Goal: Task Accomplishment & Management: Manage account settings

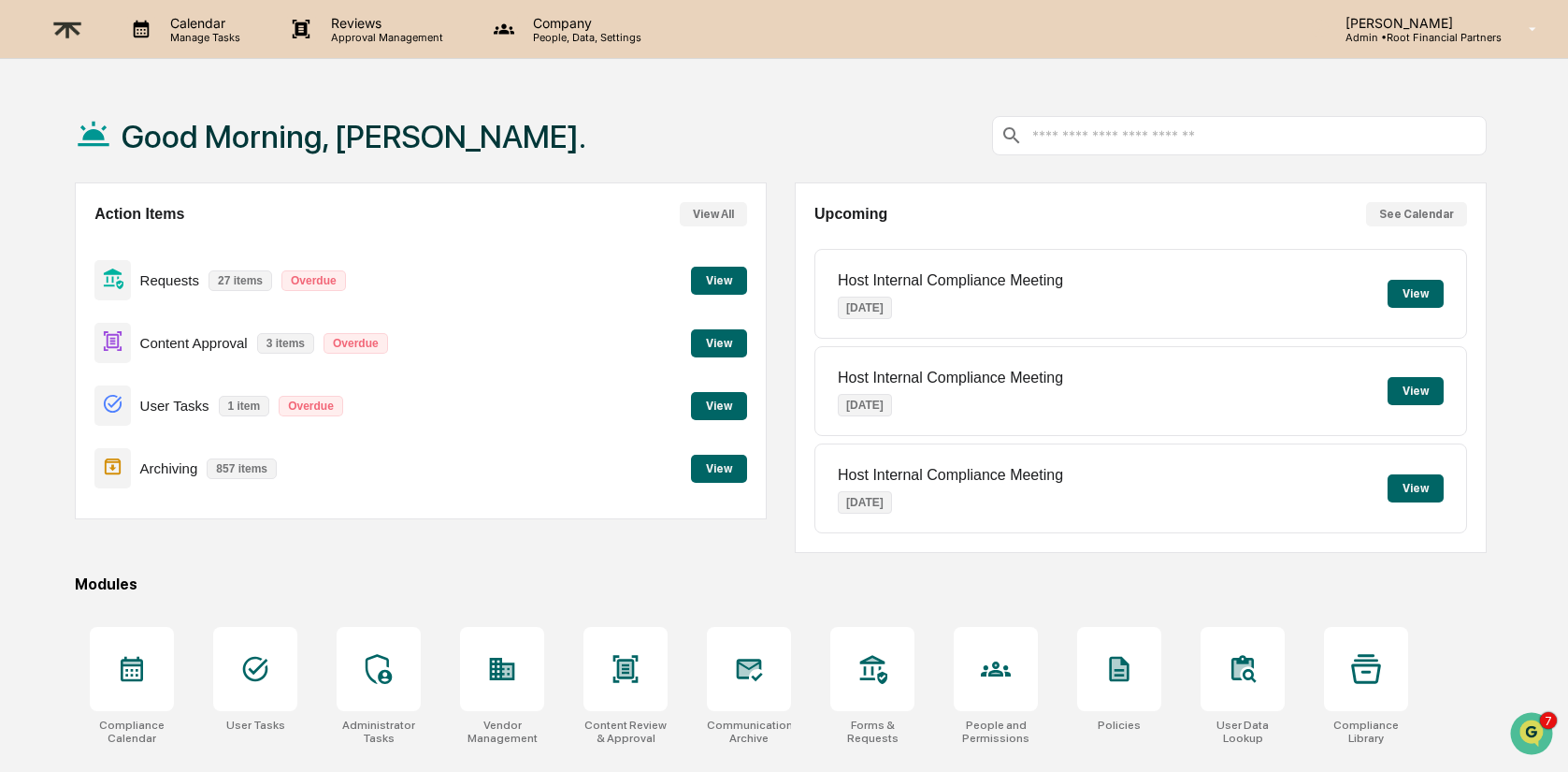
click at [544, 24] on p "Company" at bounding box center [584, 23] width 133 height 16
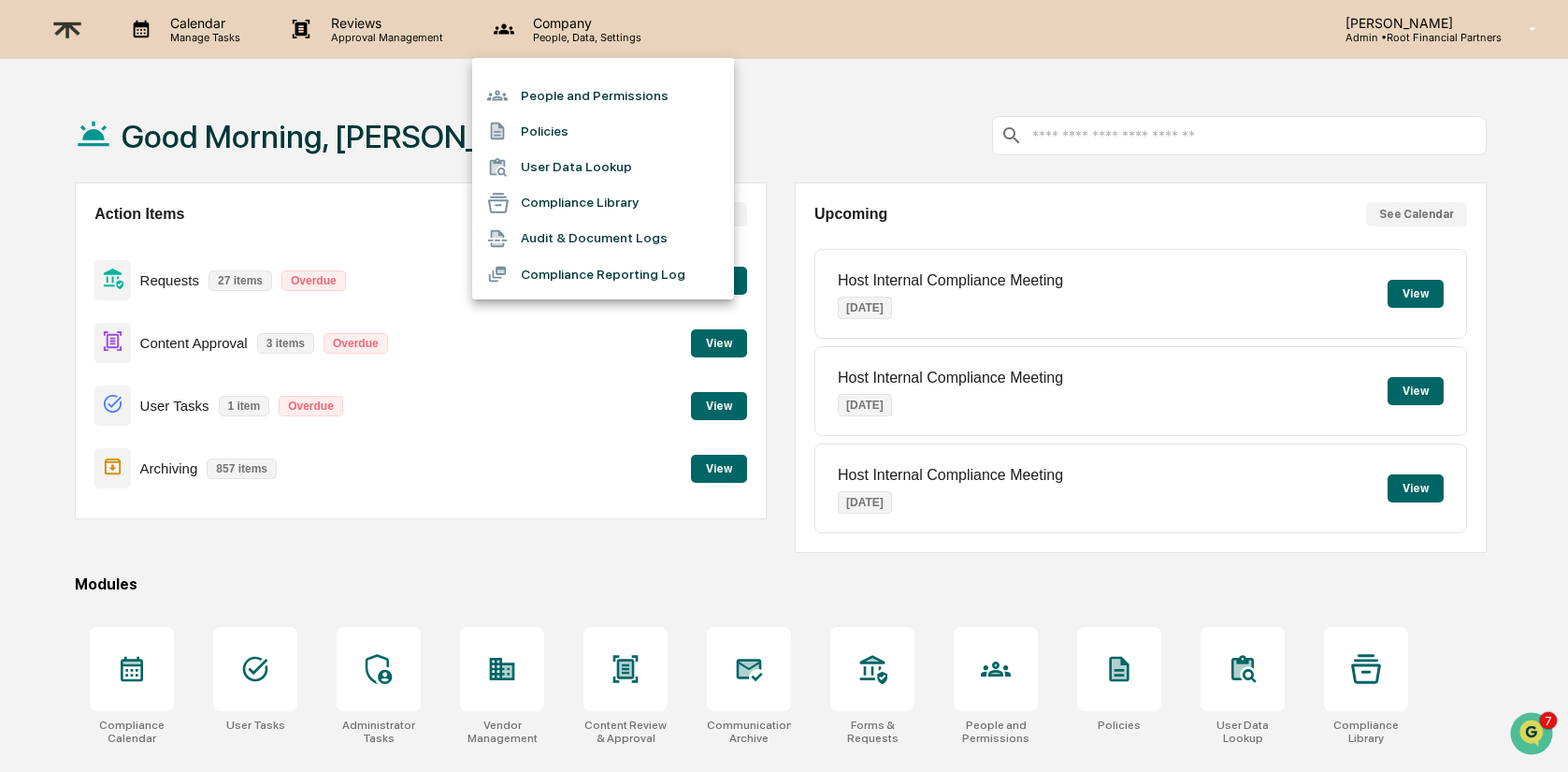
click at [1452, 35] on div at bounding box center [784, 386] width 1568 height 772
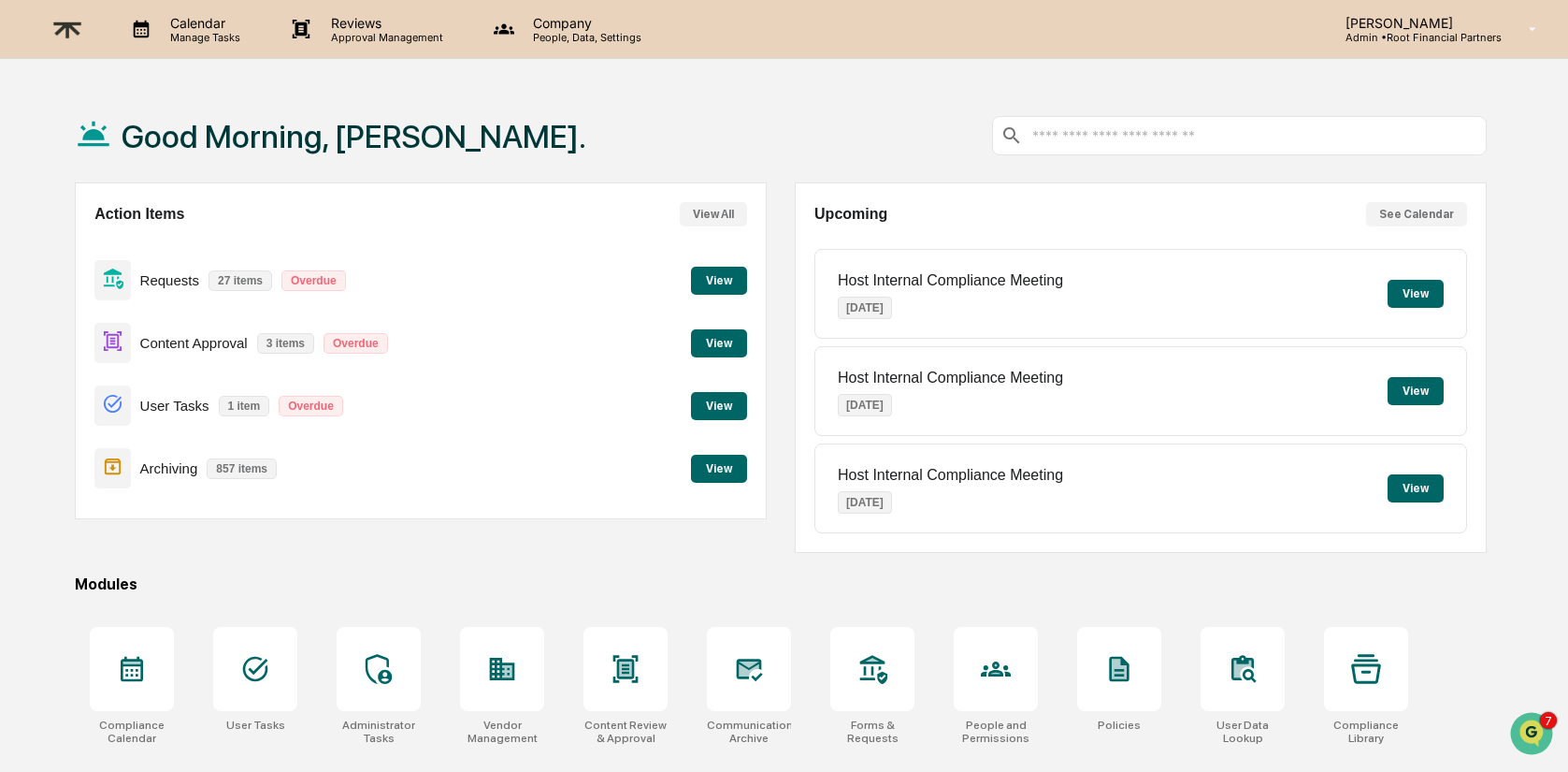
click at [1436, 27] on p "[PERSON_NAME]" at bounding box center [1415, 23] width 171 height 16
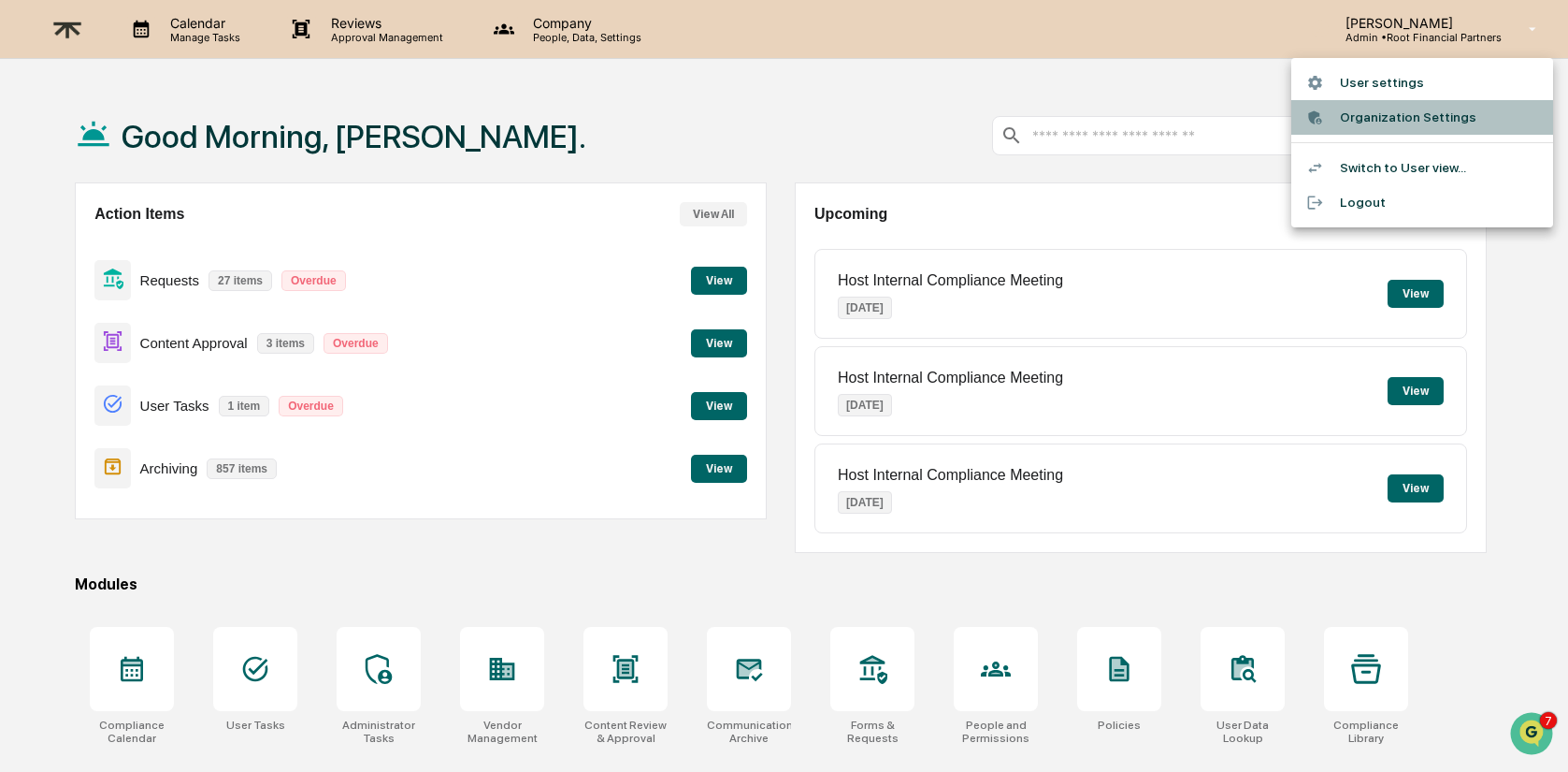
click at [1406, 116] on li "Organization Settings" at bounding box center [1422, 117] width 261 height 35
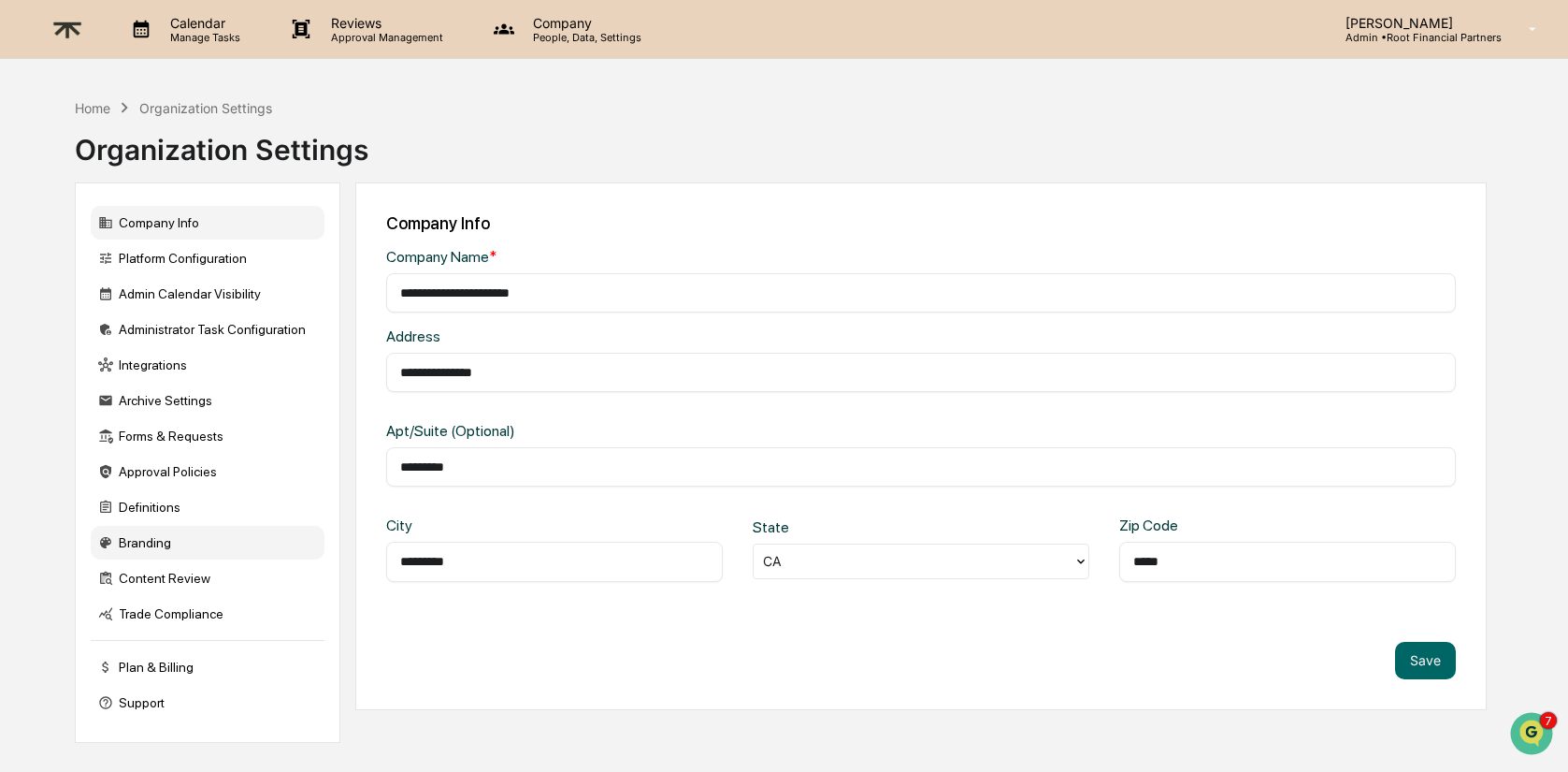
click at [203, 550] on div "Branding" at bounding box center [208, 543] width 234 height 34
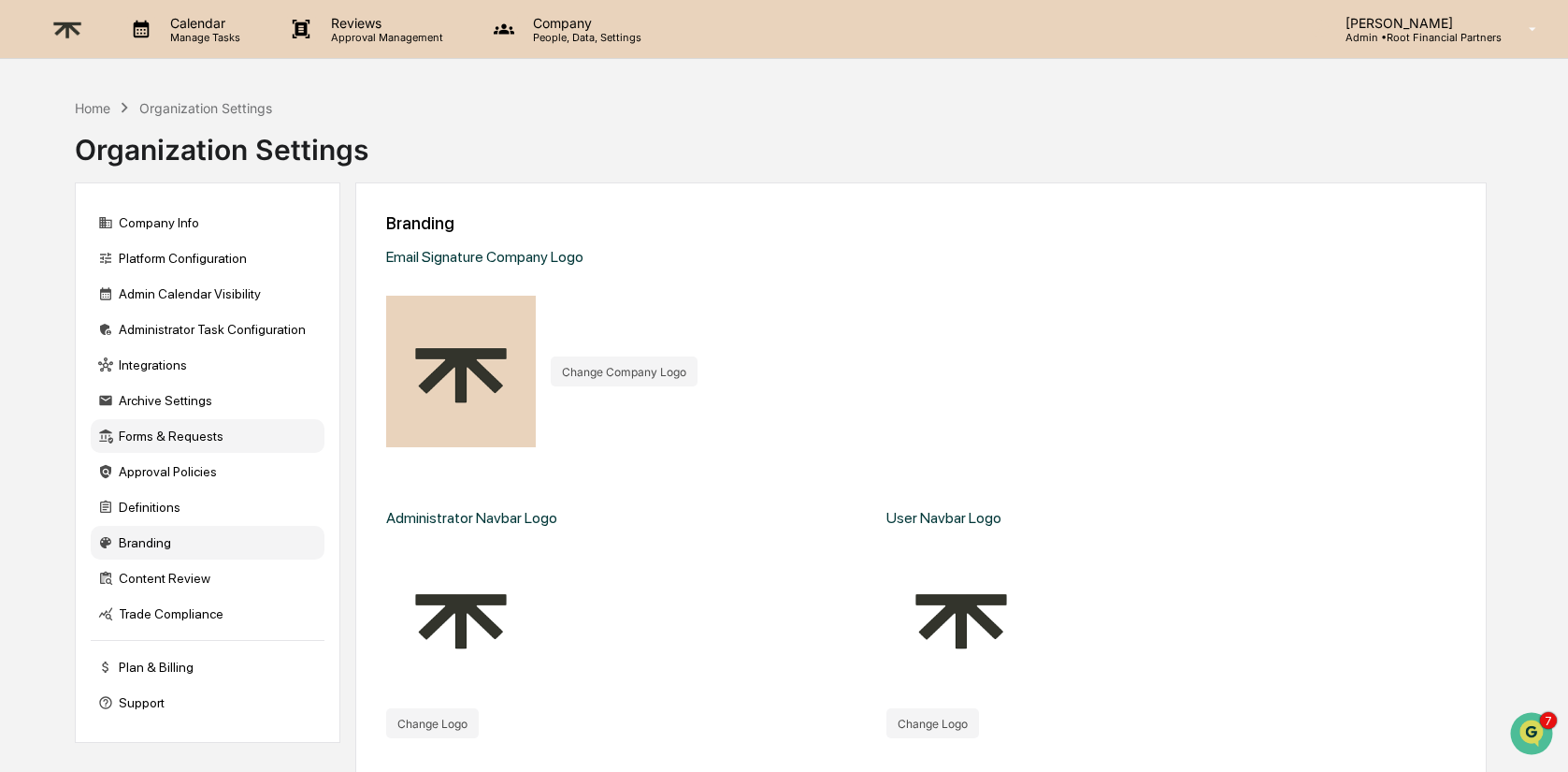
click at [209, 438] on div "Forms & Requests" at bounding box center [208, 436] width 234 height 34
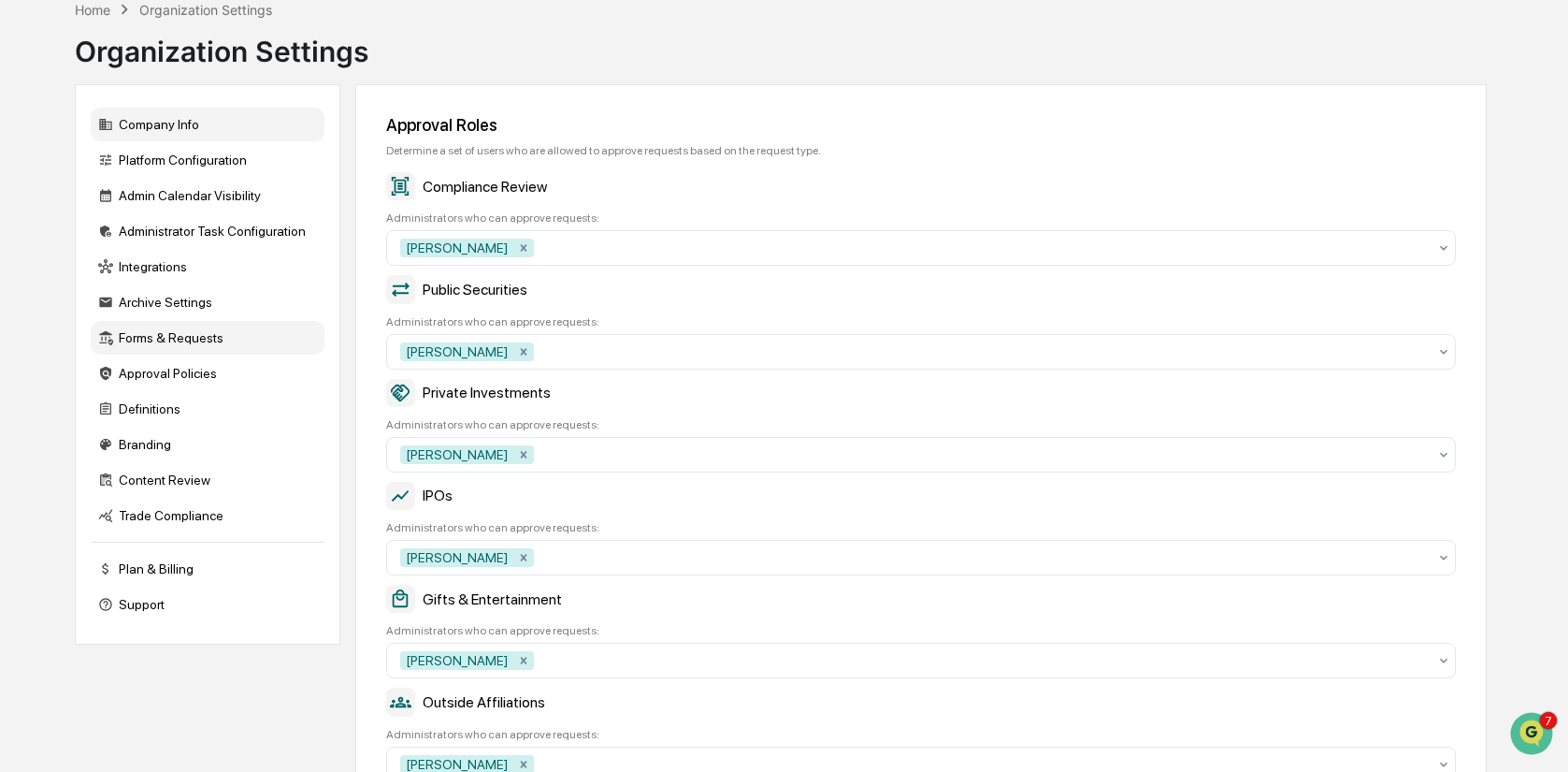
click at [192, 121] on div "Company Info" at bounding box center [208, 125] width 234 height 34
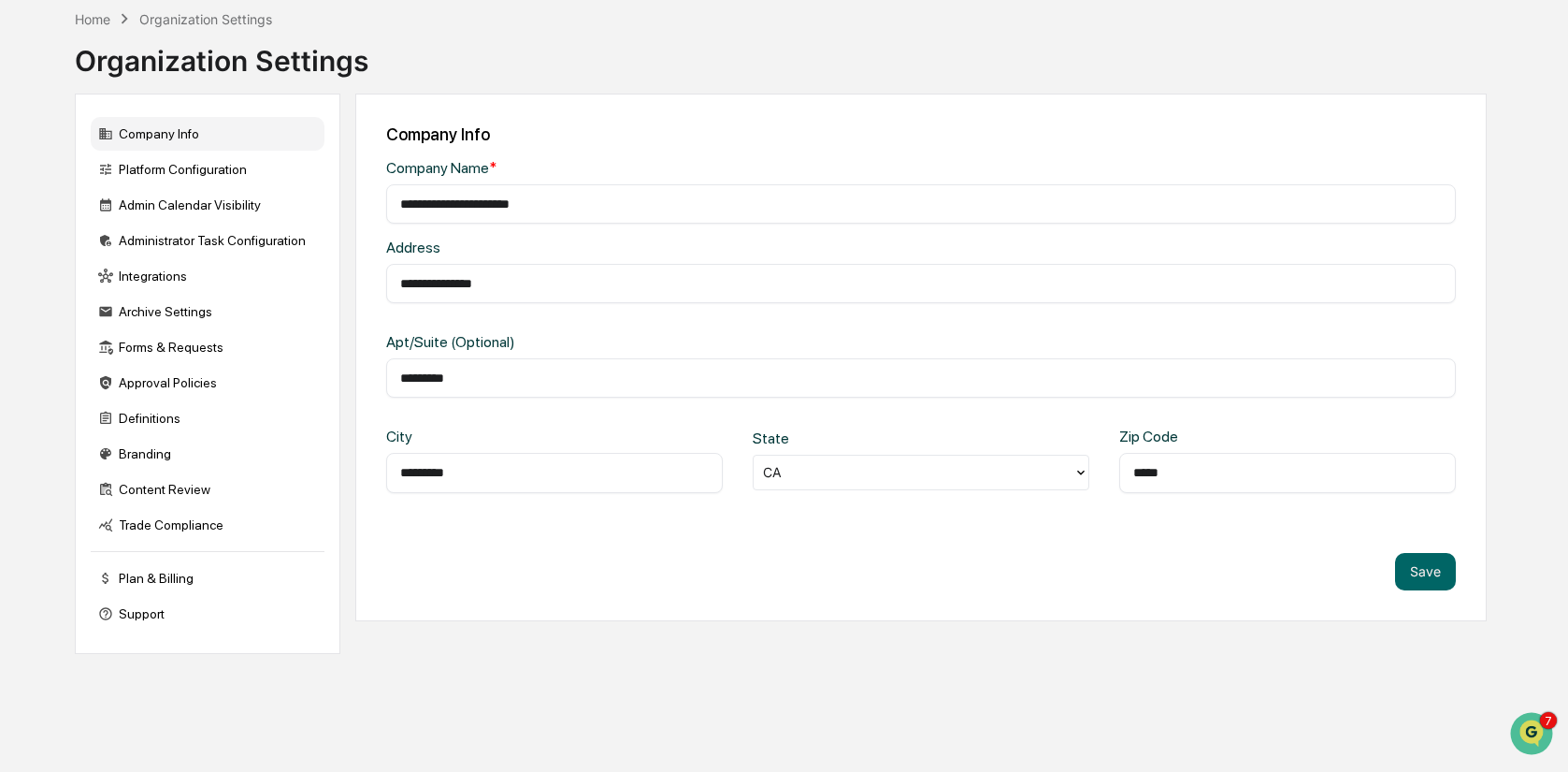
scroll to position [89, 0]
click at [201, 171] on div "Platform Configuration" at bounding box center [208, 169] width 234 height 34
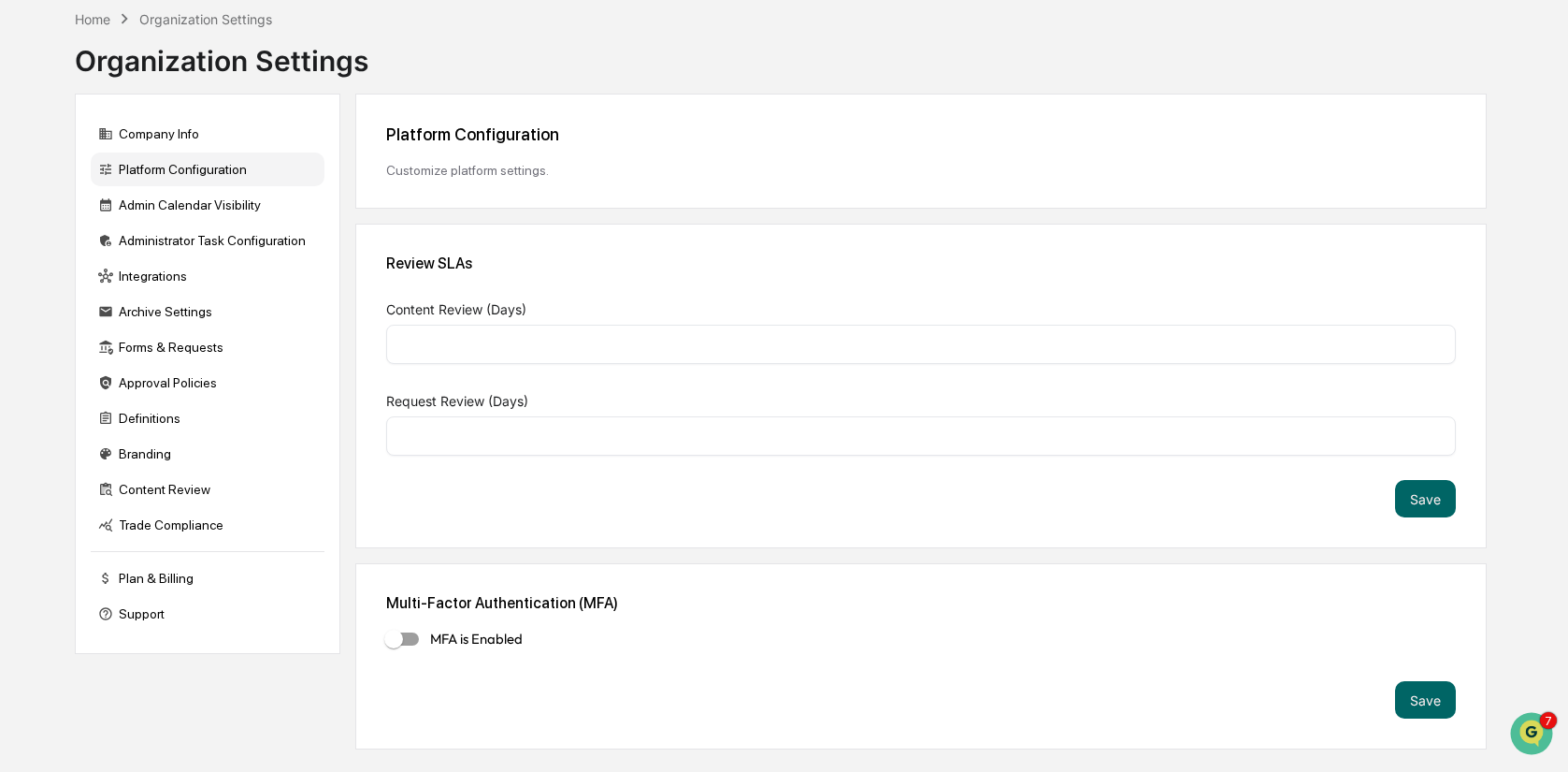
type input "*"
click at [178, 200] on div "Admin Calendar Visibility" at bounding box center [208, 205] width 234 height 34
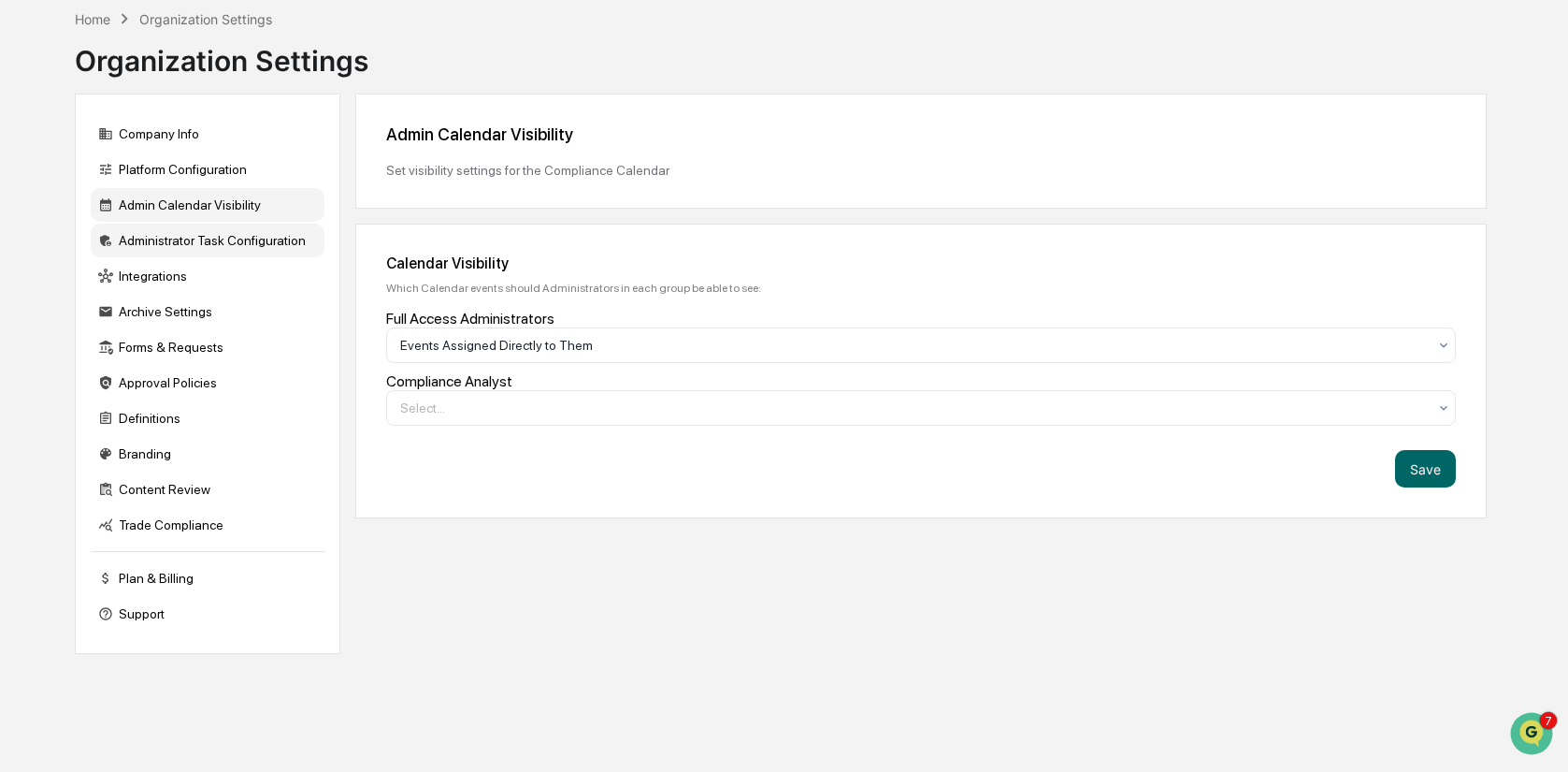
click at [185, 236] on div "Administrator Task Configuration" at bounding box center [208, 241] width 234 height 34
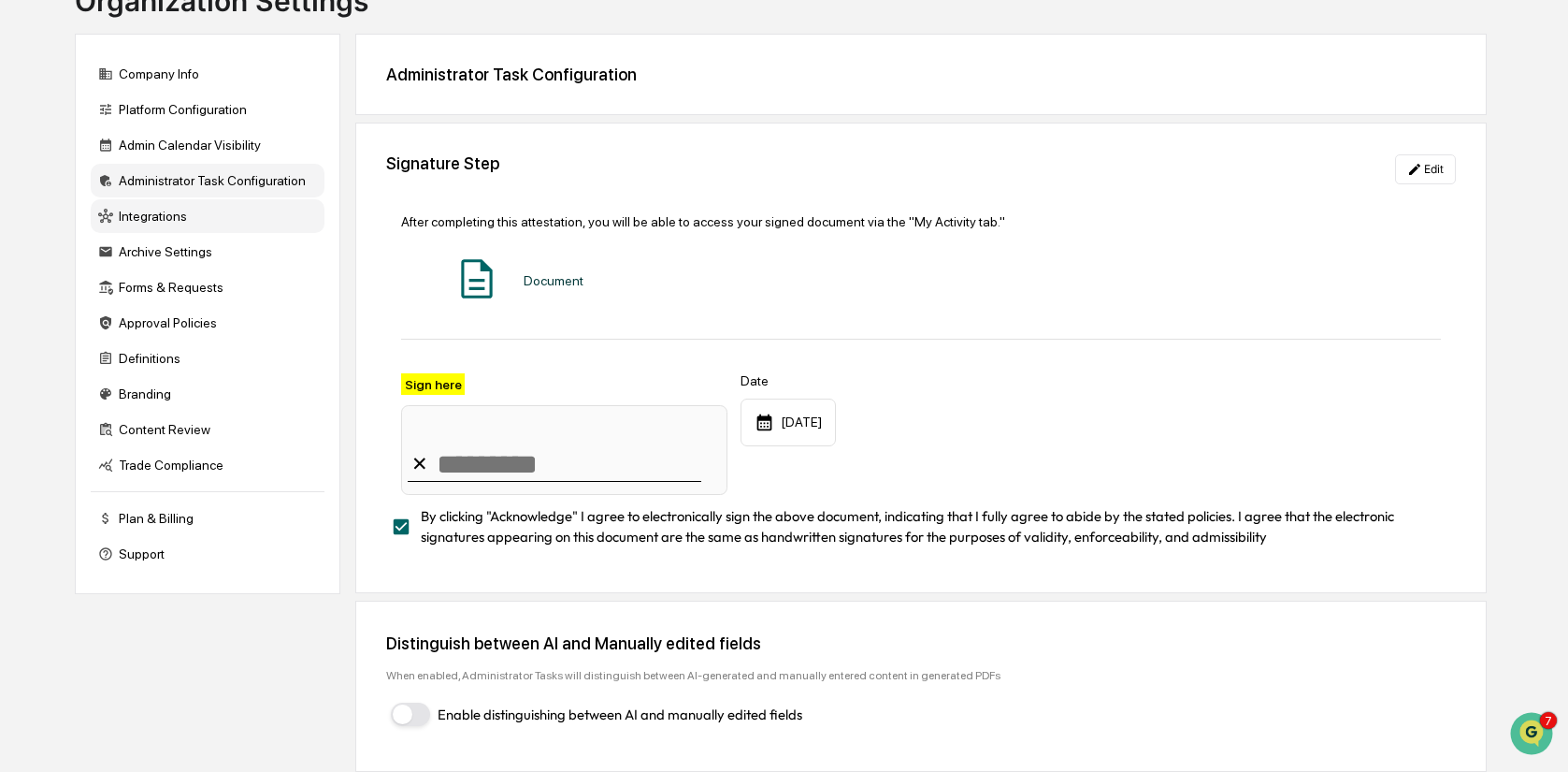
click at [188, 233] on div "Integrations" at bounding box center [208, 216] width 234 height 34
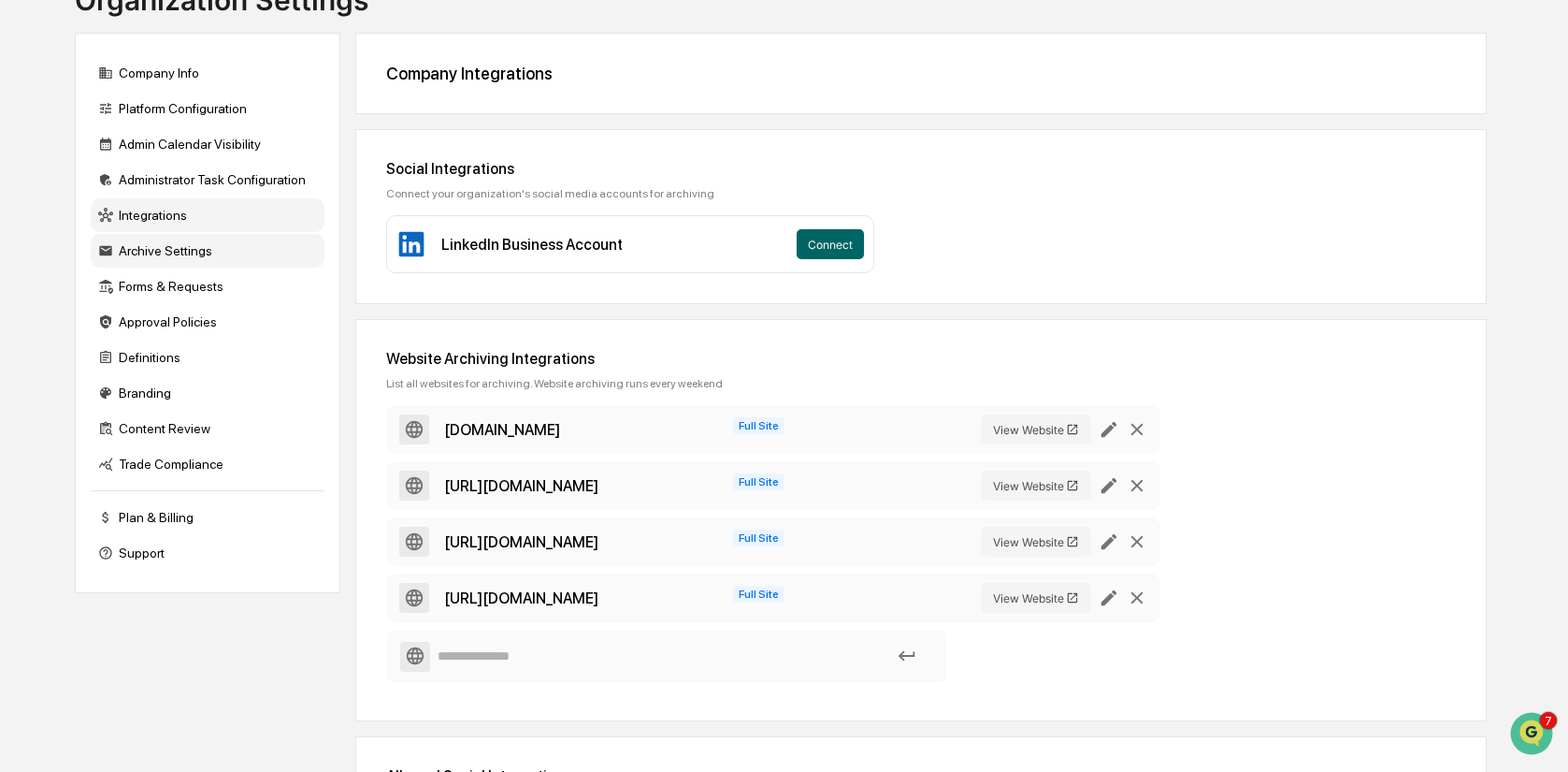
click at [227, 250] on div "Archive Settings" at bounding box center [208, 251] width 234 height 34
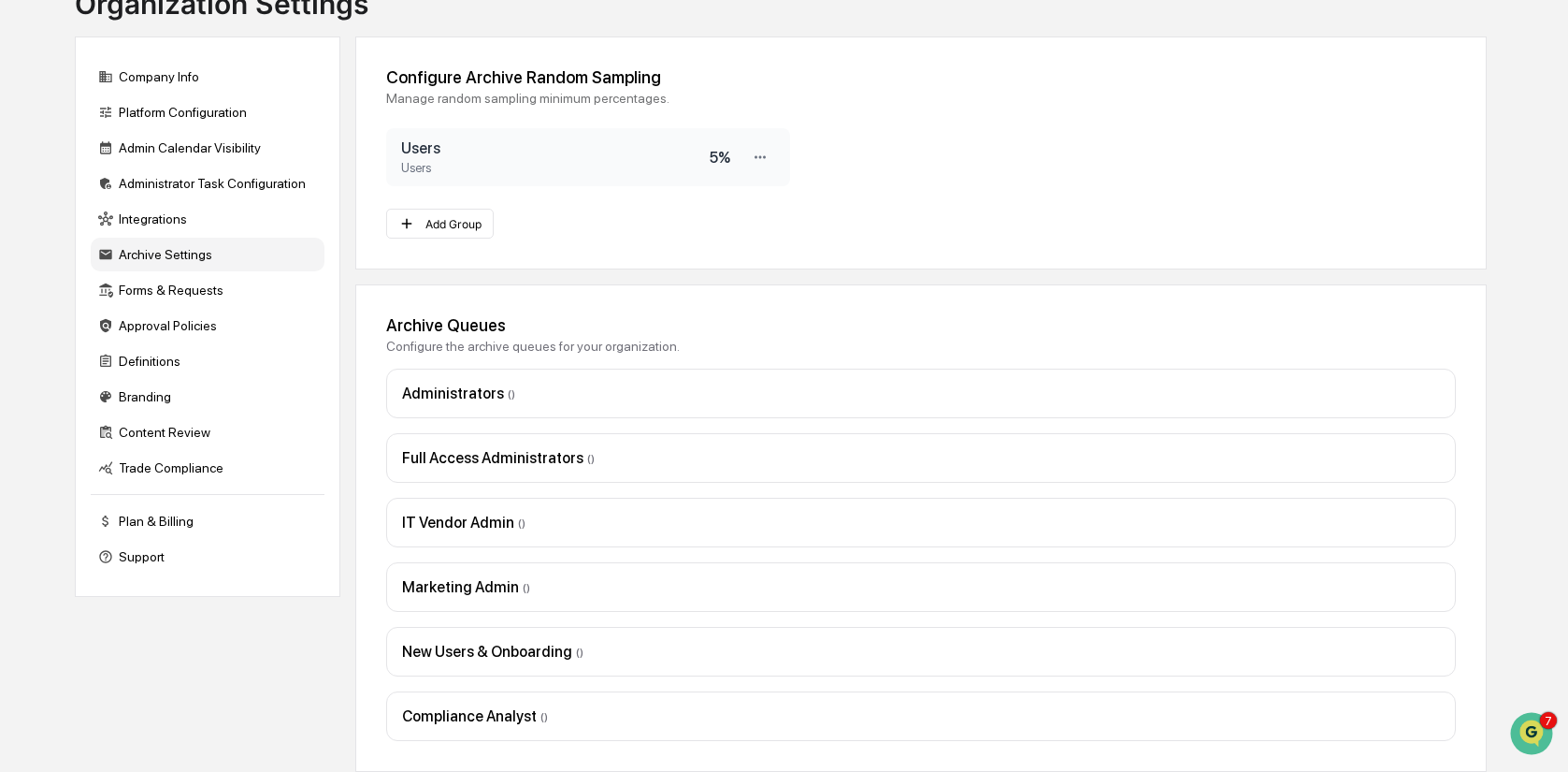
scroll to position [142, 0]
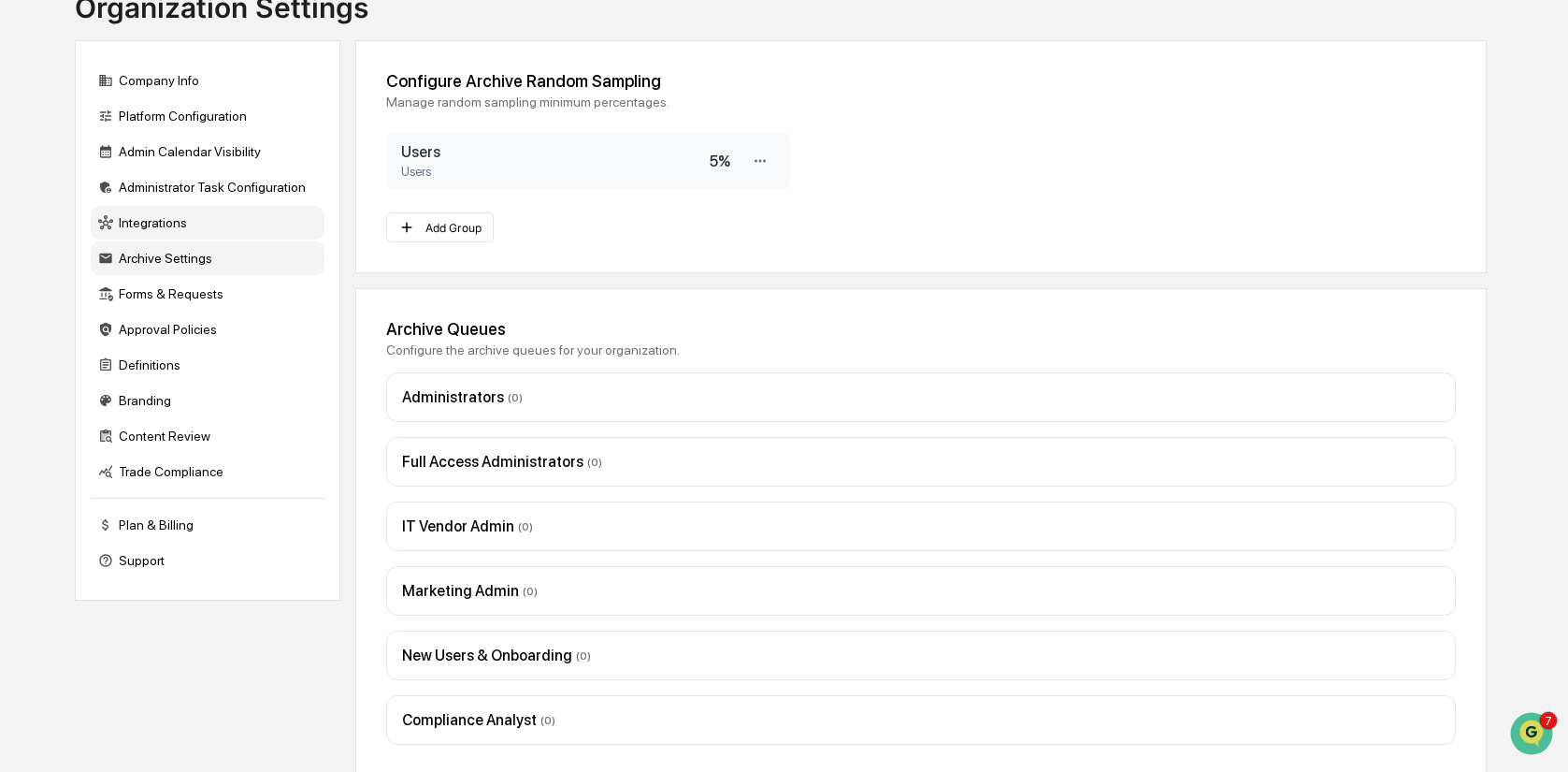
click at [185, 232] on div "Integrations" at bounding box center [208, 223] width 234 height 34
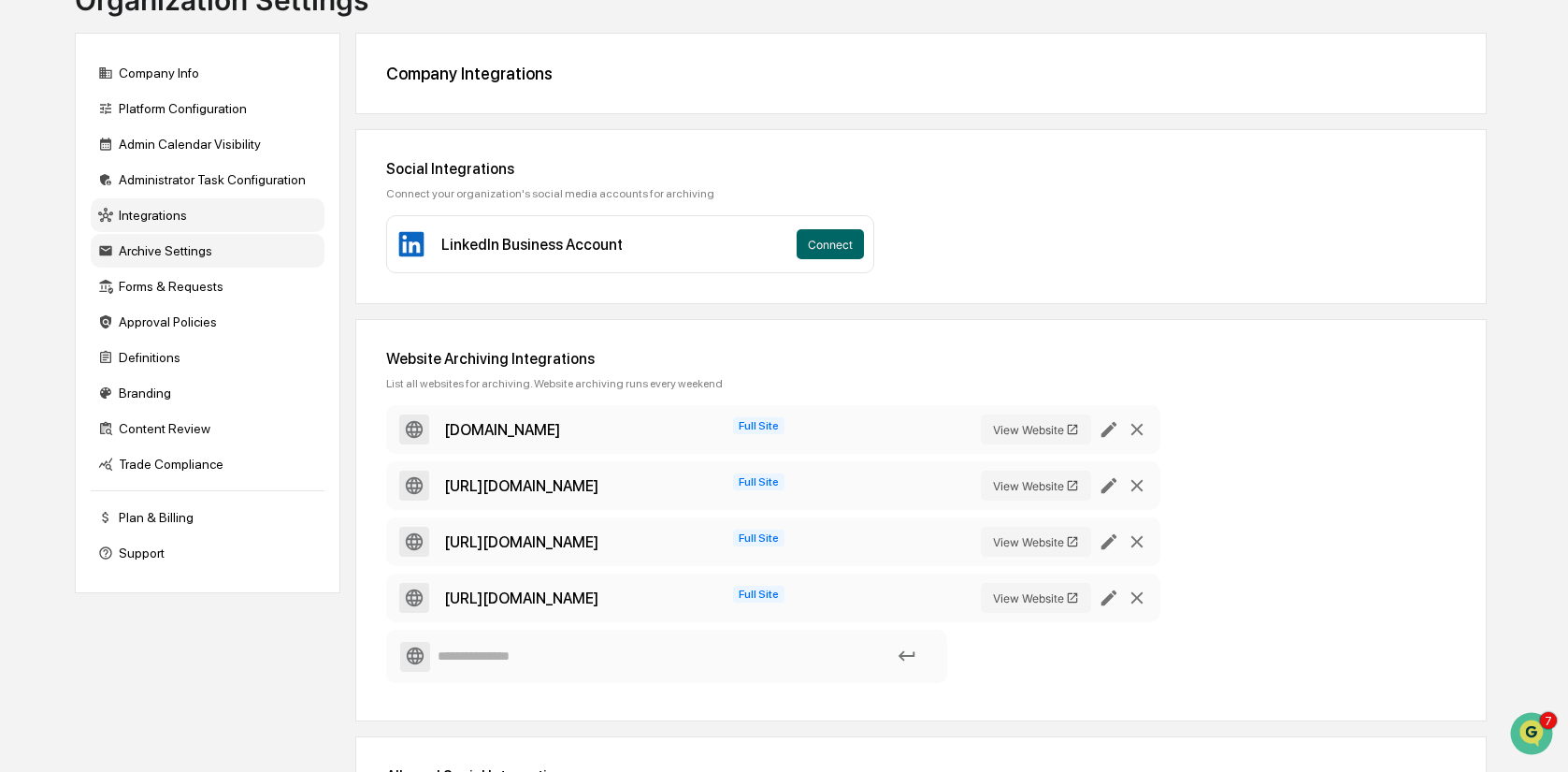
click at [226, 256] on div "Archive Settings" at bounding box center [208, 251] width 234 height 34
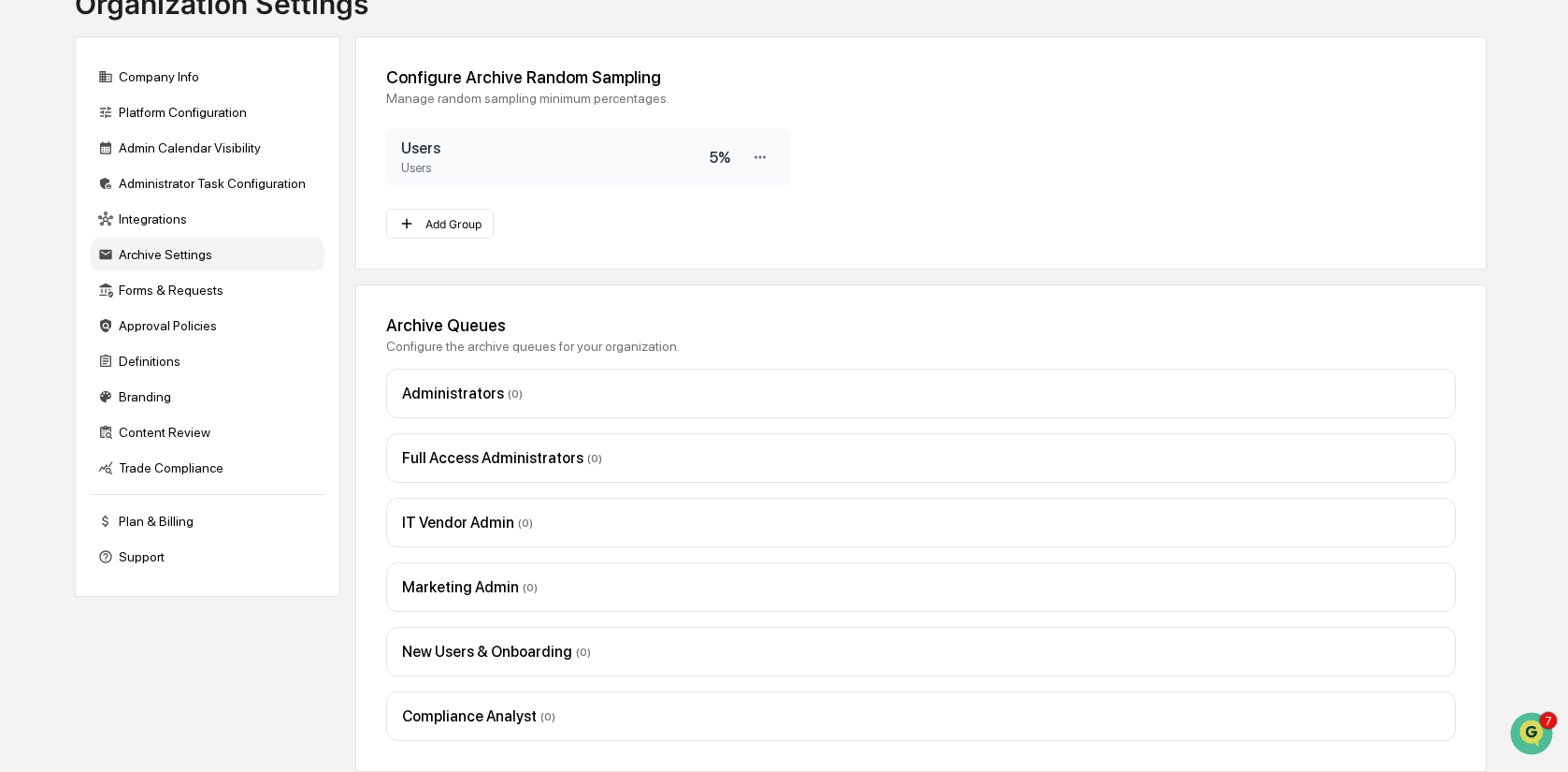
scroll to position [142, 0]
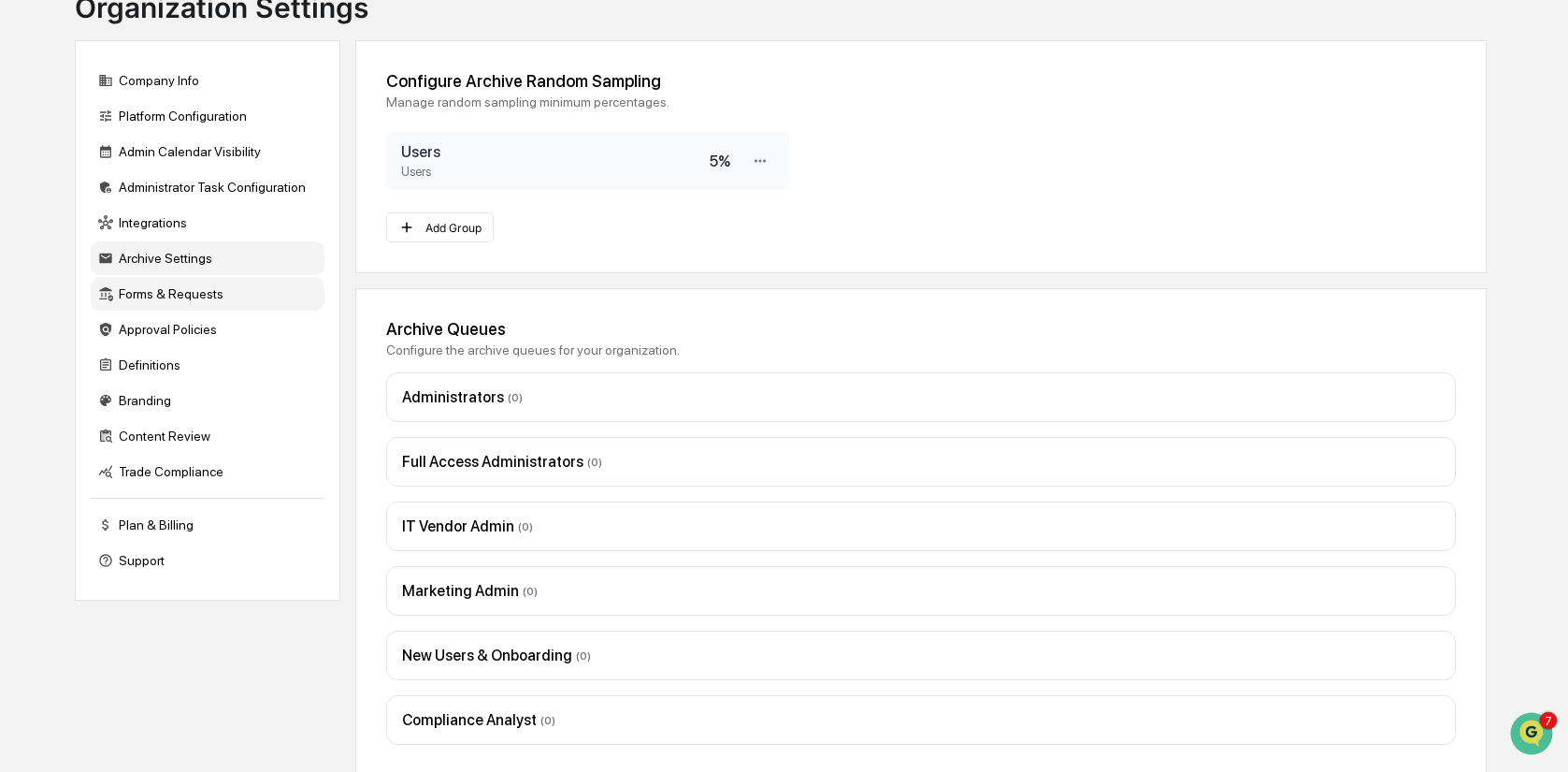
click at [194, 301] on div "Forms & Requests" at bounding box center [208, 293] width 234 height 34
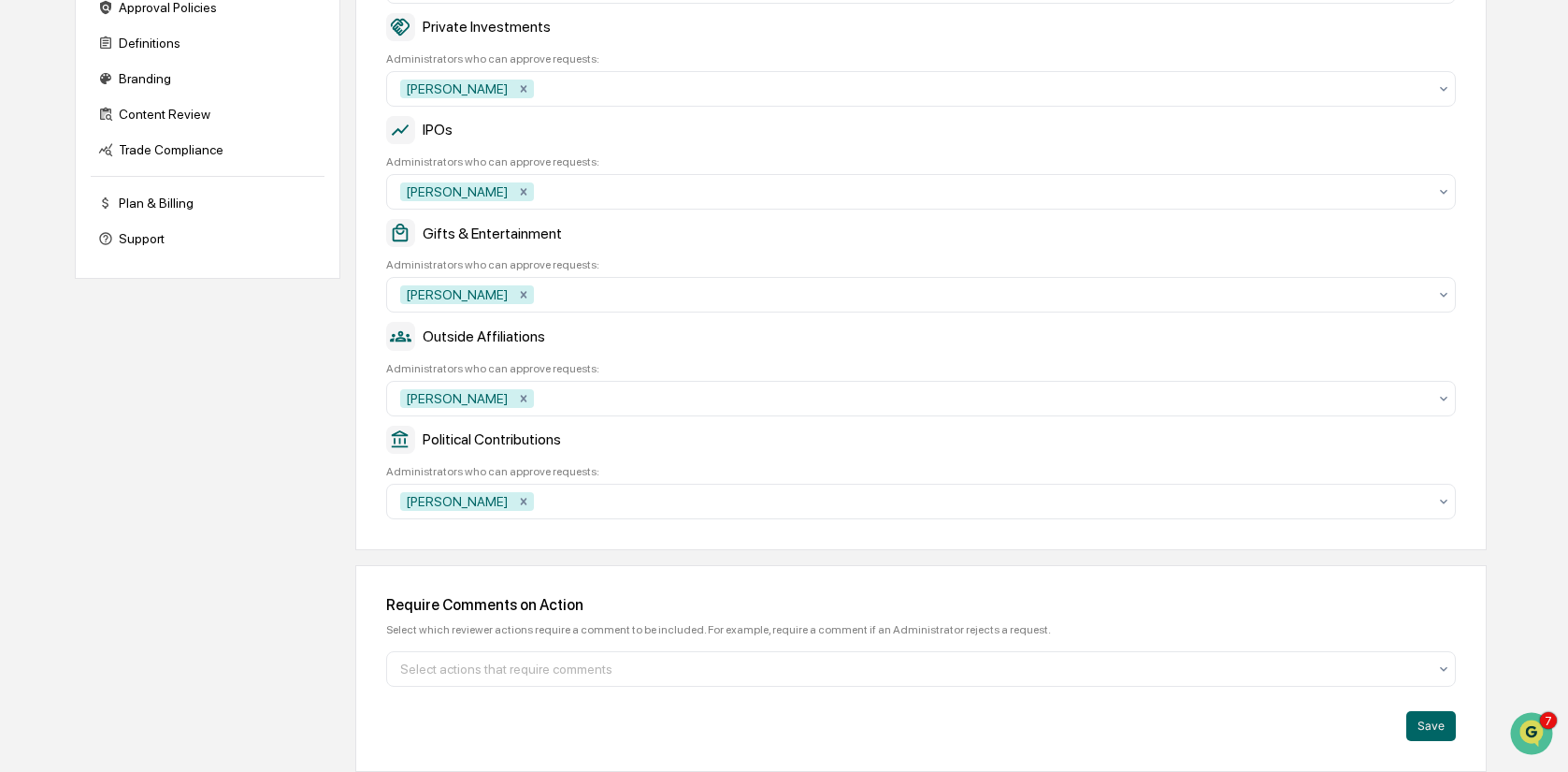
scroll to position [101, 0]
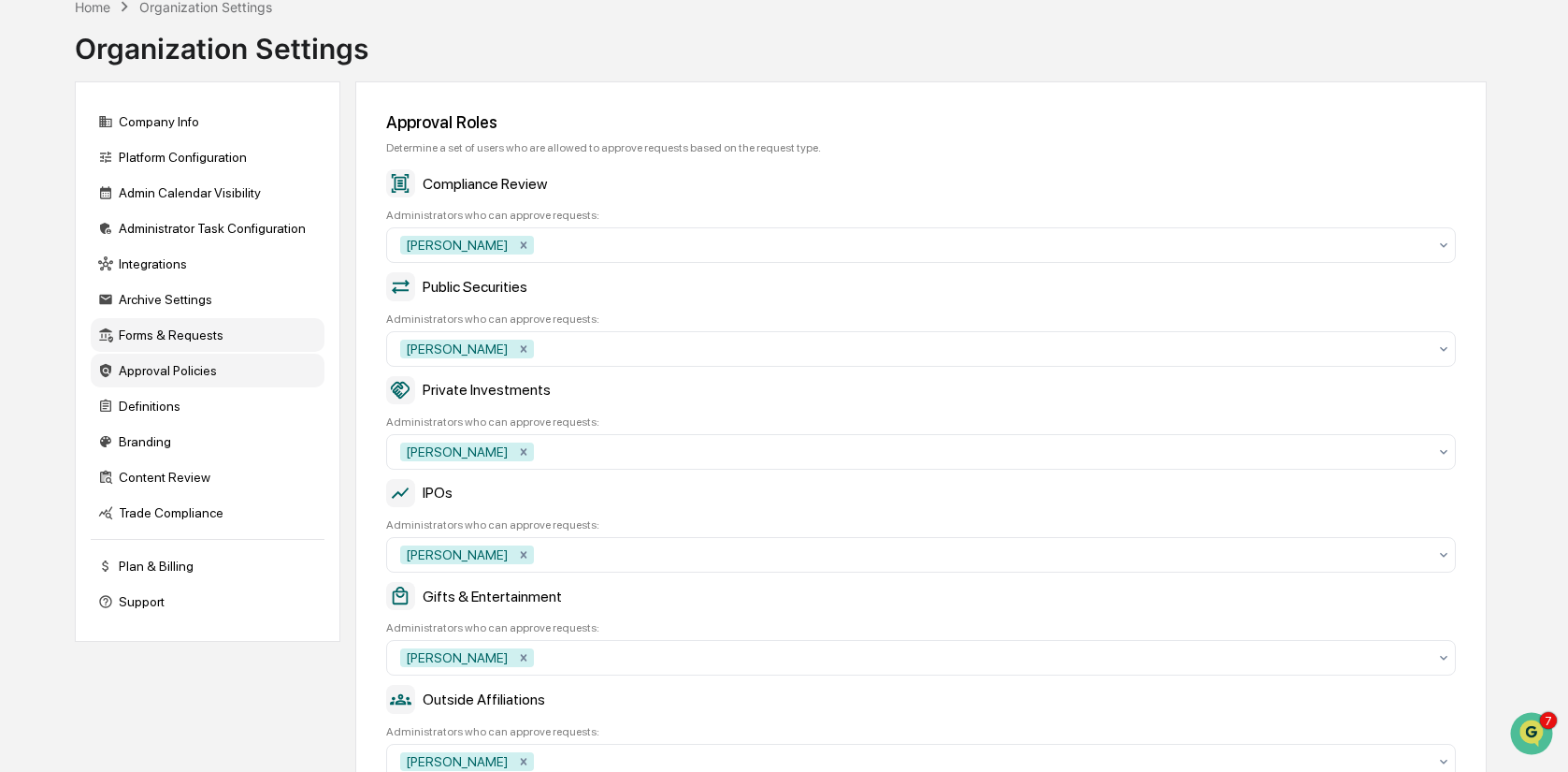
click at [210, 379] on div "Approval Policies" at bounding box center [208, 371] width 234 height 34
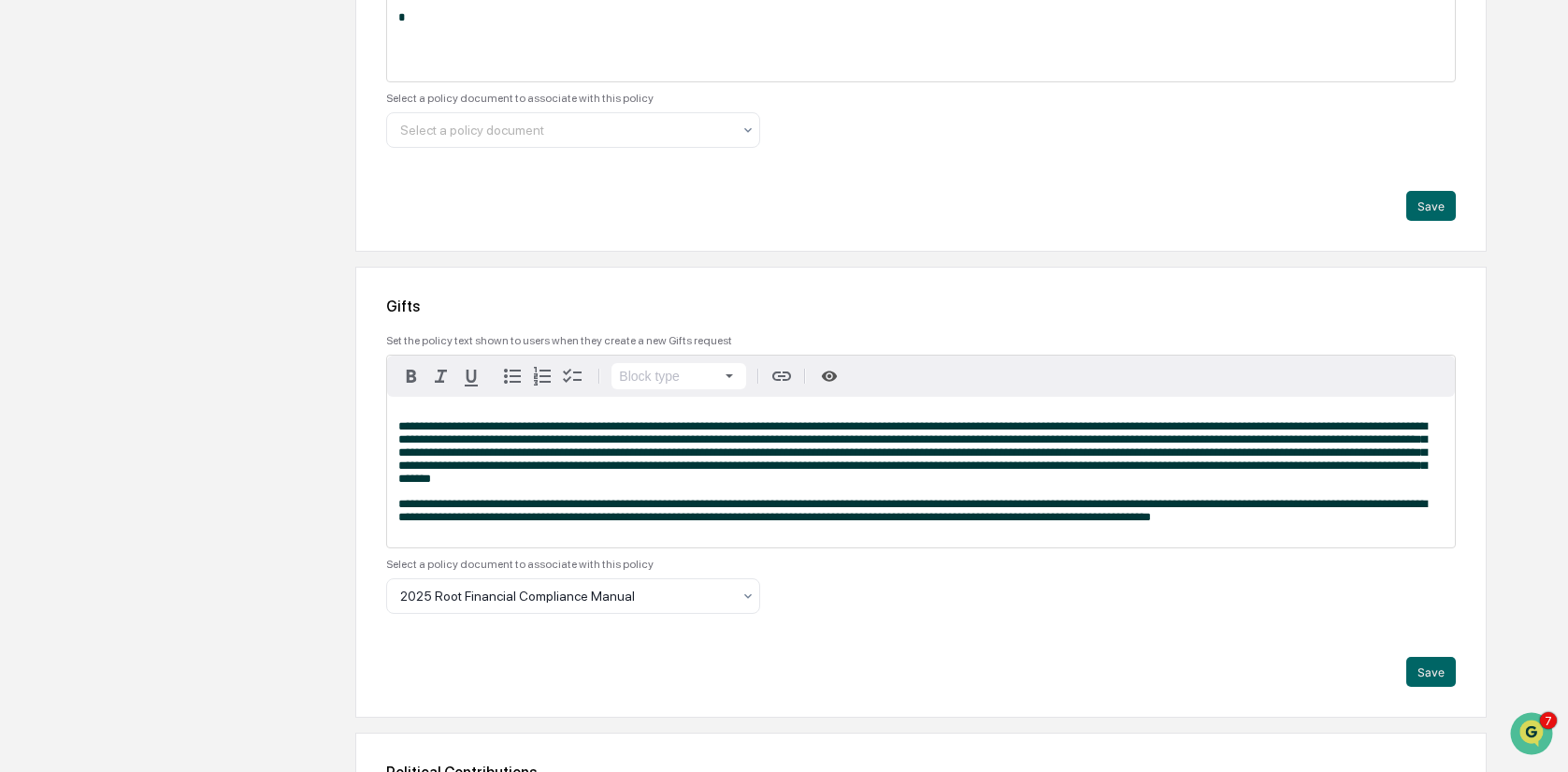
scroll to position [0, 0]
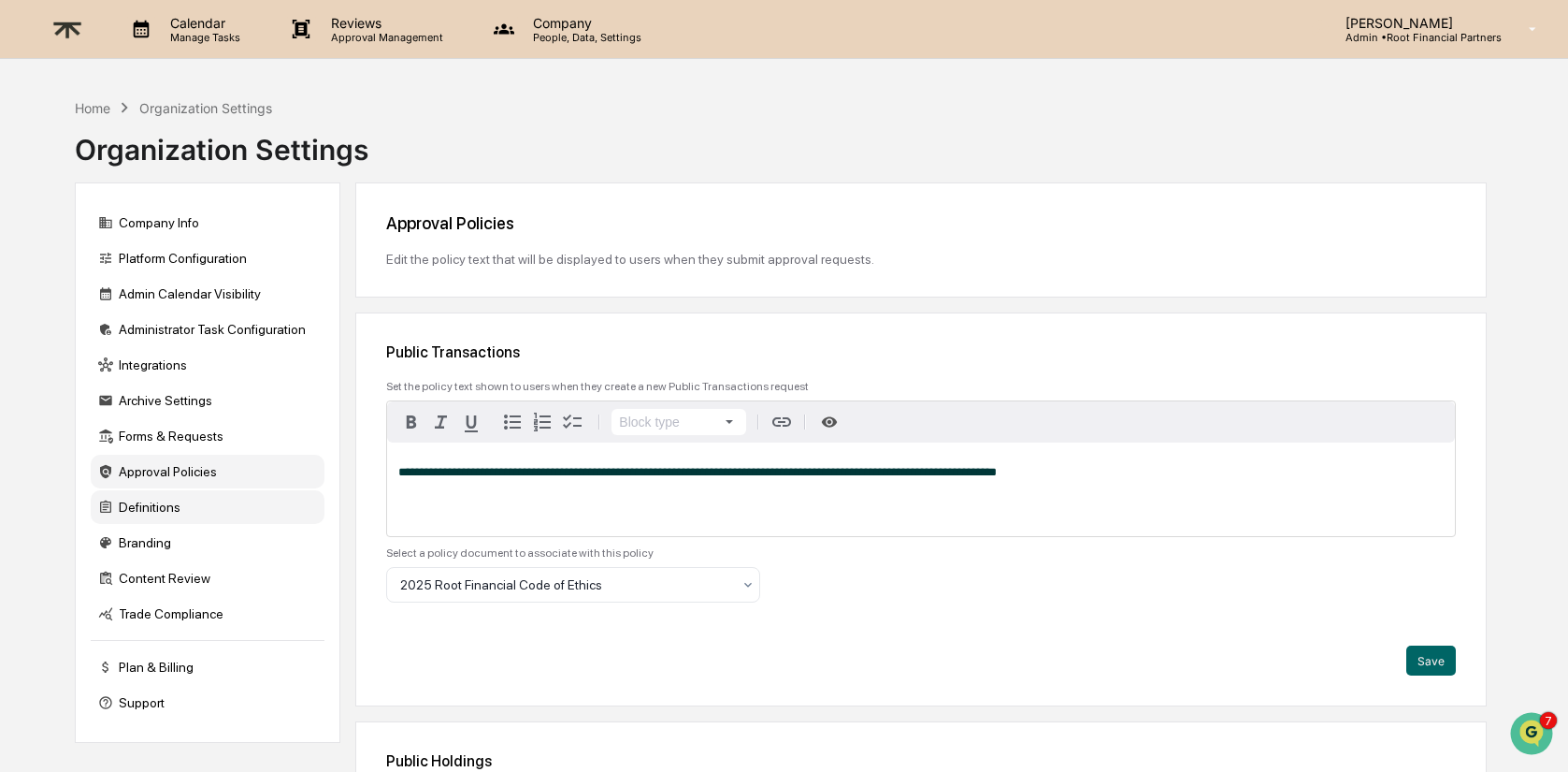
click at [218, 496] on div "Definitions" at bounding box center [208, 507] width 234 height 34
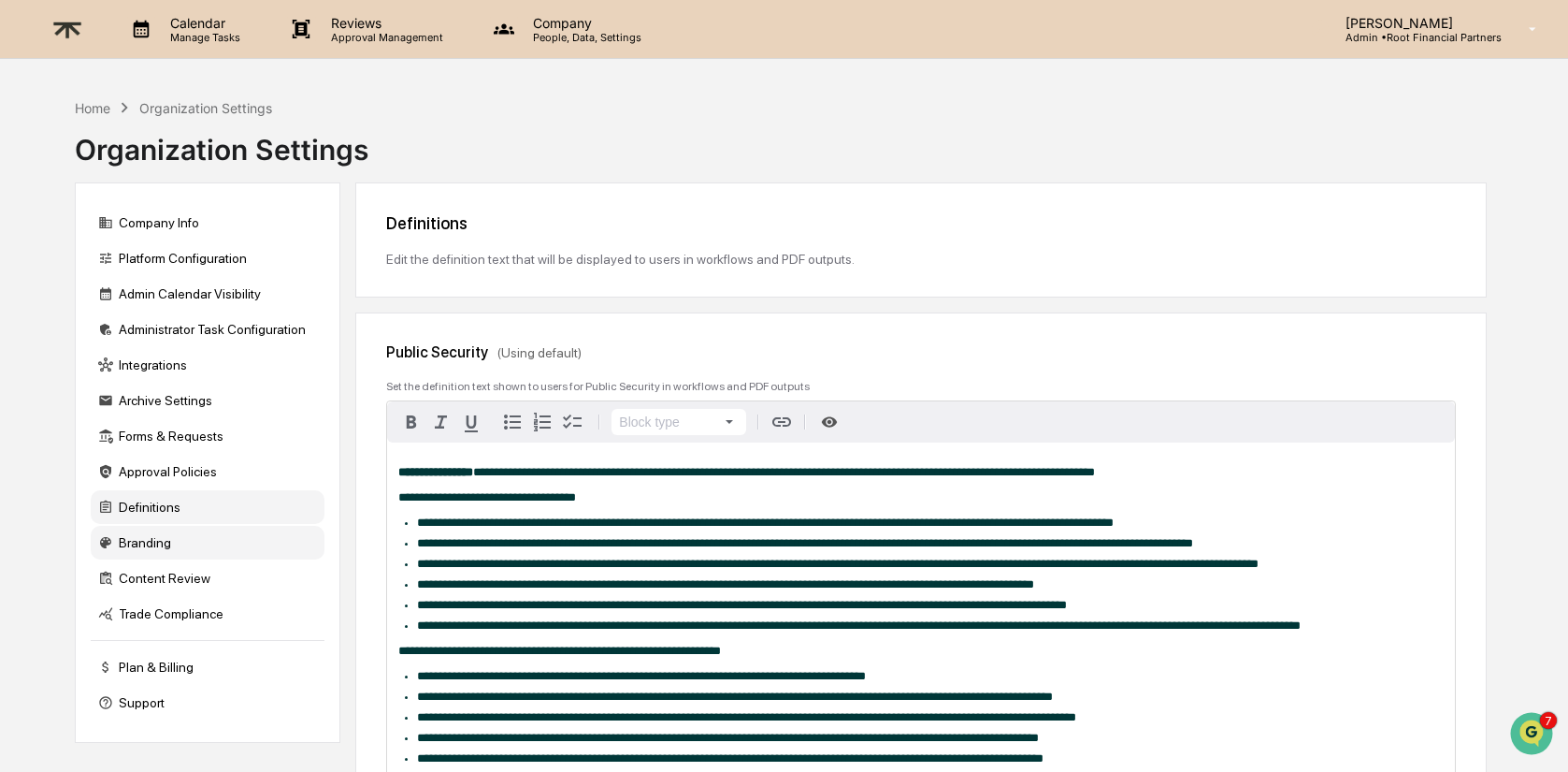
click at [223, 549] on div "Branding" at bounding box center [208, 543] width 234 height 34
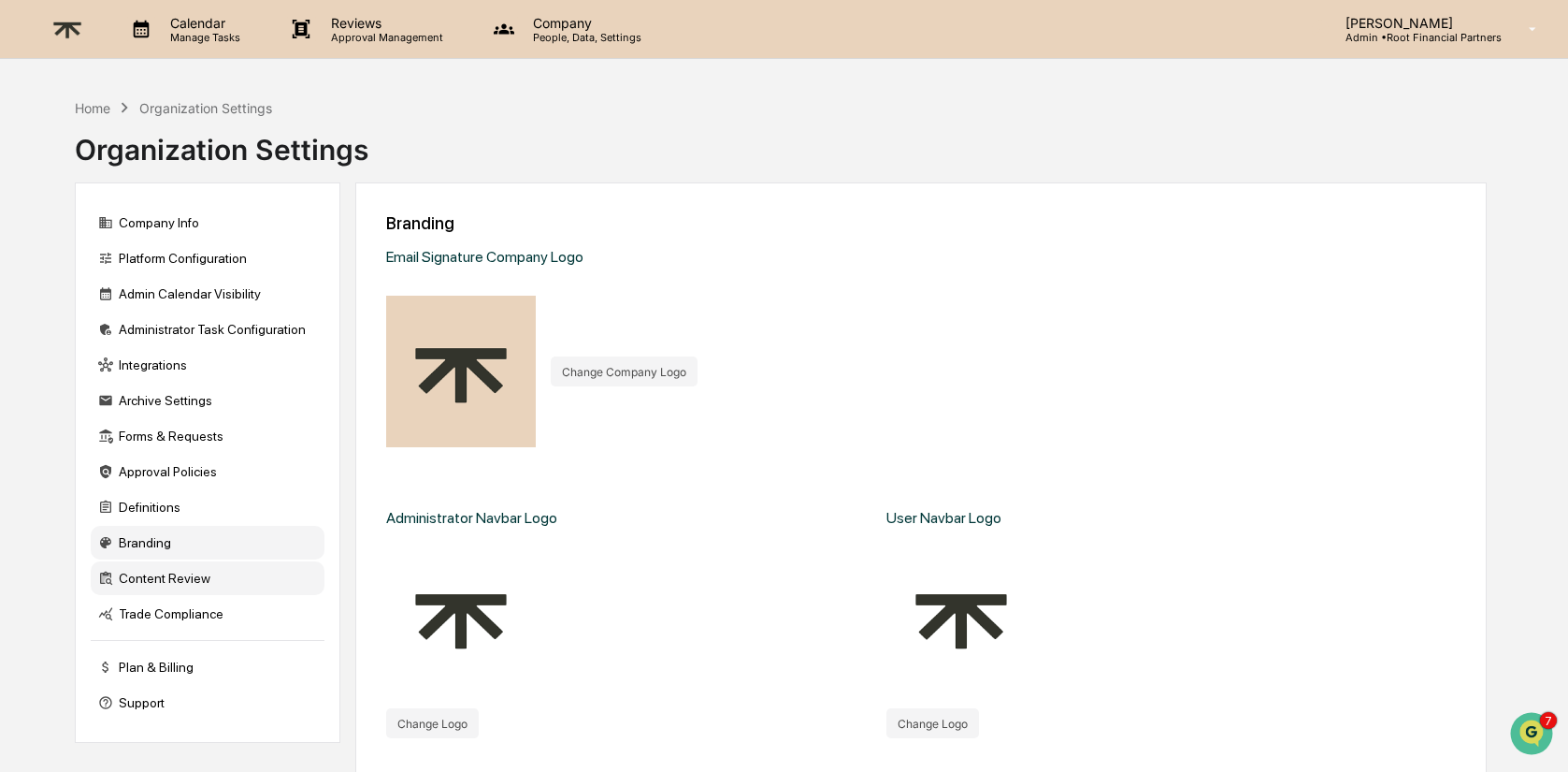
click at [206, 590] on div "Content Review" at bounding box center [208, 578] width 234 height 34
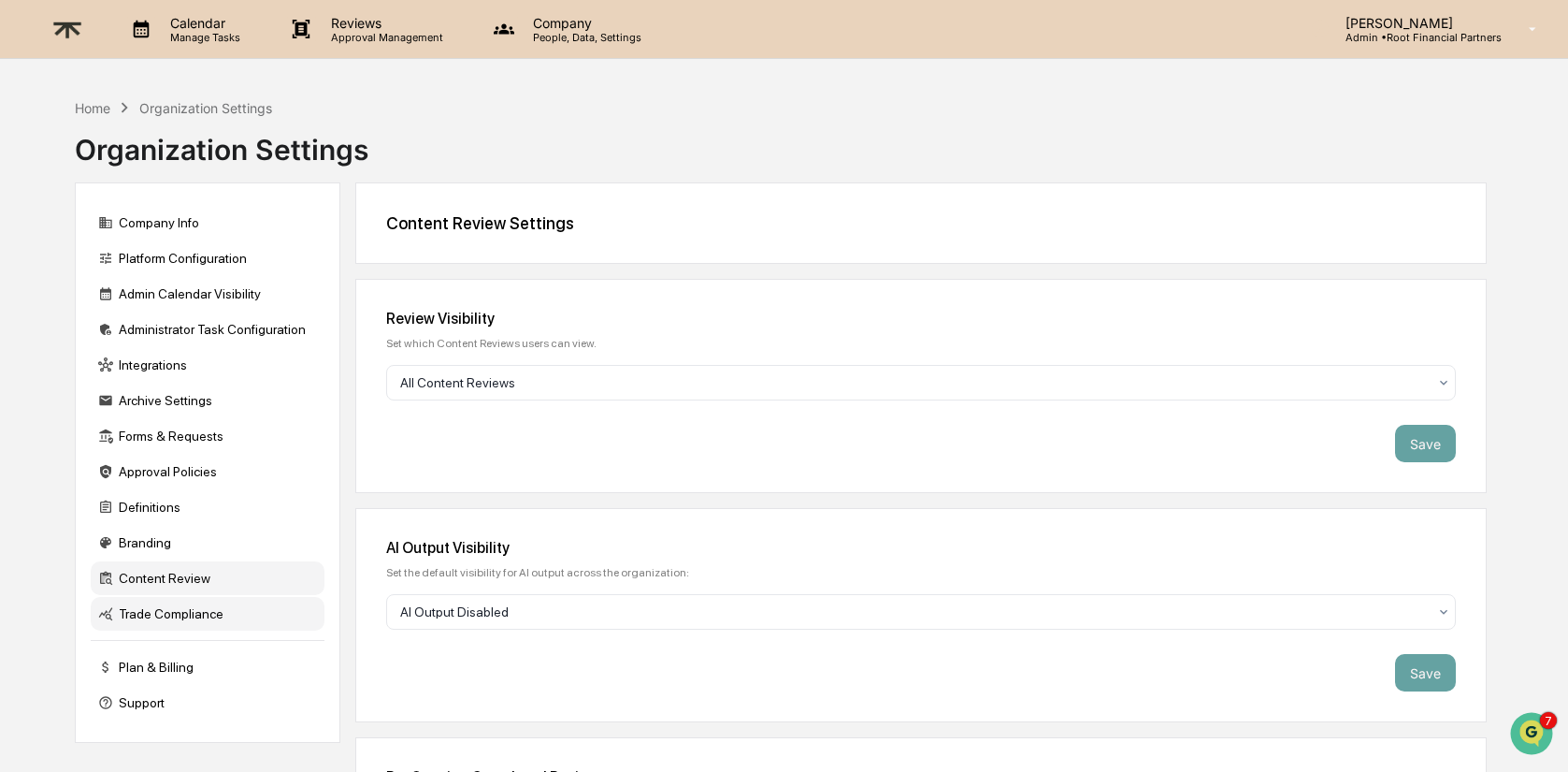
click at [227, 623] on div "Trade Compliance" at bounding box center [208, 613] width 234 height 34
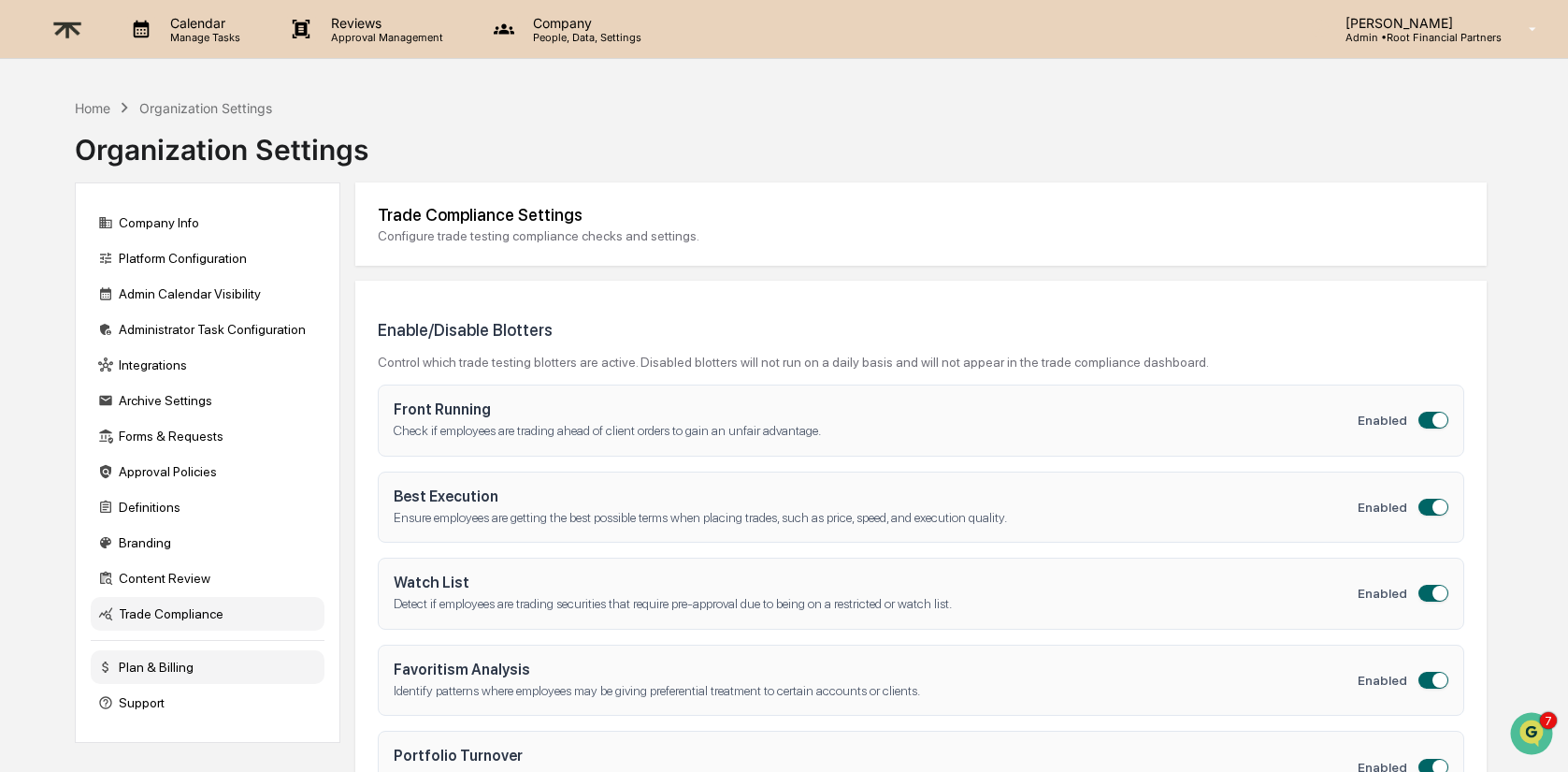
click at [205, 684] on div "Plan & Billing" at bounding box center [208, 667] width 234 height 34
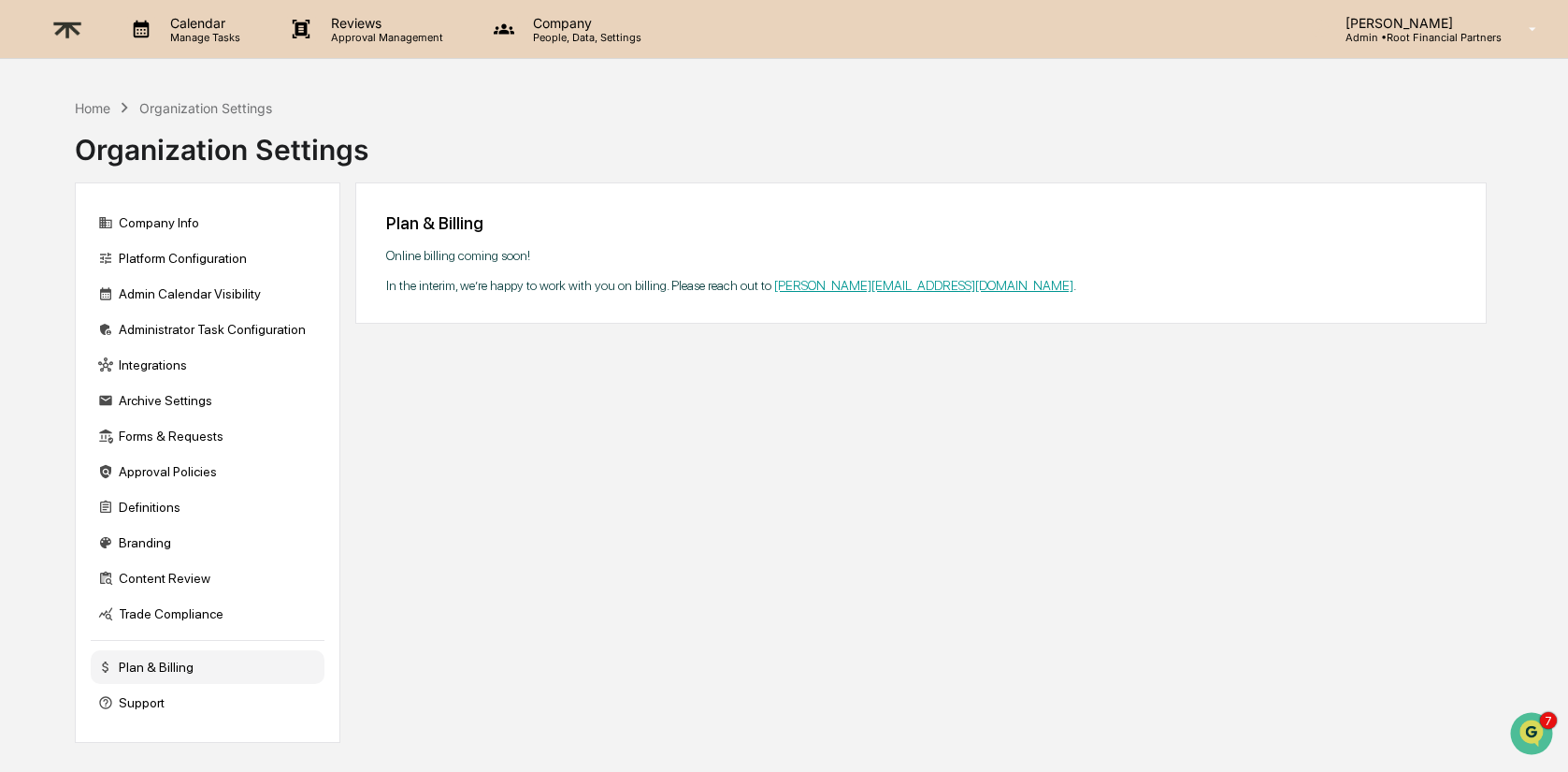
click at [558, 23] on p "Company" at bounding box center [584, 23] width 133 height 16
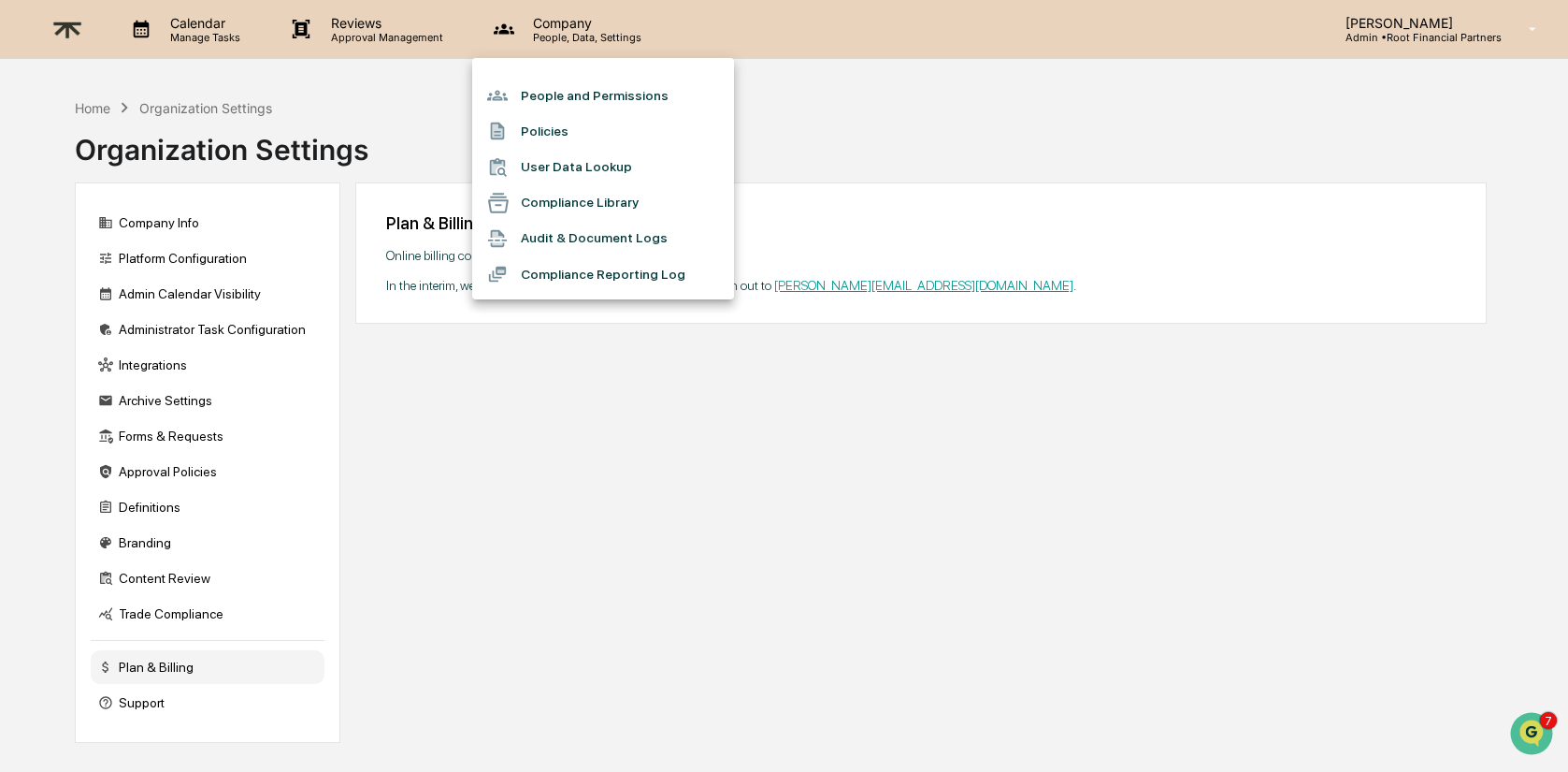
click at [227, 26] on div at bounding box center [784, 386] width 1568 height 772
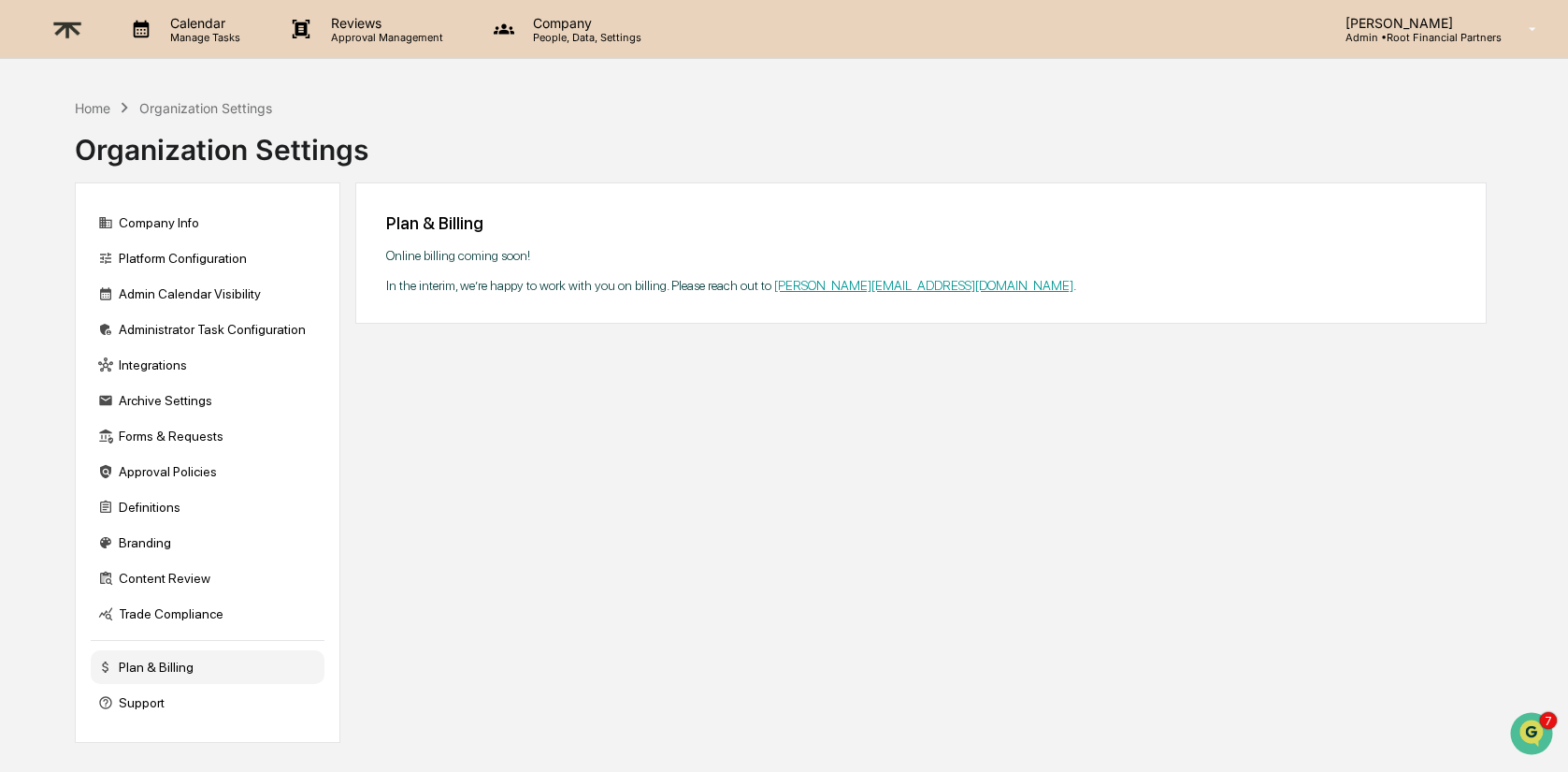
click at [203, 26] on p "Calendar" at bounding box center [202, 23] width 94 height 16
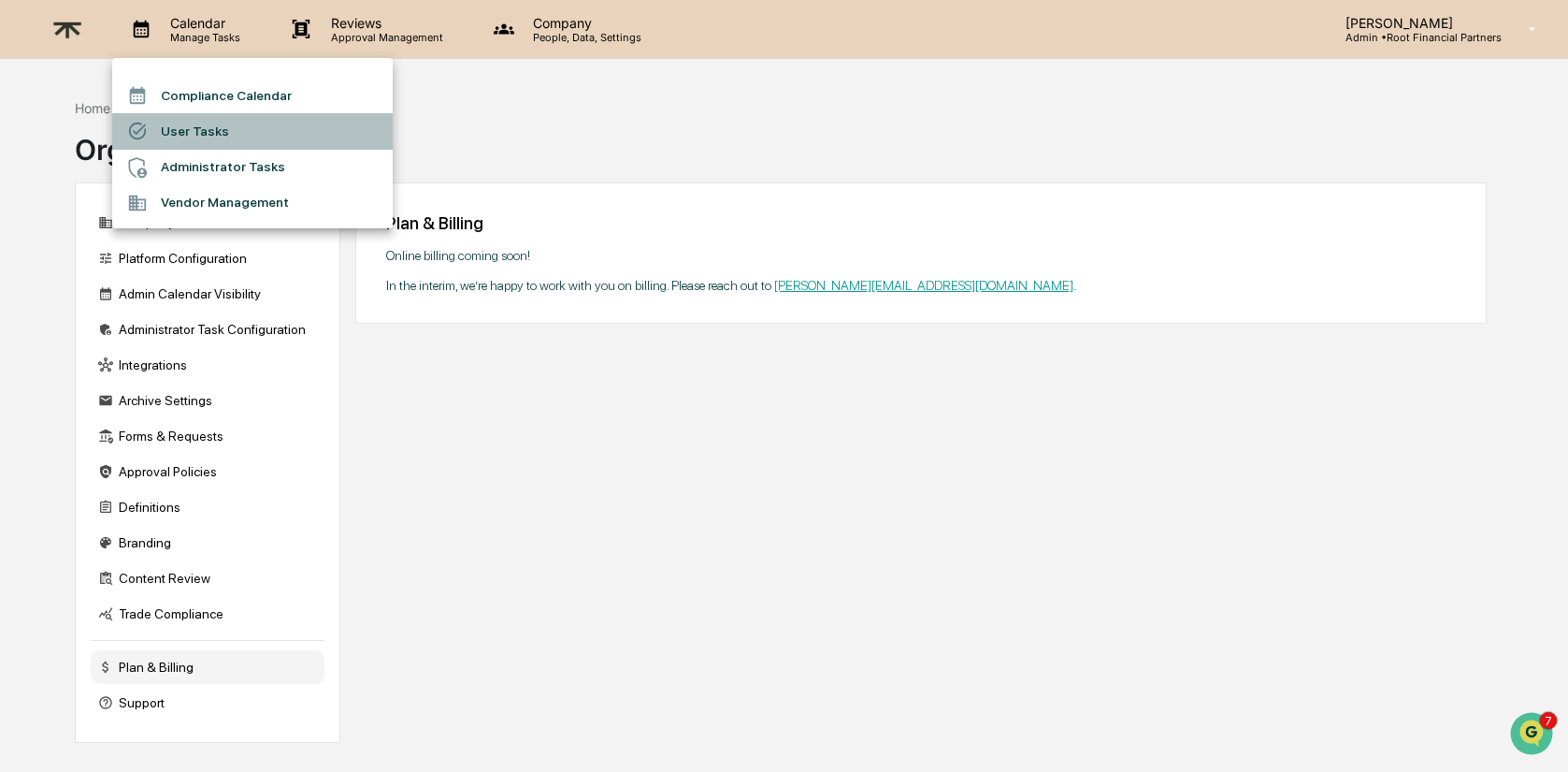
click at [197, 125] on li "User Tasks" at bounding box center [252, 131] width 280 height 36
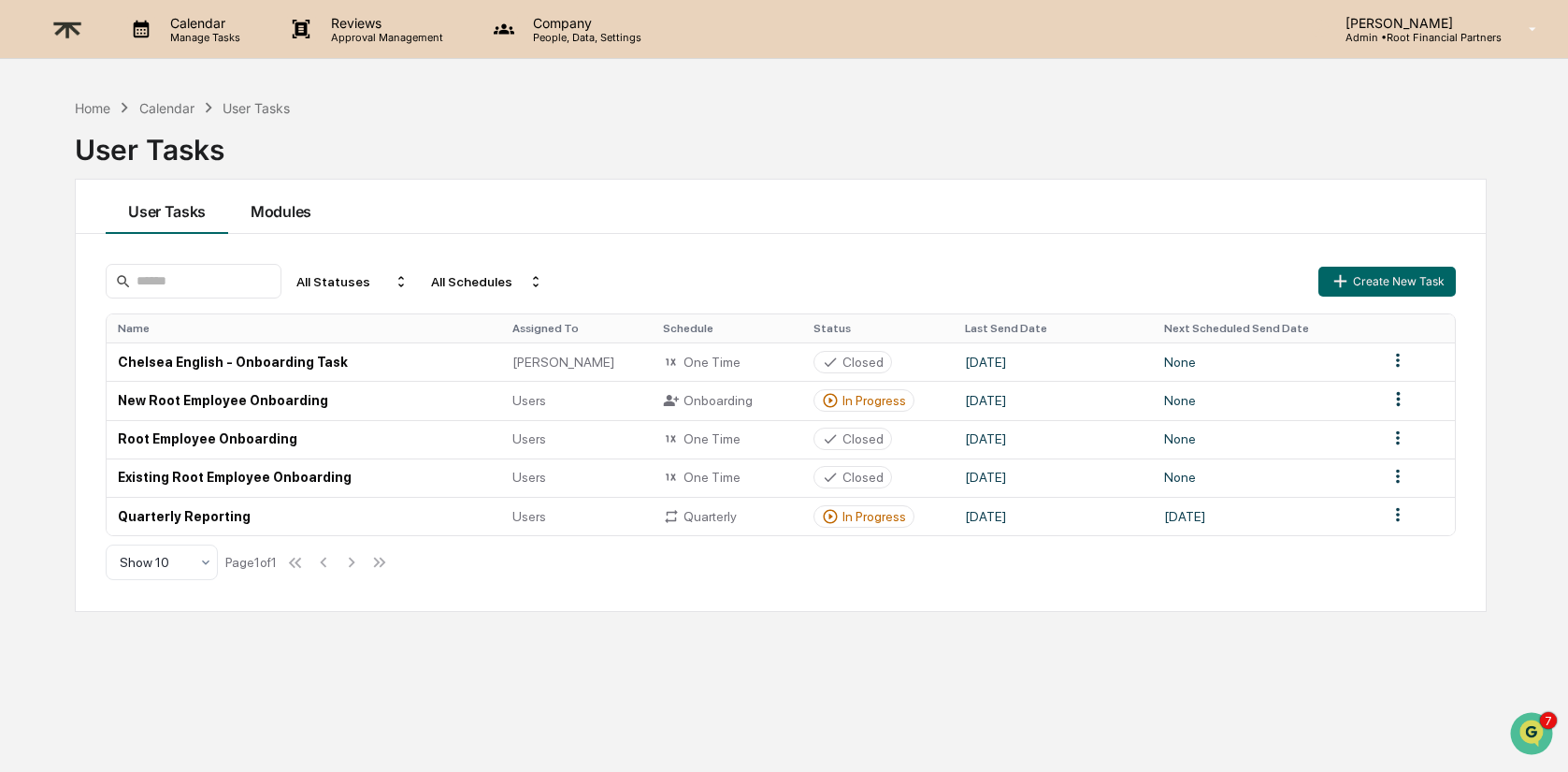
click at [276, 200] on button "Modules" at bounding box center [280, 206] width 106 height 55
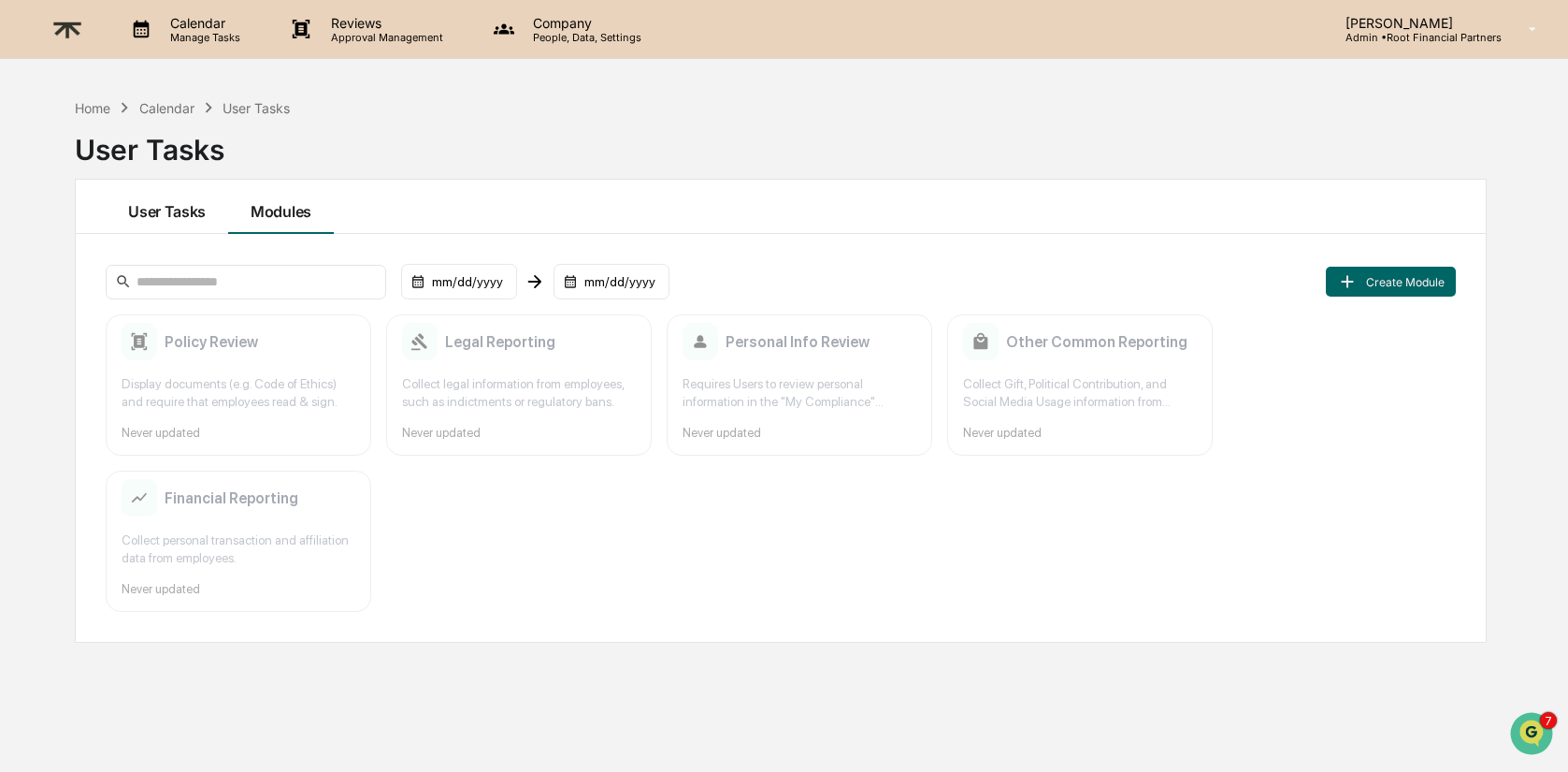
click at [173, 209] on button "User Tasks" at bounding box center [167, 206] width 123 height 55
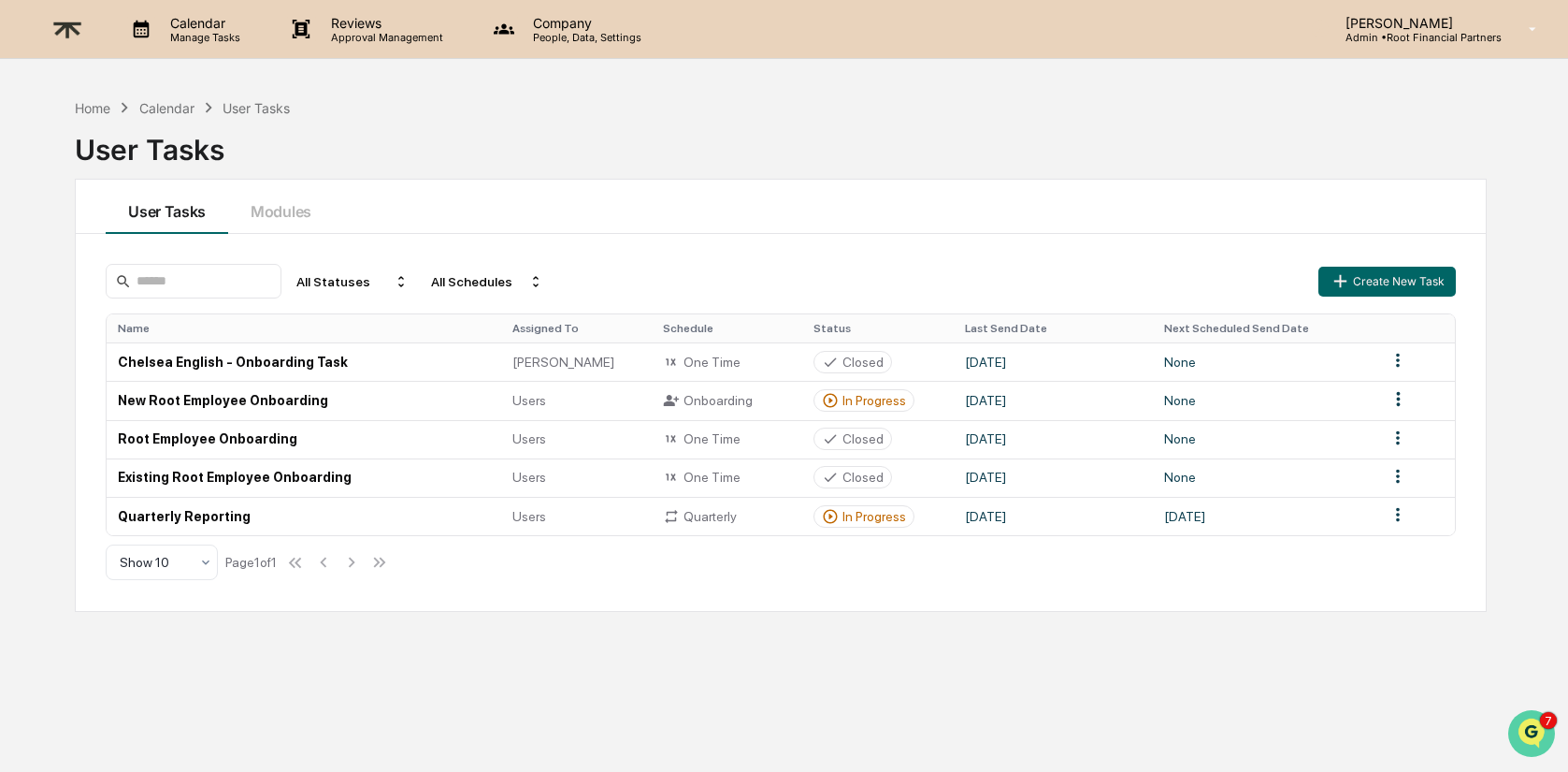
click at [1532, 731] on img "Open customer support" at bounding box center [1531, 733] width 47 height 38
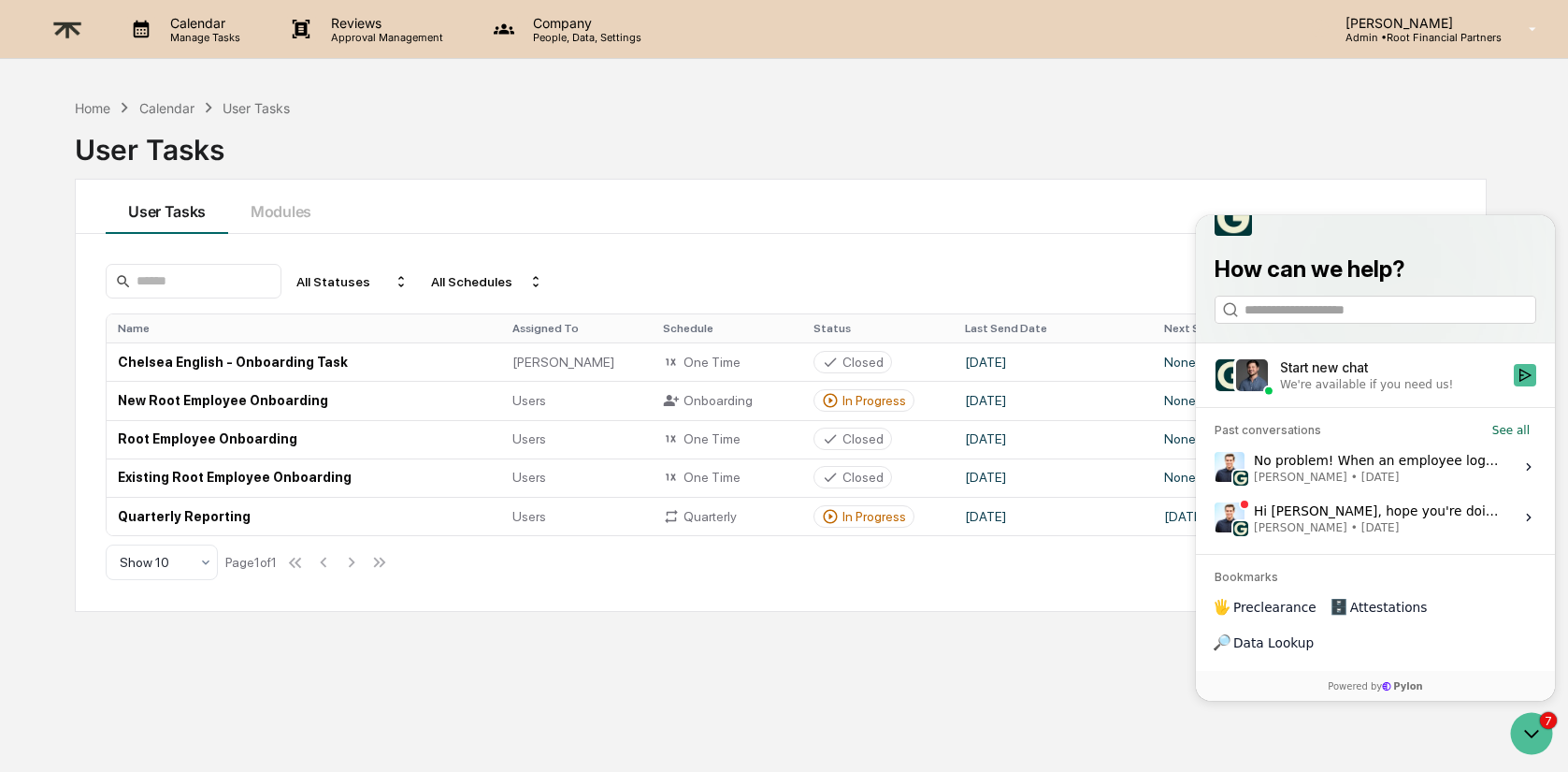
click at [1441, 377] on div "Start new chat" at bounding box center [1391, 368] width 223 height 19
click at [1514, 386] on button "Start new chat We're available if you need us!" at bounding box center [1524, 375] width 23 height 23
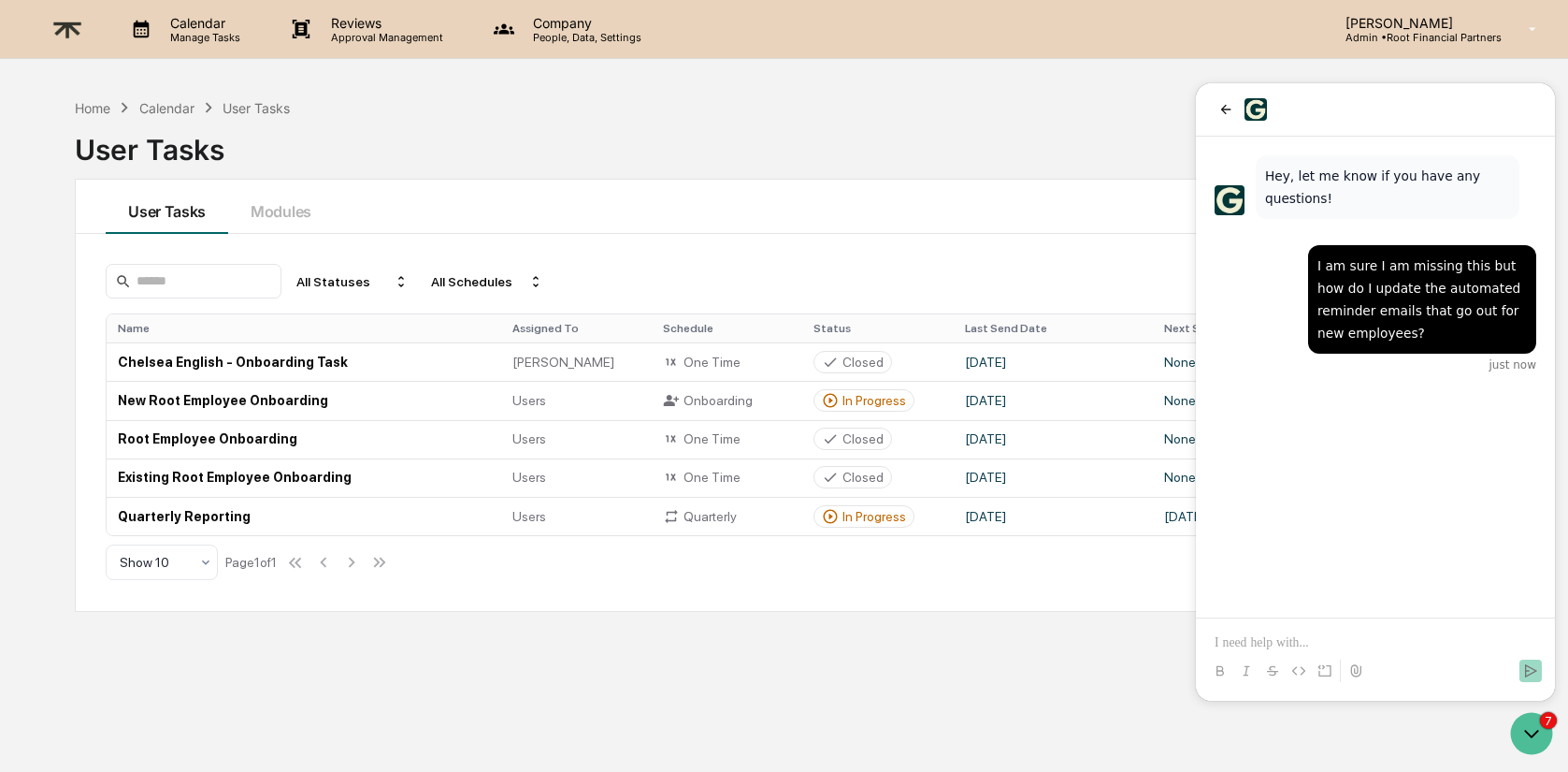
click at [766, 626] on div "Home Calendar User Tasks User Tasks User Tasks Modules All Statuses All Schedul…" at bounding box center [780, 475] width 1467 height 772
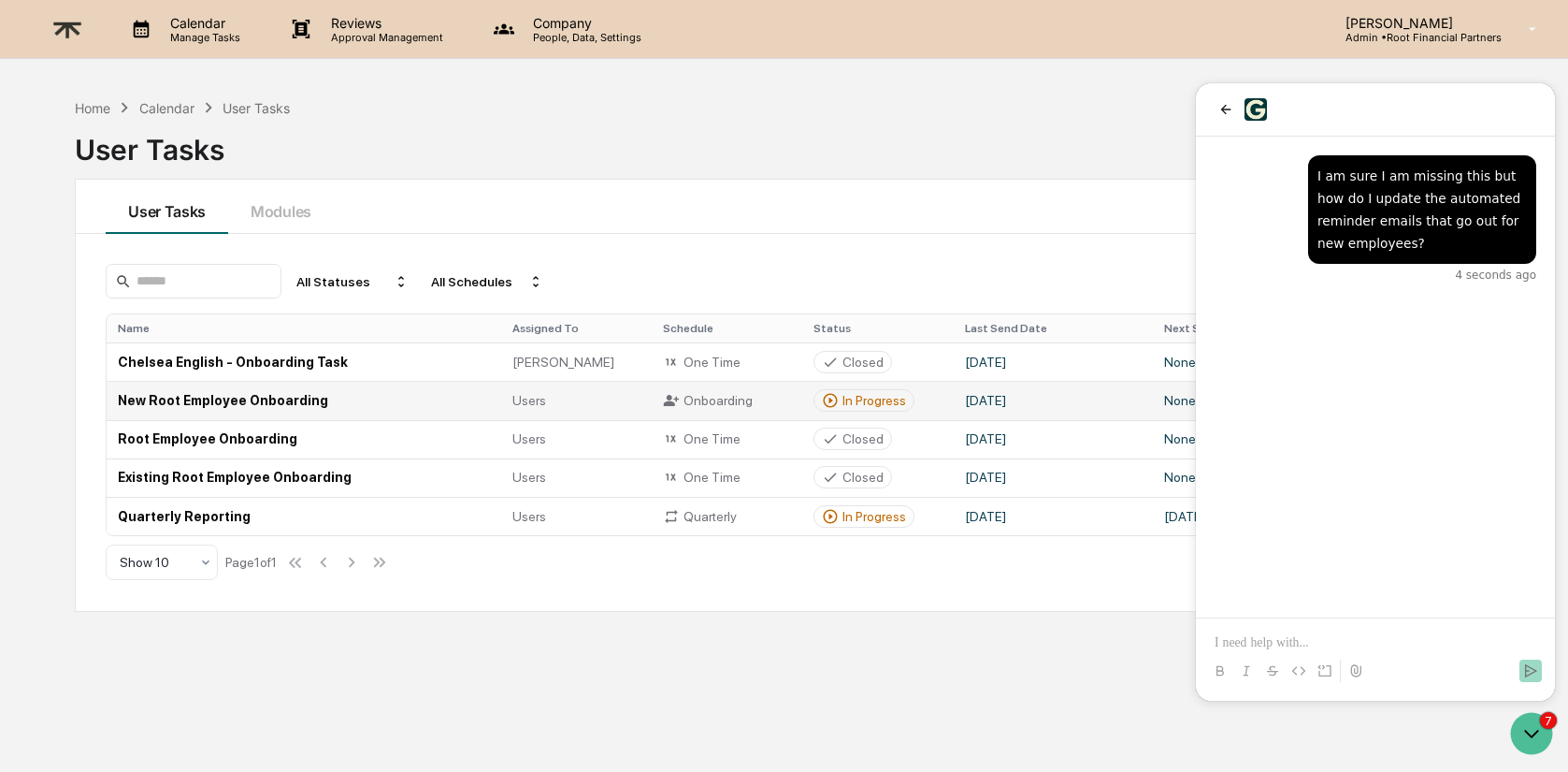
click at [223, 405] on td "New Root Employee Onboarding" at bounding box center [303, 399] width 393 height 39
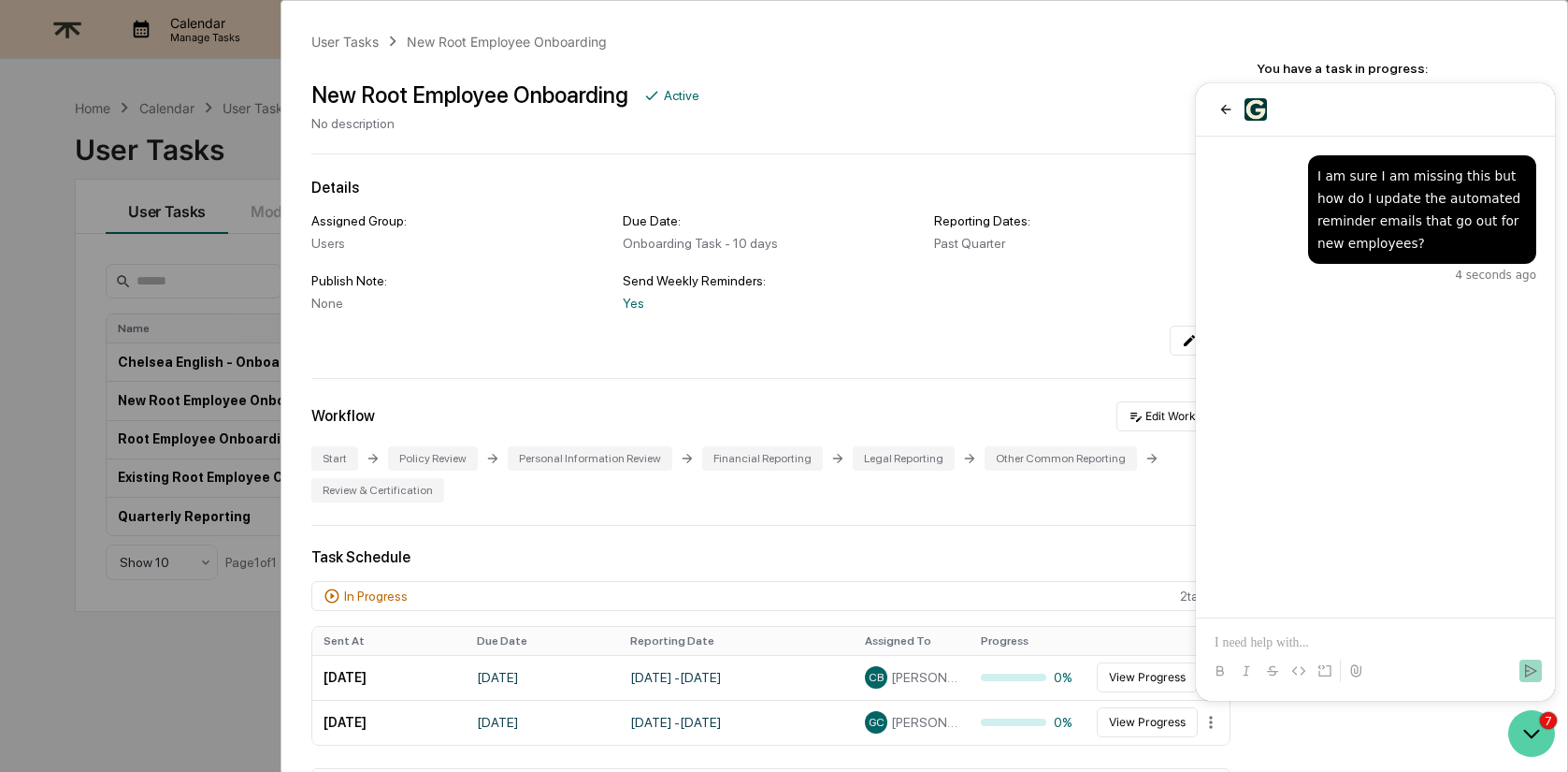
click at [1534, 726] on icon "Open customer support" at bounding box center [1531, 732] width 47 height 47
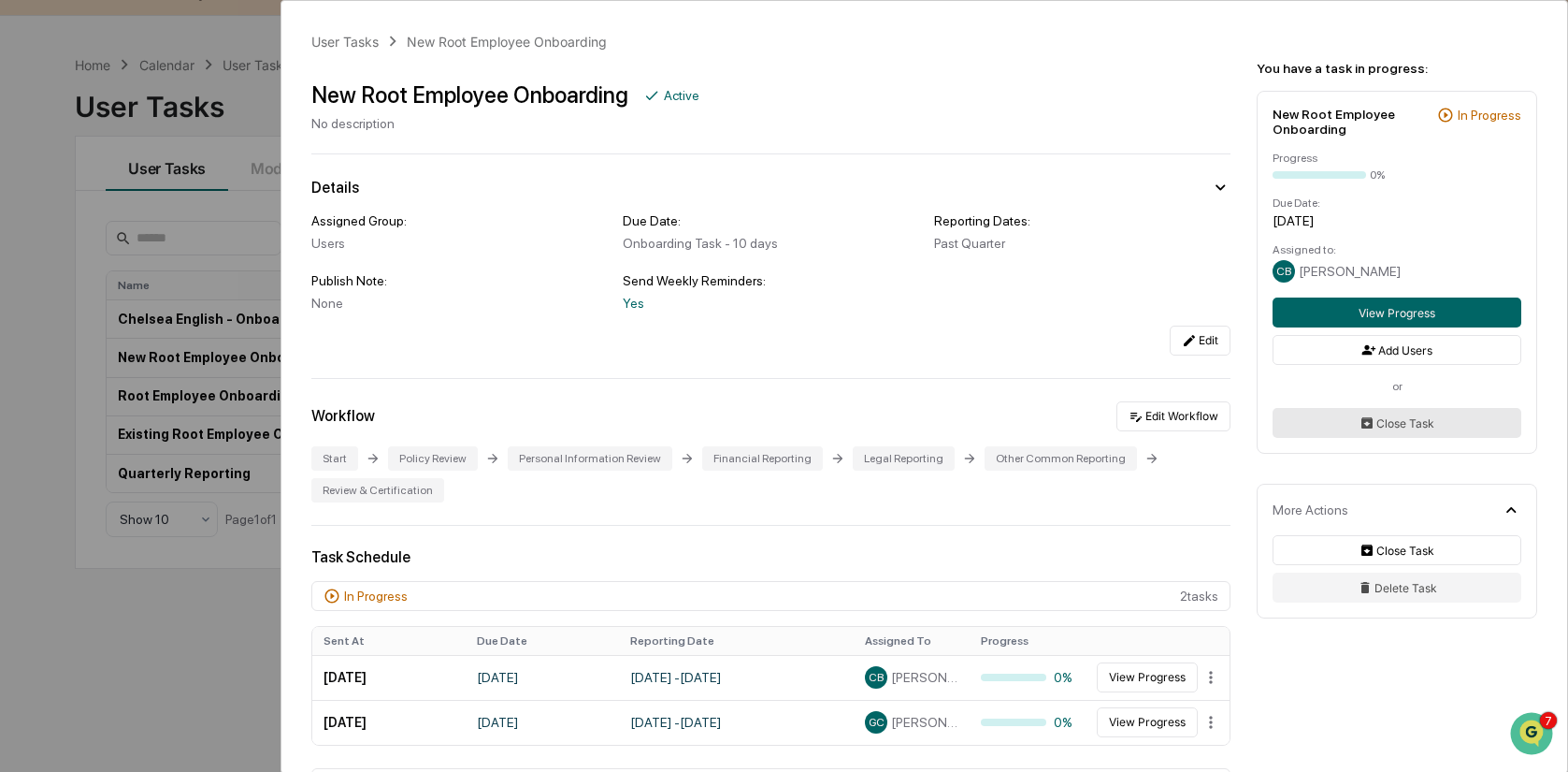
scroll to position [89, 0]
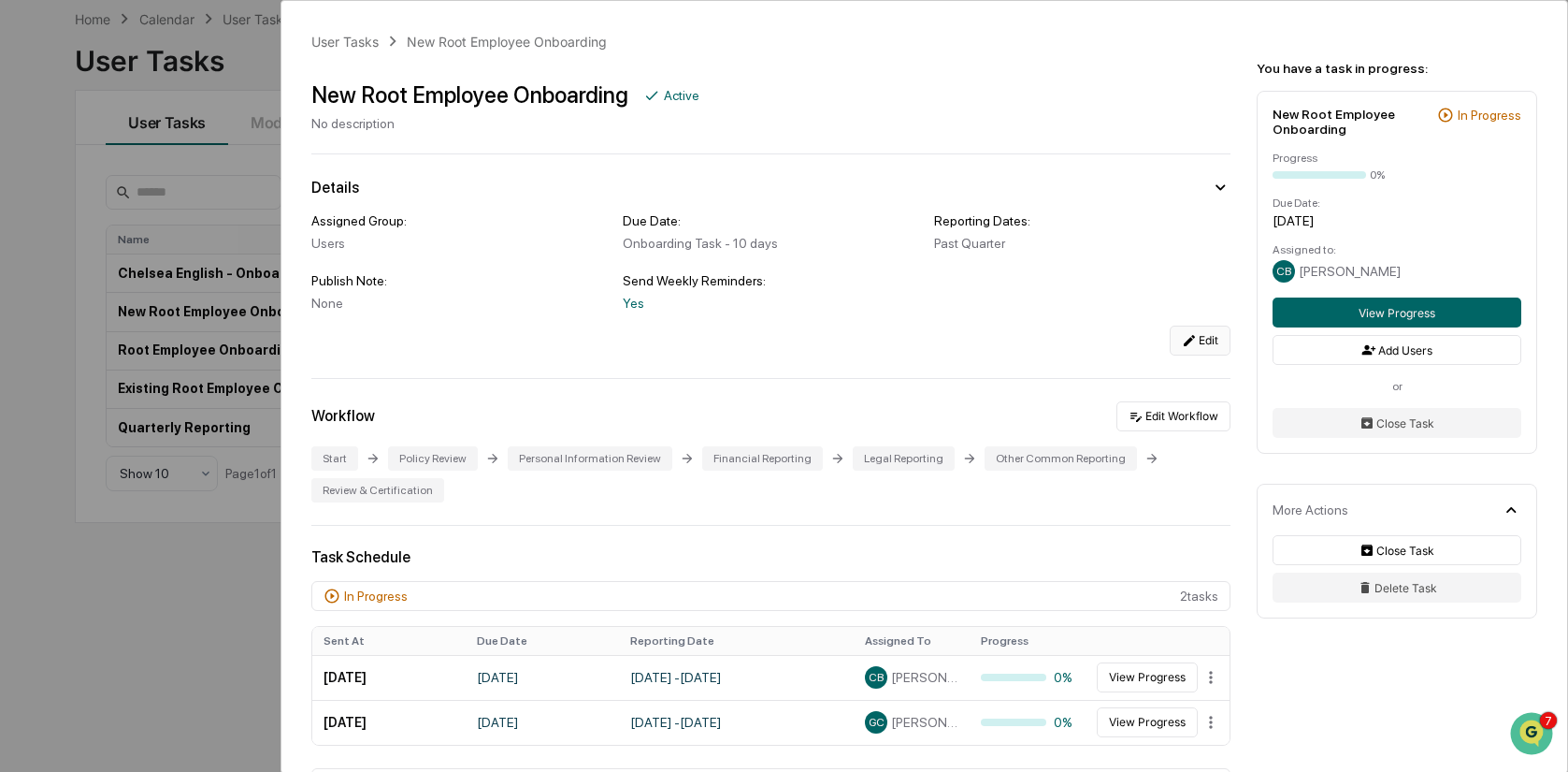
click at [1207, 337] on button "Edit" at bounding box center [1200, 341] width 60 height 30
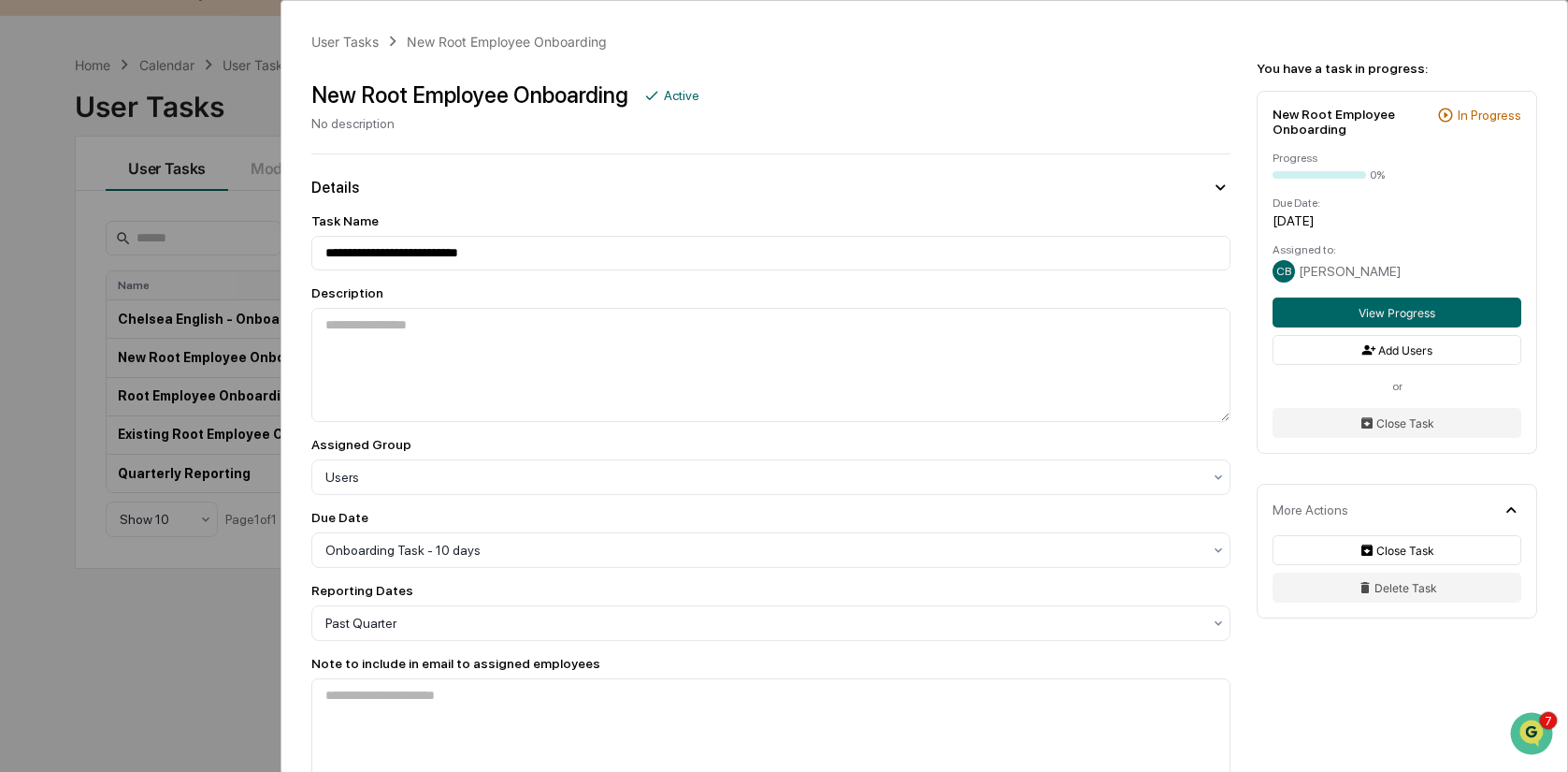
scroll to position [0, 0]
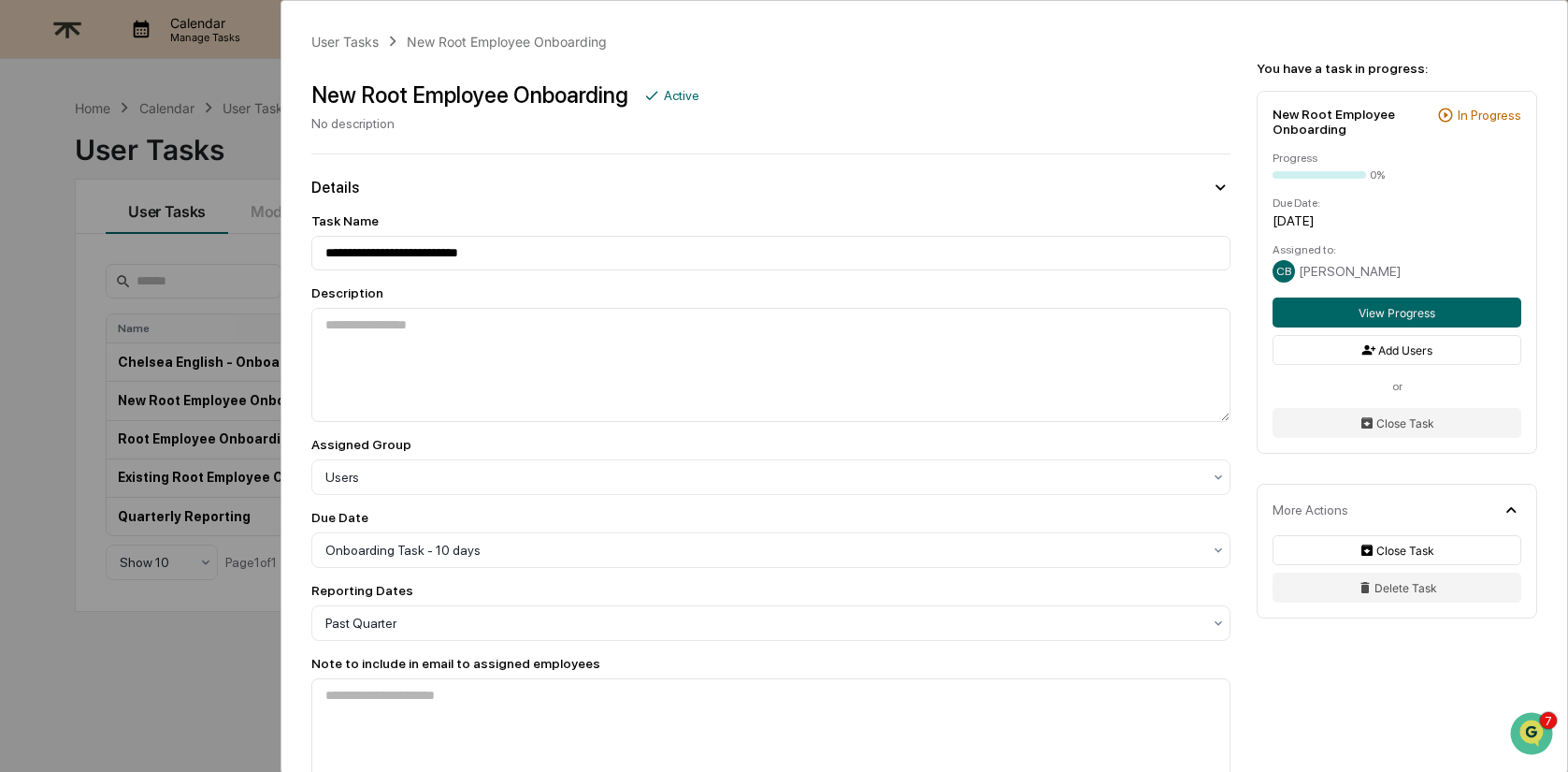
click at [1214, 187] on icon at bounding box center [1220, 186] width 21 height 21
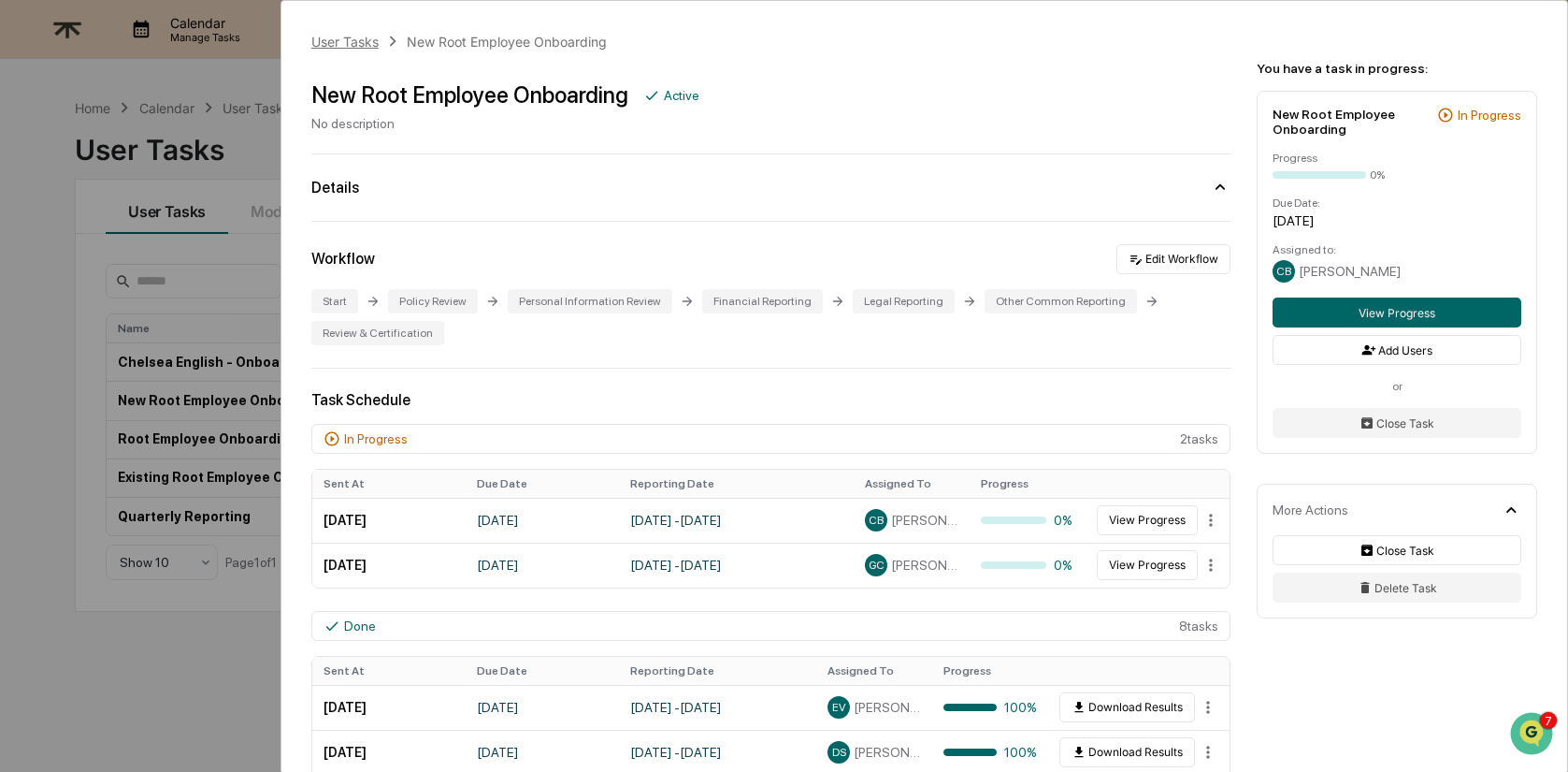
click at [356, 42] on div "User Tasks" at bounding box center [345, 42] width 67 height 16
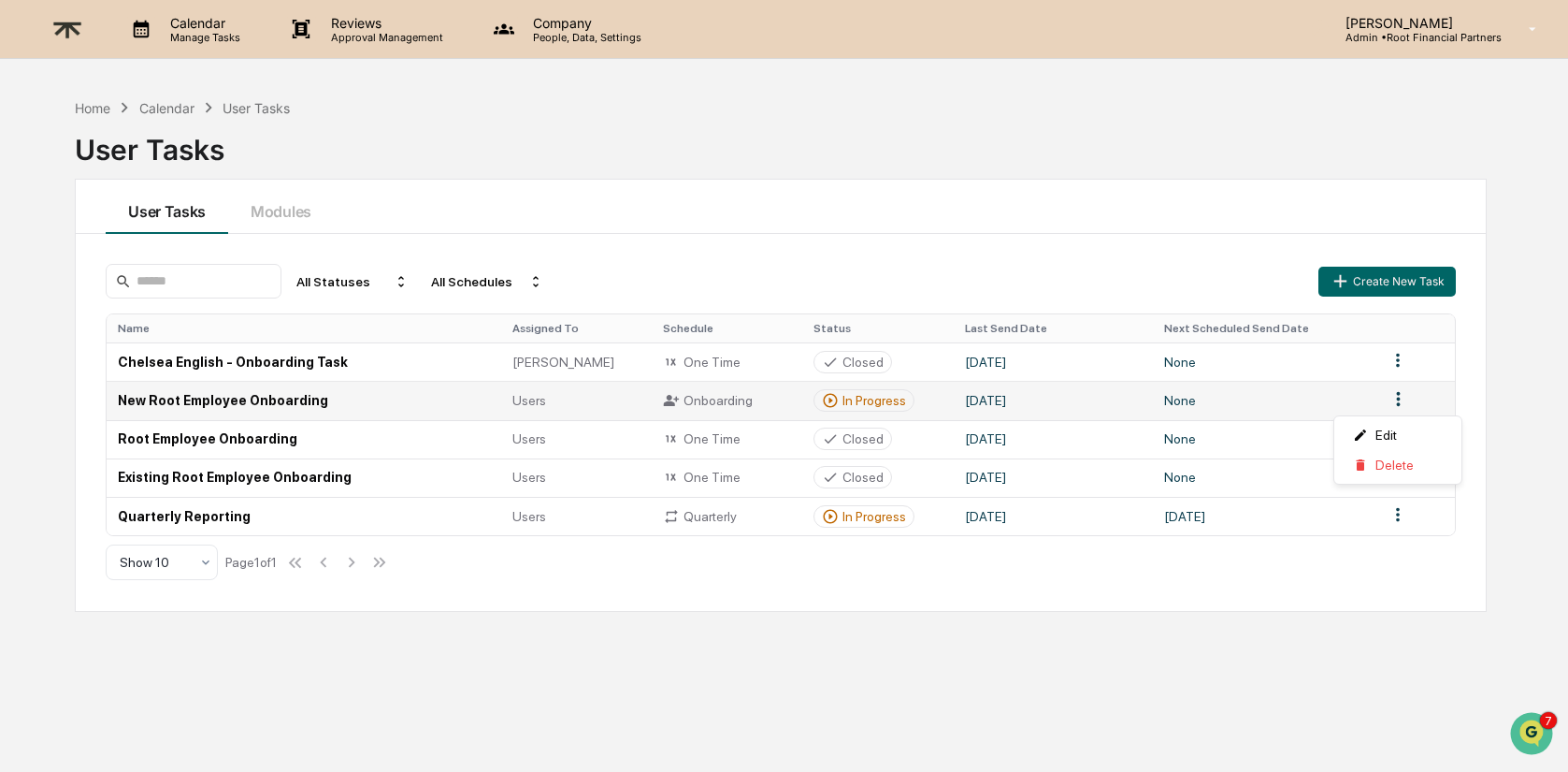
click at [1400, 397] on html "Calendar Manage Tasks Reviews Approval Management Company People, Data, Setting…" at bounding box center [784, 386] width 1568 height 772
click at [1399, 429] on div "Edit" at bounding box center [1398, 435] width 120 height 30
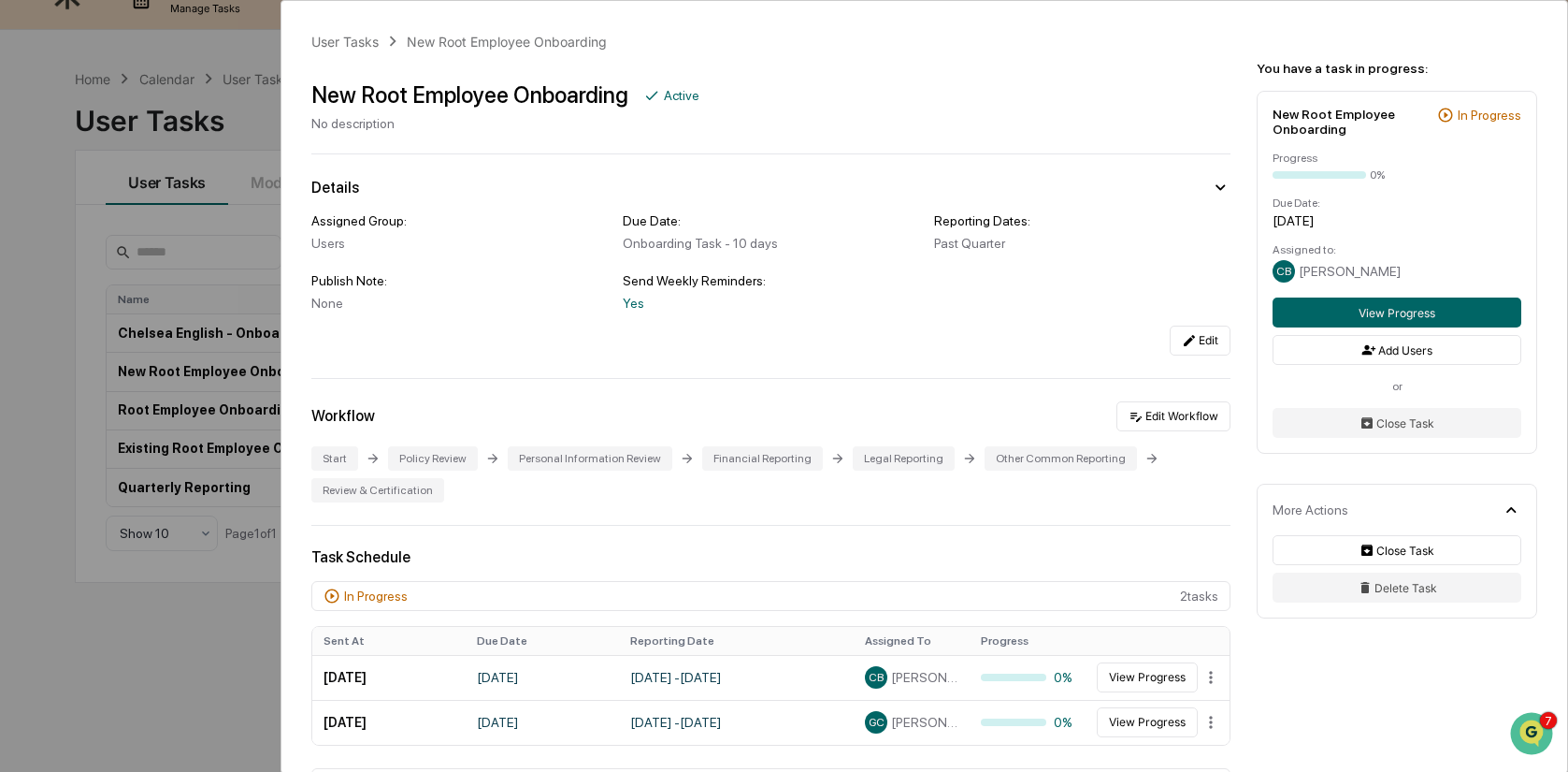
scroll to position [39, 0]
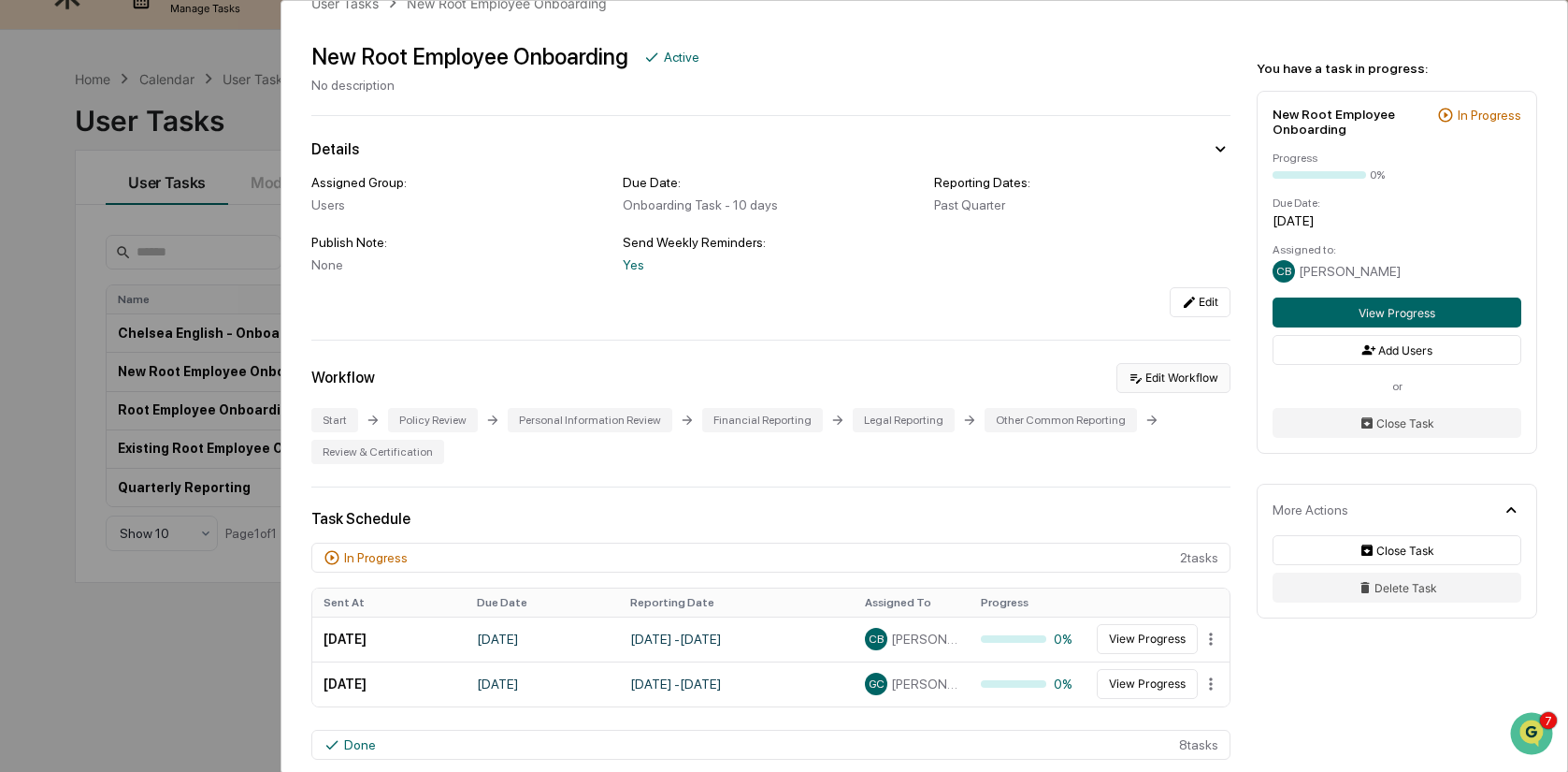
click at [1170, 378] on button "Edit Workflow" at bounding box center [1173, 378] width 114 height 30
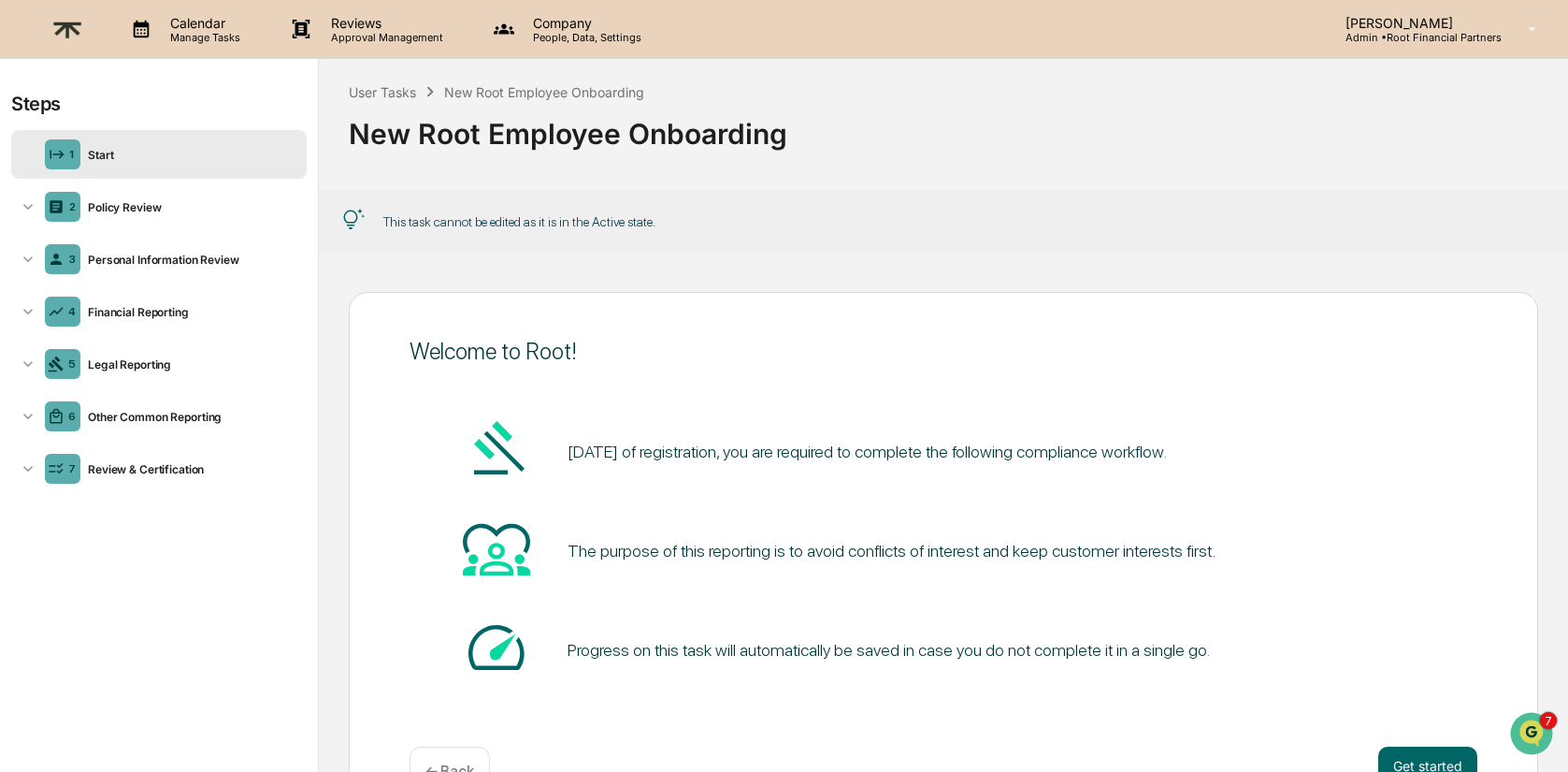
scroll to position [90, 0]
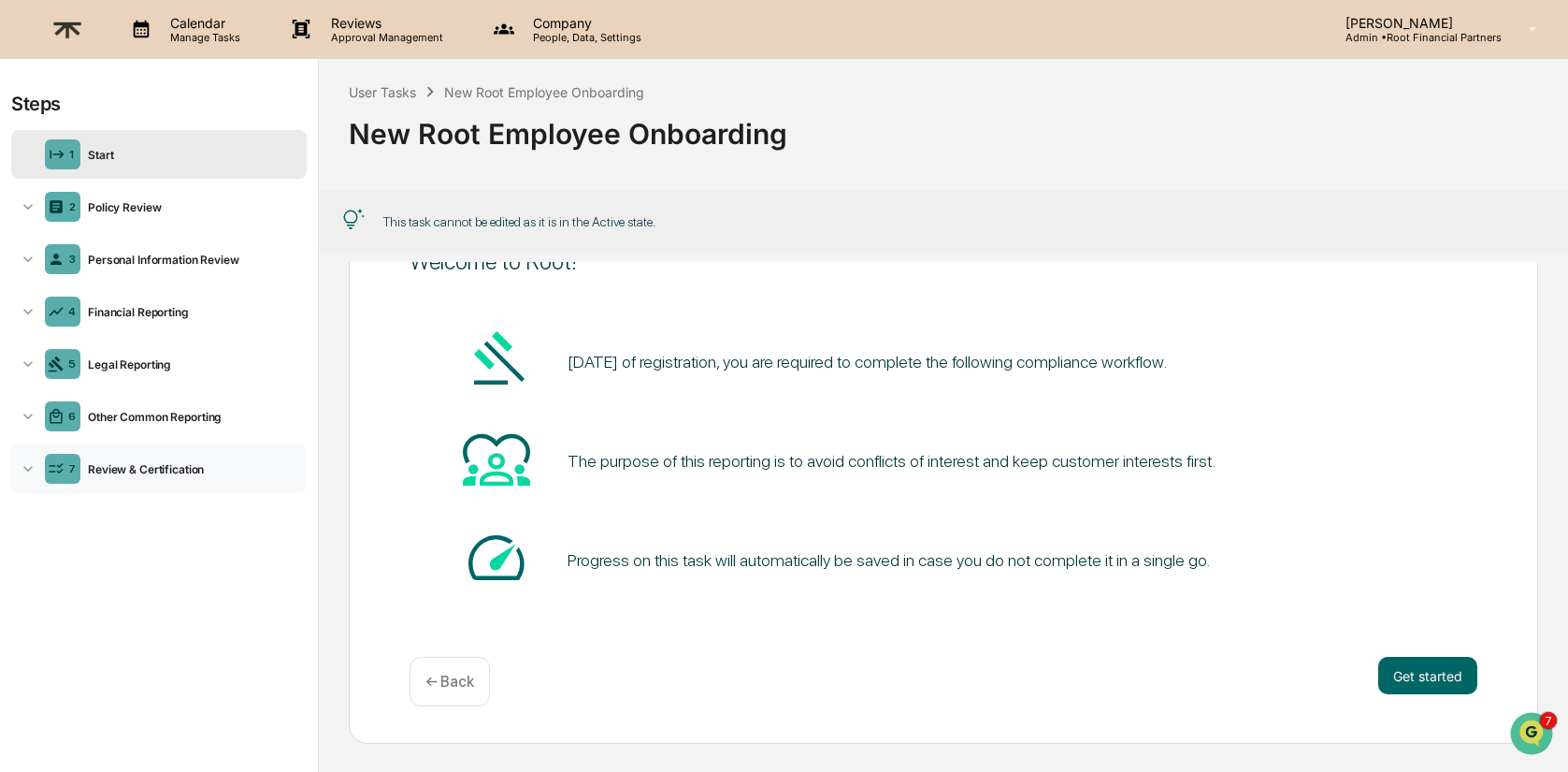
click at [138, 464] on div "Review & Certification" at bounding box center [189, 469] width 219 height 14
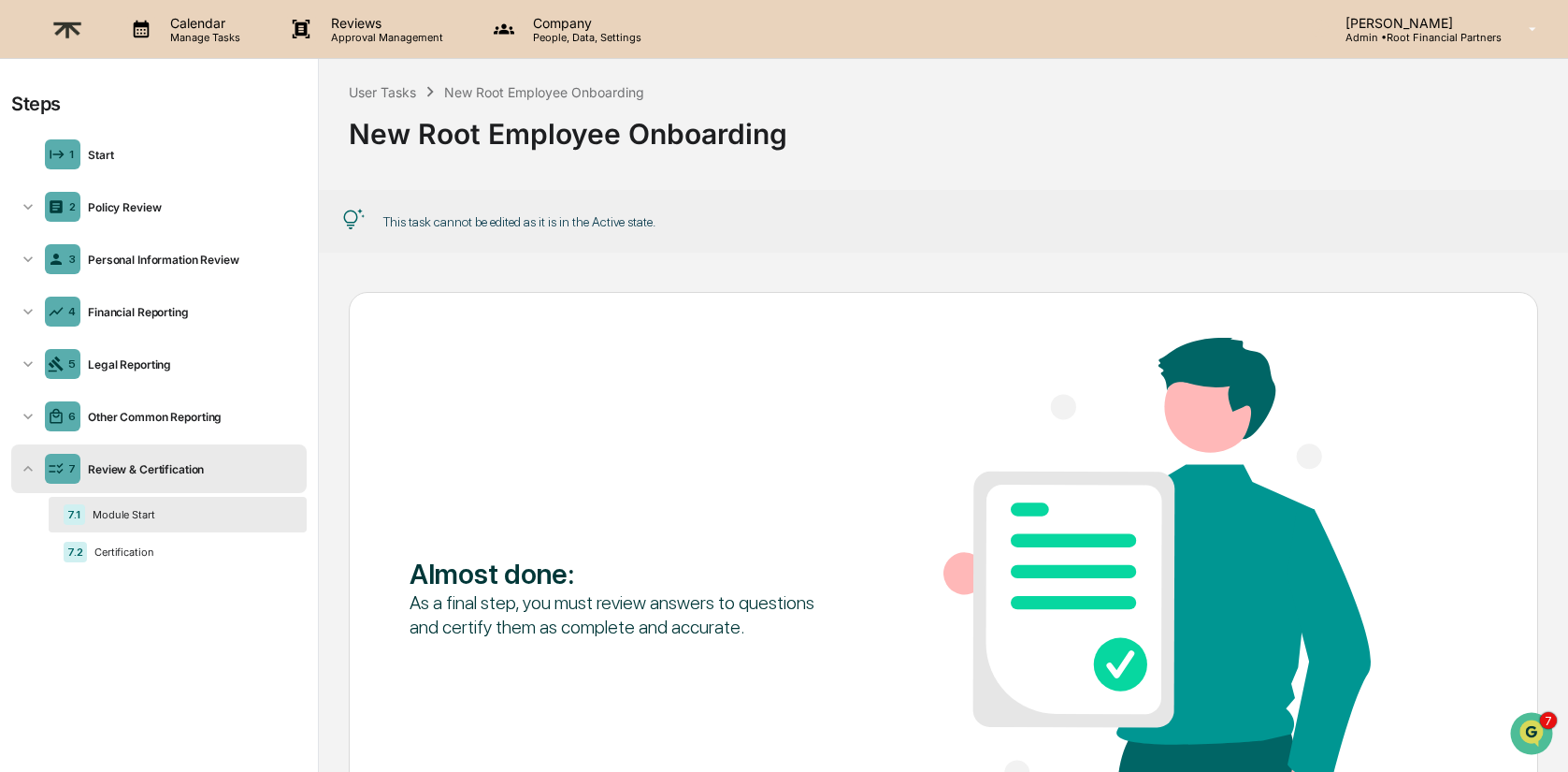
click at [75, 28] on img at bounding box center [66, 30] width 45 height 46
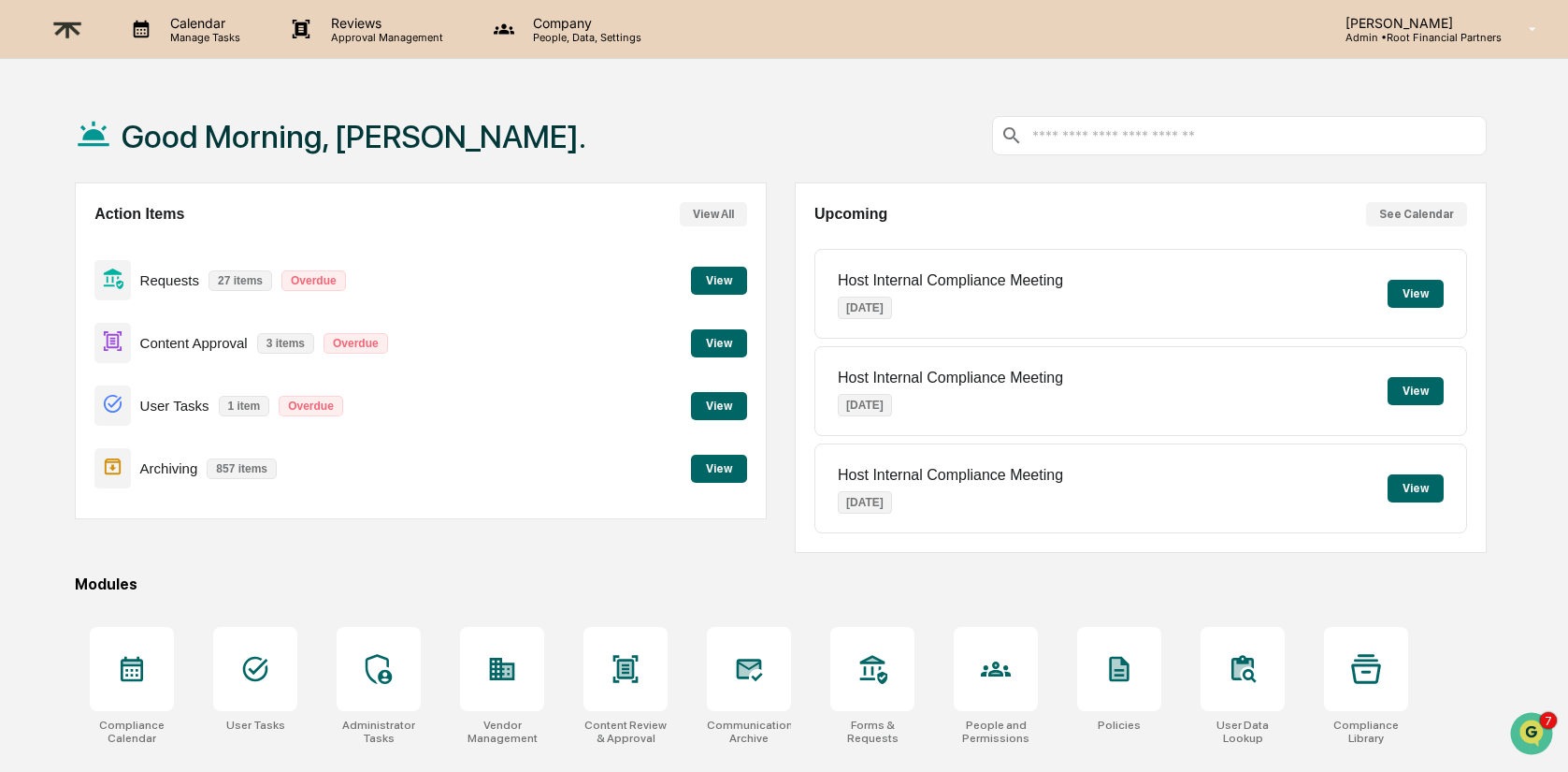
click at [717, 342] on button "View" at bounding box center [719, 343] width 56 height 28
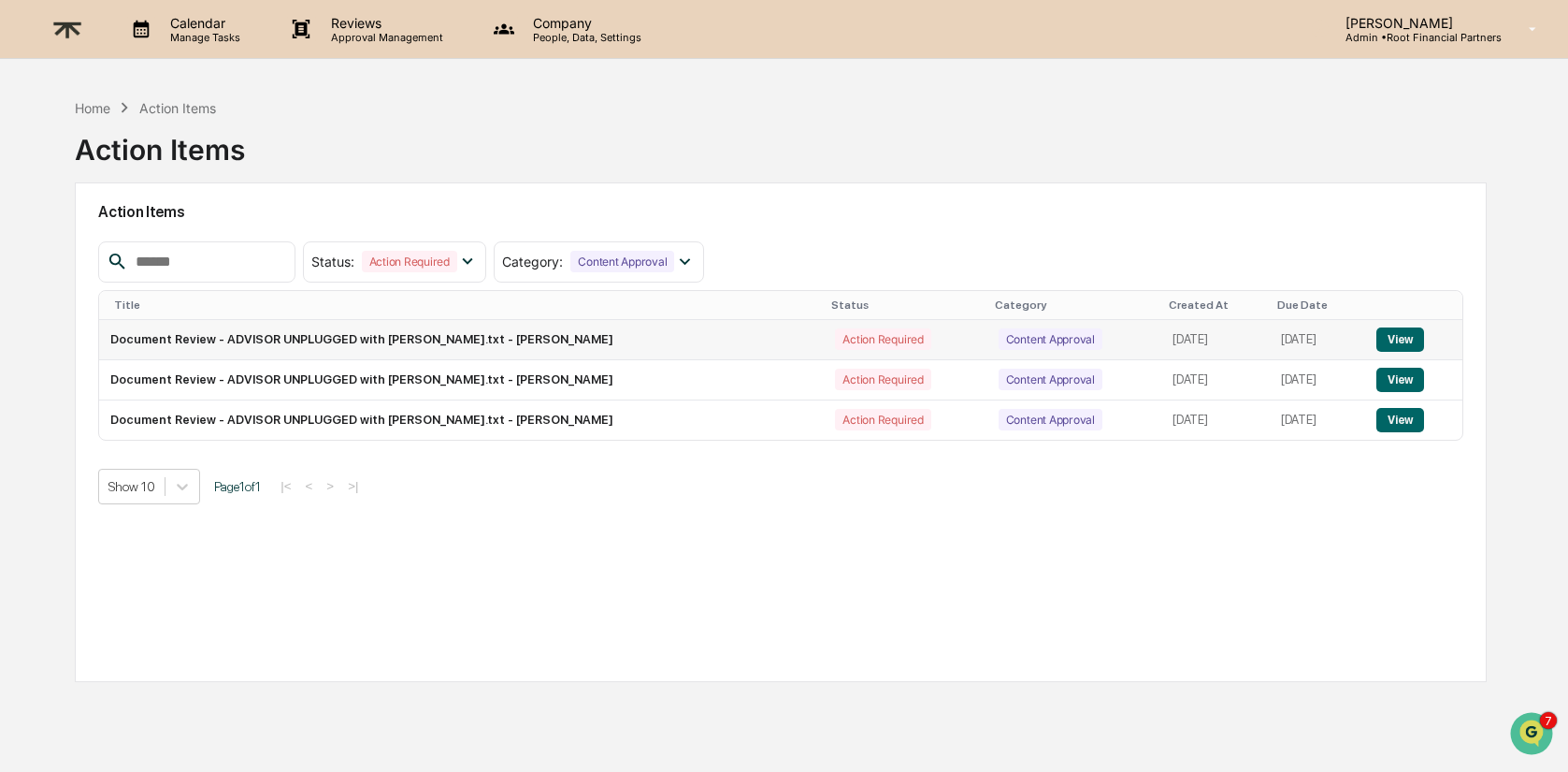
click at [1399, 332] on button "View" at bounding box center [1401, 339] width 48 height 25
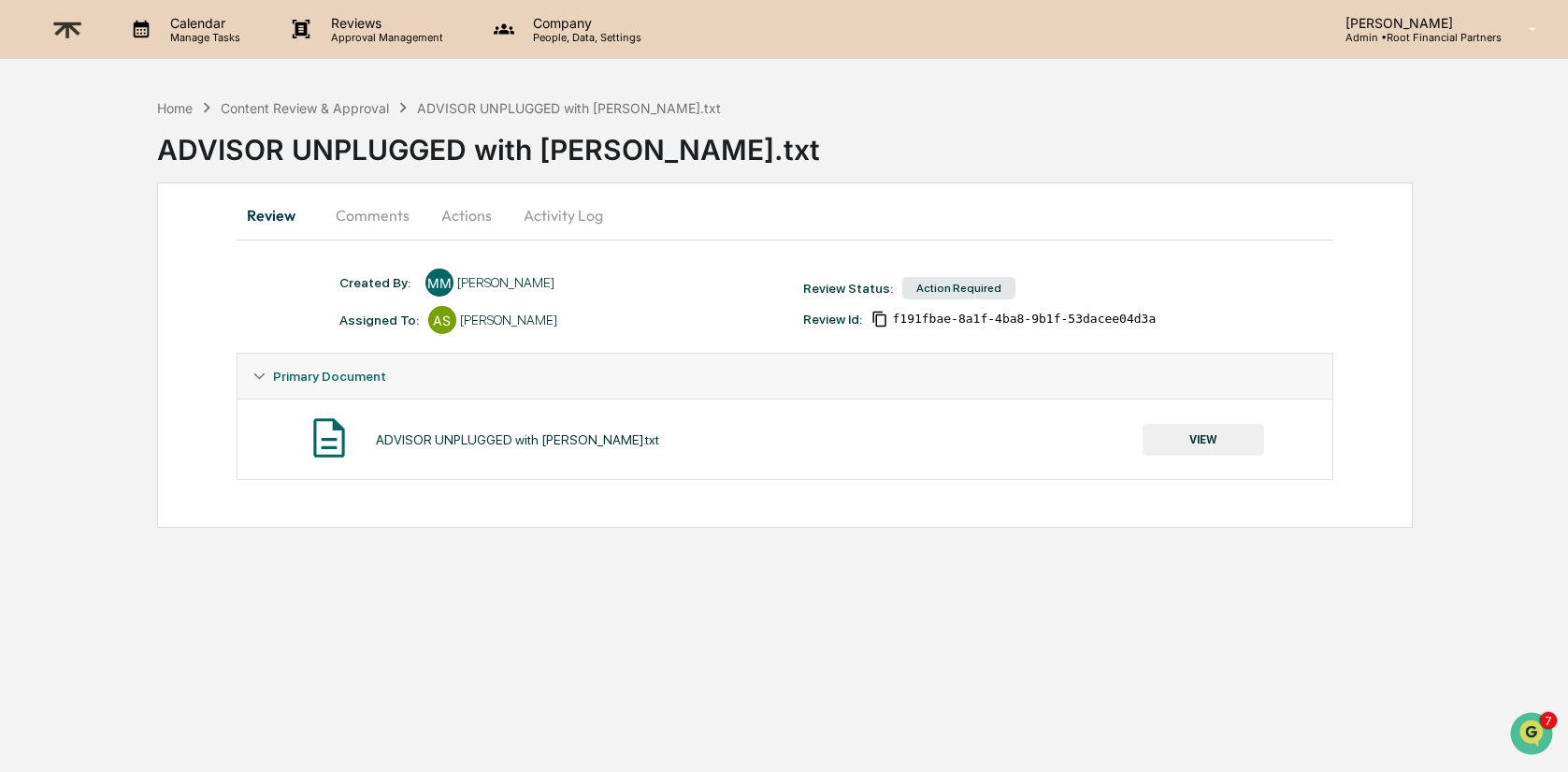
click at [367, 219] on button "Comments" at bounding box center [372, 214] width 104 height 45
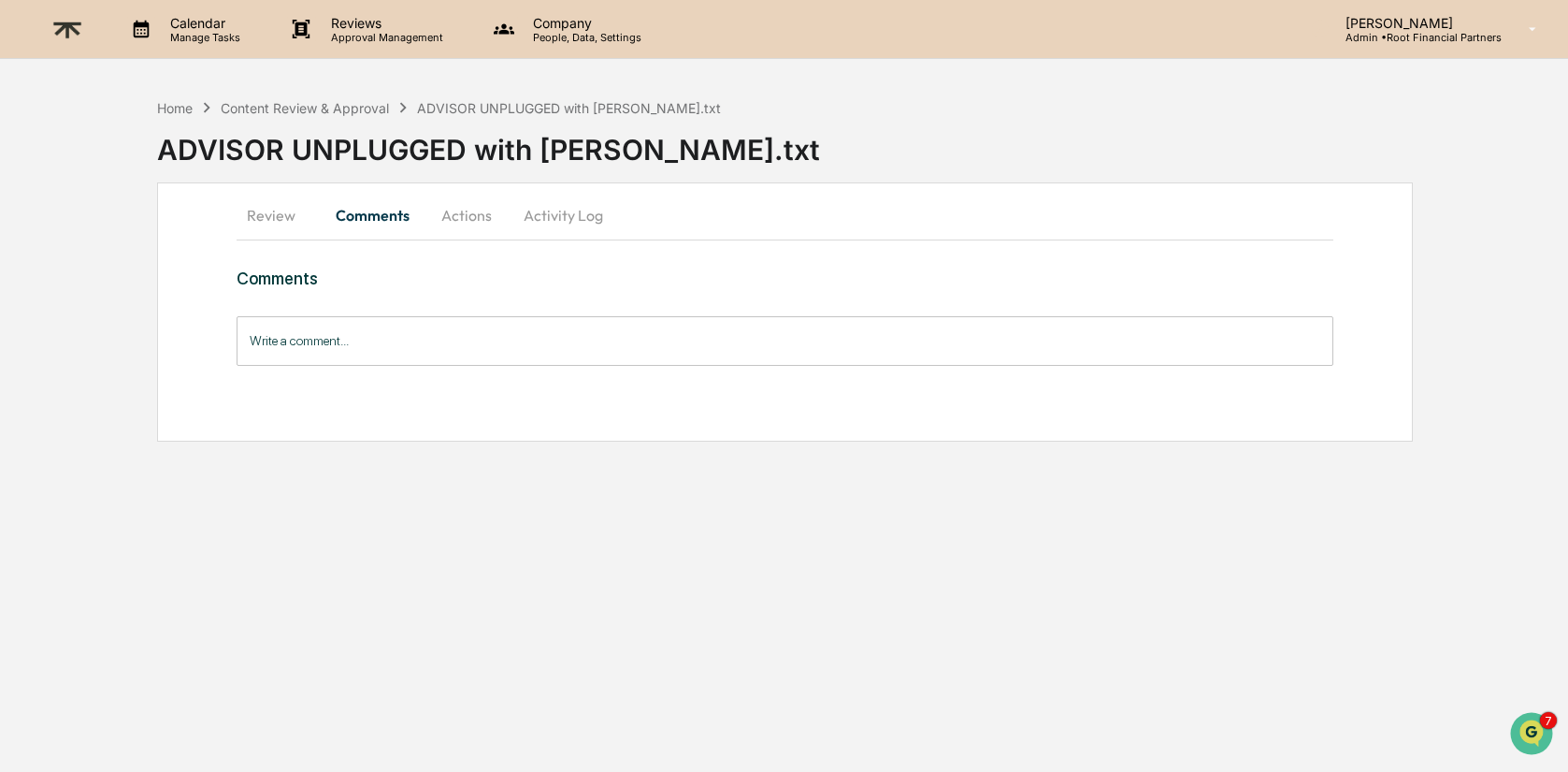
click at [585, 215] on button "Activity Log" at bounding box center [564, 214] width 109 height 45
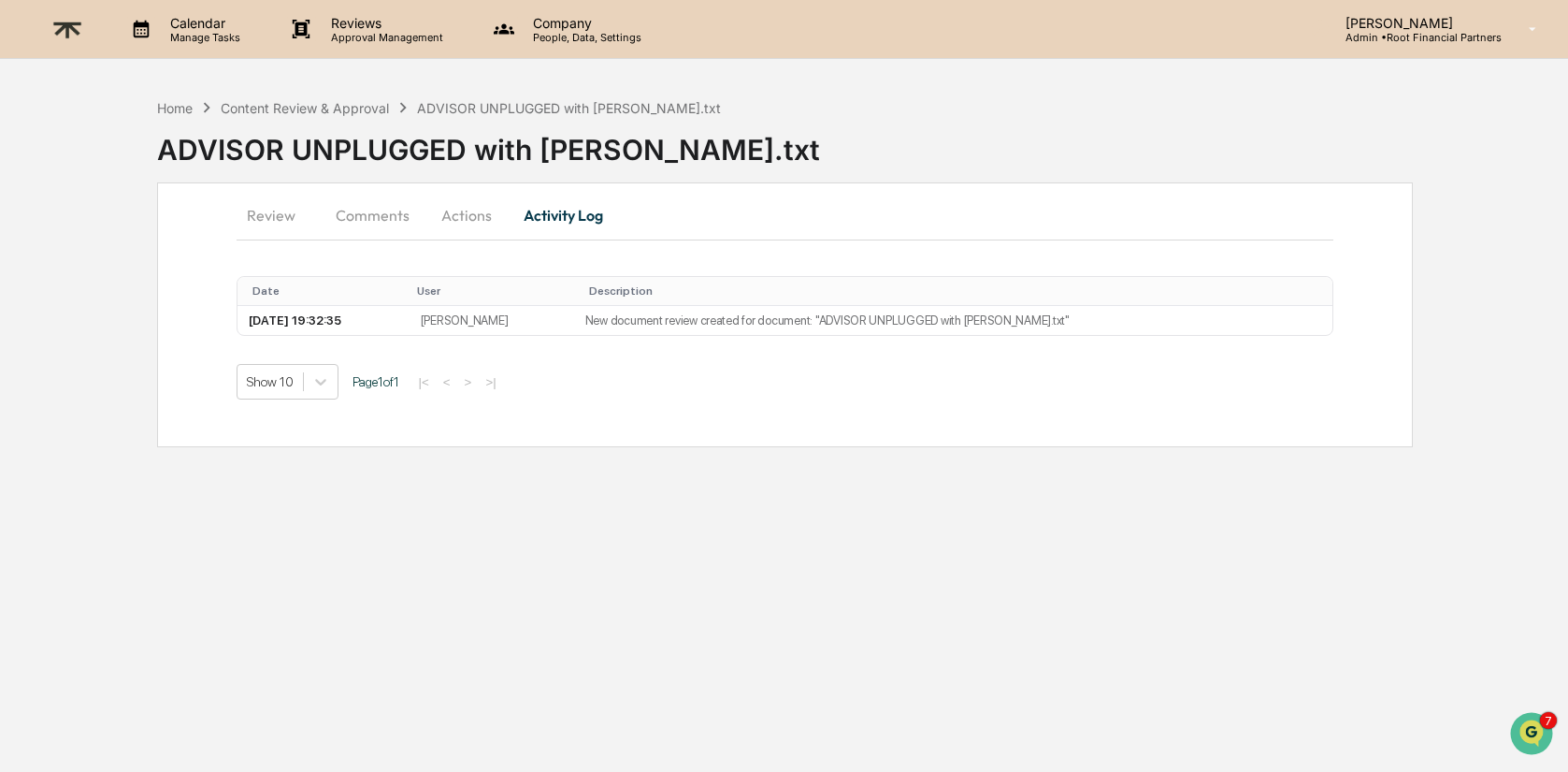
click at [249, 208] on button "Review" at bounding box center [278, 214] width 84 height 45
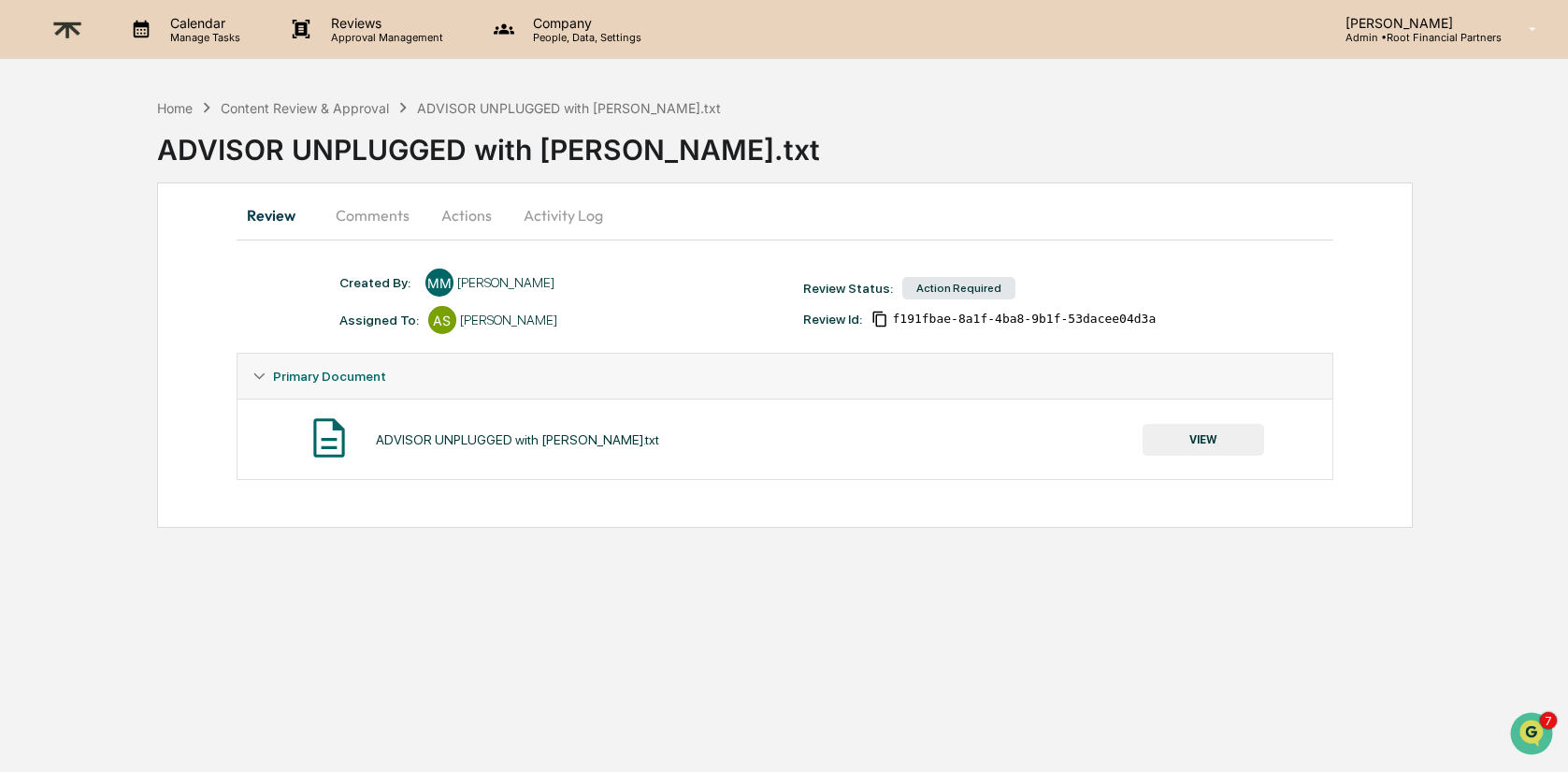
click at [1207, 428] on button "VIEW" at bounding box center [1203, 440] width 122 height 32
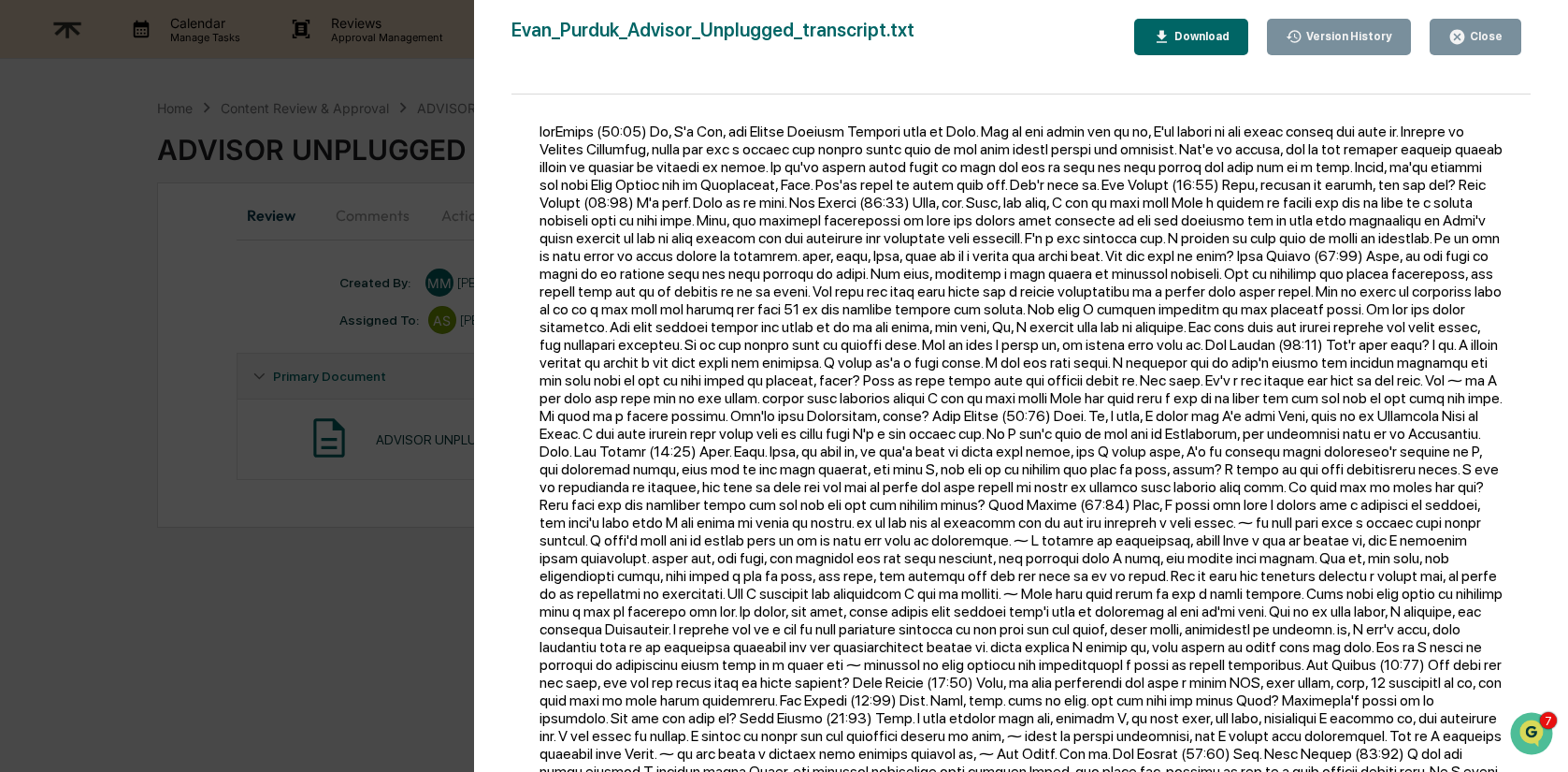
click at [1079, 275] on div at bounding box center [1020, 442] width 1019 height 696
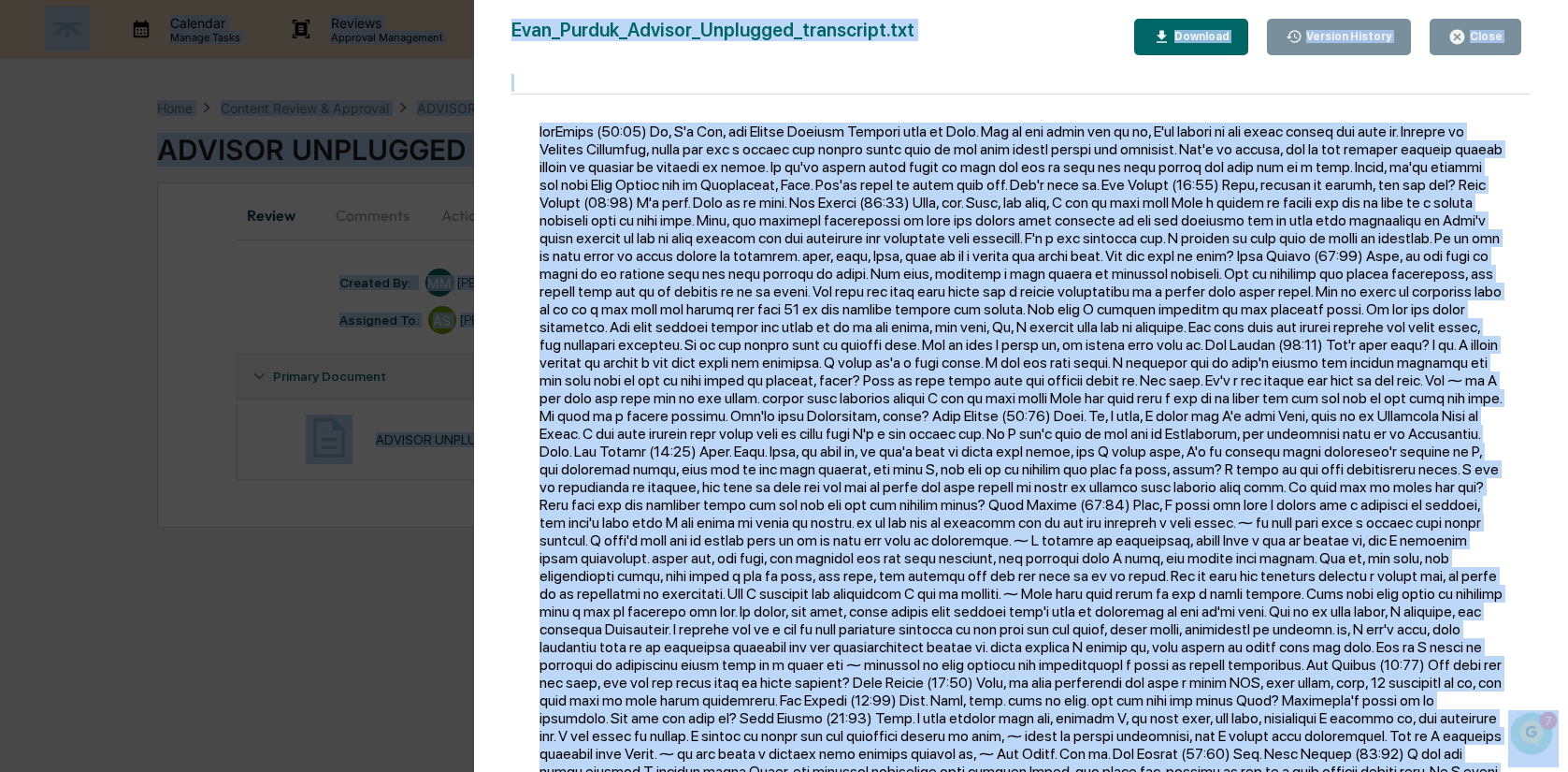
copy body "Calendar Manage Tasks Reviews Approval Management Company People, Data, Setting…"
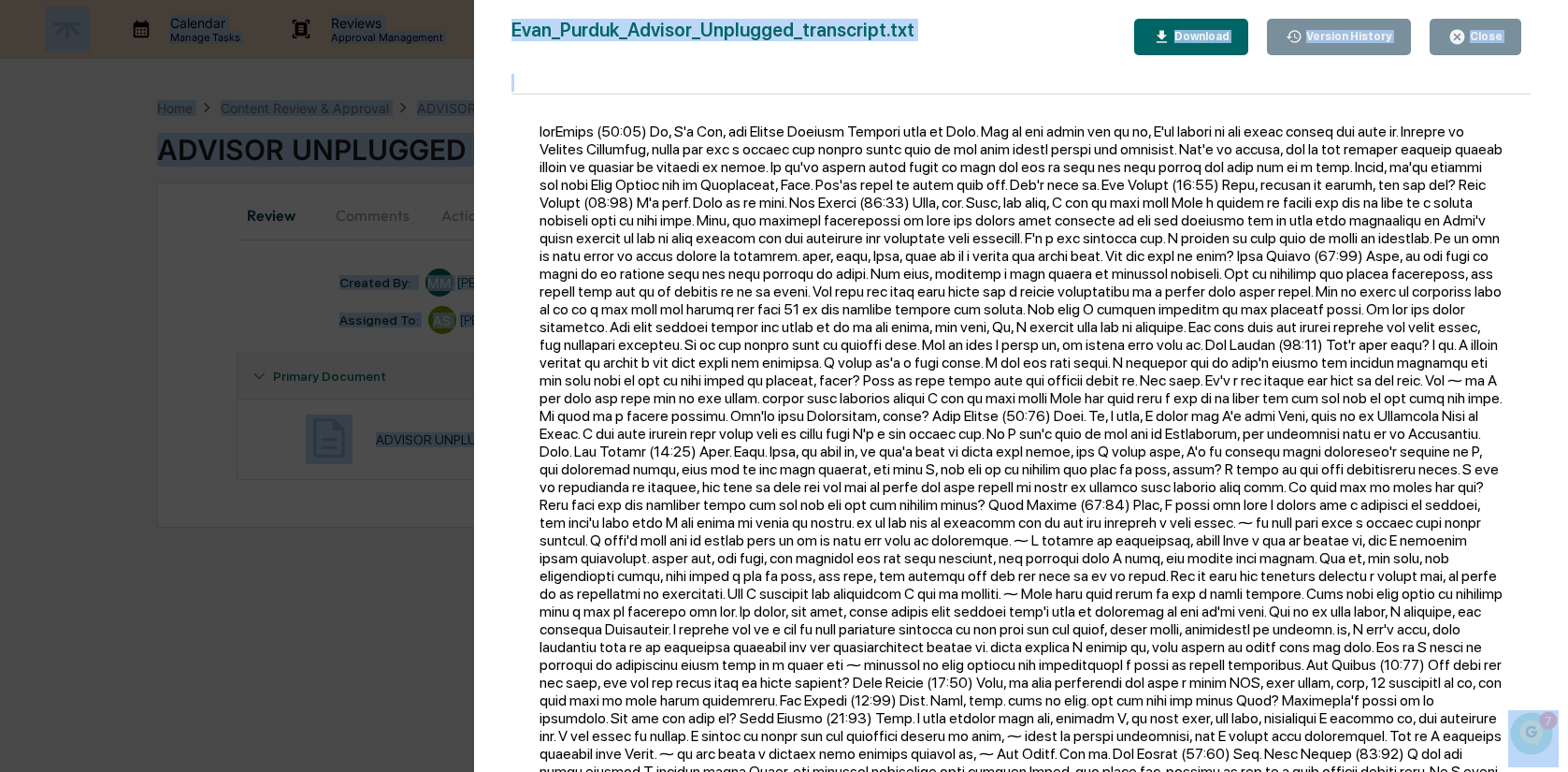
copy body "Calendar Manage Tasks Reviews Approval Management Company People, Data, Setting…"
click at [1485, 33] on div "Close" at bounding box center [1484, 36] width 37 height 13
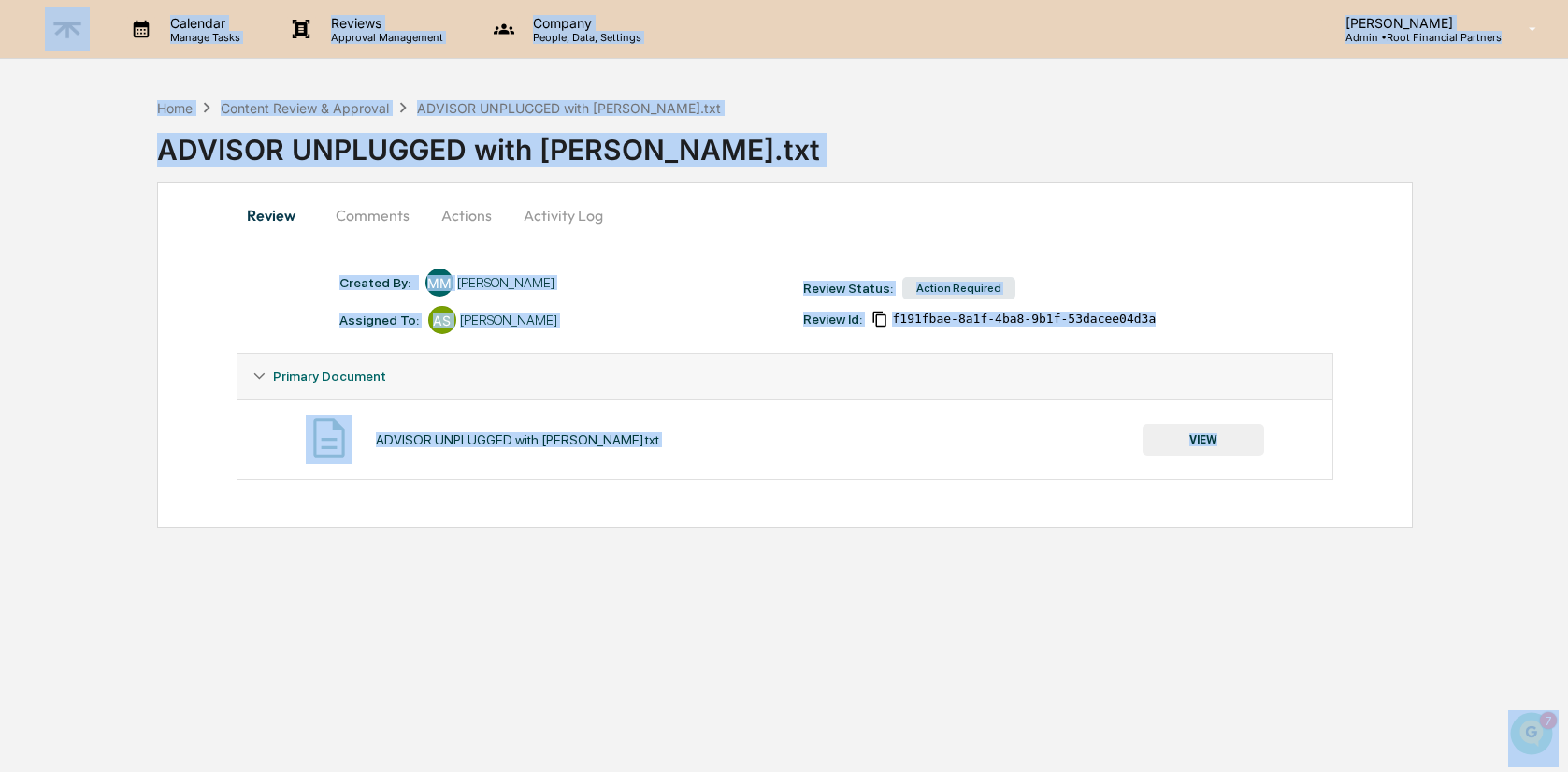
click at [368, 212] on button "Comments" at bounding box center [372, 214] width 104 height 45
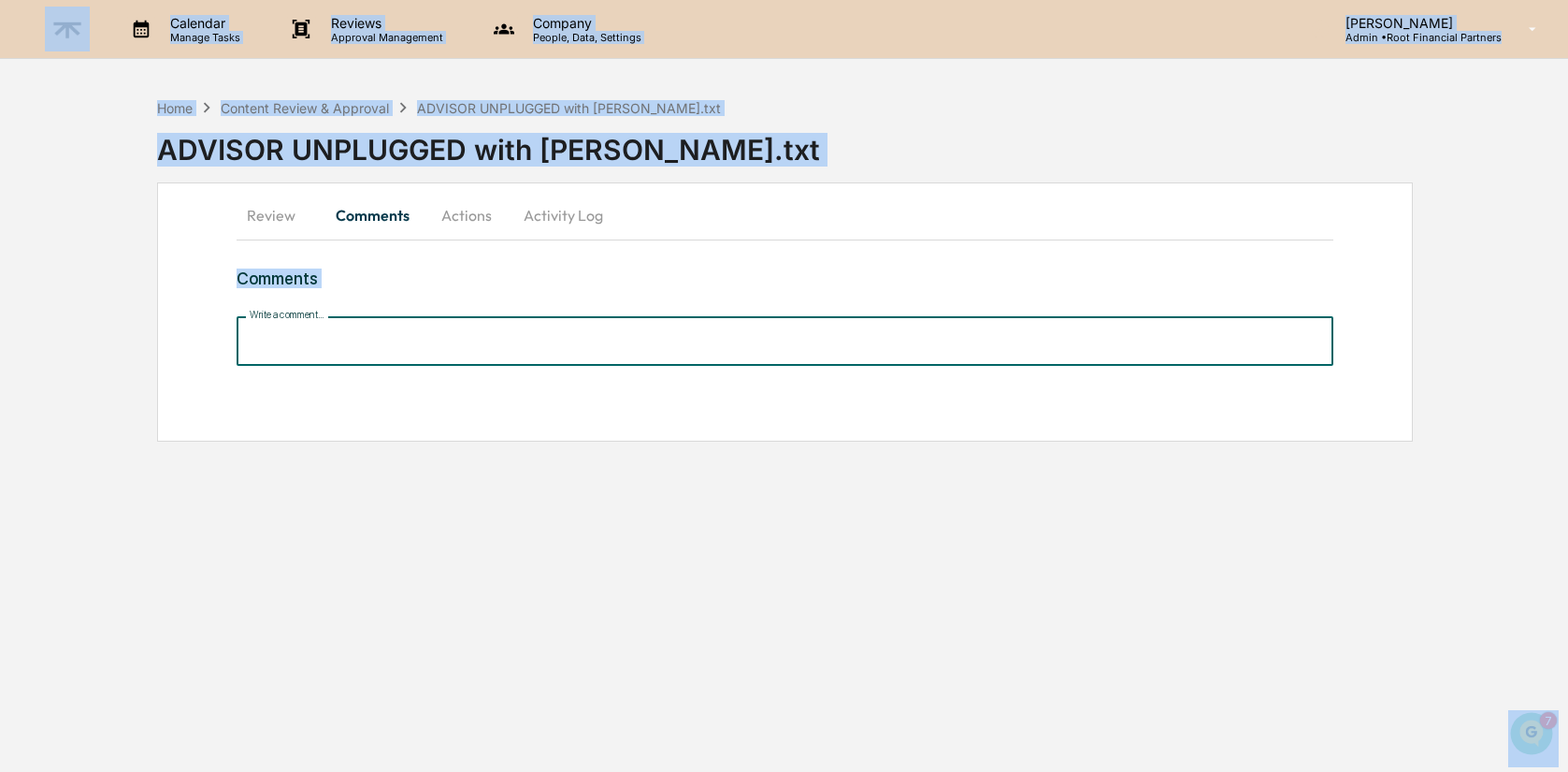
click at [371, 350] on input "Write a comment..." at bounding box center [785, 341] width 1098 height 50
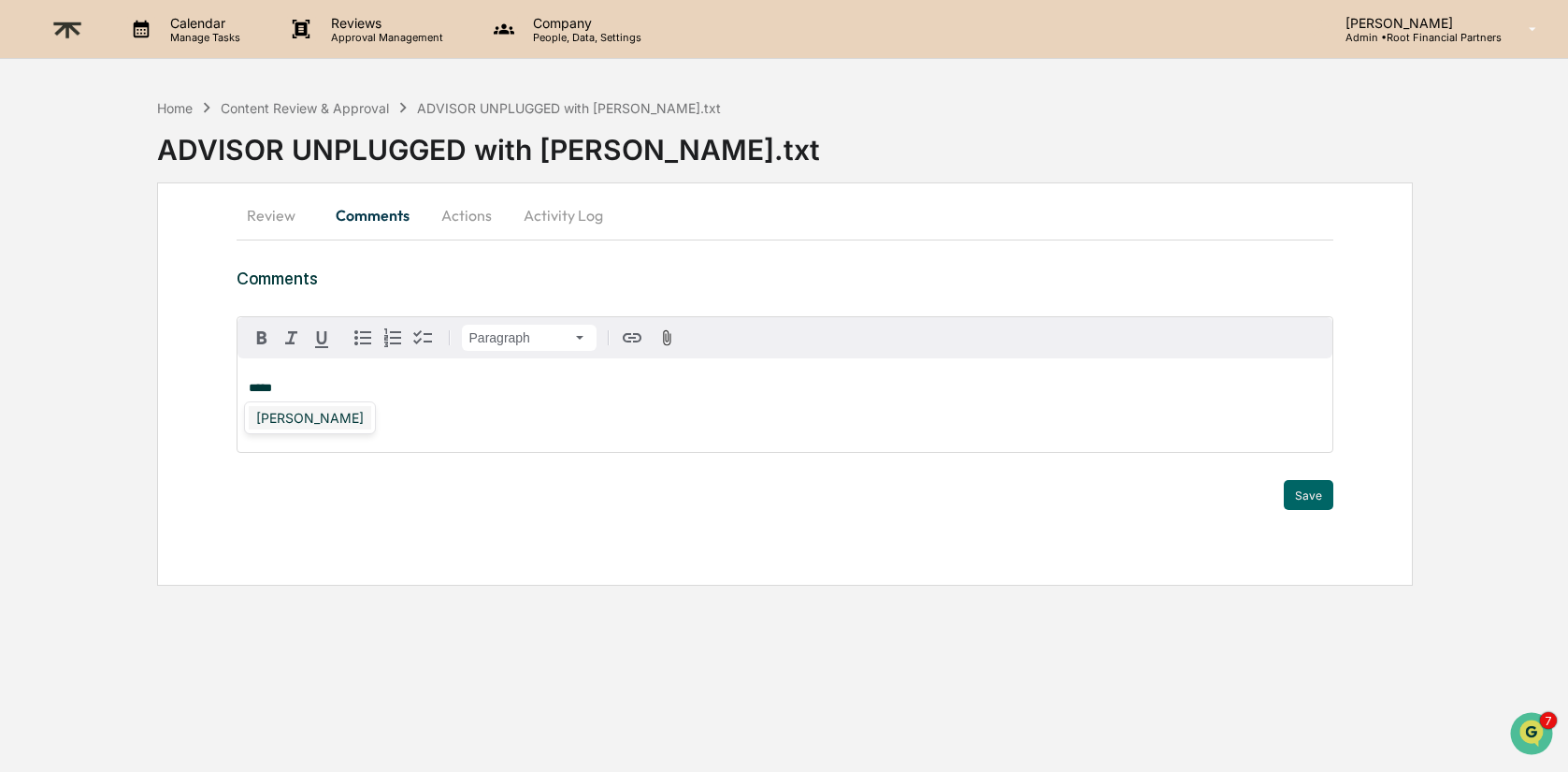
click at [354, 412] on div "[PERSON_NAME]" at bounding box center [310, 418] width 123 height 24
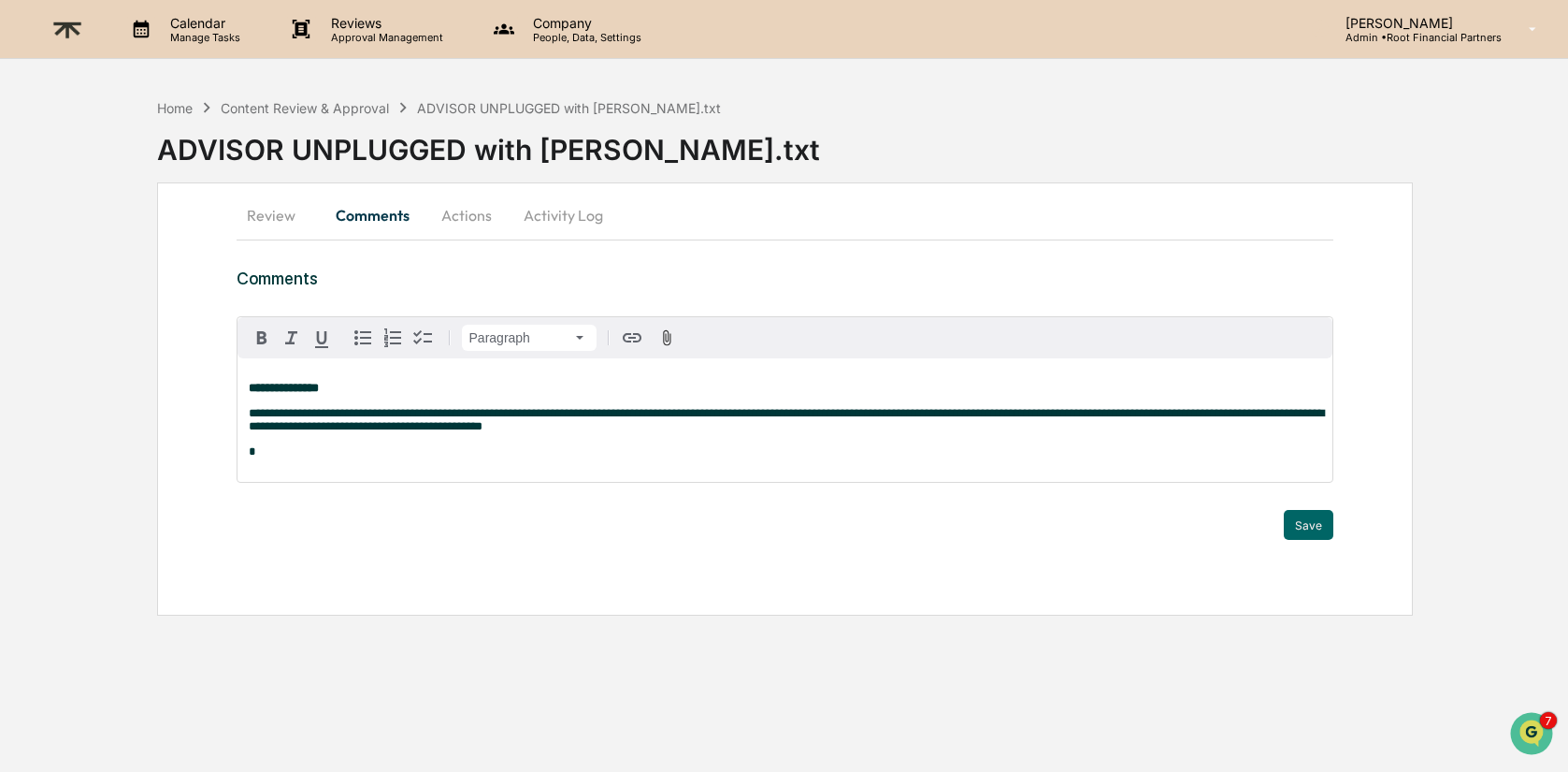
click at [745, 433] on p "**********" at bounding box center [785, 420] width 1074 height 26
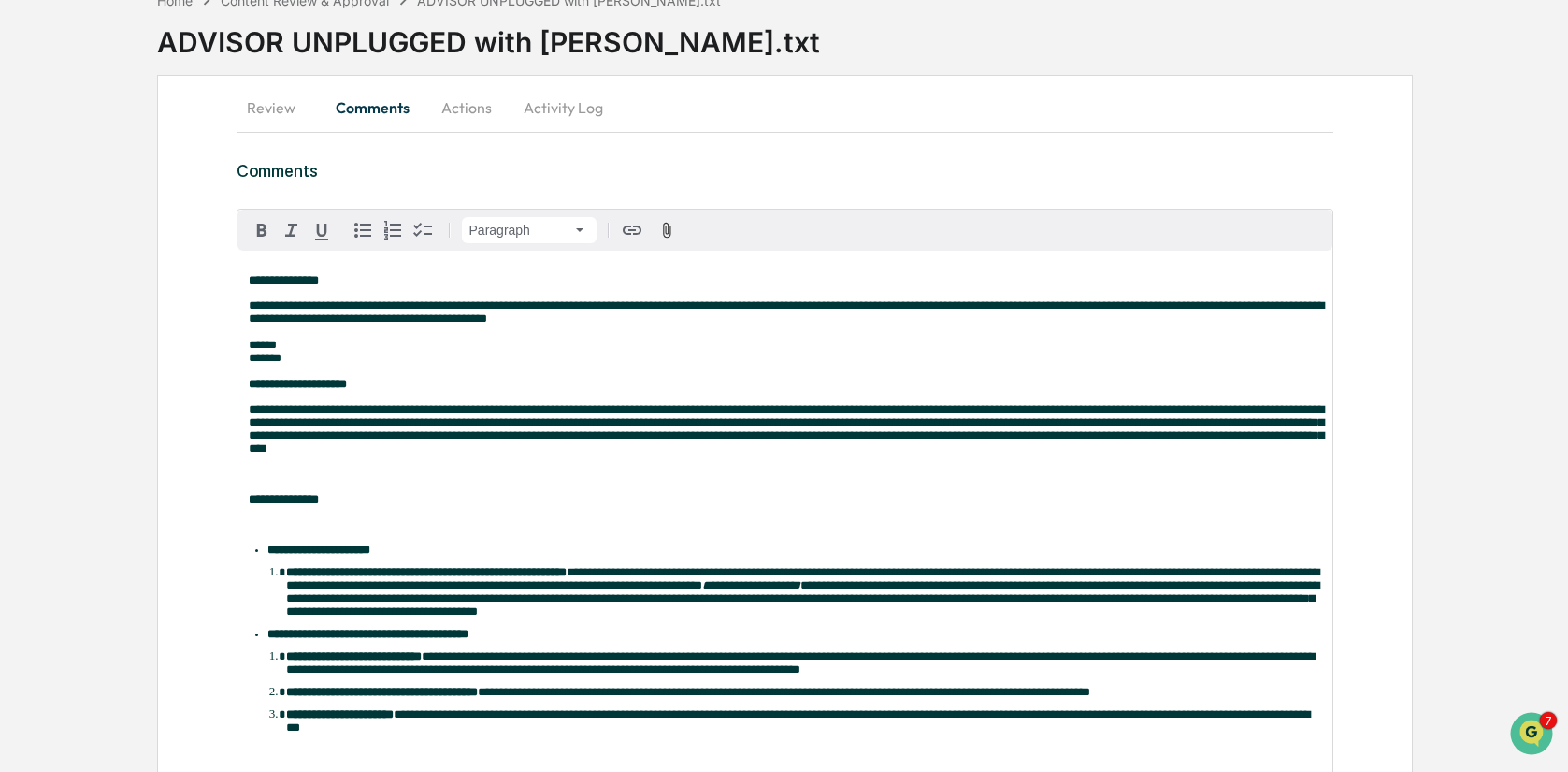
scroll to position [107, 0]
drag, startPoint x: 302, startPoint y: 375, endPoint x: 214, endPoint y: 376, distance: 88.0
click at [214, 376] on div "**********" at bounding box center [785, 633] width 1257 height 1116
click at [409, 386] on p "**********" at bounding box center [785, 346] width 1074 height 92
click at [351, 506] on div "**********" at bounding box center [785, 655] width 1096 height 807
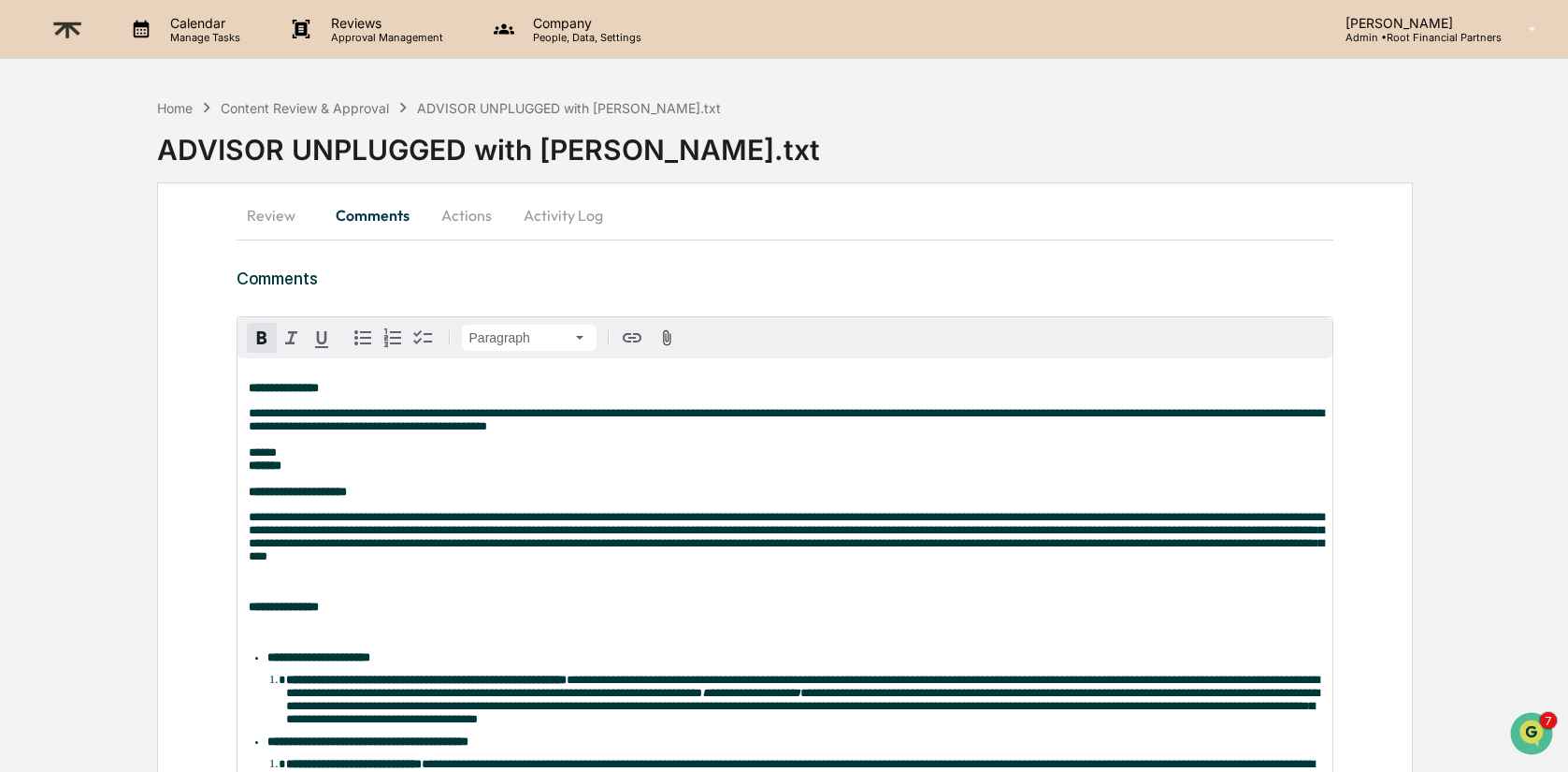
scroll to position [607, 0]
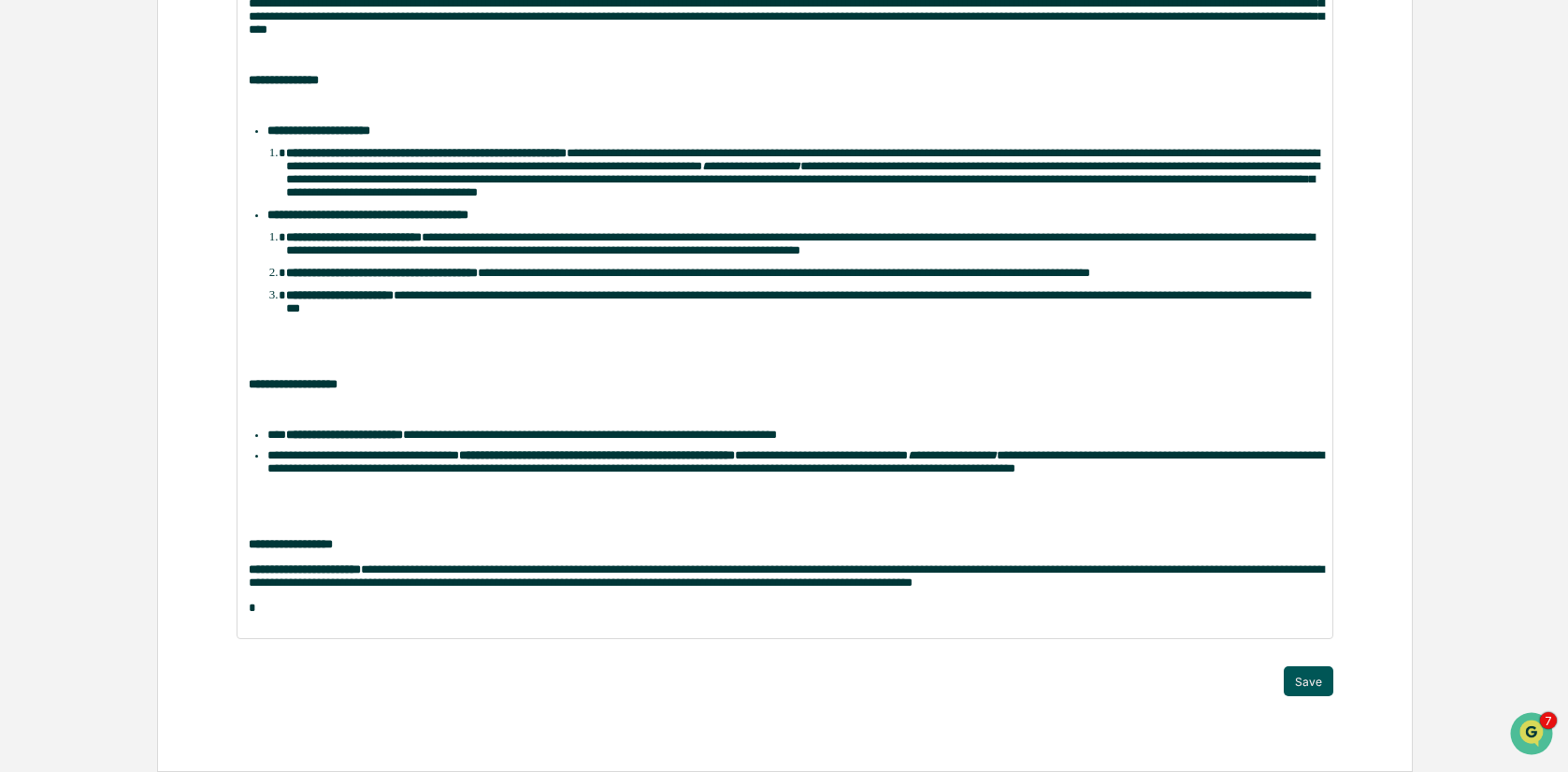
click at [1315, 682] on button "Save" at bounding box center [1308, 681] width 50 height 30
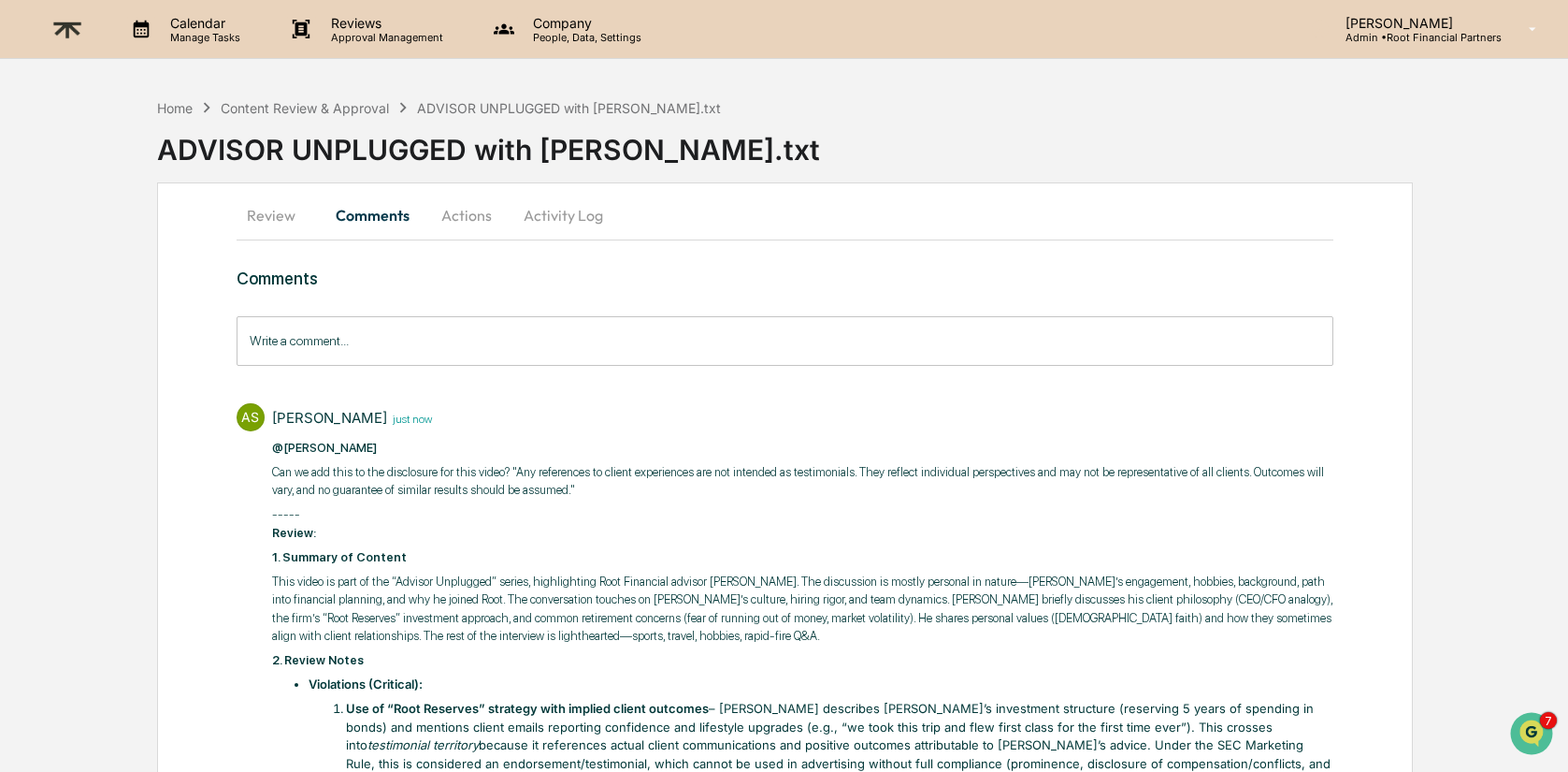
click at [446, 224] on button "Actions" at bounding box center [467, 214] width 84 height 45
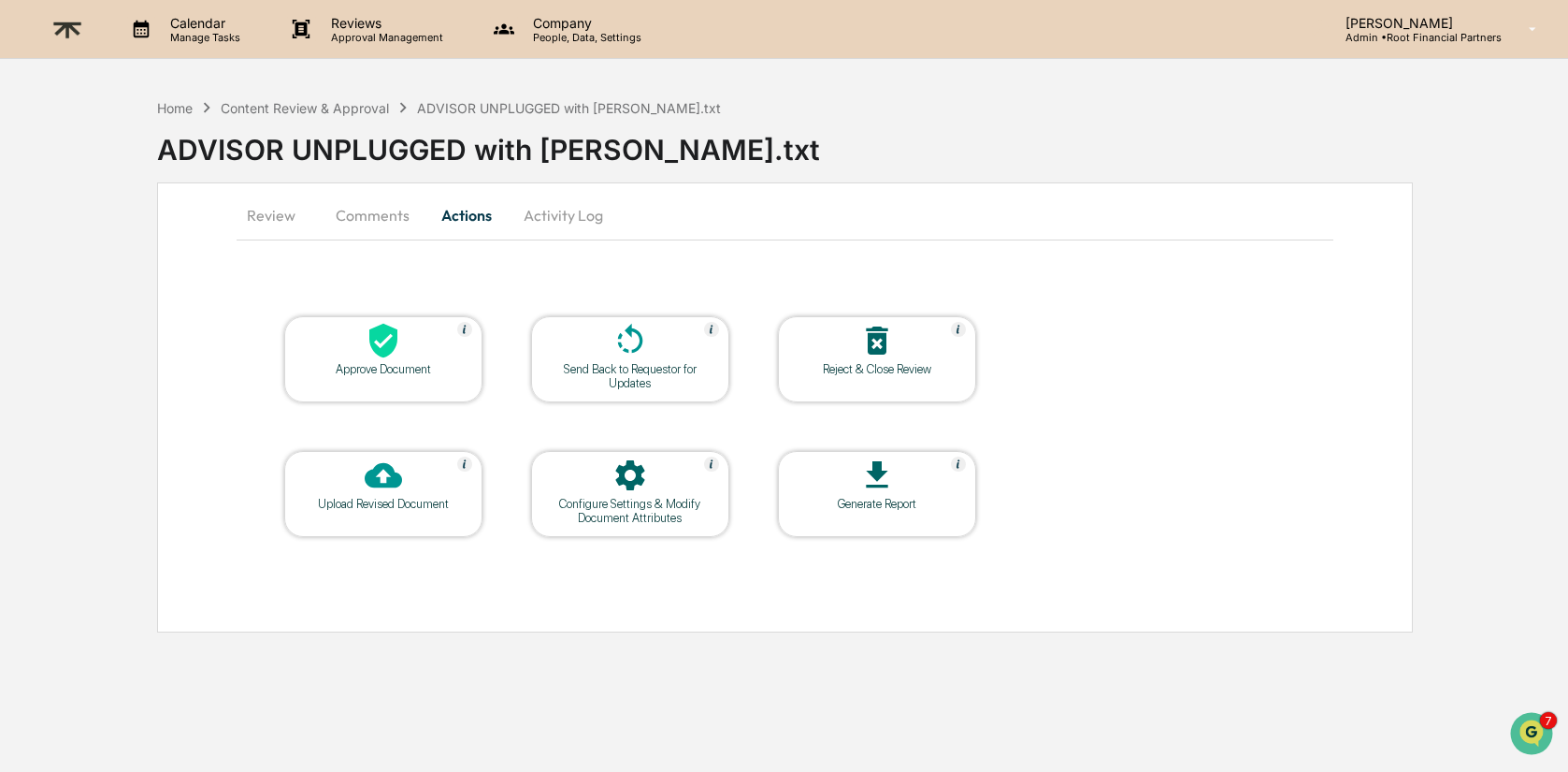
click at [381, 334] on icon at bounding box center [383, 341] width 28 height 35
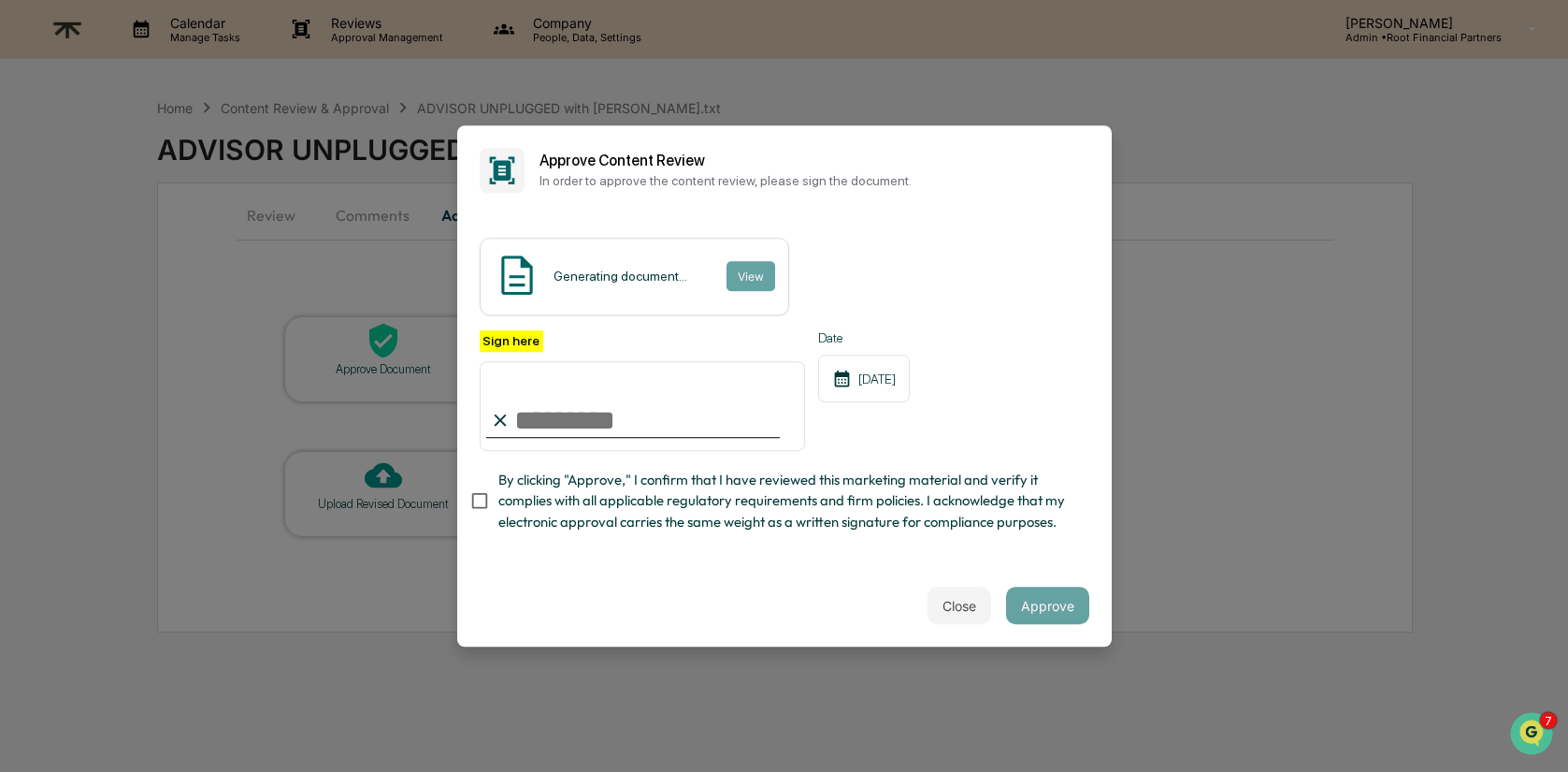
click at [598, 407] on input "Sign here" at bounding box center [642, 405] width 326 height 90
click at [631, 436] on div at bounding box center [633, 437] width 293 height 2
click at [632, 423] on input "Sign here" at bounding box center [642, 405] width 326 height 90
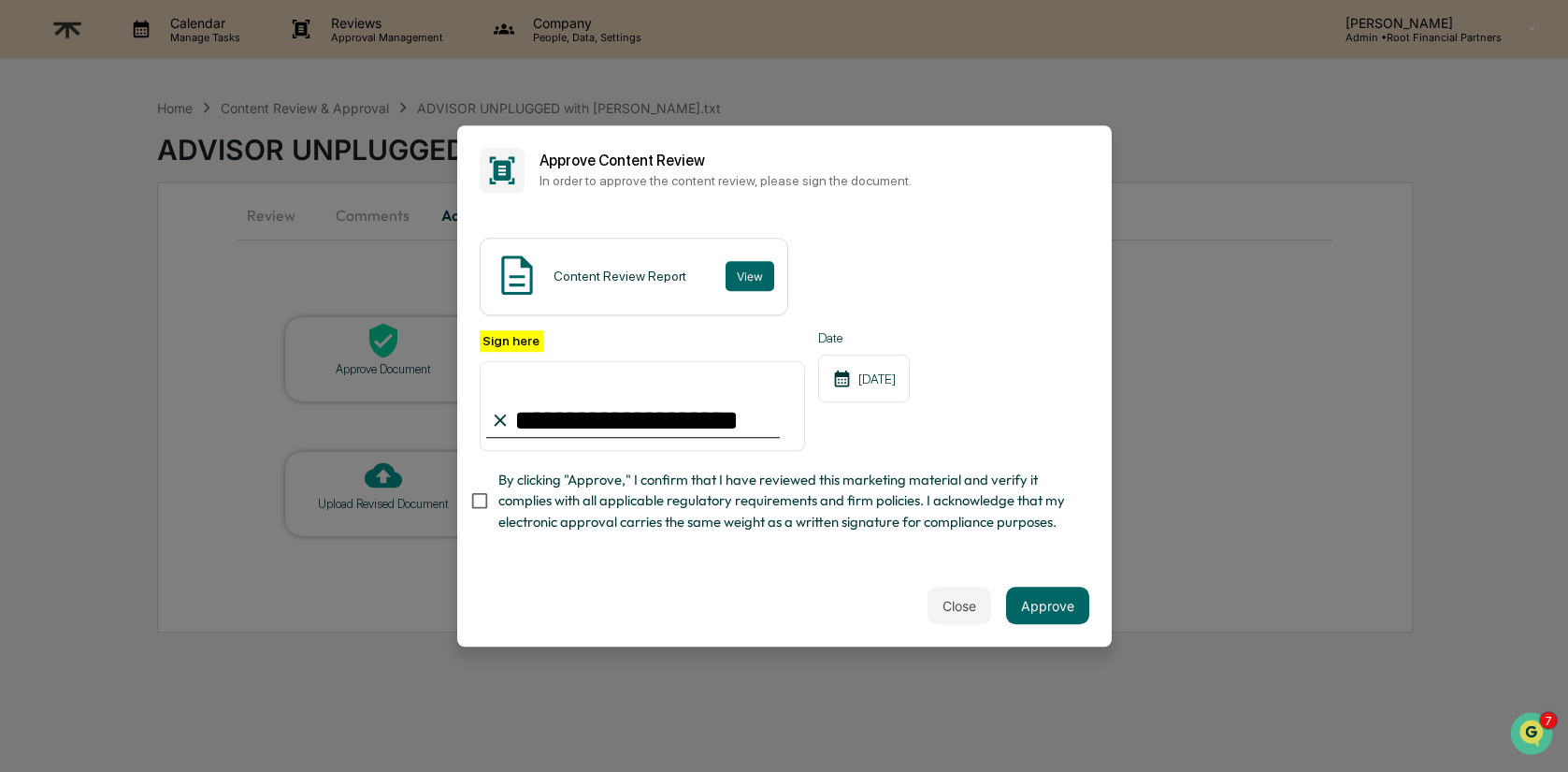
type input "**********"
click at [641, 488] on span "By clicking "Approve," I confirm that I have reviewed this marketing material a…" at bounding box center [785, 500] width 575 height 62
click at [1060, 604] on button "Approve" at bounding box center [1048, 606] width 83 height 38
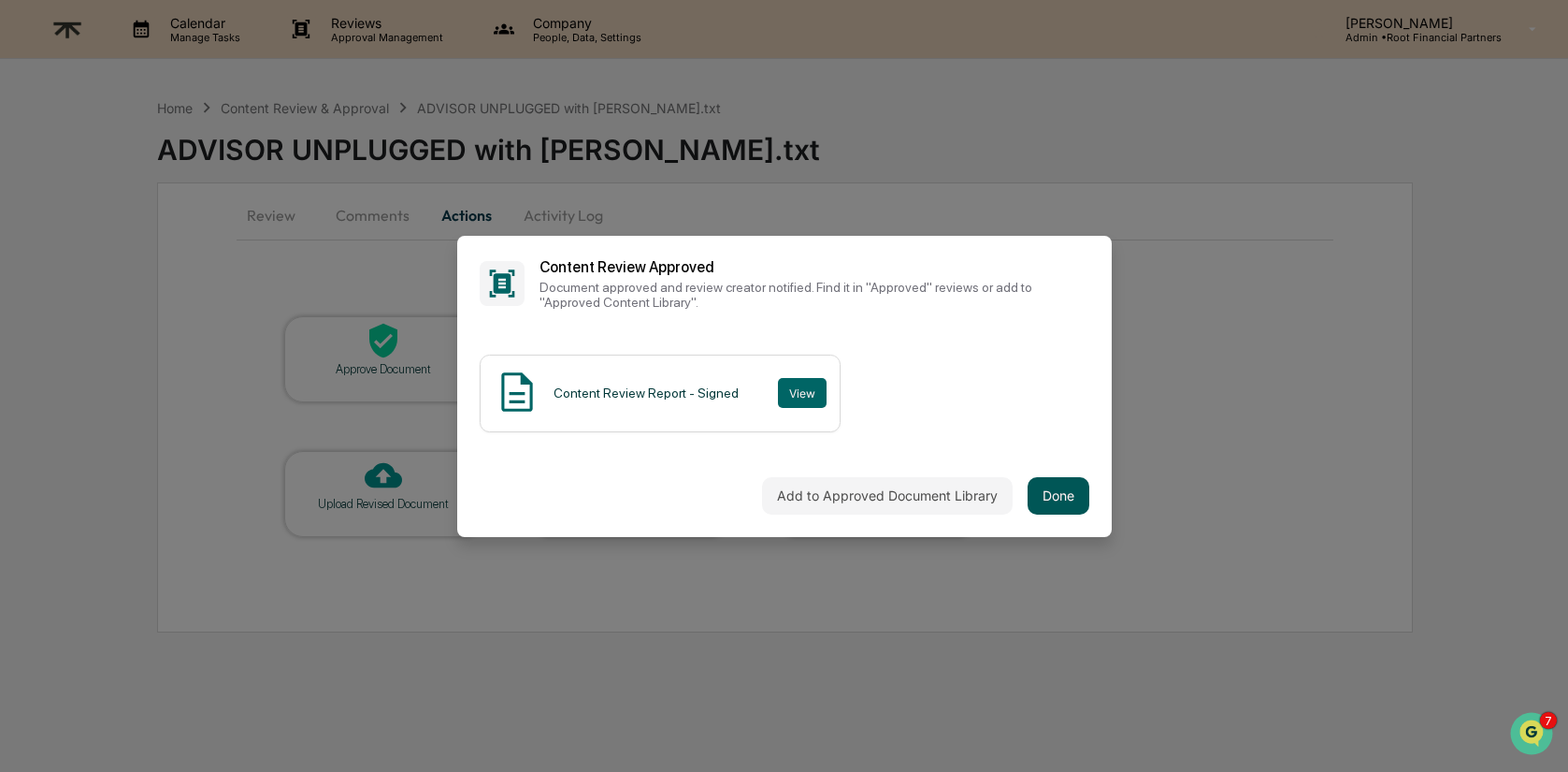
click at [1066, 488] on button "Done" at bounding box center [1058, 496] width 61 height 38
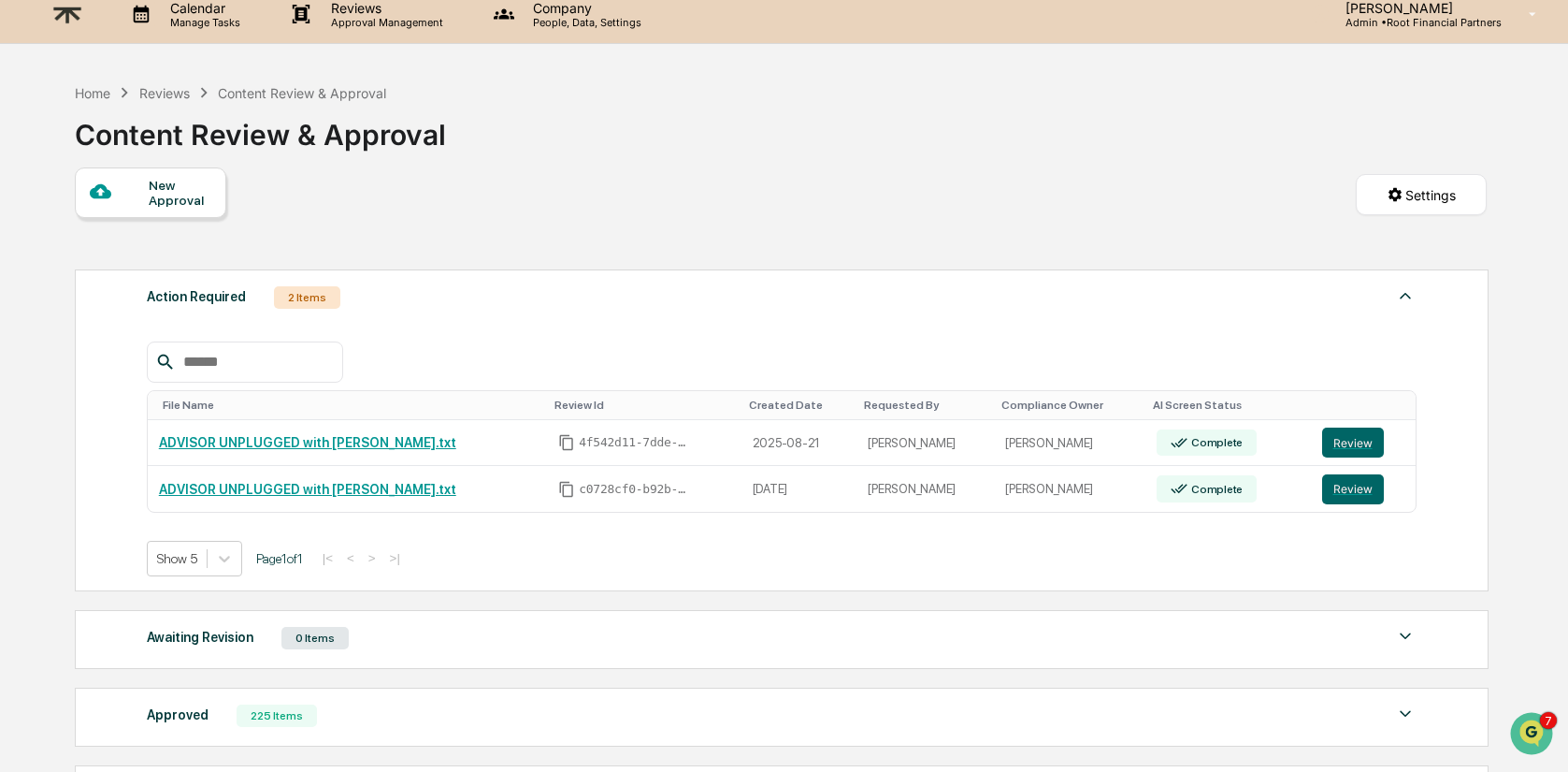
scroll to position [31, 0]
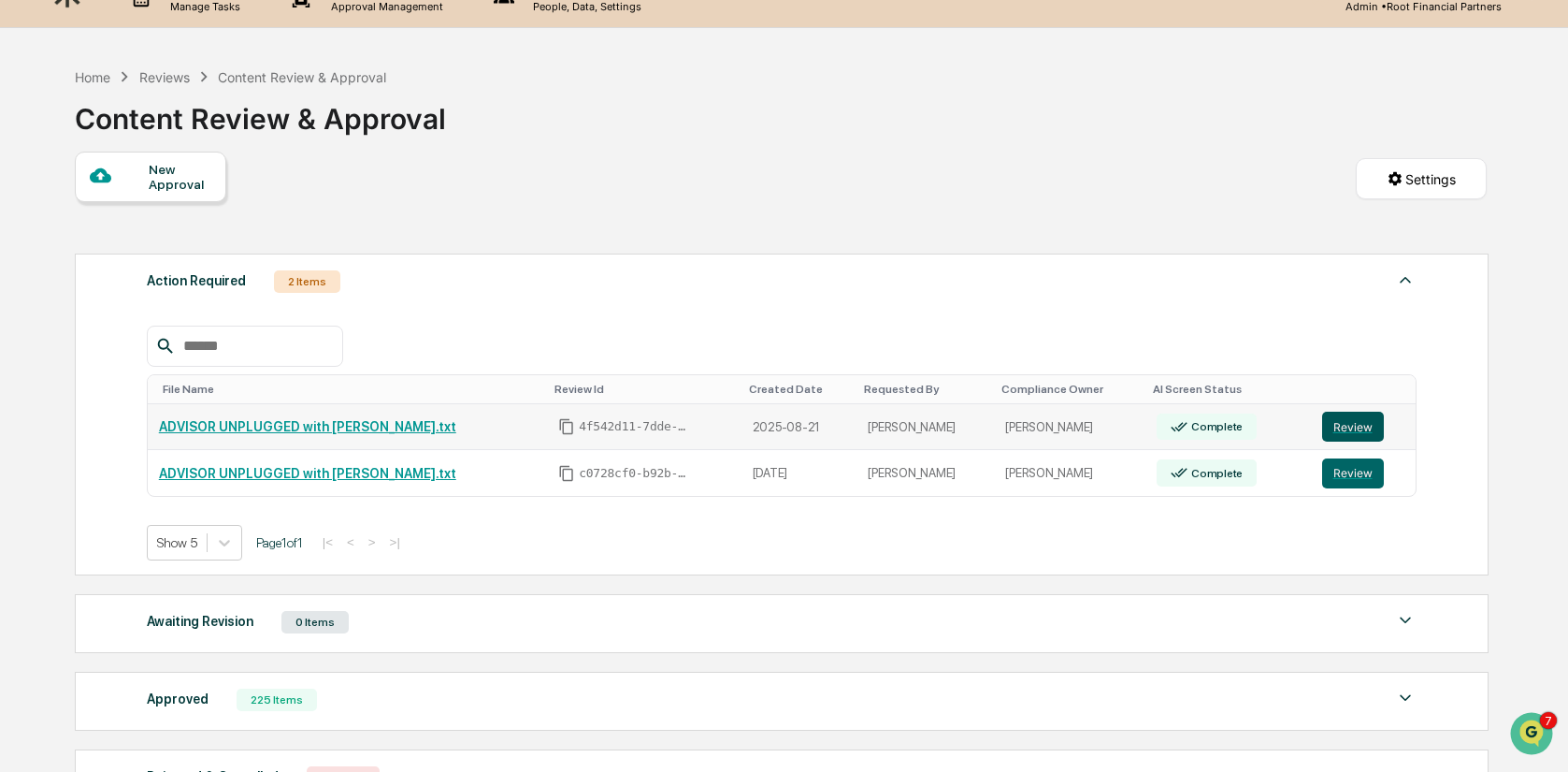
click at [1355, 421] on button "Review" at bounding box center [1353, 426] width 61 height 30
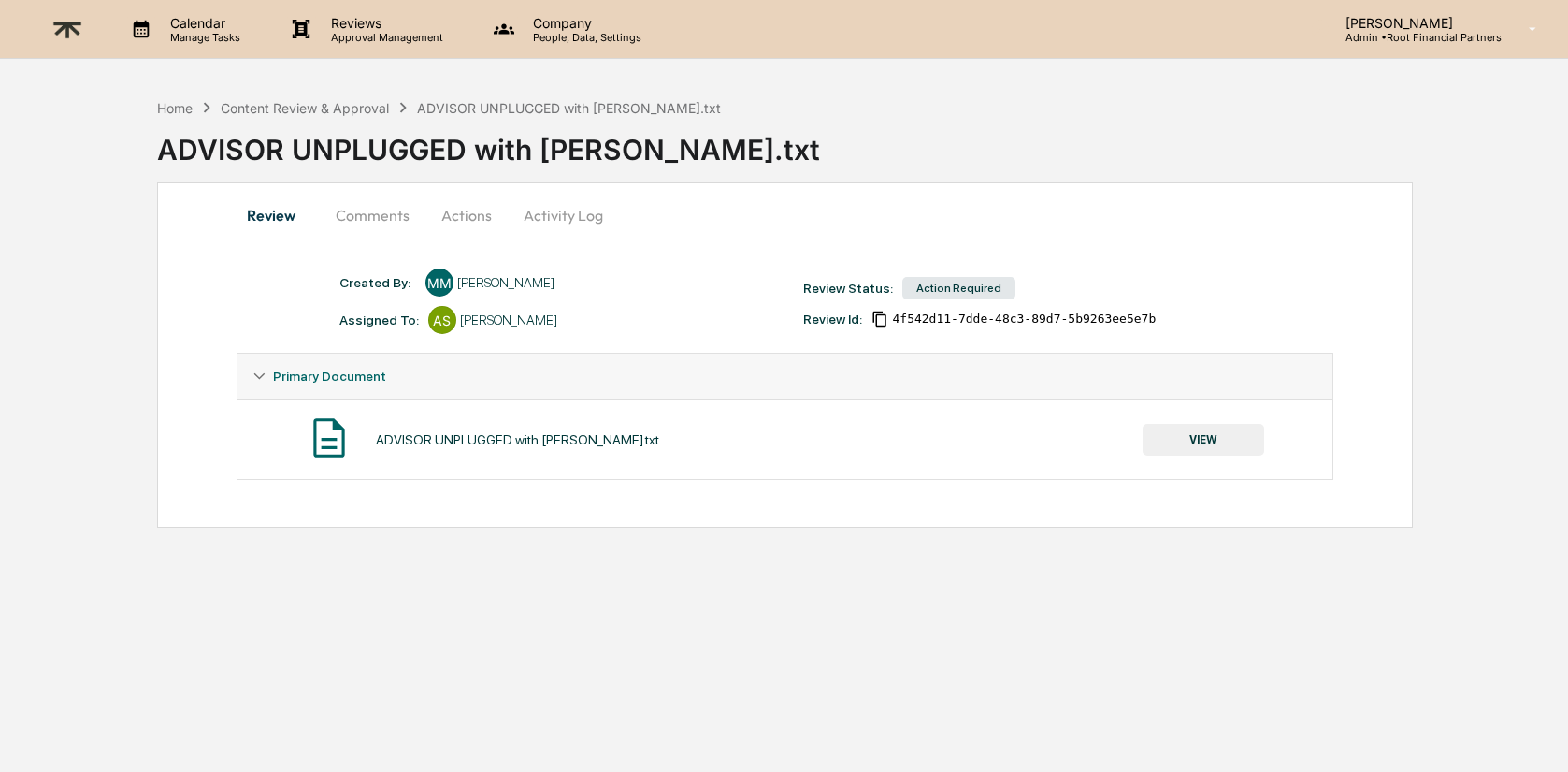
click at [1194, 440] on button "VIEW" at bounding box center [1203, 440] width 122 height 32
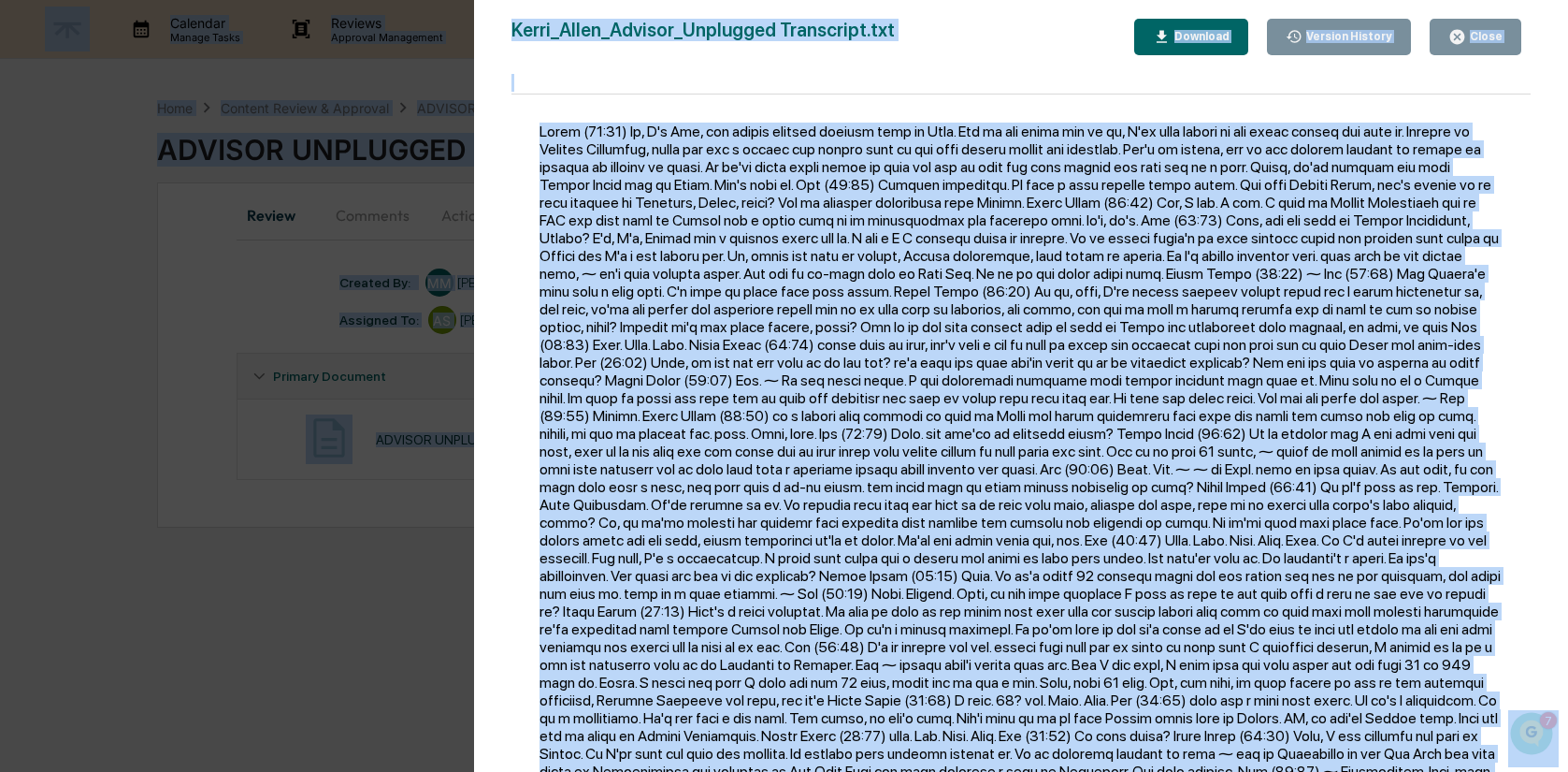
click at [1481, 39] on div "Close" at bounding box center [1484, 36] width 37 height 13
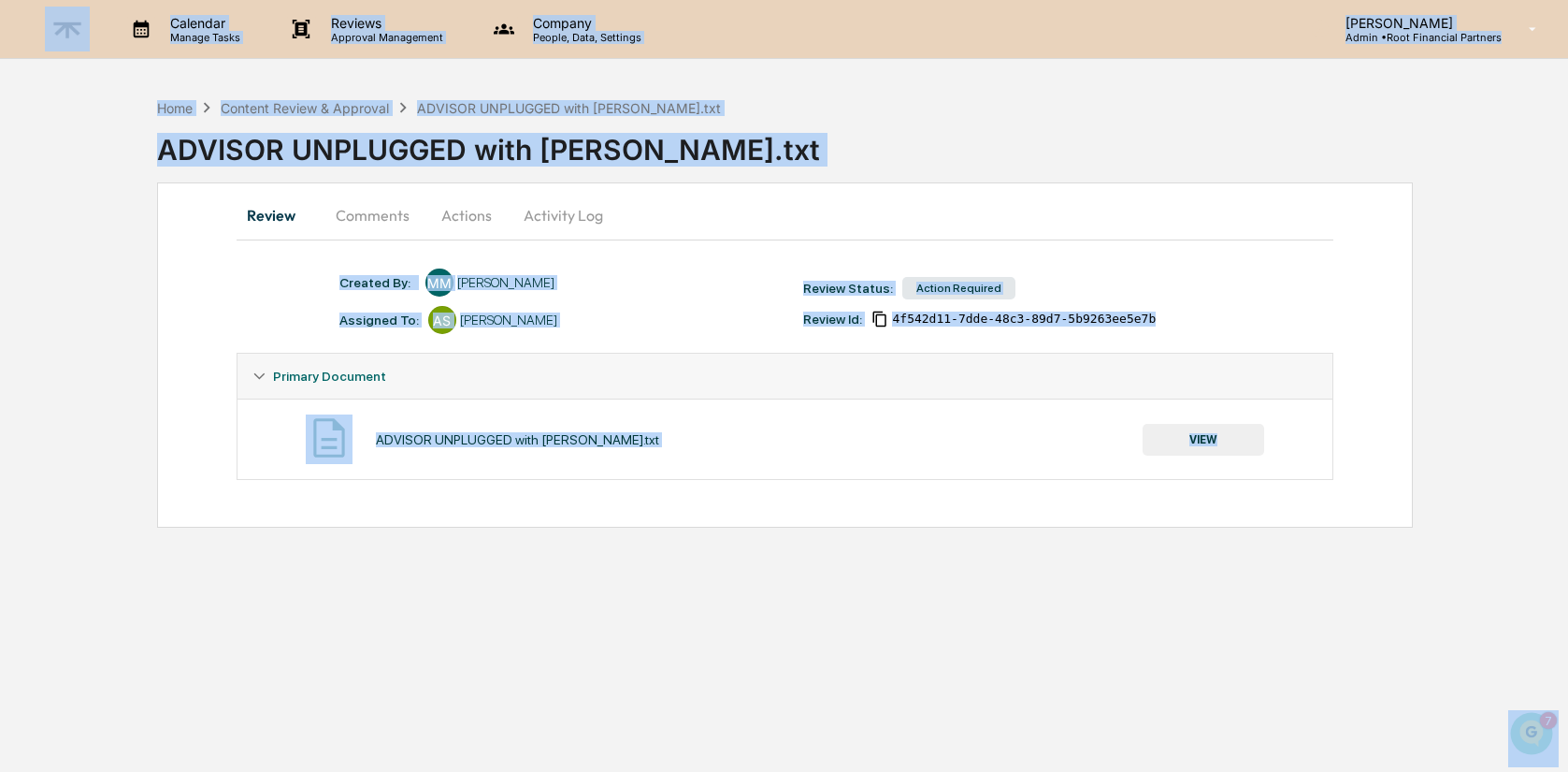
click at [398, 208] on button "Comments" at bounding box center [372, 214] width 104 height 45
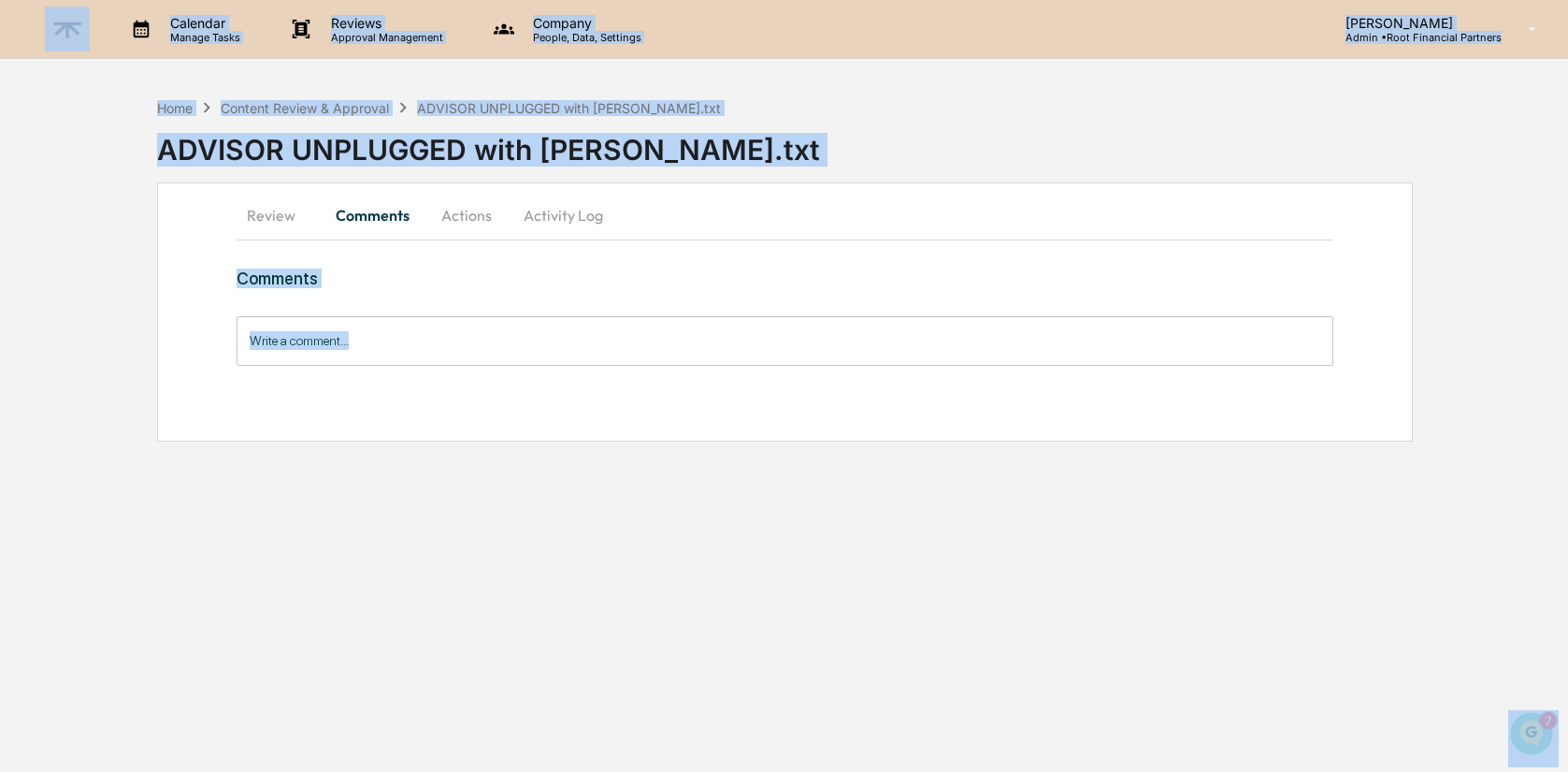
click at [429, 332] on input "Write a comment..." at bounding box center [785, 341] width 1098 height 50
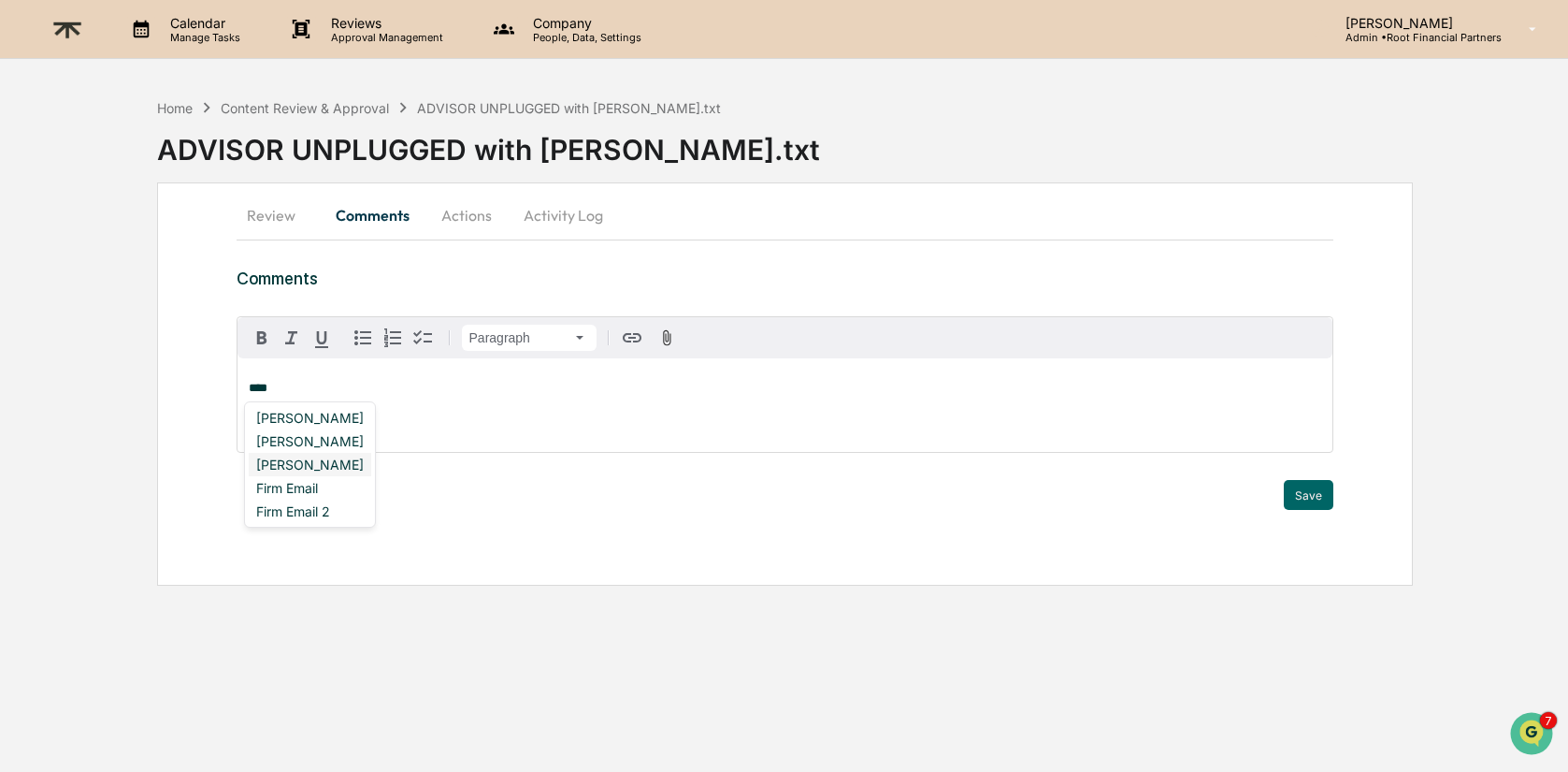
click at [366, 466] on div "[PERSON_NAME]" at bounding box center [310, 465] width 123 height 24
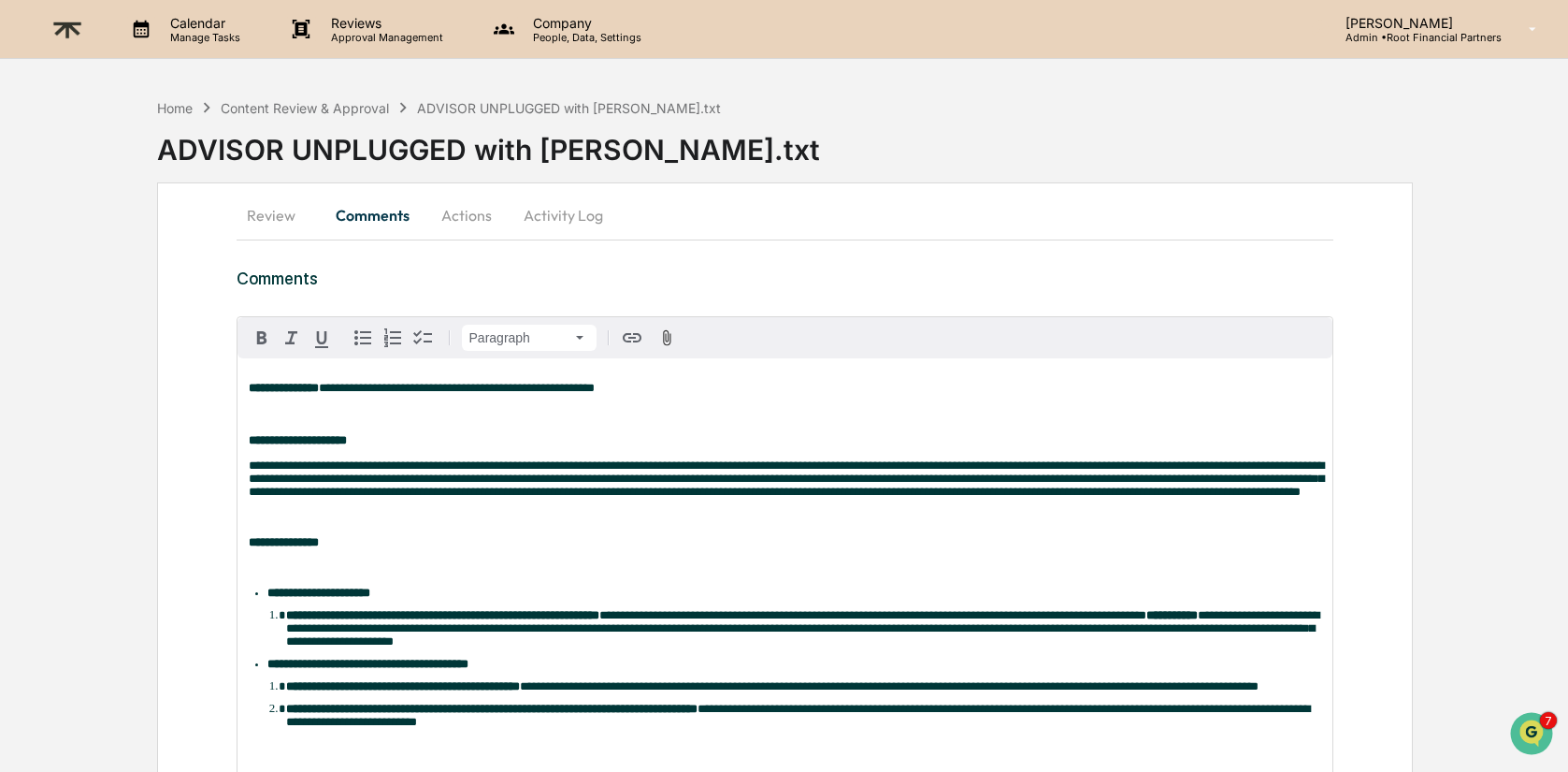
click at [326, 412] on p "**********" at bounding box center [785, 414] width 1074 height 65
click at [812, 390] on p "**********" at bounding box center [785, 414] width 1074 height 65
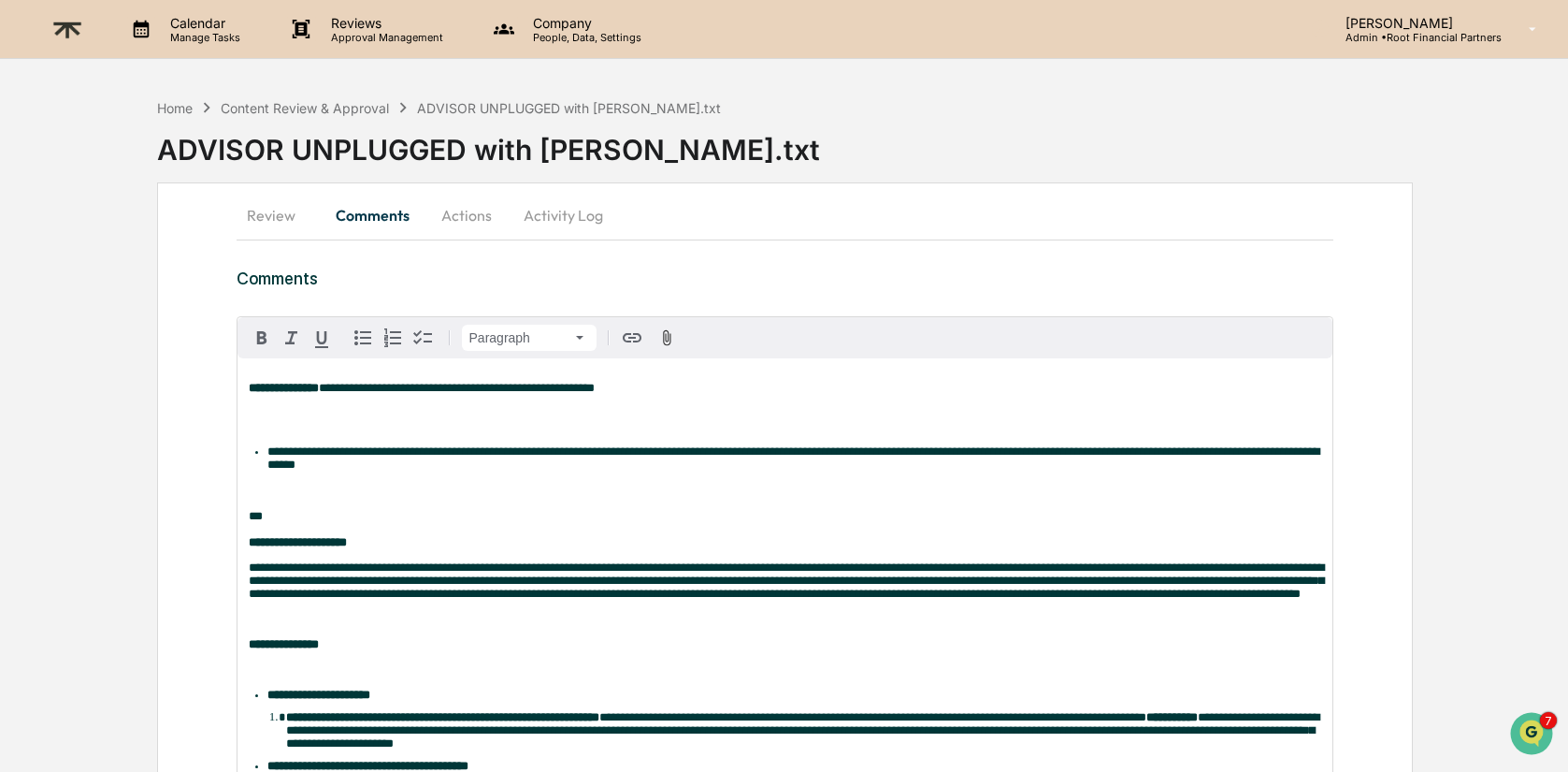
click at [694, 391] on p "**********" at bounding box center [785, 394] width 1074 height 26
click at [267, 458] on li "**********" at bounding box center [794, 458] width 1055 height 26
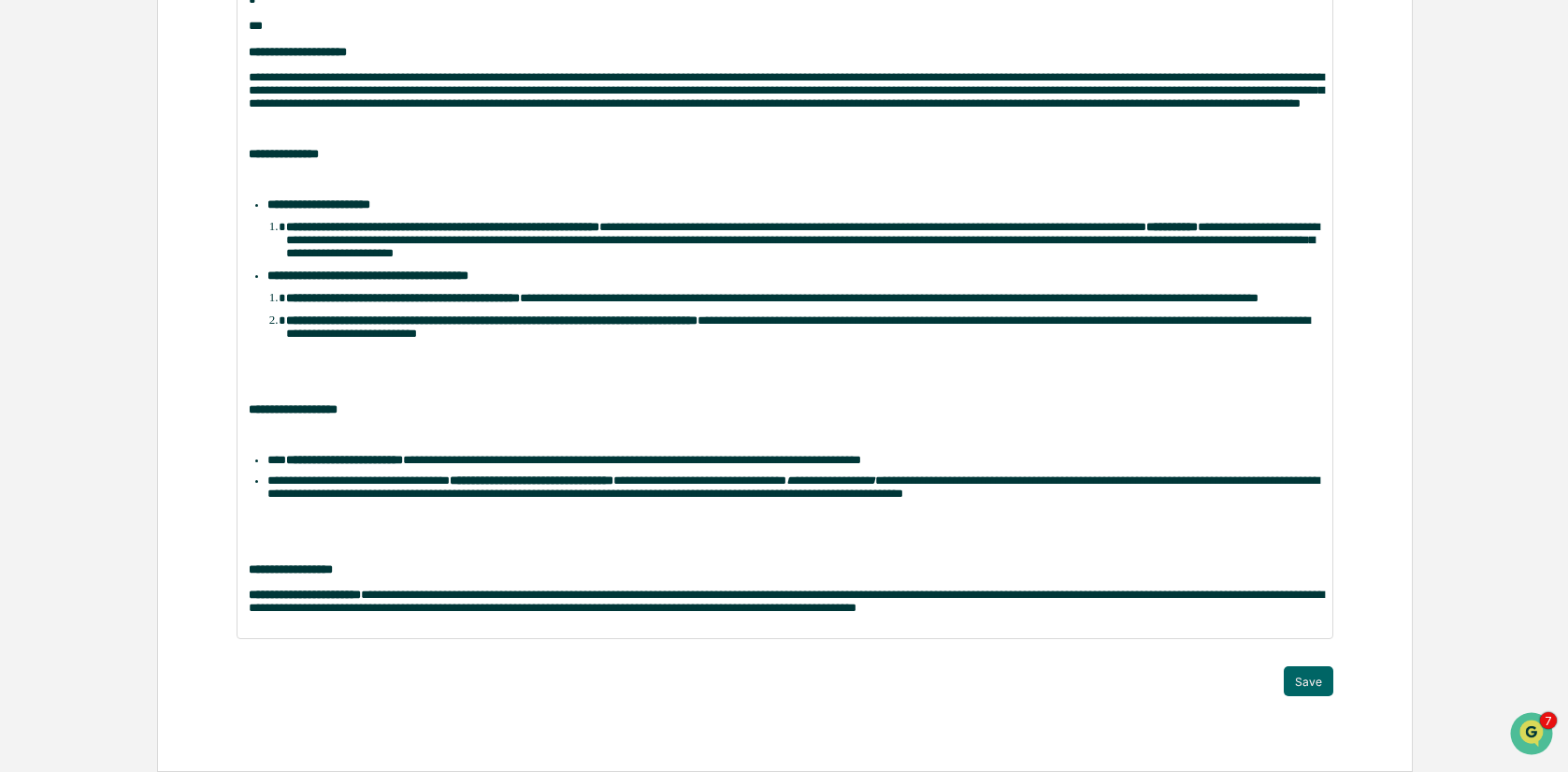
scroll to position [529, 0]
click at [1307, 670] on button "Save" at bounding box center [1308, 681] width 50 height 30
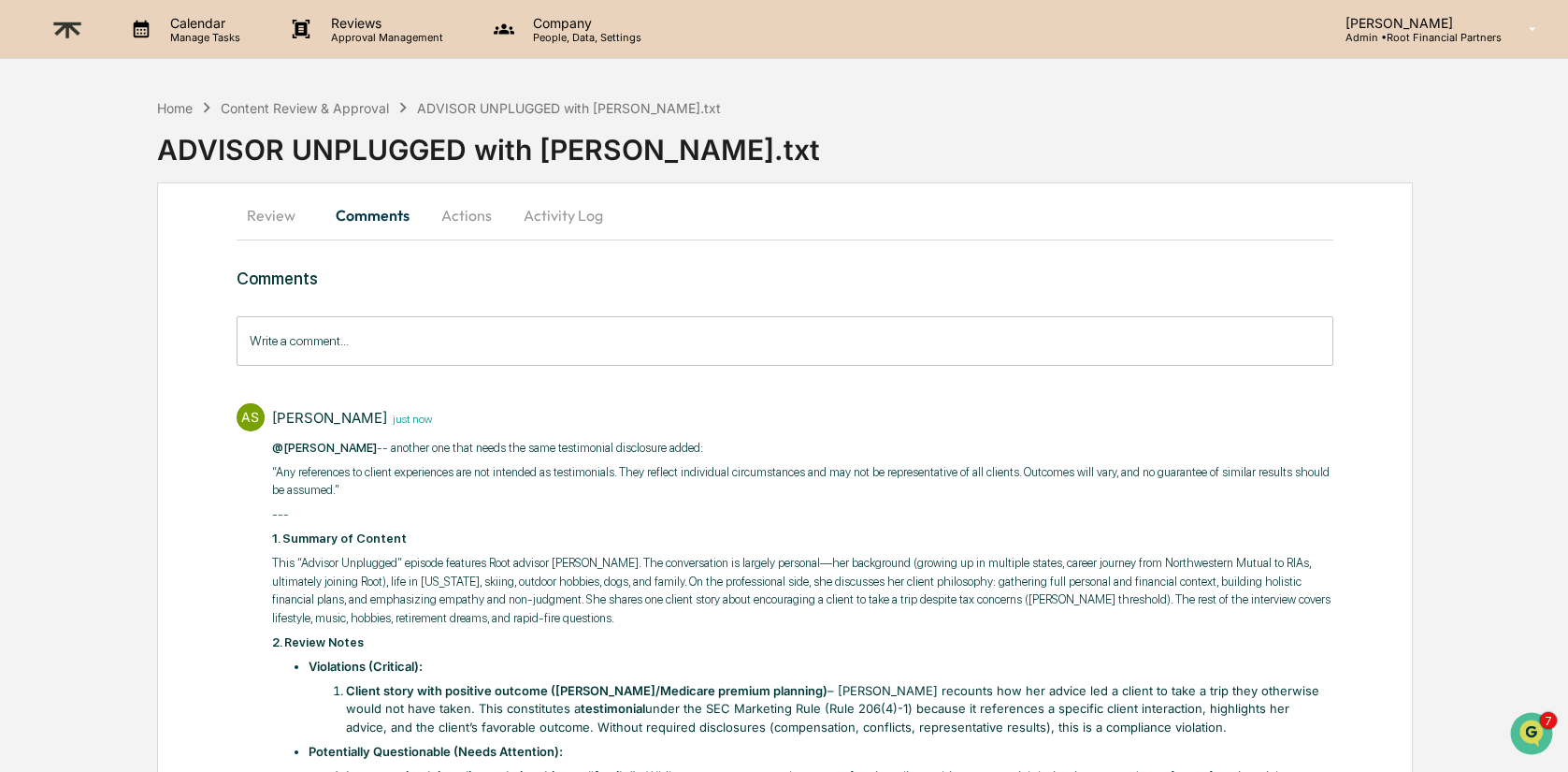
click at [483, 207] on button "Actions" at bounding box center [467, 214] width 84 height 45
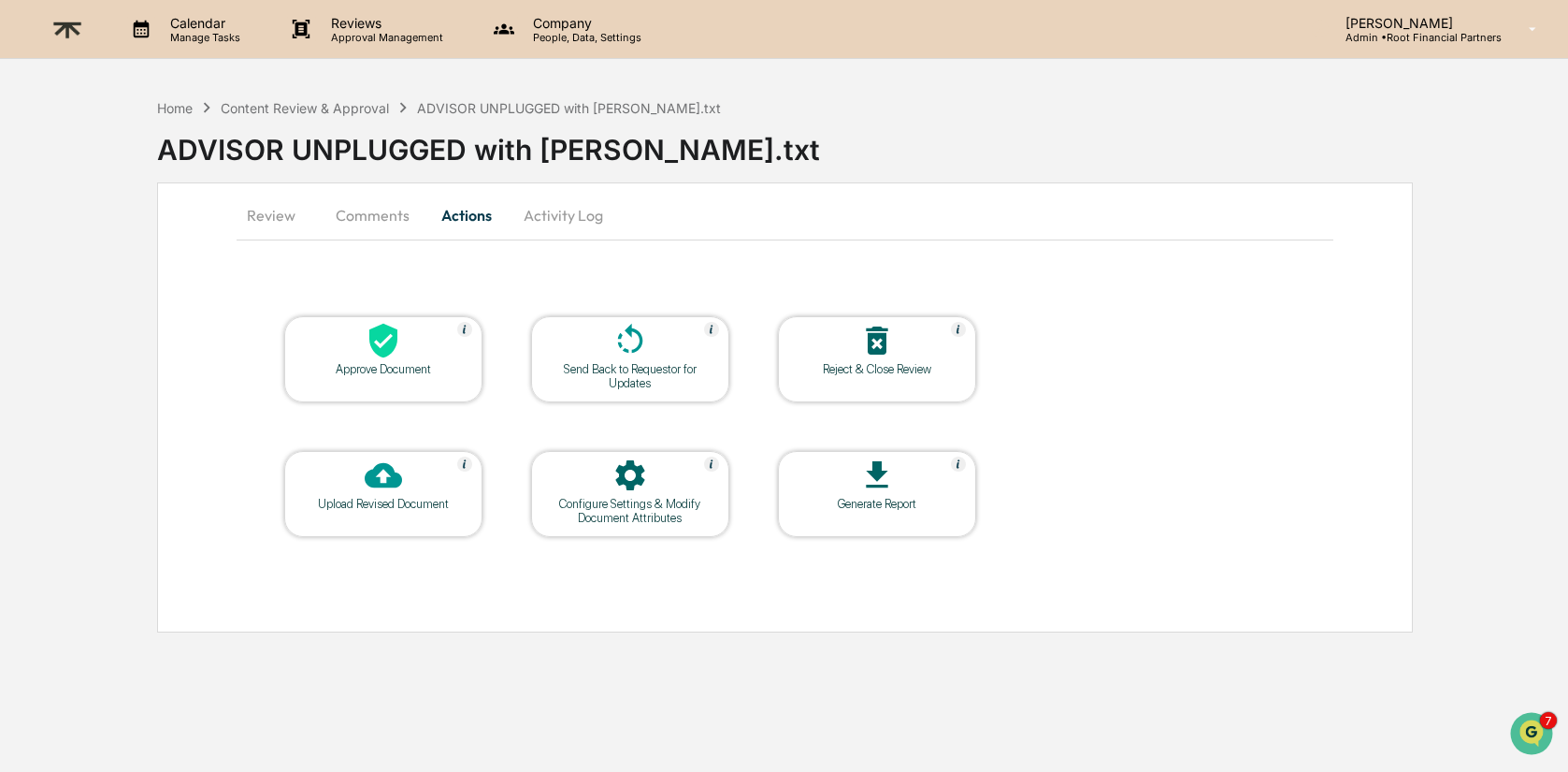
click at [370, 343] on icon at bounding box center [383, 341] width 28 height 35
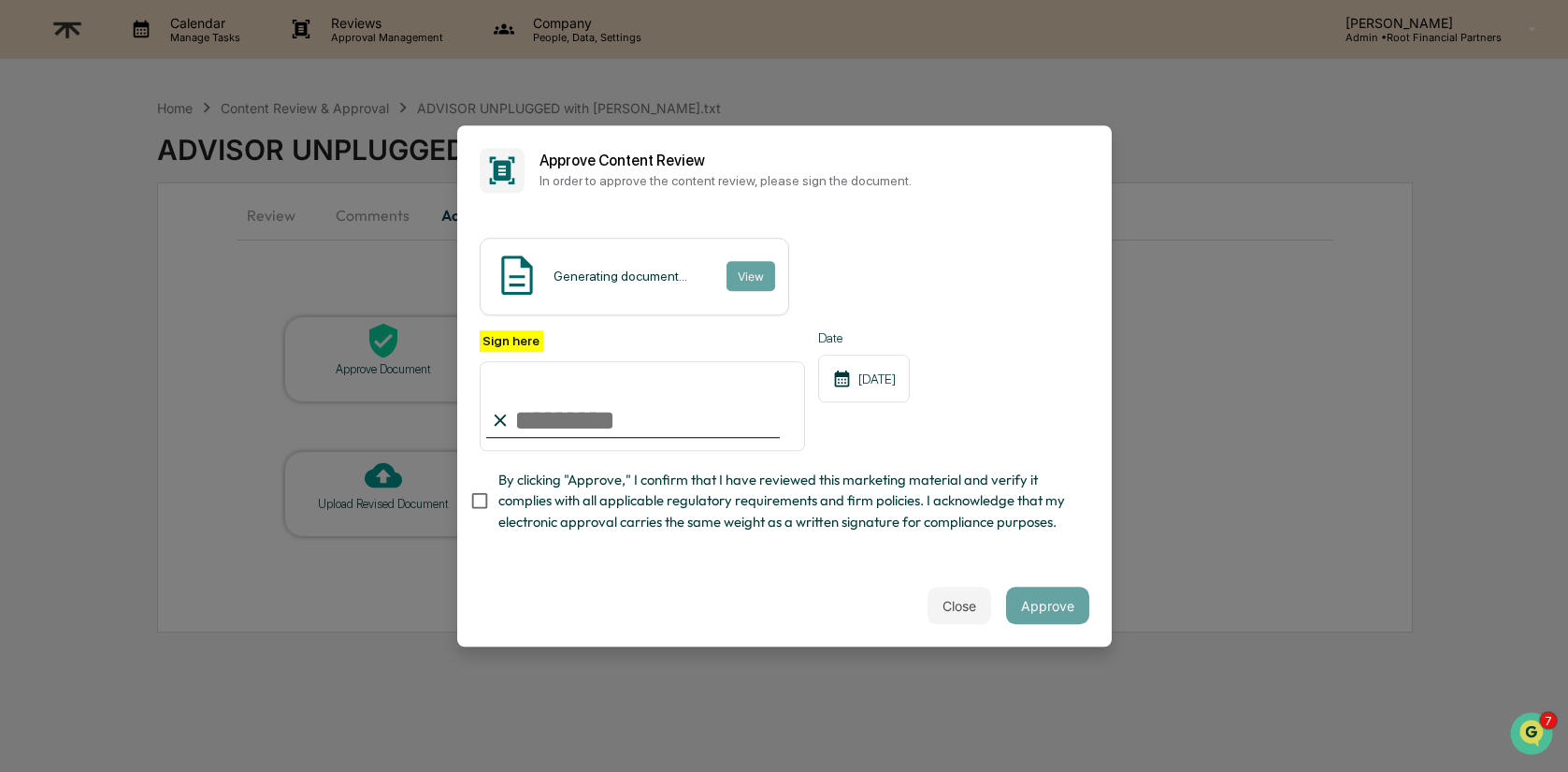
click at [632, 417] on input "Sign here" at bounding box center [642, 405] width 326 height 90
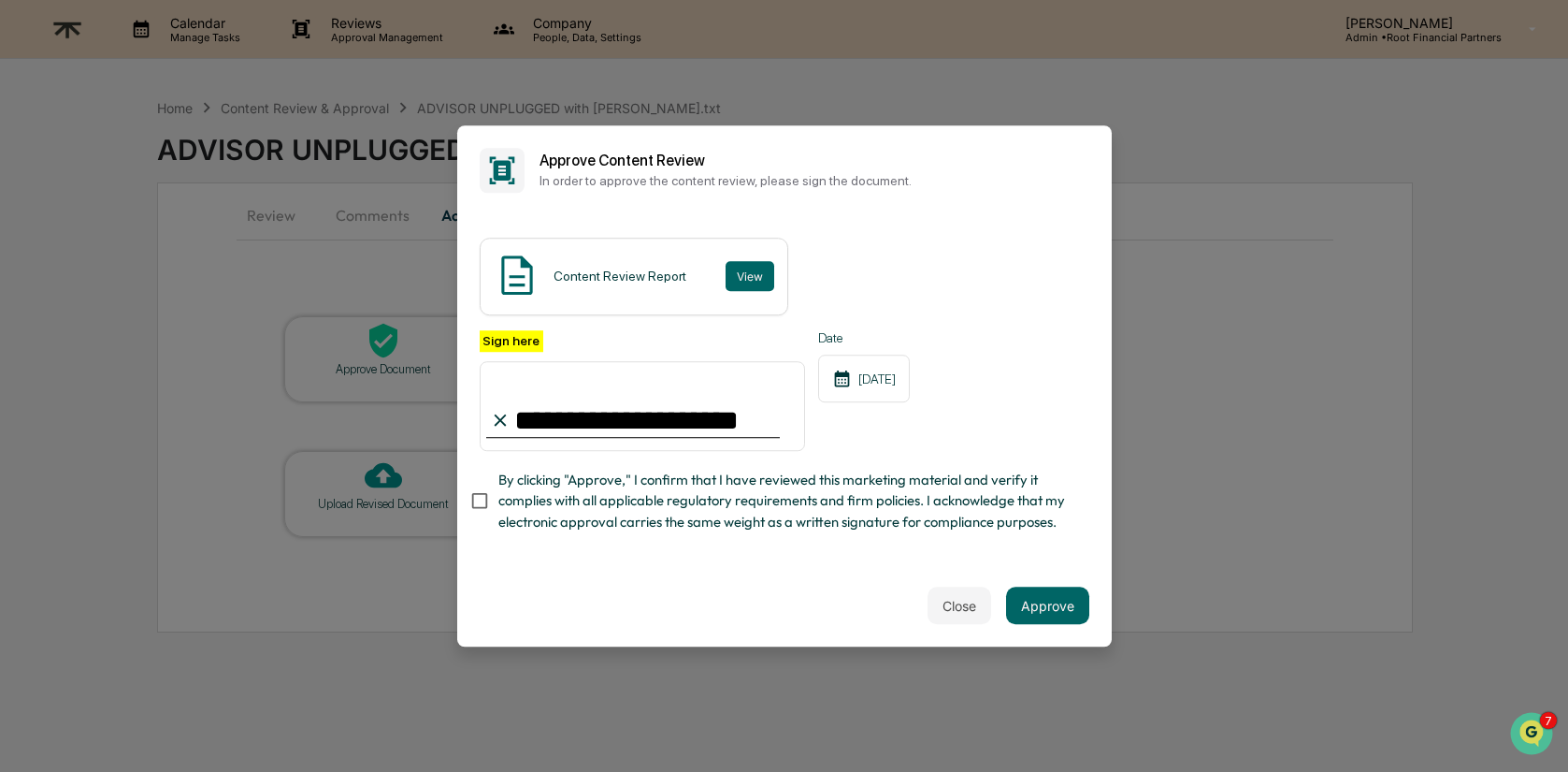
type input "**********"
click at [686, 526] on span "By clicking "Approve," I confirm that I have reviewed this marketing material a…" at bounding box center [785, 500] width 575 height 62
click at [1075, 604] on button "Approve" at bounding box center [1048, 606] width 83 height 38
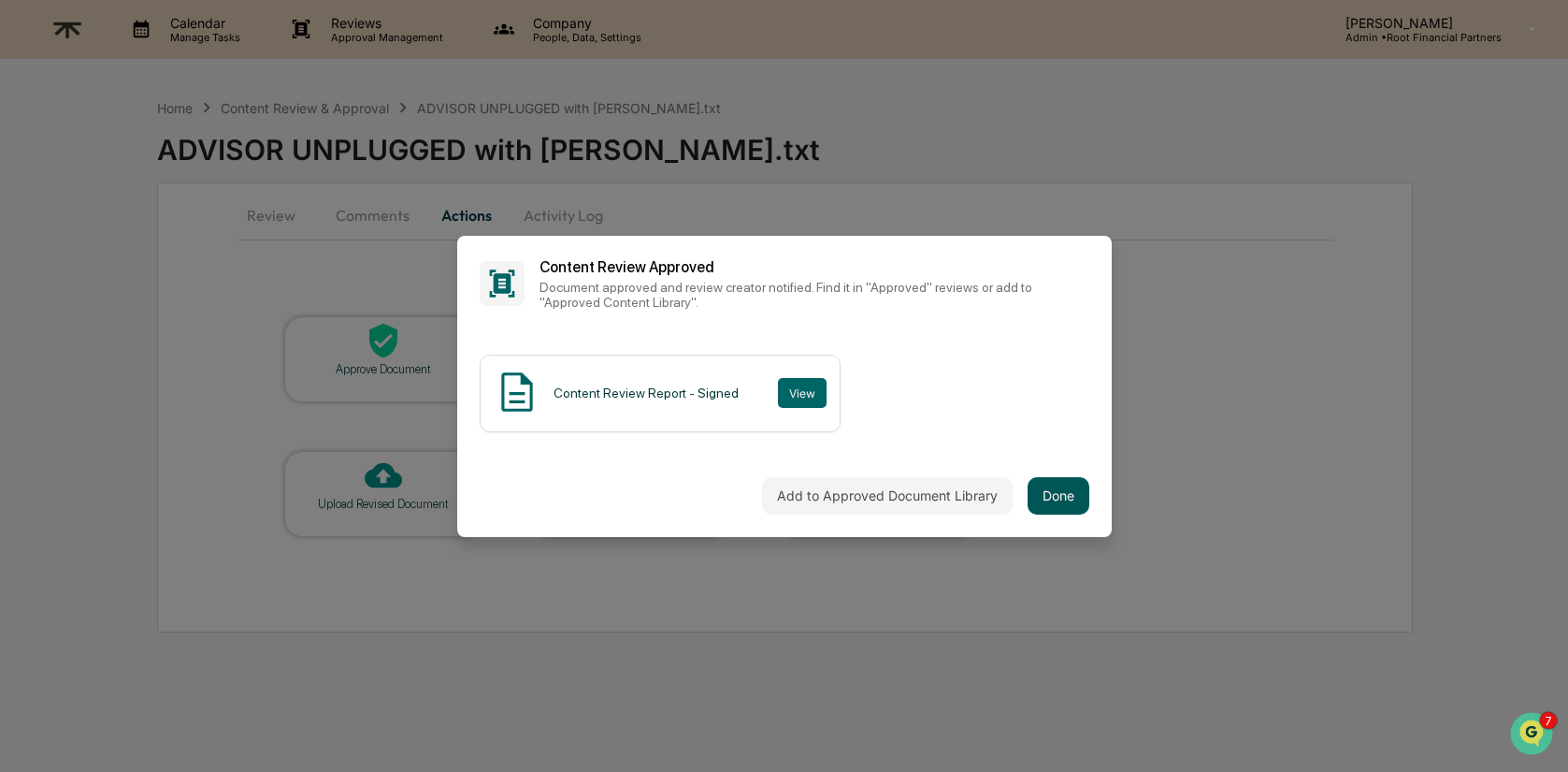
click at [1060, 498] on button "Done" at bounding box center [1058, 496] width 61 height 38
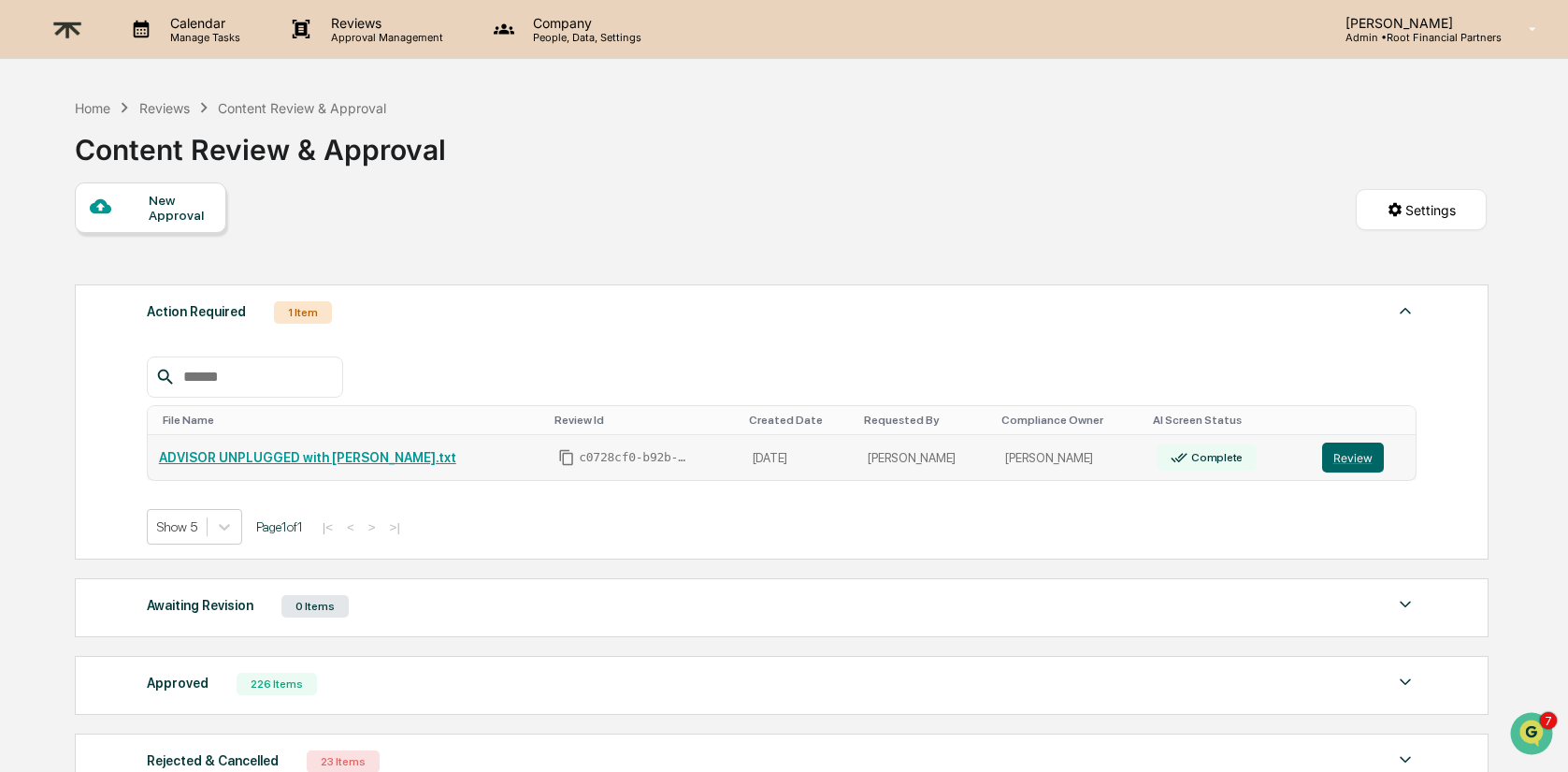
click at [400, 449] on td "ADVISOR UNPLUGGED with [PERSON_NAME].txt" at bounding box center [347, 458] width 399 height 46
click at [401, 460] on link "ADVISOR UNPLUGGED with [PERSON_NAME].txt" at bounding box center [307, 457] width 297 height 15
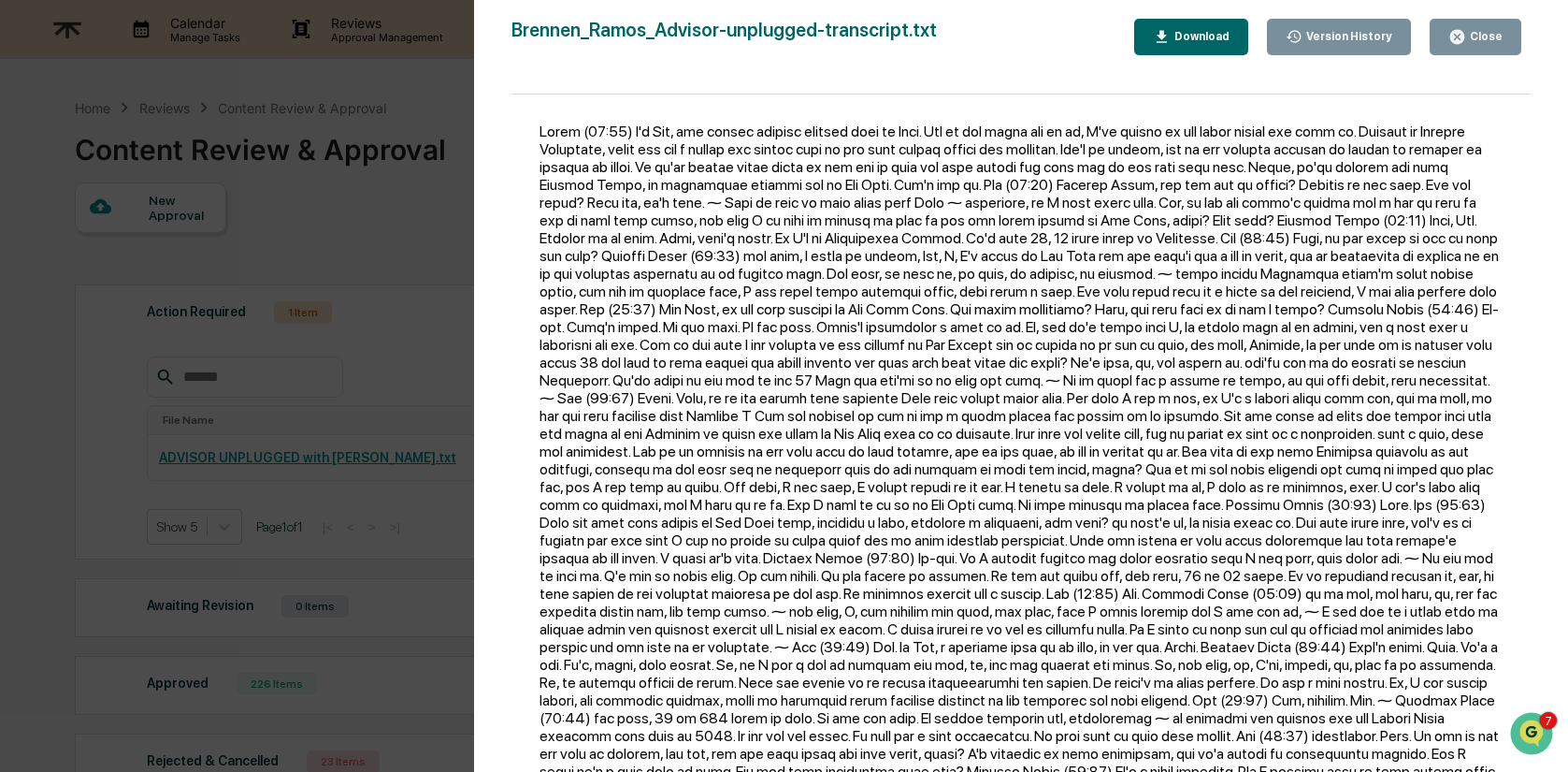
click at [1111, 350] on div at bounding box center [1020, 442] width 1019 height 696
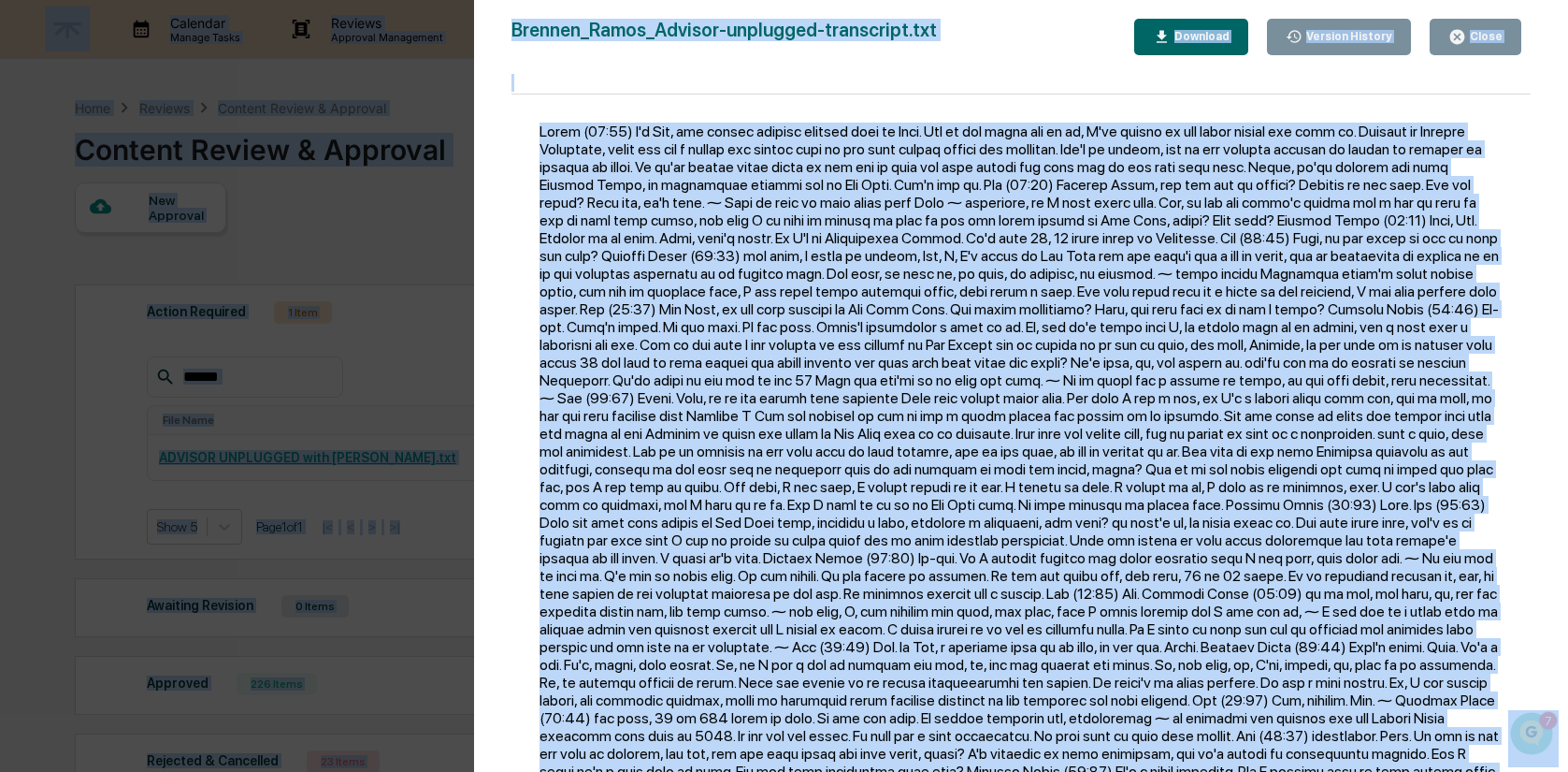
copy body "Calendar Manage Tasks Reviews Approval Management Company People, Data, Setting…"
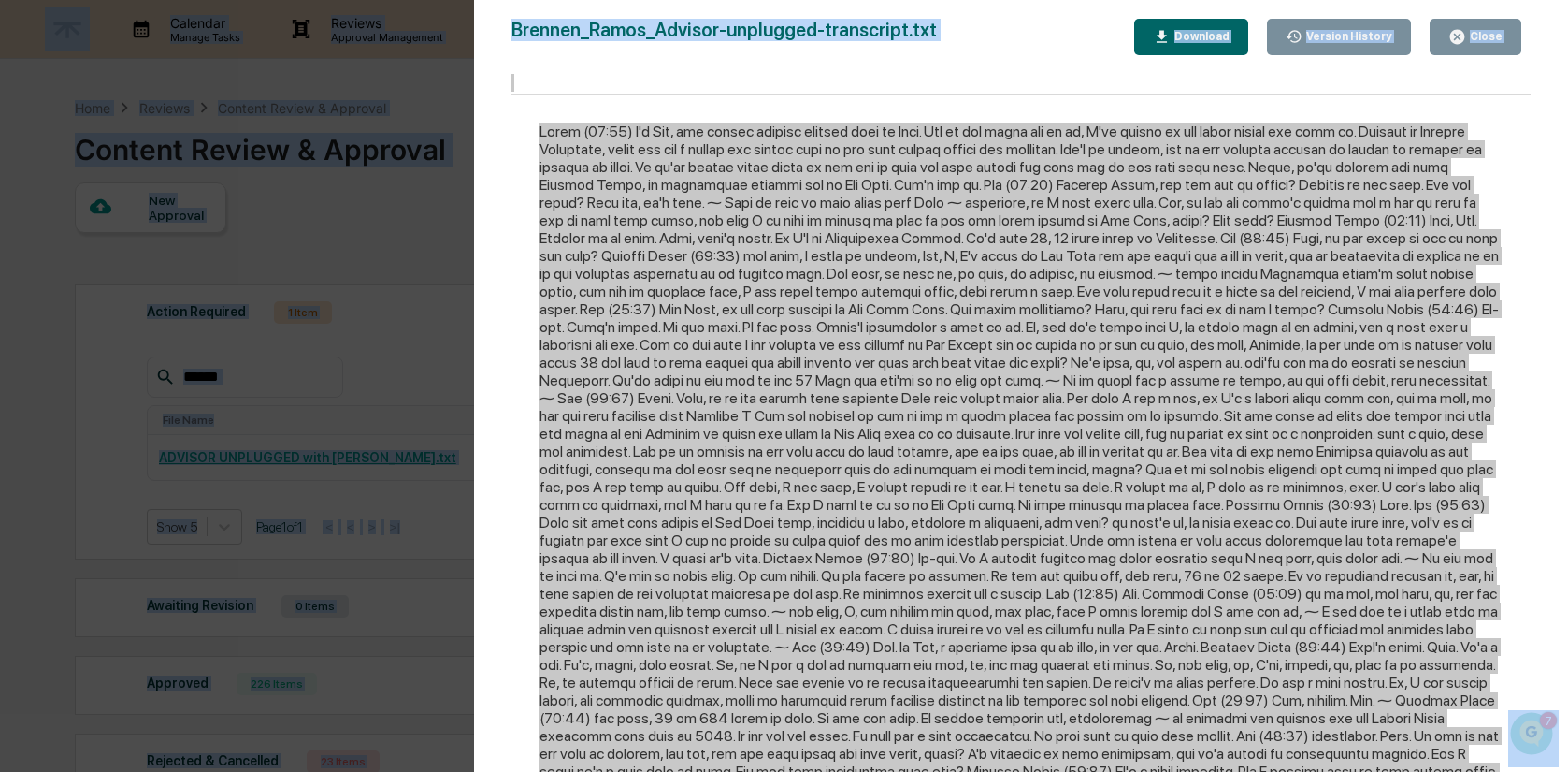
click at [1494, 42] on div "Close" at bounding box center [1484, 36] width 37 height 13
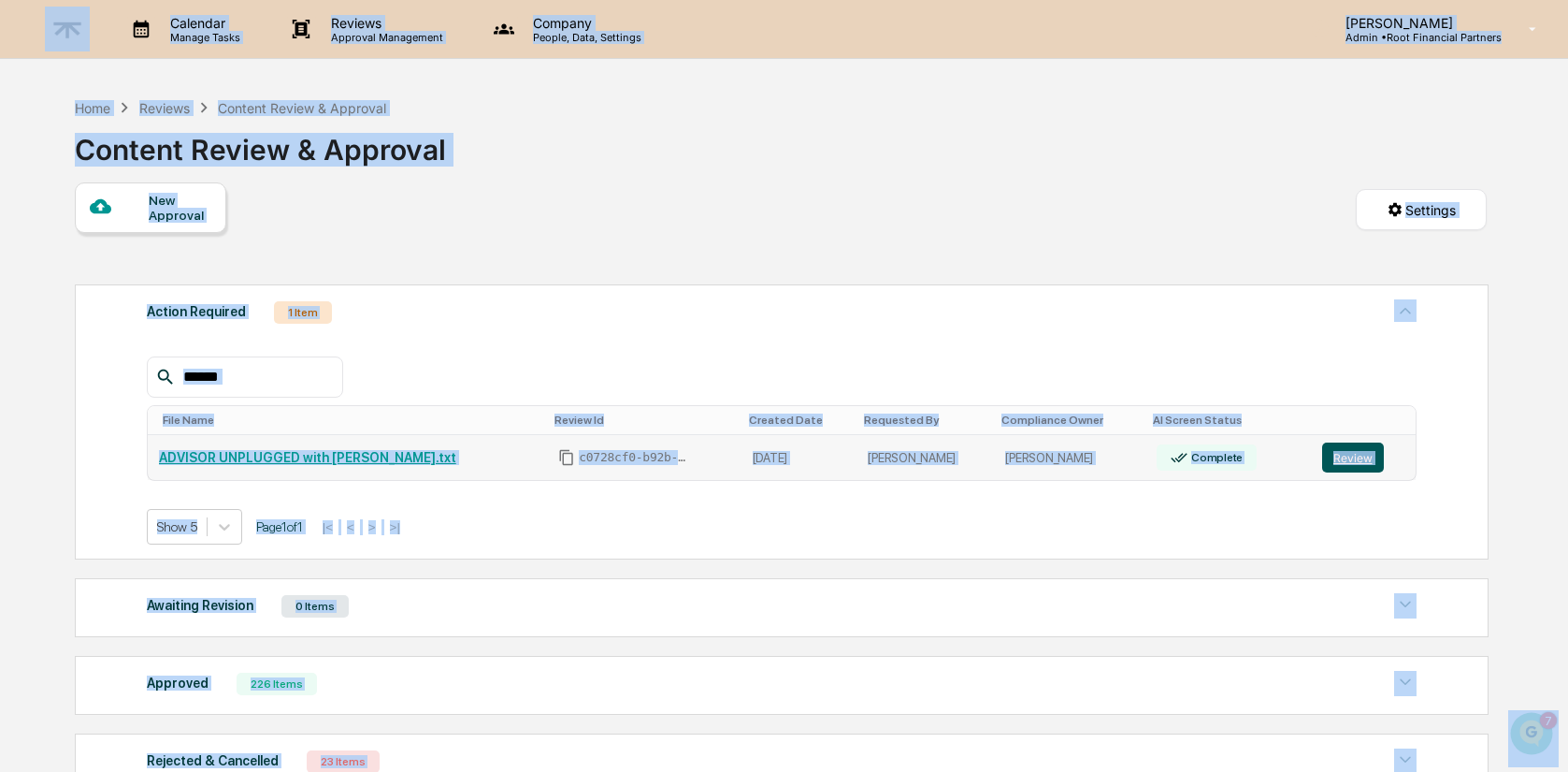
click at [1345, 466] on button "Review" at bounding box center [1353, 458] width 61 height 30
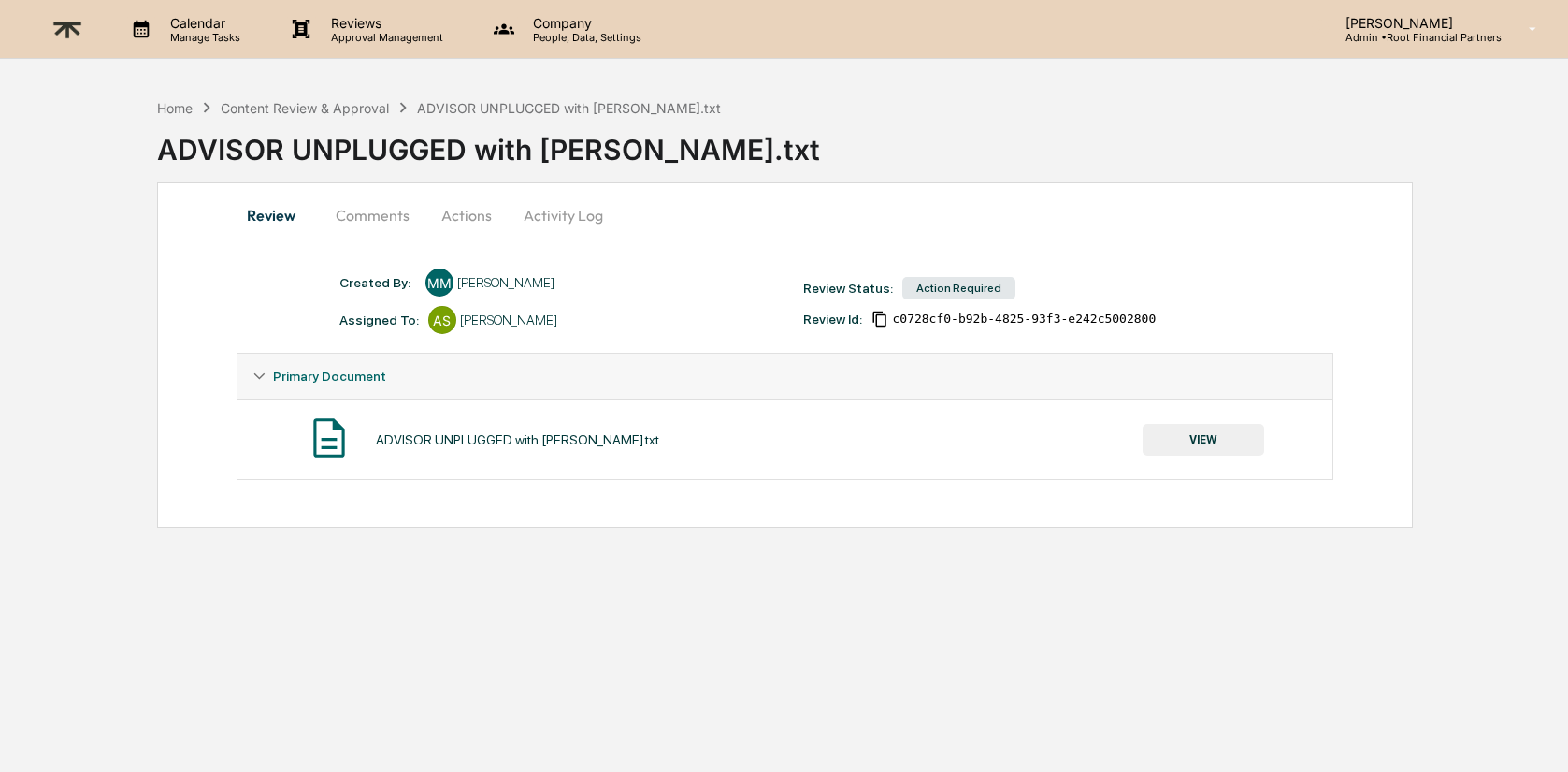
click at [358, 208] on button "Comments" at bounding box center [372, 214] width 104 height 45
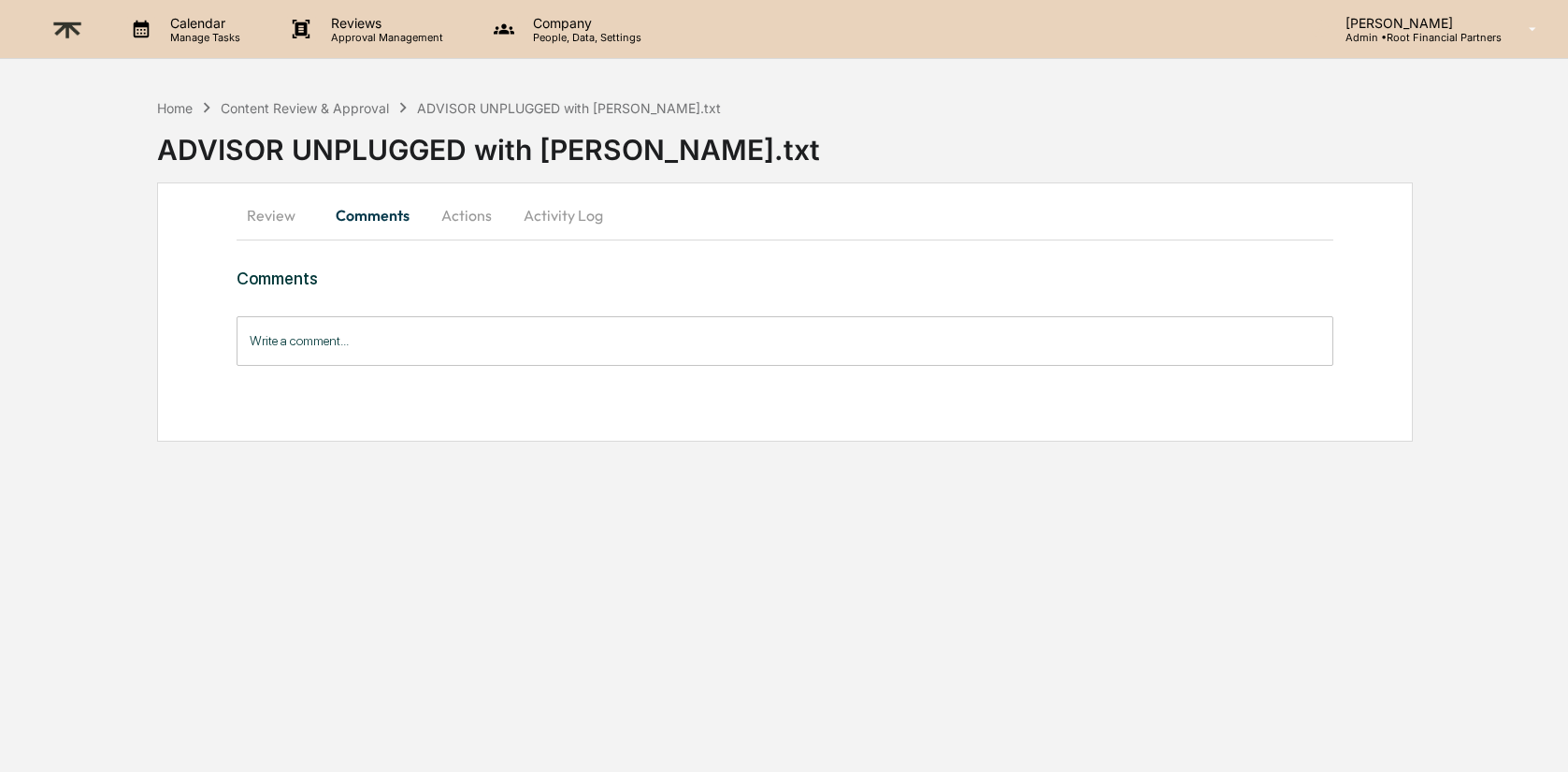
click at [438, 329] on input "Write a comment..." at bounding box center [785, 341] width 1098 height 50
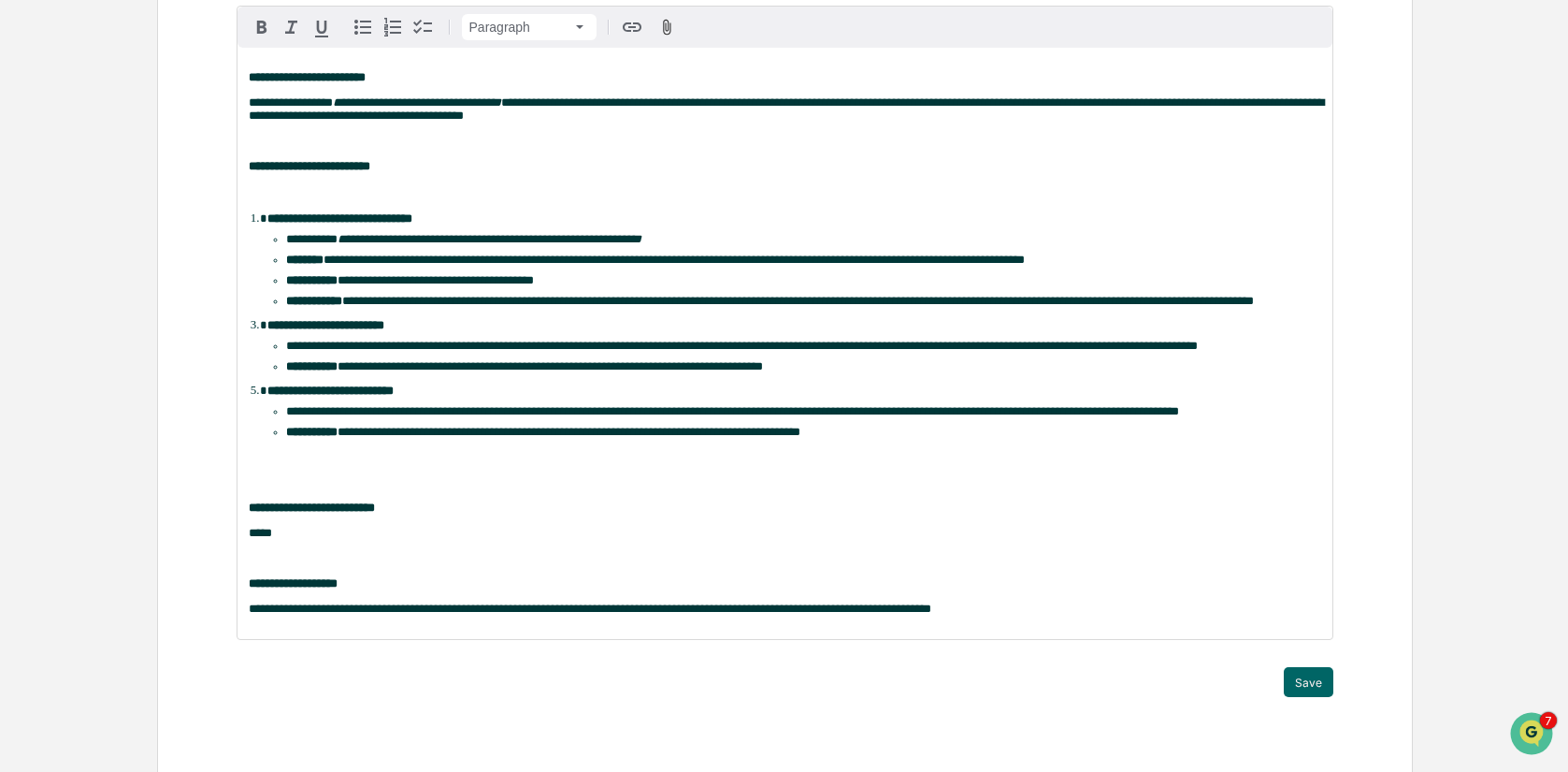
scroll to position [394, 0]
click at [1315, 682] on button "Save" at bounding box center [1308, 681] width 50 height 30
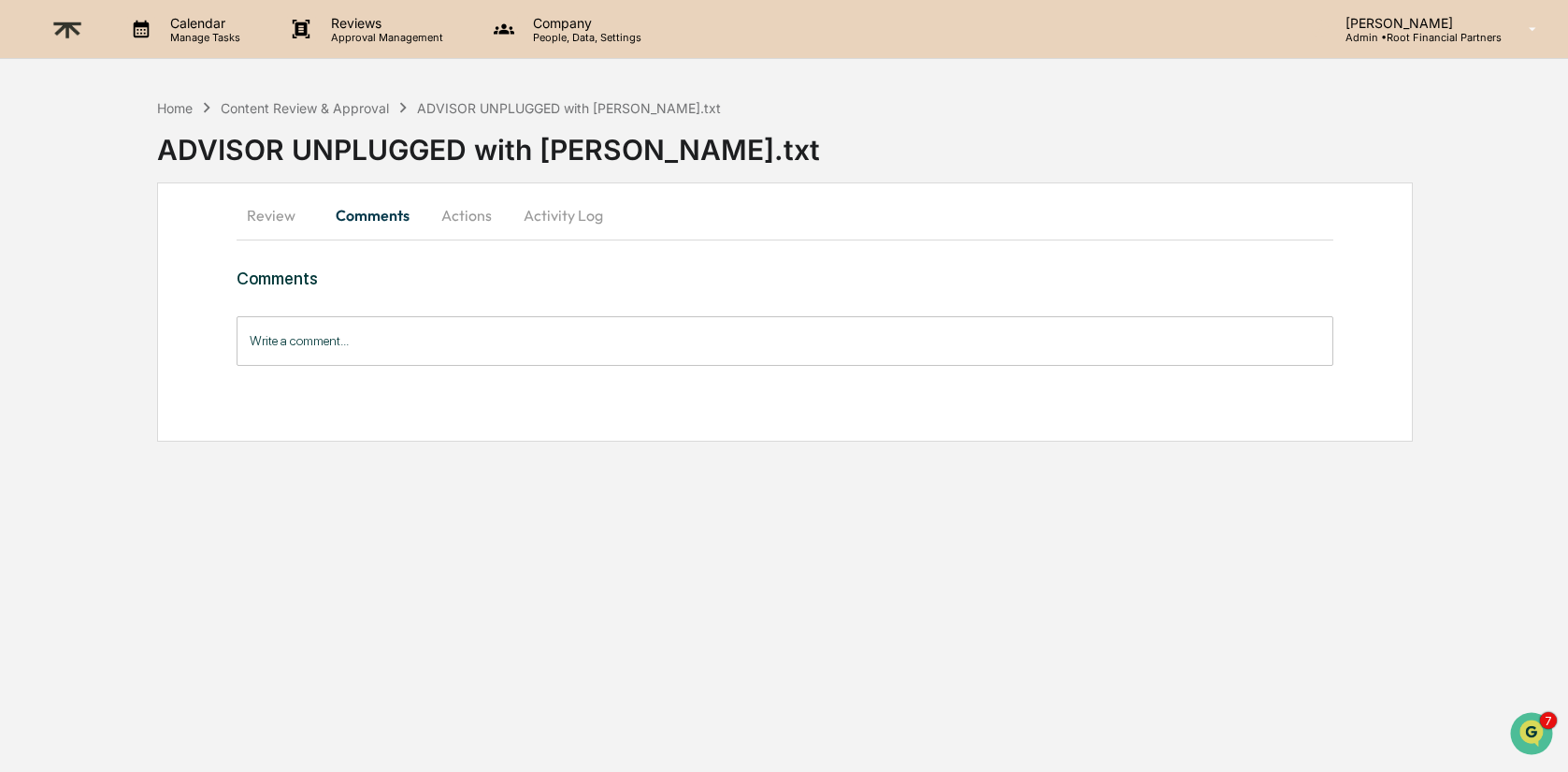
scroll to position [0, 0]
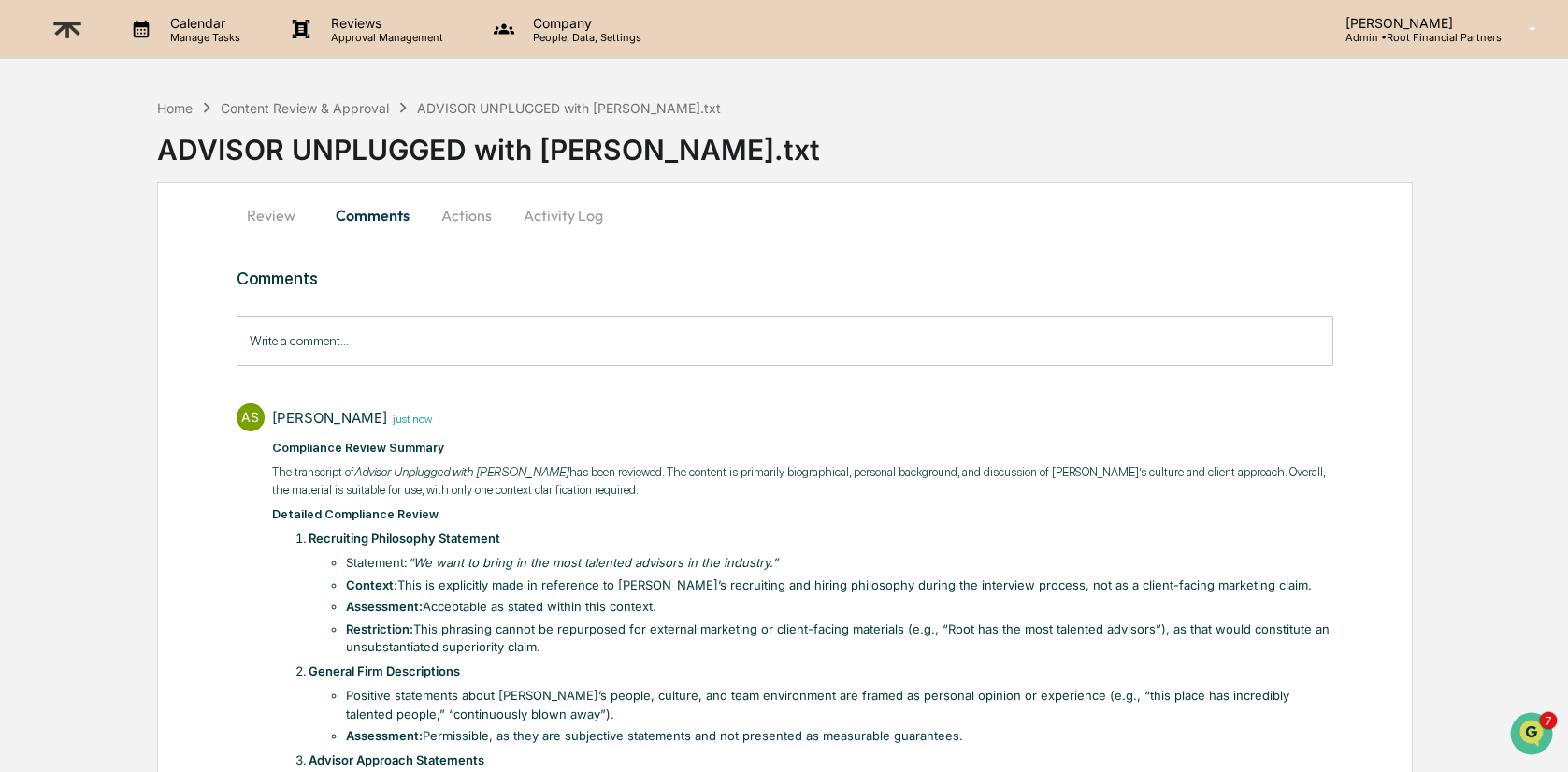
click at [472, 213] on button "Actions" at bounding box center [467, 214] width 84 height 45
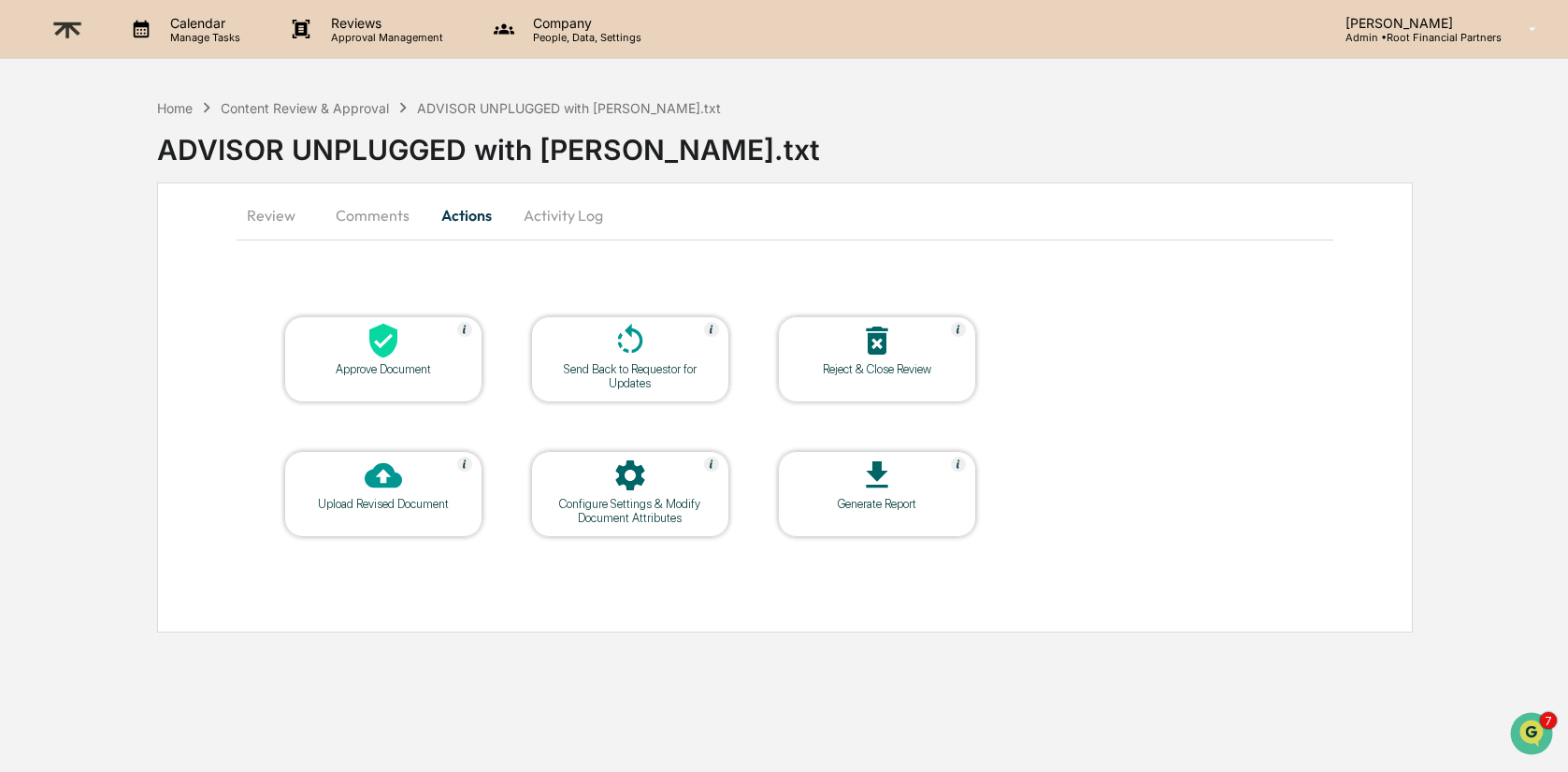
click at [391, 331] on icon at bounding box center [383, 341] width 28 height 35
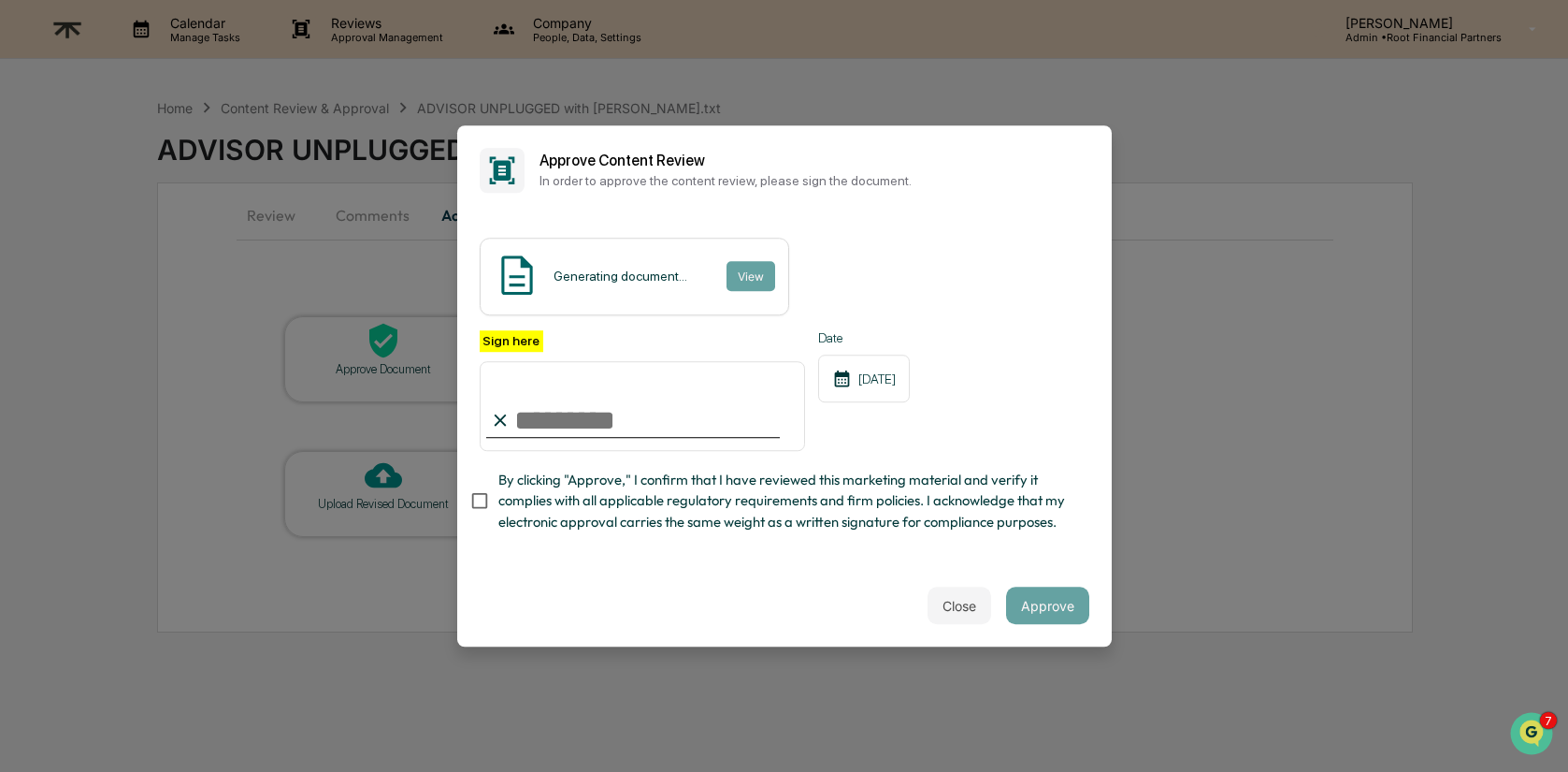
click at [693, 421] on input "Sign here" at bounding box center [642, 405] width 326 height 90
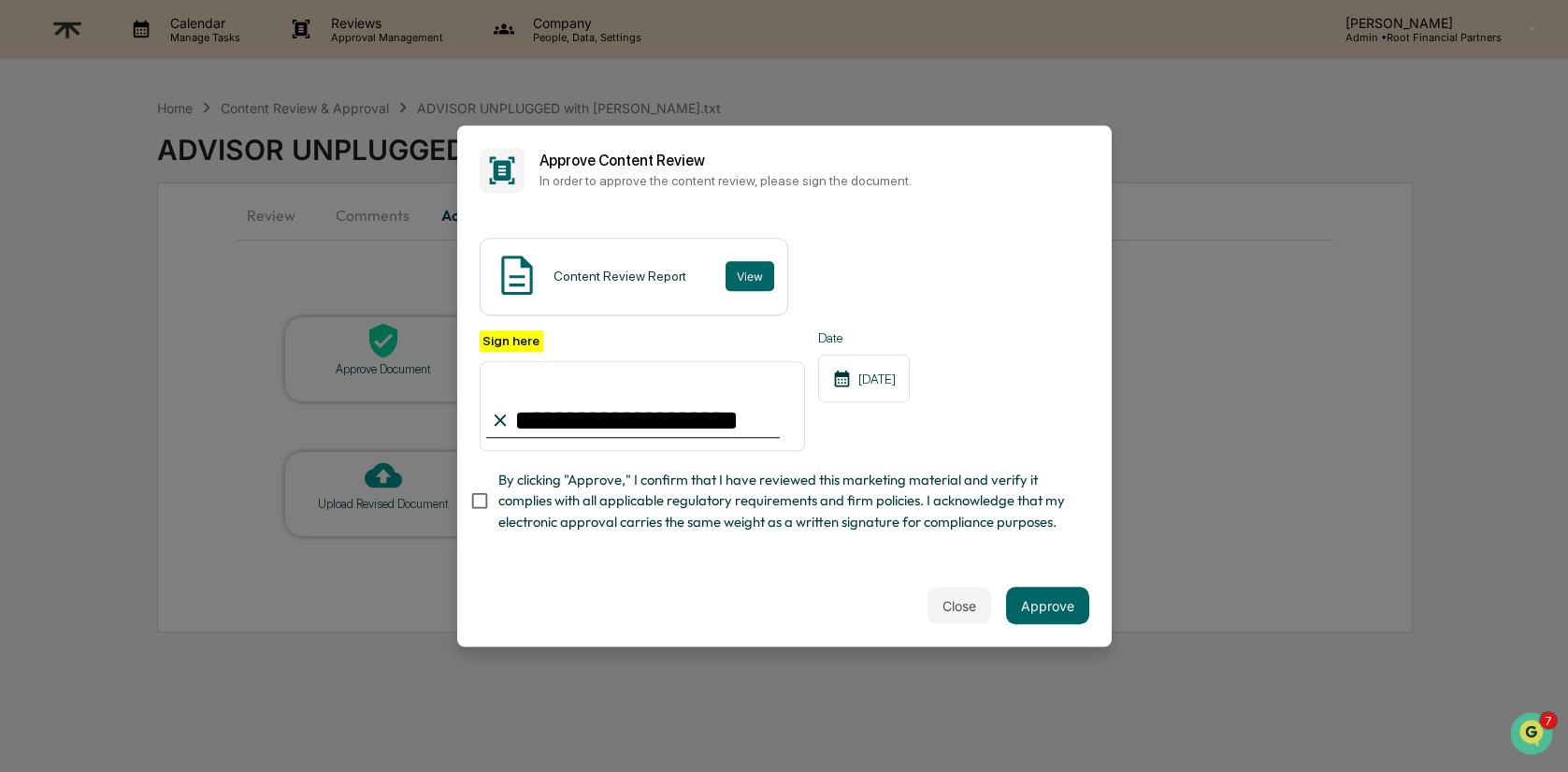
type input "**********"
click at [663, 497] on span "By clicking "Approve," I confirm that I have reviewed this marketing material a…" at bounding box center [785, 500] width 575 height 62
click at [1056, 588] on button "Approve" at bounding box center [1048, 606] width 83 height 38
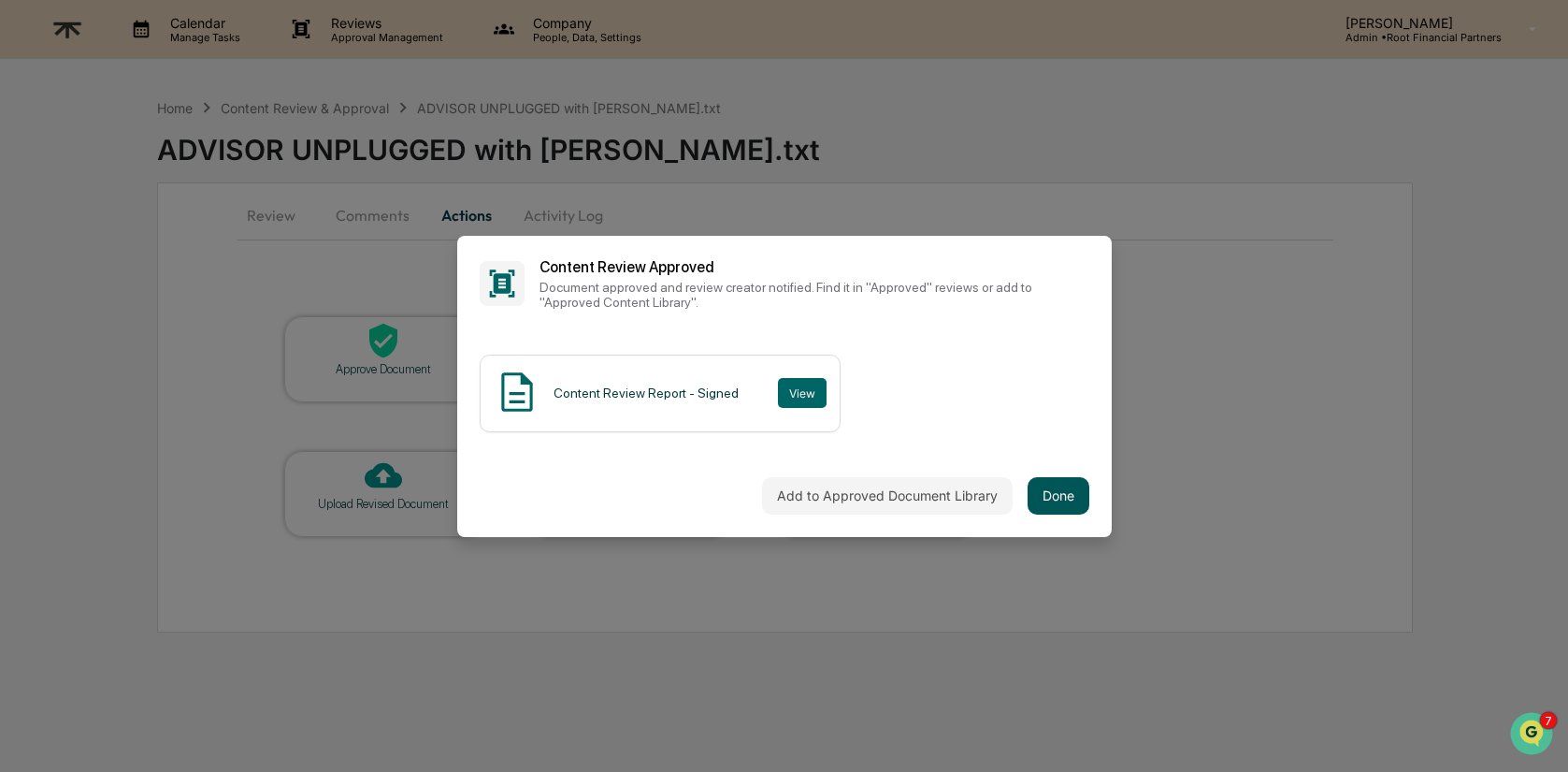
click at [1046, 495] on button "Done" at bounding box center [1058, 496] width 61 height 38
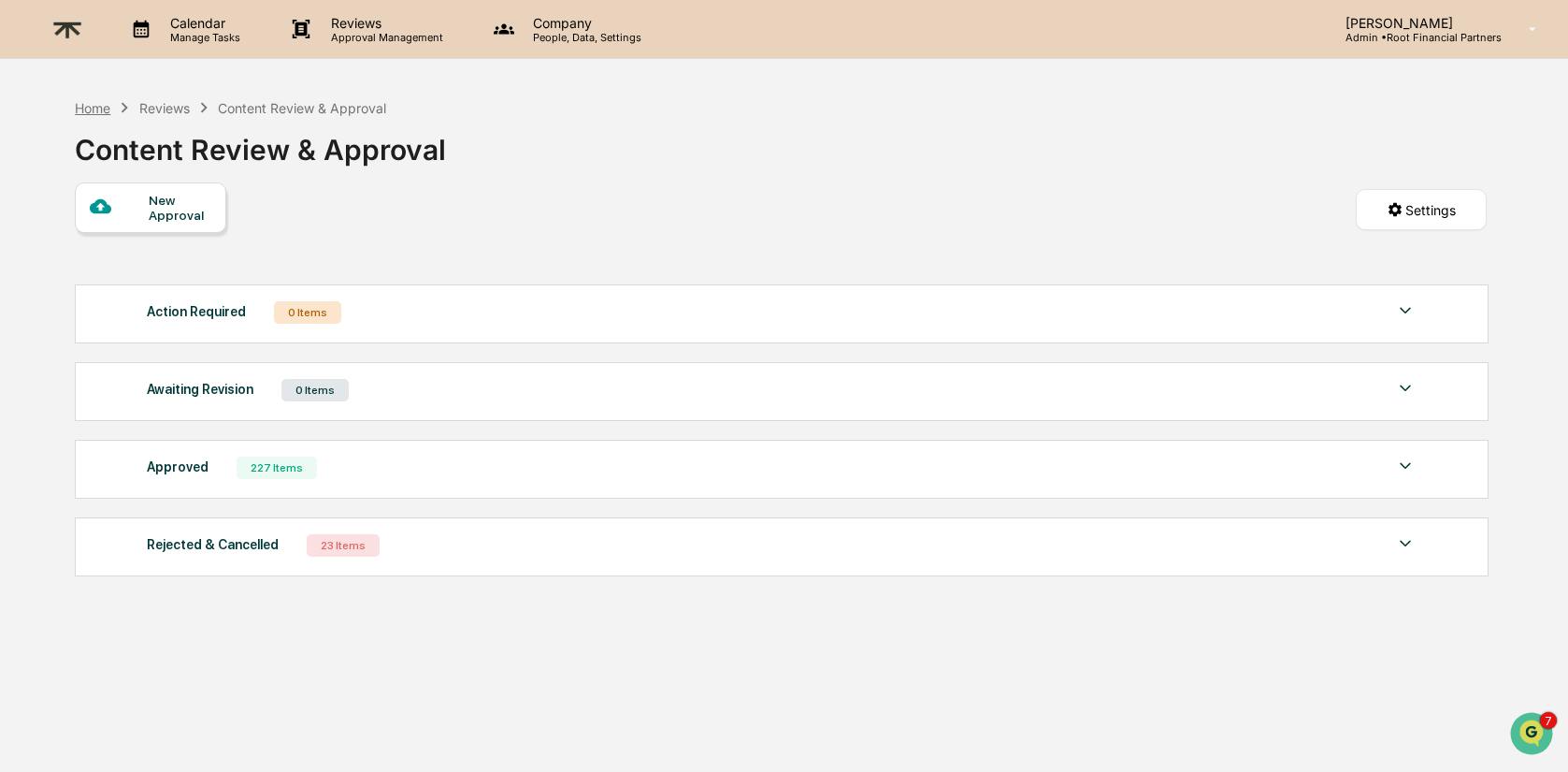
click at [100, 105] on div "Home" at bounding box center [93, 108] width 36 height 16
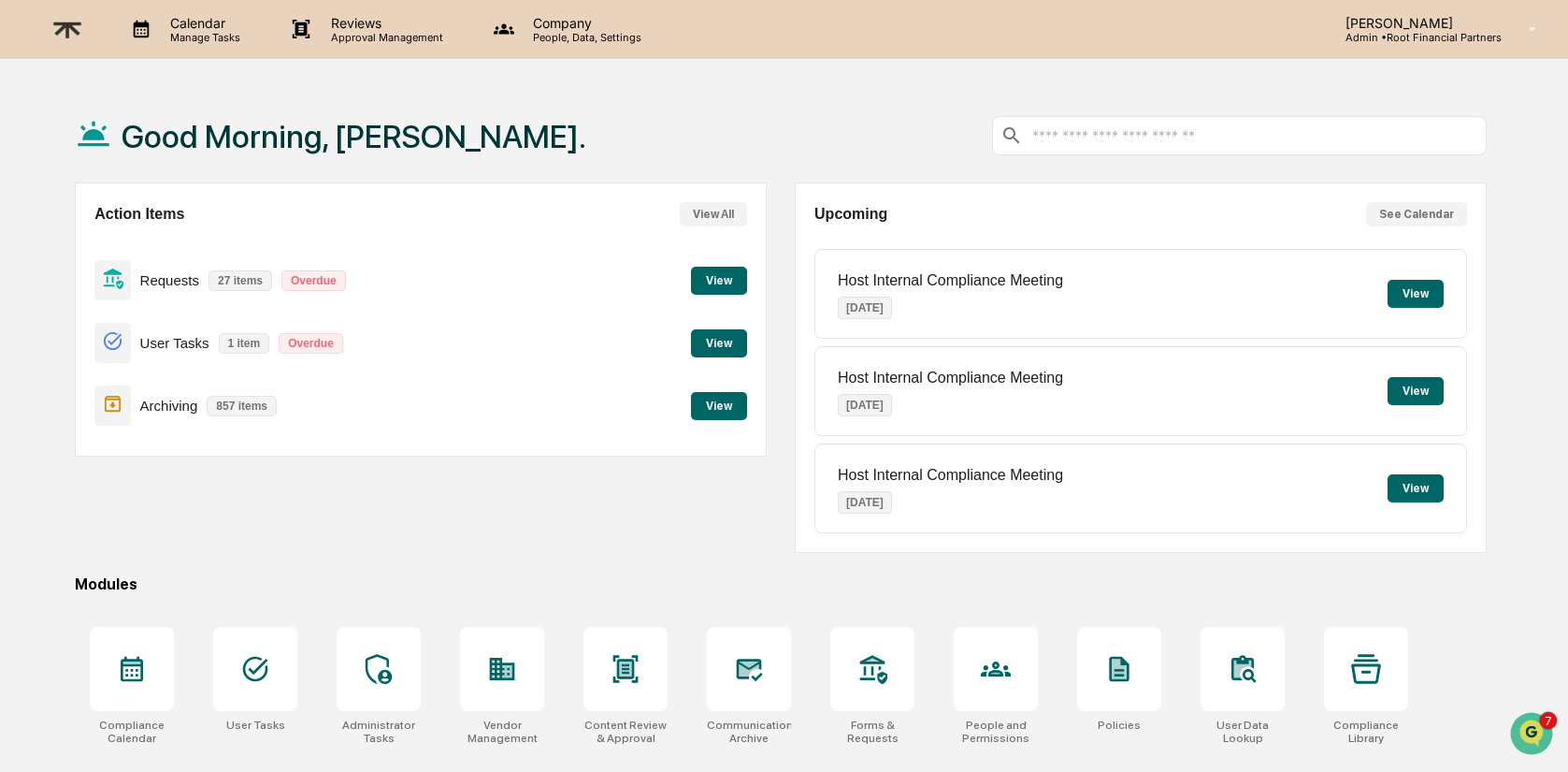
click at [718, 345] on button "View" at bounding box center [719, 343] width 56 height 28
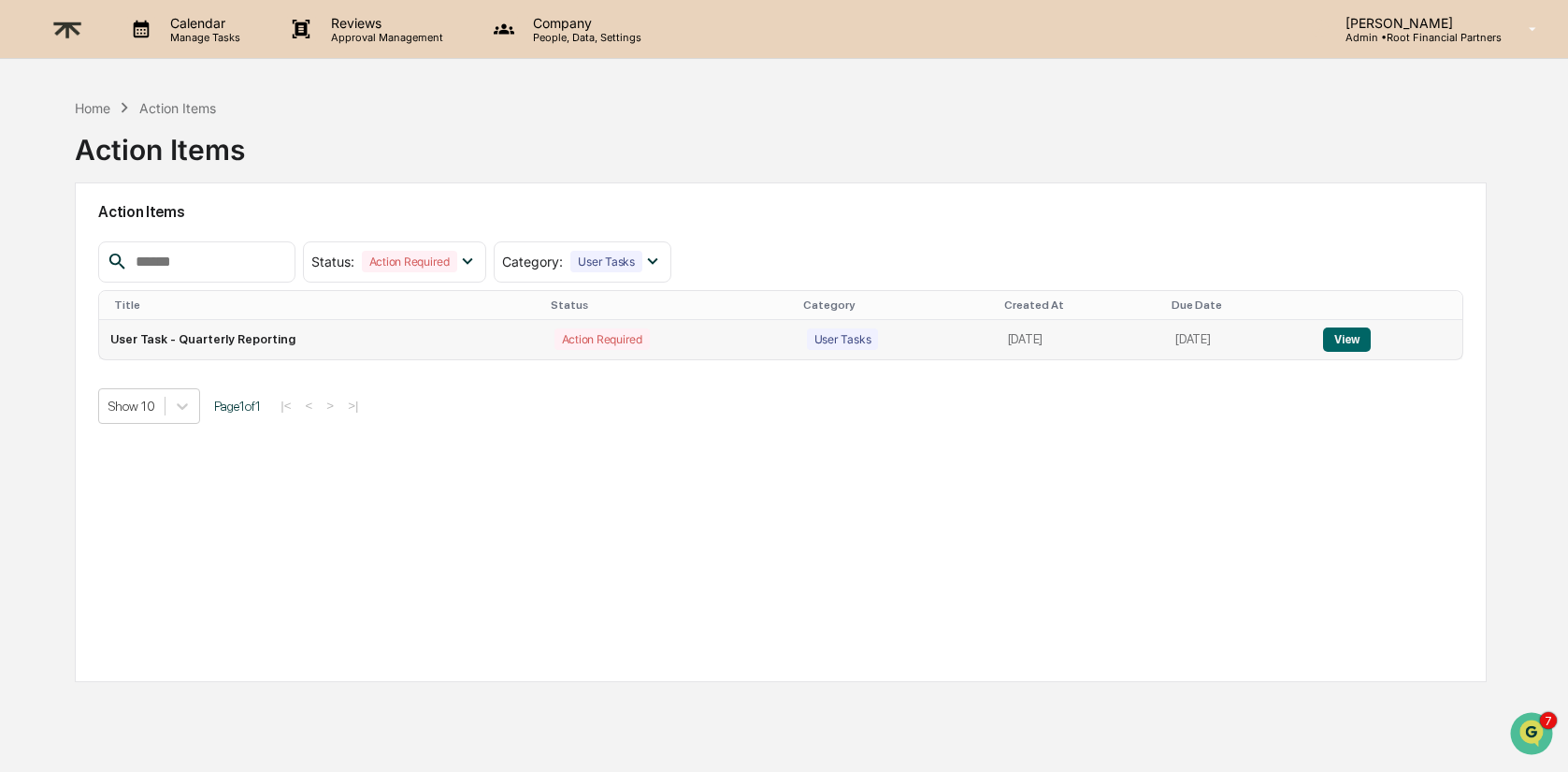
click at [1345, 345] on button "View" at bounding box center [1347, 339] width 48 height 25
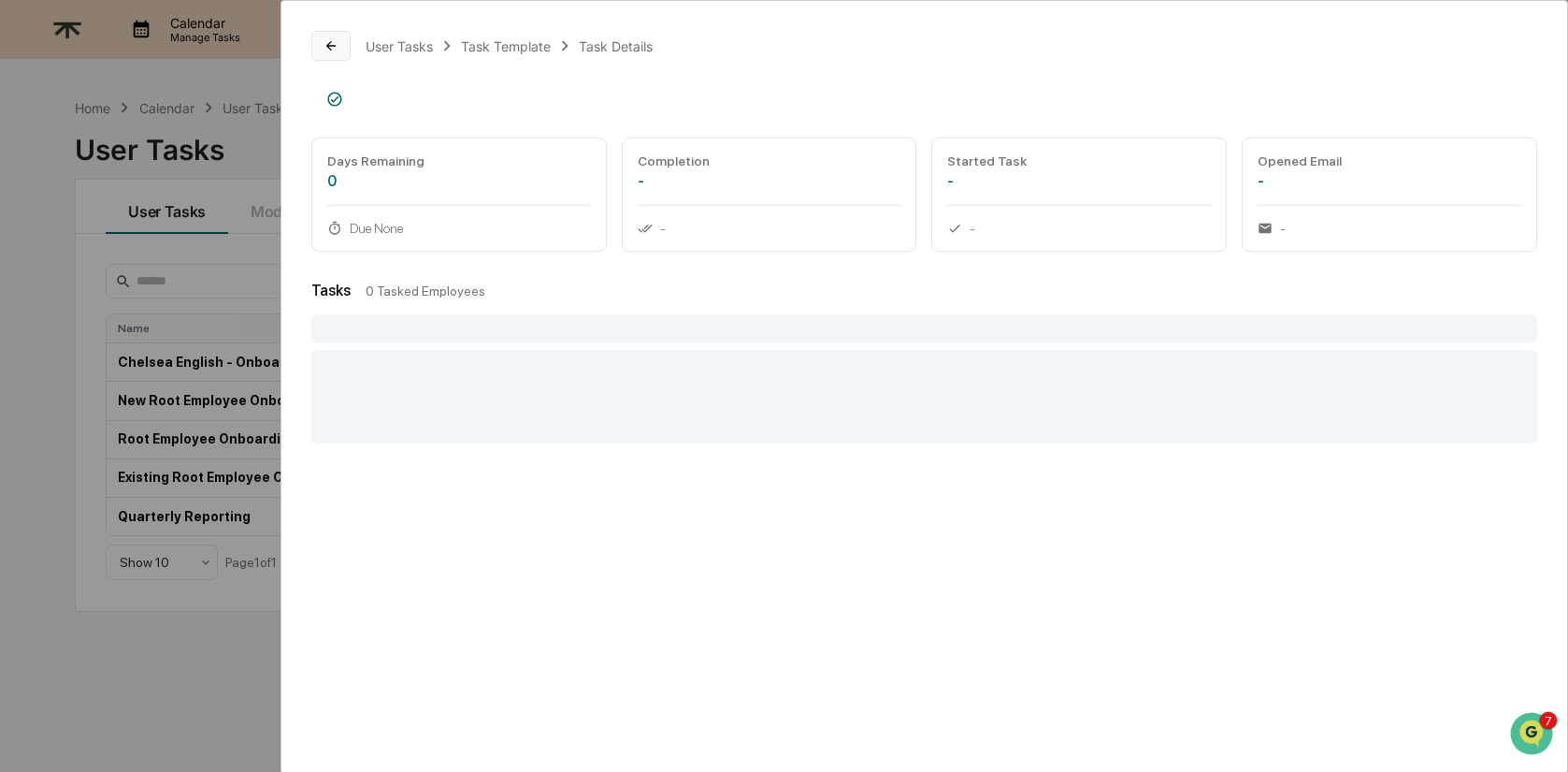
click at [326, 46] on icon at bounding box center [330, 46] width 9 height 9
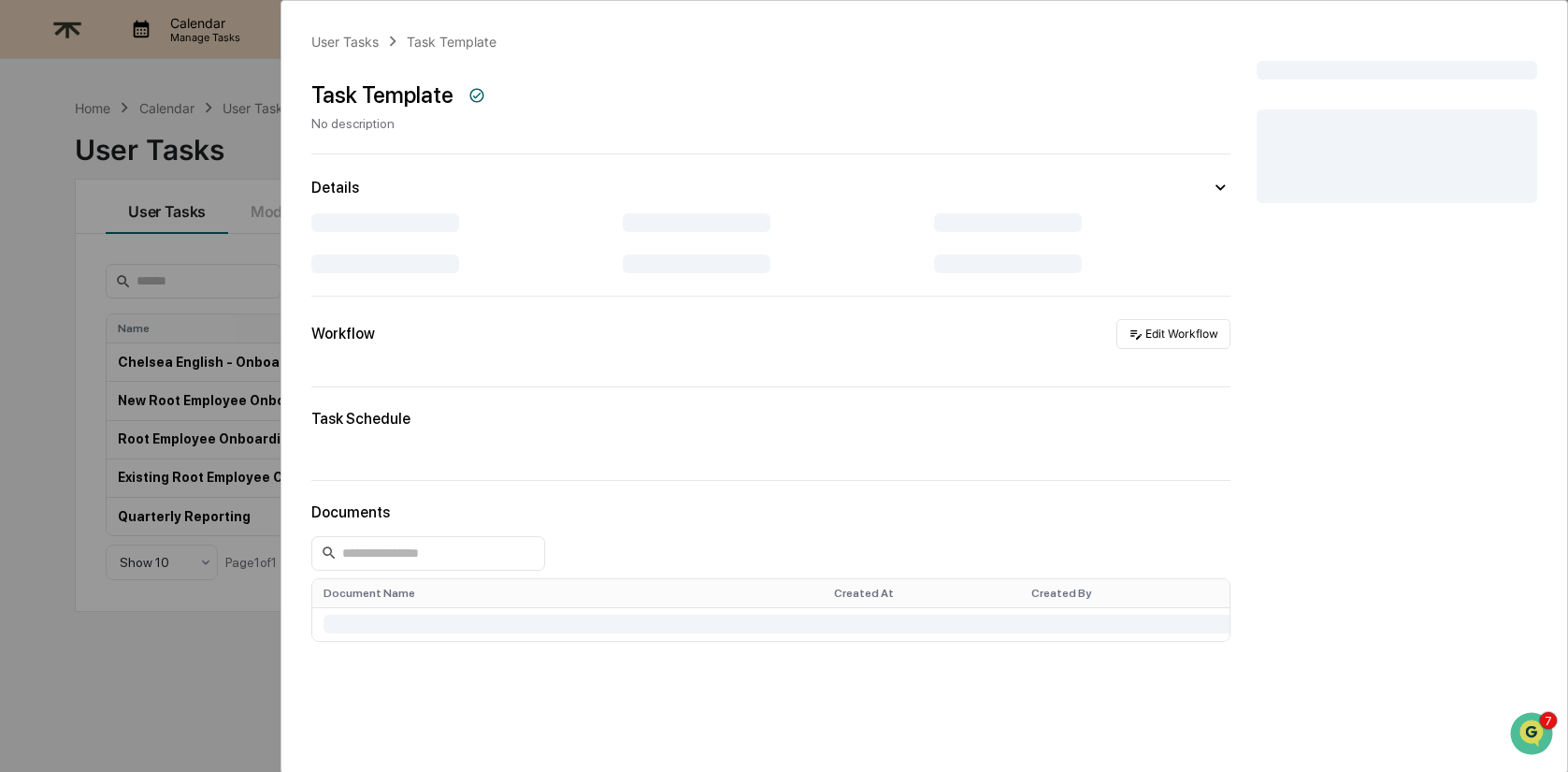
click at [79, 77] on div "User Tasks Task Template Task Template No description Details Workflow Edit Wor…" at bounding box center [784, 386] width 1568 height 772
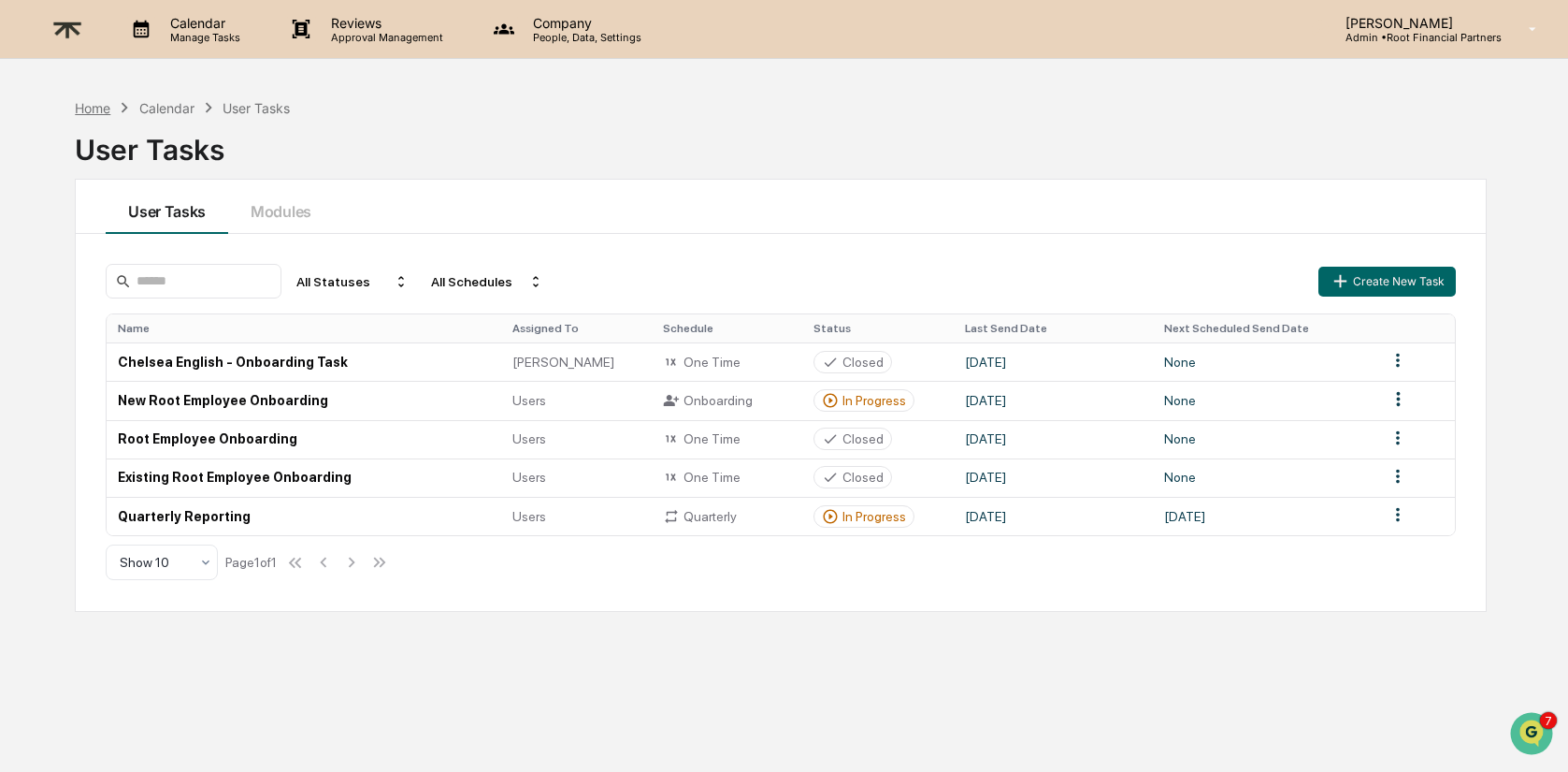
click at [88, 105] on div "Home" at bounding box center [93, 108] width 36 height 16
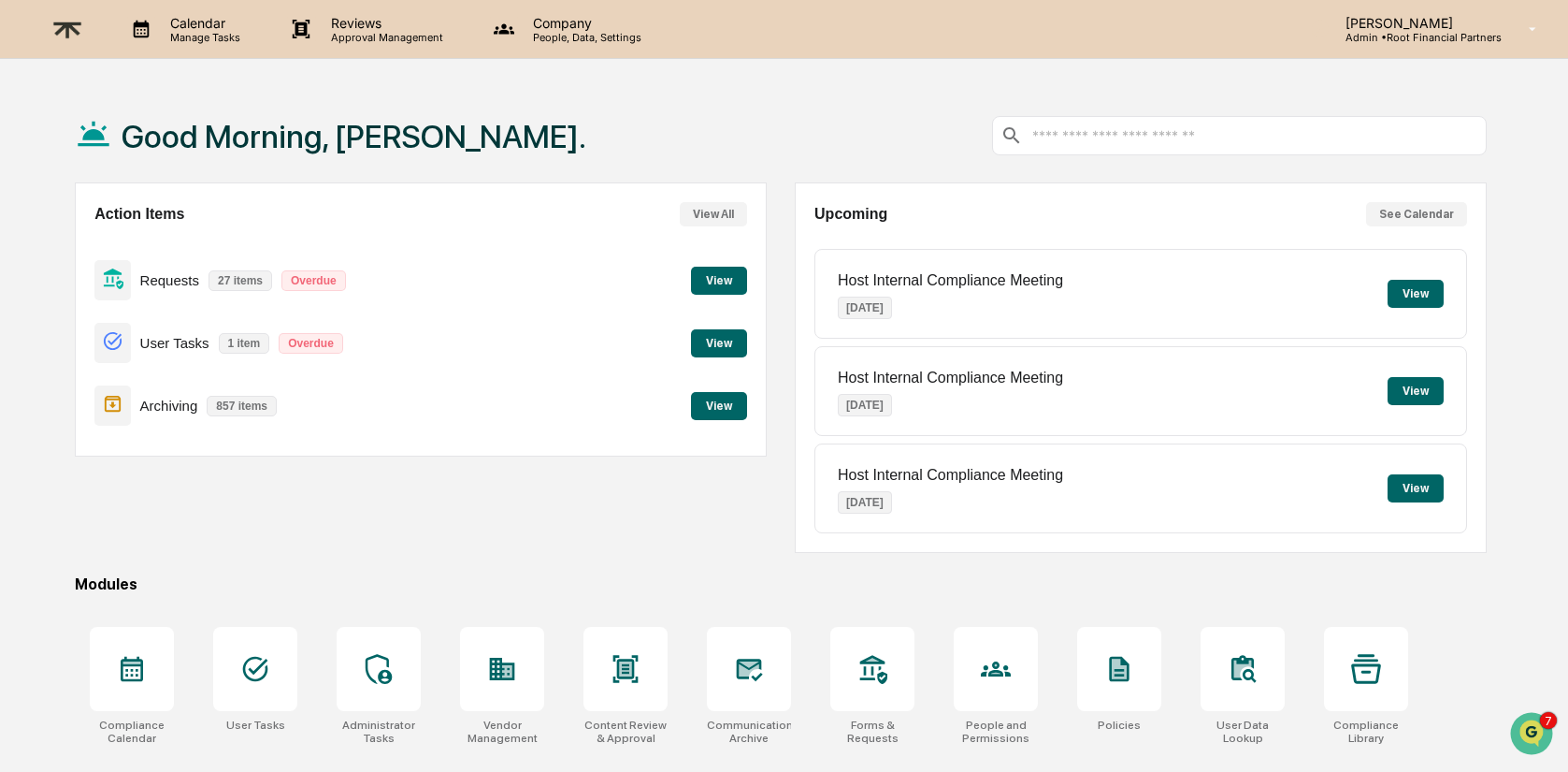
click at [720, 275] on button "View" at bounding box center [719, 280] width 56 height 28
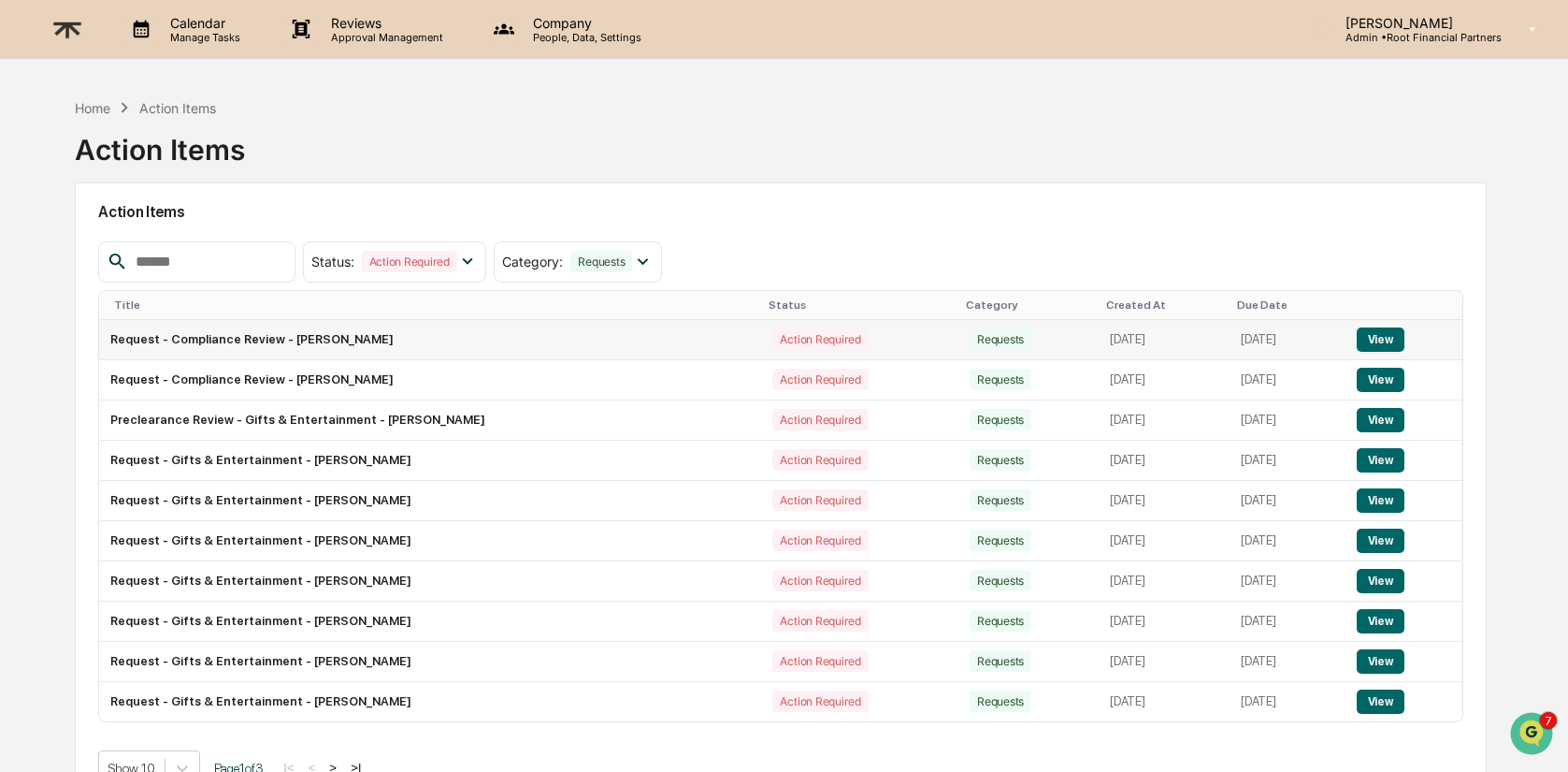
click at [1393, 342] on button "View" at bounding box center [1381, 339] width 48 height 25
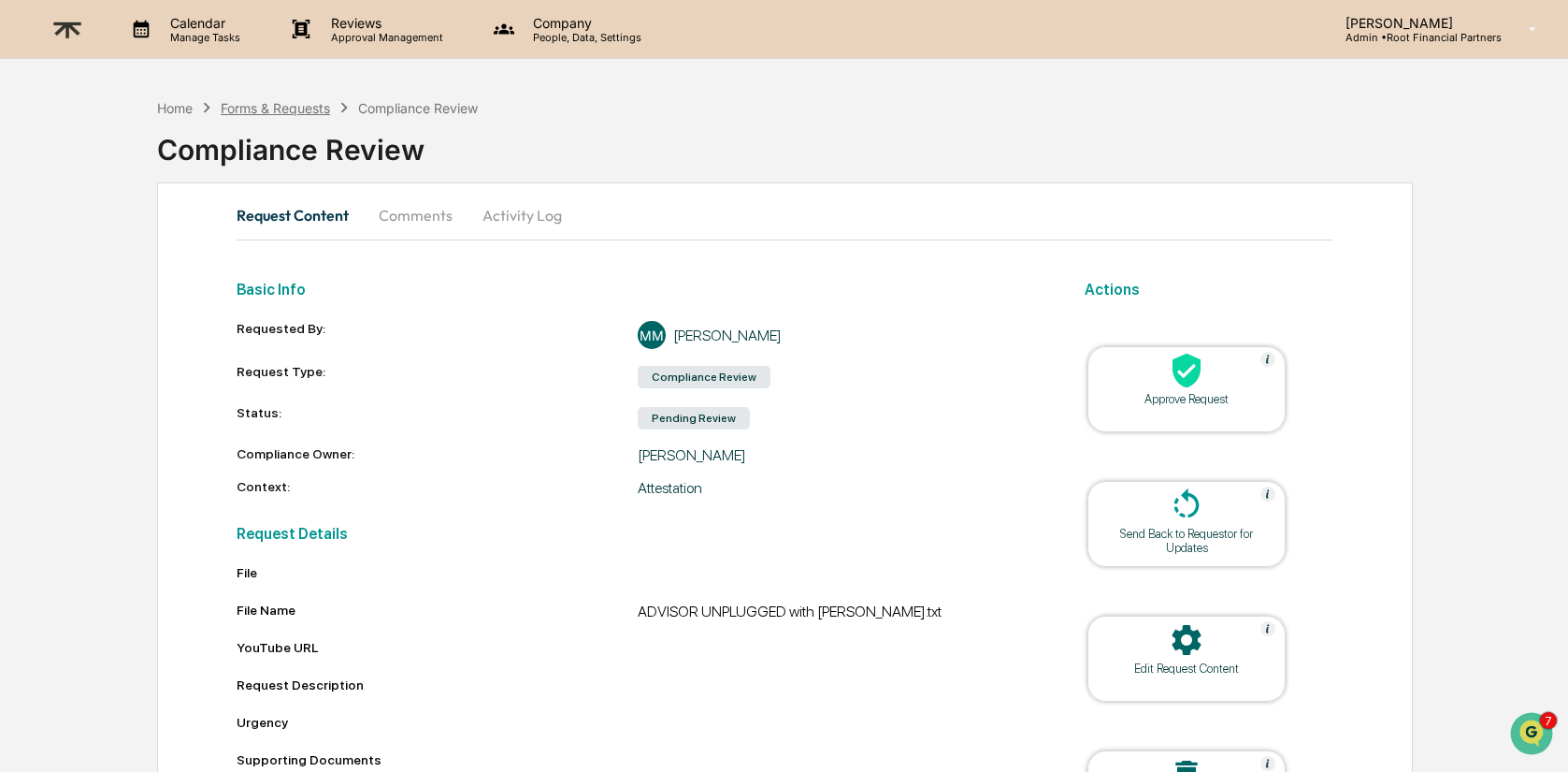
click at [273, 104] on div "Forms & Requests" at bounding box center [275, 108] width 109 height 16
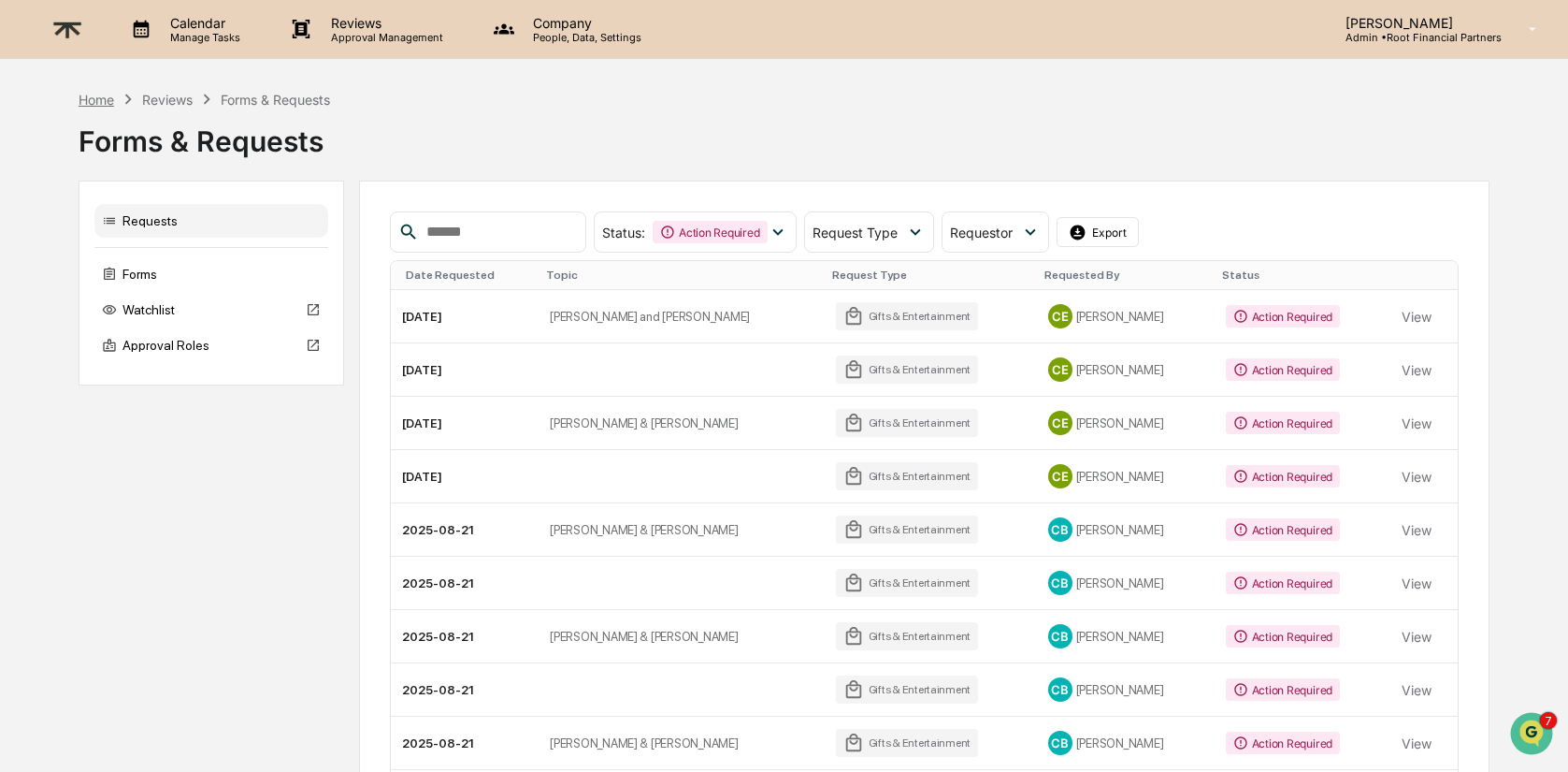
click at [94, 97] on div "Home" at bounding box center [96, 100] width 36 height 16
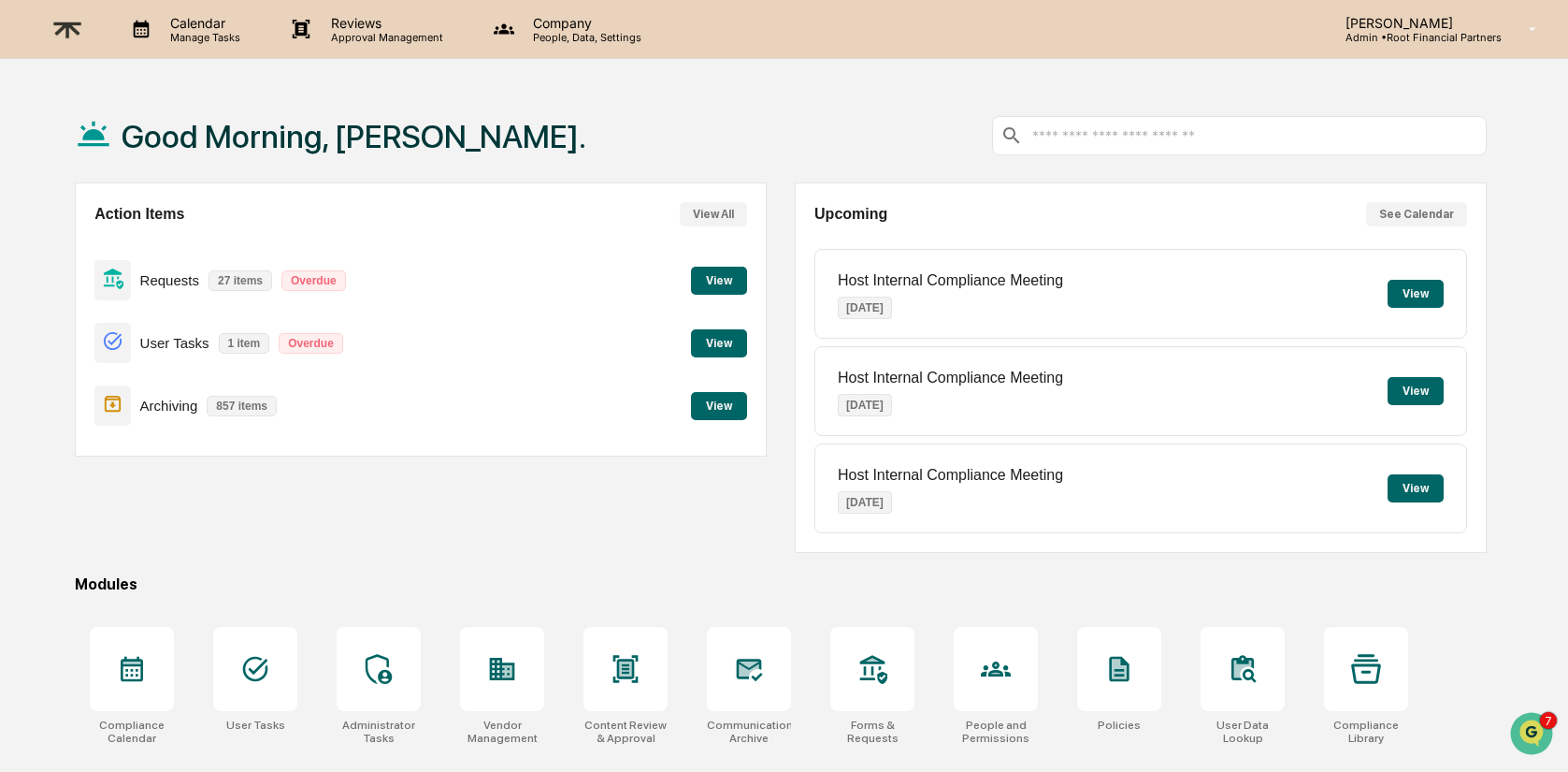
click at [720, 280] on button "View" at bounding box center [719, 280] width 56 height 28
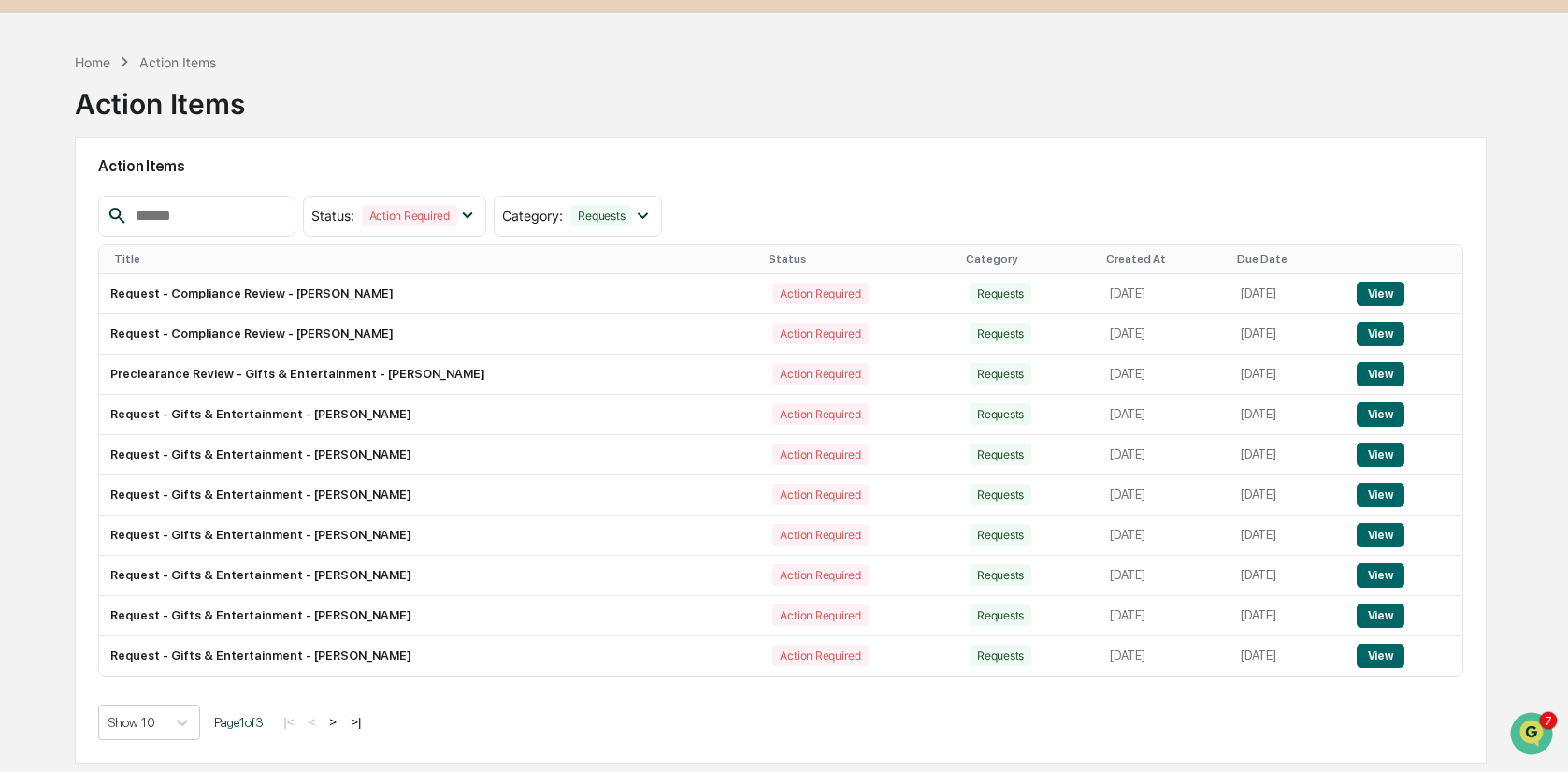
scroll to position [89, 0]
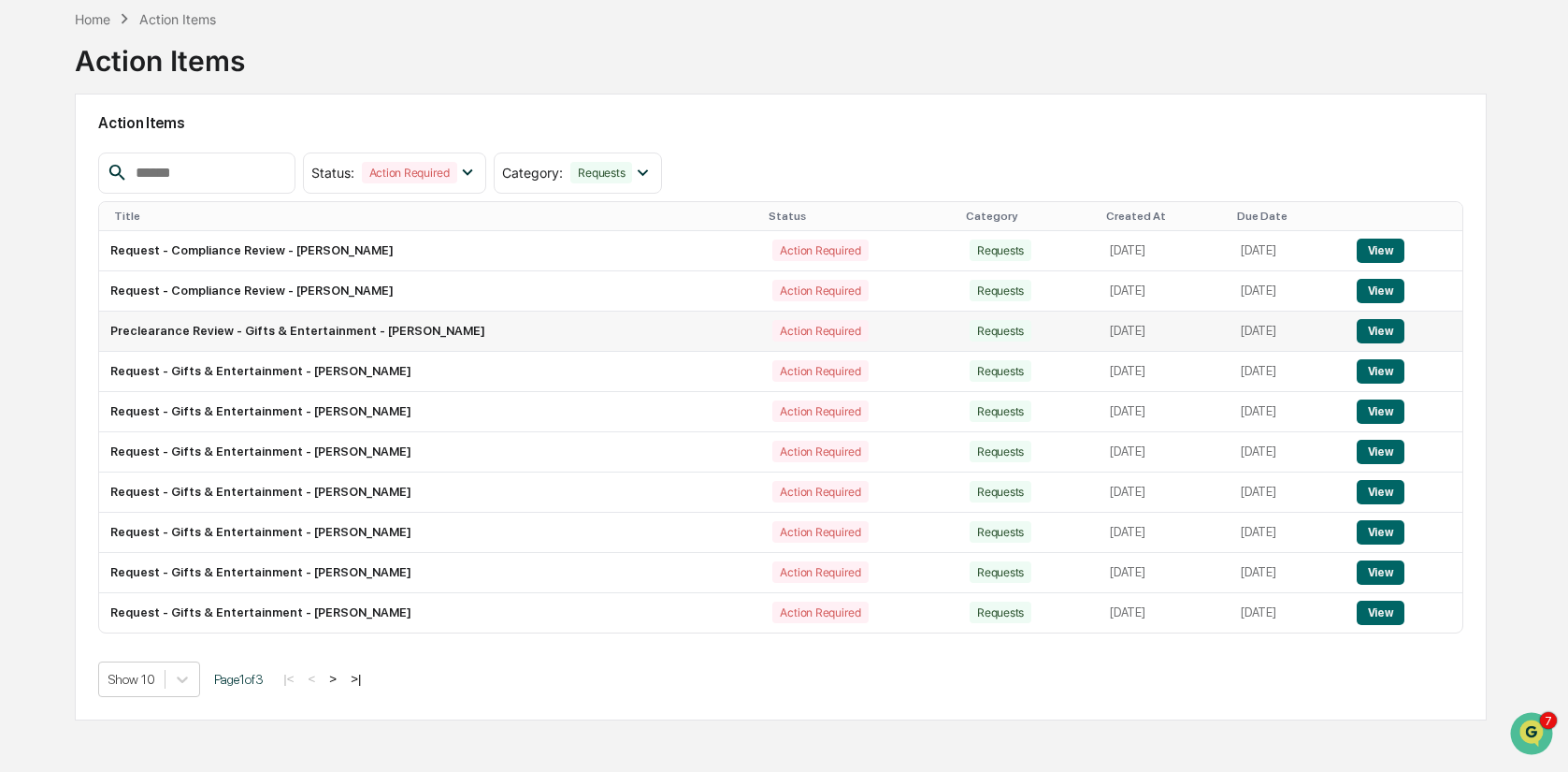
click at [1377, 331] on button "View" at bounding box center [1381, 331] width 48 height 25
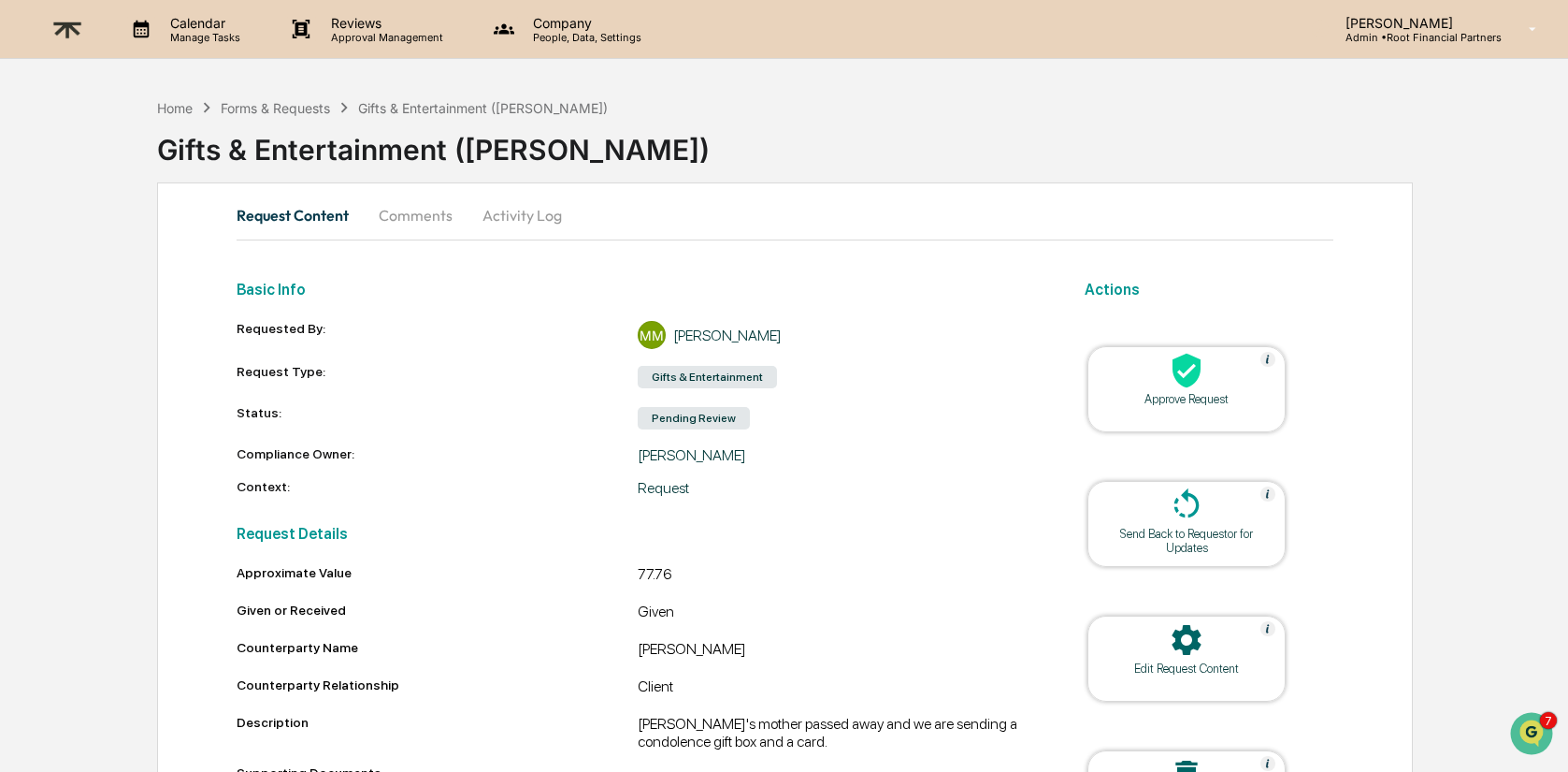
click at [1214, 379] on div at bounding box center [1187, 372] width 187 height 41
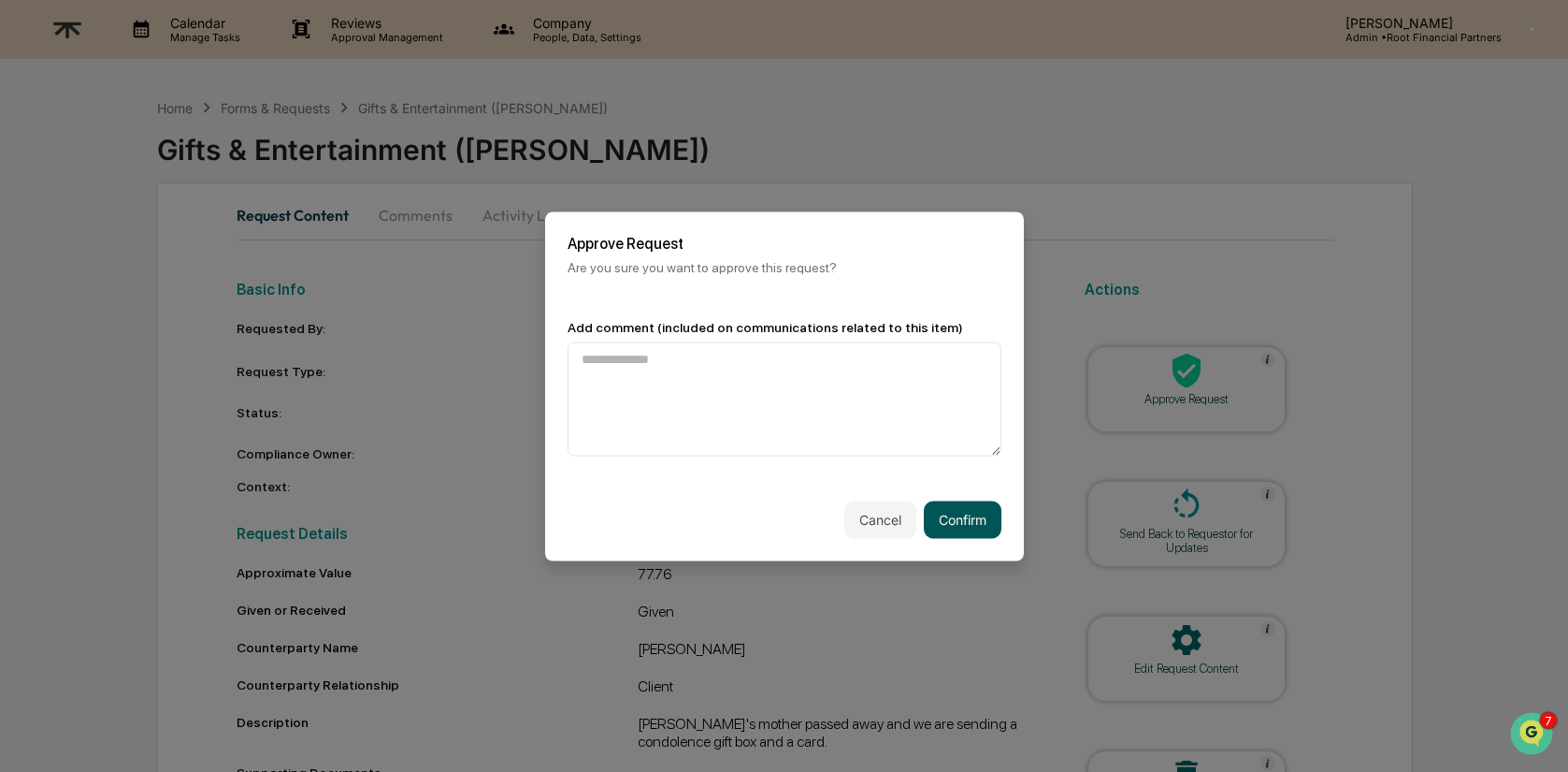
click at [964, 513] on button "Confirm" at bounding box center [963, 519] width 77 height 38
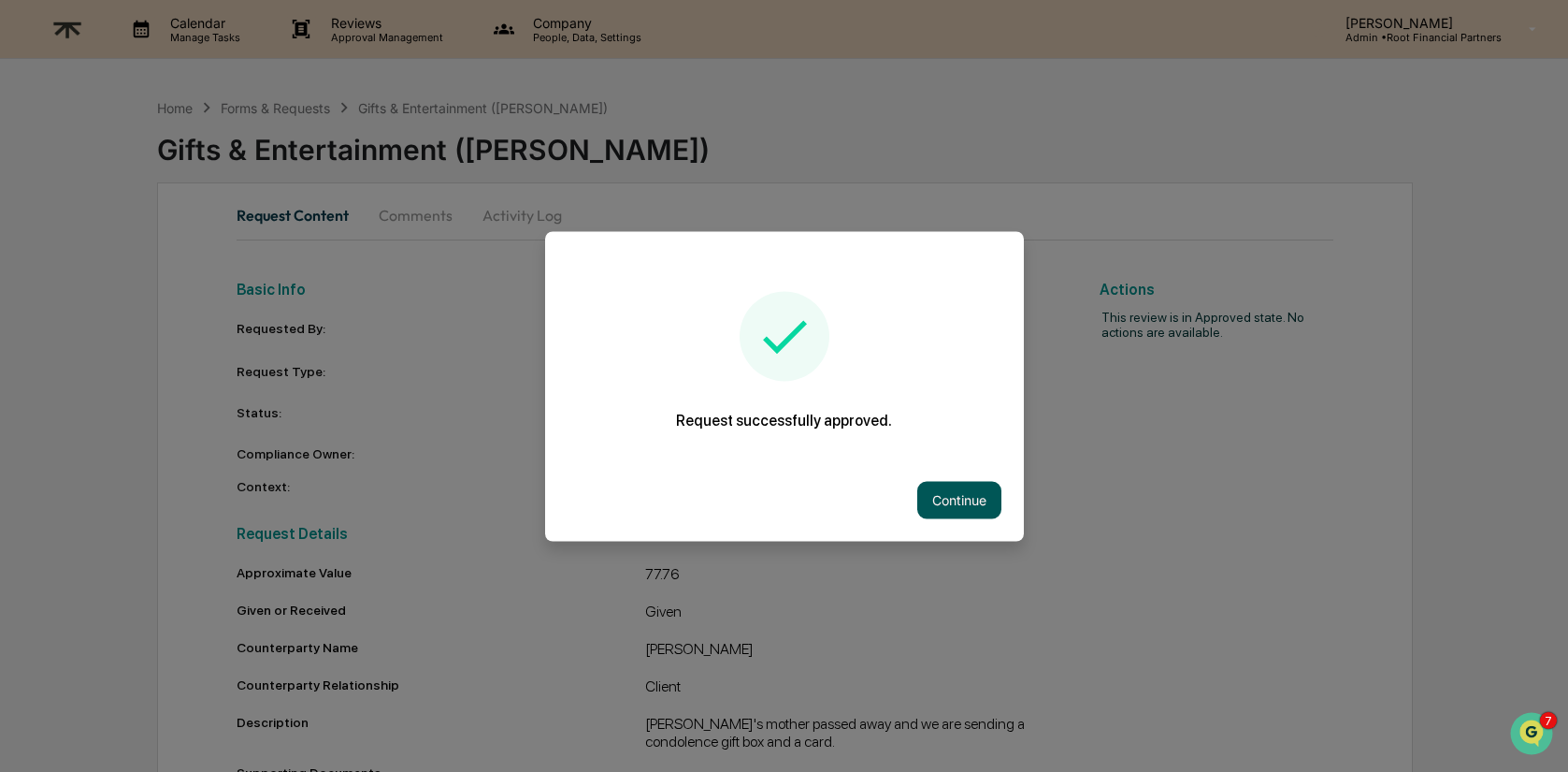
click at [953, 495] on button "Continue" at bounding box center [959, 499] width 84 height 38
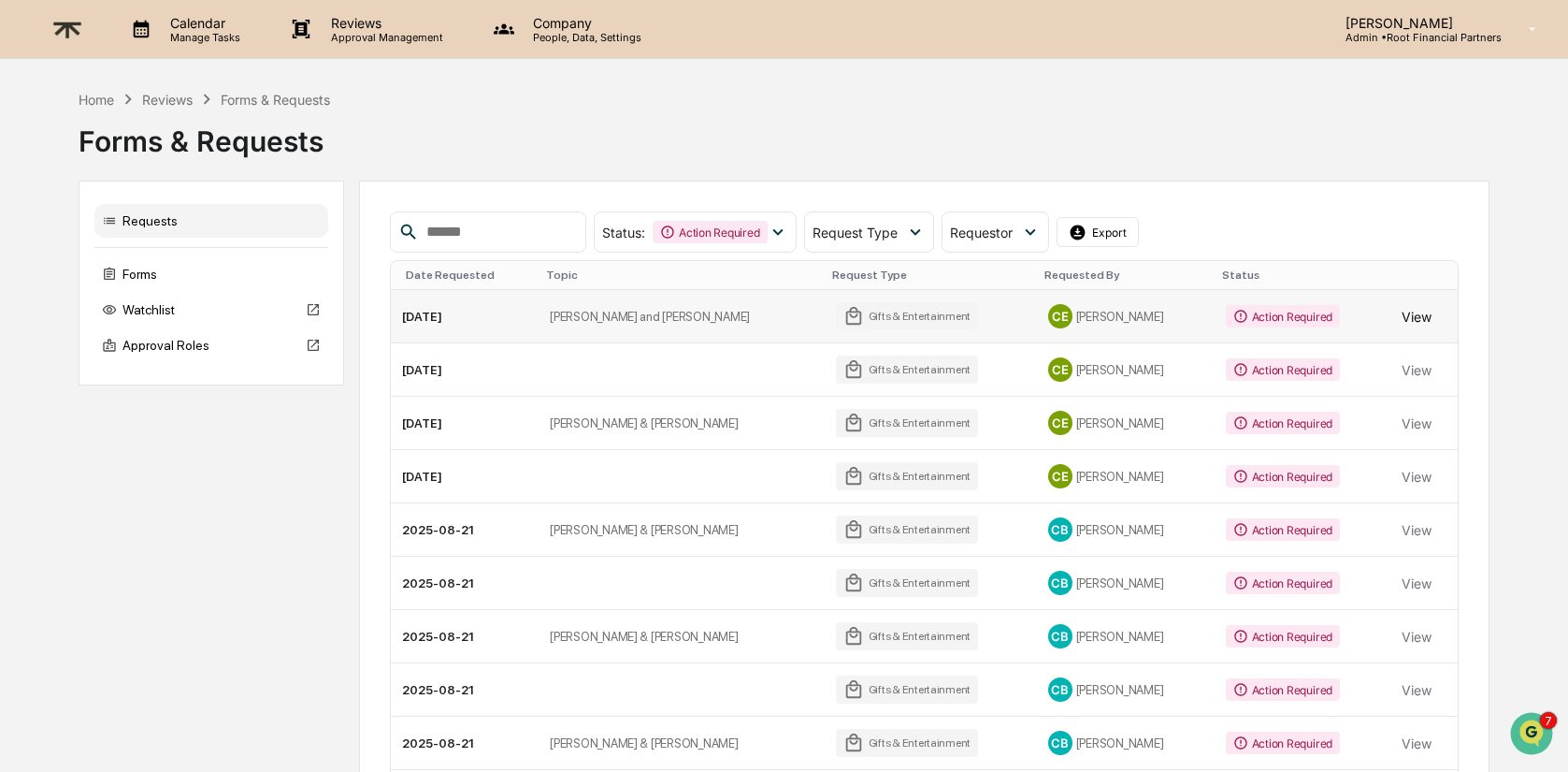
click at [1406, 324] on button "View" at bounding box center [1416, 316] width 30 height 38
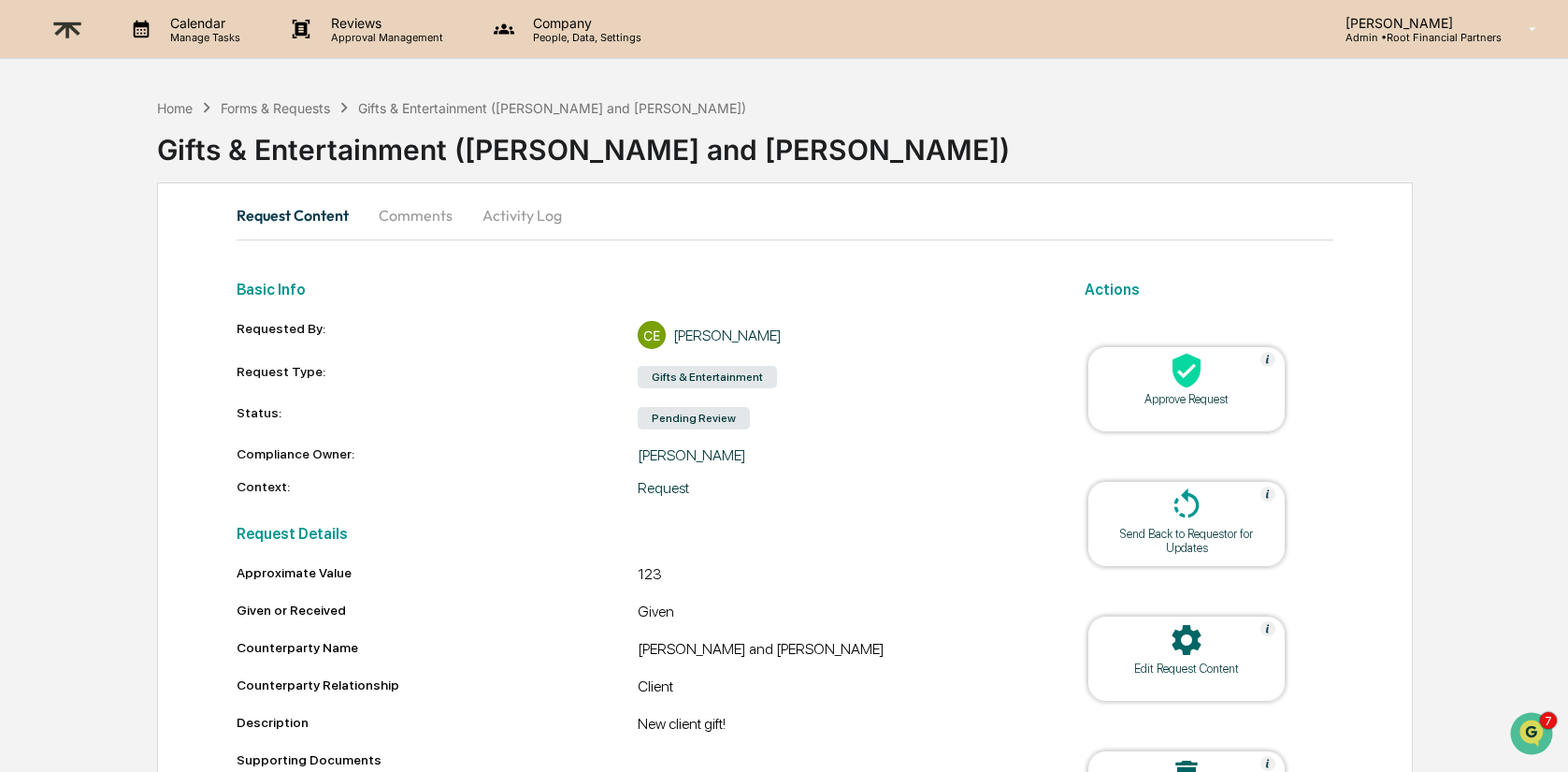
click at [1211, 392] on div "Approve Request" at bounding box center [1187, 399] width 168 height 14
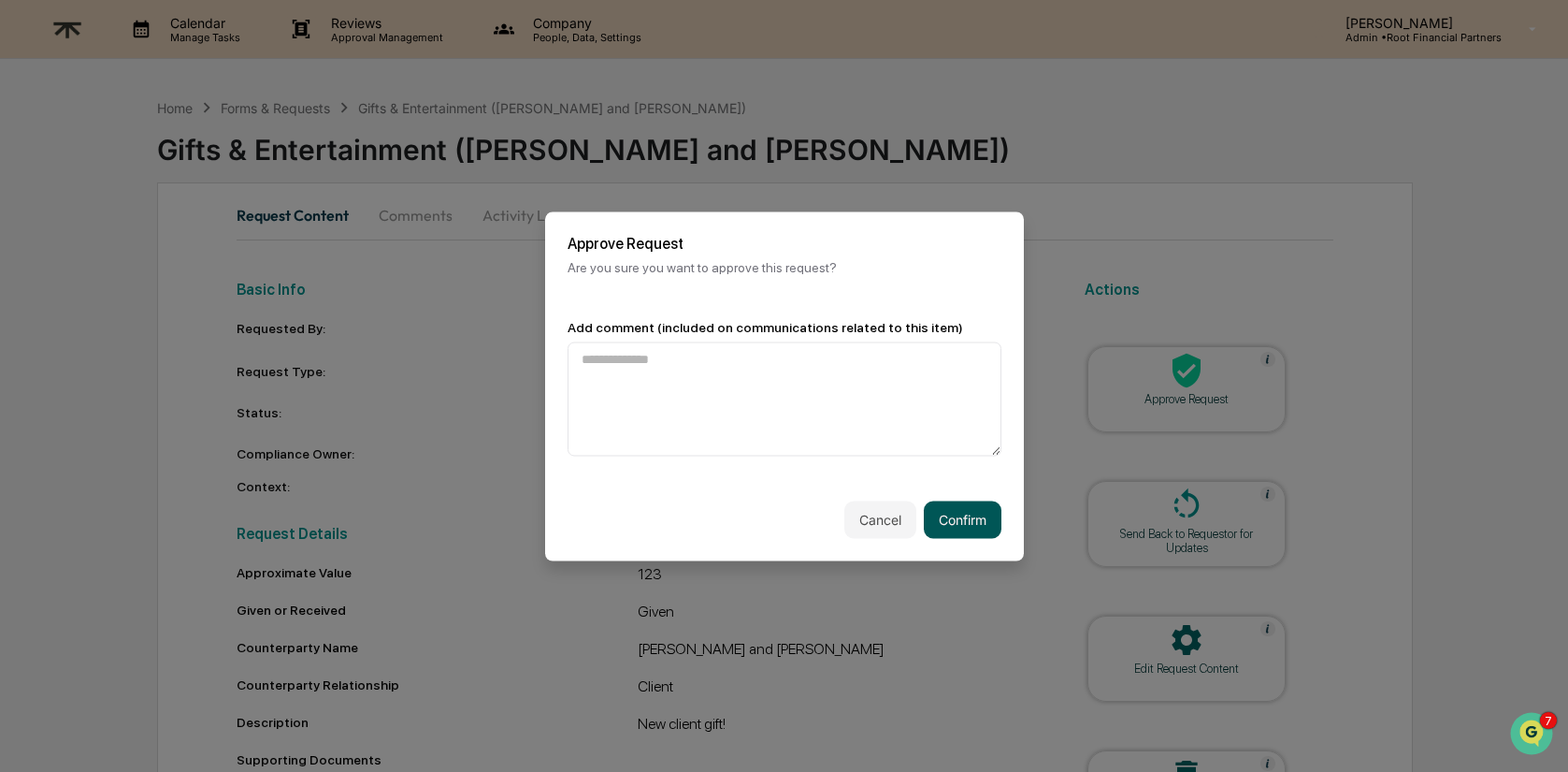
click at [975, 515] on button "Confirm" at bounding box center [963, 519] width 77 height 38
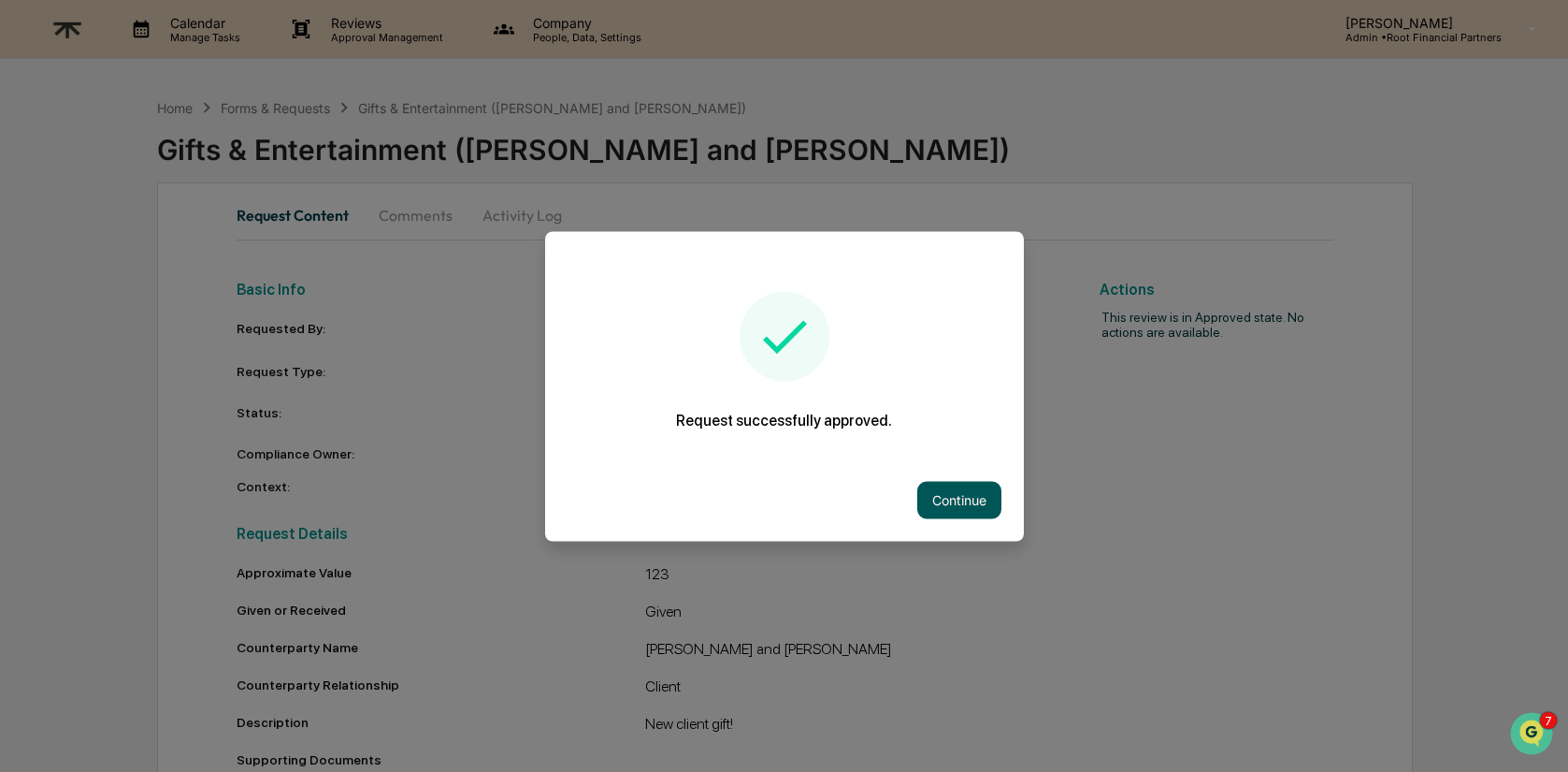
click at [955, 508] on button "Continue" at bounding box center [959, 499] width 84 height 38
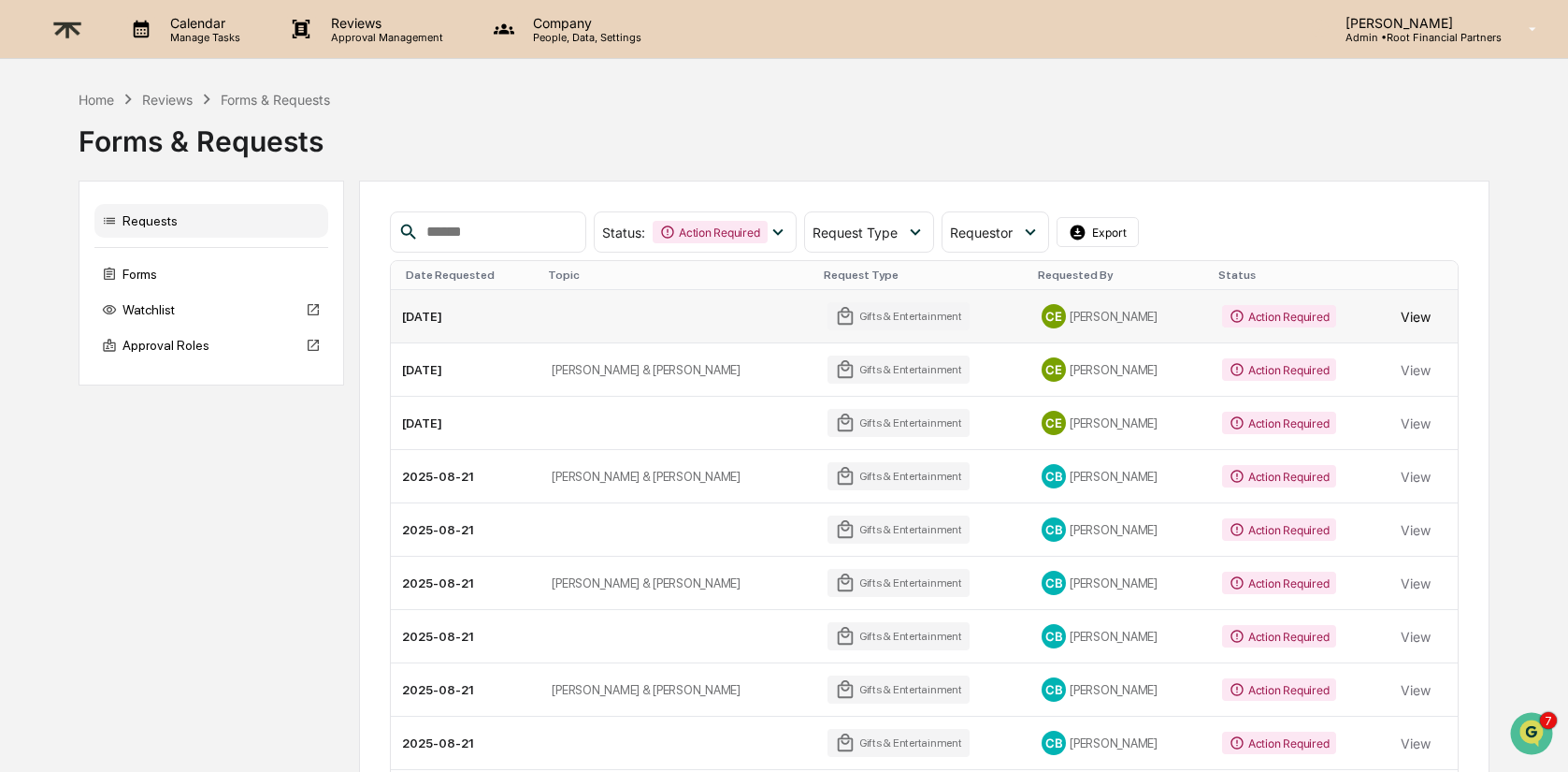
click at [1410, 325] on button "View" at bounding box center [1415, 316] width 30 height 38
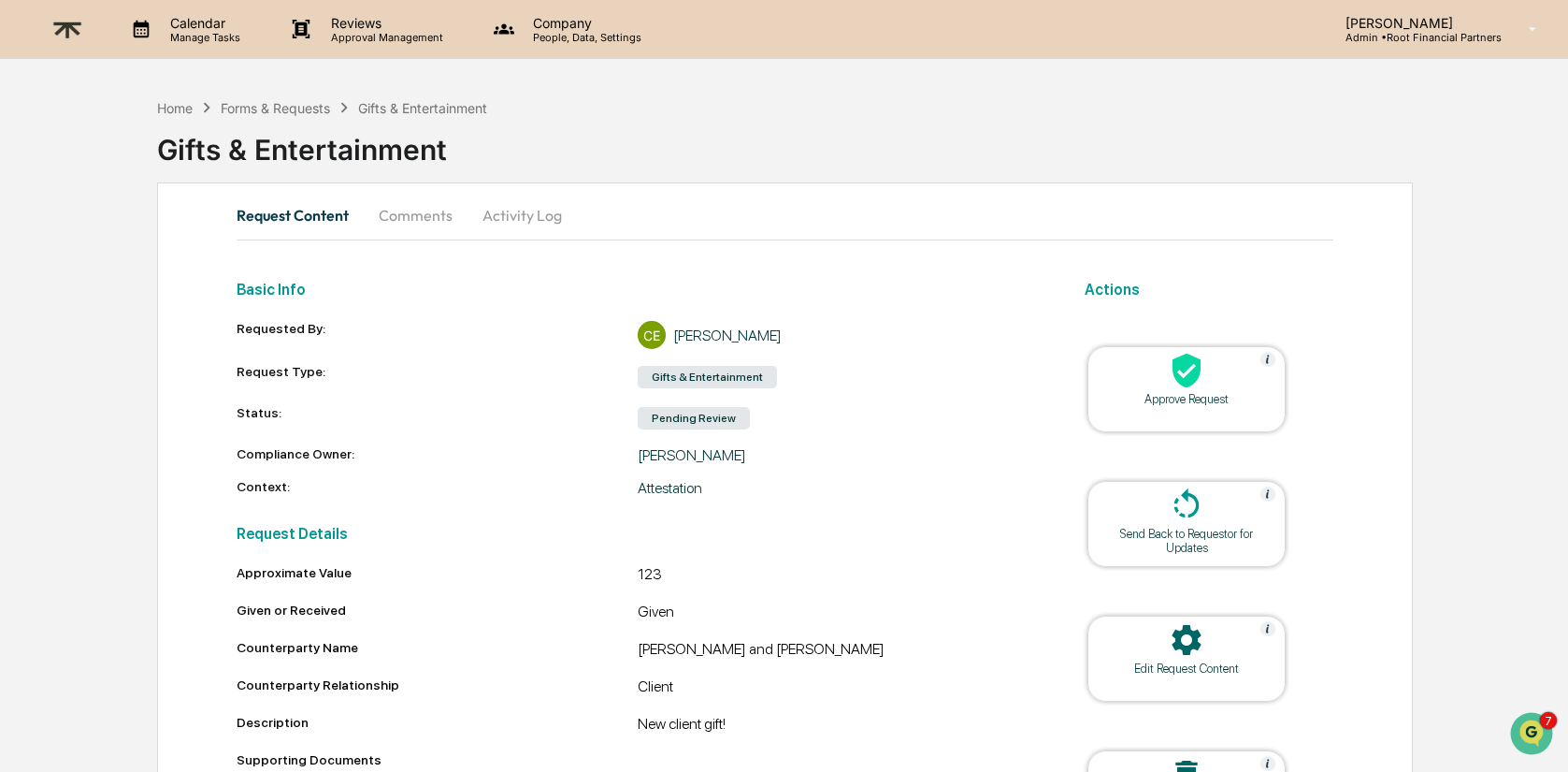
click at [1203, 389] on div at bounding box center [1187, 372] width 187 height 41
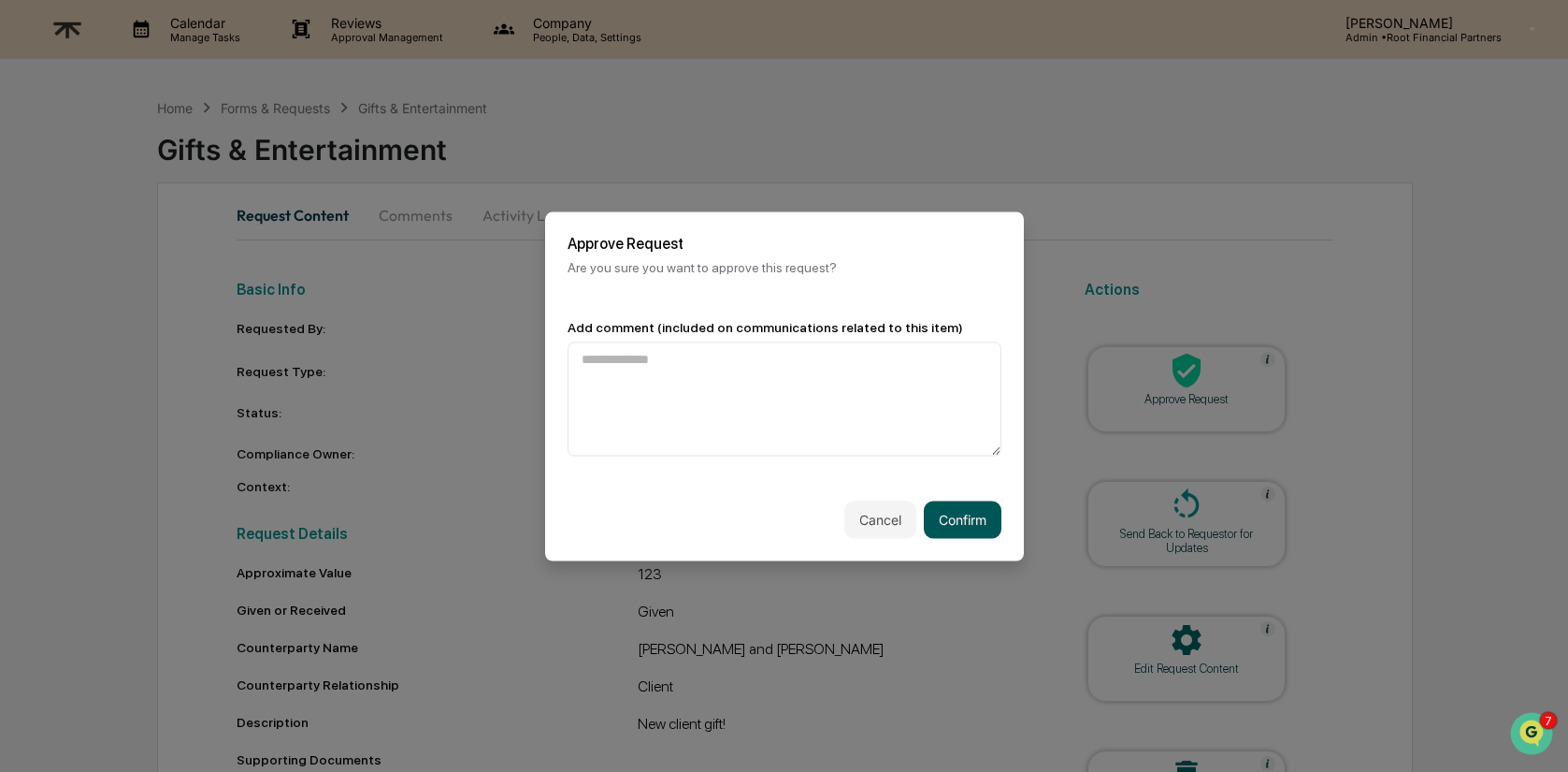
click at [966, 520] on button "Confirm" at bounding box center [963, 519] width 77 height 38
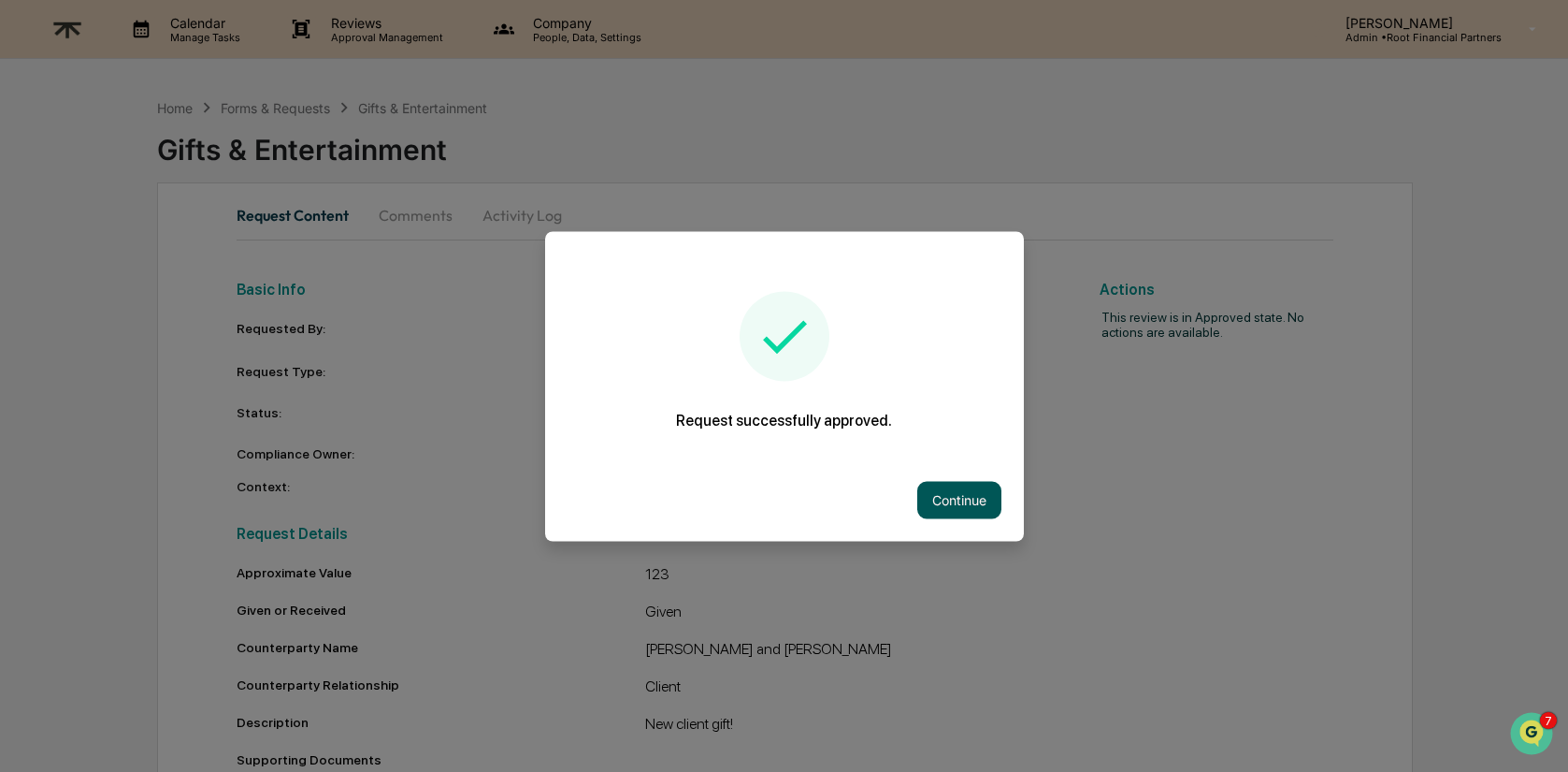
click at [947, 489] on button "Continue" at bounding box center [959, 499] width 84 height 38
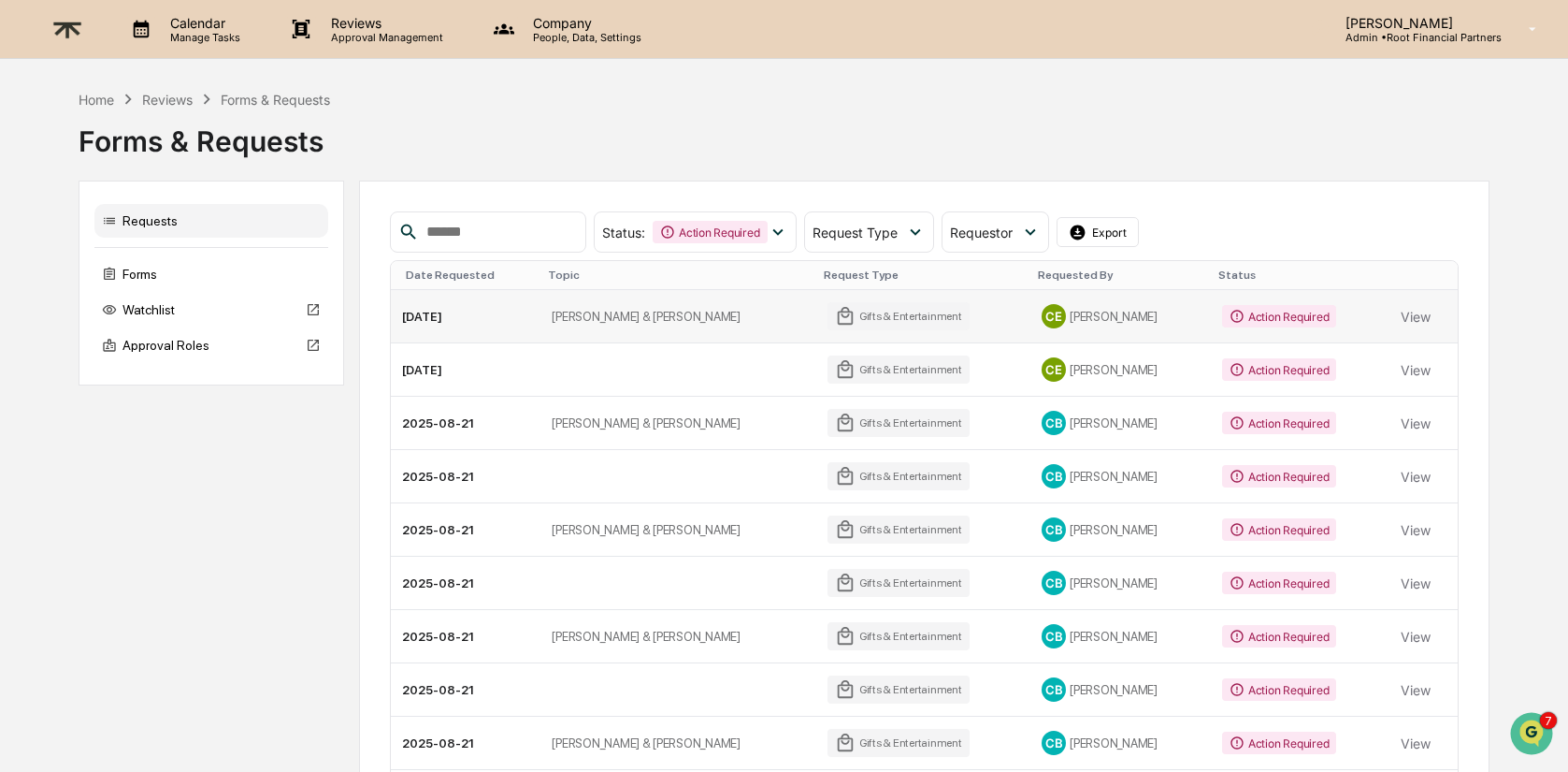
click at [1363, 321] on td "Action Required" at bounding box center [1300, 317] width 178 height 54
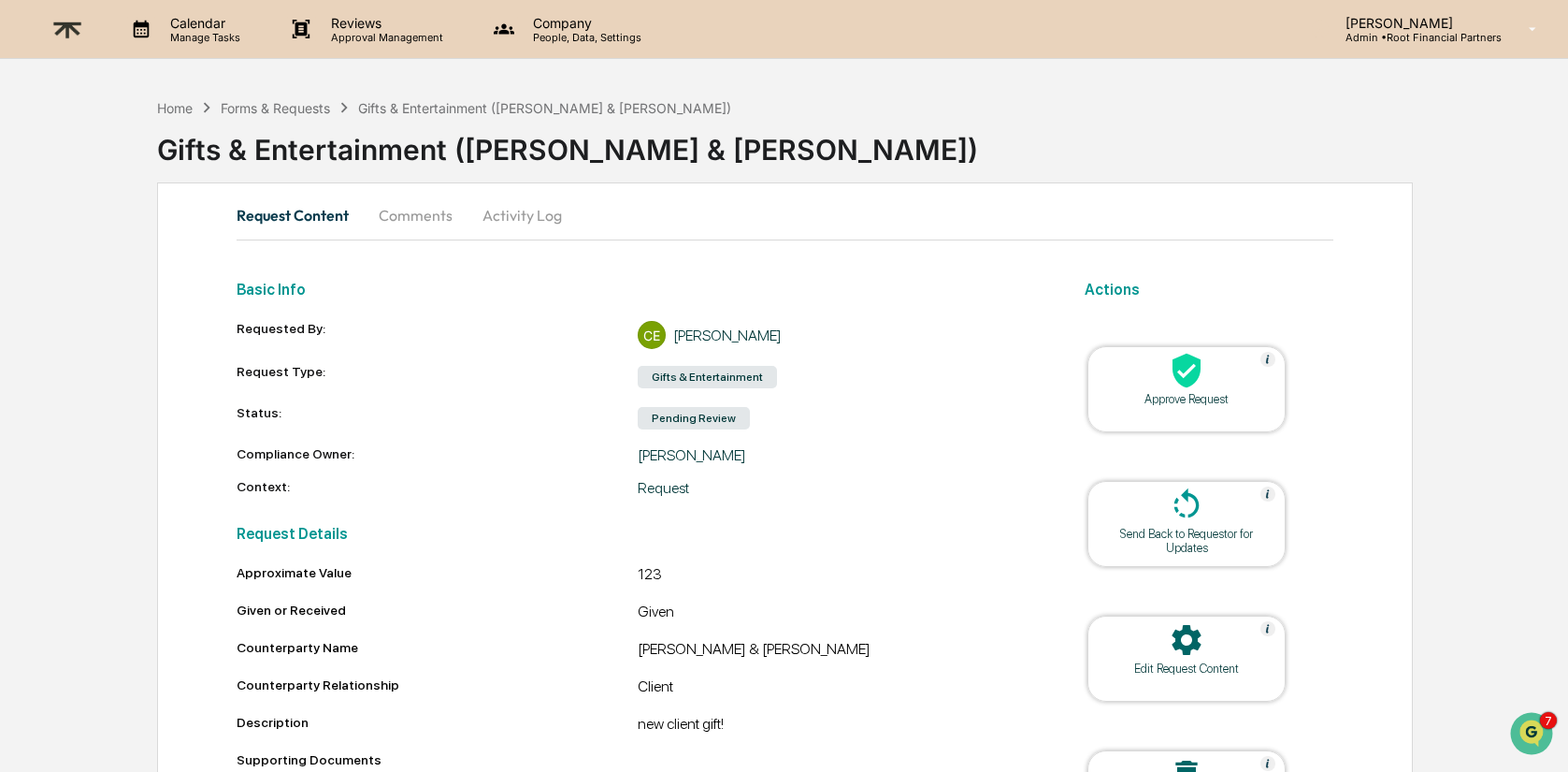
click at [1199, 389] on div at bounding box center [1187, 372] width 187 height 41
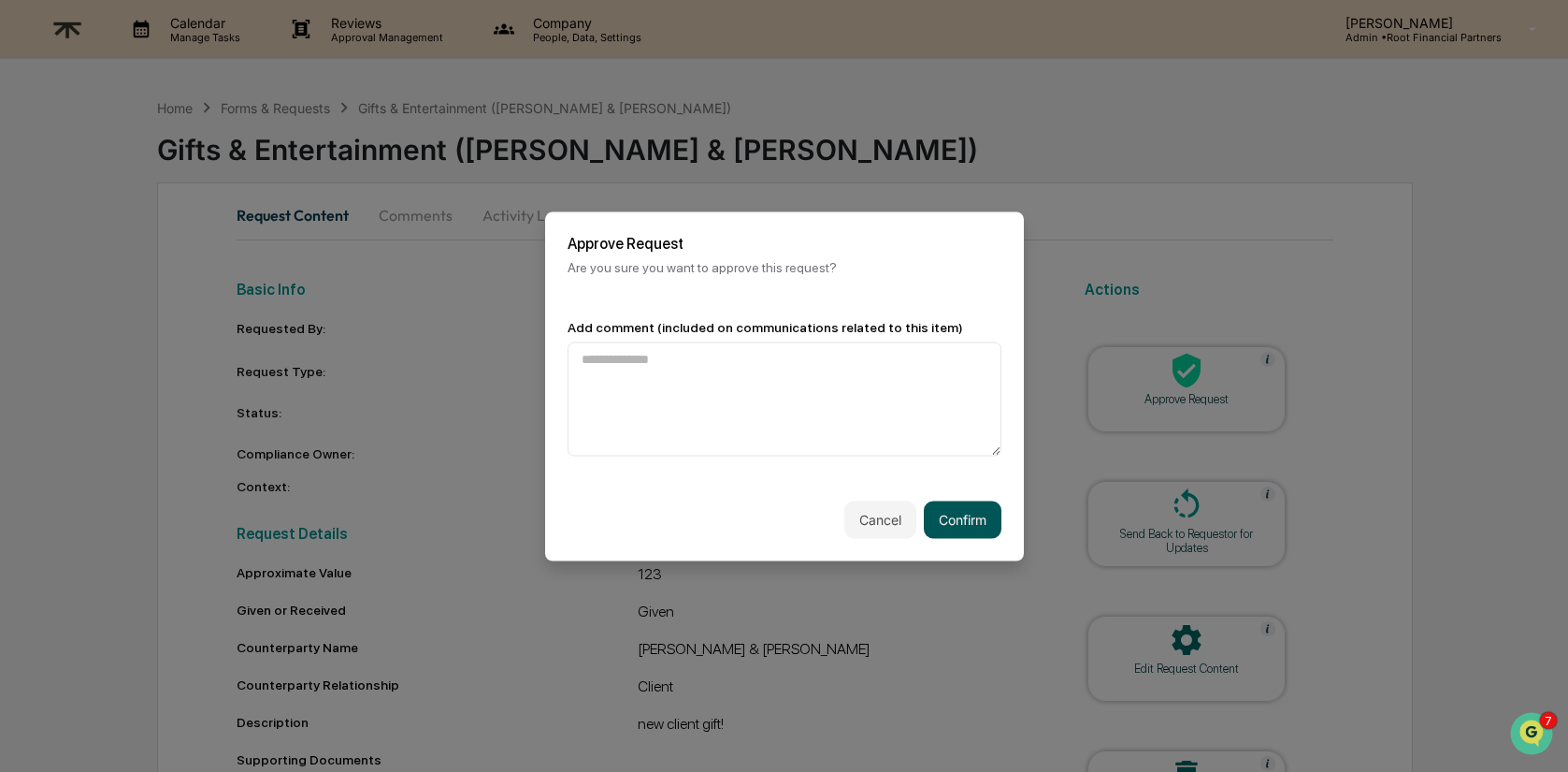
click at [972, 520] on button "Confirm" at bounding box center [963, 519] width 77 height 38
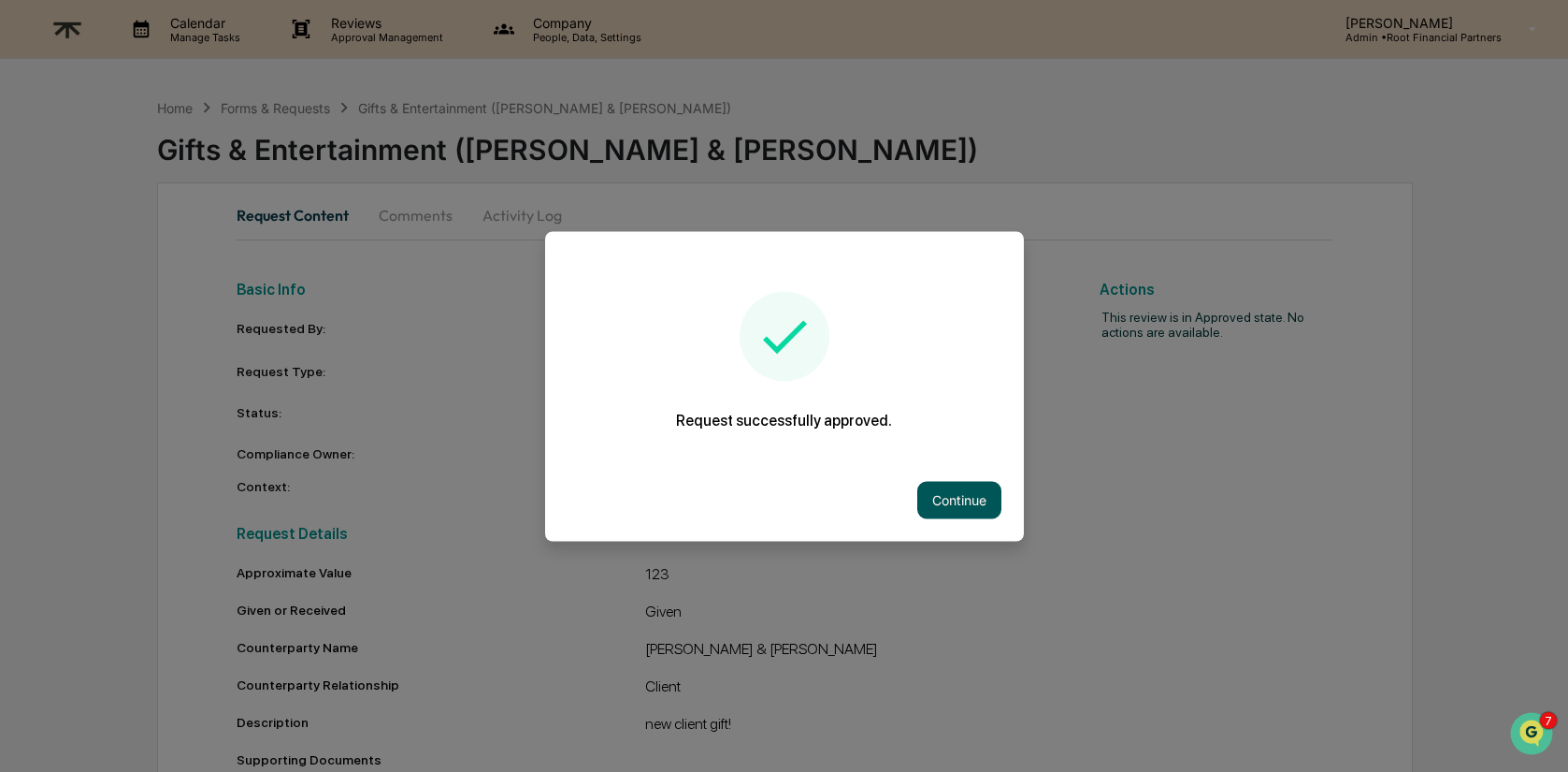
click at [957, 486] on button "Continue" at bounding box center [959, 499] width 84 height 38
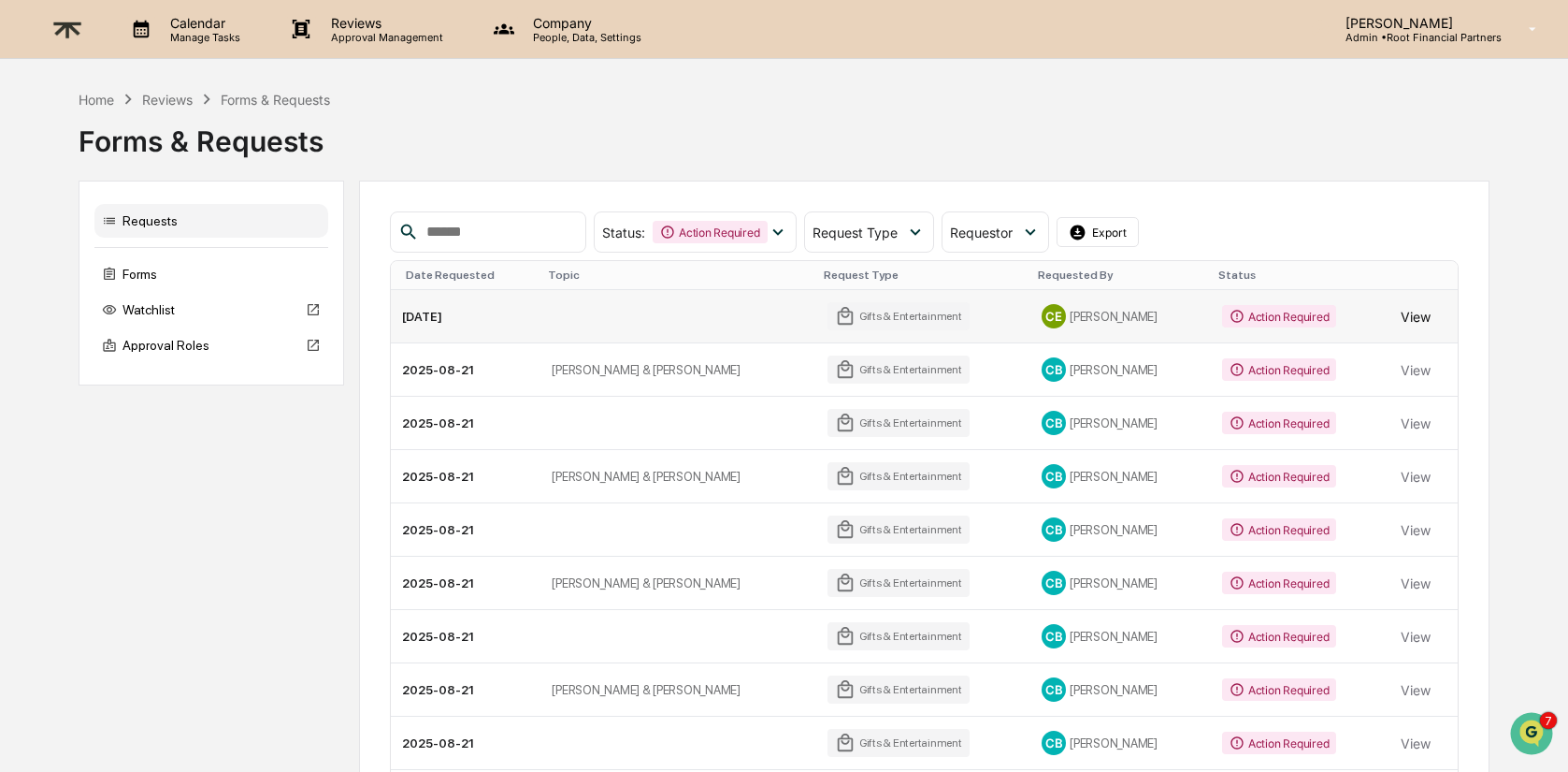
click at [1414, 322] on button "View" at bounding box center [1415, 316] width 30 height 38
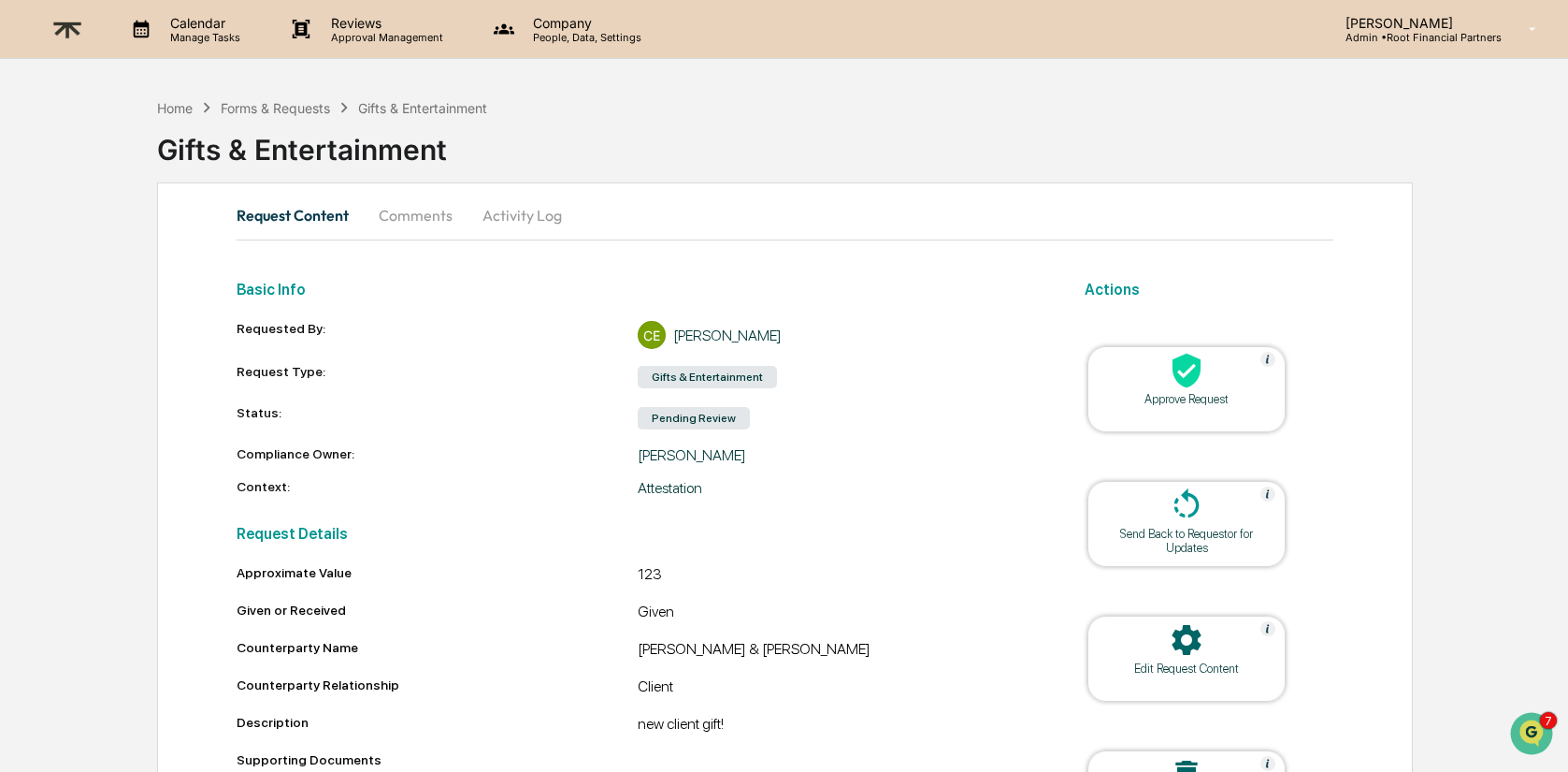
click at [1188, 405] on div "Approve Request" at bounding box center [1187, 399] width 168 height 14
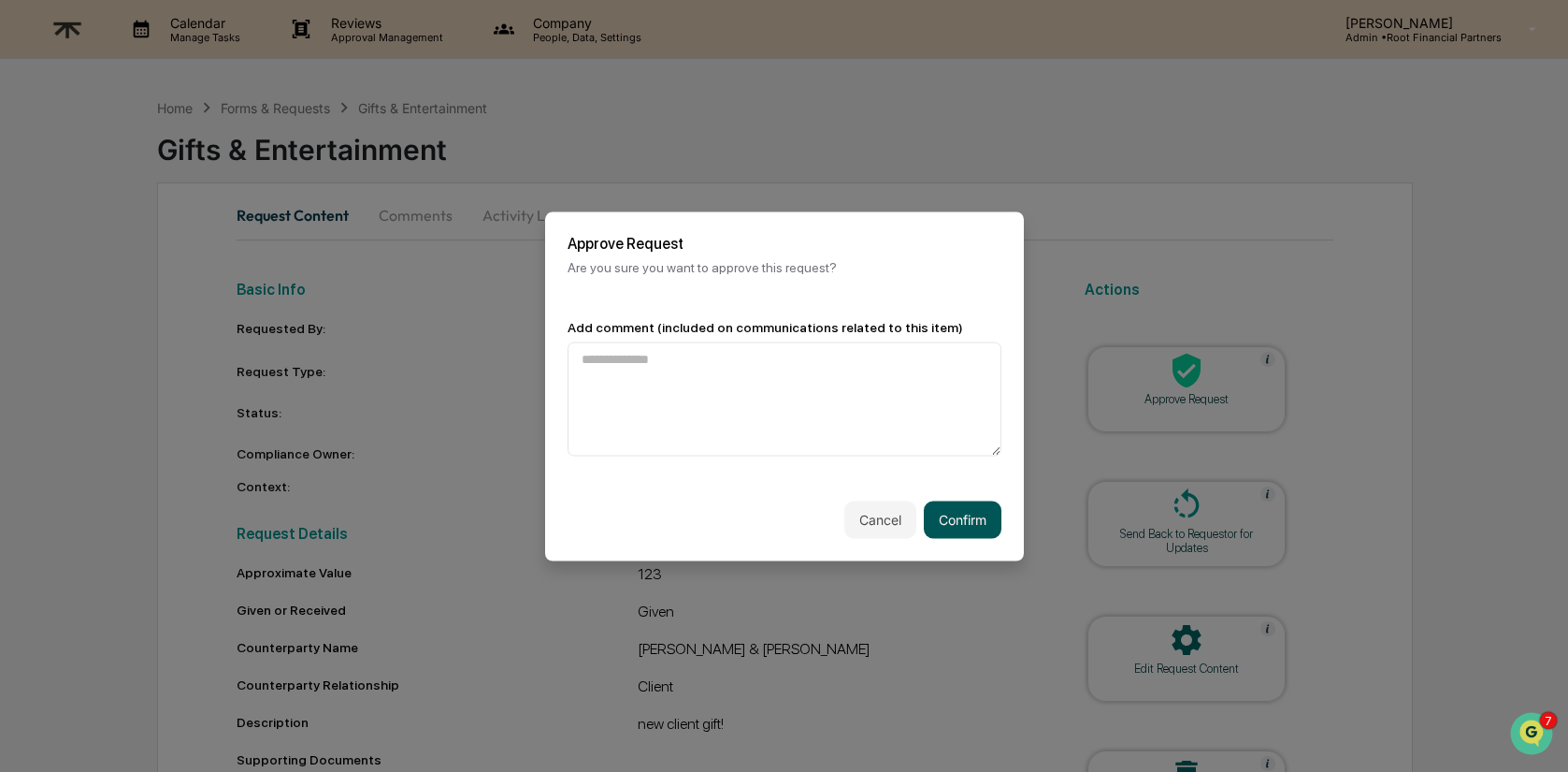
click at [952, 516] on button "Confirm" at bounding box center [963, 519] width 77 height 38
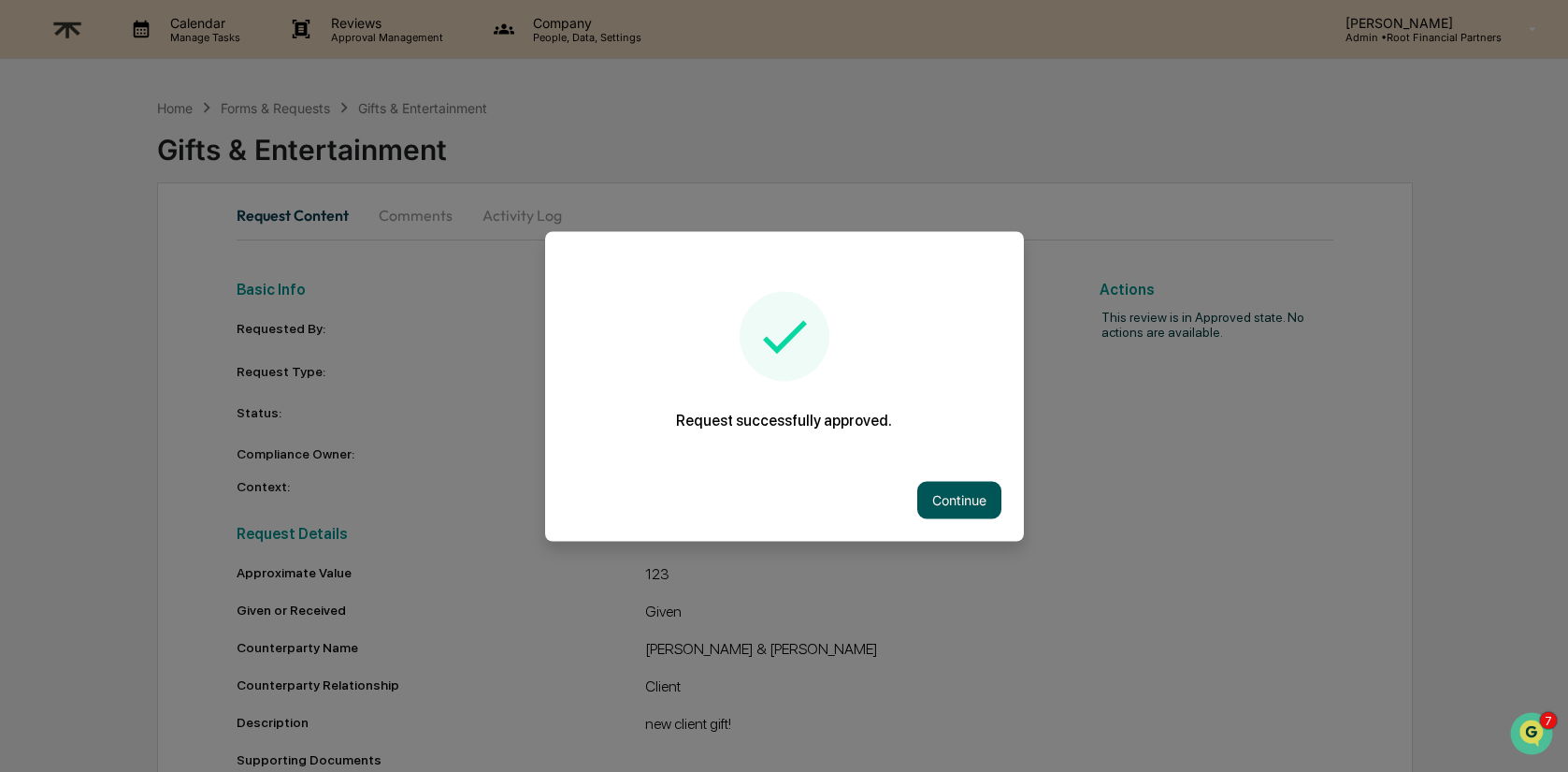
click at [923, 500] on button "Continue" at bounding box center [959, 499] width 84 height 38
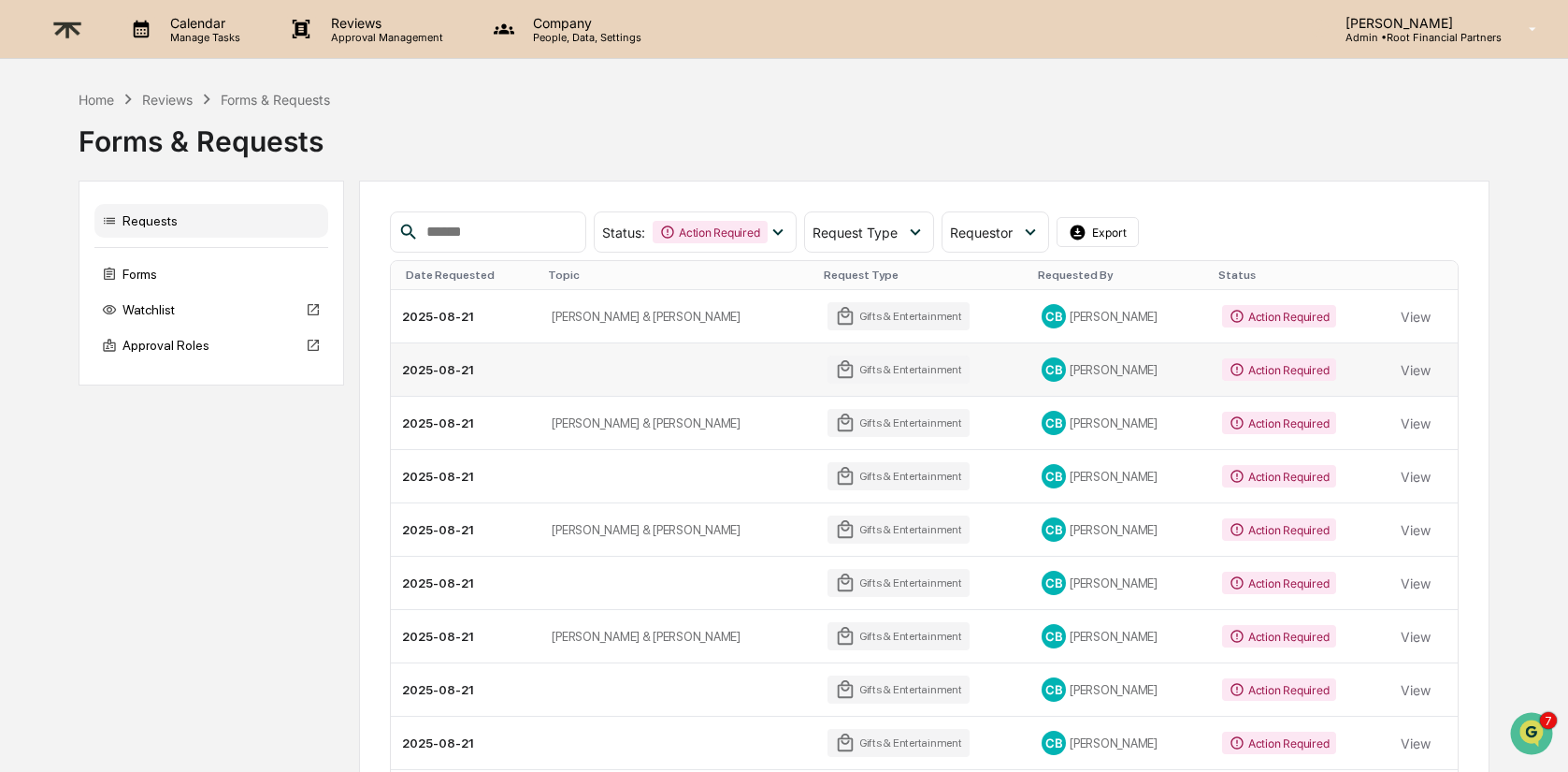
scroll to position [147, 0]
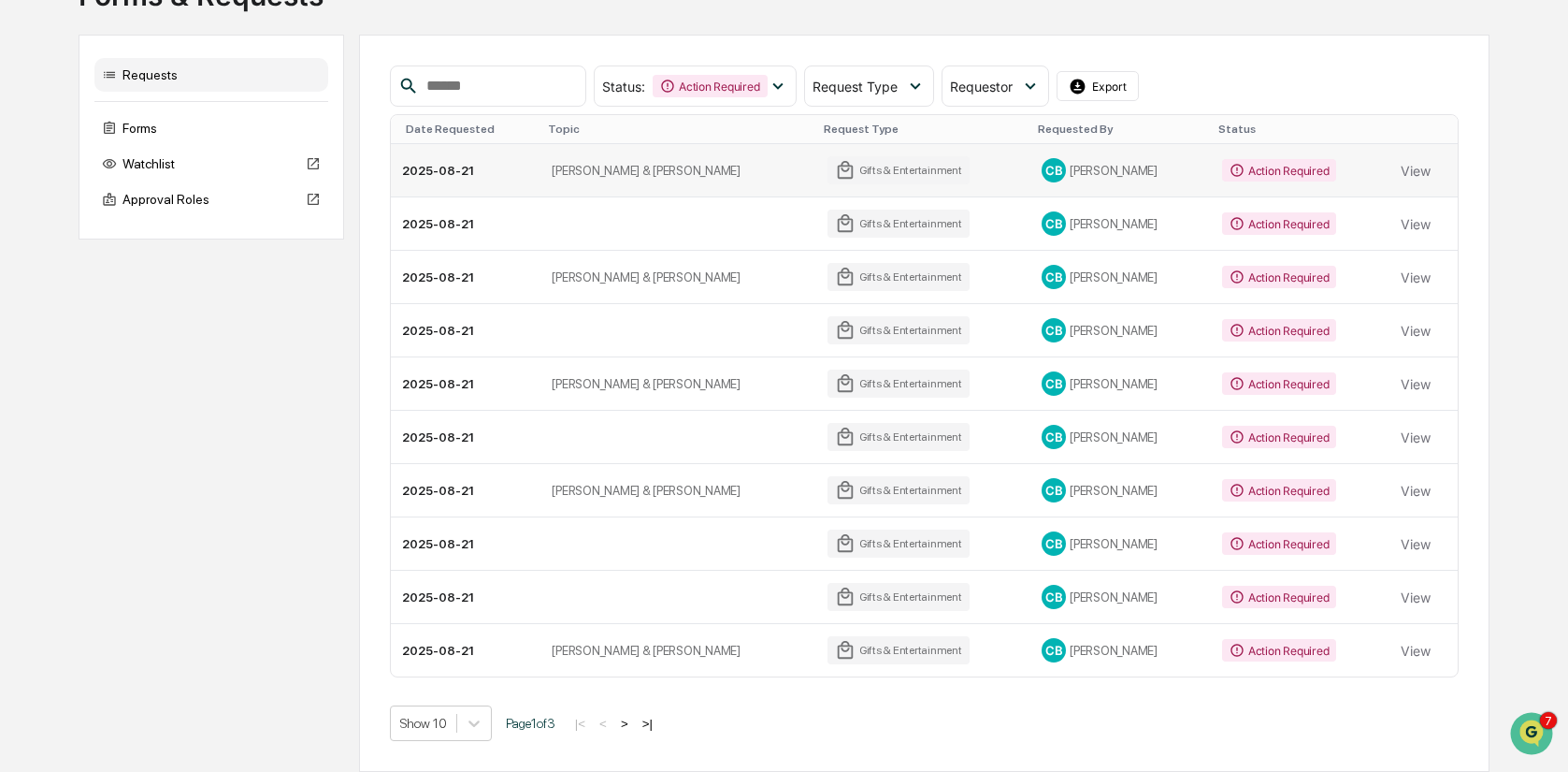
click at [1425, 168] on td "View" at bounding box center [1423, 170] width 68 height 54
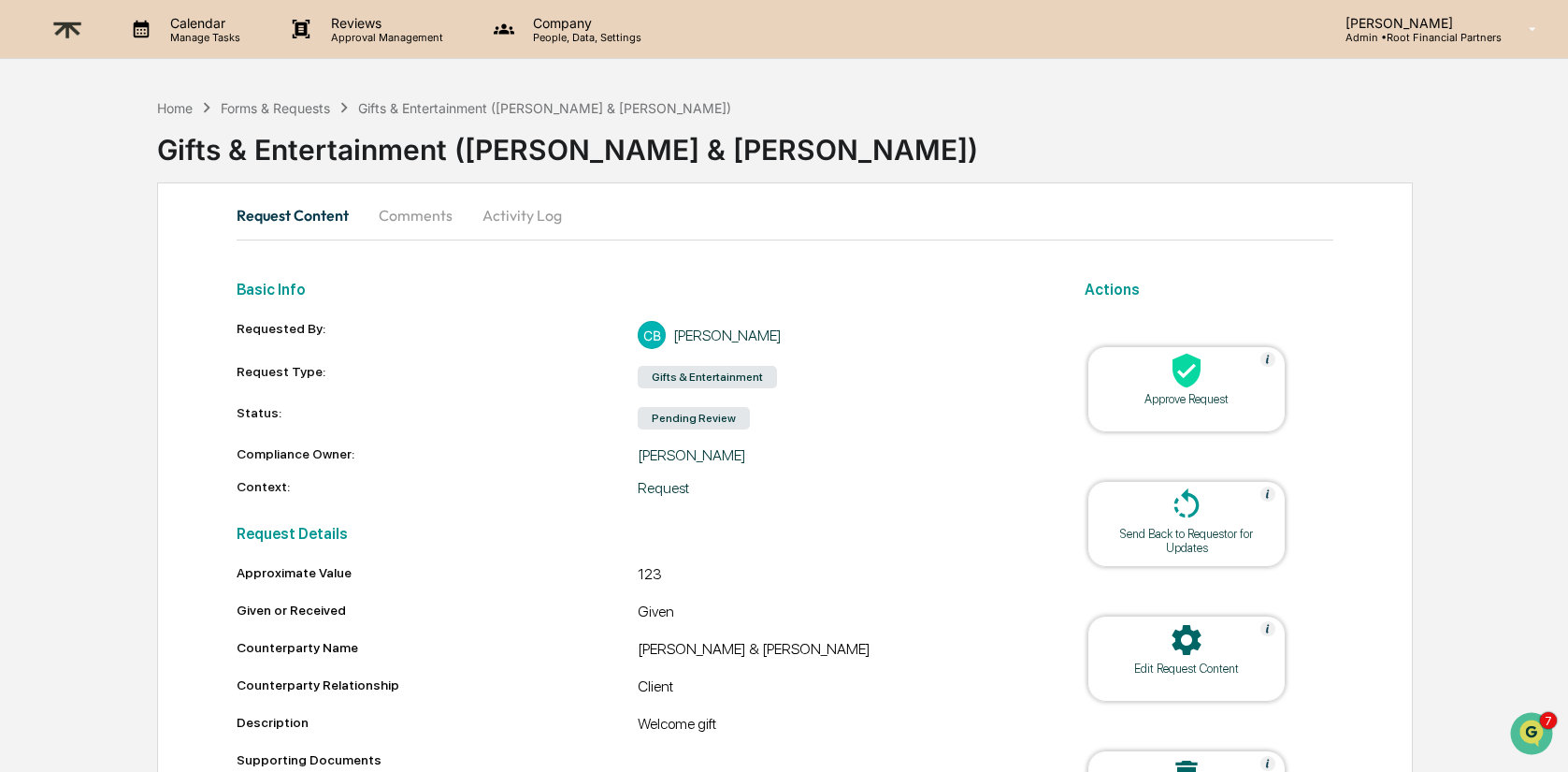
click at [1226, 381] on div at bounding box center [1187, 372] width 187 height 41
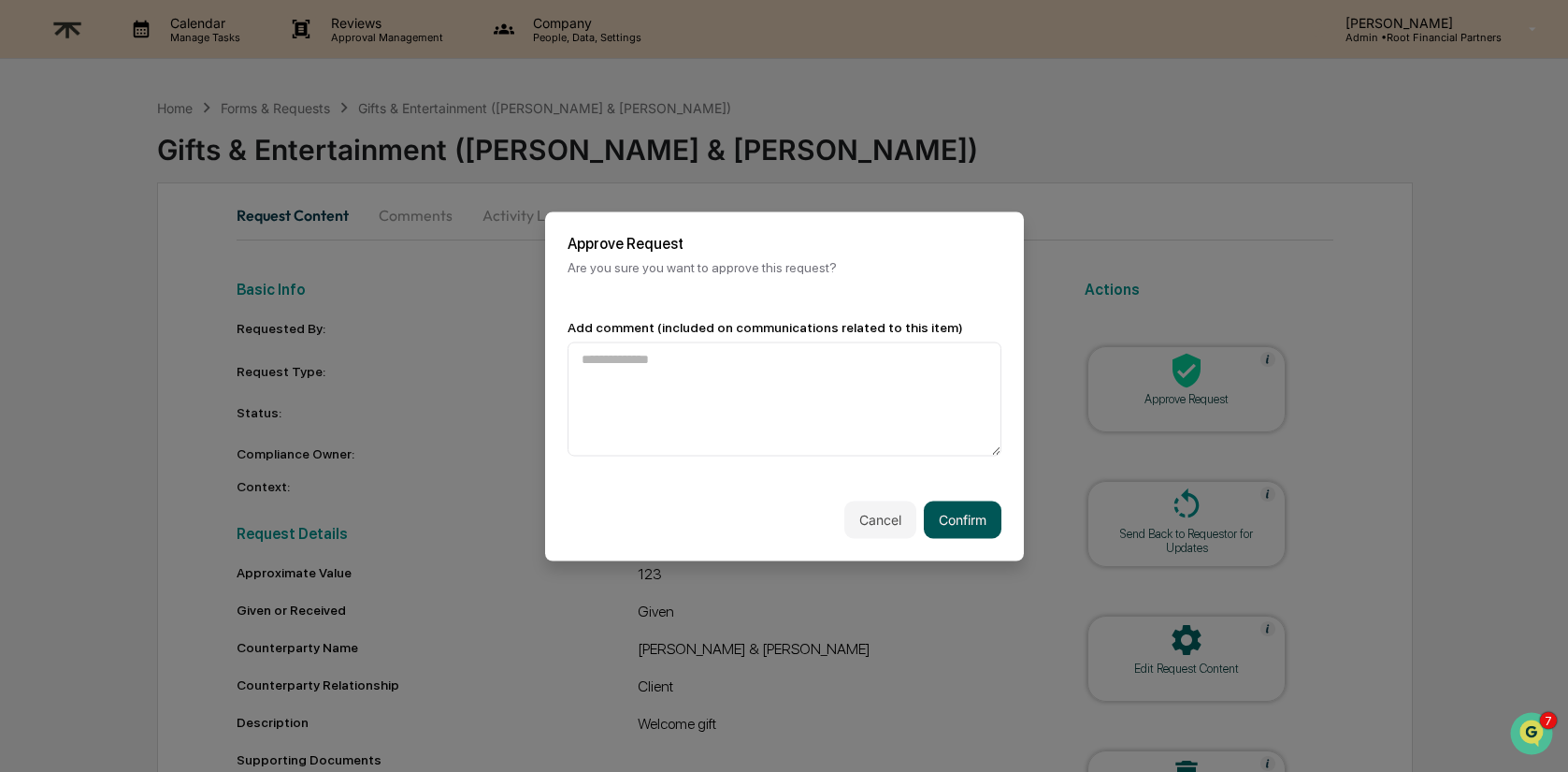
click at [975, 523] on button "Confirm" at bounding box center [963, 519] width 77 height 38
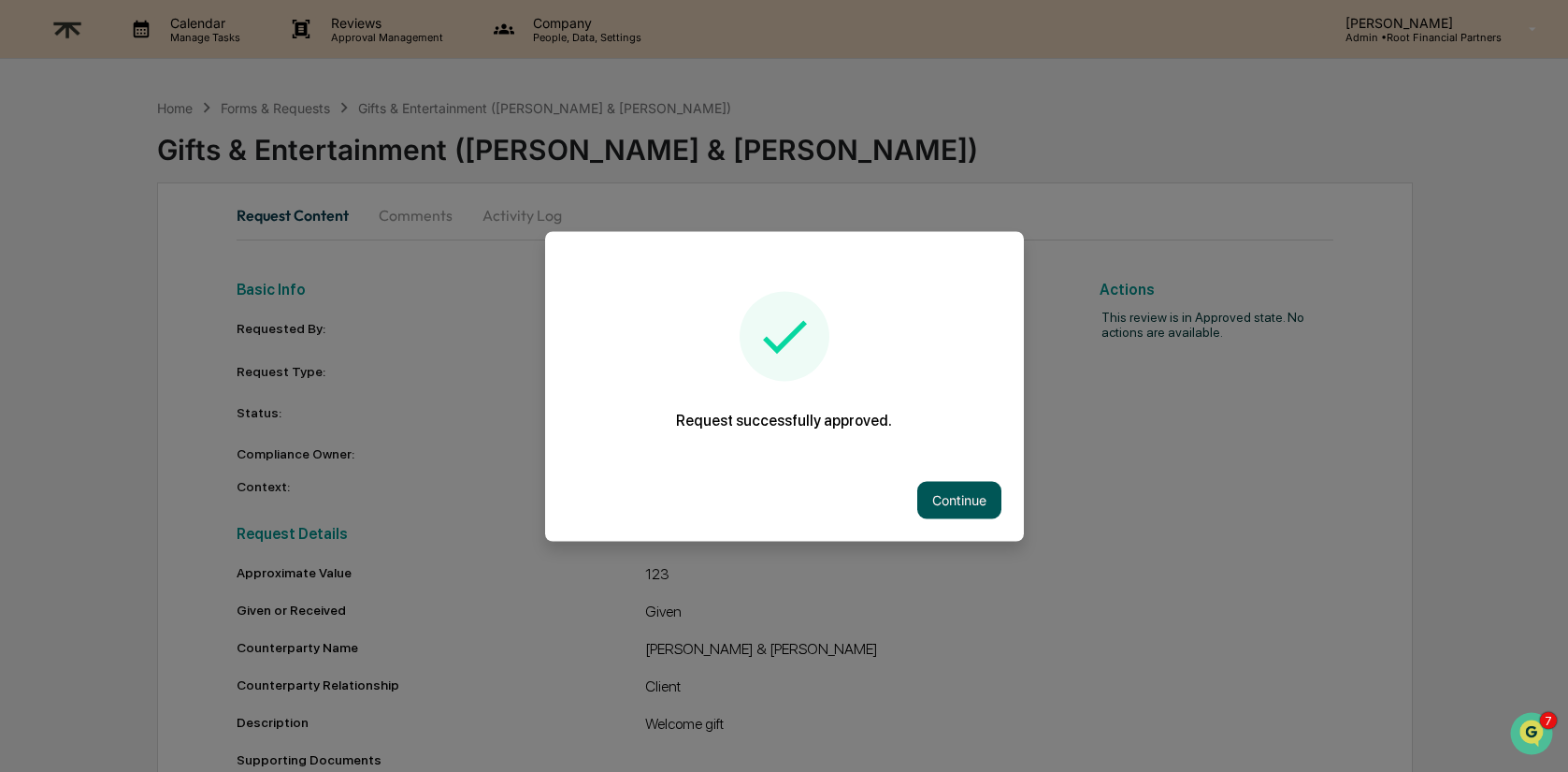
click at [946, 509] on button "Continue" at bounding box center [959, 499] width 84 height 38
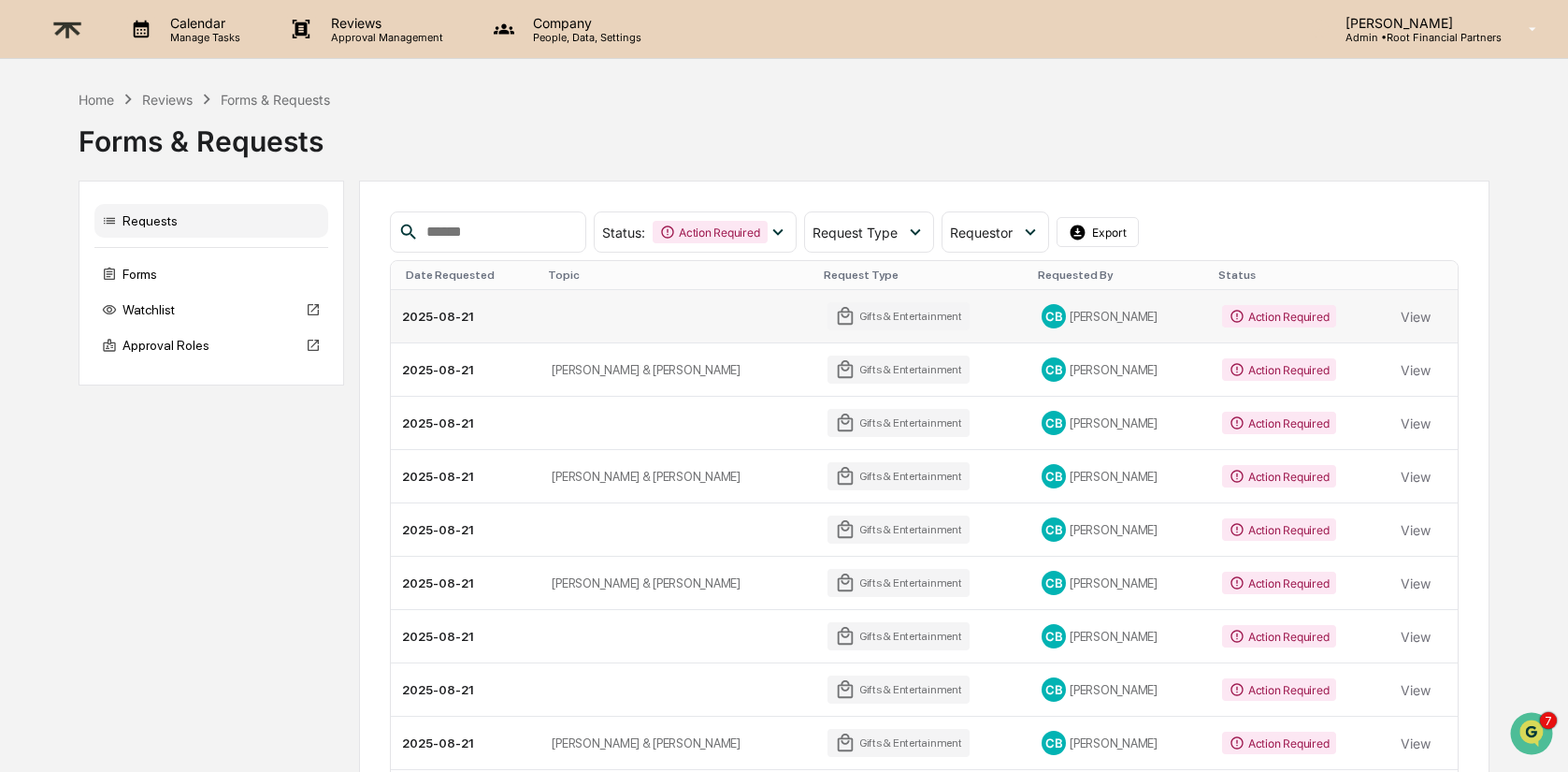
click at [1390, 318] on td "View" at bounding box center [1423, 317] width 68 height 54
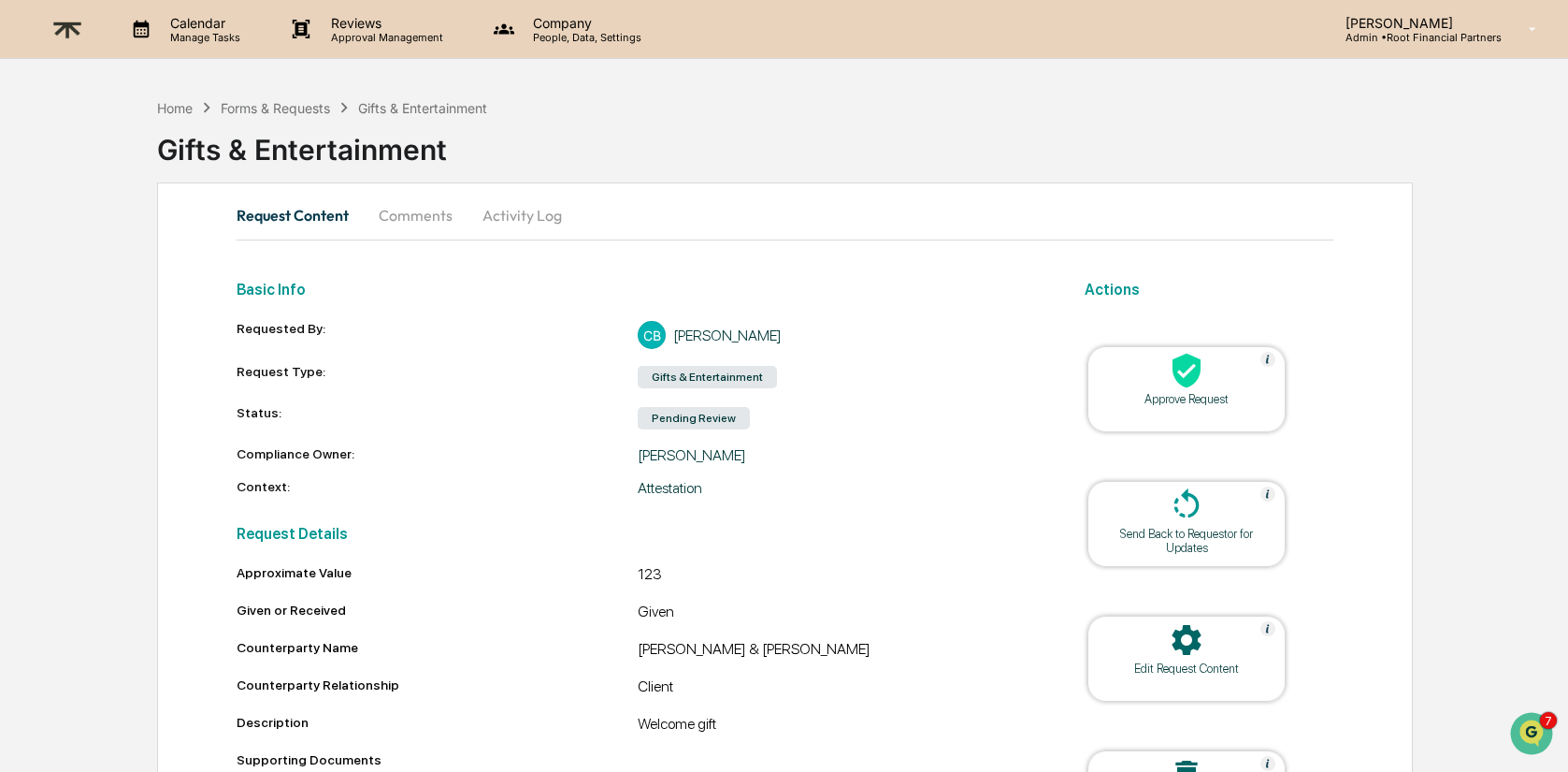
click at [1171, 385] on icon at bounding box center [1187, 371] width 38 height 38
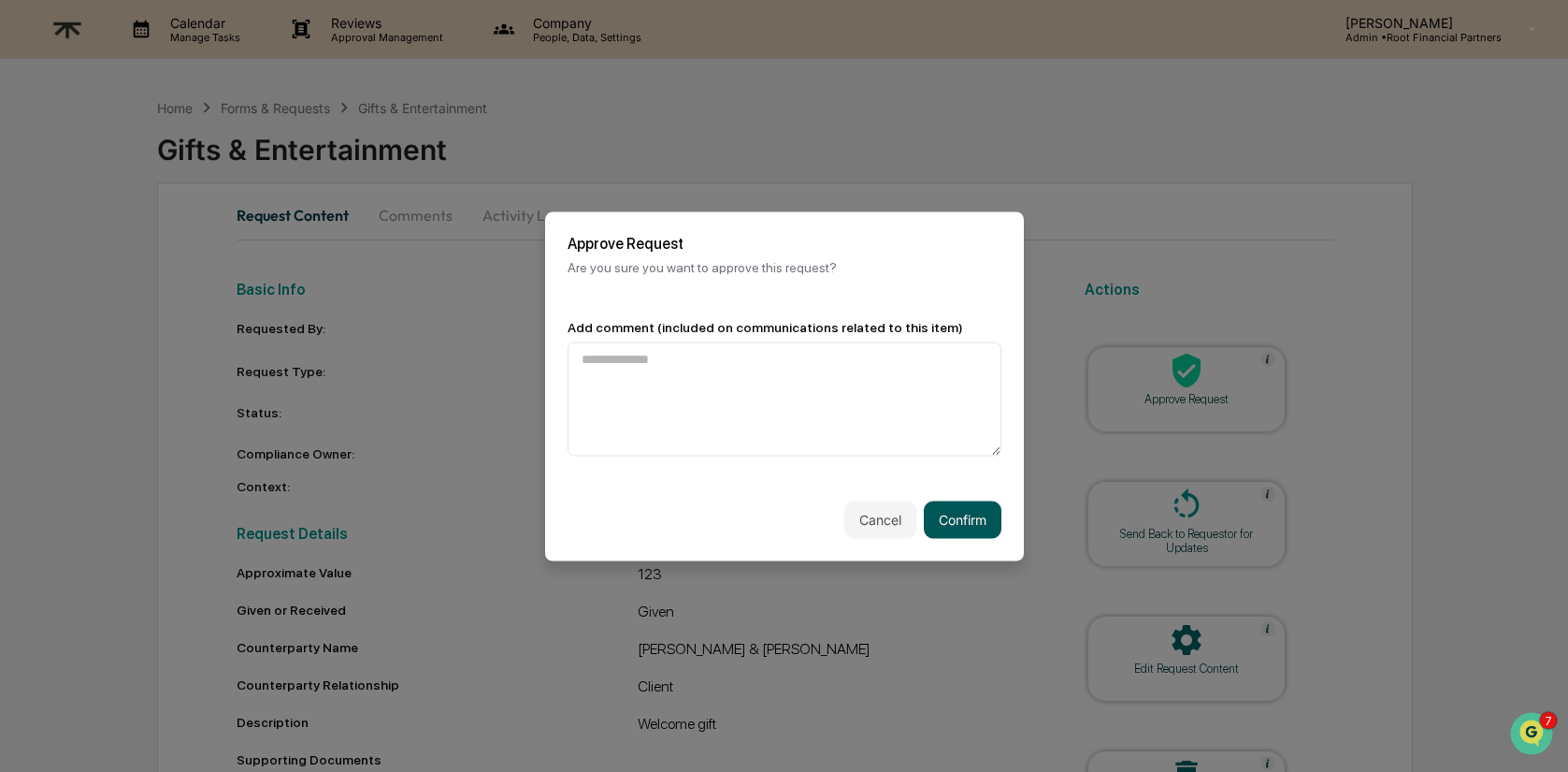
click at [982, 516] on button "Confirm" at bounding box center [963, 519] width 77 height 38
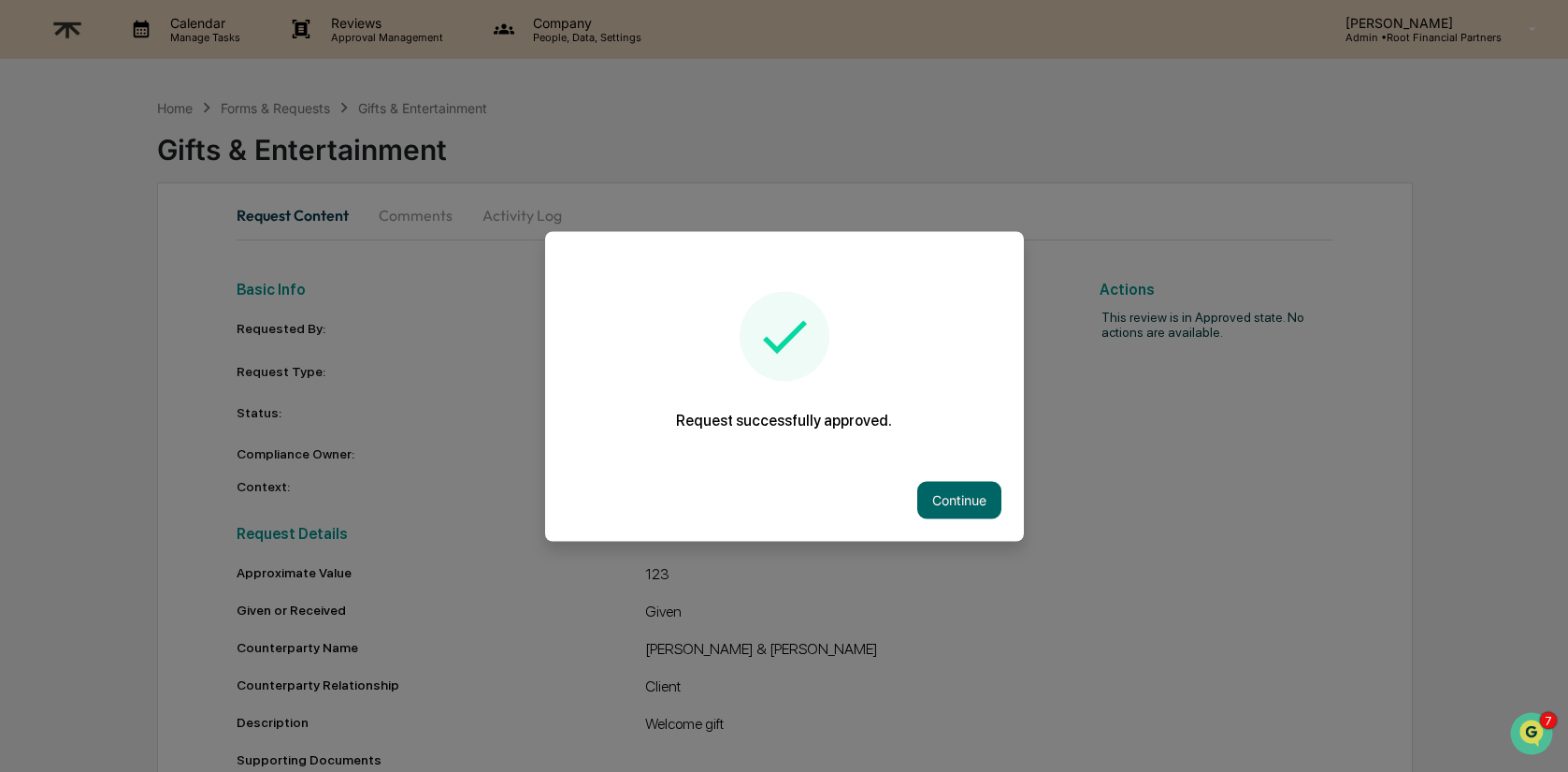
click at [982, 516] on button "Continue" at bounding box center [959, 499] width 84 height 38
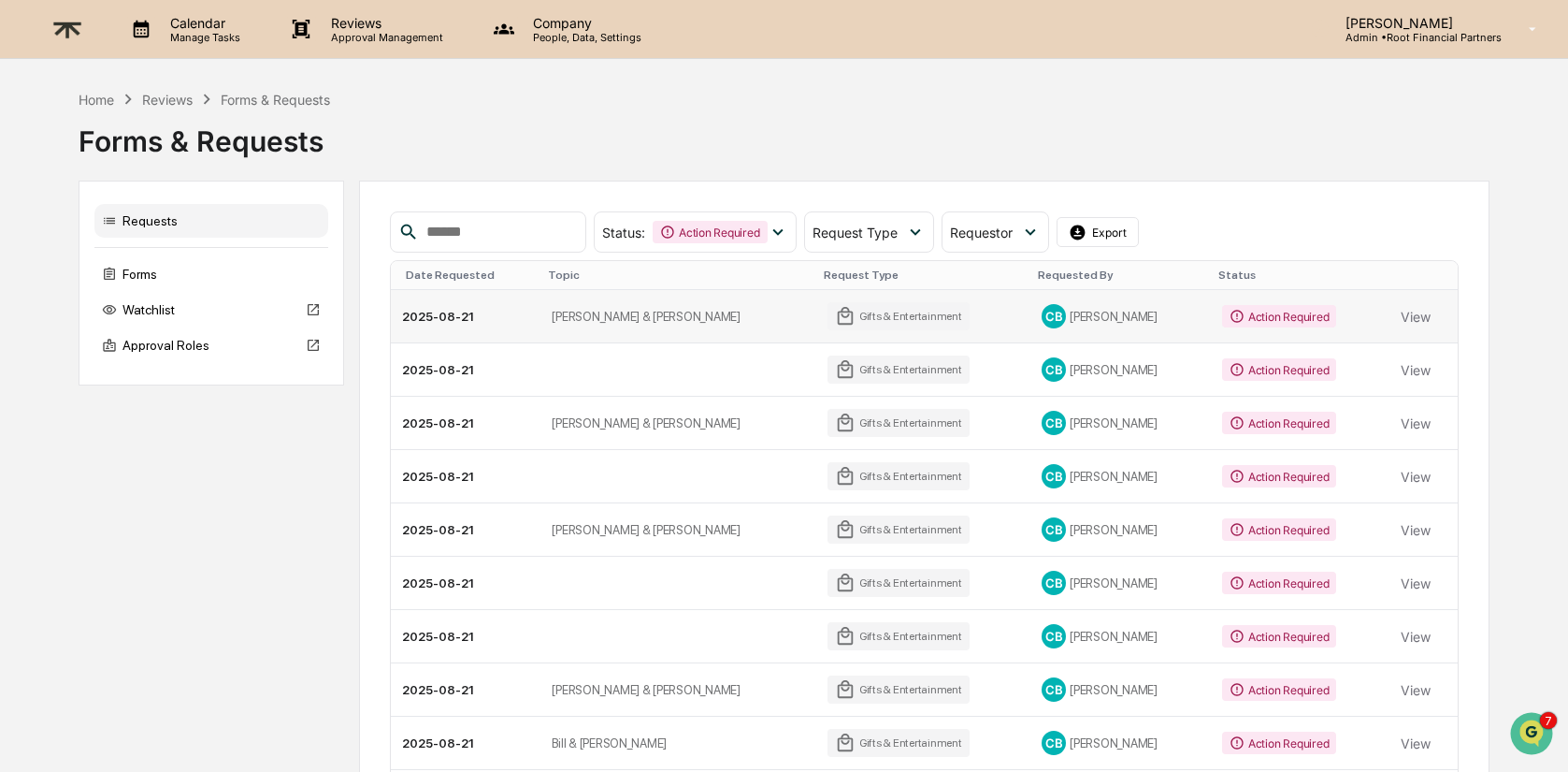
click at [1381, 312] on td "Action Required" at bounding box center [1300, 317] width 178 height 54
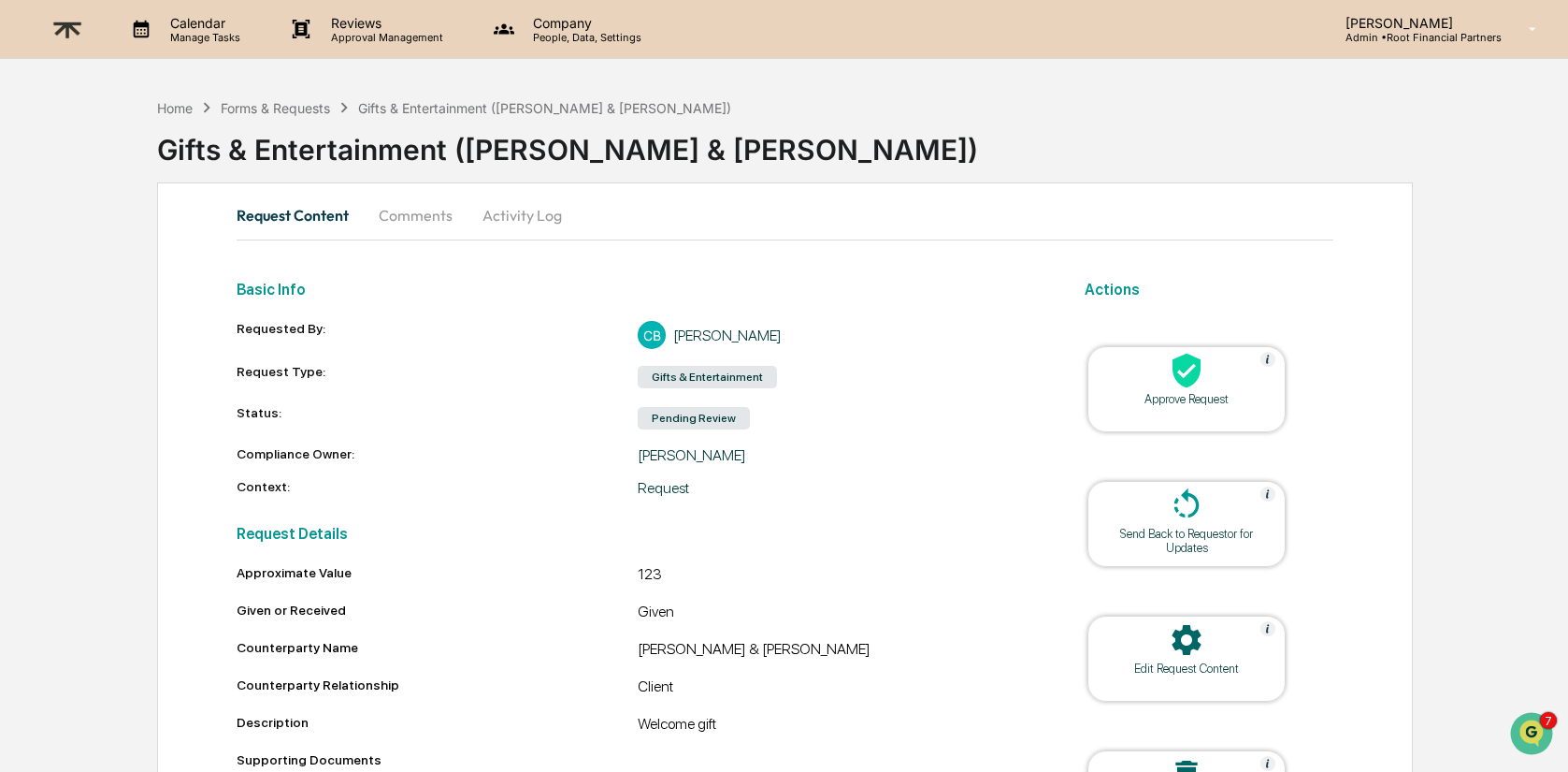
click at [1183, 411] on div "Approve Request" at bounding box center [1187, 388] width 198 height 86
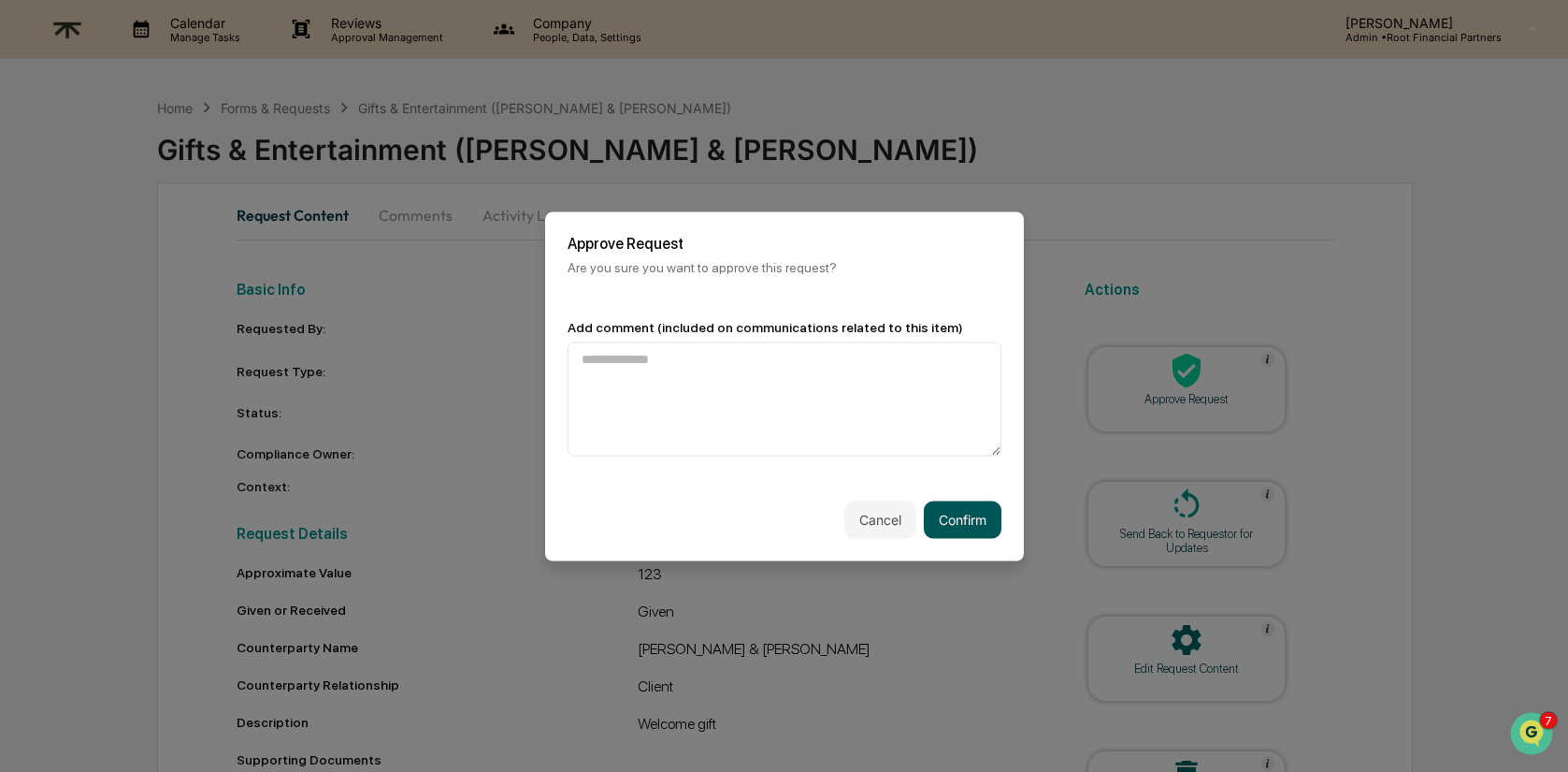
click at [965, 521] on button "Confirm" at bounding box center [963, 519] width 77 height 38
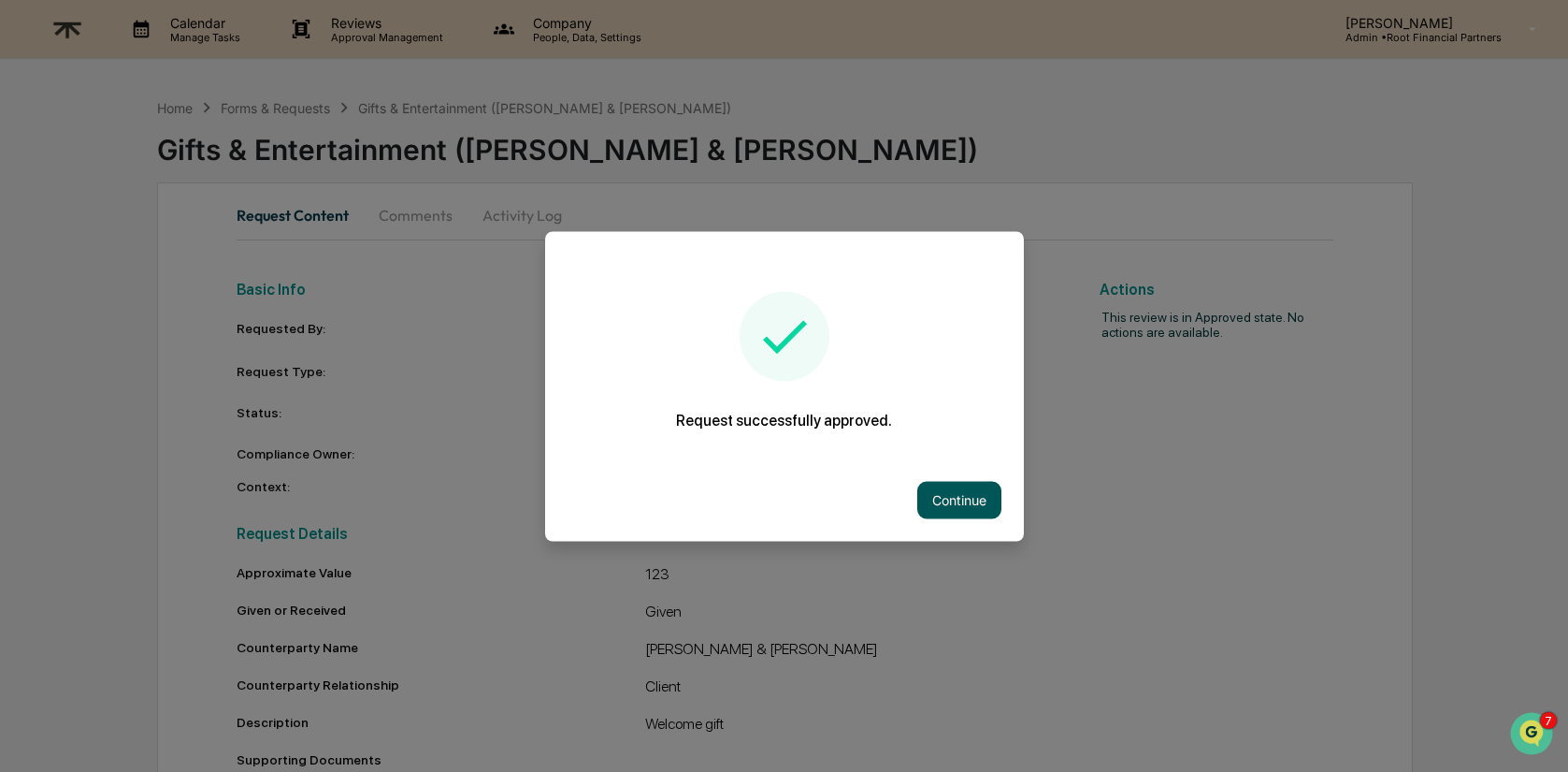
click at [972, 505] on button "Continue" at bounding box center [959, 499] width 84 height 38
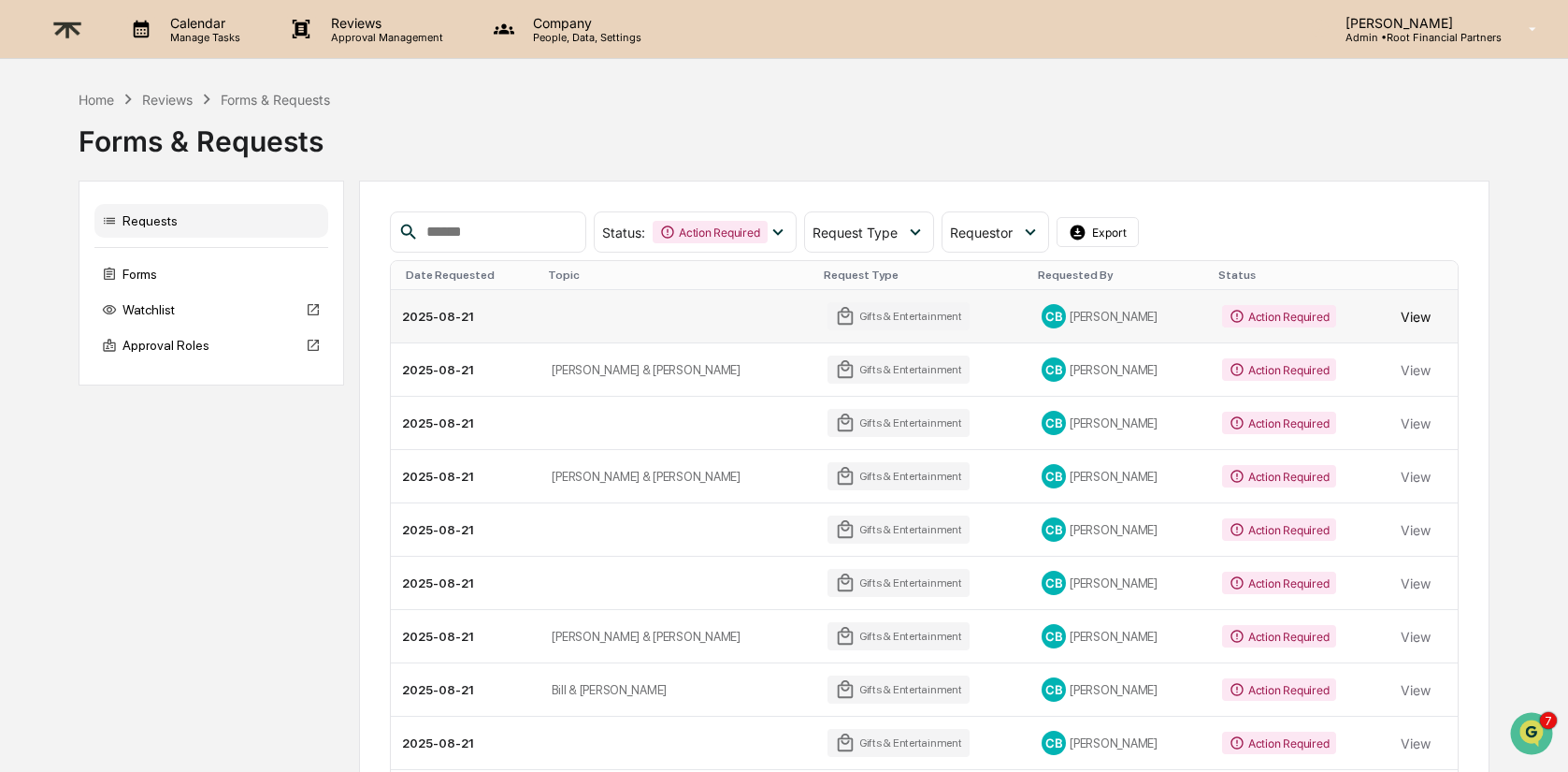
click at [1411, 334] on button "View" at bounding box center [1415, 316] width 30 height 38
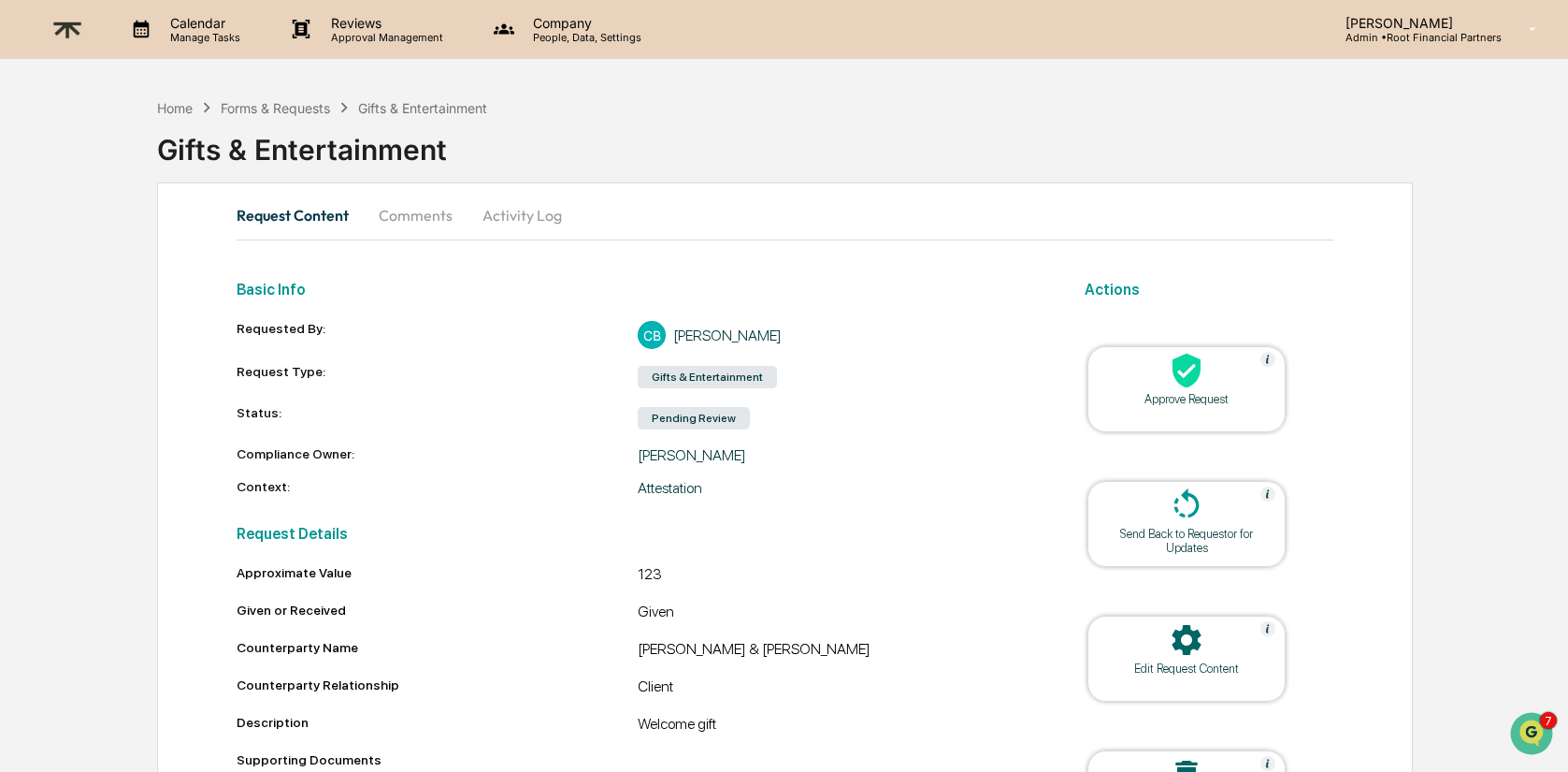
click at [1239, 383] on div at bounding box center [1187, 372] width 187 height 41
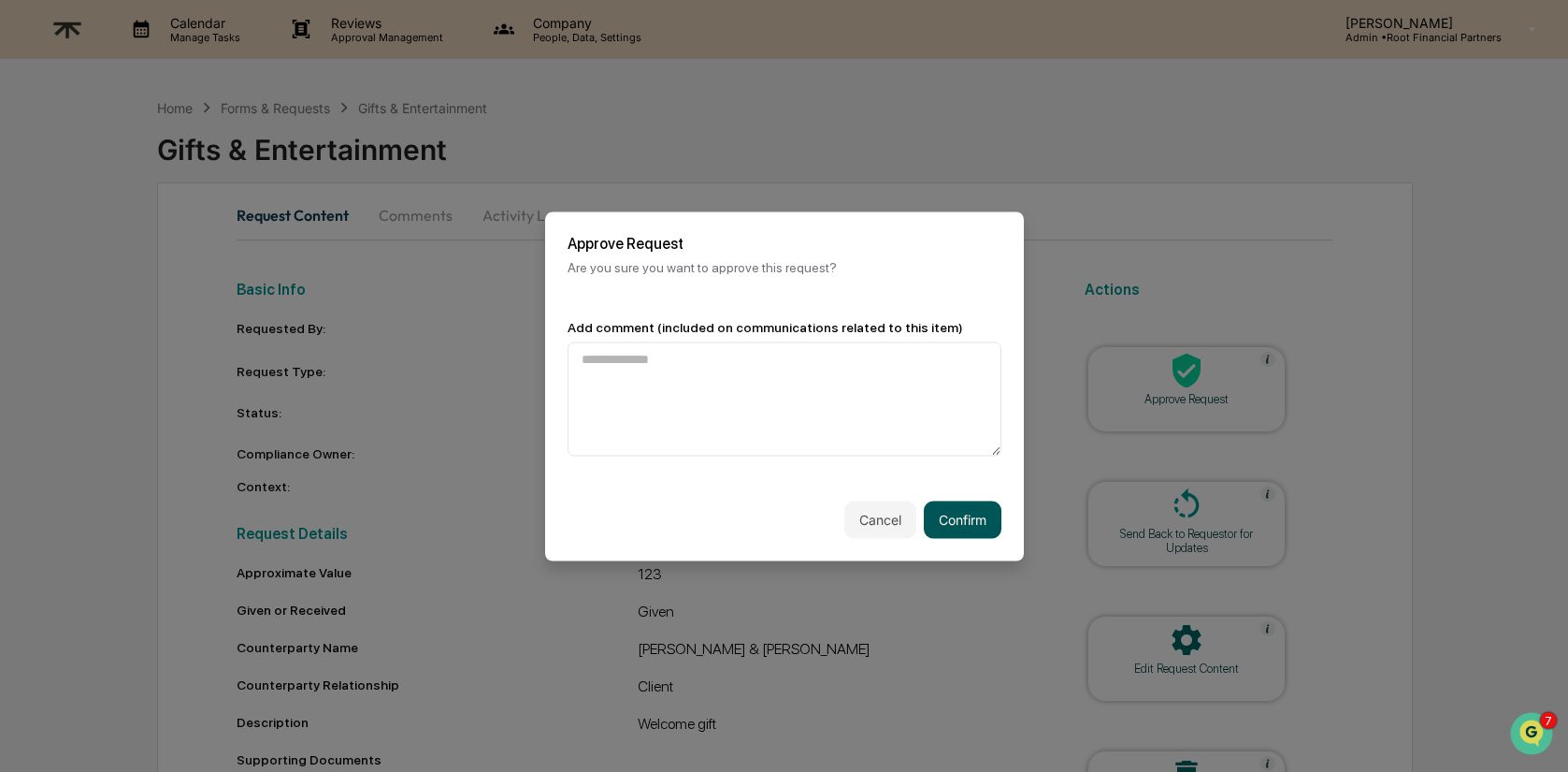
click at [958, 521] on button "Confirm" at bounding box center [963, 519] width 77 height 38
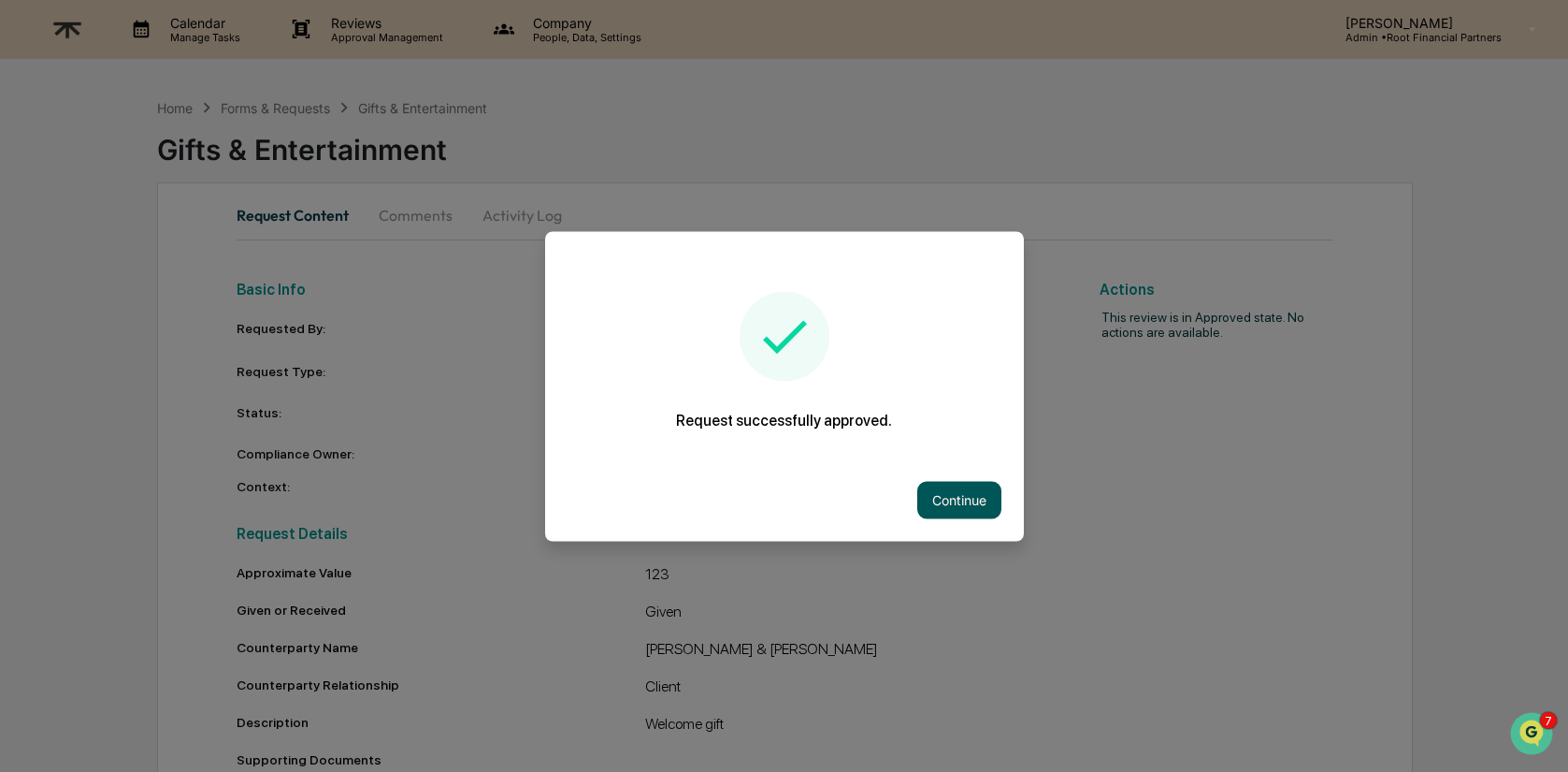
click at [969, 491] on button "Continue" at bounding box center [959, 499] width 84 height 38
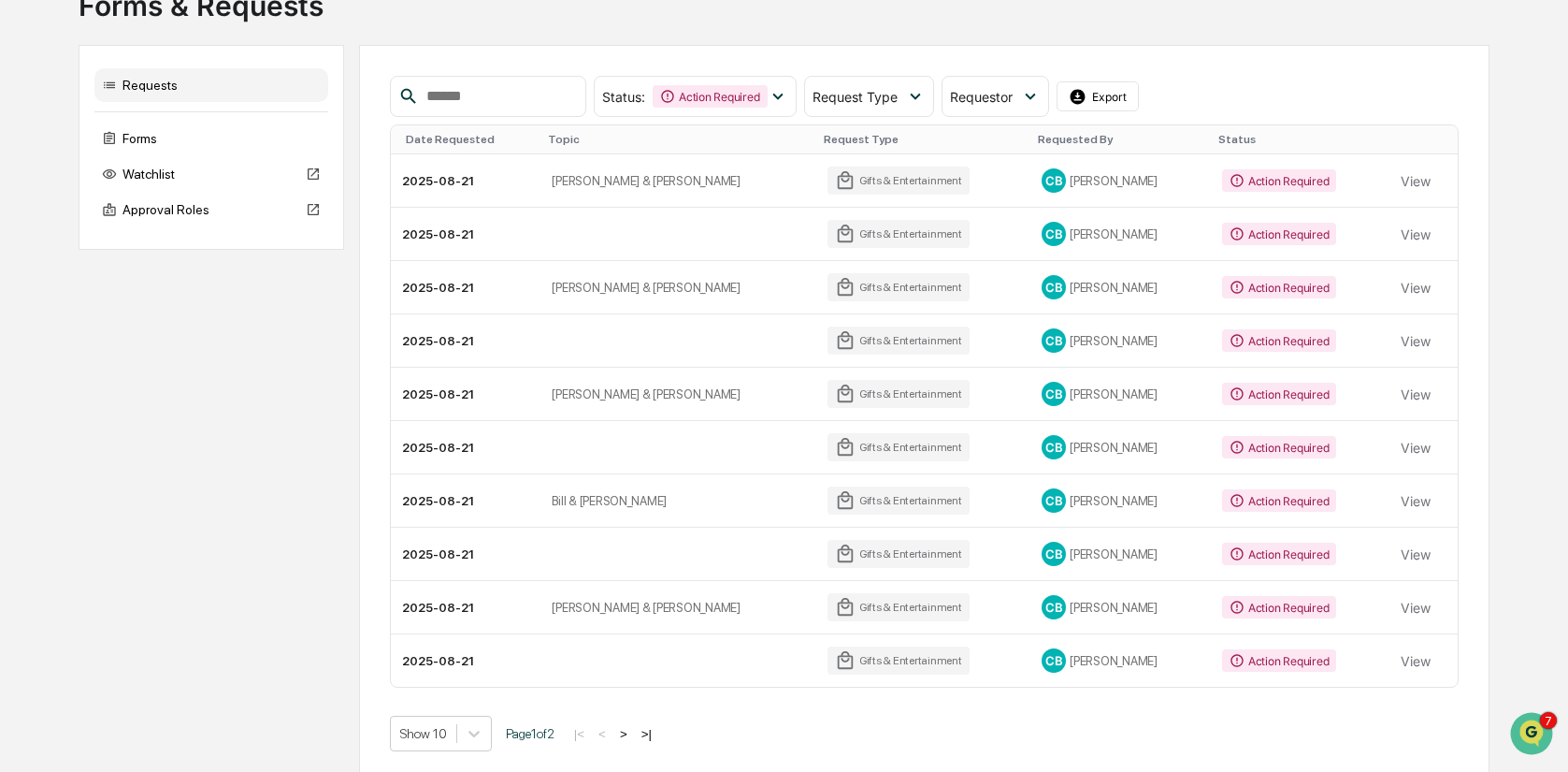
scroll to position [147, 0]
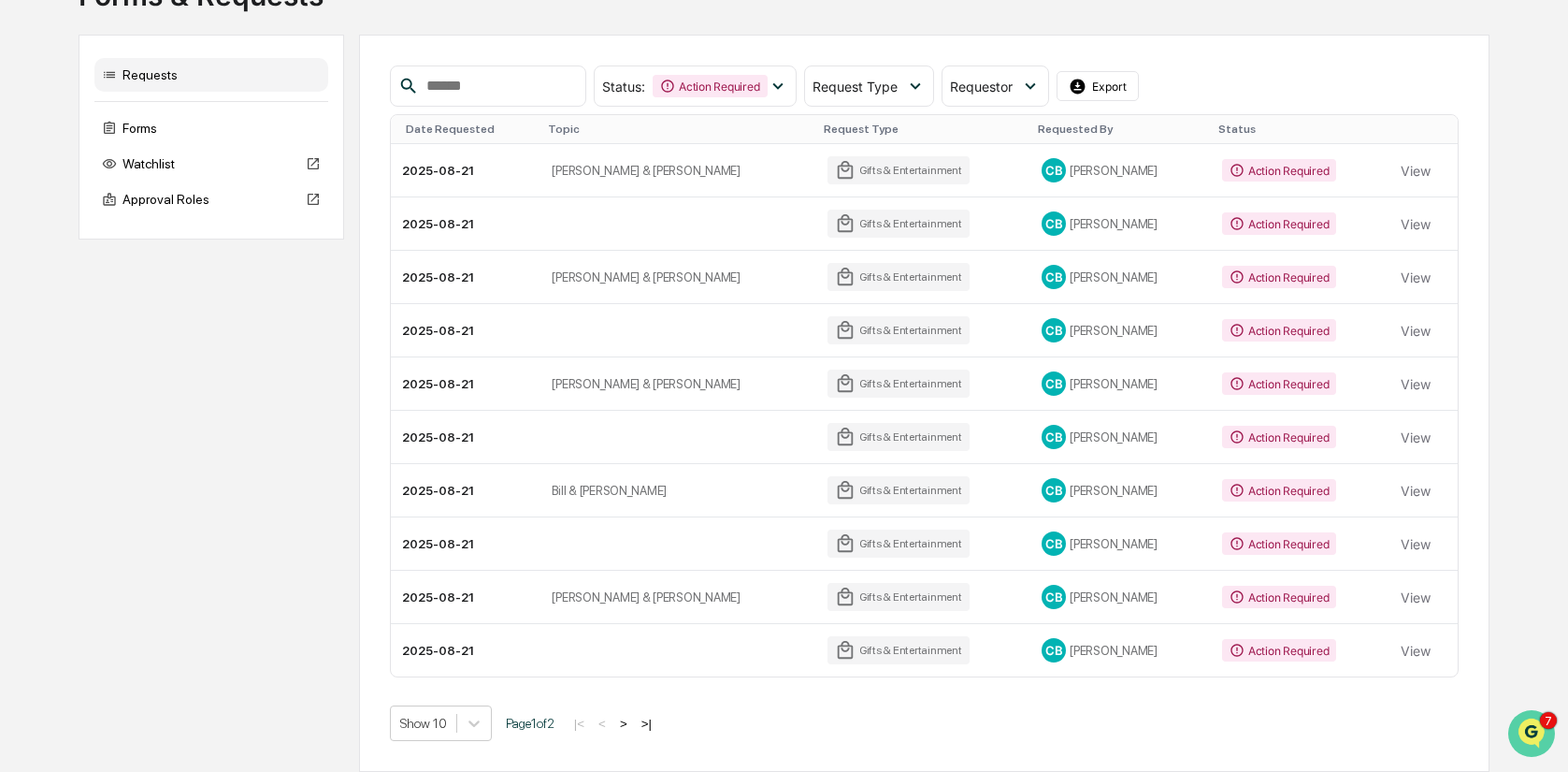
click at [1519, 714] on div "7" at bounding box center [1533, 732] width 51 height 47
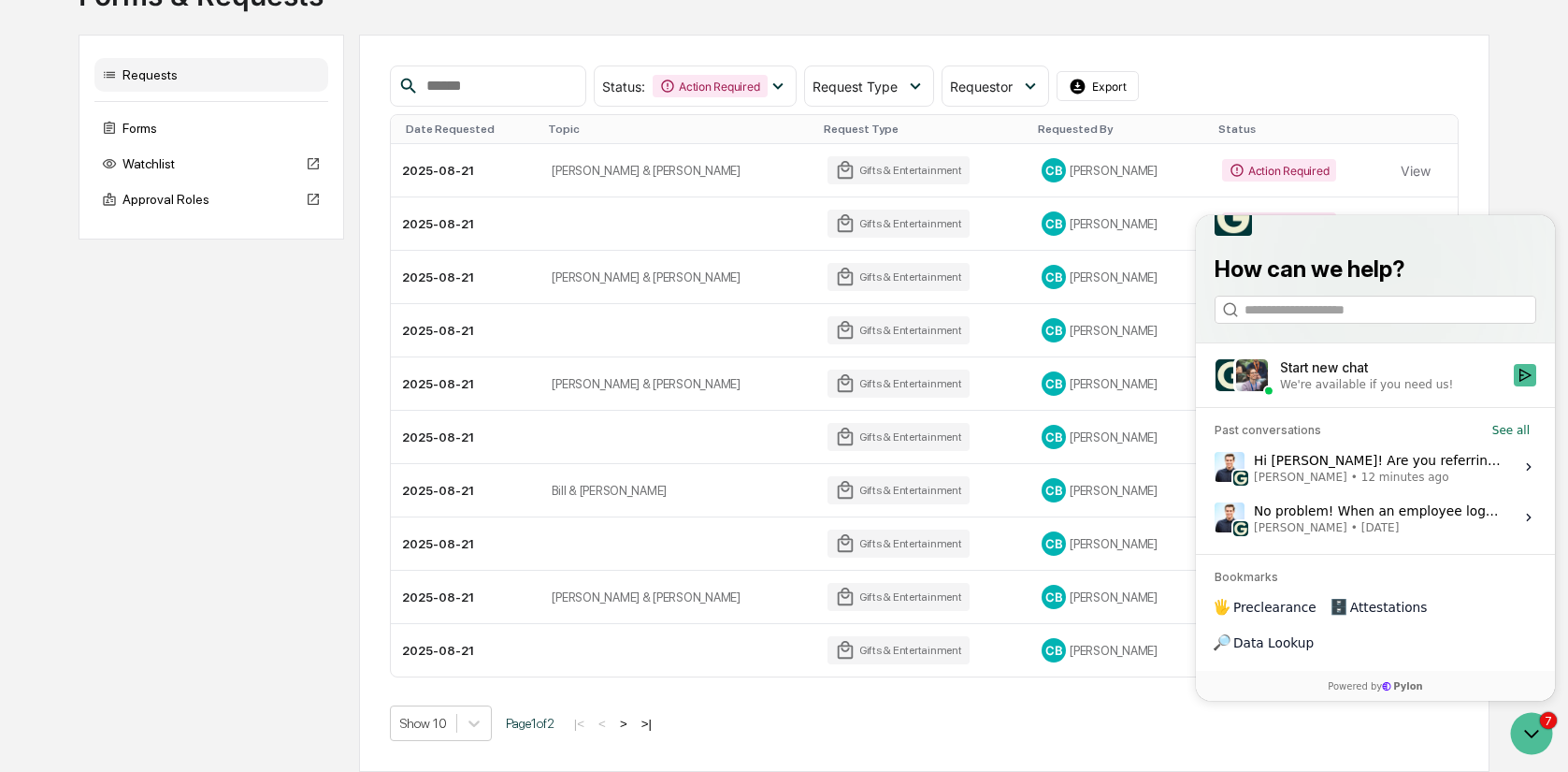
click at [1402, 485] on div "Hi Alex! Are you referring to the notifications for onboarding tasks? Or the ac…" at bounding box center [1378, 467] width 249 height 36
click at [1214, 468] on button "View issue" at bounding box center [1213, 467] width 1 height 1
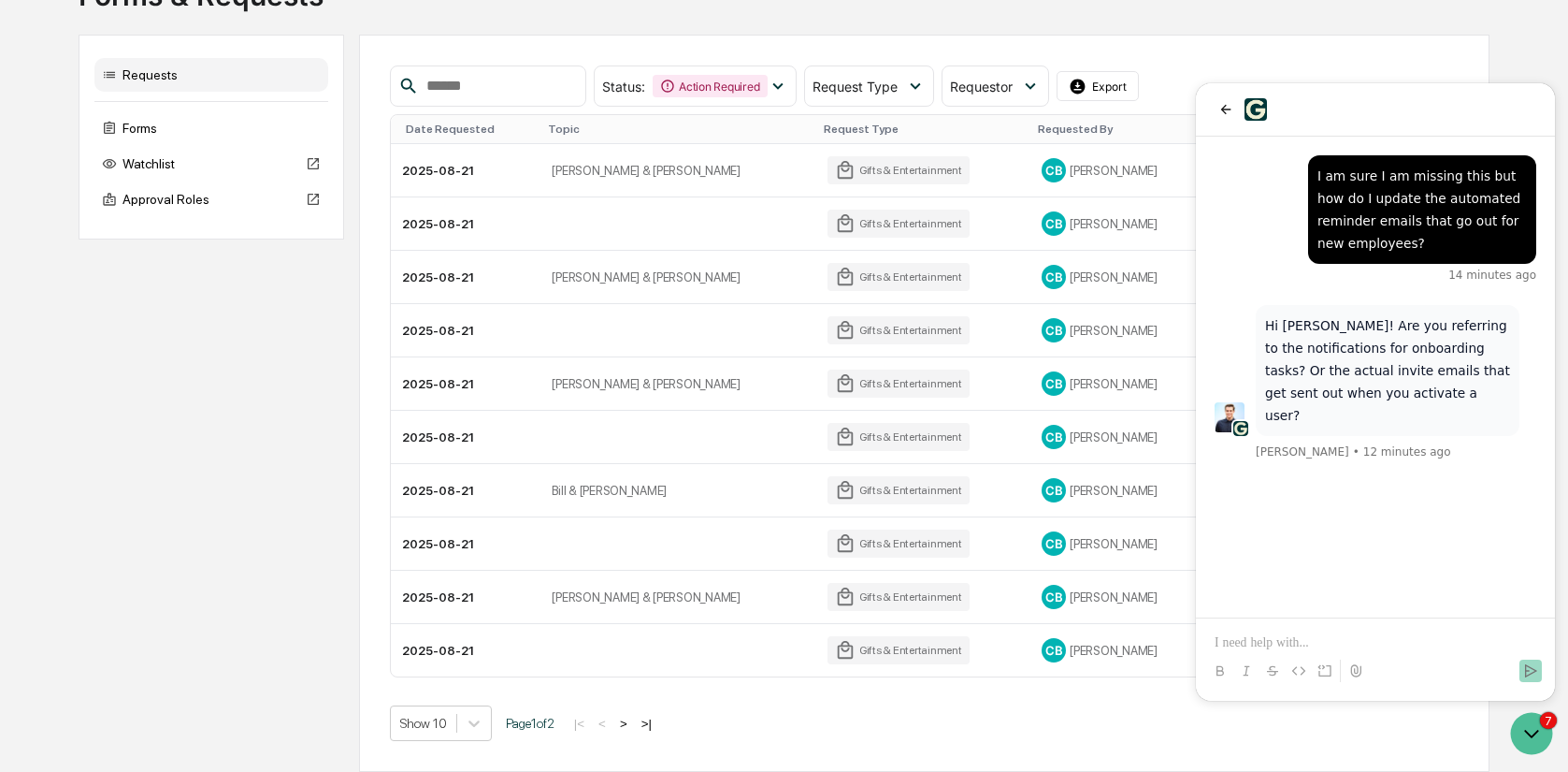
drag, startPoint x: 1356, startPoint y: 648, endPoint x: 1342, endPoint y: 656, distance: 16.1
click at [1356, 648] on p at bounding box center [1375, 642] width 322 height 19
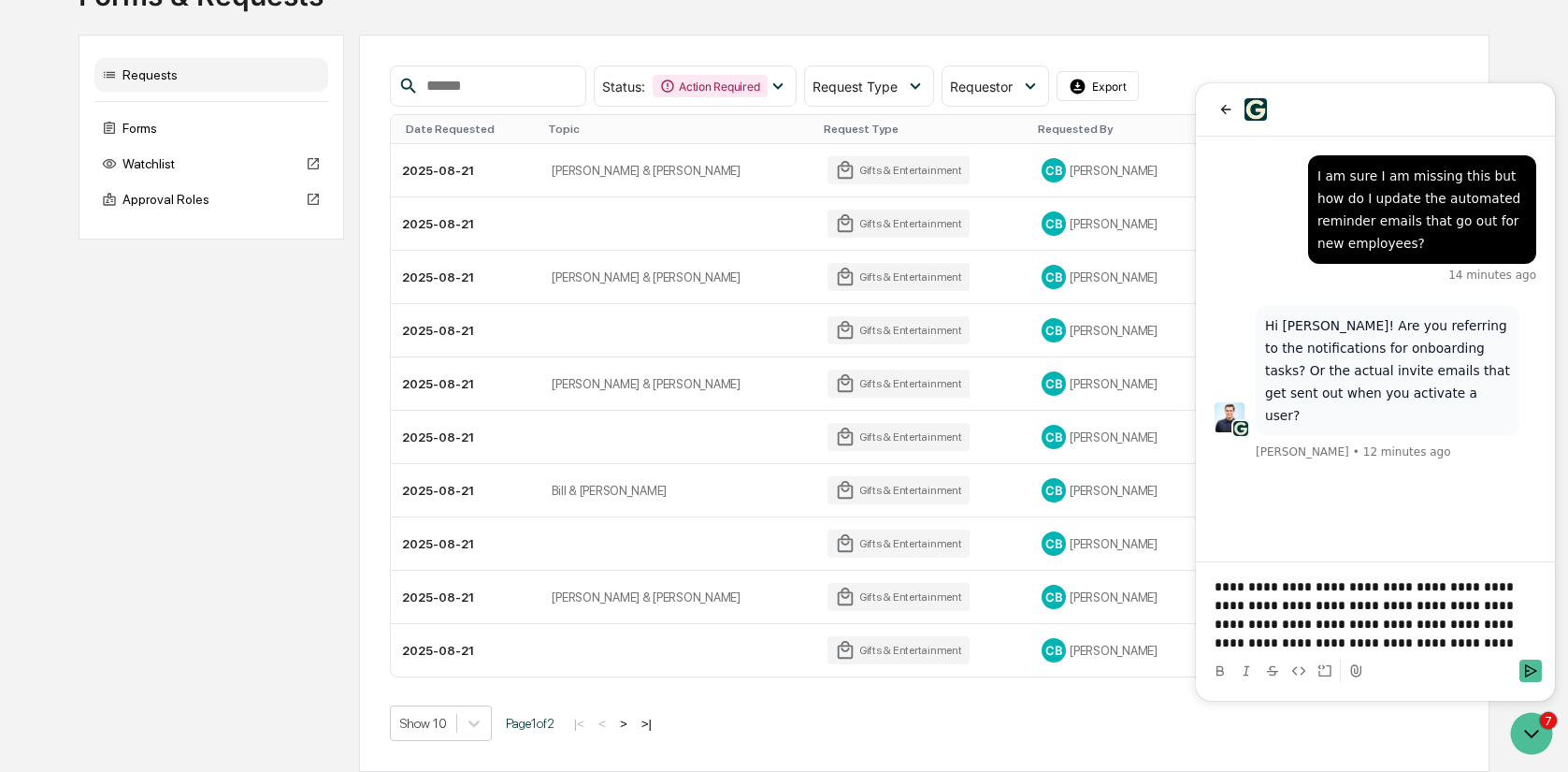
scroll to position [58, 0]
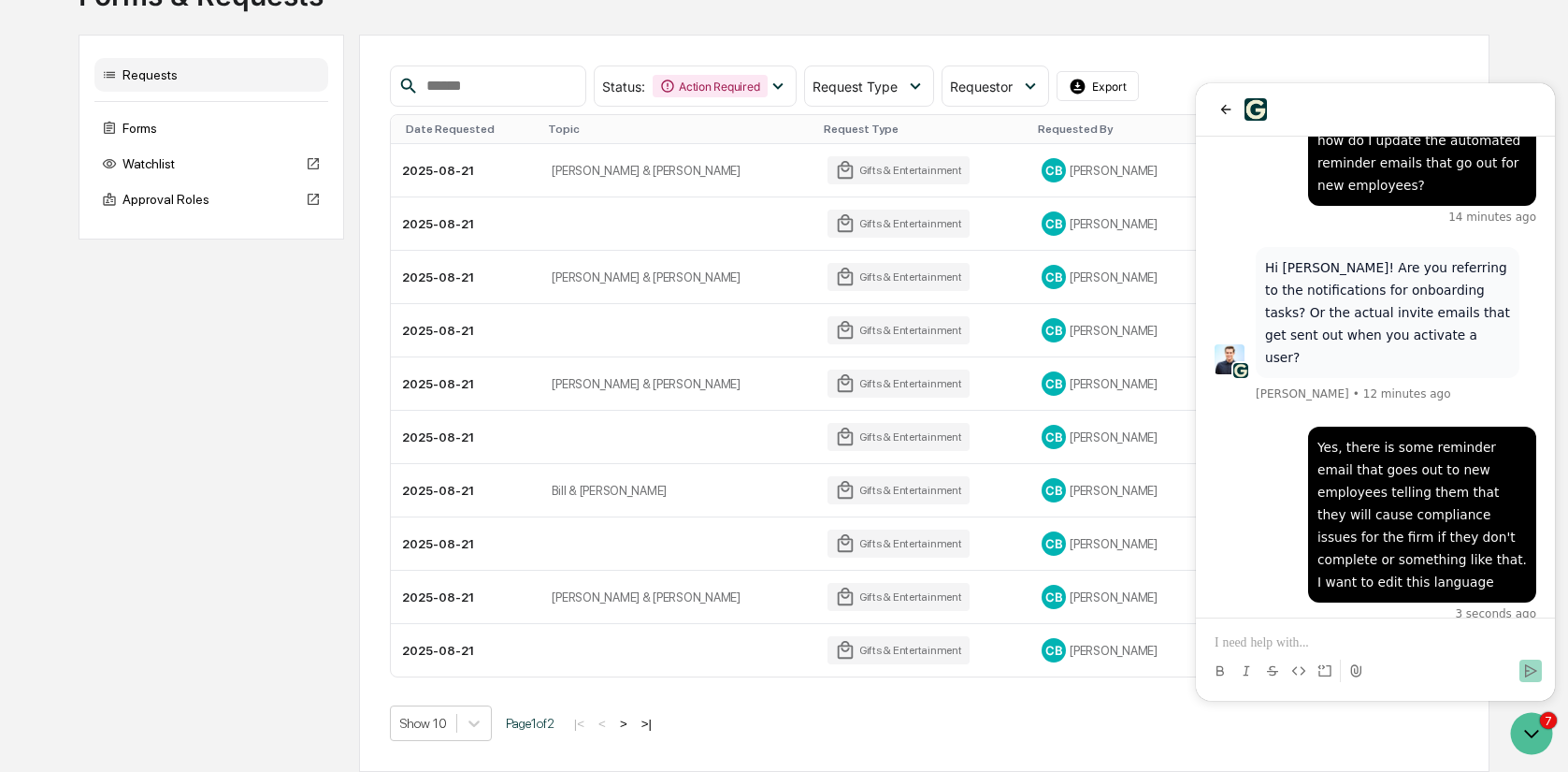
click at [1316, 633] on p at bounding box center [1375, 642] width 322 height 19
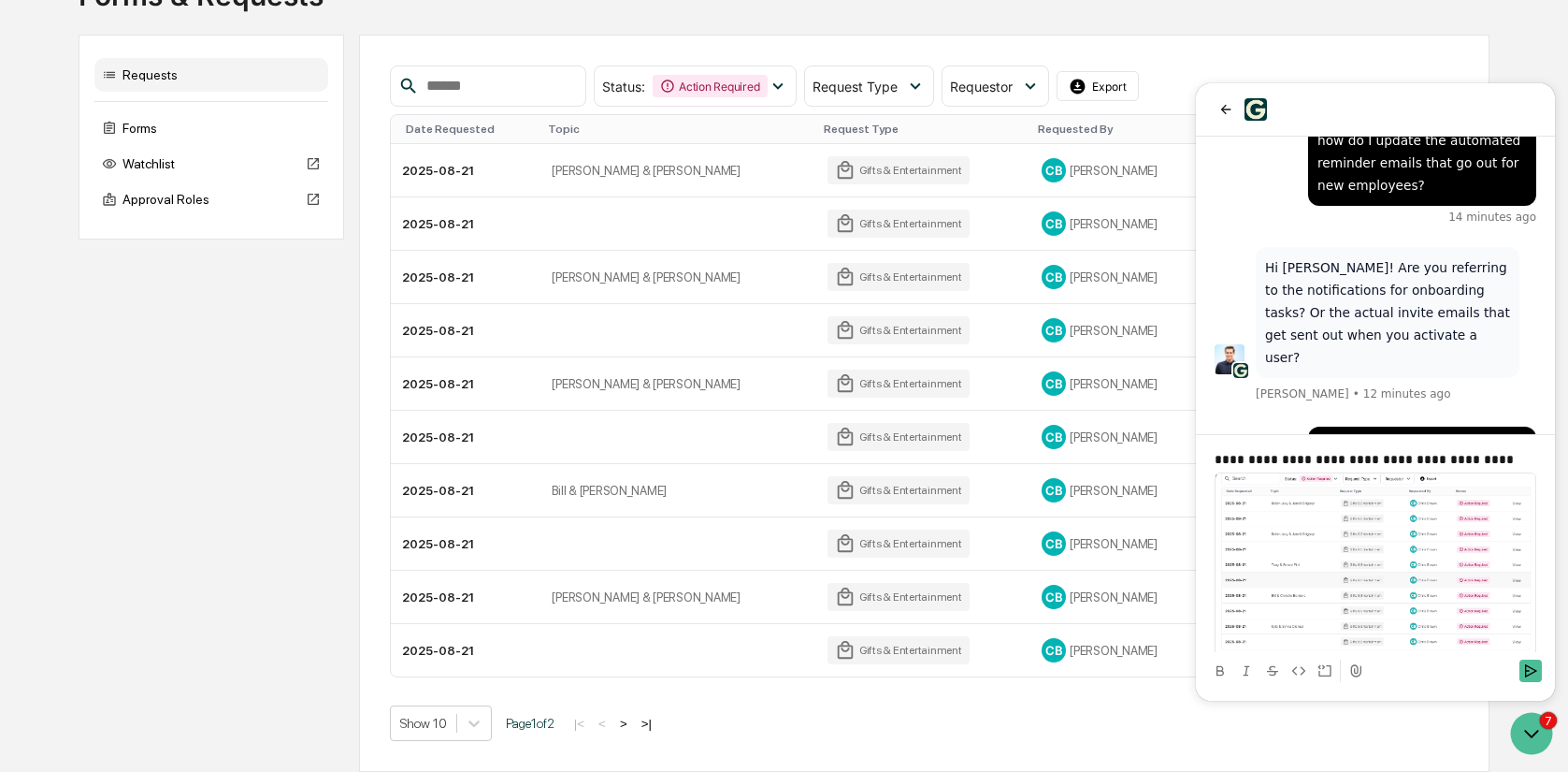
click at [1527, 452] on p "**********" at bounding box center [1375, 459] width 322 height 19
click at [1528, 675] on icon "Send" at bounding box center [1531, 670] width 12 height 13
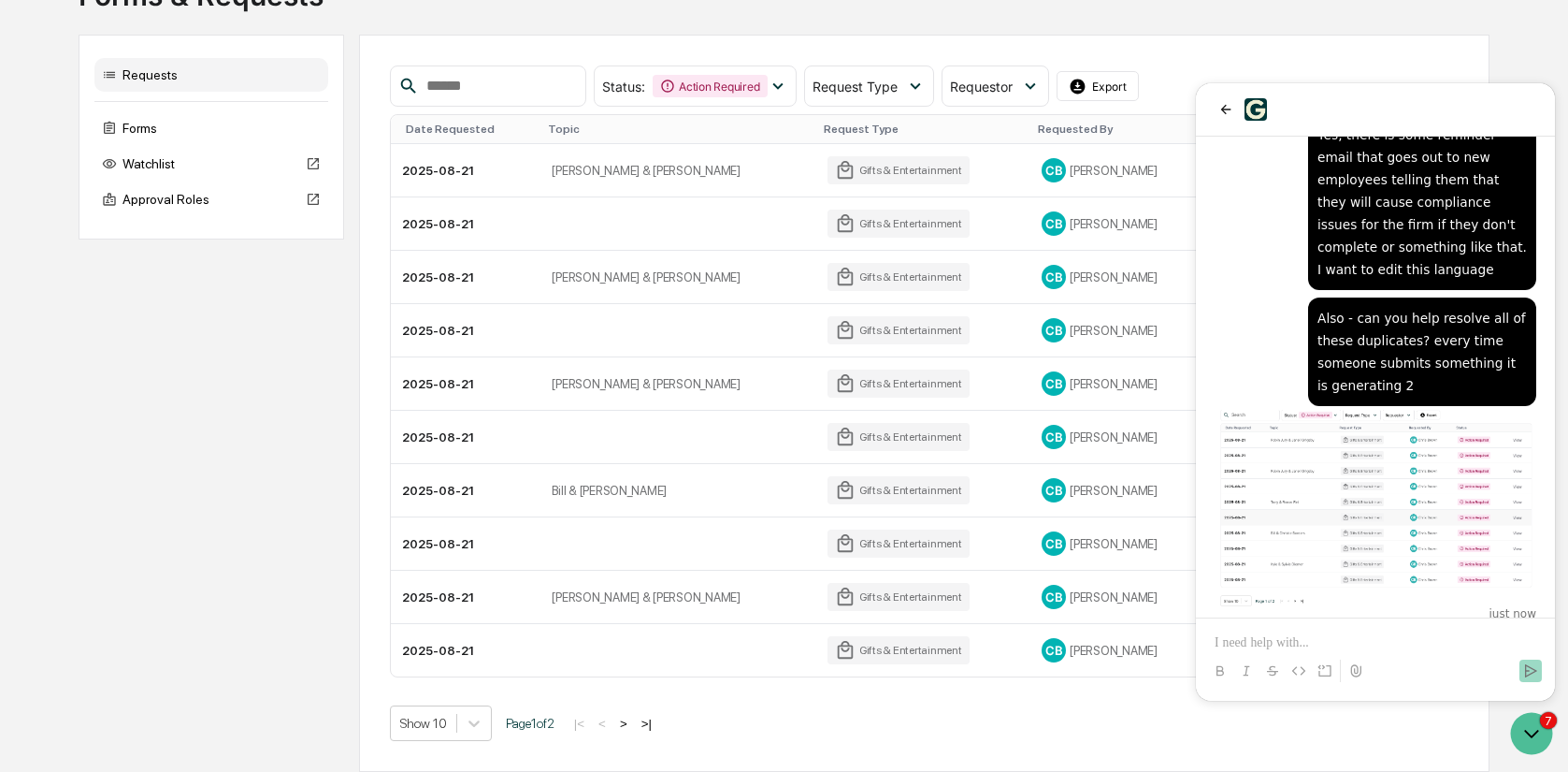
scroll to position [335, 0]
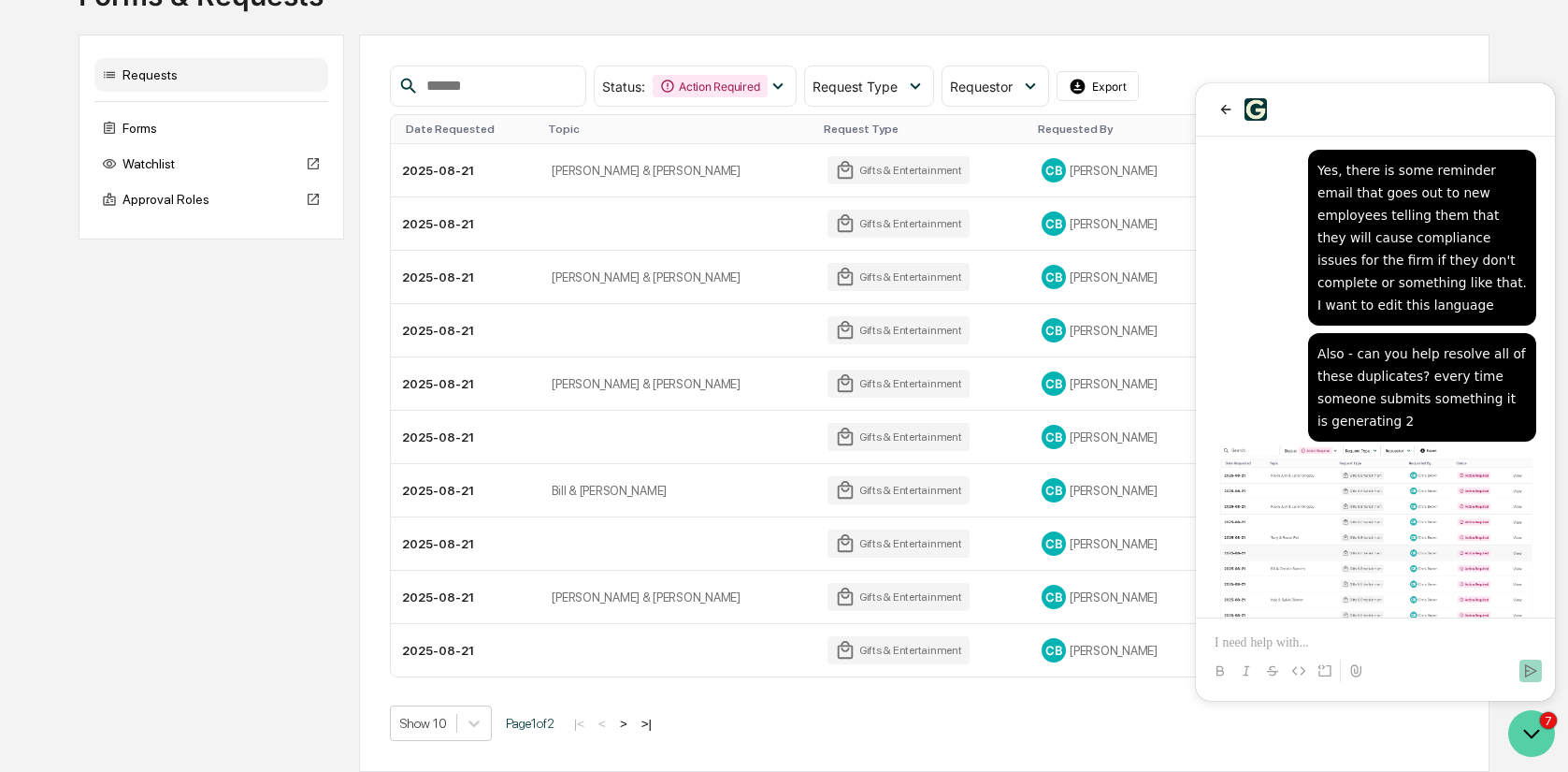
click at [1534, 737] on icon "Open customer support" at bounding box center [1531, 732] width 47 height 47
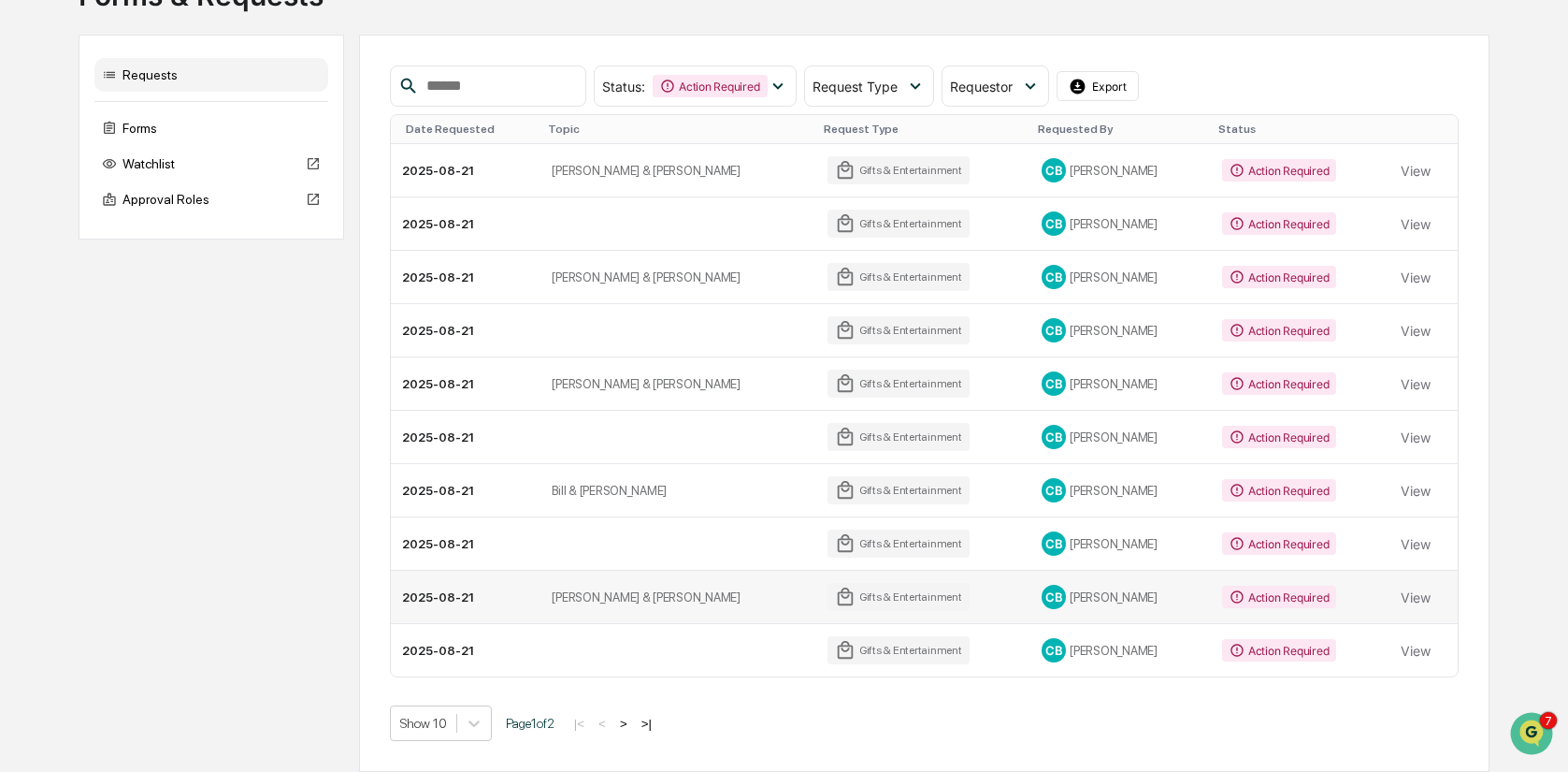
scroll to position [143, 0]
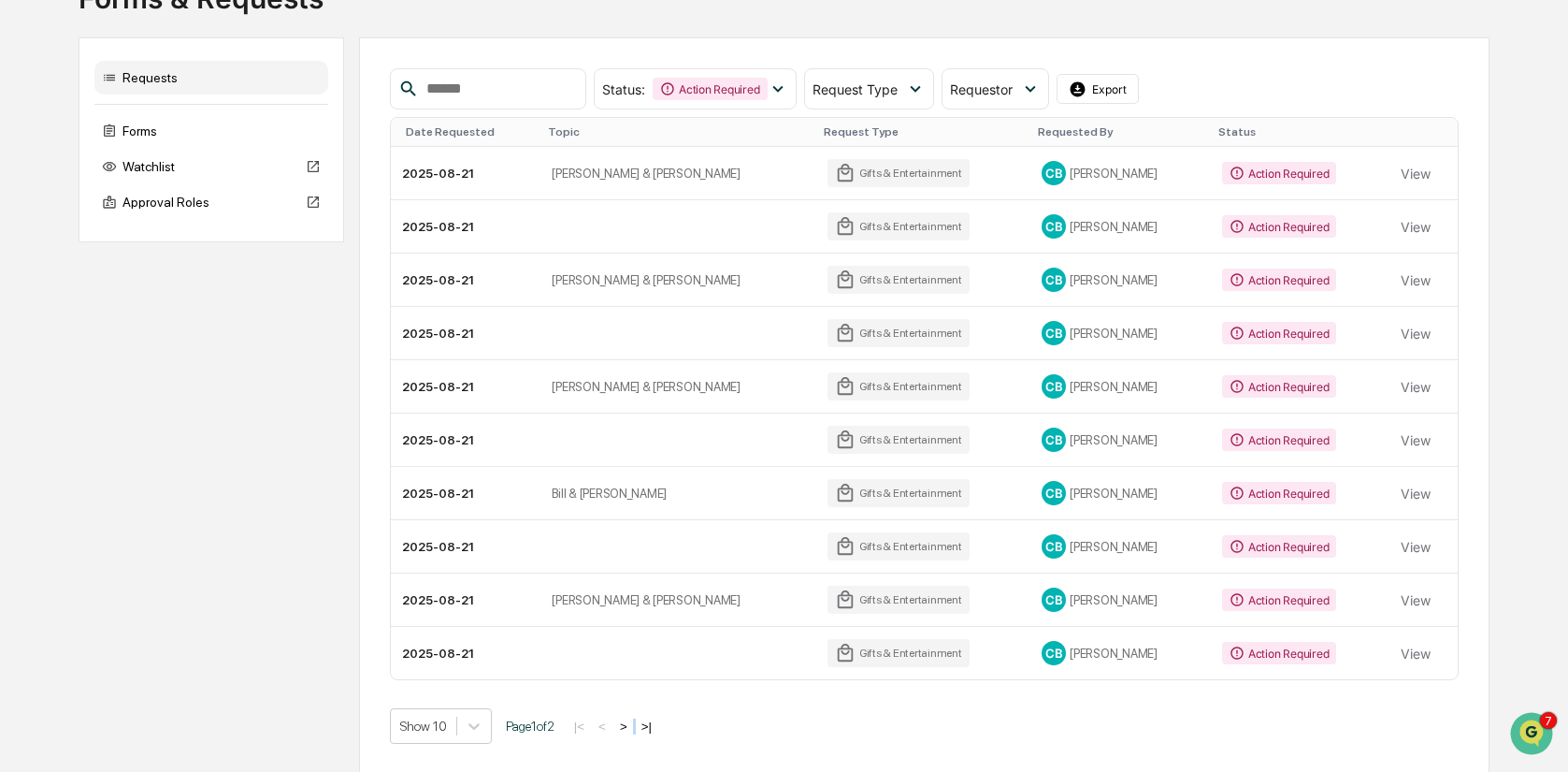
click at [655, 726] on div "|< < > >|" at bounding box center [613, 726] width 89 height 16
click at [633, 727] on button ">" at bounding box center [623, 726] width 19 height 16
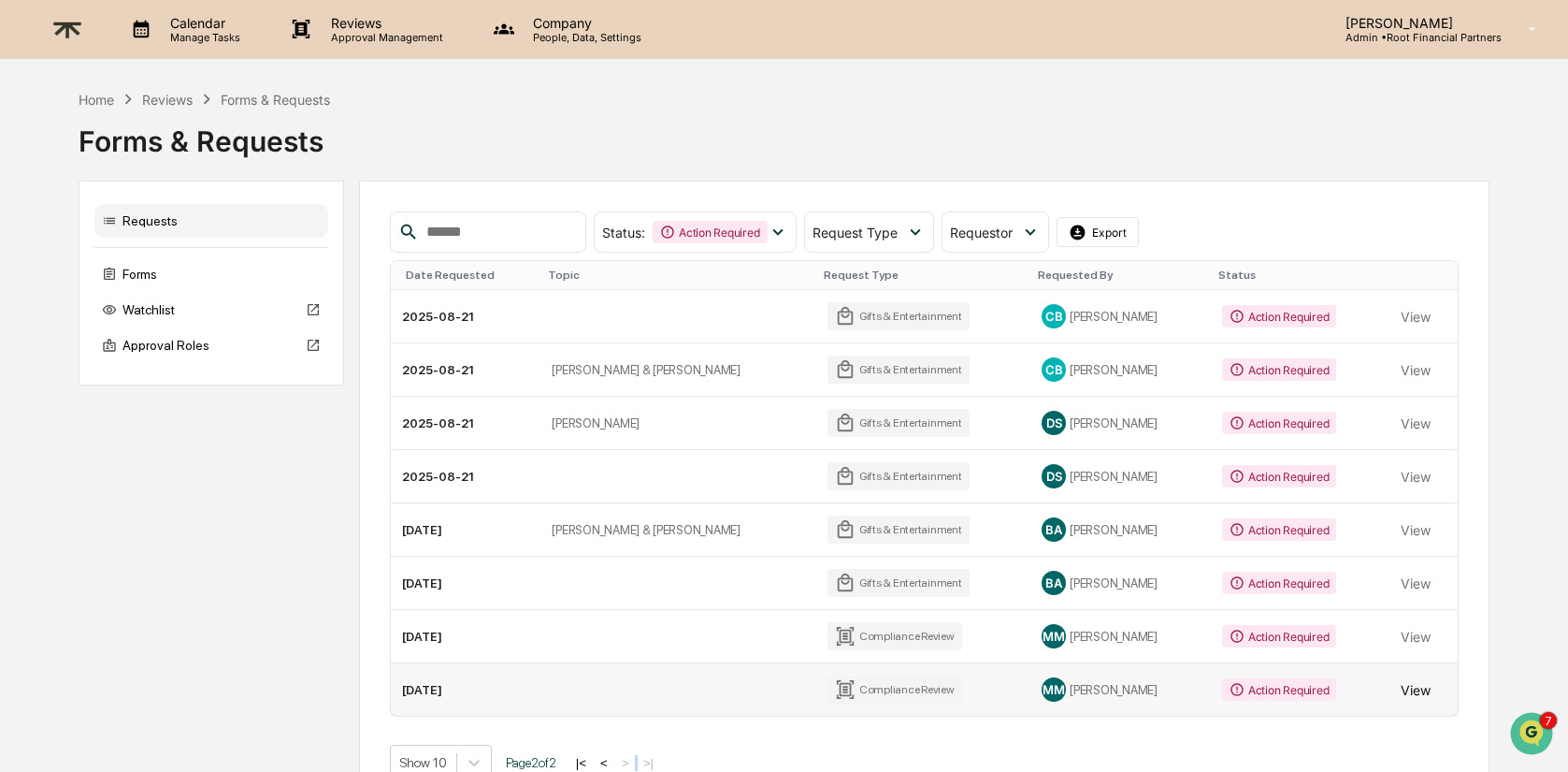
click at [1426, 687] on button "View" at bounding box center [1415, 690] width 30 height 38
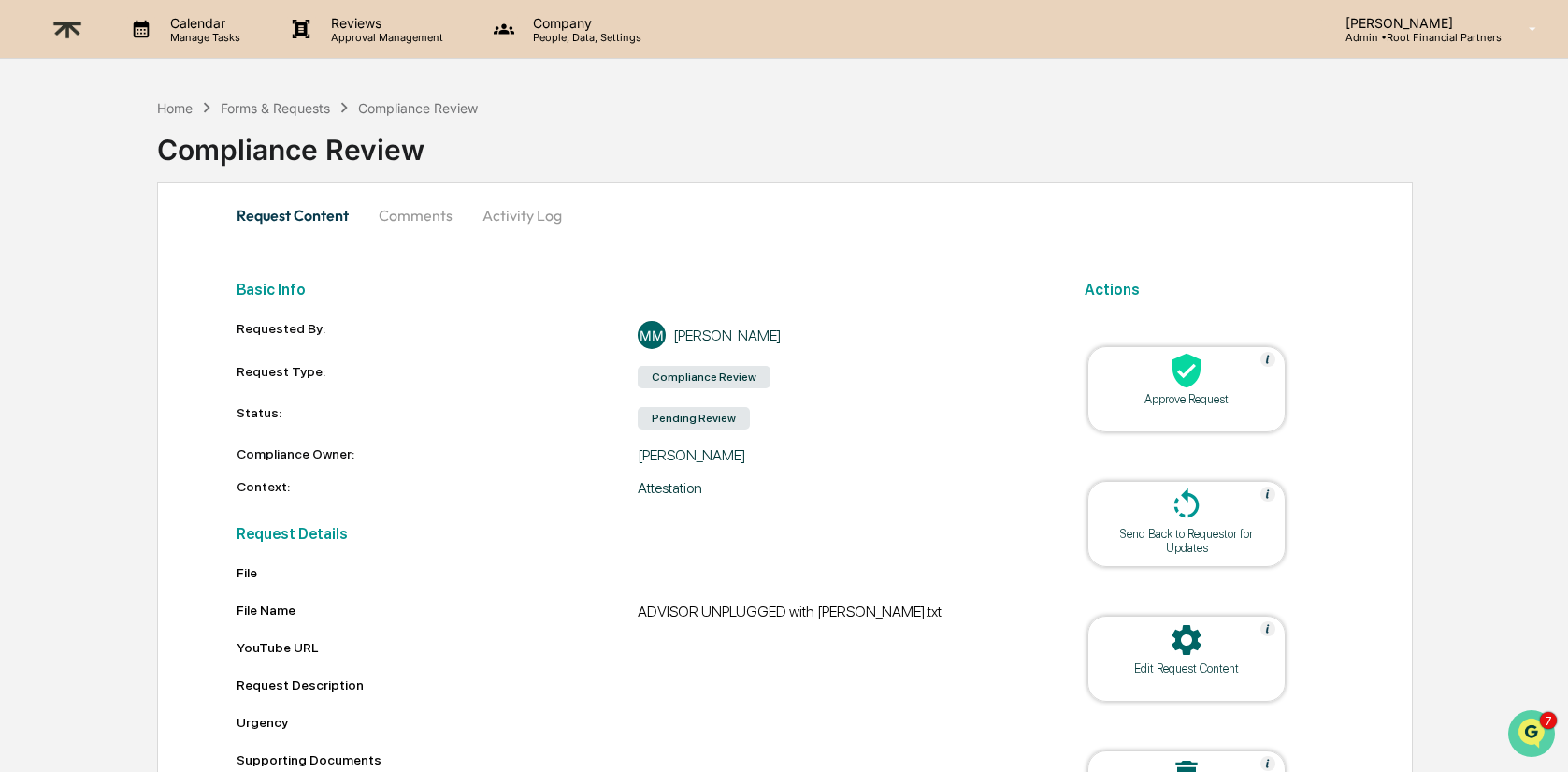
click at [1530, 727] on img "Open customer support" at bounding box center [1531, 733] width 47 height 38
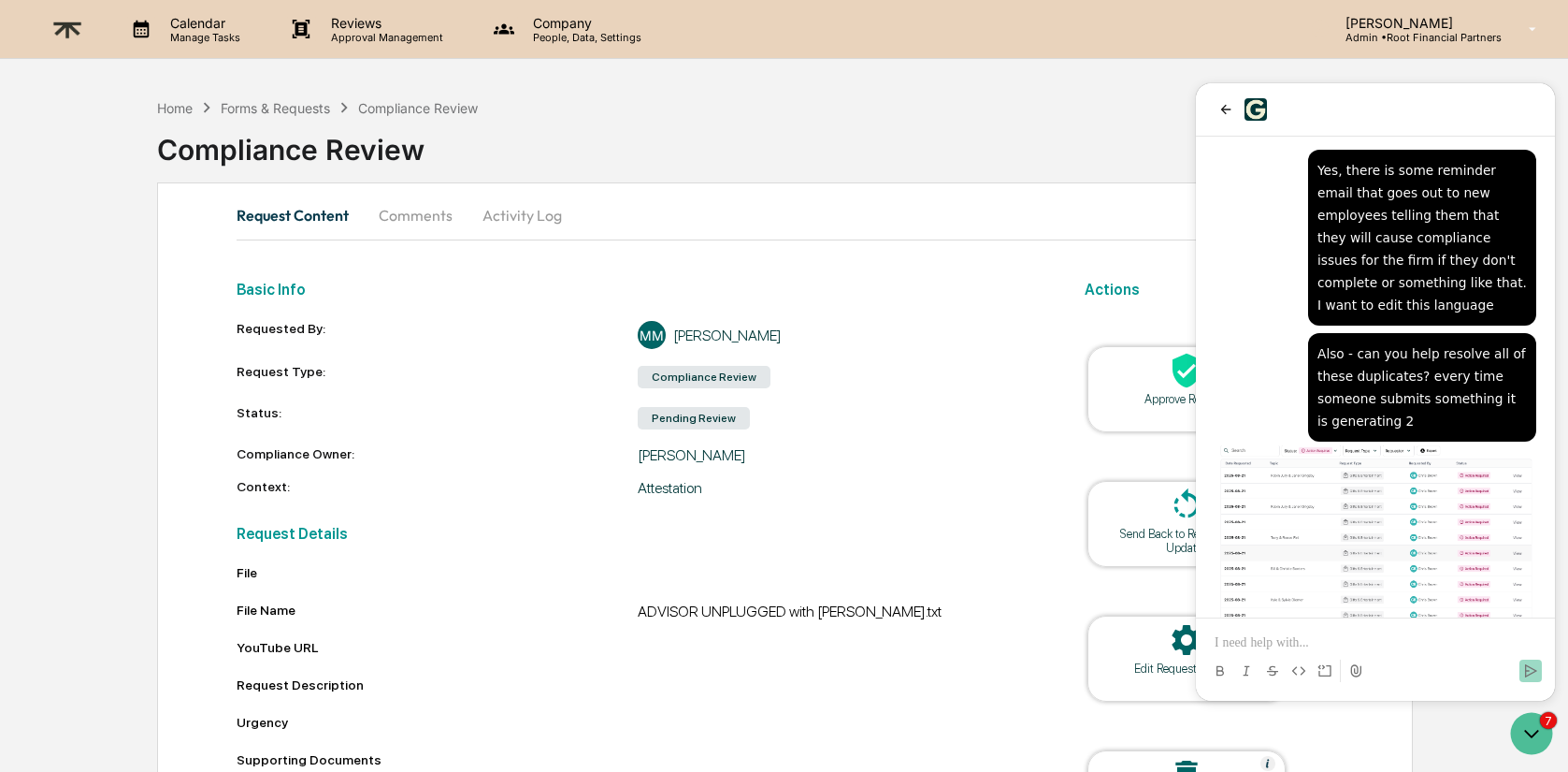
click at [1340, 633] on p at bounding box center [1375, 642] width 322 height 19
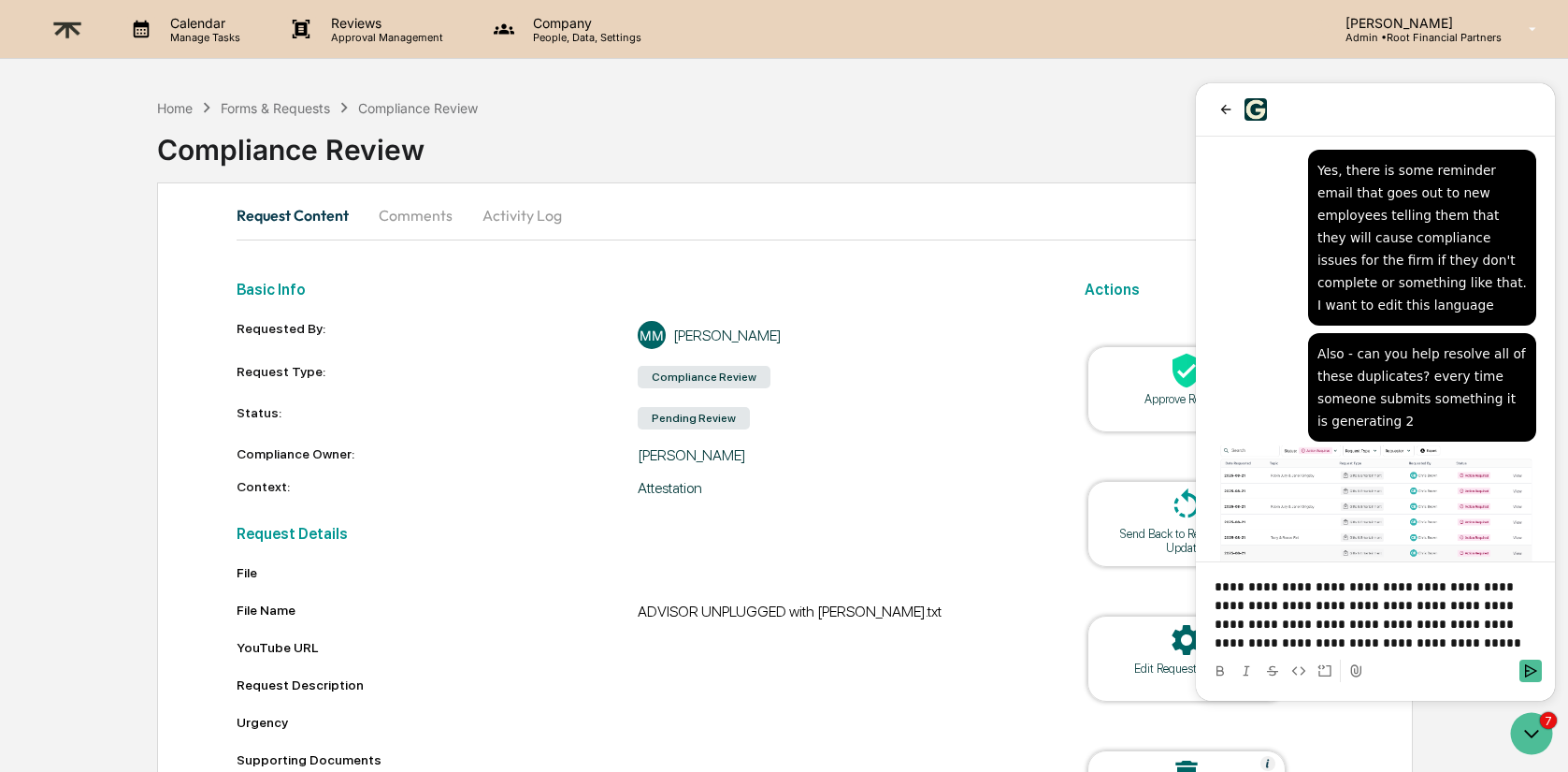
click at [1278, 640] on p "**********" at bounding box center [1375, 614] width 322 height 75
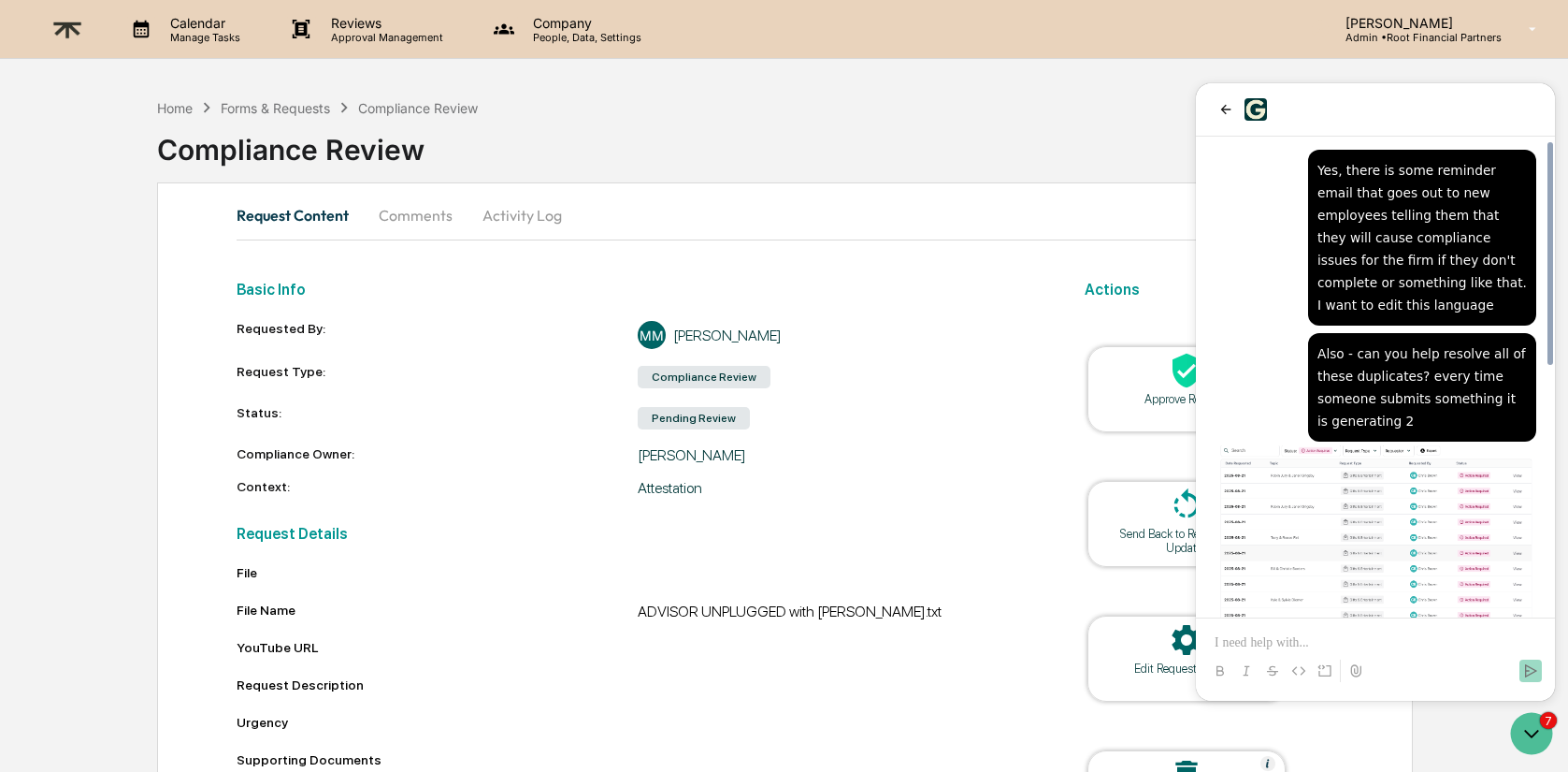
scroll to position [531, 0]
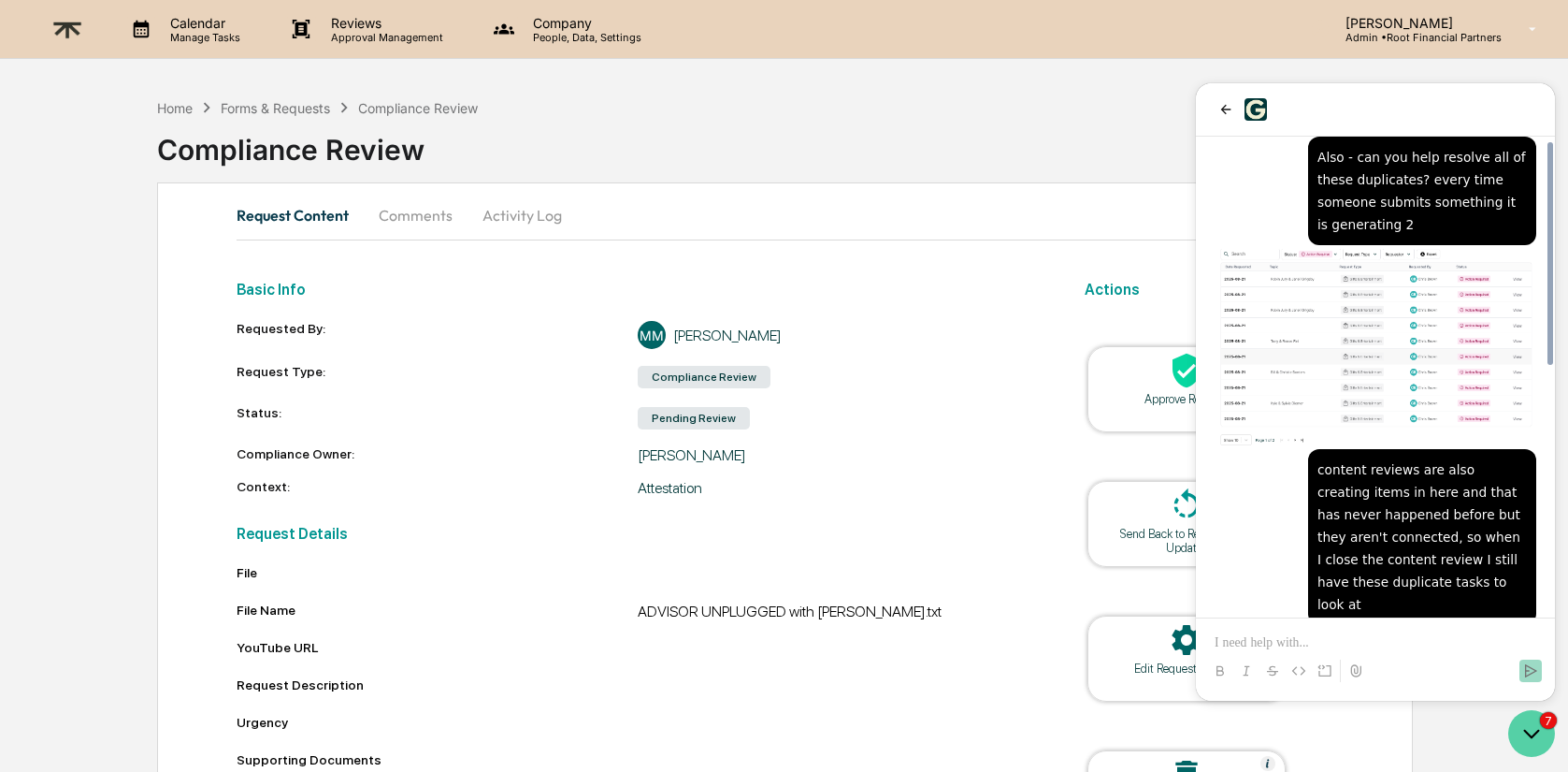
click at [1534, 739] on icon "Open customer support" at bounding box center [1531, 732] width 47 height 47
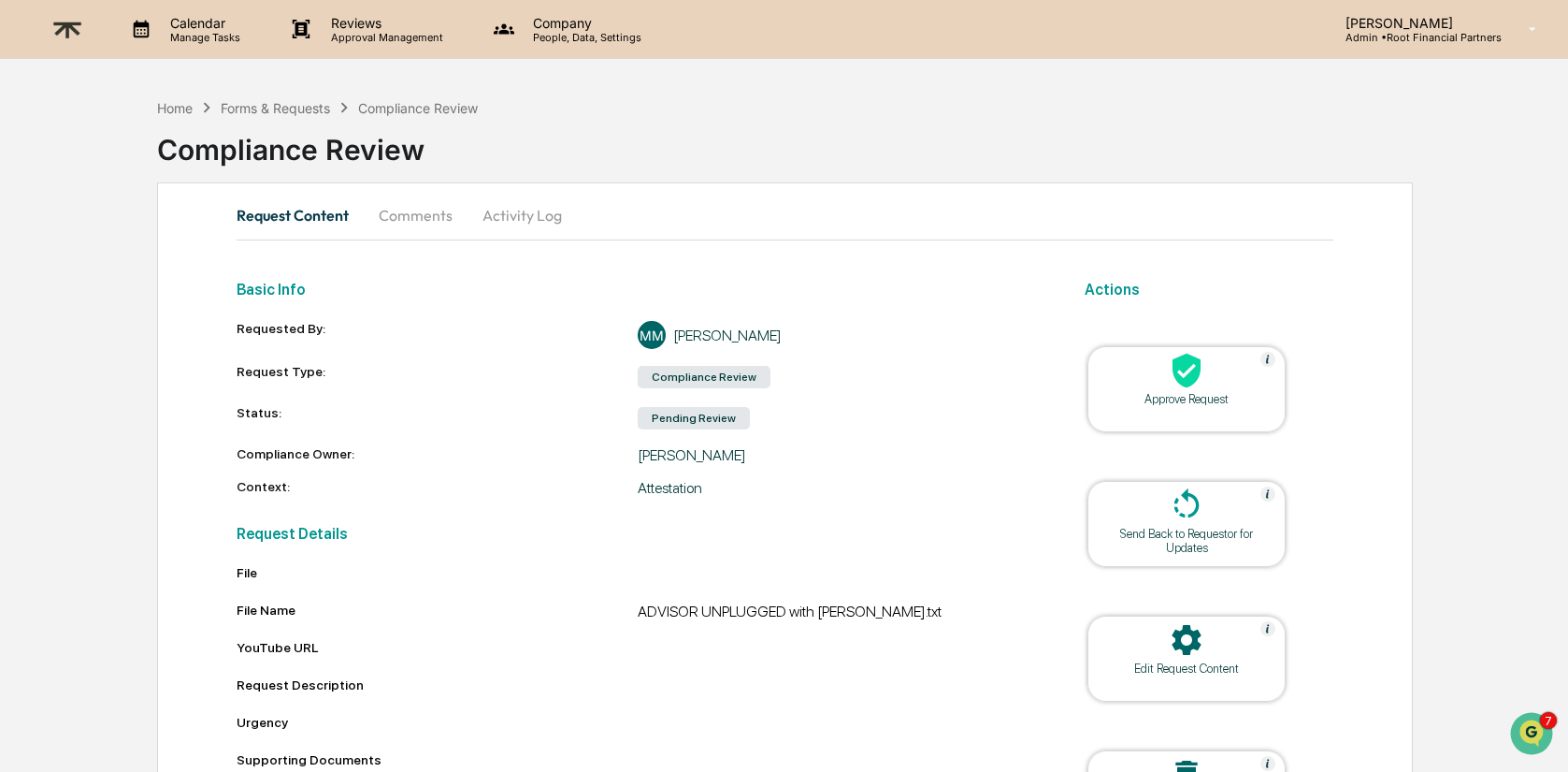
click at [207, 36] on p "Manage Tasks" at bounding box center [202, 37] width 94 height 13
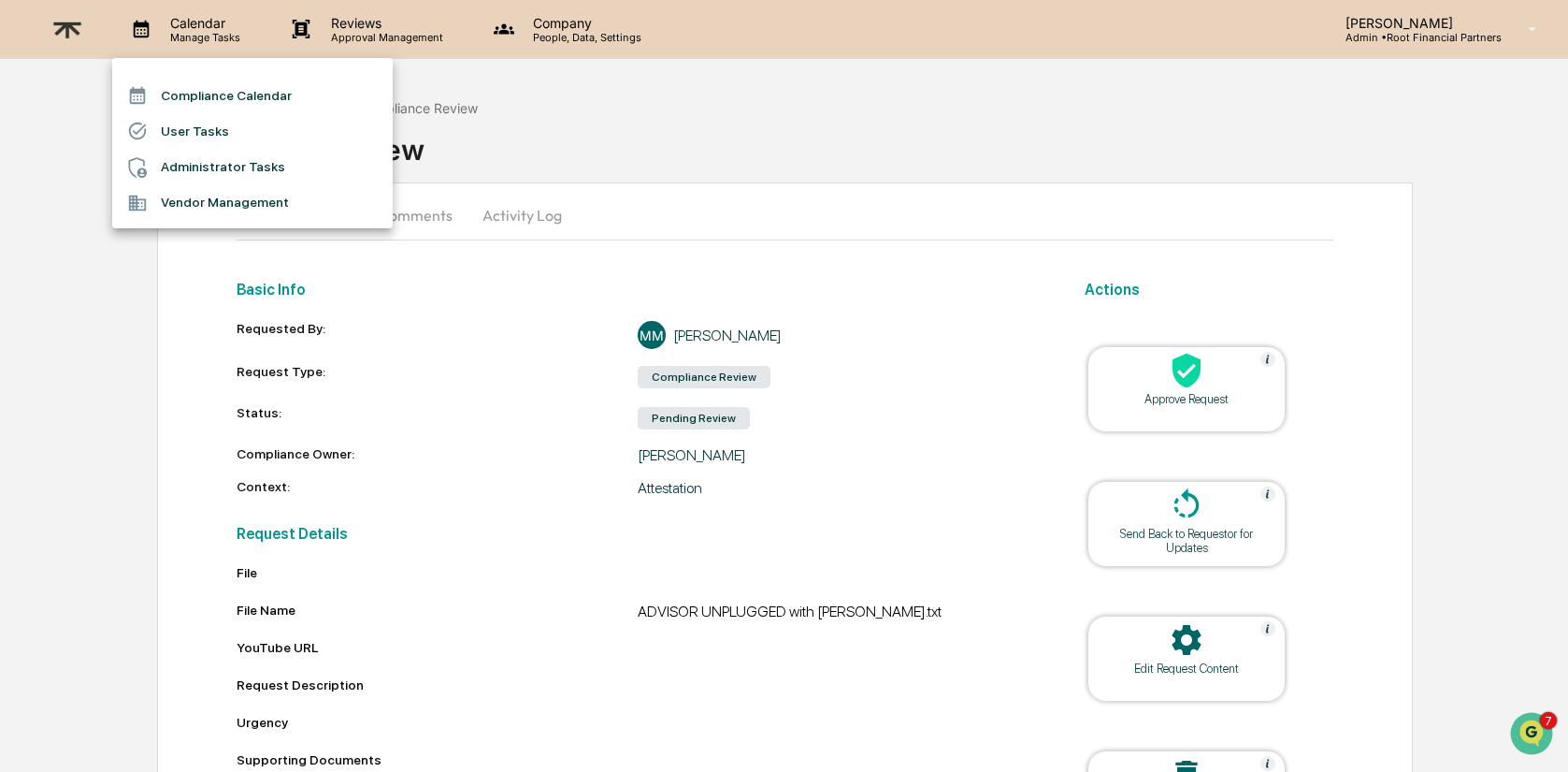
click at [207, 36] on div at bounding box center [784, 386] width 1568 height 772
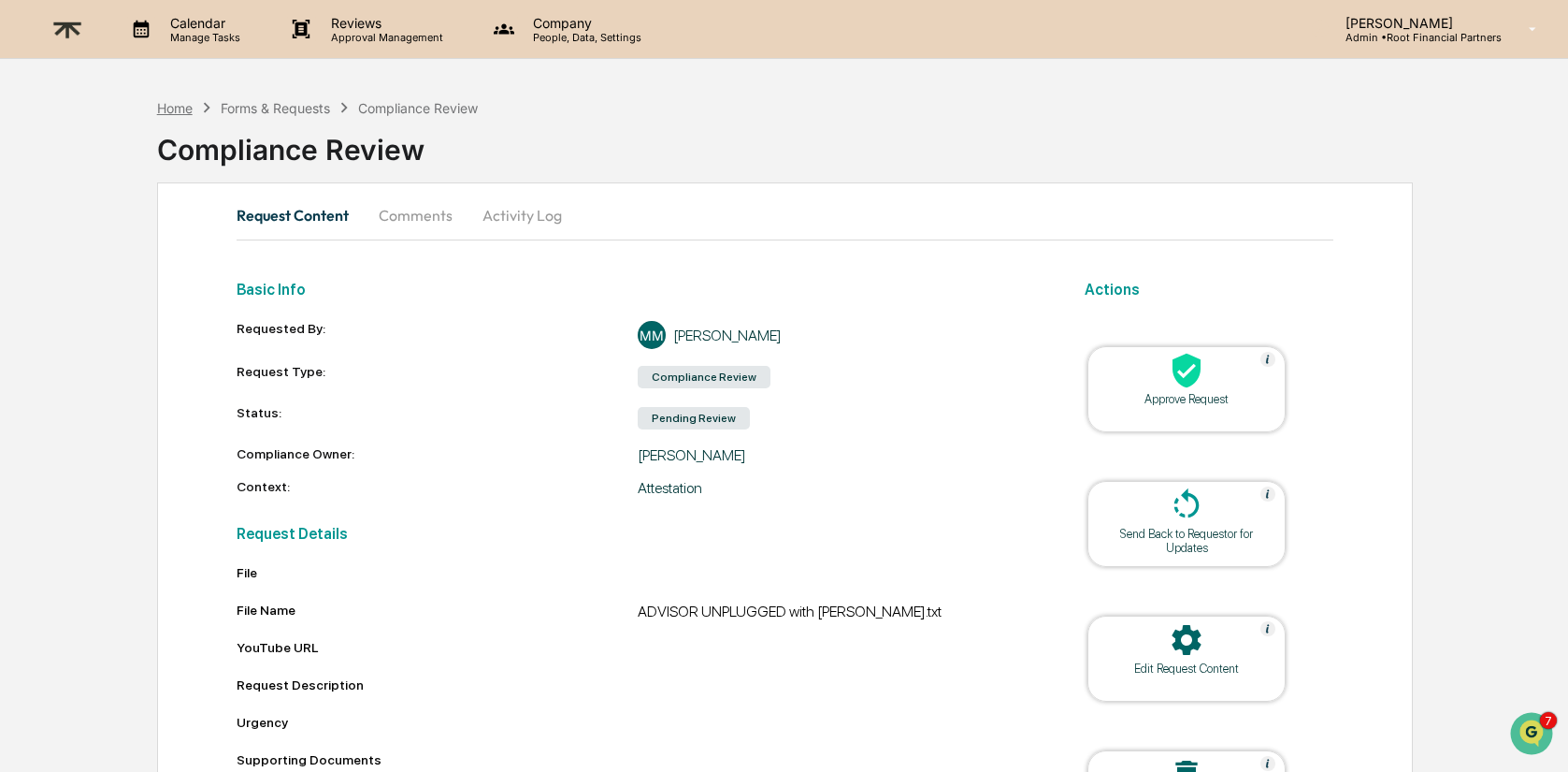
click at [175, 106] on div "Home" at bounding box center [175, 108] width 36 height 16
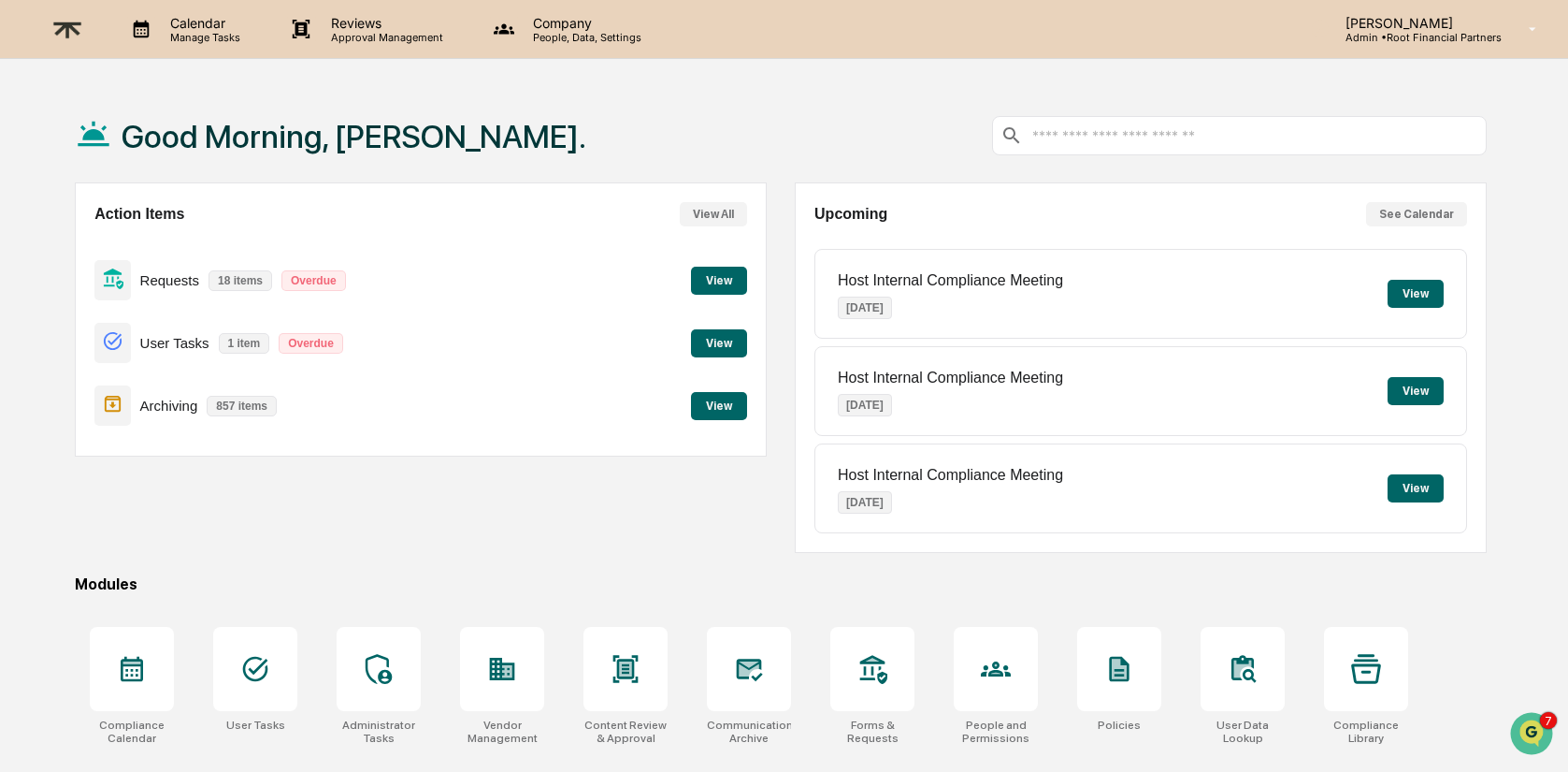
click at [717, 342] on button "View" at bounding box center [719, 343] width 56 height 28
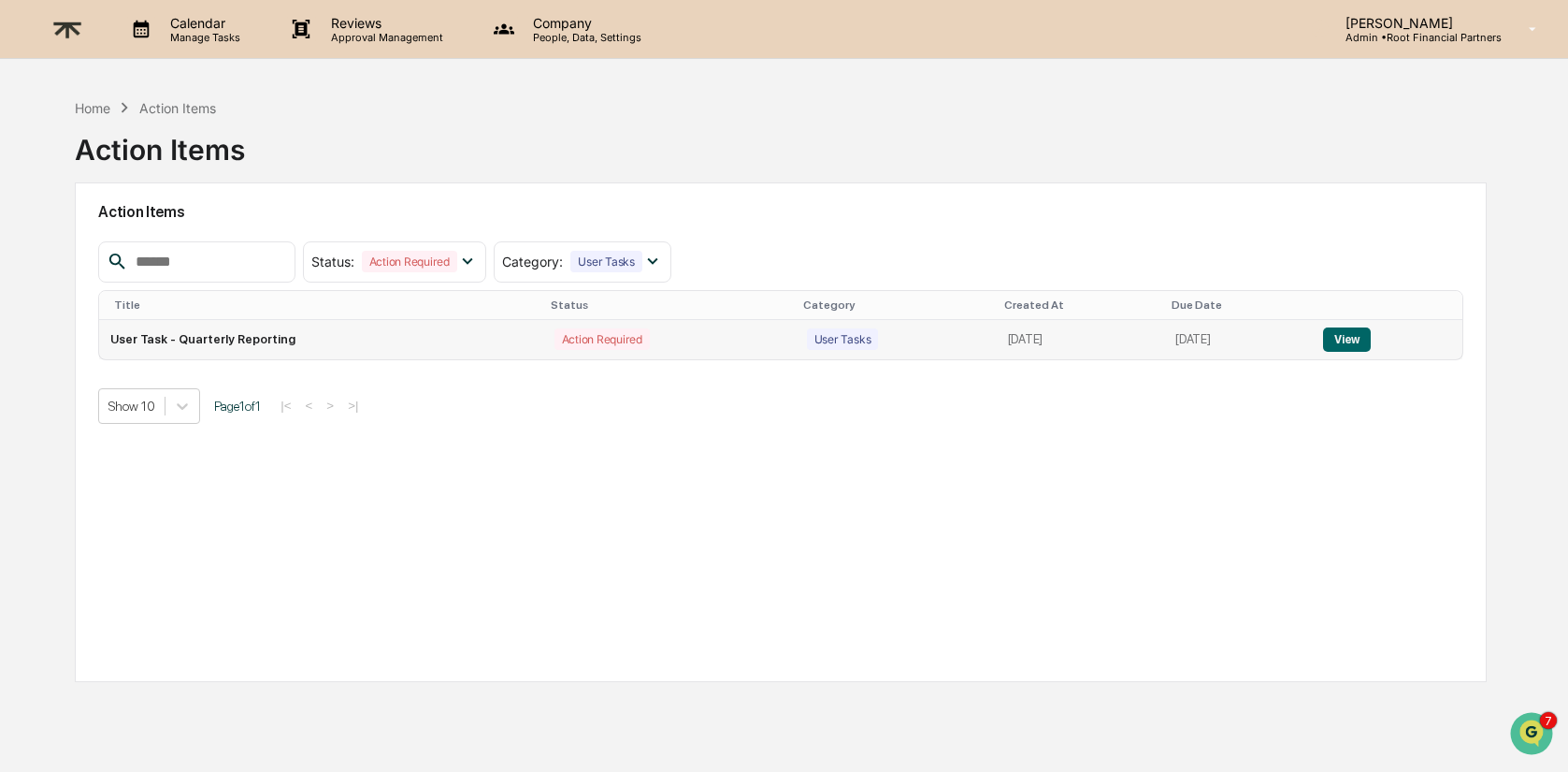
click at [1360, 342] on button "View" at bounding box center [1347, 339] width 48 height 25
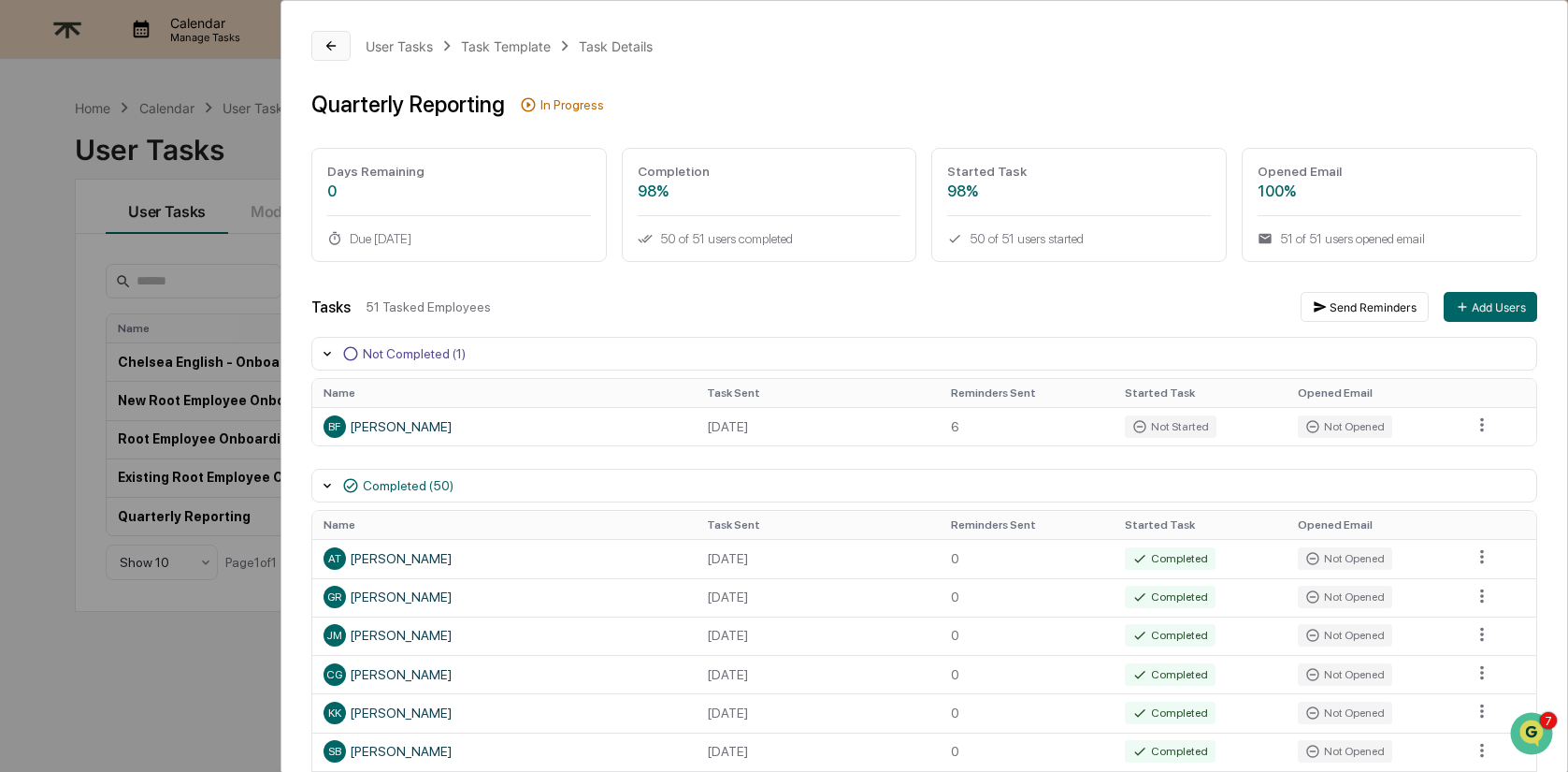
click at [336, 50] on icon at bounding box center [331, 46] width 15 height 15
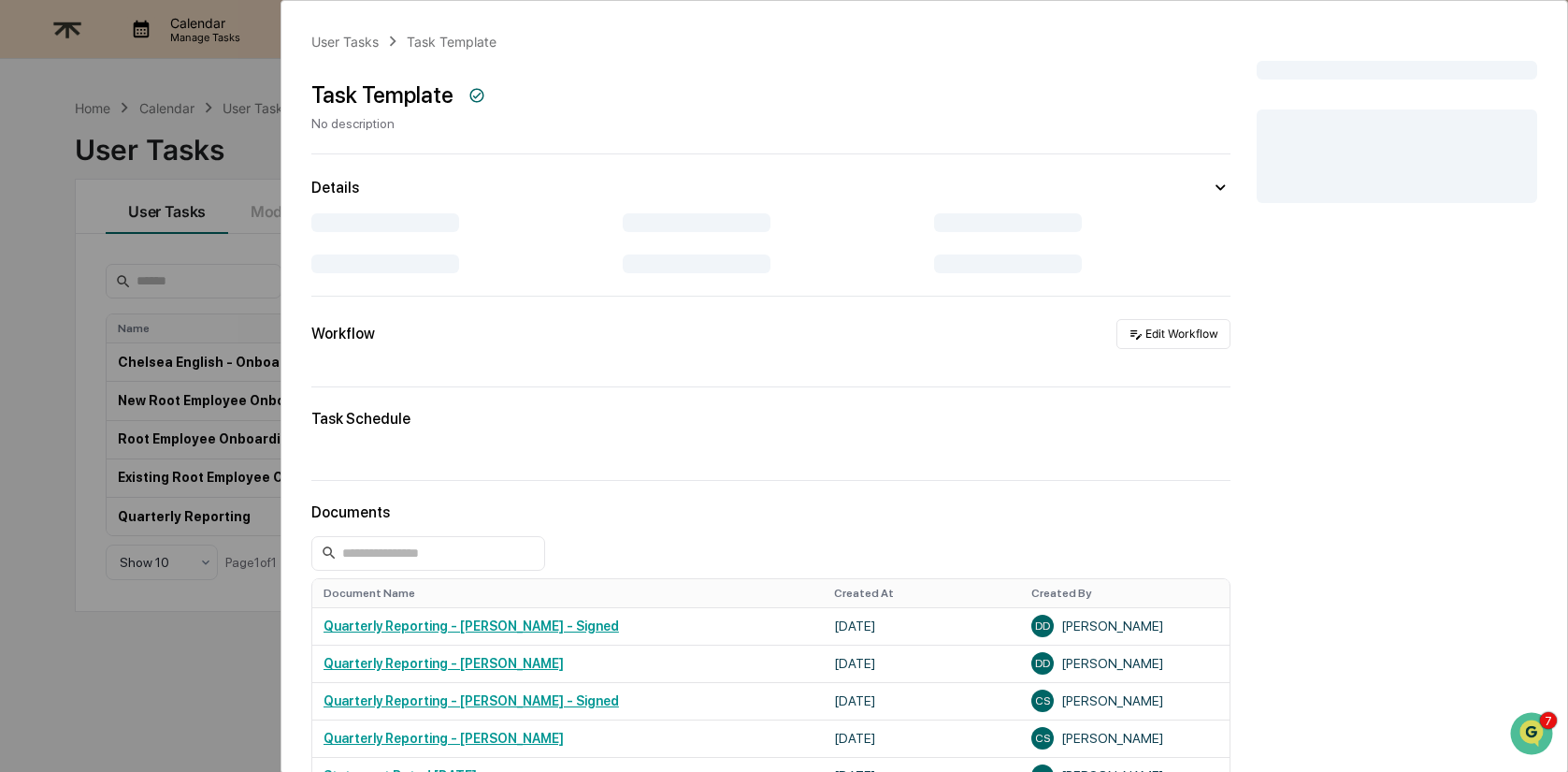
click at [211, 696] on div "User Tasks Task Template Task Template No description Details Workflow Edit Wor…" at bounding box center [784, 386] width 1568 height 772
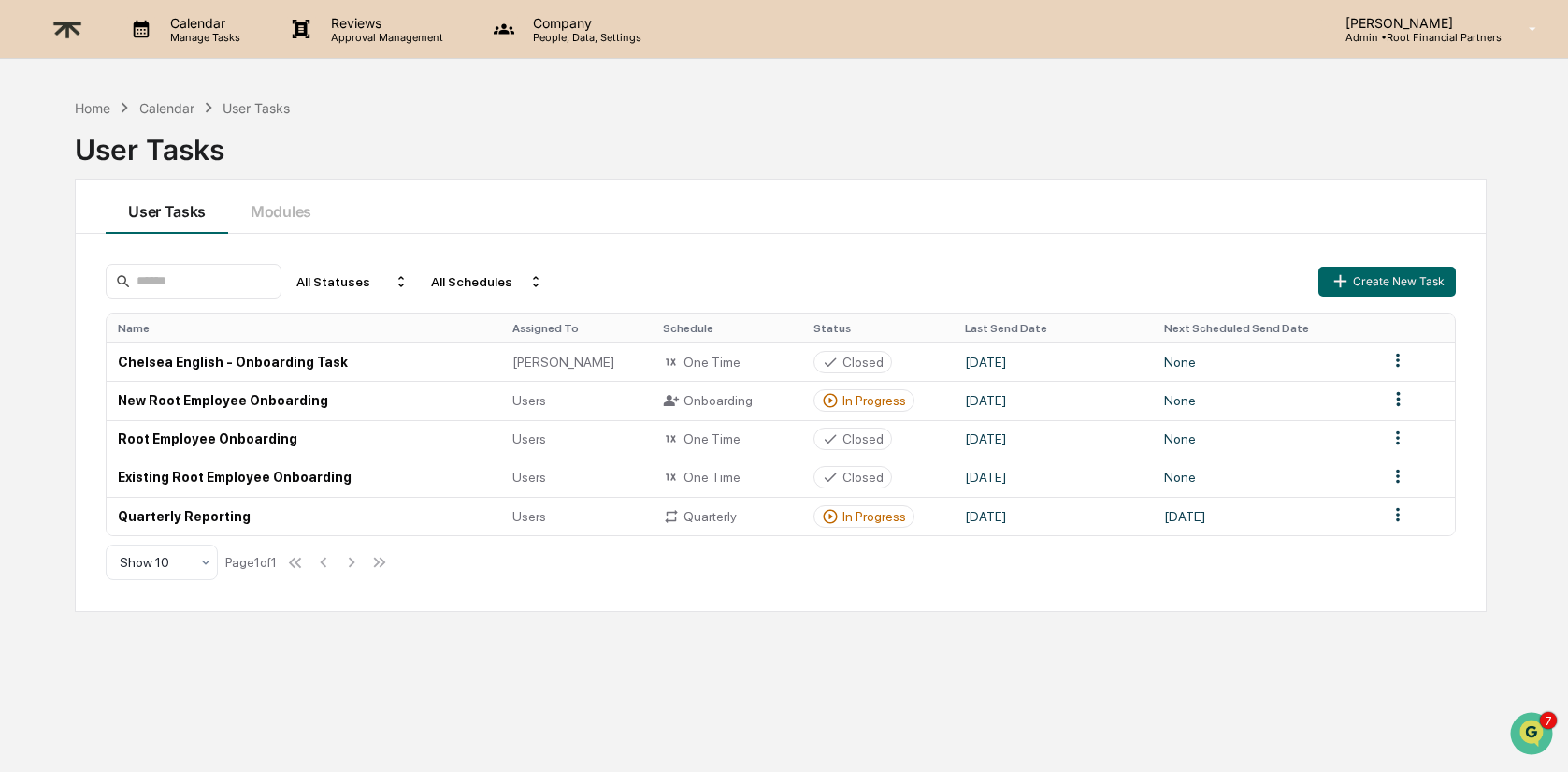
click at [208, 33] on p "Manage Tasks" at bounding box center [202, 37] width 94 height 13
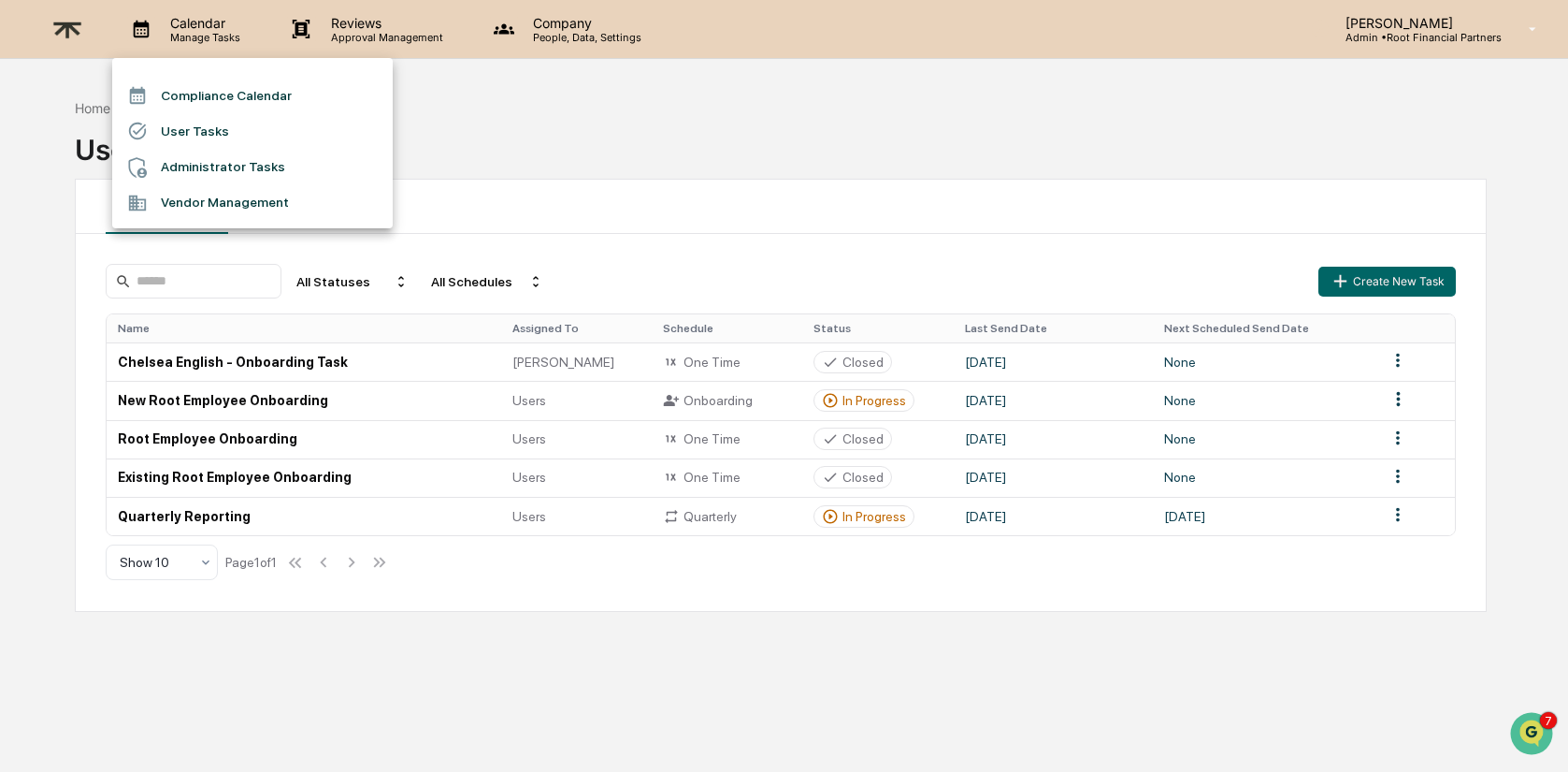
click at [237, 160] on li "Administrator Tasks" at bounding box center [252, 167] width 280 height 36
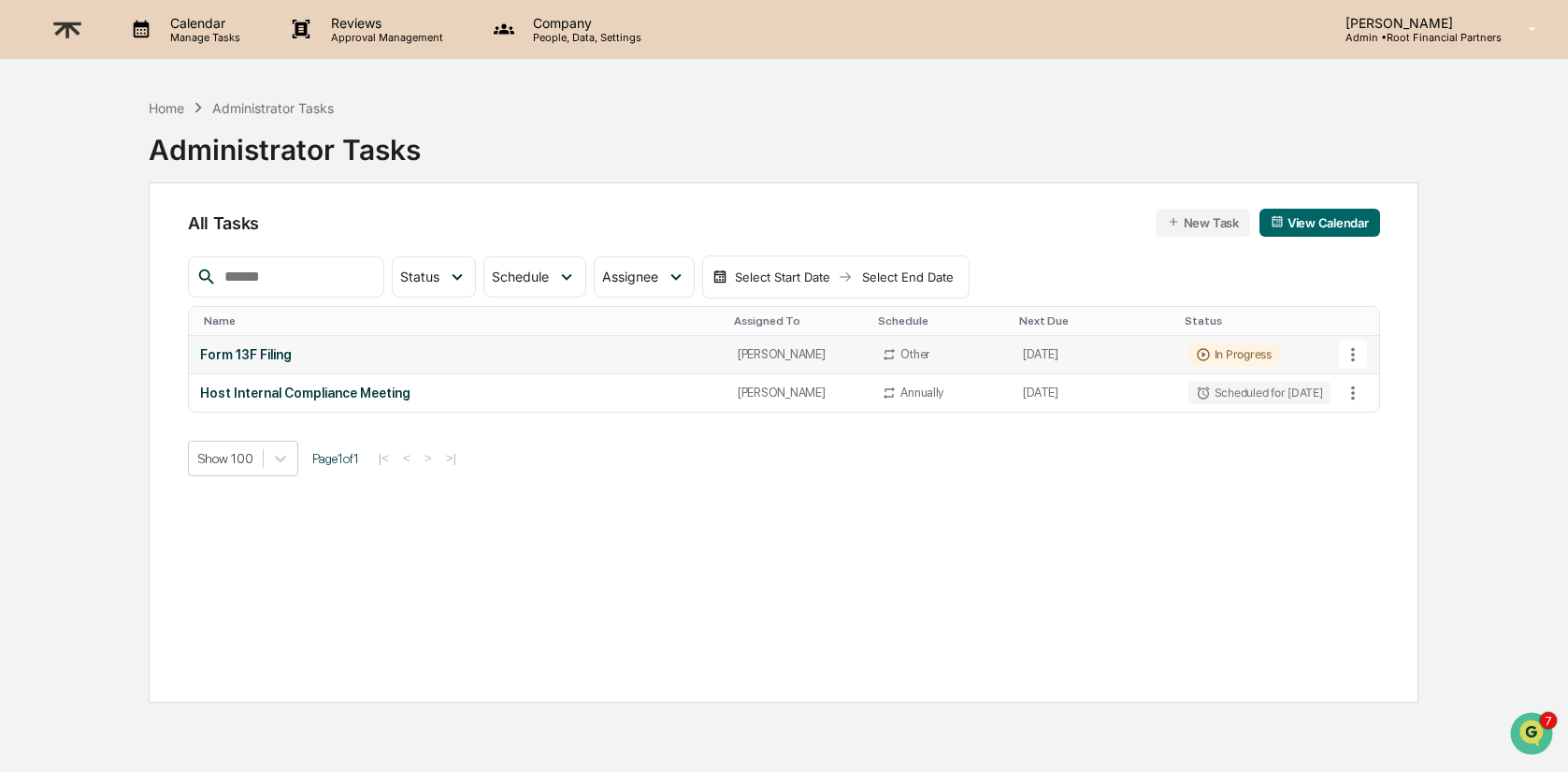
click at [1221, 357] on div "In Progress" at bounding box center [1234, 354] width 91 height 23
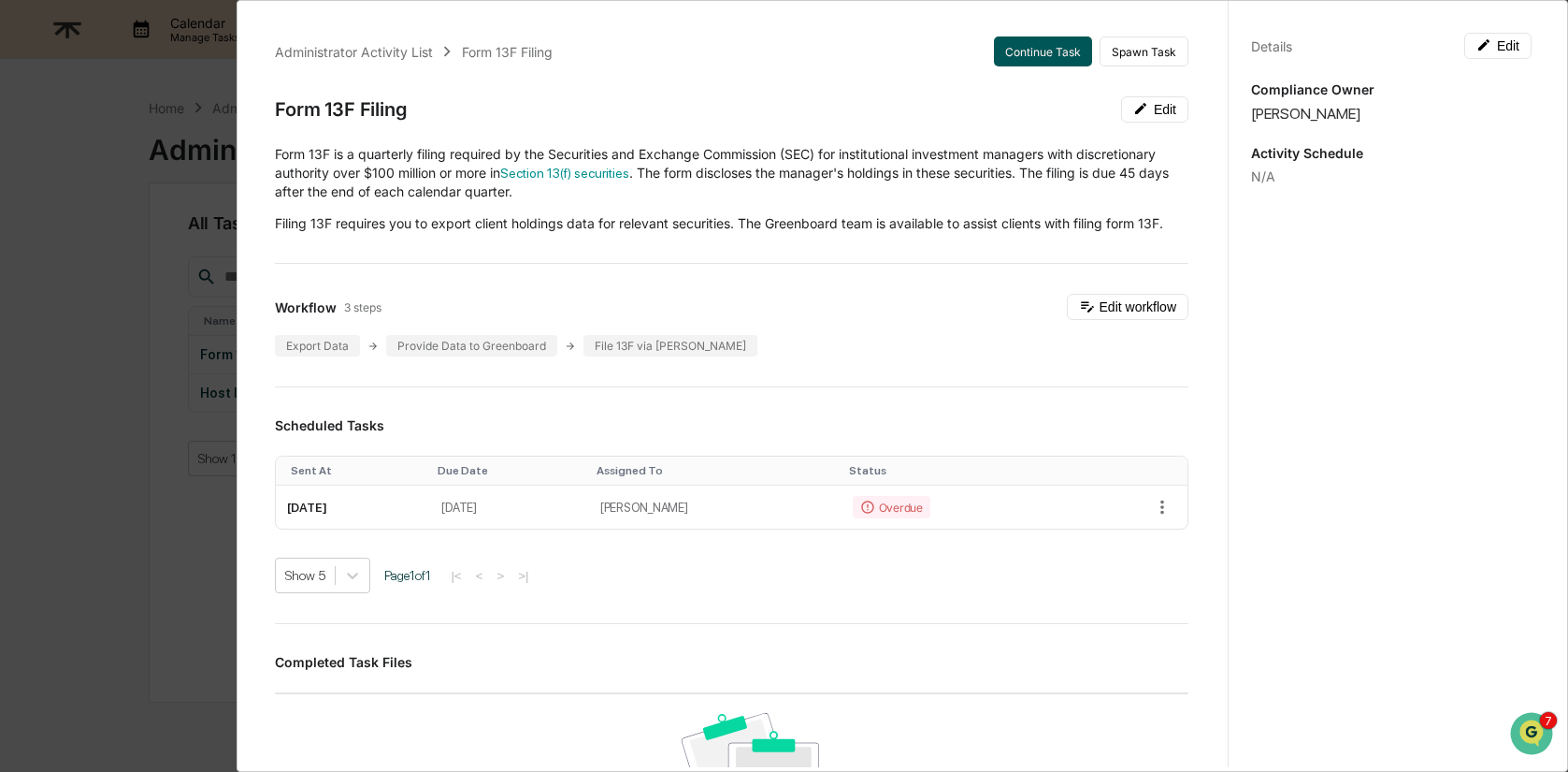
click at [1048, 51] on button "Continue Task" at bounding box center [1042, 52] width 98 height 30
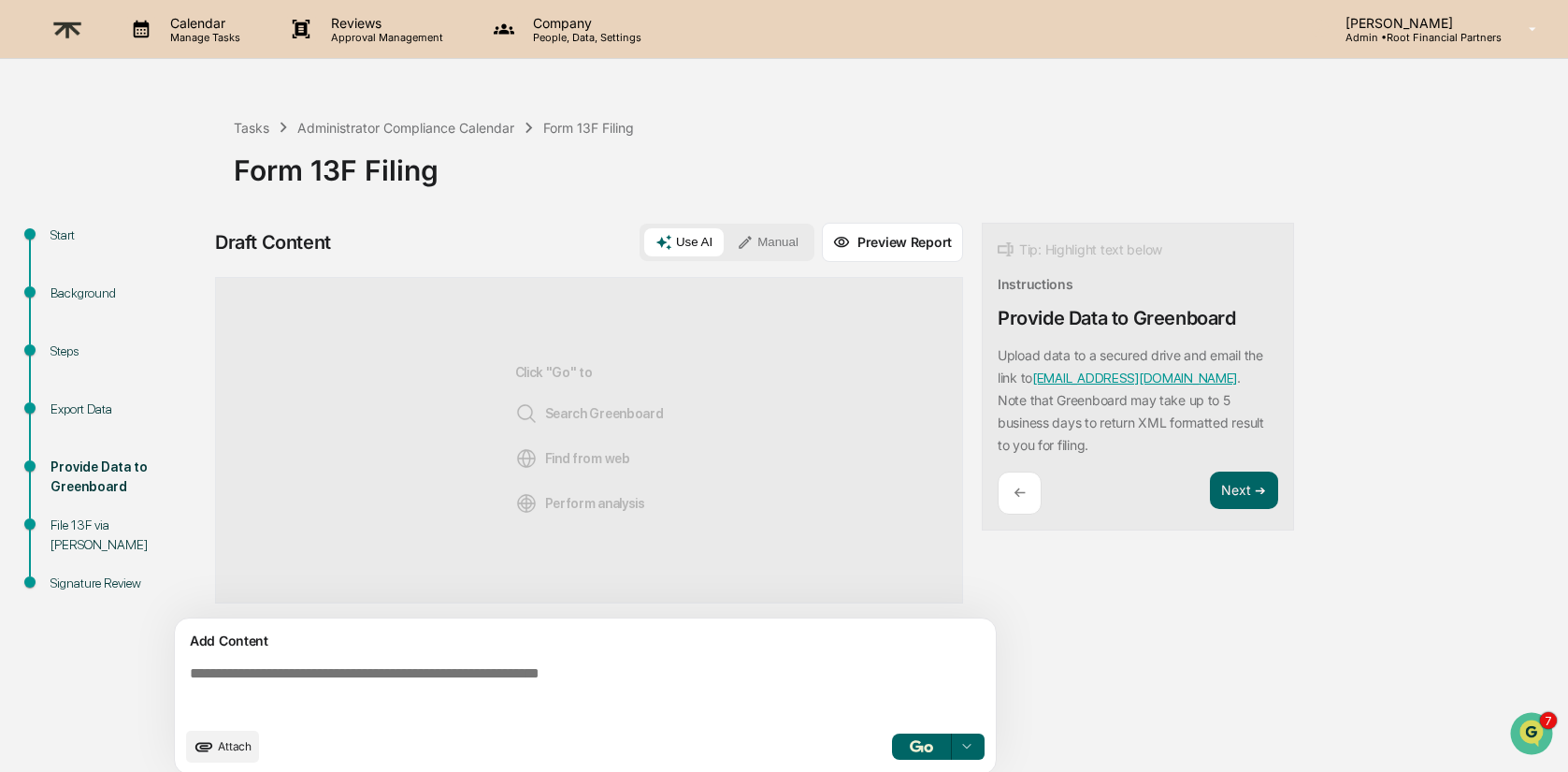
scroll to position [14, 0]
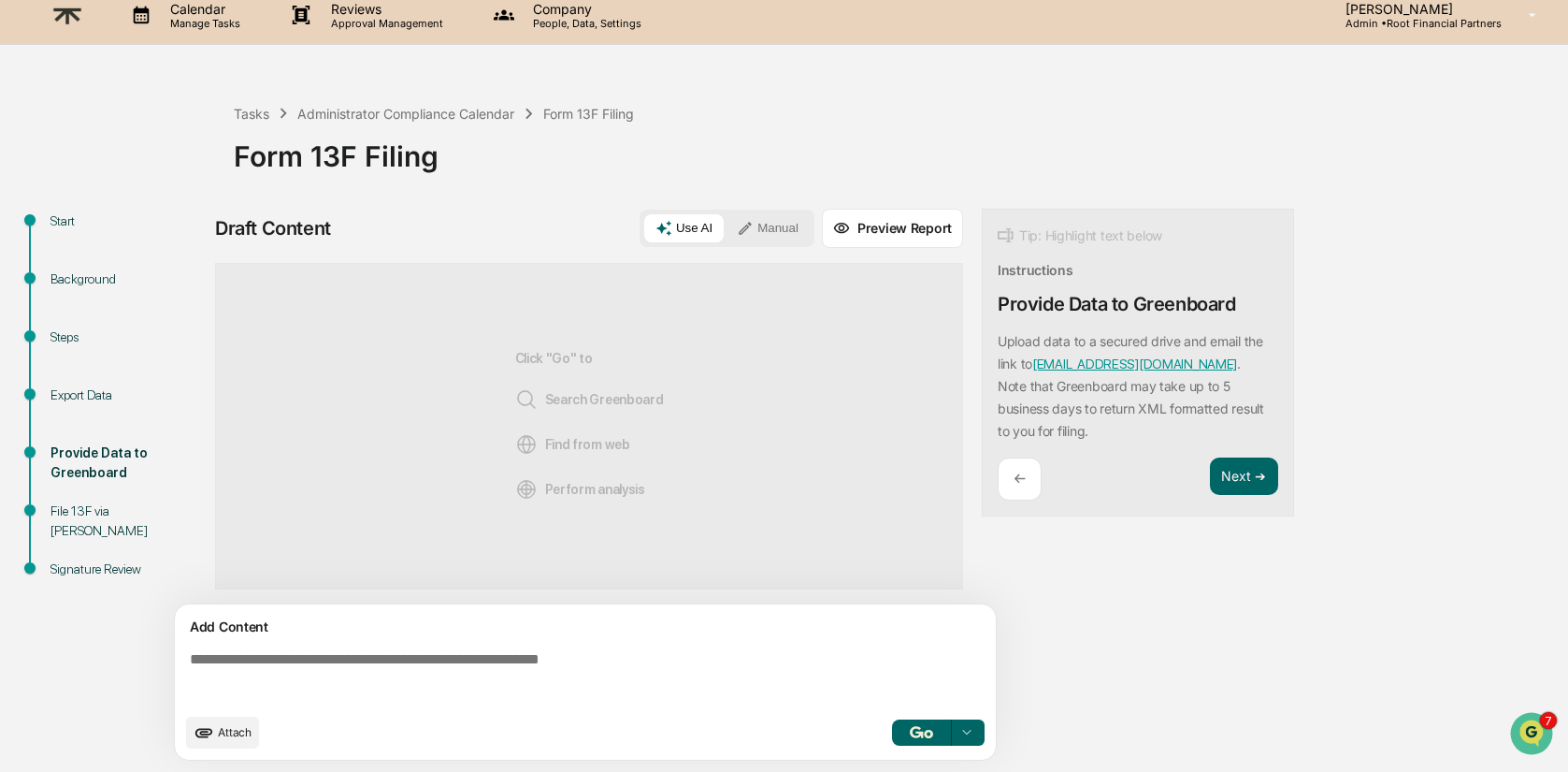
click at [101, 513] on div "File 13F via EDGAR" at bounding box center [127, 521] width 154 height 40
click at [1242, 460] on button "Next ➔" at bounding box center [1244, 477] width 68 height 39
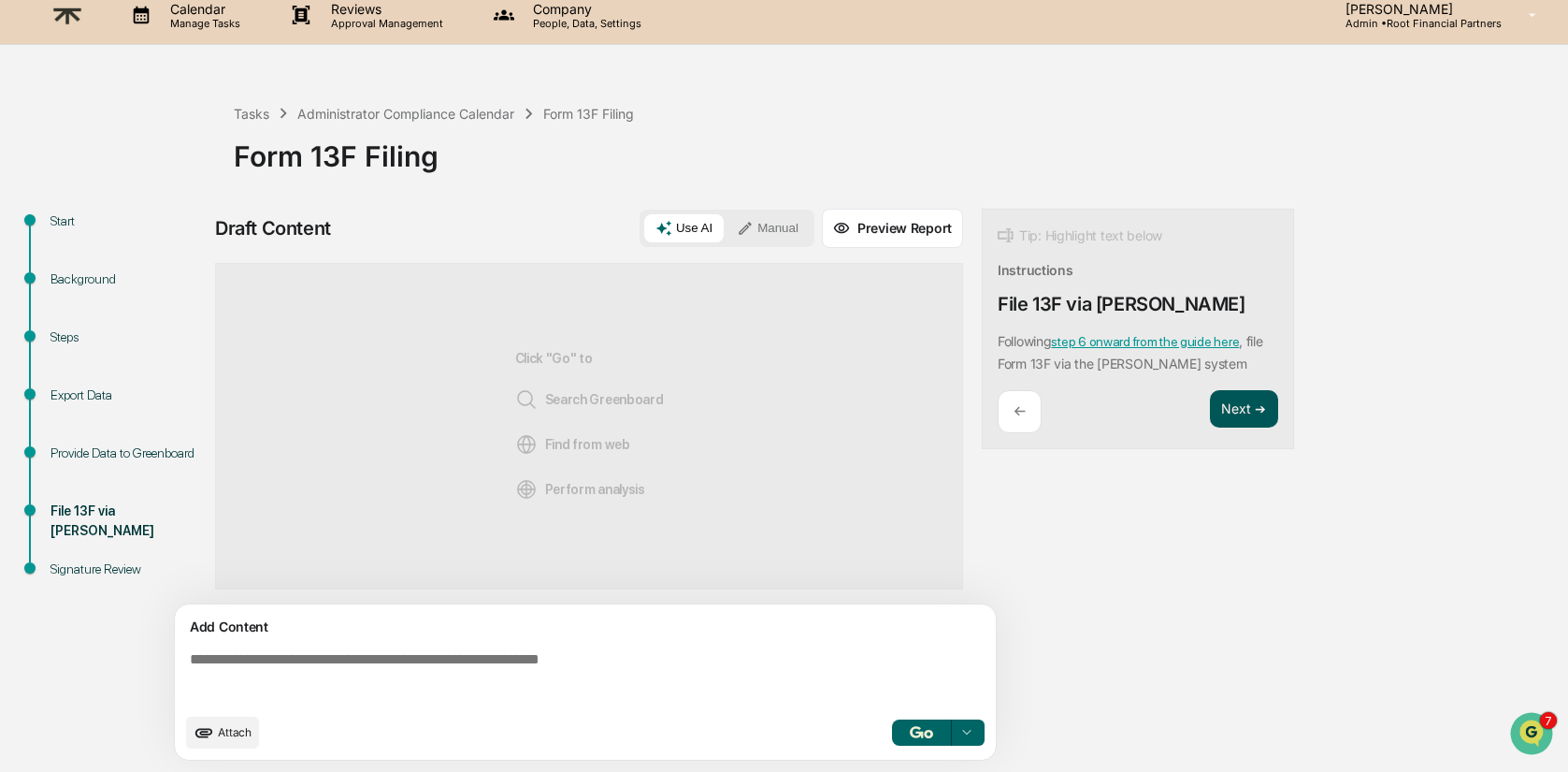
click at [1240, 409] on button "Next ➔" at bounding box center [1244, 409] width 68 height 39
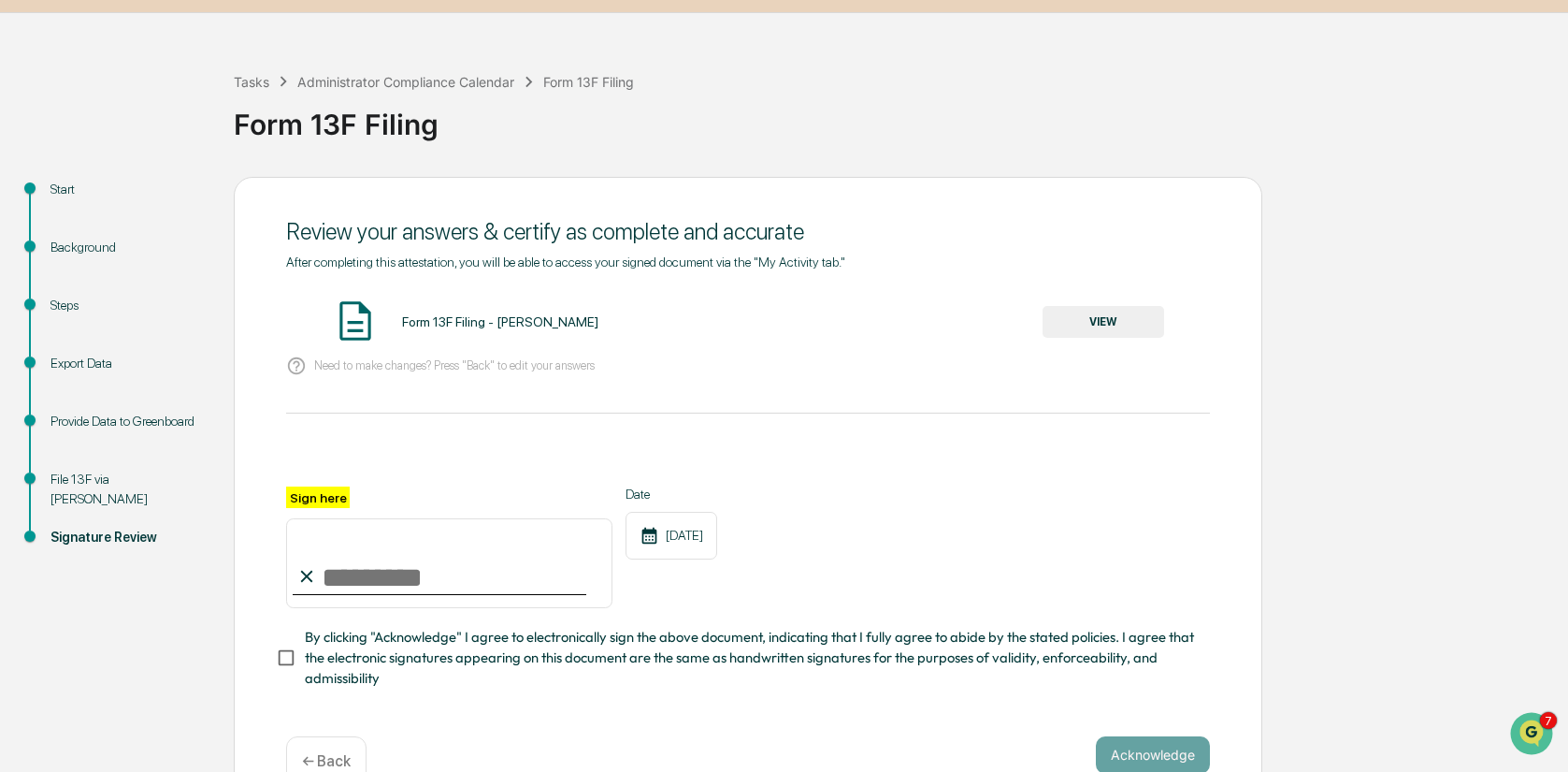
scroll to position [90, 0]
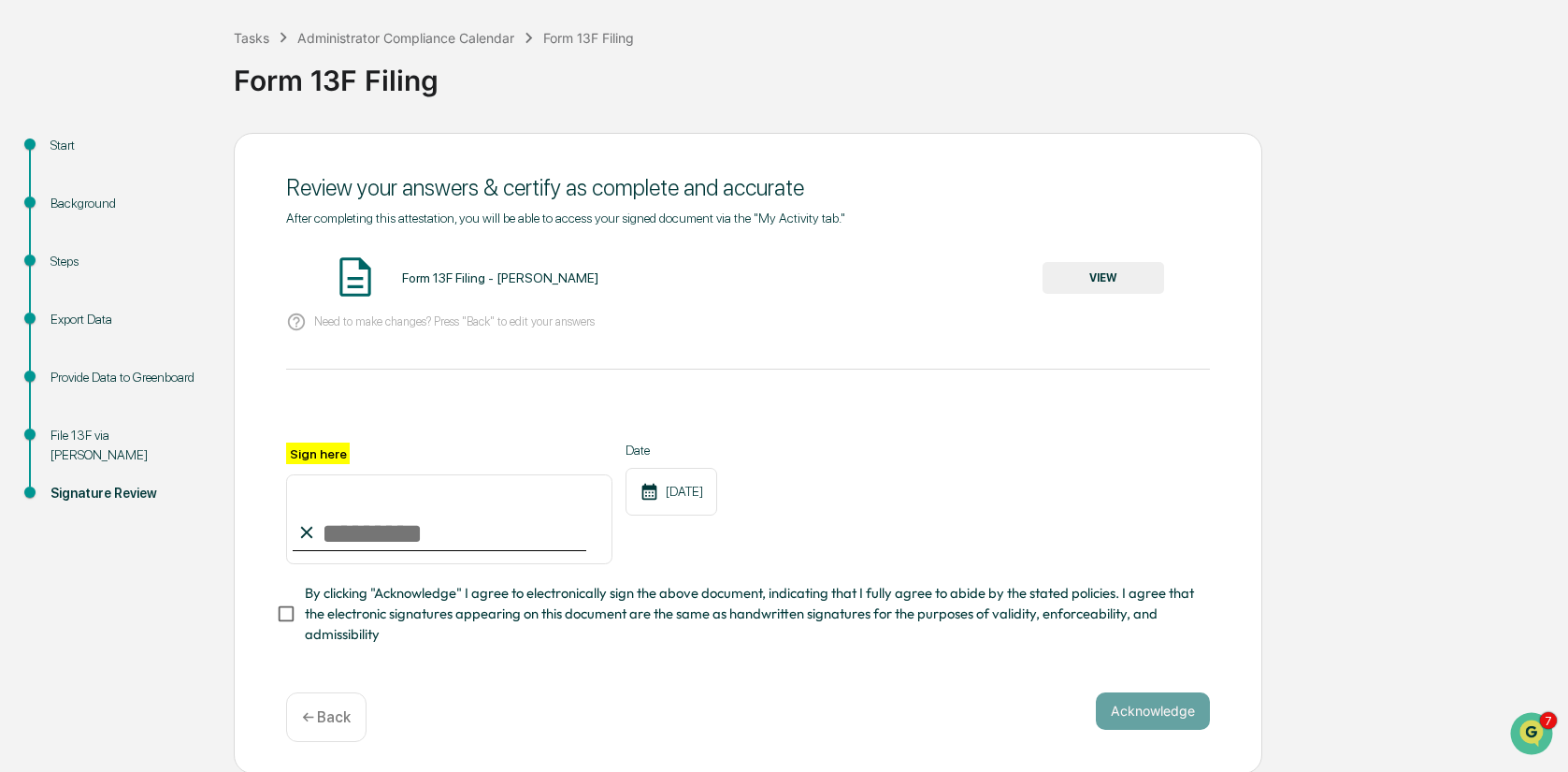
click at [397, 539] on input "Sign here" at bounding box center [449, 519] width 326 height 90
click at [431, 529] on input "Sign here" at bounding box center [449, 519] width 326 height 90
type input "**********"
click at [646, 496] on icon at bounding box center [650, 491] width 15 height 17
click at [712, 490] on div "08/22/2025" at bounding box center [672, 492] width 92 height 48
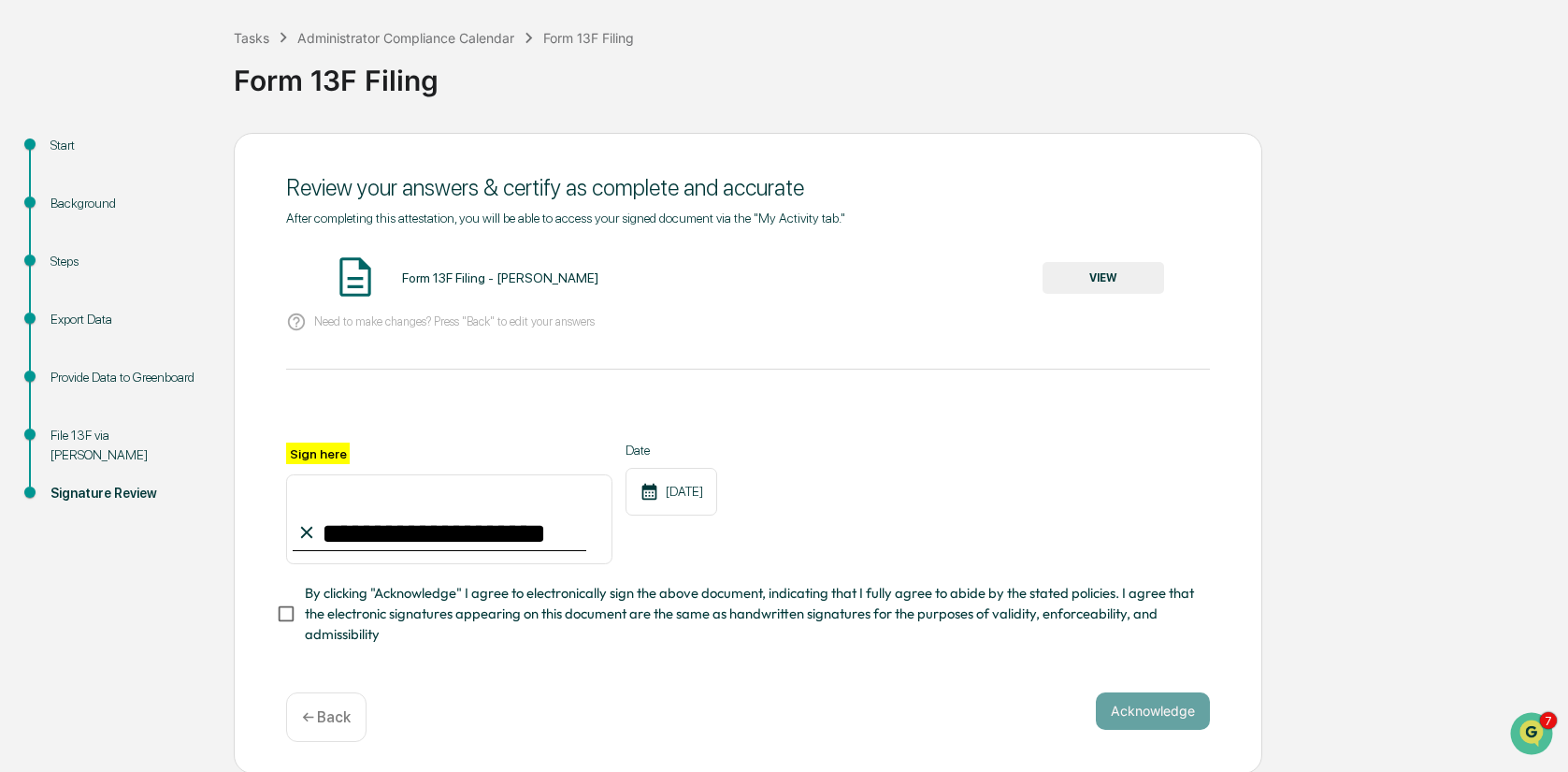
click at [673, 489] on div "08/22/2025" at bounding box center [672, 492] width 92 height 48
click at [653, 484] on icon at bounding box center [650, 491] width 15 height 17
click at [652, 493] on icon at bounding box center [650, 492] width 20 height 20
click at [412, 589] on span "By clicking "Acknowledge" I agree to electronically sign the above document, in…" at bounding box center [750, 613] width 890 height 62
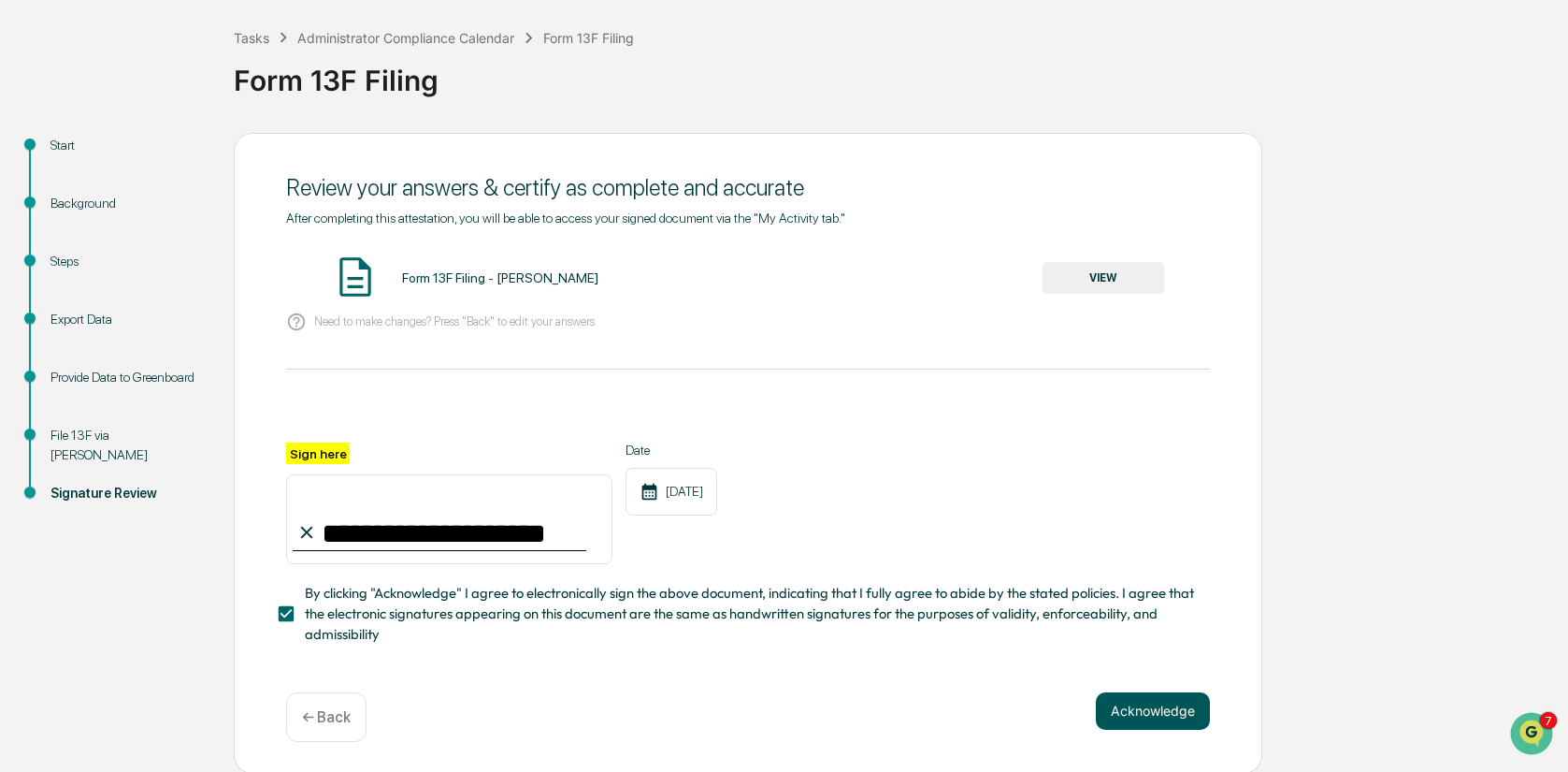
click at [1173, 709] on button "Acknowledge" at bounding box center [1152, 712] width 114 height 38
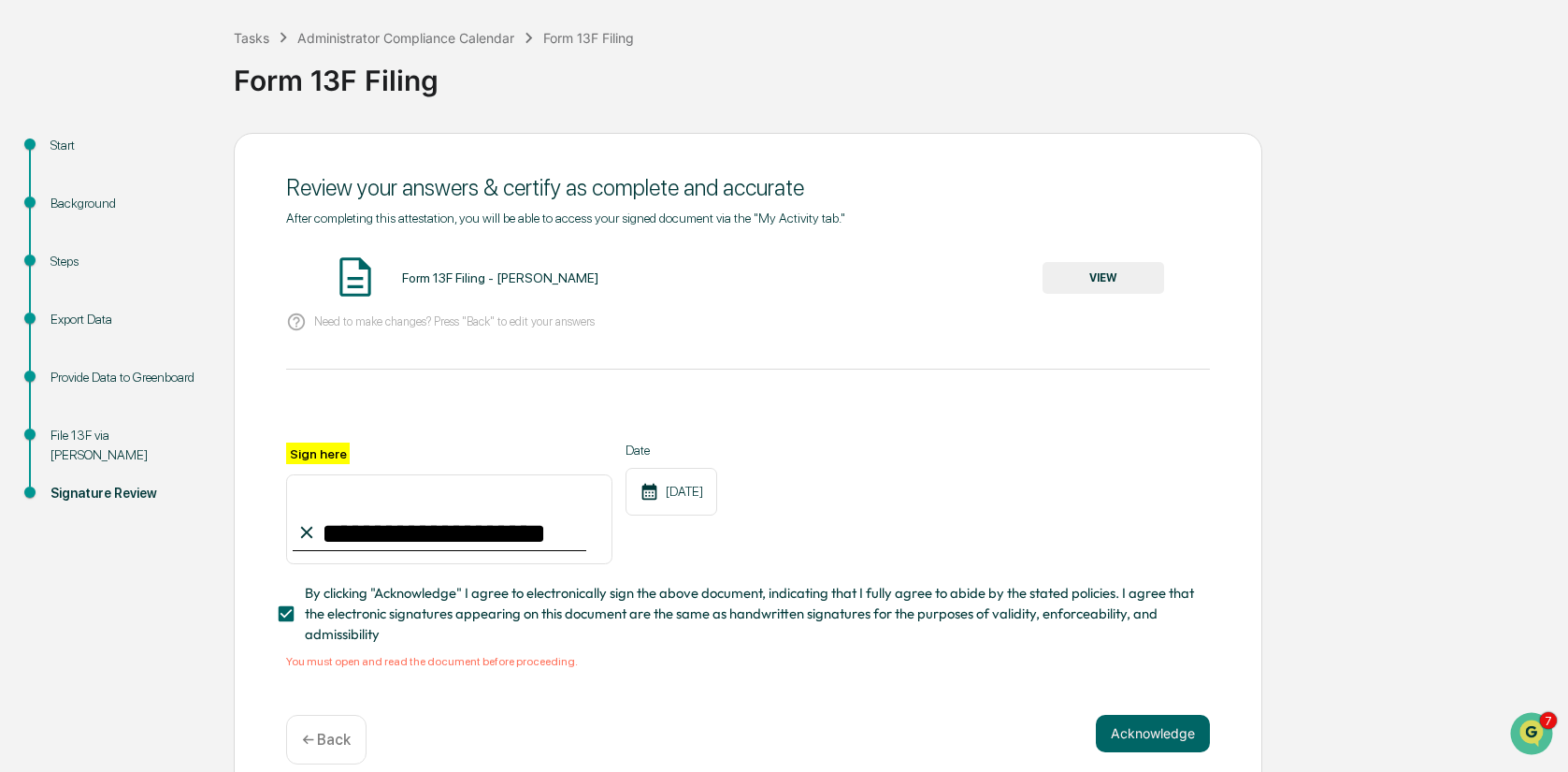
scroll to position [113, 0]
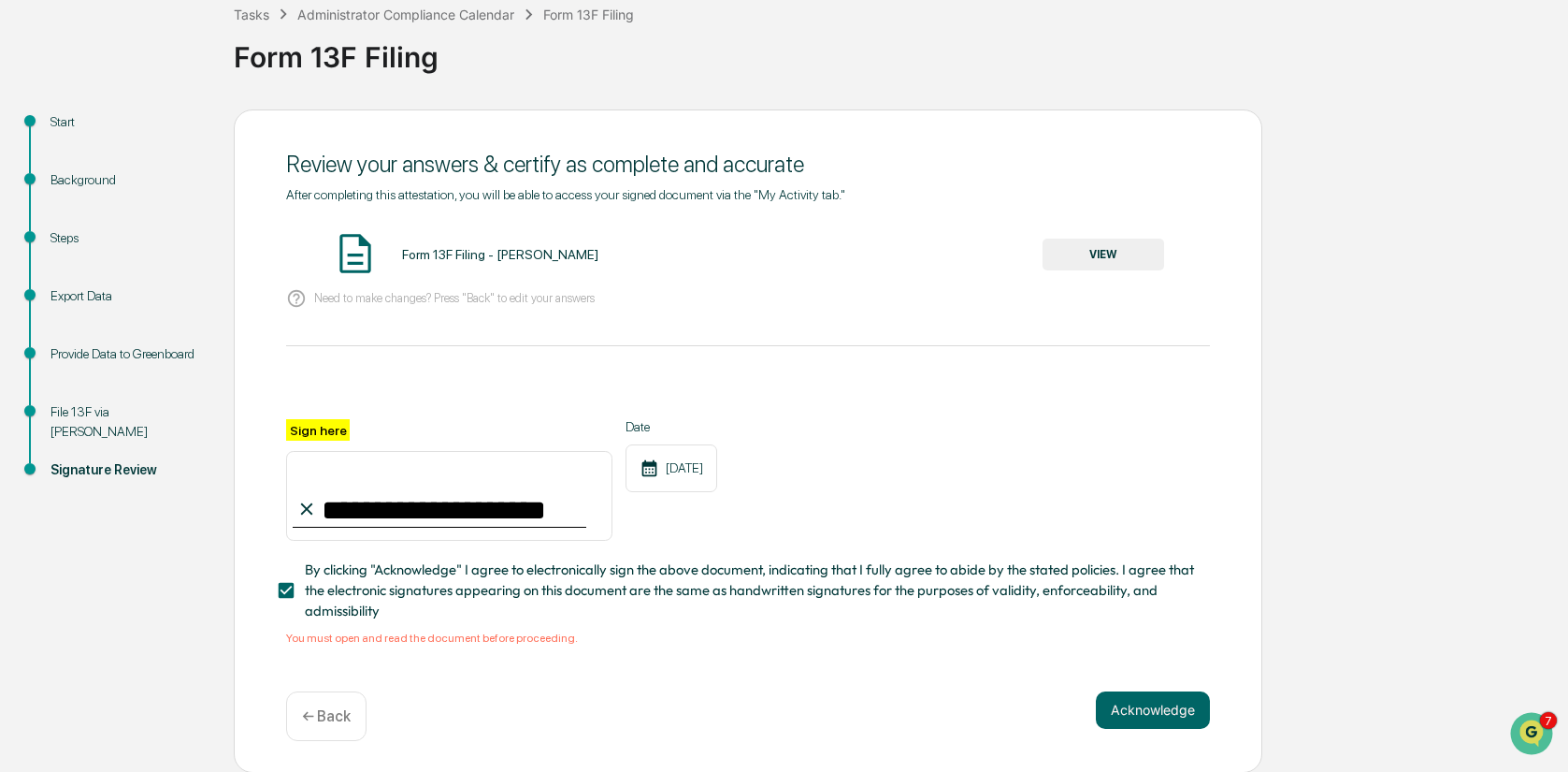
click at [1139, 259] on button "VIEW" at bounding box center [1103, 255] width 122 height 32
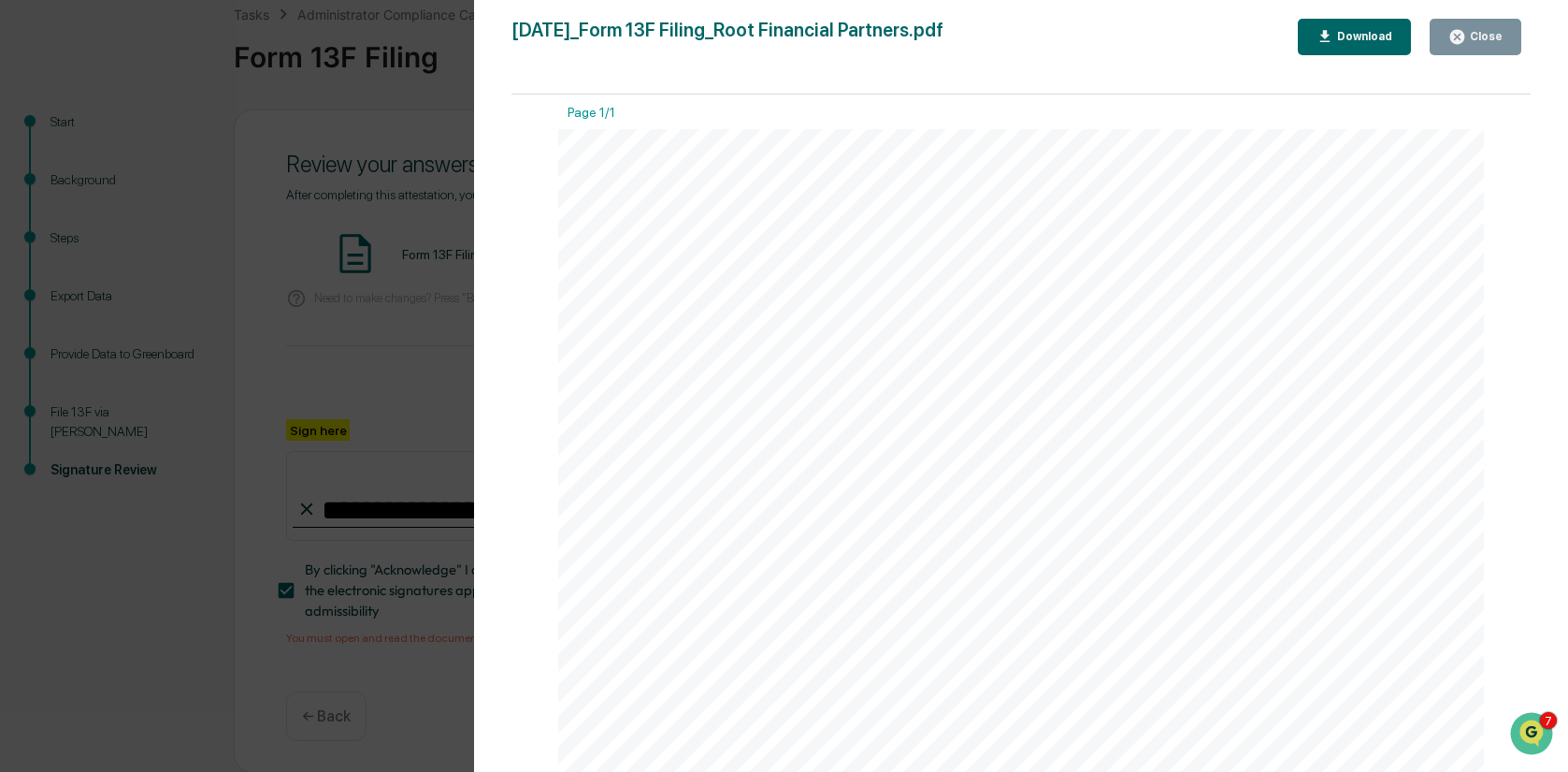
scroll to position [0, 0]
click at [1475, 39] on div "Close" at bounding box center [1484, 36] width 37 height 13
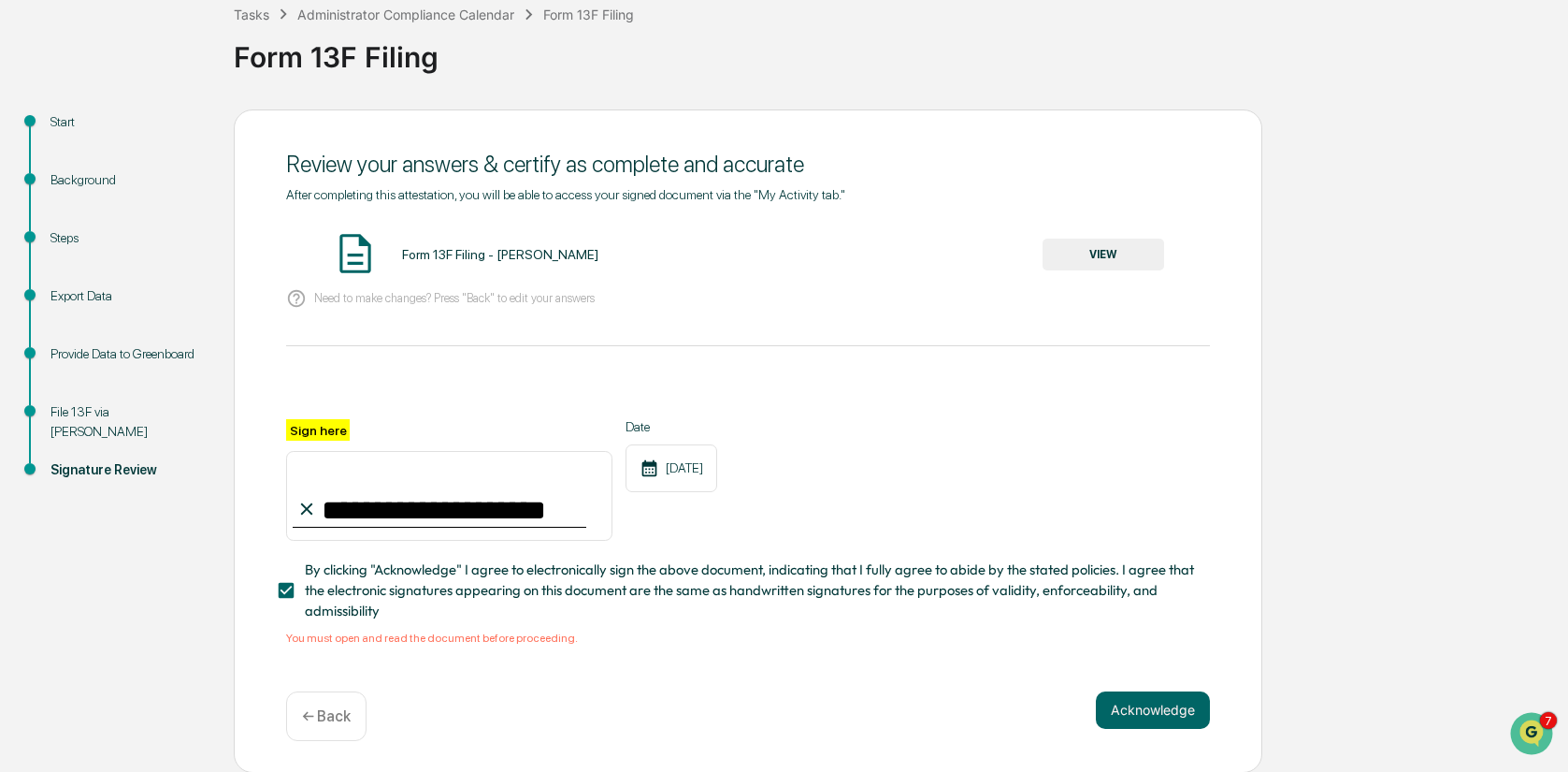
click at [72, 228] on div "Steps" at bounding box center [127, 238] width 154 height 20
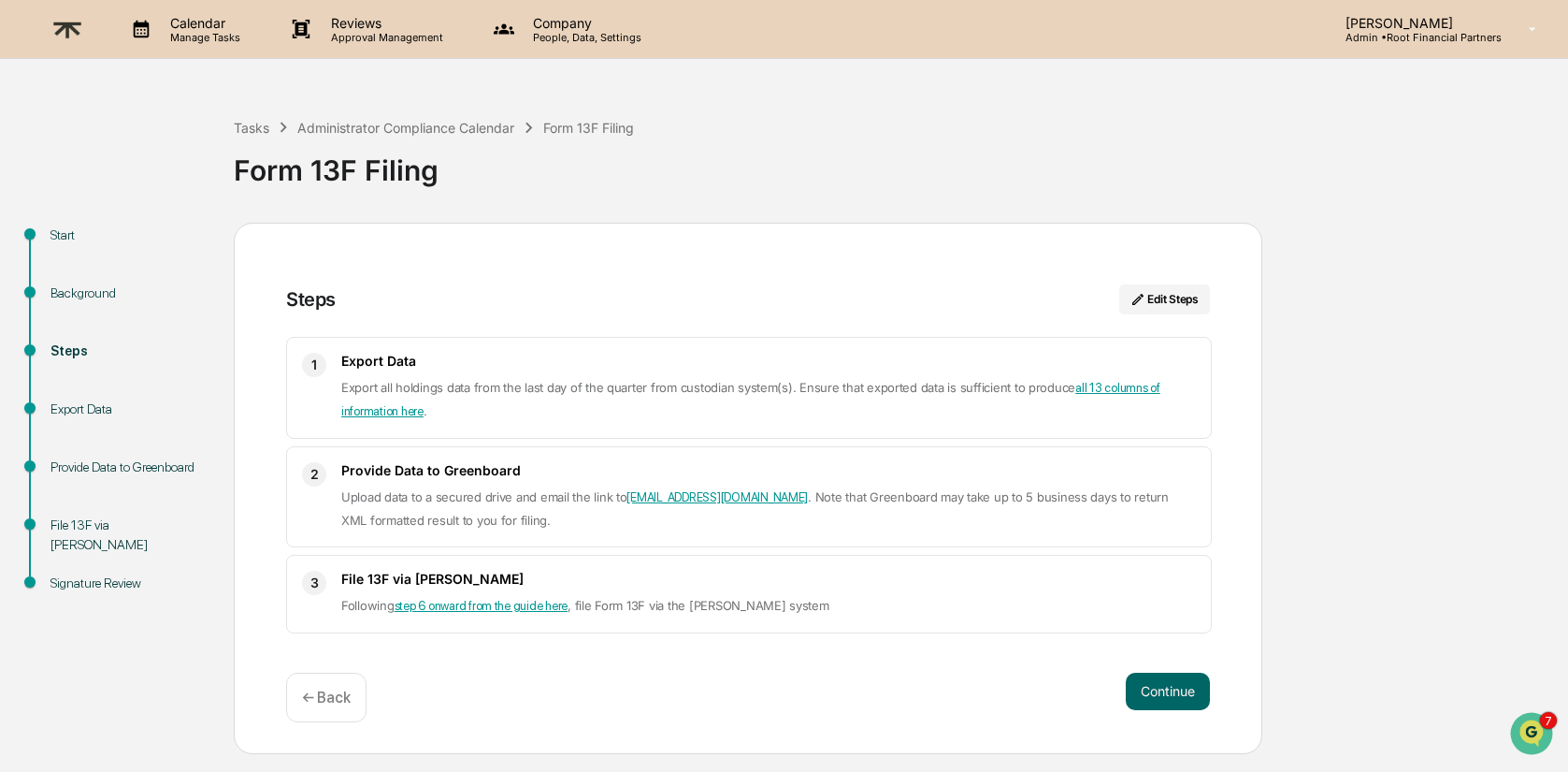
click at [76, 466] on div "Provide Data to Greenboard" at bounding box center [127, 468] width 154 height 20
click at [107, 470] on div "Provide Data to Greenboard" at bounding box center [127, 468] width 154 height 20
click at [106, 477] on div "Provide Data to Greenboard" at bounding box center [127, 468] width 154 height 20
click at [930, 520] on p "Upload data to a secured drive and email the link to ops@greenboard.io . Note t…" at bounding box center [769, 508] width 855 height 46
click at [105, 477] on div "Provide Data to Greenboard" at bounding box center [127, 468] width 154 height 20
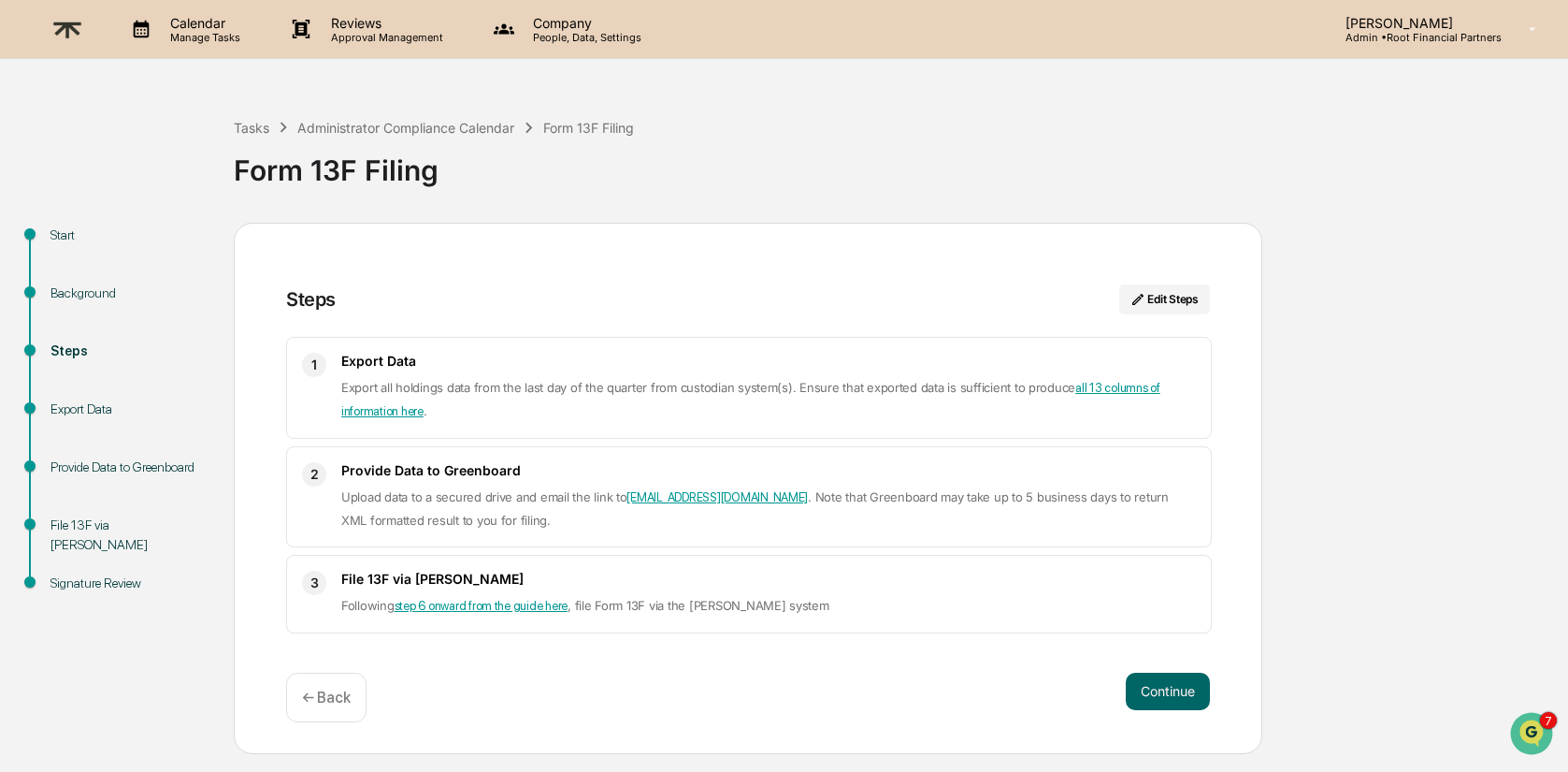
click at [118, 531] on div "File 13F via EDGAR" at bounding box center [127, 535] width 154 height 40
click at [1170, 688] on button "Continue" at bounding box center [1168, 692] width 84 height 38
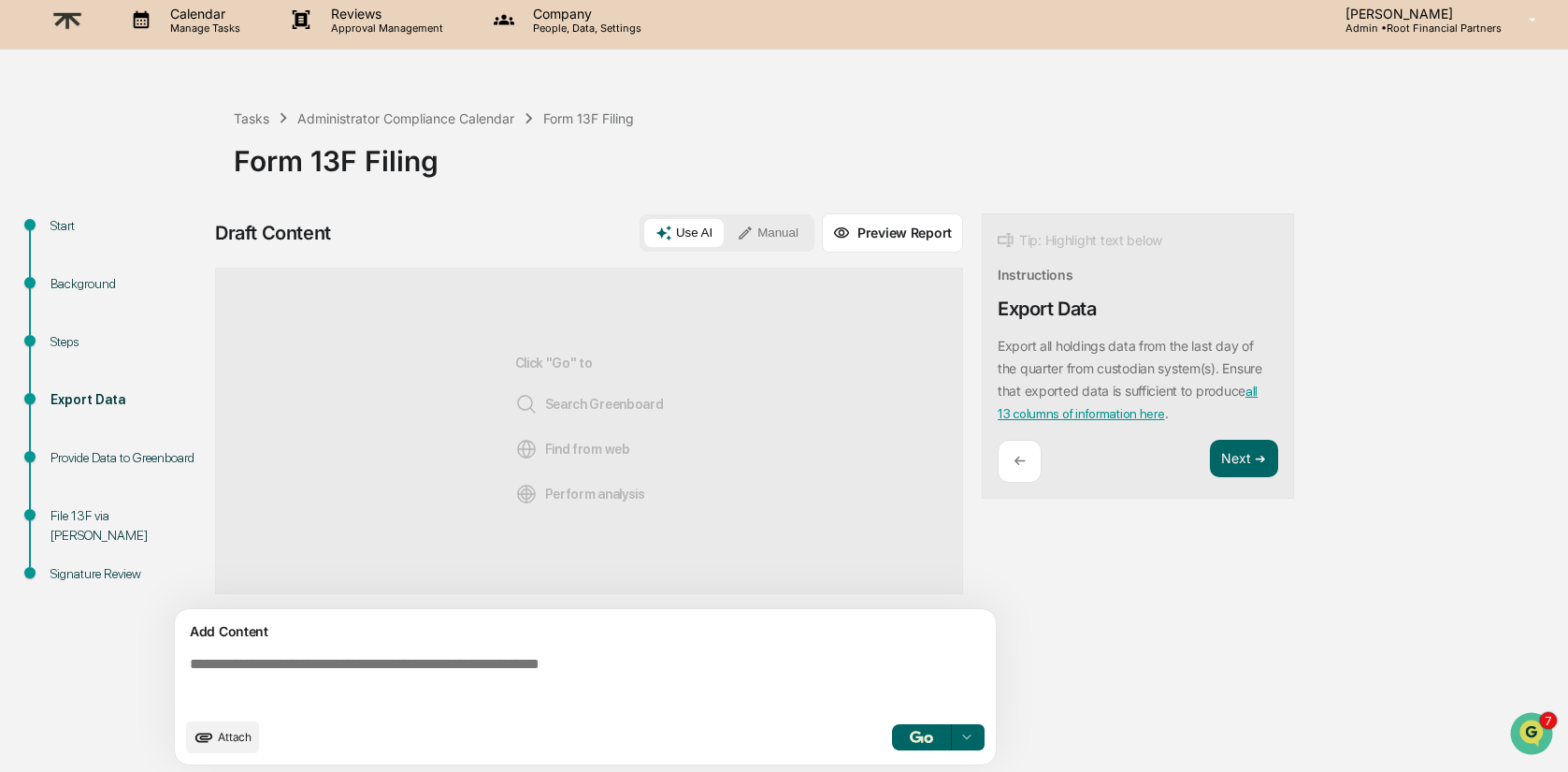
scroll to position [14, 0]
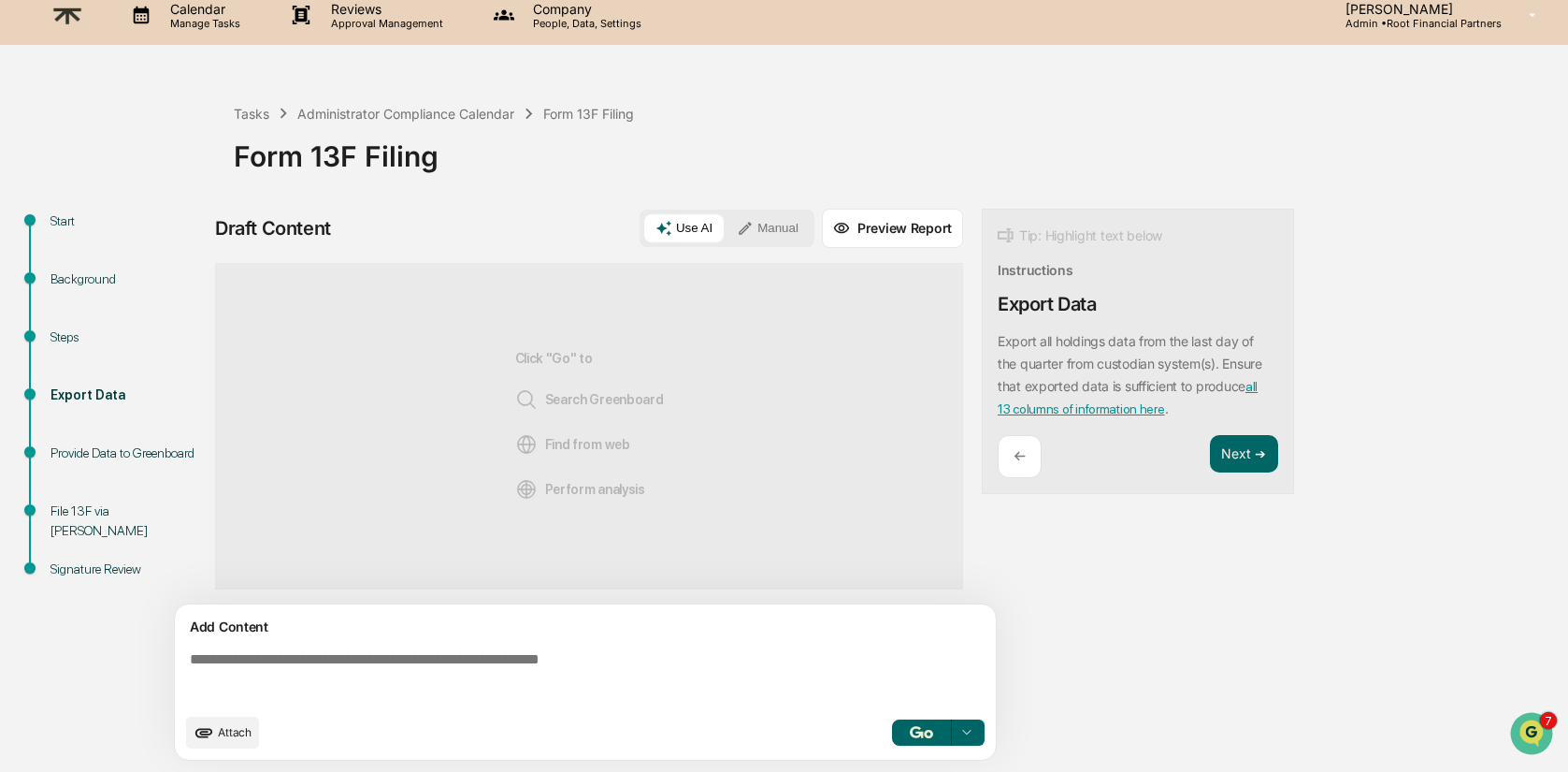
click at [71, 462] on div "Provide Data to Greenboard" at bounding box center [127, 453] width 154 height 20
click at [69, 17] on img at bounding box center [66, 15] width 45 height 46
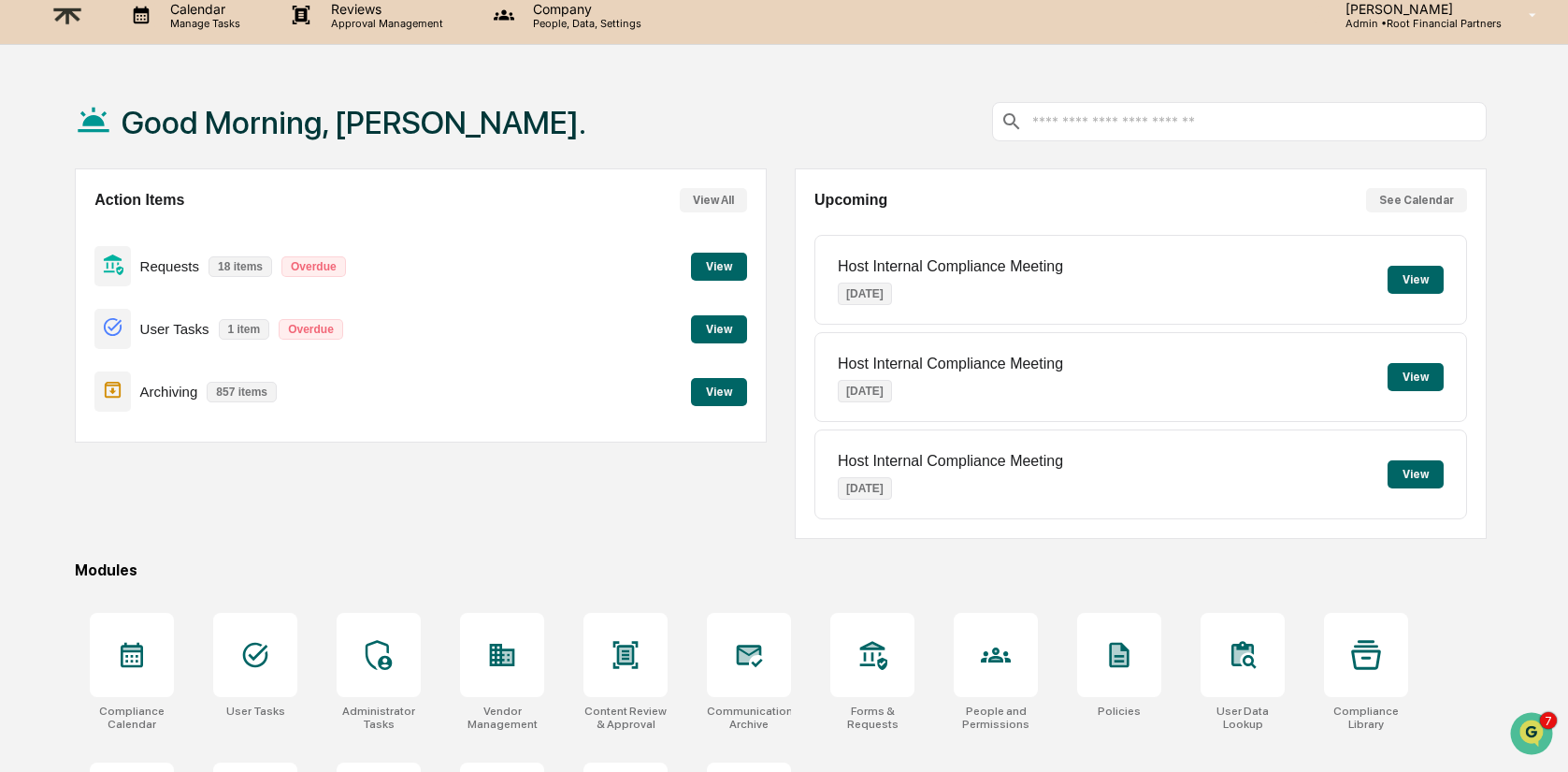
click at [725, 396] on button "View" at bounding box center [719, 391] width 56 height 28
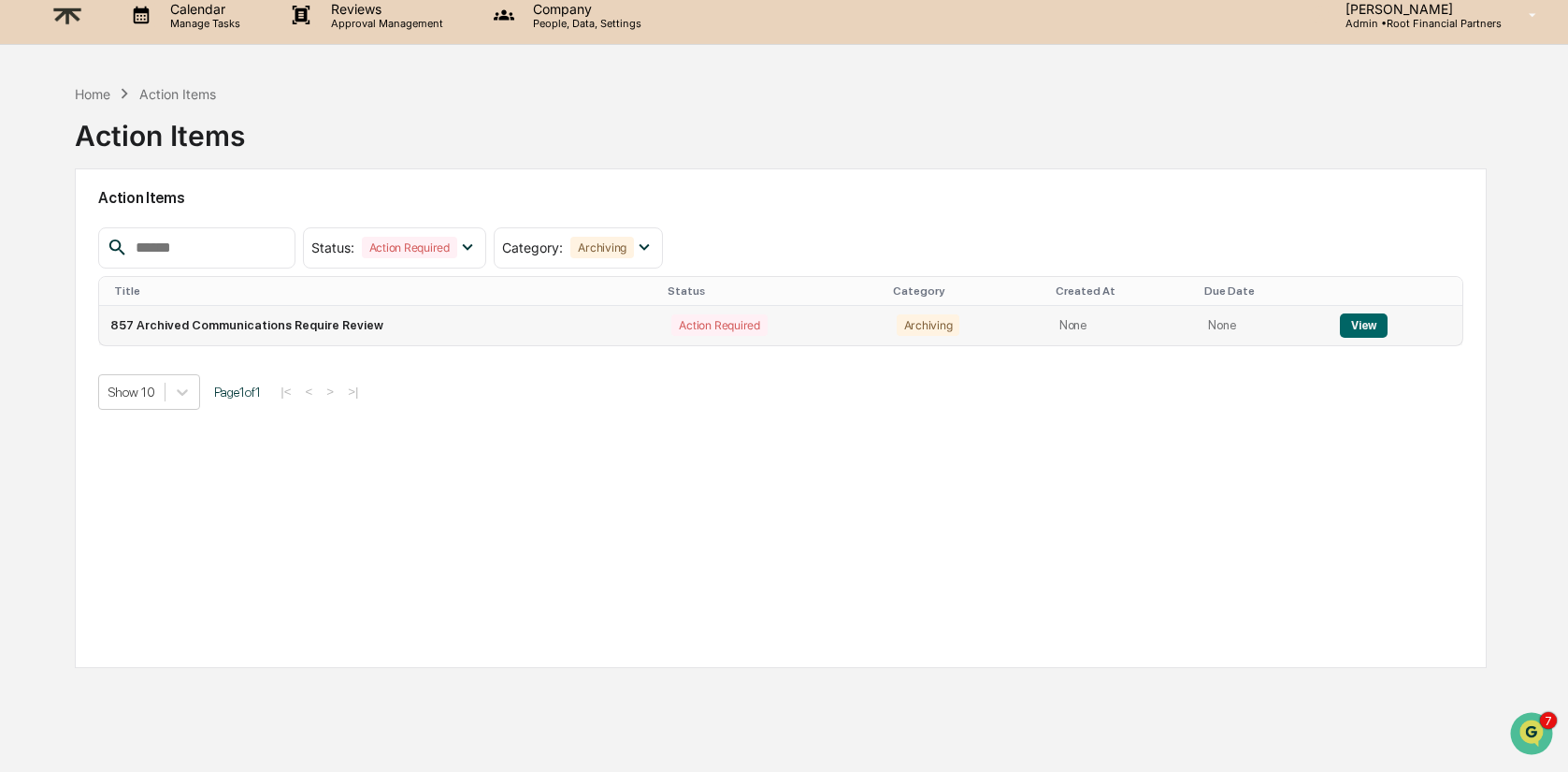
click at [1356, 317] on button "View" at bounding box center [1364, 325] width 48 height 25
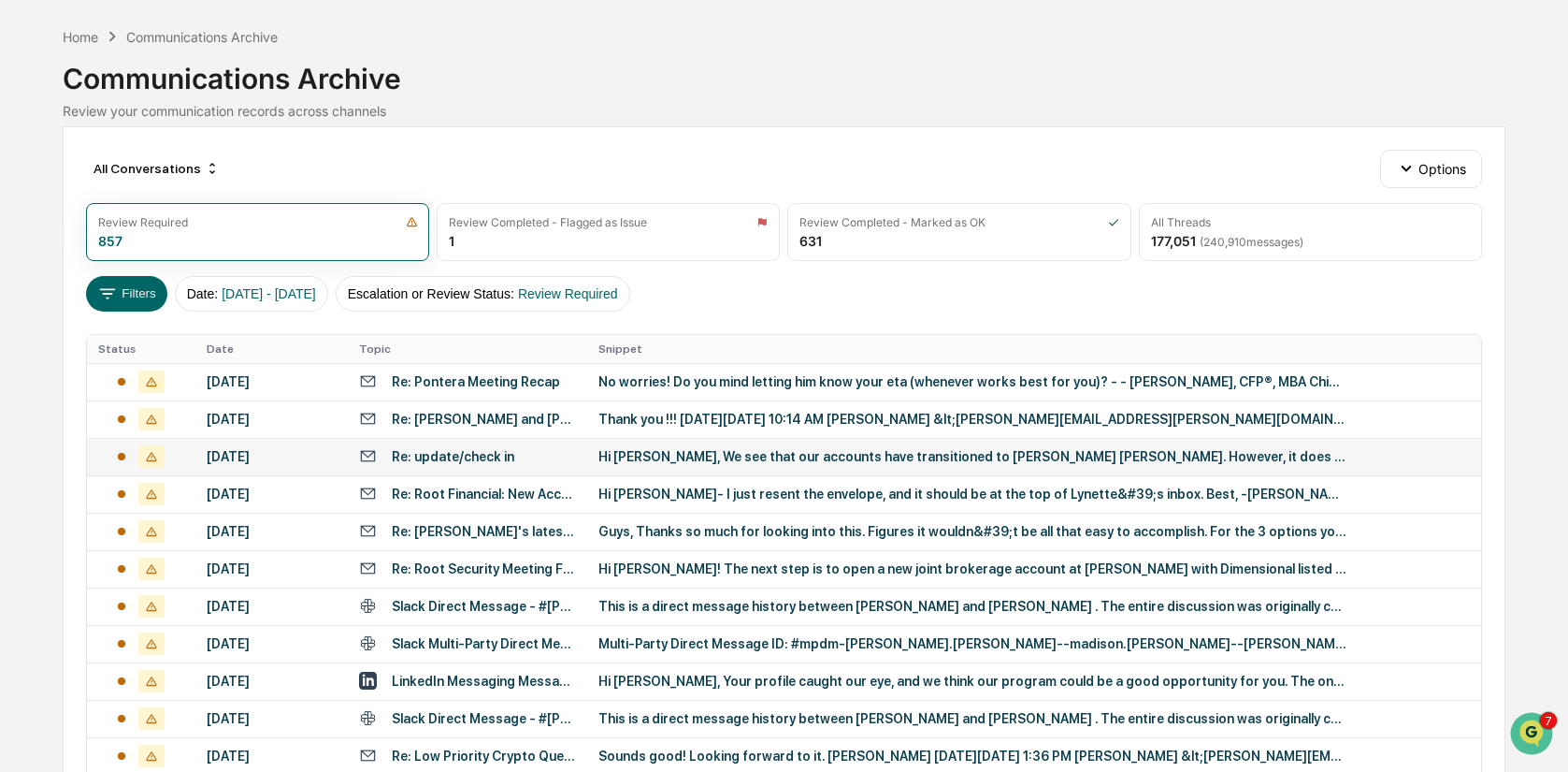
scroll to position [167, 0]
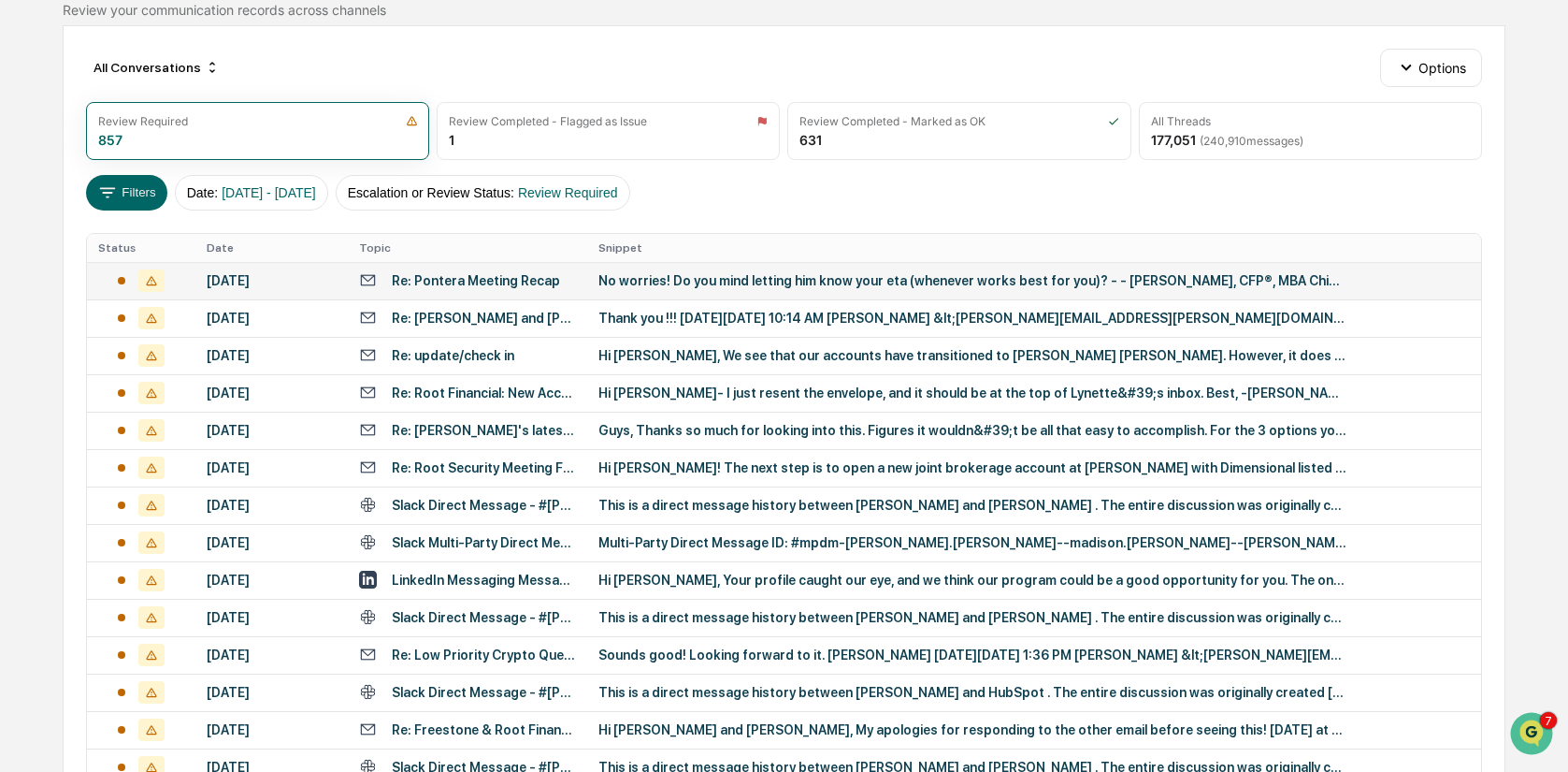
click at [812, 274] on div "No worries! Do you mind letting him know your eta (whenever works best for you)…" at bounding box center [972, 280] width 748 height 15
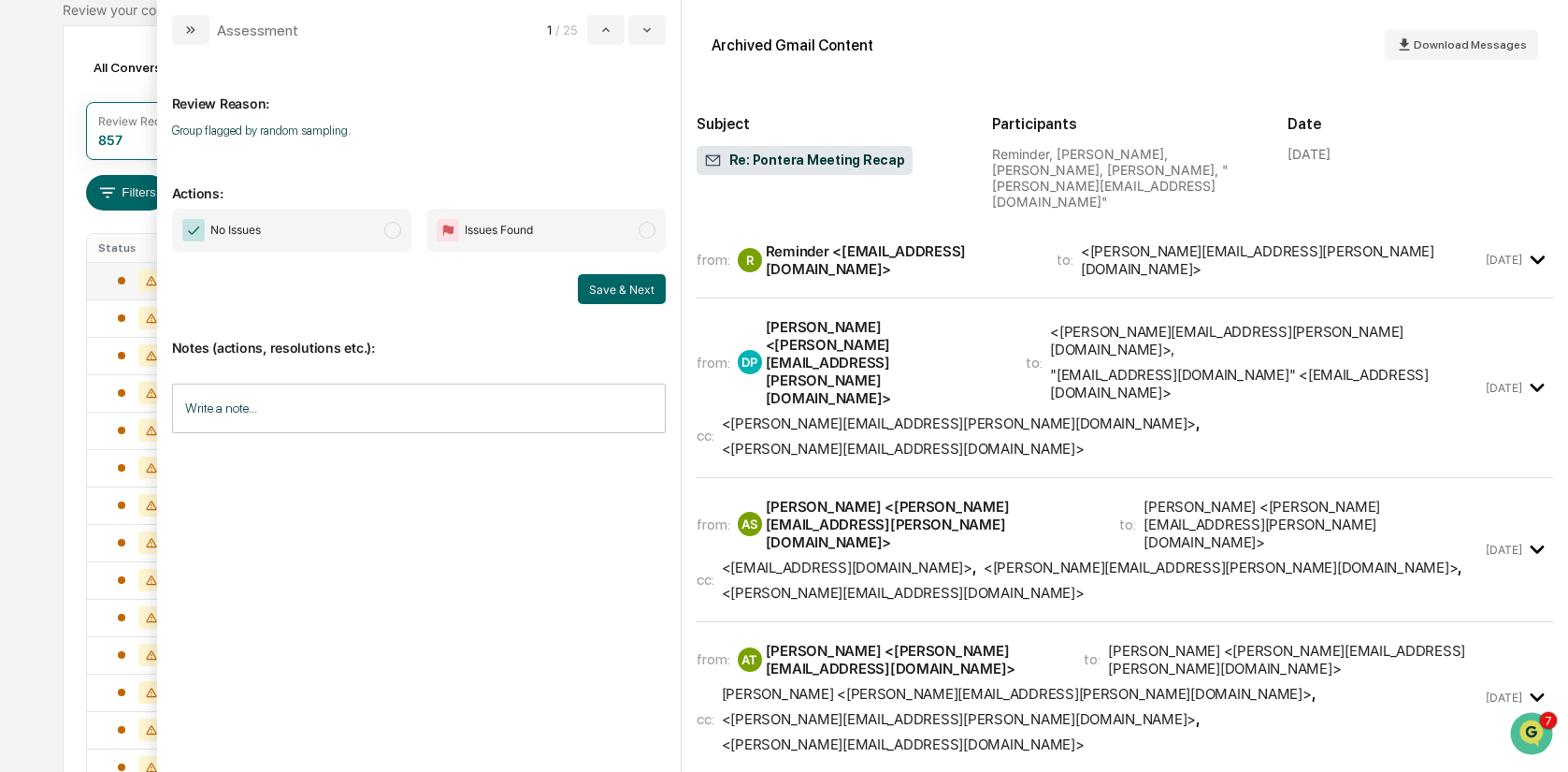
click at [352, 231] on span "No Issues" at bounding box center [292, 230] width 240 height 43
click at [598, 278] on button "Save & Next" at bounding box center [621, 289] width 88 height 30
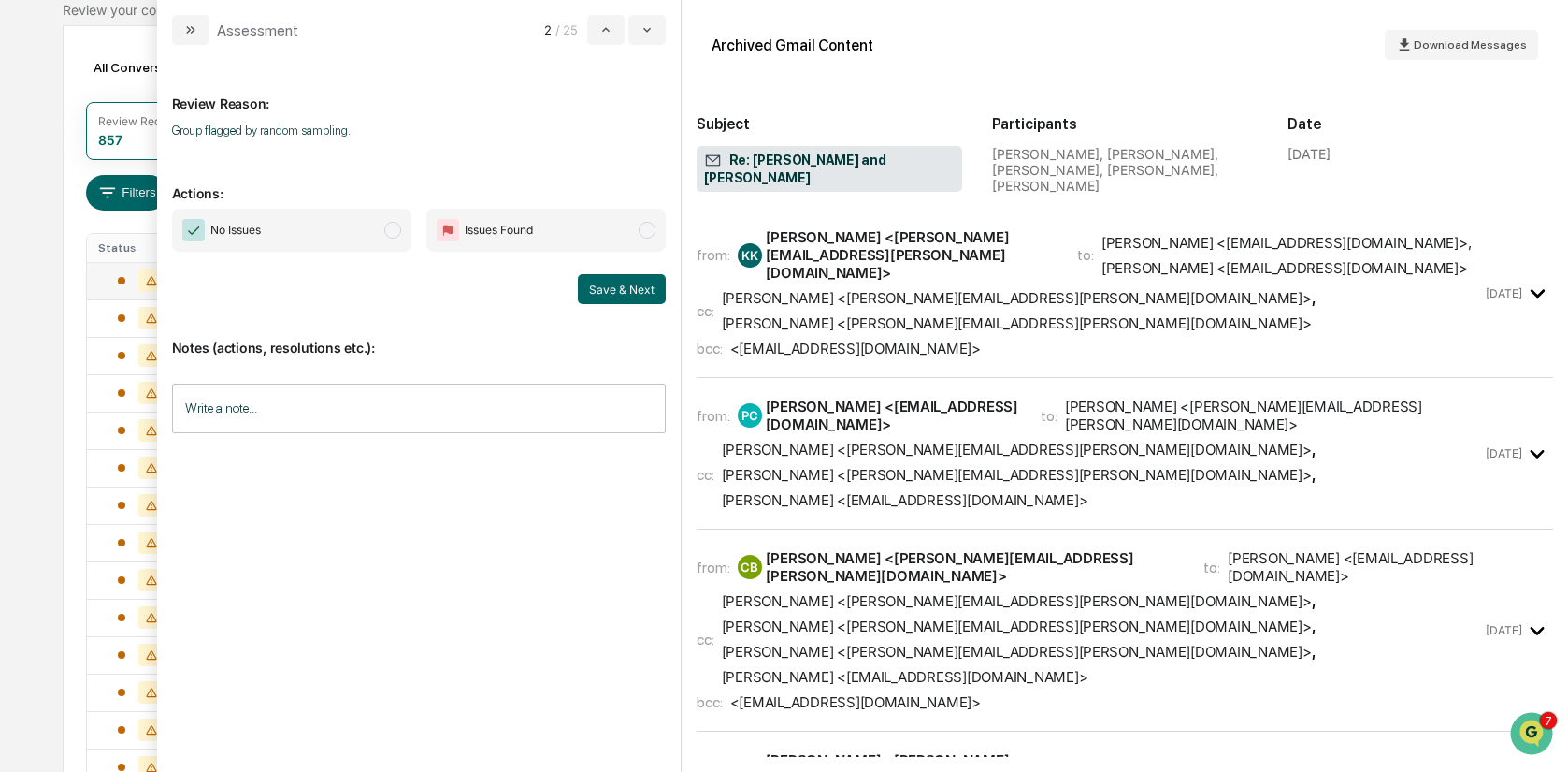
click at [338, 209] on span "No Issues" at bounding box center [292, 230] width 240 height 43
click at [630, 289] on button "Save & Next" at bounding box center [621, 289] width 88 height 30
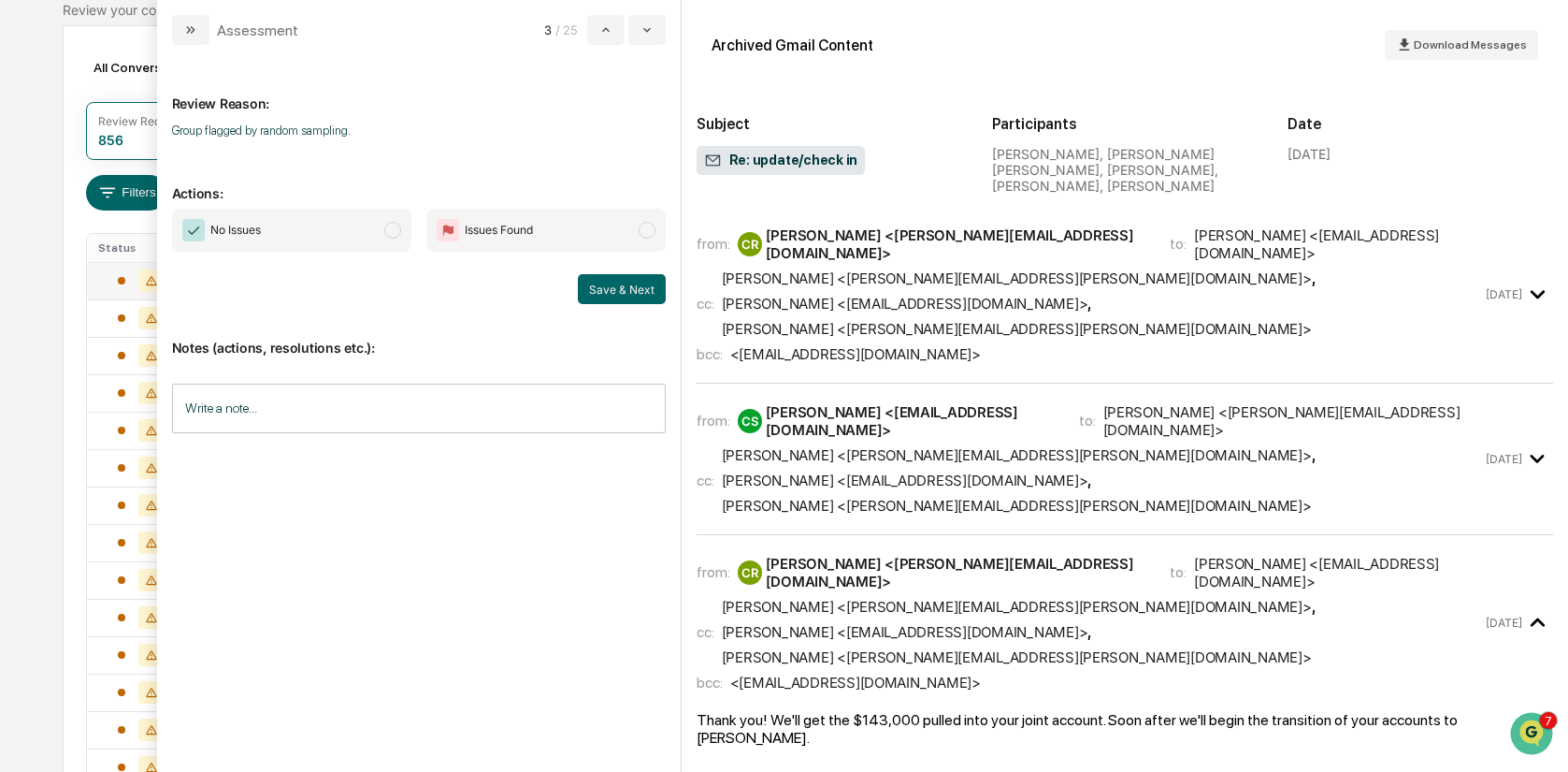
drag, startPoint x: 373, startPoint y: 238, endPoint x: 389, endPoint y: 239, distance: 16.0
click at [374, 238] on span "No Issues" at bounding box center [292, 230] width 240 height 43
click at [596, 284] on button "Save & Next" at bounding box center [621, 289] width 88 height 30
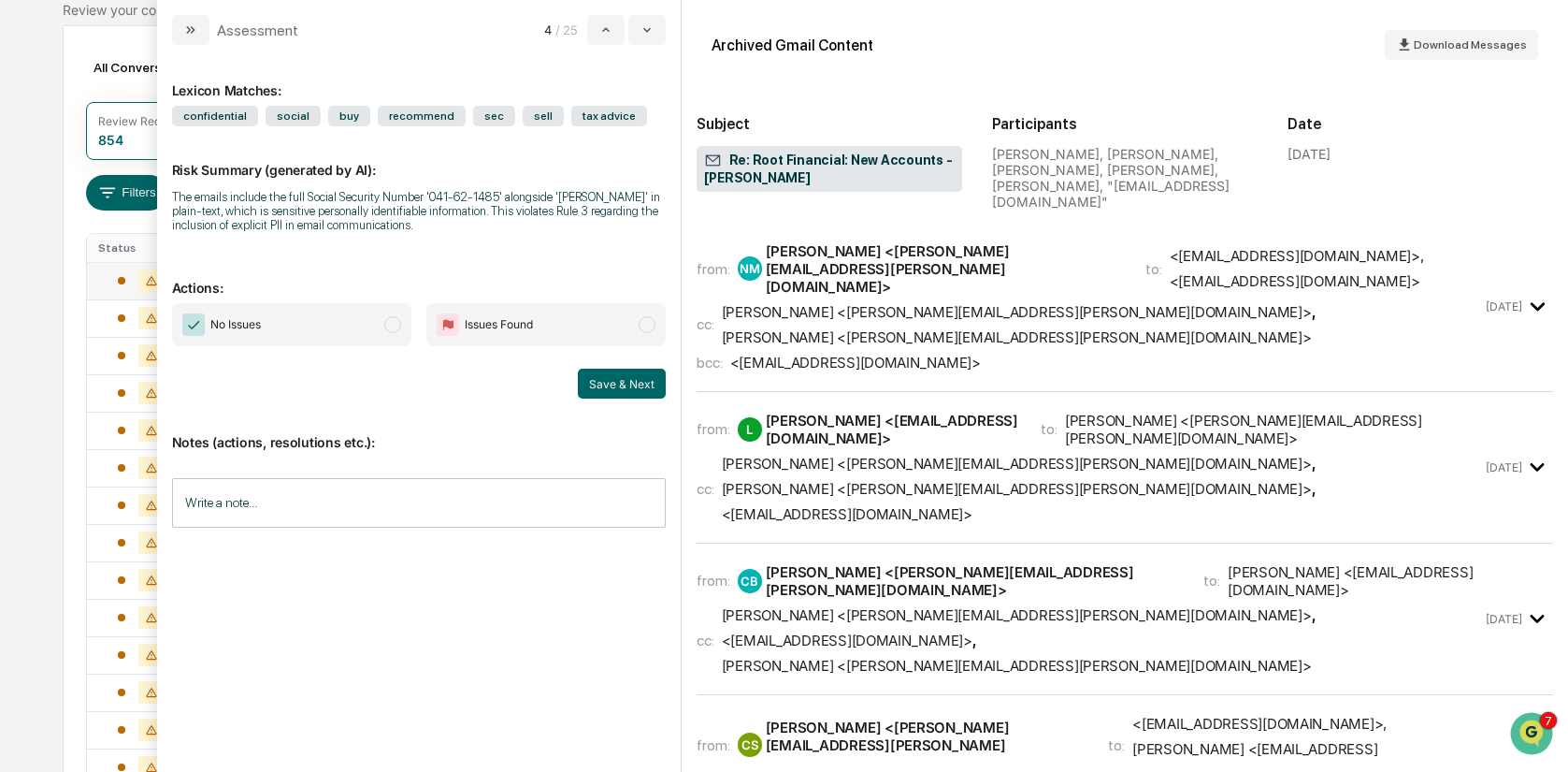
click at [380, 237] on div "Risk Summary (generated by AI): The emails include the full Social Security Num…" at bounding box center [419, 184] width 493 height 118
click at [409, 328] on span "No Issues" at bounding box center [292, 324] width 240 height 43
click at [627, 390] on button "Save & Next" at bounding box center [621, 384] width 88 height 30
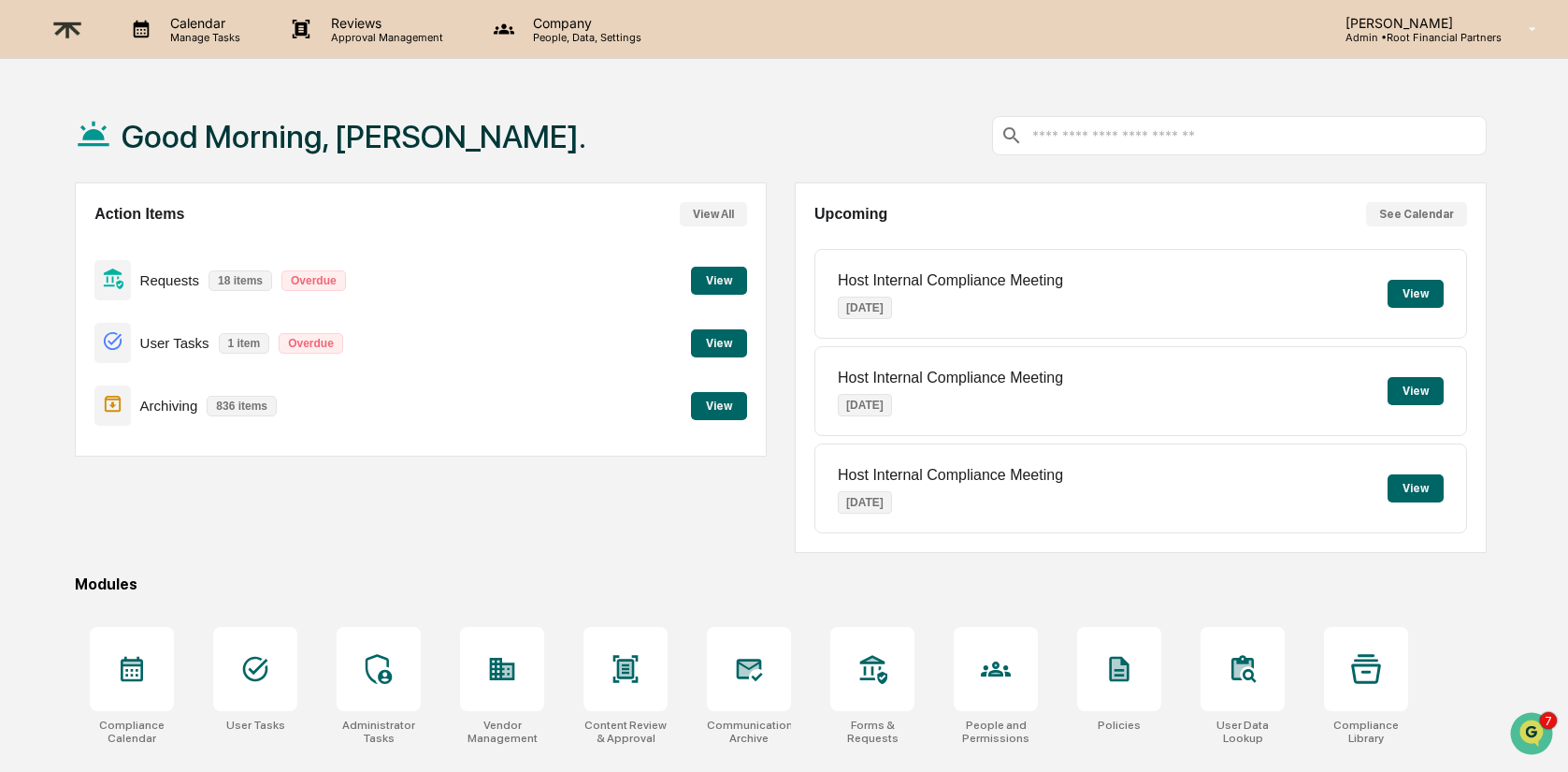
click at [709, 402] on button "View" at bounding box center [719, 406] width 56 height 28
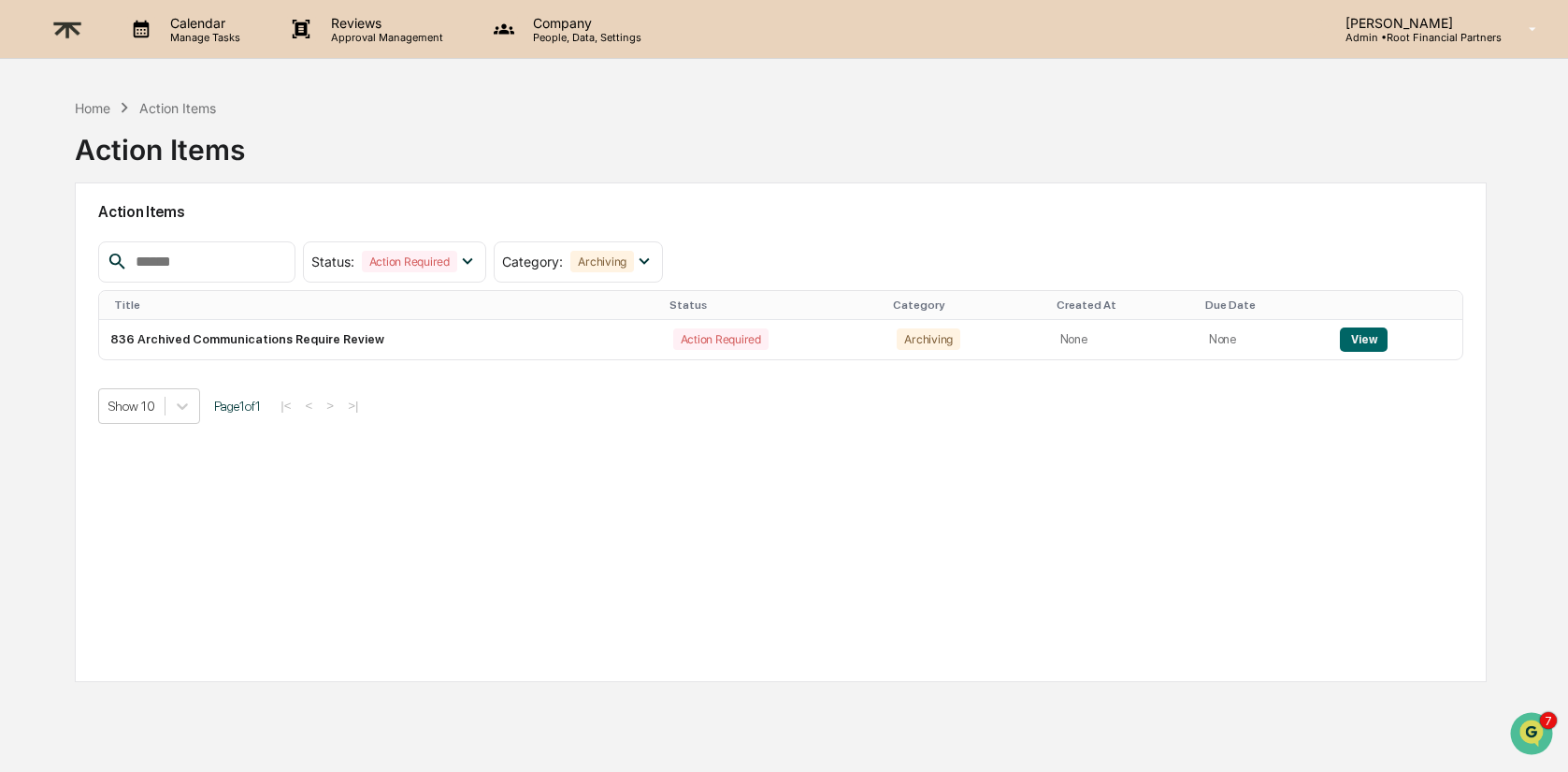
click at [558, 29] on p "Company" at bounding box center [584, 23] width 133 height 16
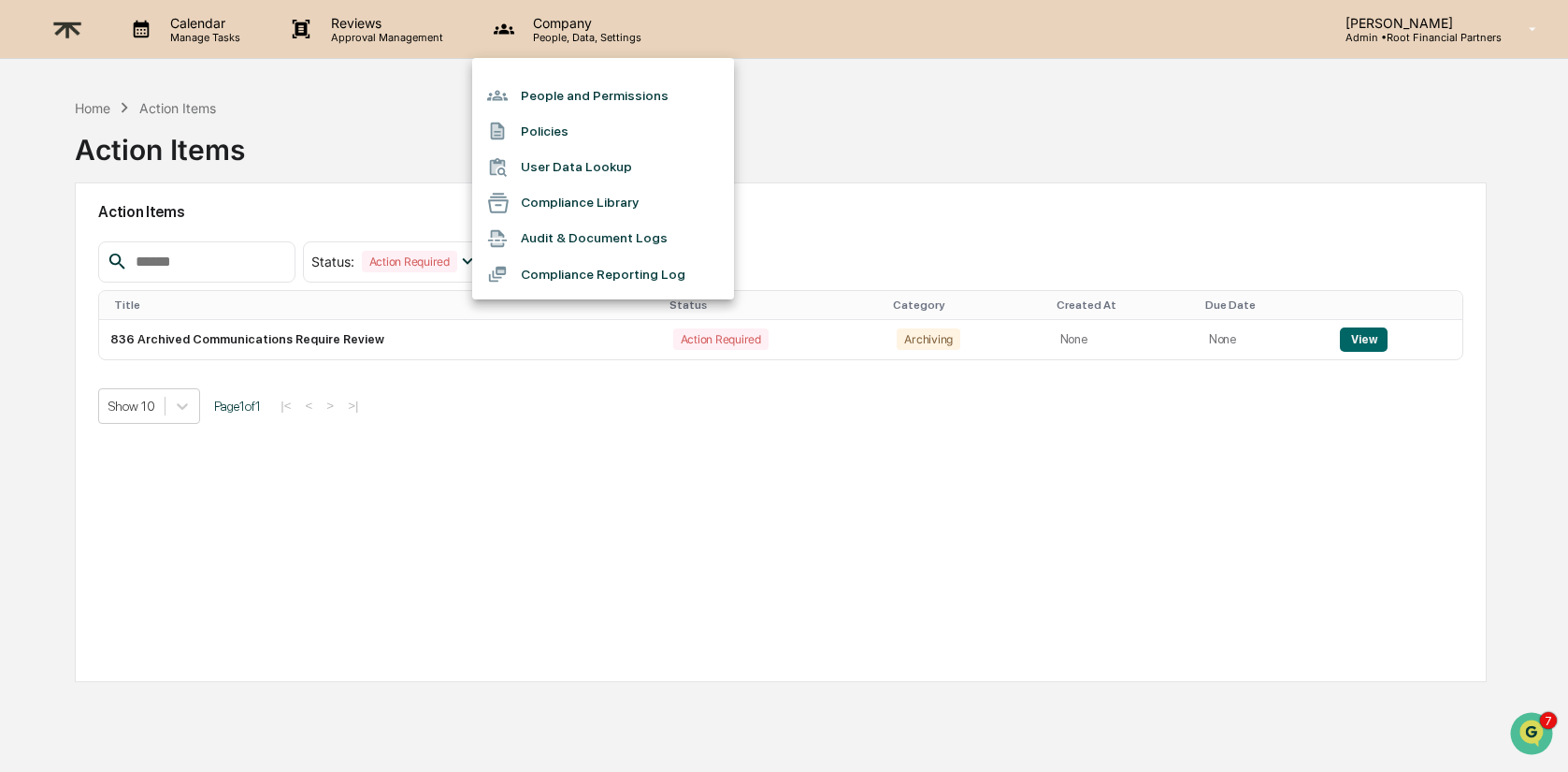
click at [928, 202] on div at bounding box center [784, 386] width 1568 height 772
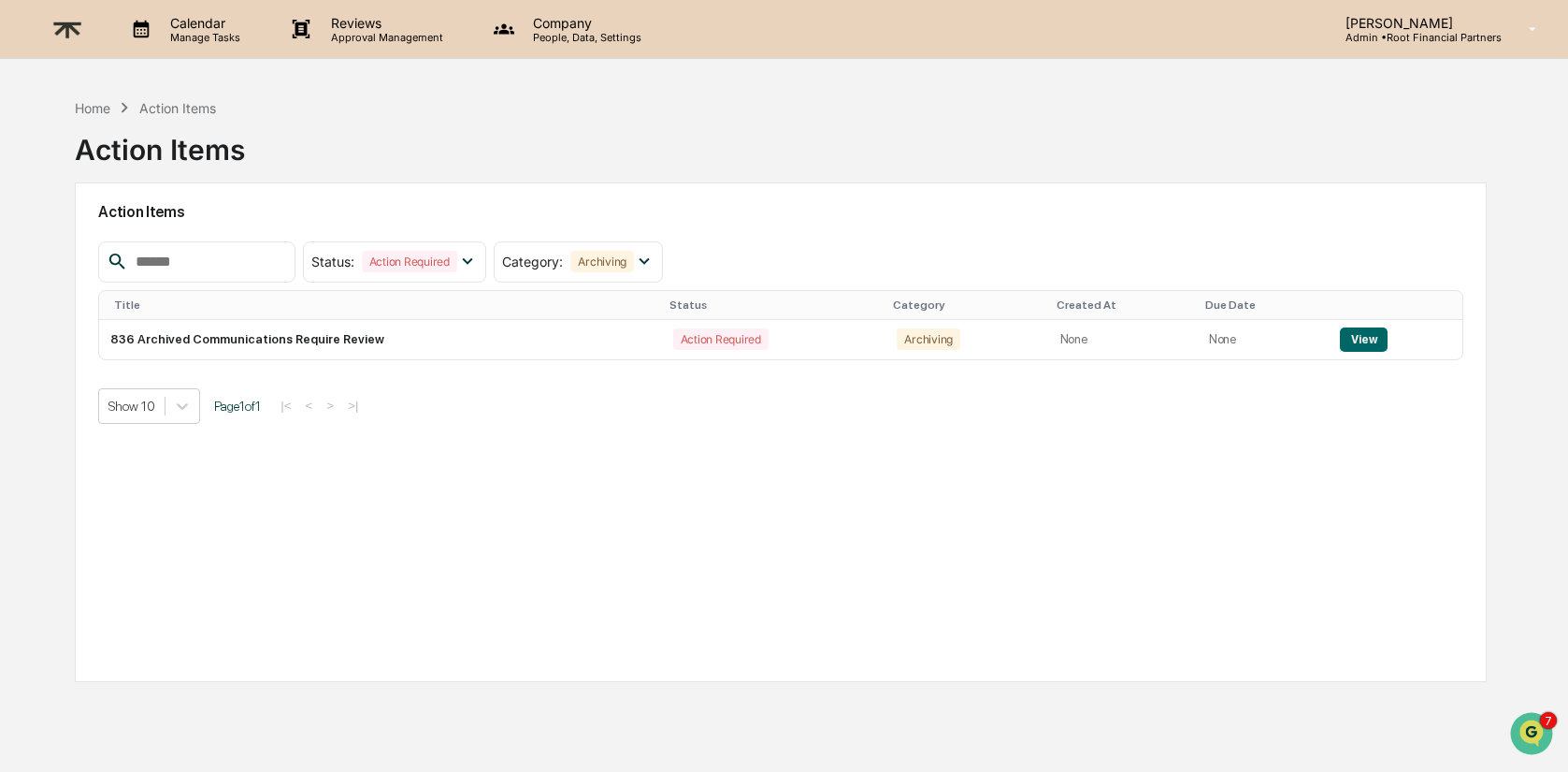
click at [191, 28] on p "Calendar" at bounding box center [202, 23] width 94 height 16
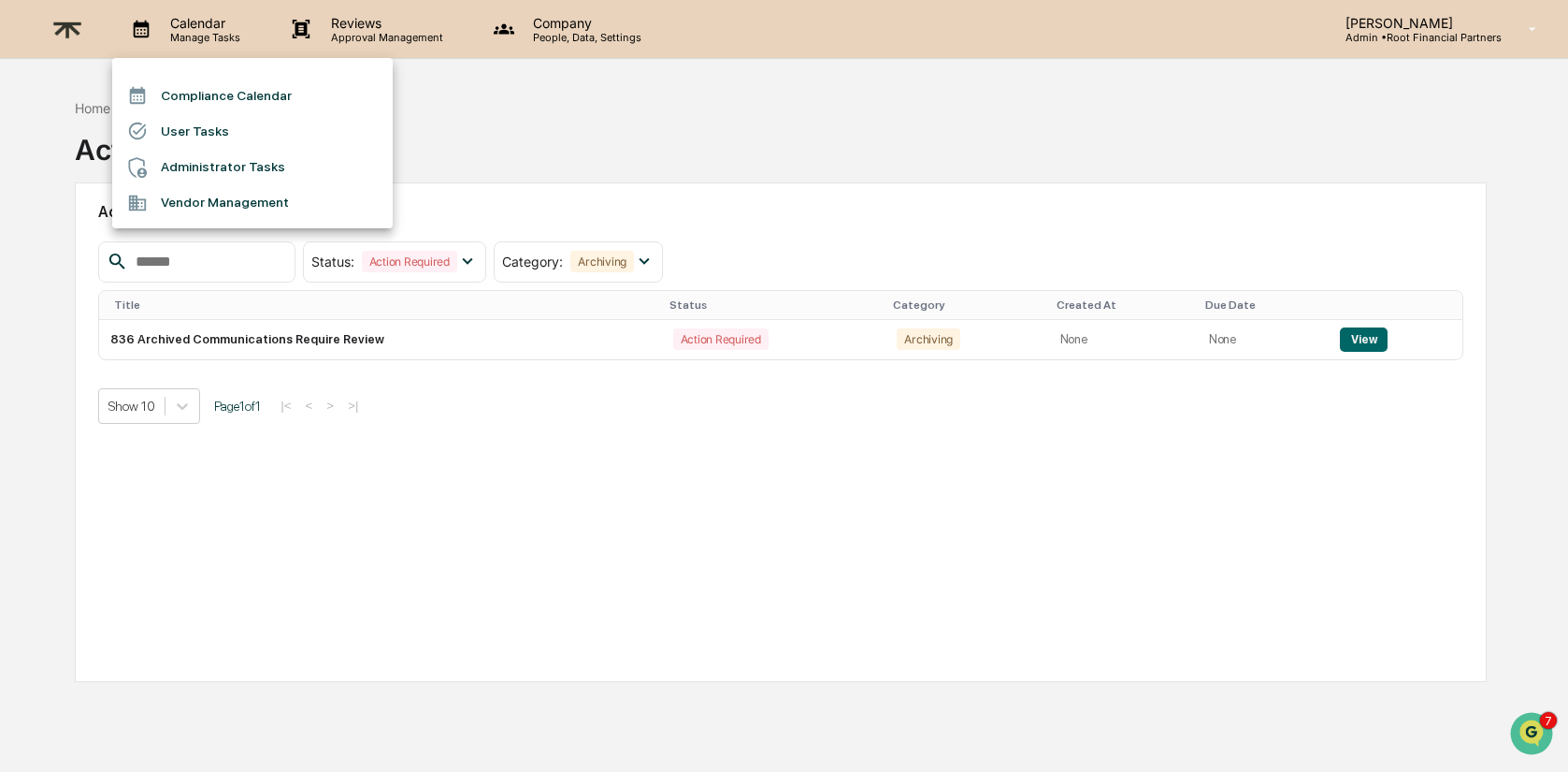
click at [1445, 341] on div at bounding box center [784, 386] width 1568 height 772
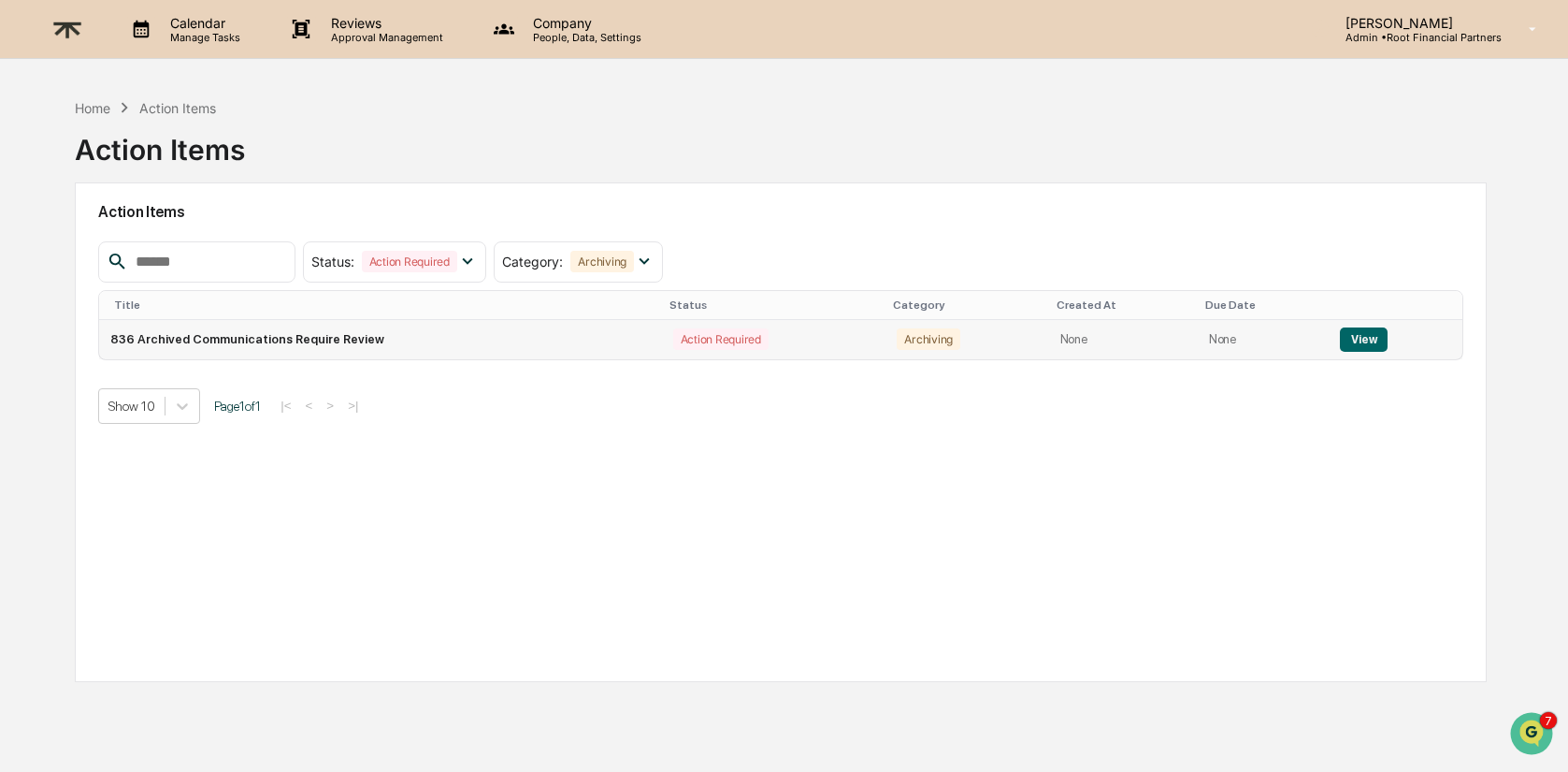
click at [1350, 344] on button "View" at bounding box center [1364, 339] width 48 height 25
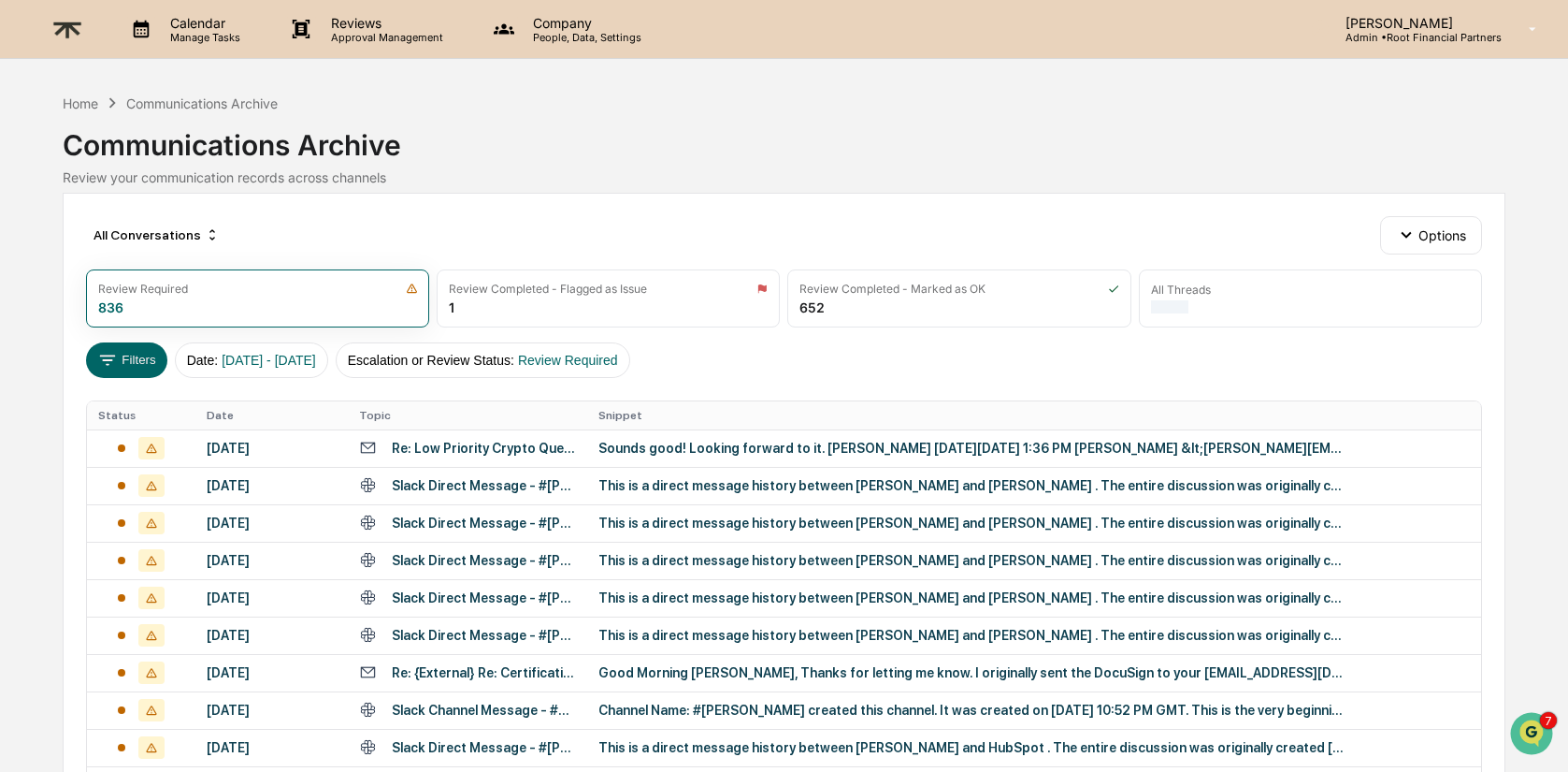
click at [1416, 25] on p "[PERSON_NAME]" at bounding box center [1415, 23] width 171 height 16
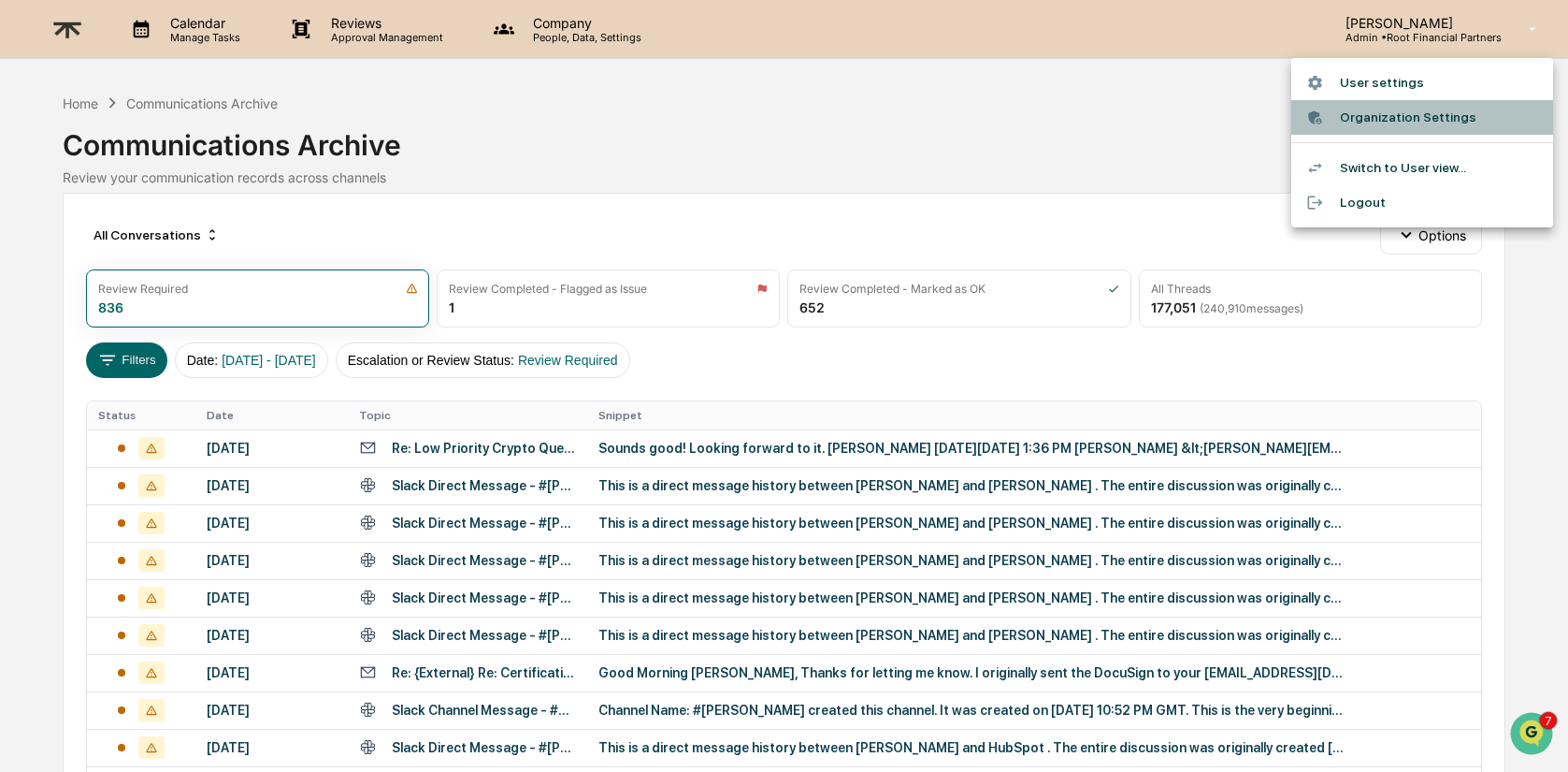
click at [1430, 115] on li "Organization Settings" at bounding box center [1422, 117] width 261 height 35
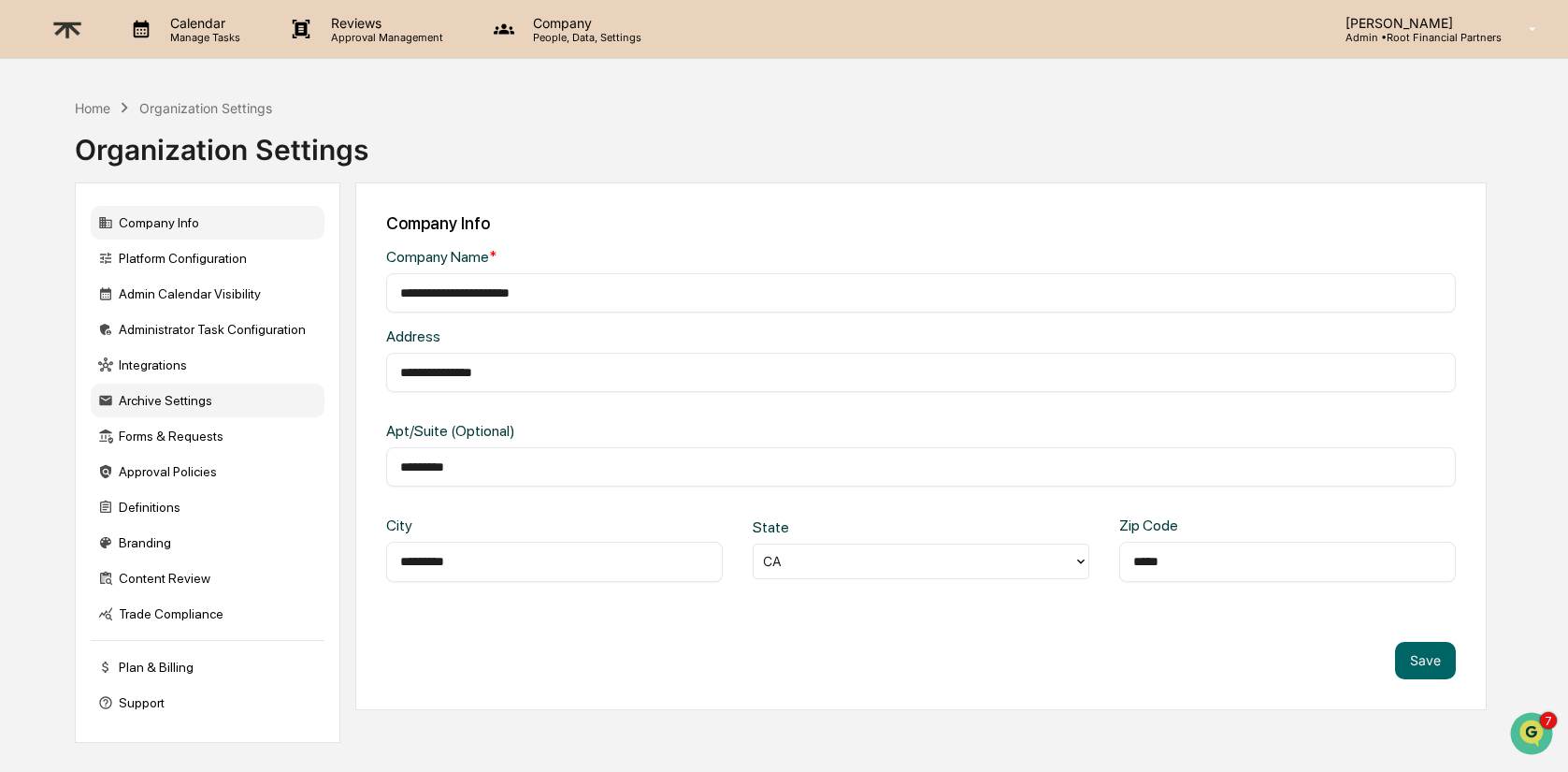
click at [160, 402] on div "Archive Settings" at bounding box center [208, 400] width 234 height 34
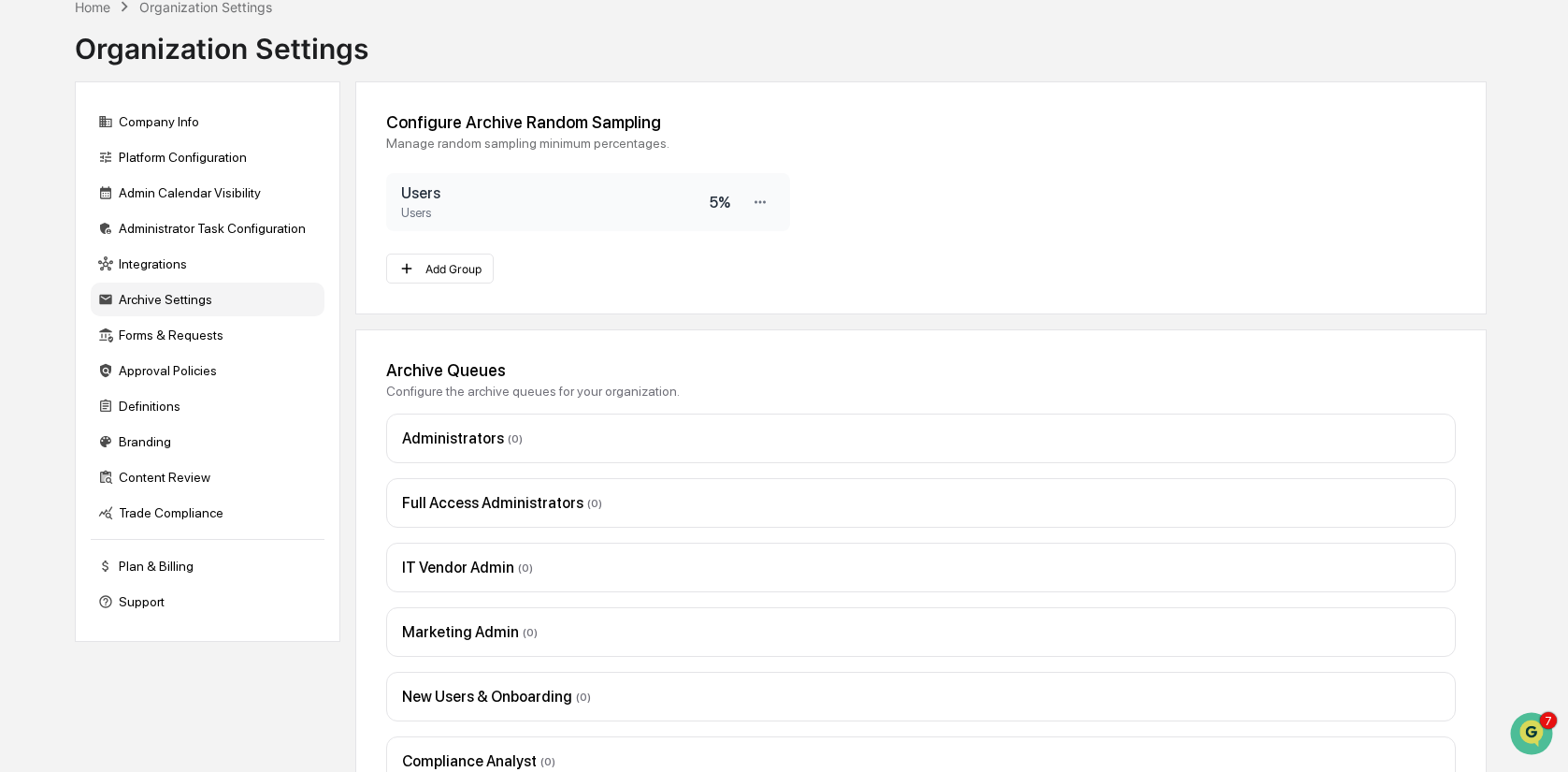
scroll to position [142, 0]
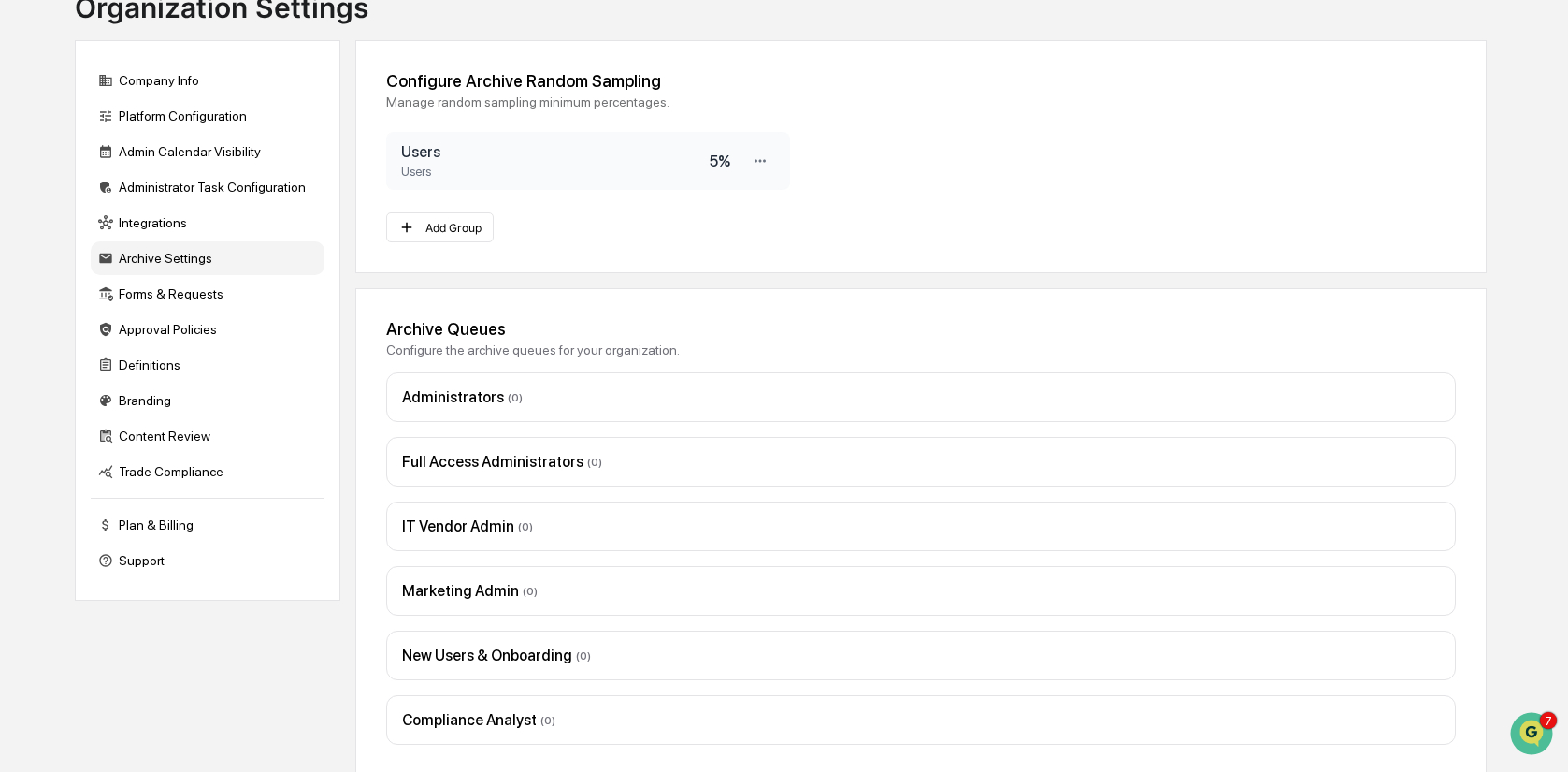
click at [466, 376] on div "Administrators ( 0 )" at bounding box center [920, 397] width 1069 height 50
click at [471, 402] on div "Administrators ( 0 )" at bounding box center [920, 397] width 1037 height 18
click at [449, 392] on div "Administrators ( 0 )" at bounding box center [920, 397] width 1037 height 18
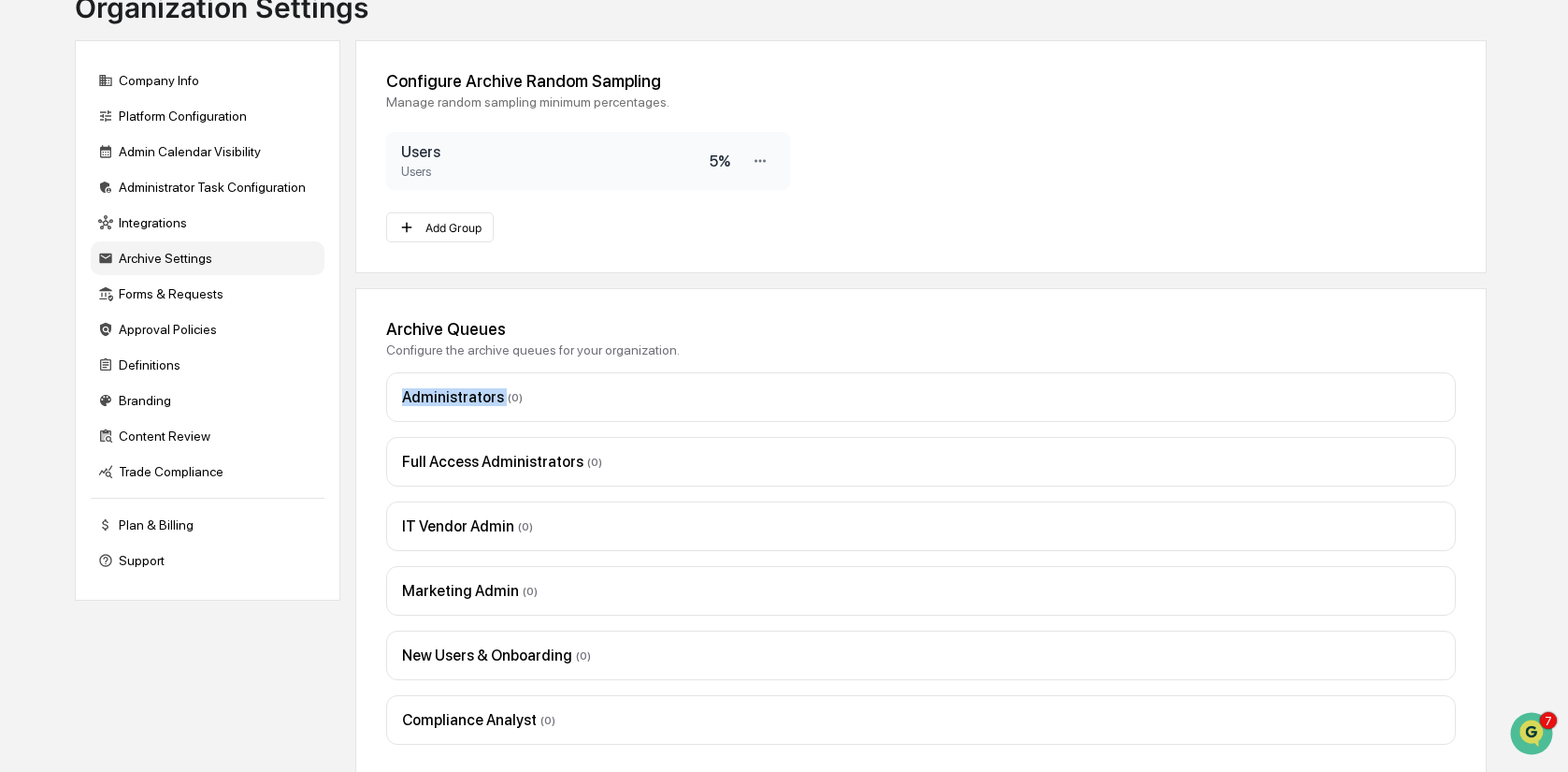
click at [449, 392] on div "Administrators ( 0 )" at bounding box center [920, 397] width 1037 height 18
click at [690, 394] on div "Administrators ( 0 )" at bounding box center [920, 397] width 1037 height 18
click at [696, 405] on div "Administrators ( 0 )" at bounding box center [920, 397] width 1037 height 18
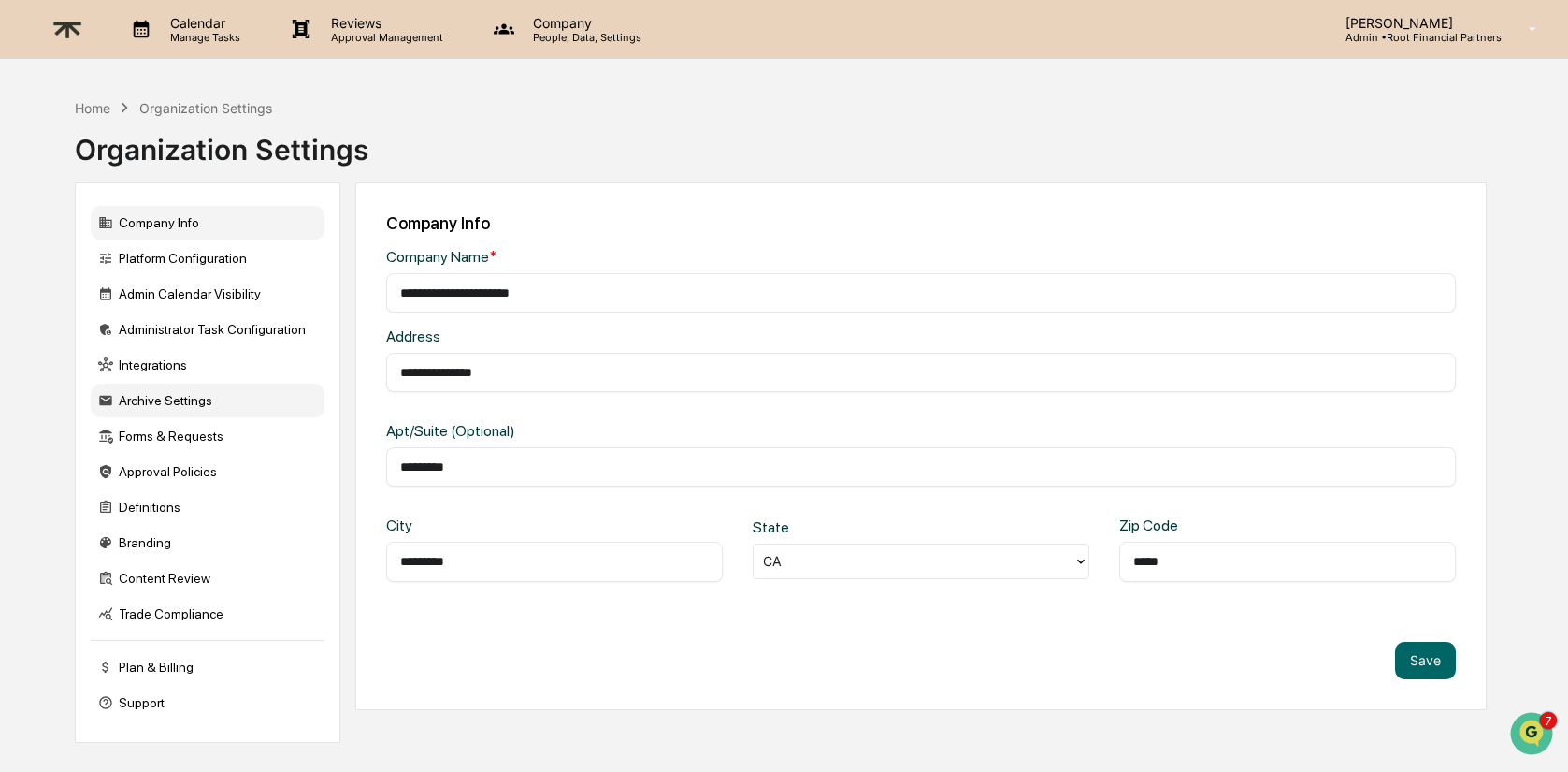
click at [195, 407] on div "Archive Settings" at bounding box center [208, 400] width 234 height 34
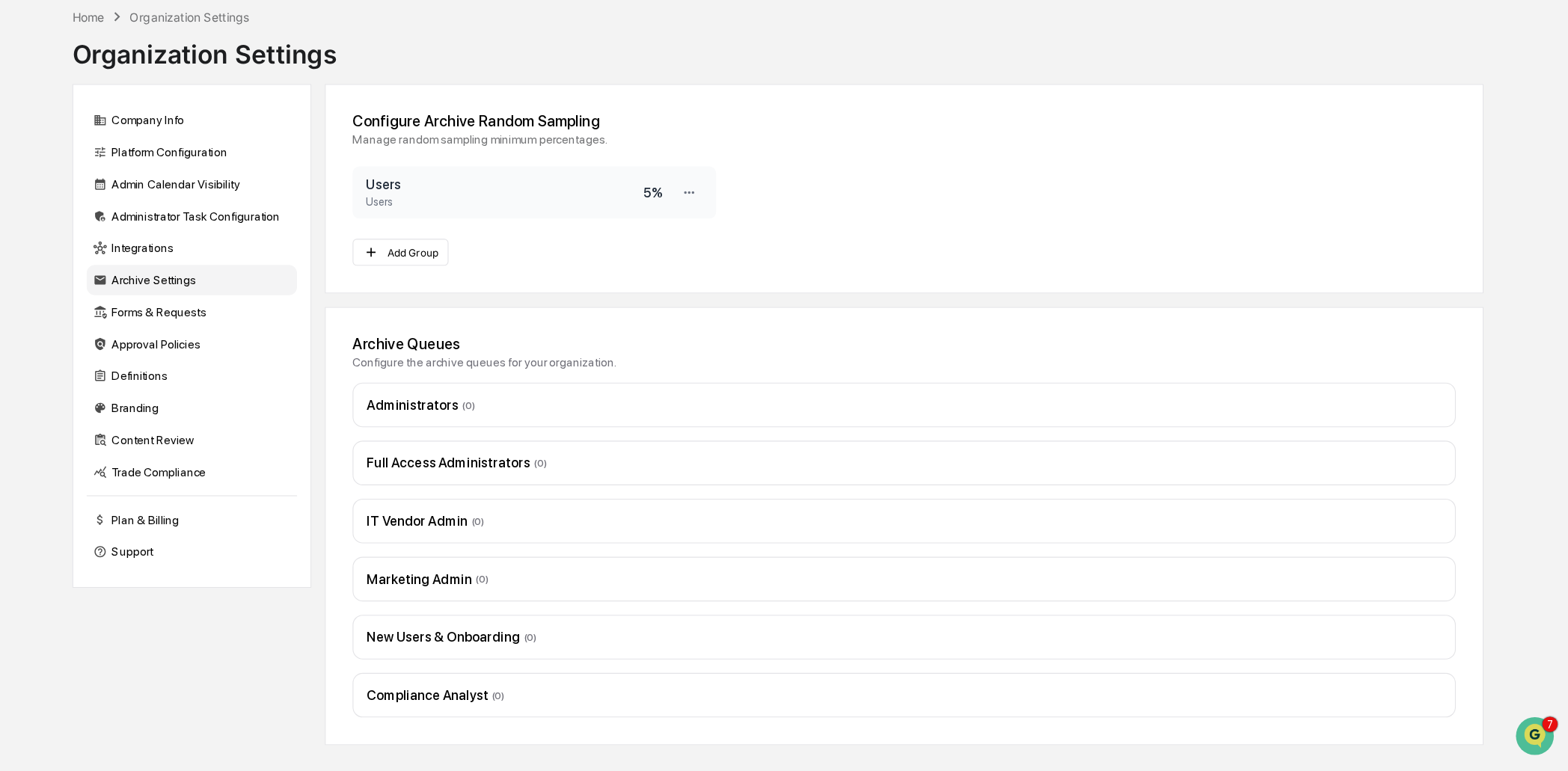
scroll to position [71, 0]
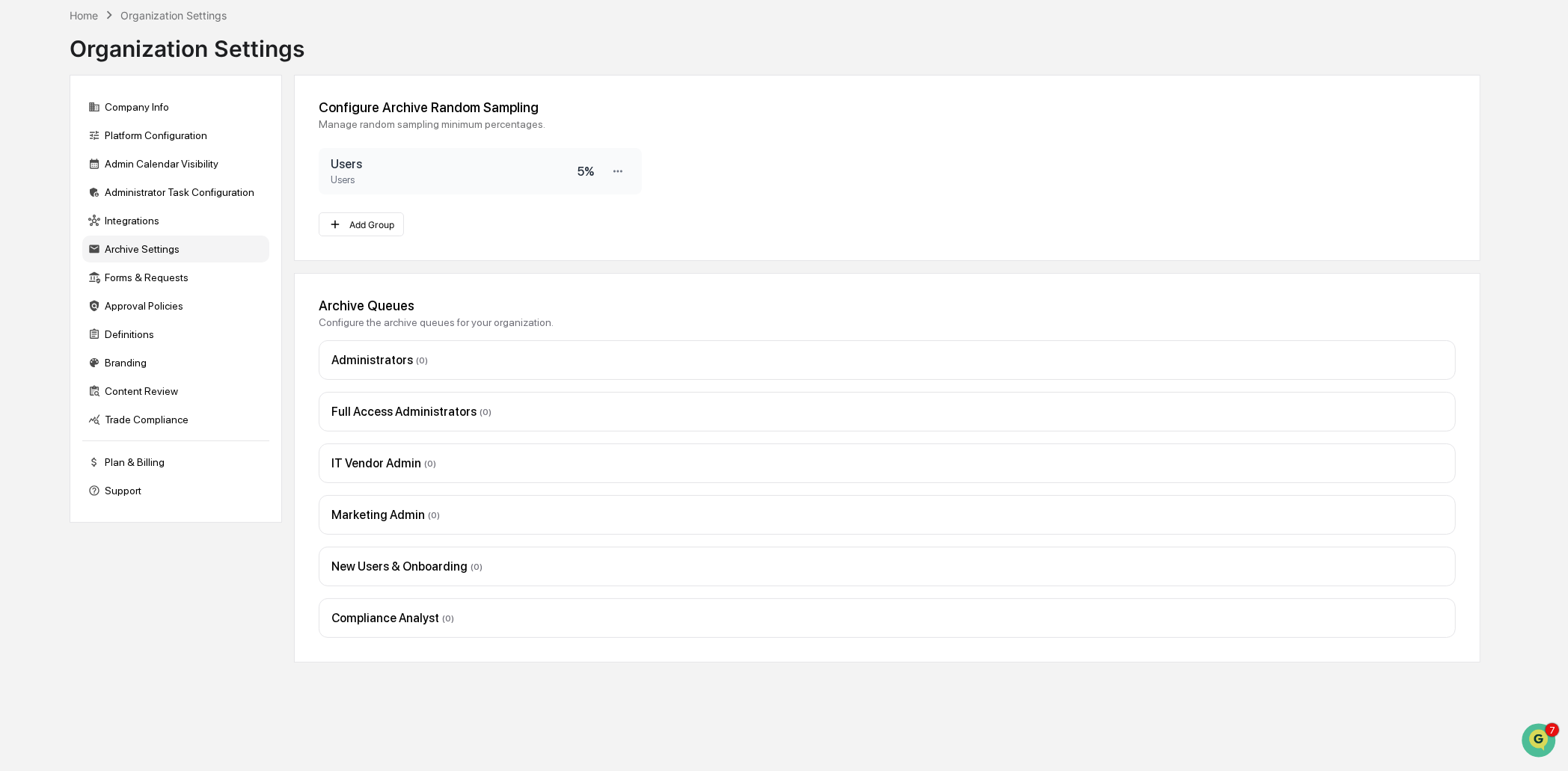
click at [400, 353] on div "Administrators ( 0 )" at bounding box center [887, 361] width 1137 height 40
click at [390, 365] on div "Administrators ( 0 )" at bounding box center [887, 361] width 1112 height 14
drag, startPoint x: 394, startPoint y: 365, endPoint x: 407, endPoint y: 368, distance: 13.3
click at [399, 367] on div "Administrators ( 0 )" at bounding box center [887, 361] width 1112 height 14
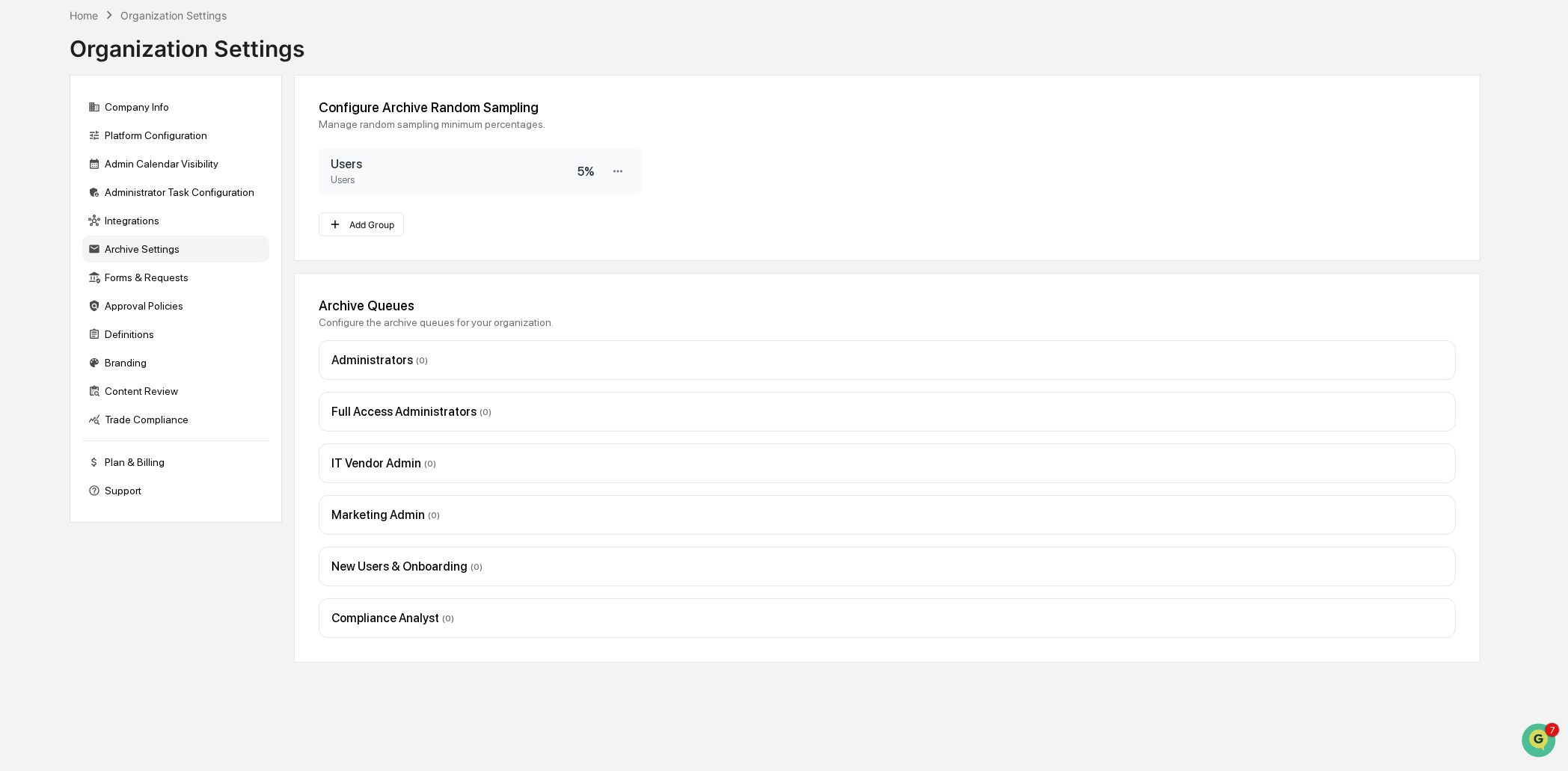
click at [448, 407] on div "Full Access Administrators ( 0 )" at bounding box center [887, 412] width 1112 height 14
click at [449, 407] on div "Full Access Administrators ( 0 )" at bounding box center [887, 412] width 1112 height 14
click at [410, 471] on div "IT Vendor Admin ( 0 )" at bounding box center [887, 464] width 1112 height 14
click at [406, 511] on div "Marketing Admin ( 0 )" at bounding box center [887, 515] width 1112 height 14
drag, startPoint x: 419, startPoint y: 571, endPoint x: 416, endPoint y: 601, distance: 30.1
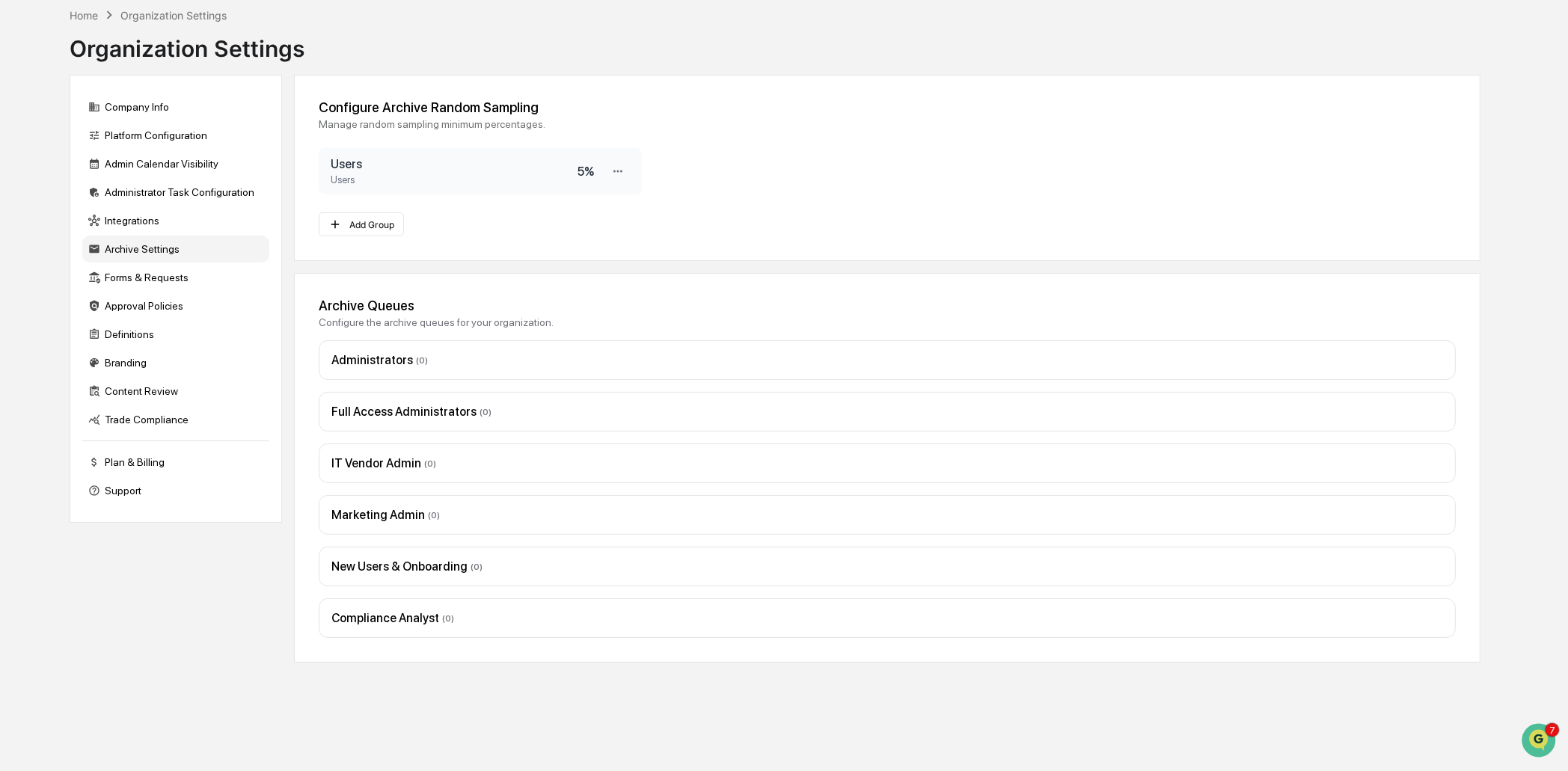
click at [418, 574] on div "New Users & Onboarding ( 0 )" at bounding box center [887, 567] width 1112 height 14
click at [416, 616] on div "Compliance Analyst ( 0 )" at bounding box center [887, 618] width 1137 height 40
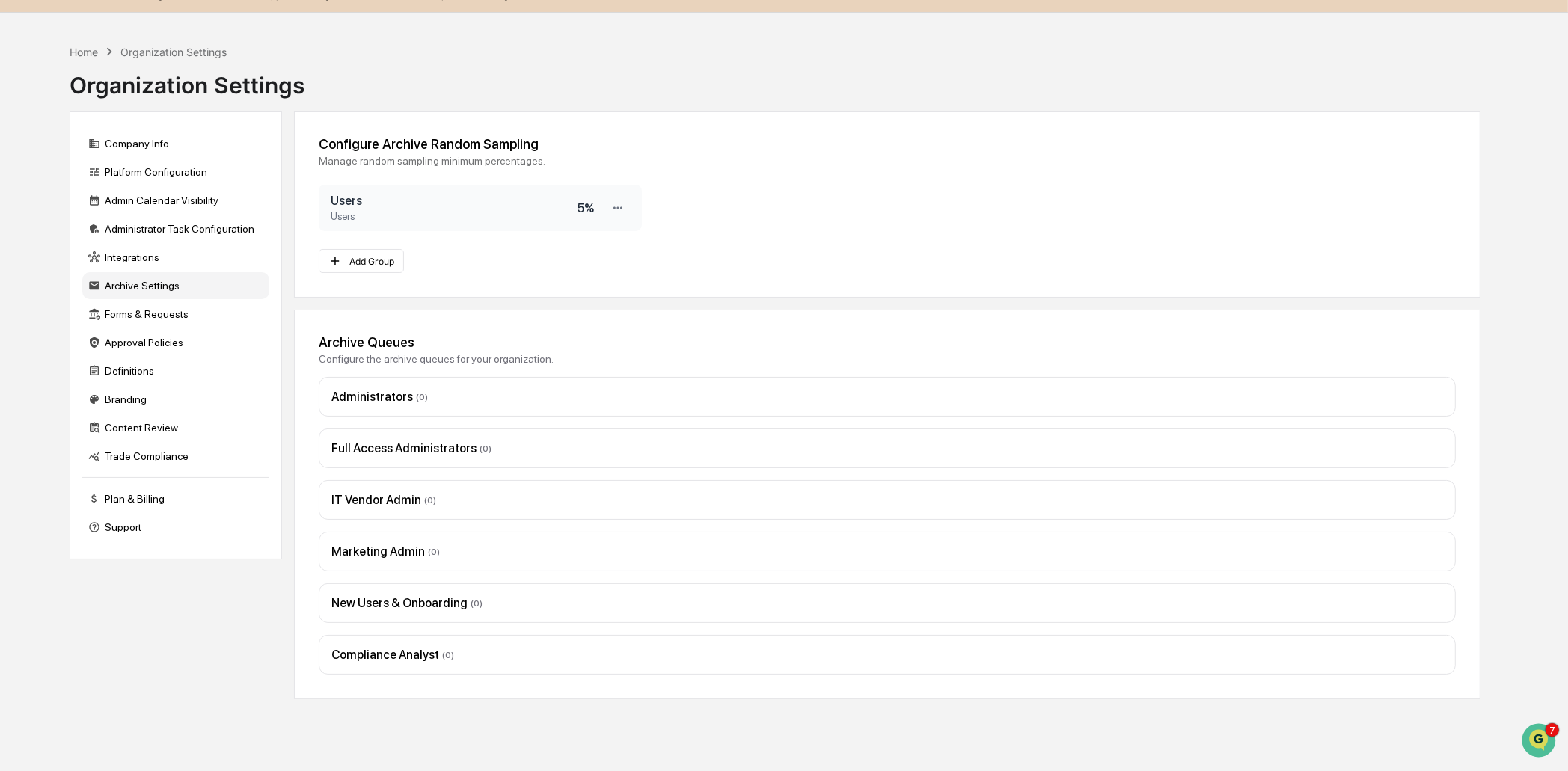
scroll to position [0, 0]
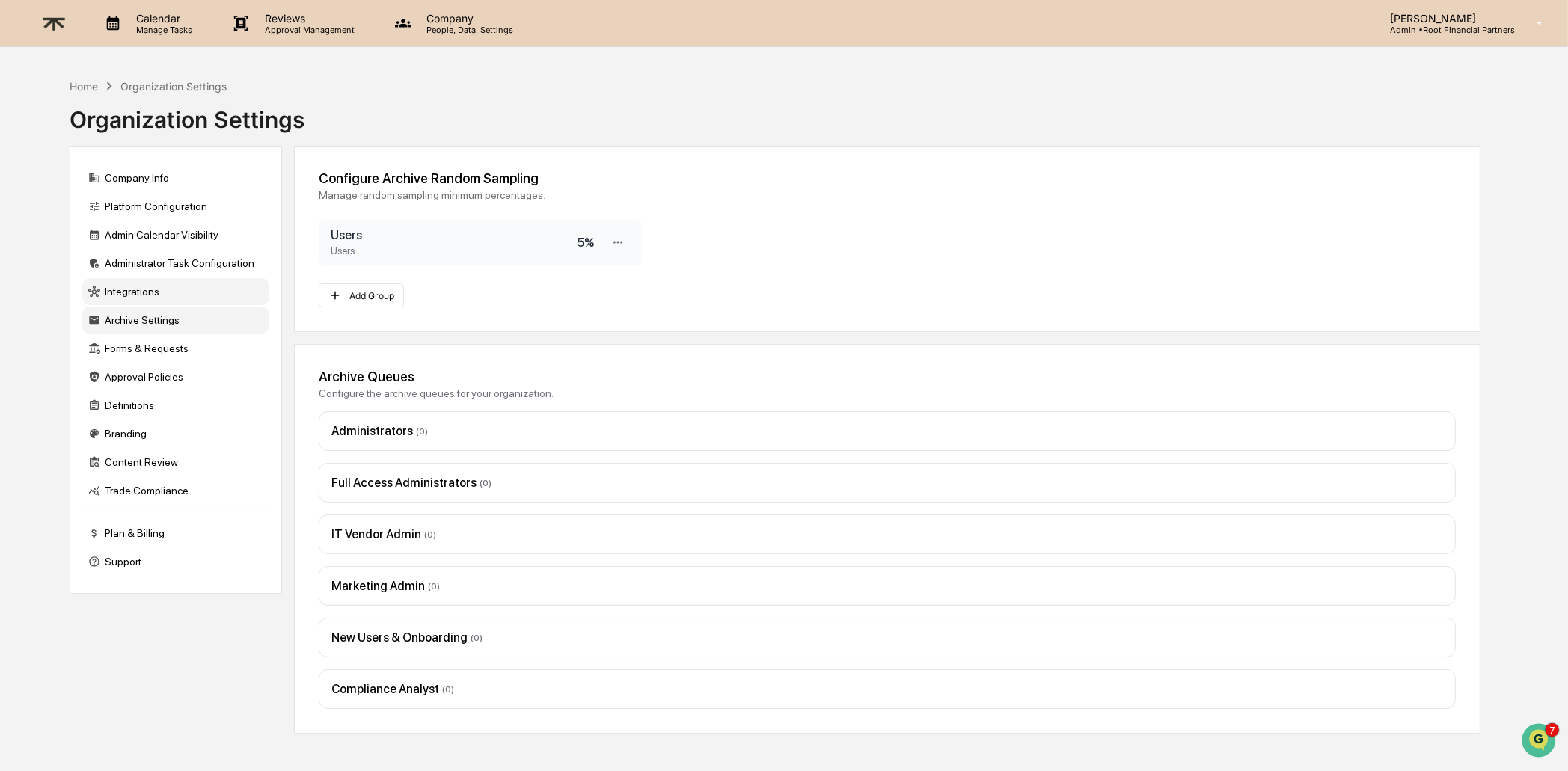
click at [156, 298] on div "Integrations" at bounding box center [176, 292] width 187 height 27
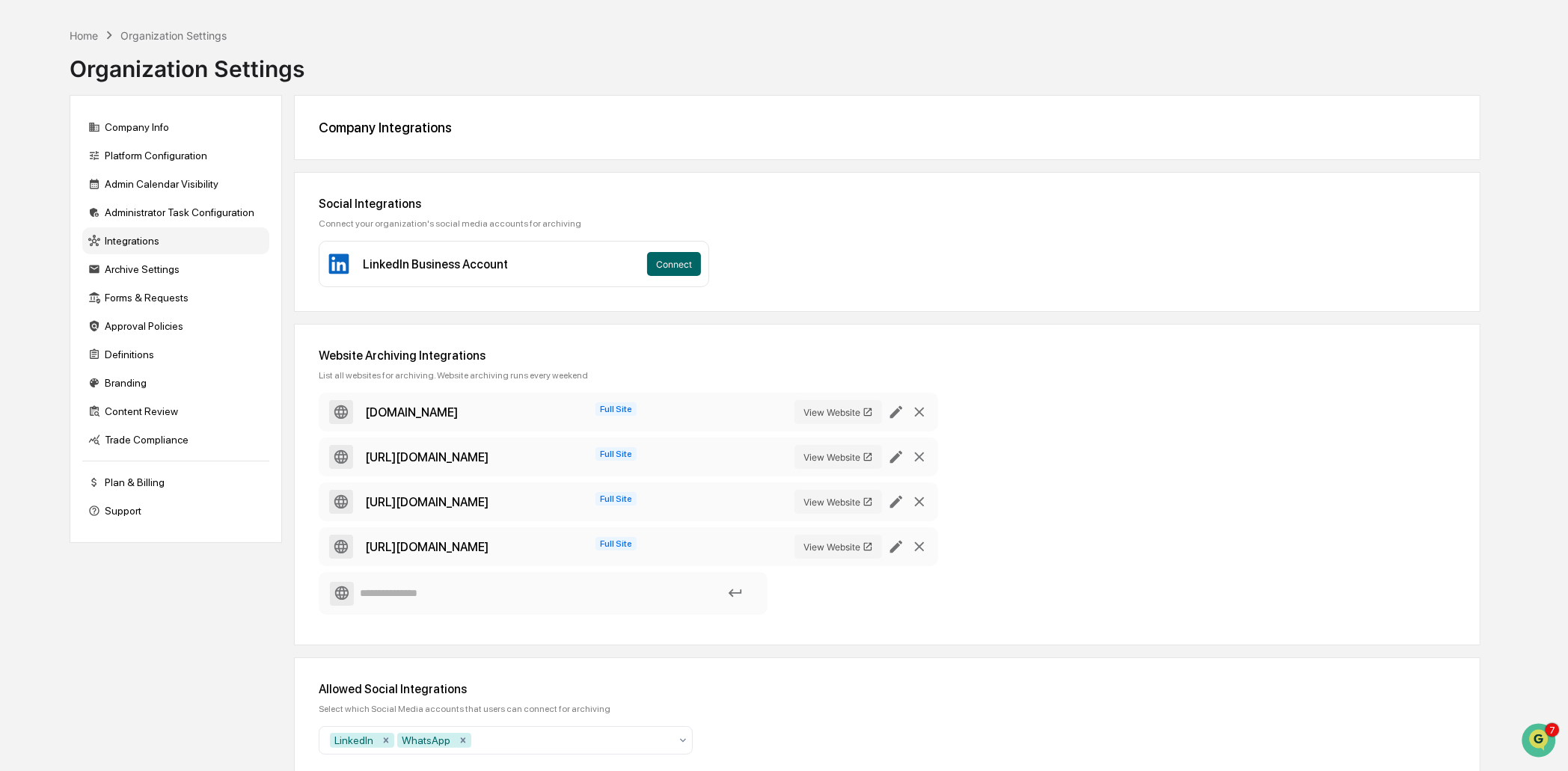
scroll to position [110, 0]
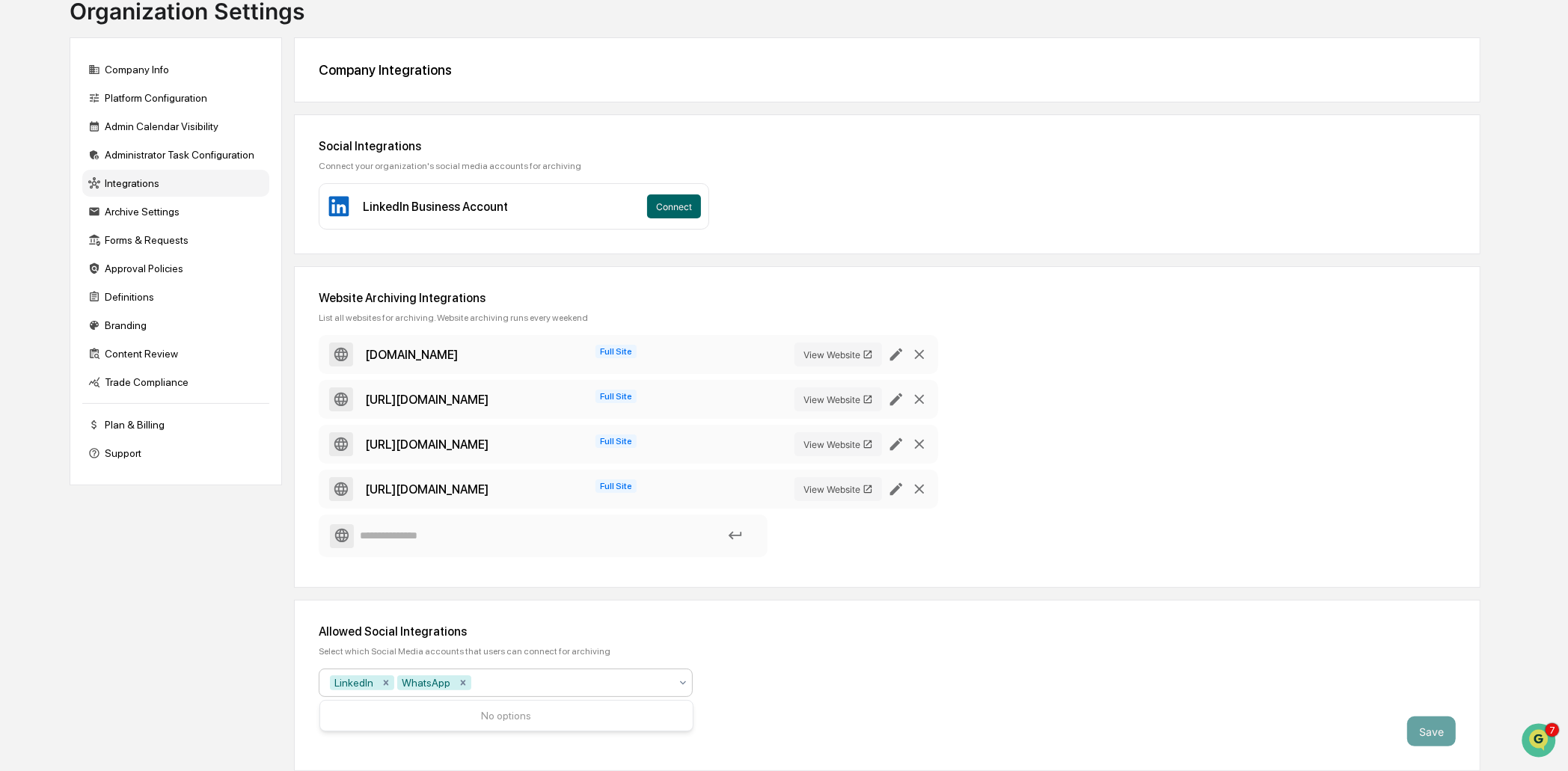
click at [577, 616] on div "LinkedIn WhatsApp" at bounding box center [499, 683] width 354 height 24
click at [465, 616] on icon "Remove WhatsApp" at bounding box center [463, 682] width 6 height 6
click at [569, 616] on div at bounding box center [533, 682] width 273 height 15
click at [1253, 616] on button "Save" at bounding box center [1431, 731] width 48 height 30
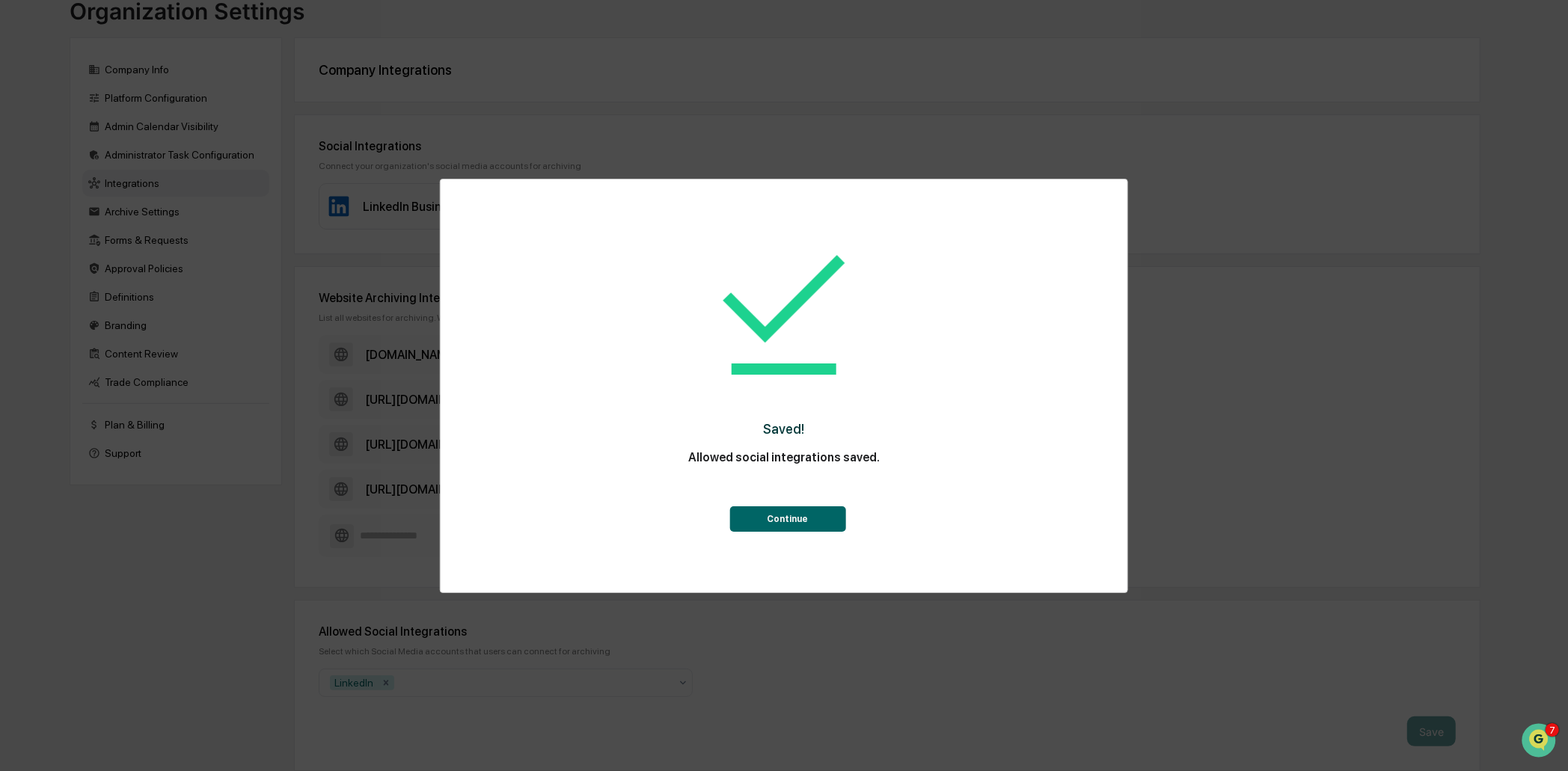
click at [781, 516] on button "Continue" at bounding box center [787, 519] width 116 height 25
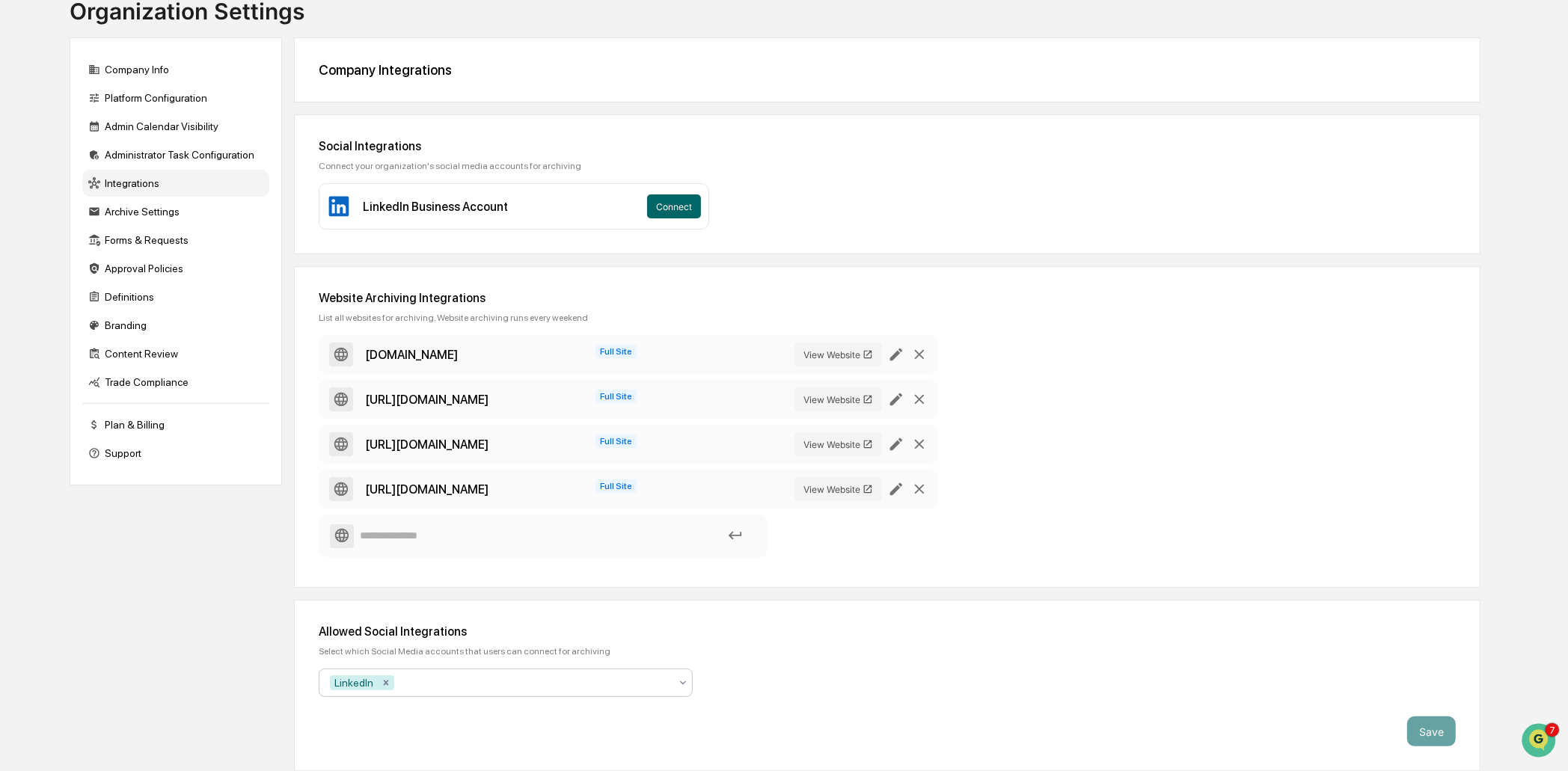
click at [551, 616] on div at bounding box center [533, 682] width 273 height 15
type input "*"
click at [158, 203] on div "Archive Settings" at bounding box center [176, 212] width 187 height 27
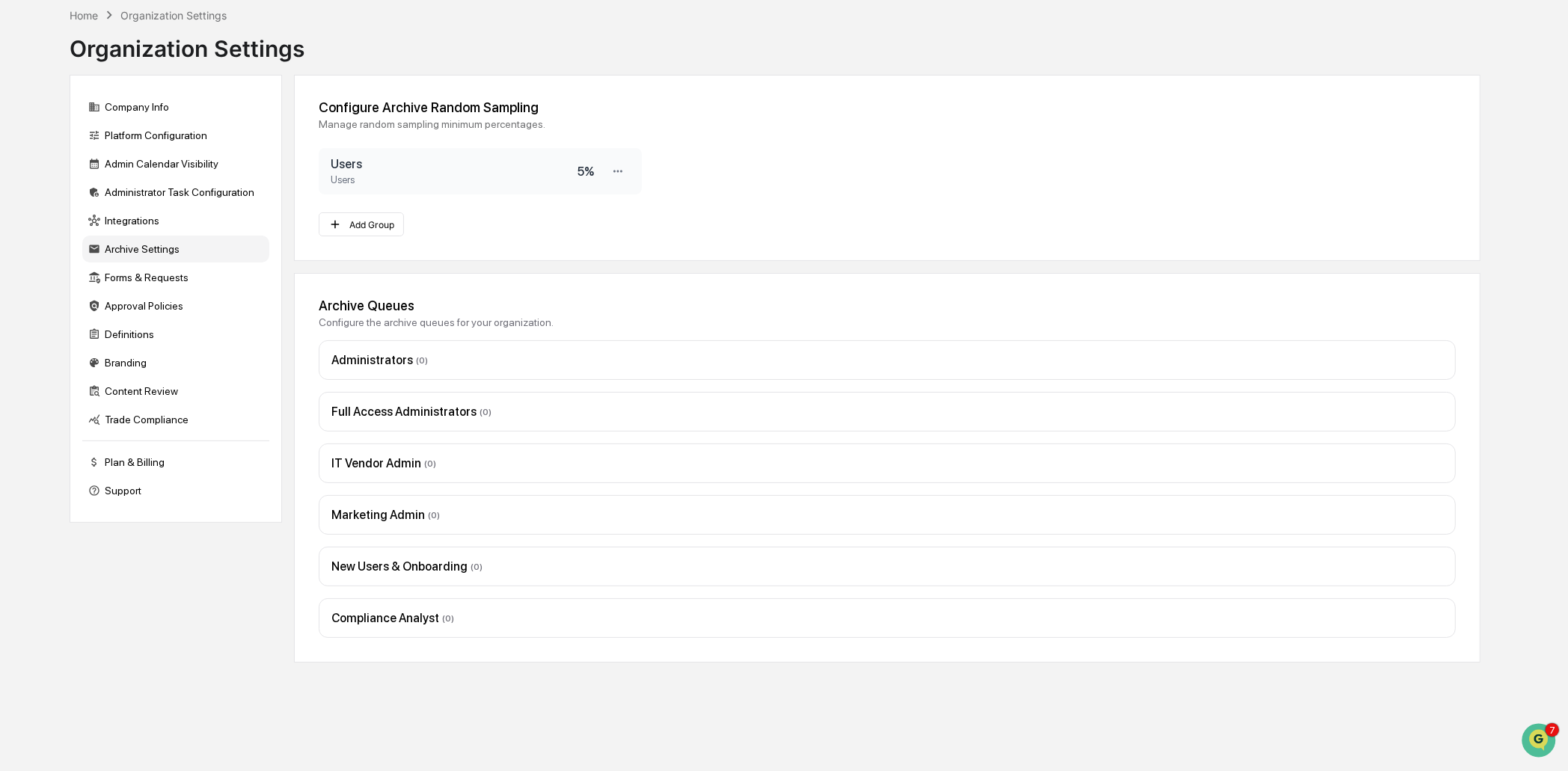
click at [88, 5] on div "Home Organization Settings Organization Settings" at bounding box center [187, 37] width 235 height 74
click at [87, 13] on div "Home" at bounding box center [84, 15] width 29 height 13
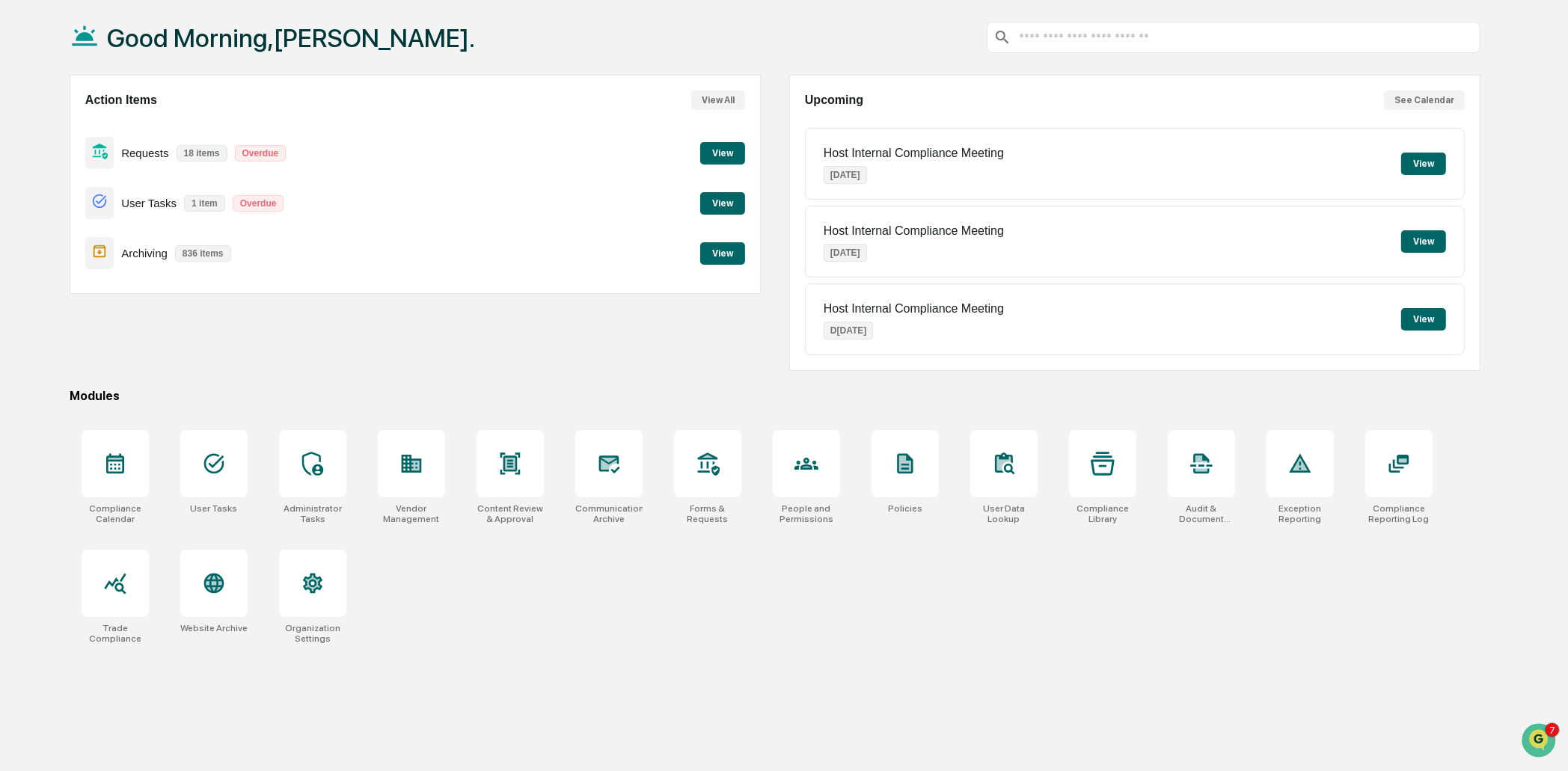
click at [727, 247] on button "View" at bounding box center [723, 254] width 45 height 22
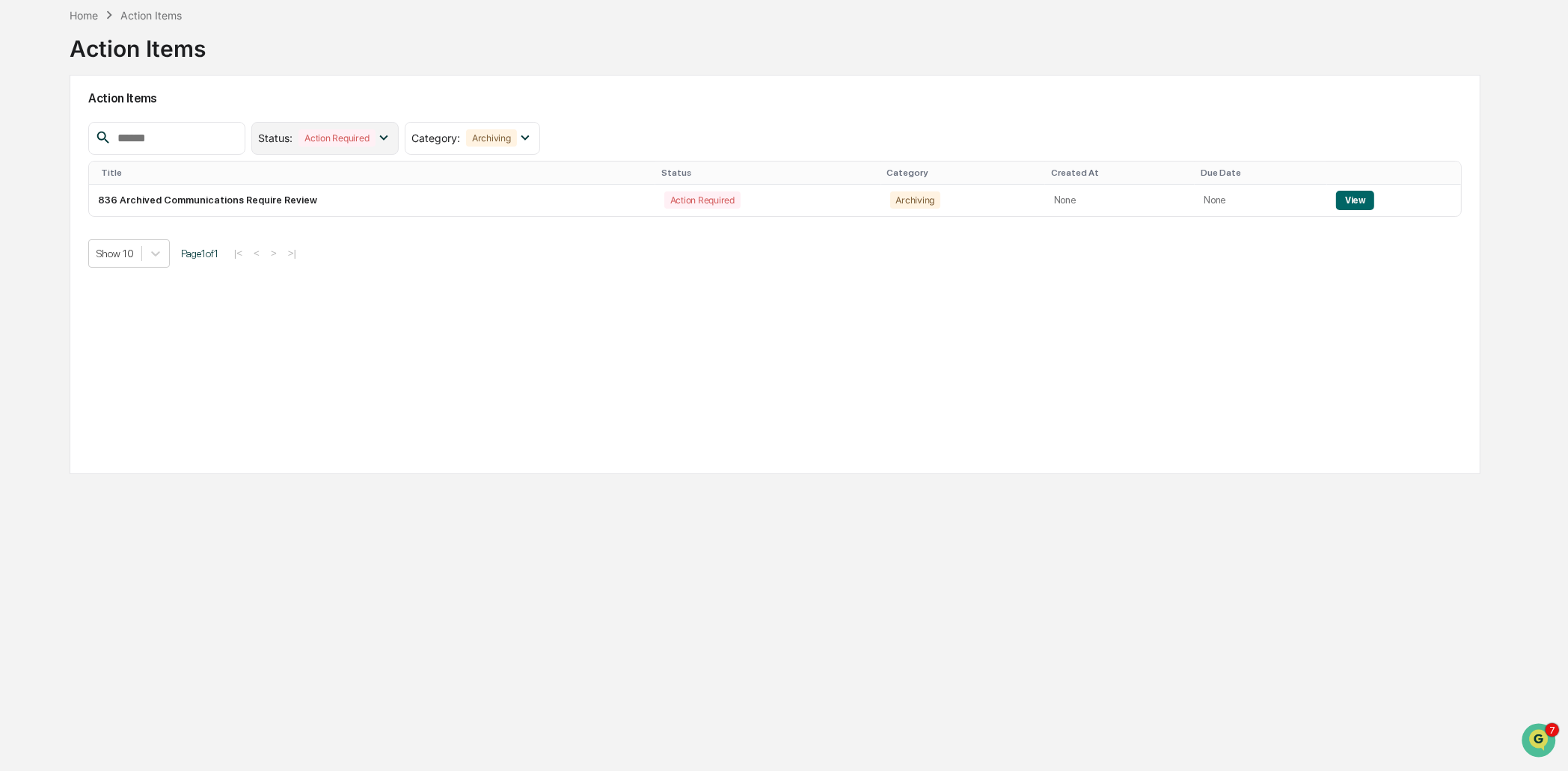
click at [321, 135] on div "Action Required" at bounding box center [337, 138] width 76 height 17
click at [498, 140] on div "Archiving" at bounding box center [491, 138] width 51 height 17
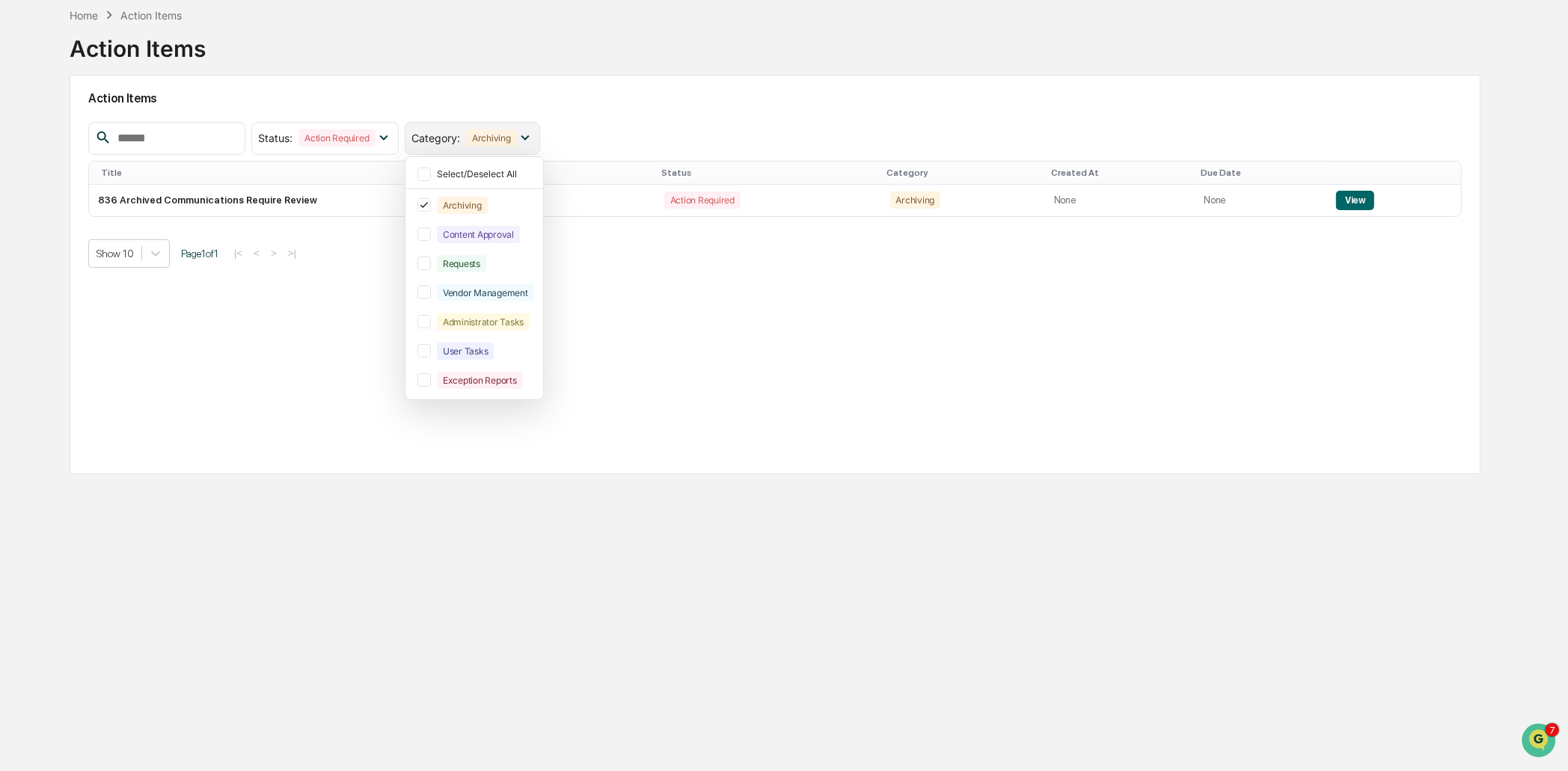
click at [498, 140] on div "Archiving" at bounding box center [491, 138] width 51 height 17
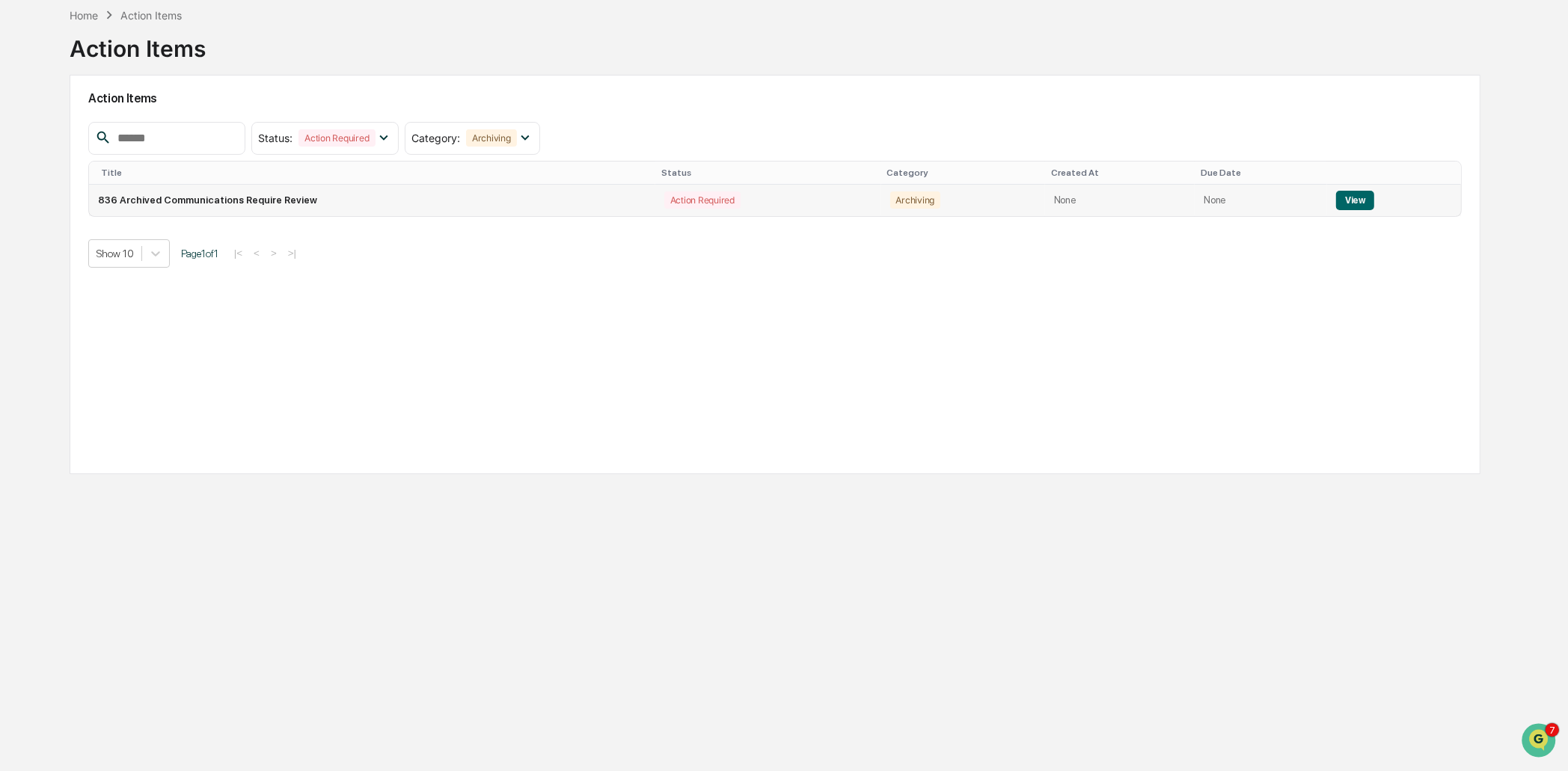
click at [1253, 199] on button "View" at bounding box center [1355, 200] width 38 height 20
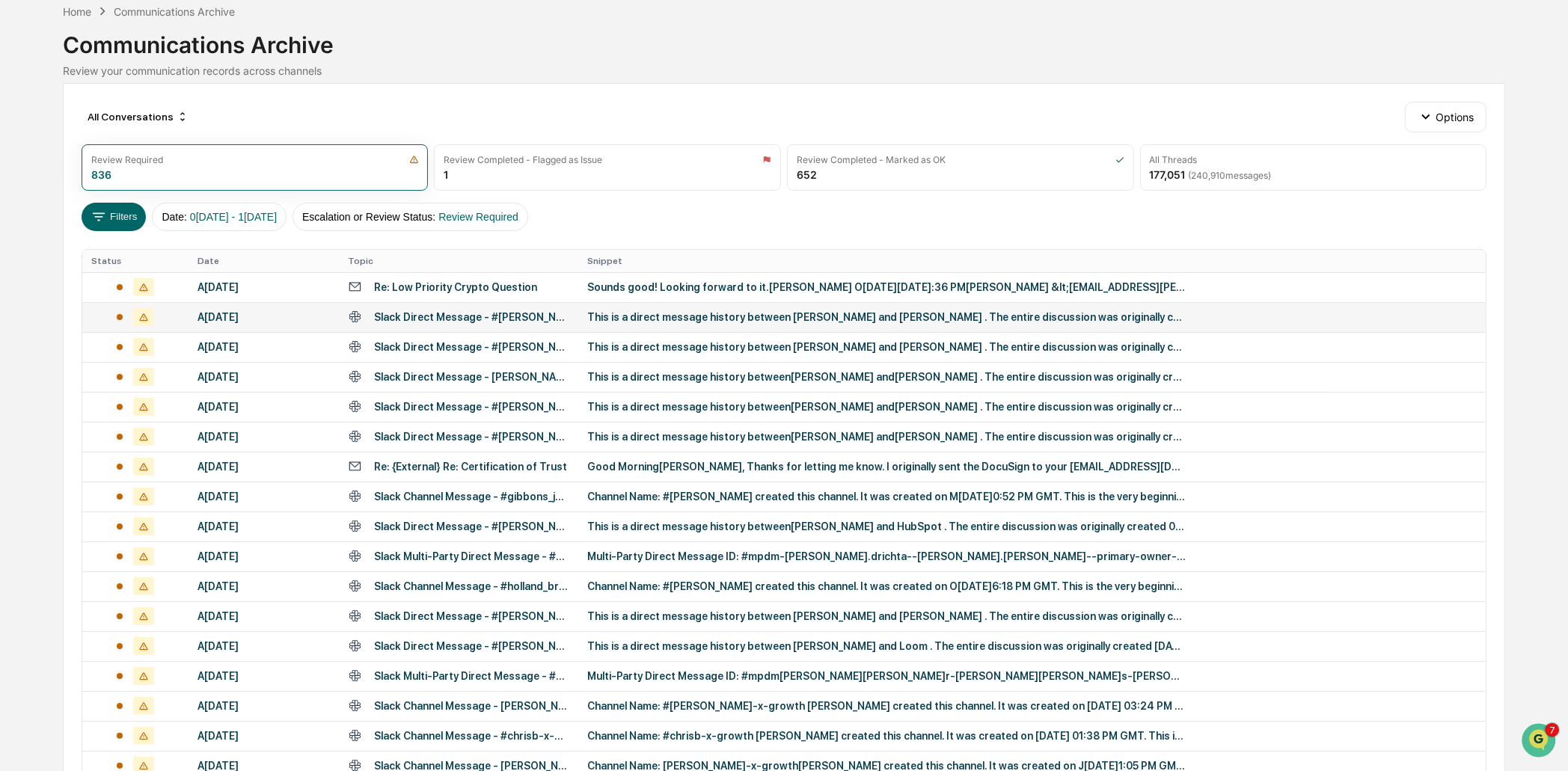
click at [977, 315] on div "This is a direct message history between [PERSON_NAME] and [PERSON_NAME] . The …" at bounding box center [886, 317] width 598 height 12
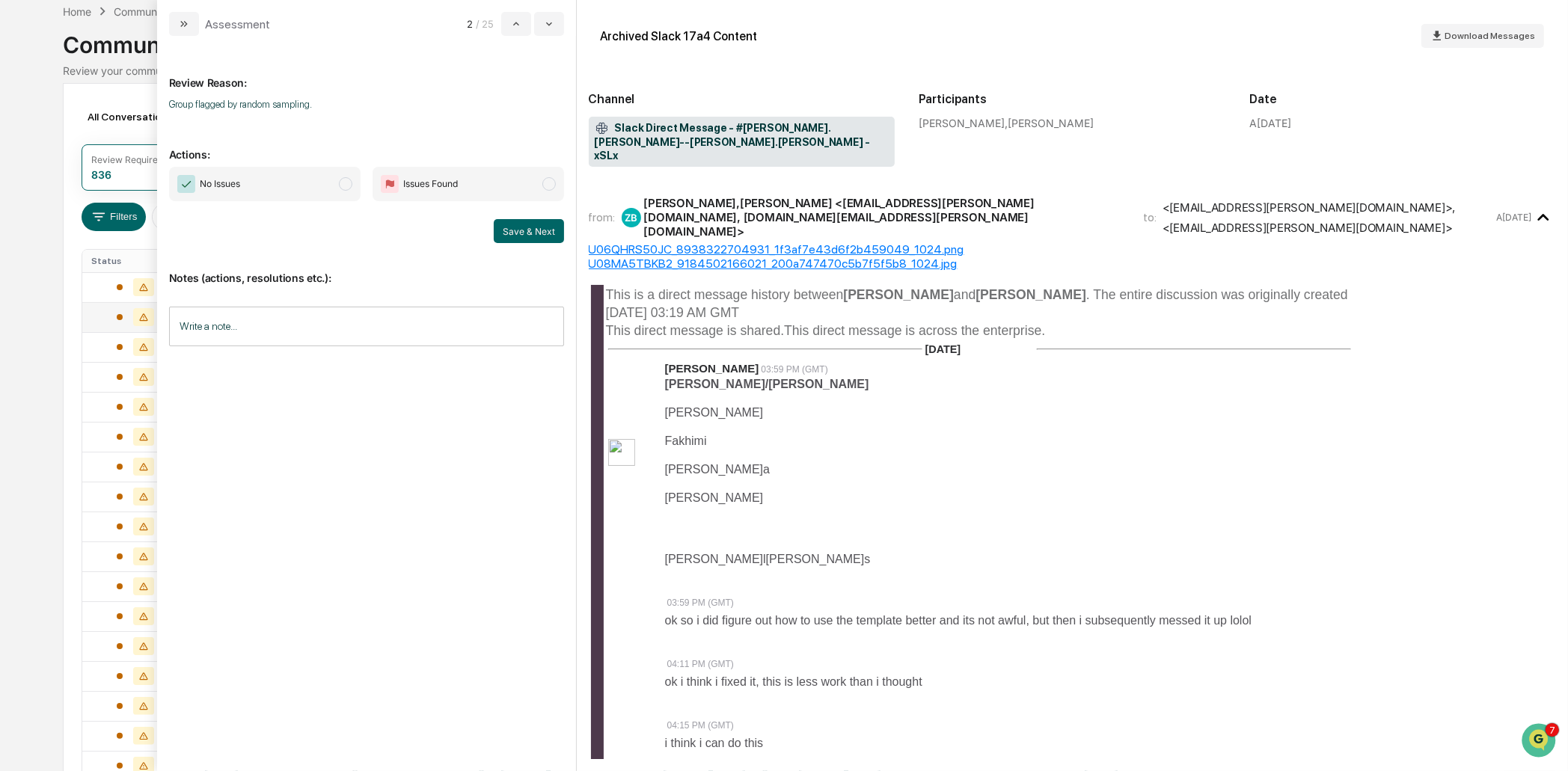
click at [275, 188] on span "No Issues" at bounding box center [265, 184] width 192 height 34
click at [547, 236] on button "Save & Next" at bounding box center [528, 231] width 71 height 24
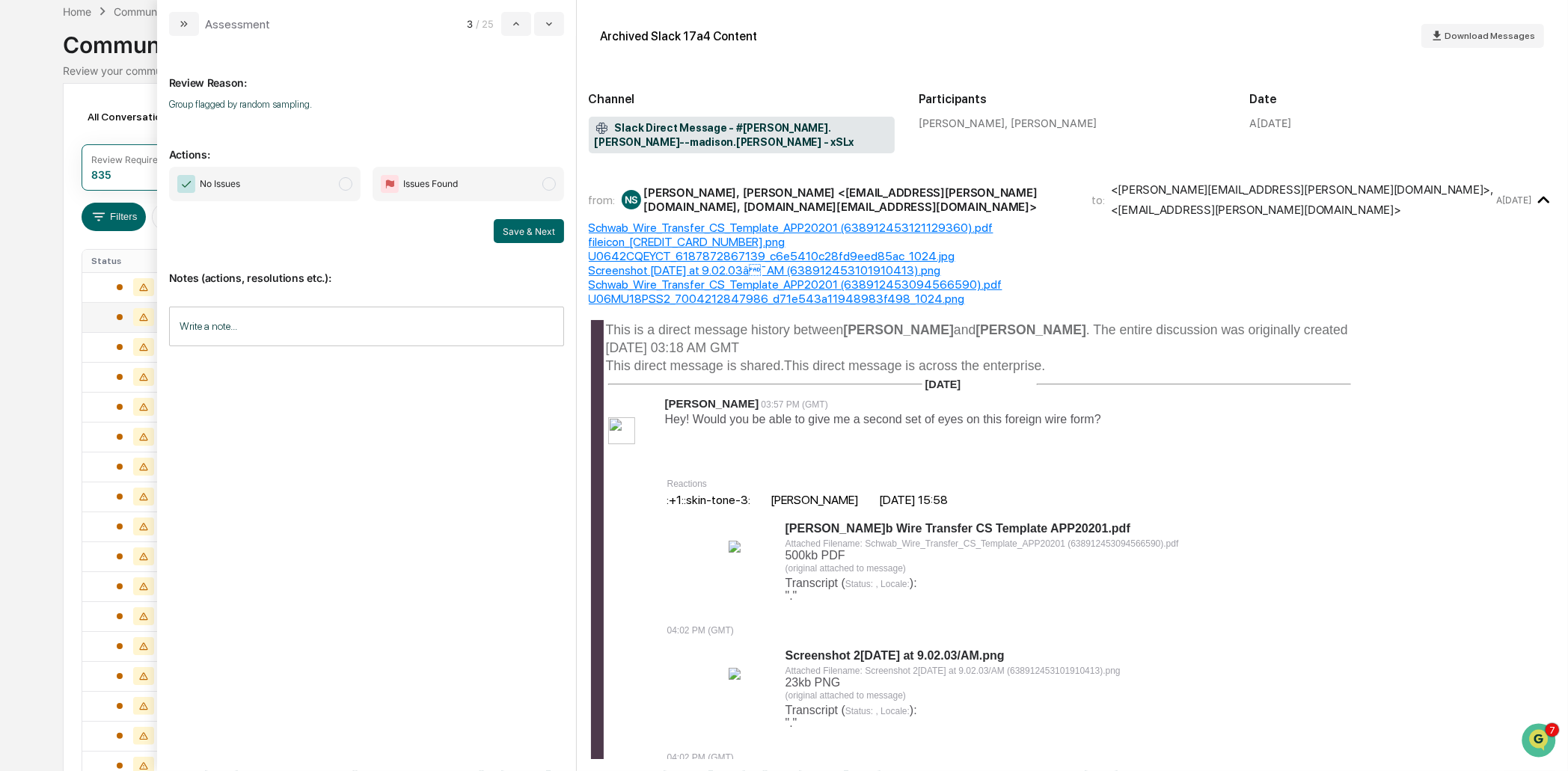
click at [301, 190] on span "No Issues" at bounding box center [265, 184] width 192 height 34
click at [539, 229] on button "Save & Next" at bounding box center [528, 231] width 71 height 24
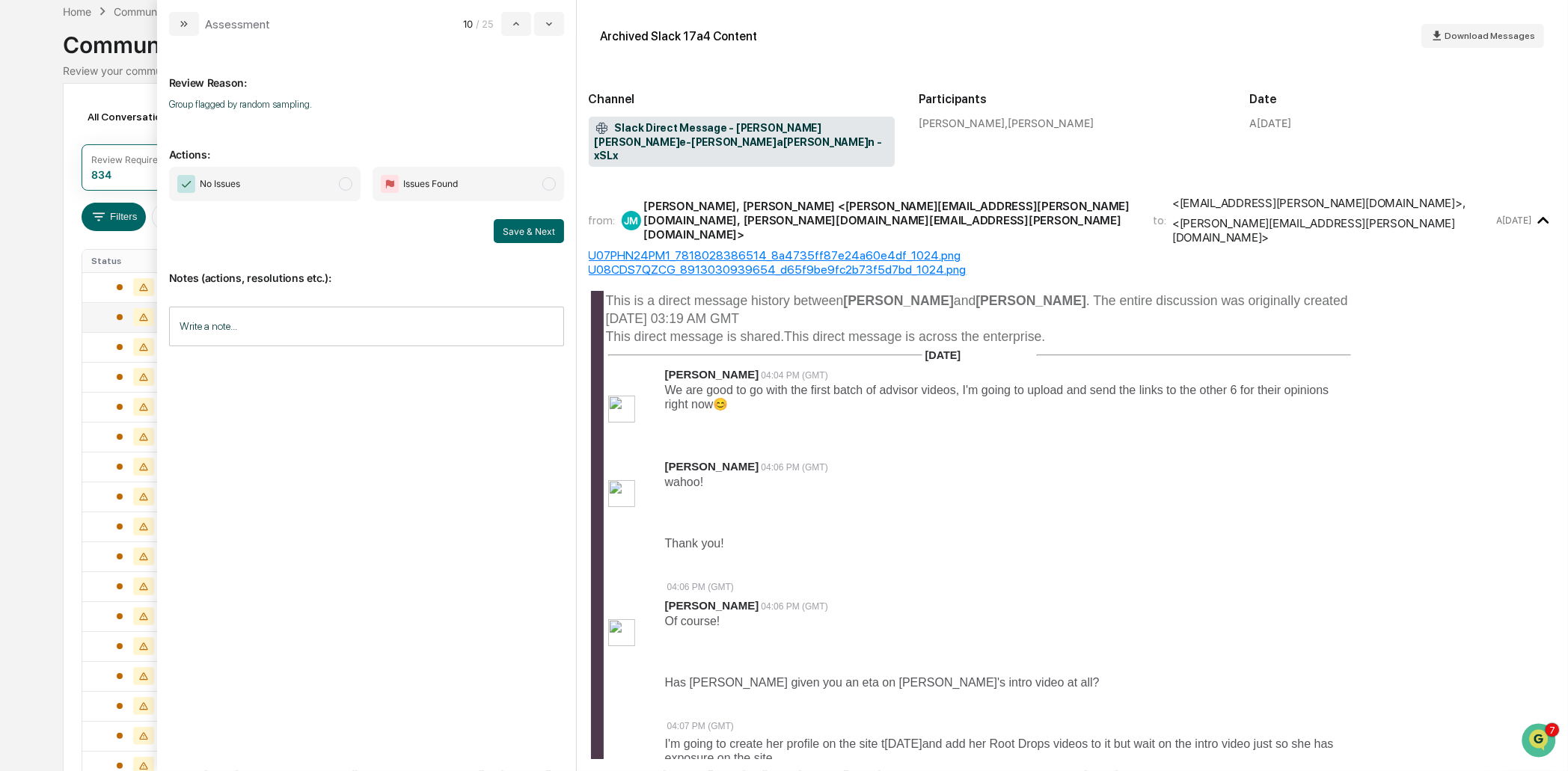
click at [325, 185] on span "No Issues" at bounding box center [265, 184] width 192 height 34
click at [528, 227] on button "Save & Next" at bounding box center [528, 231] width 71 height 24
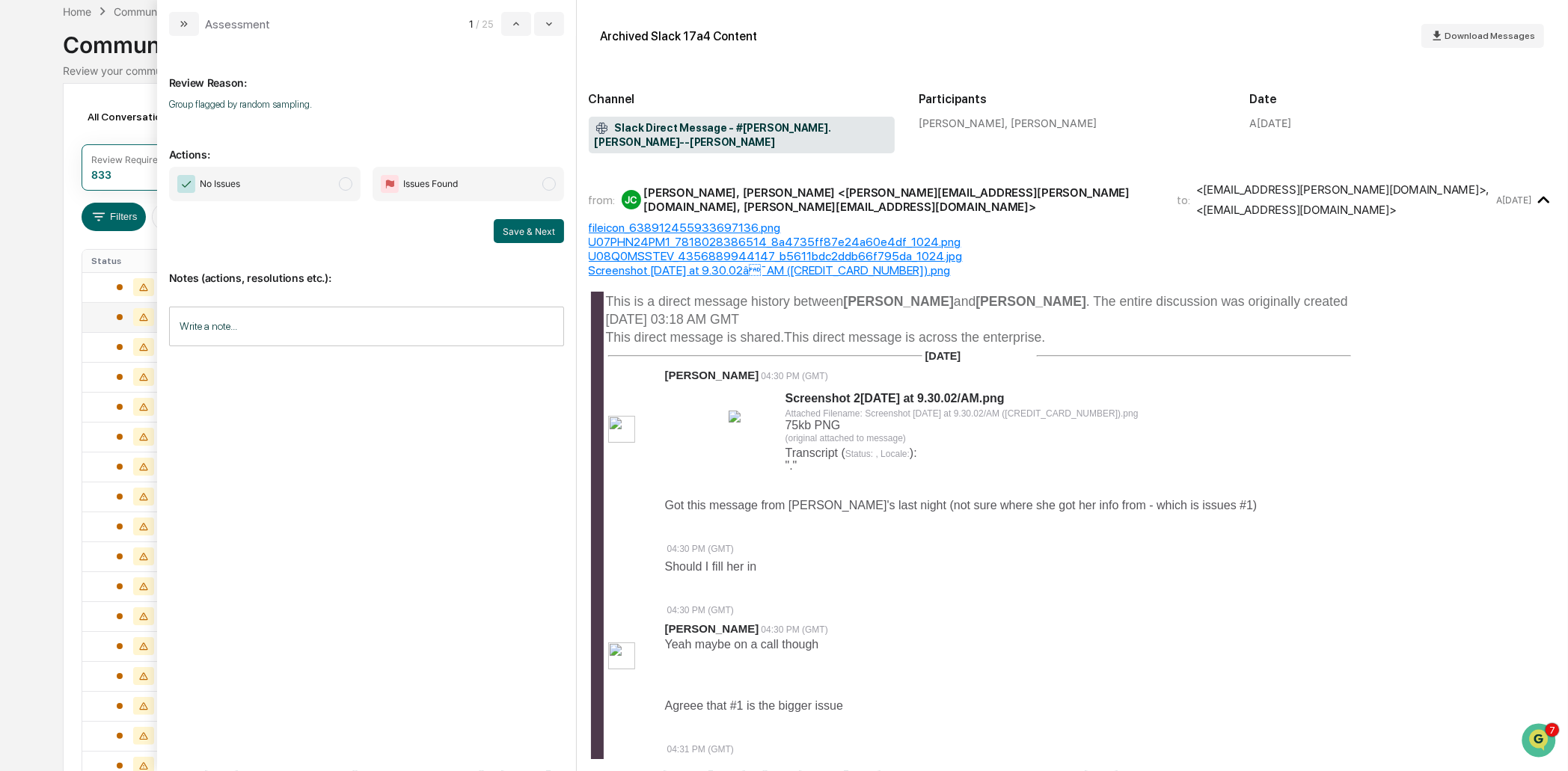
click at [312, 182] on span "No Issues" at bounding box center [265, 184] width 192 height 34
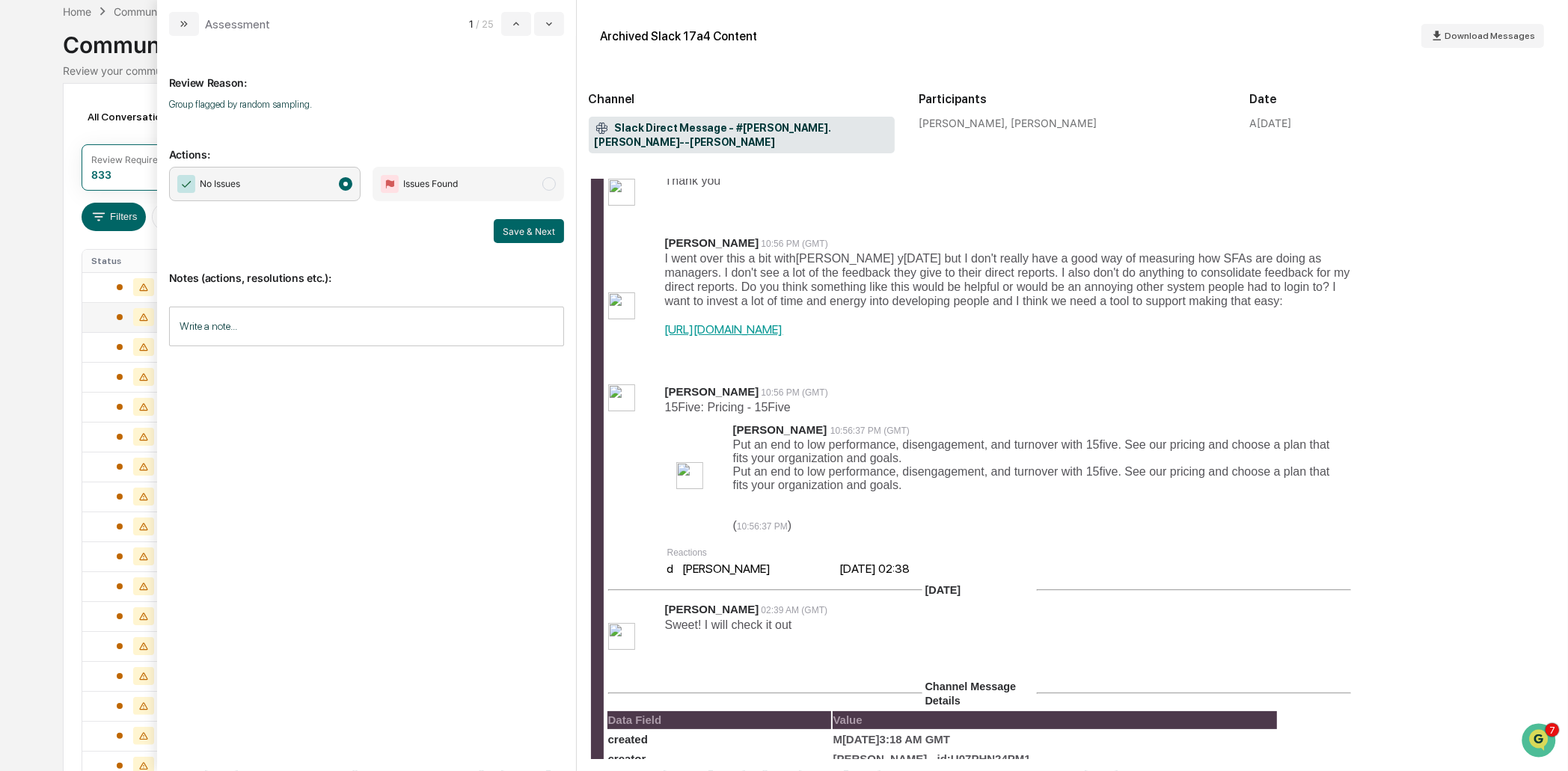
scroll to position [821, 0]
click at [526, 228] on button "Save & Next" at bounding box center [528, 231] width 71 height 24
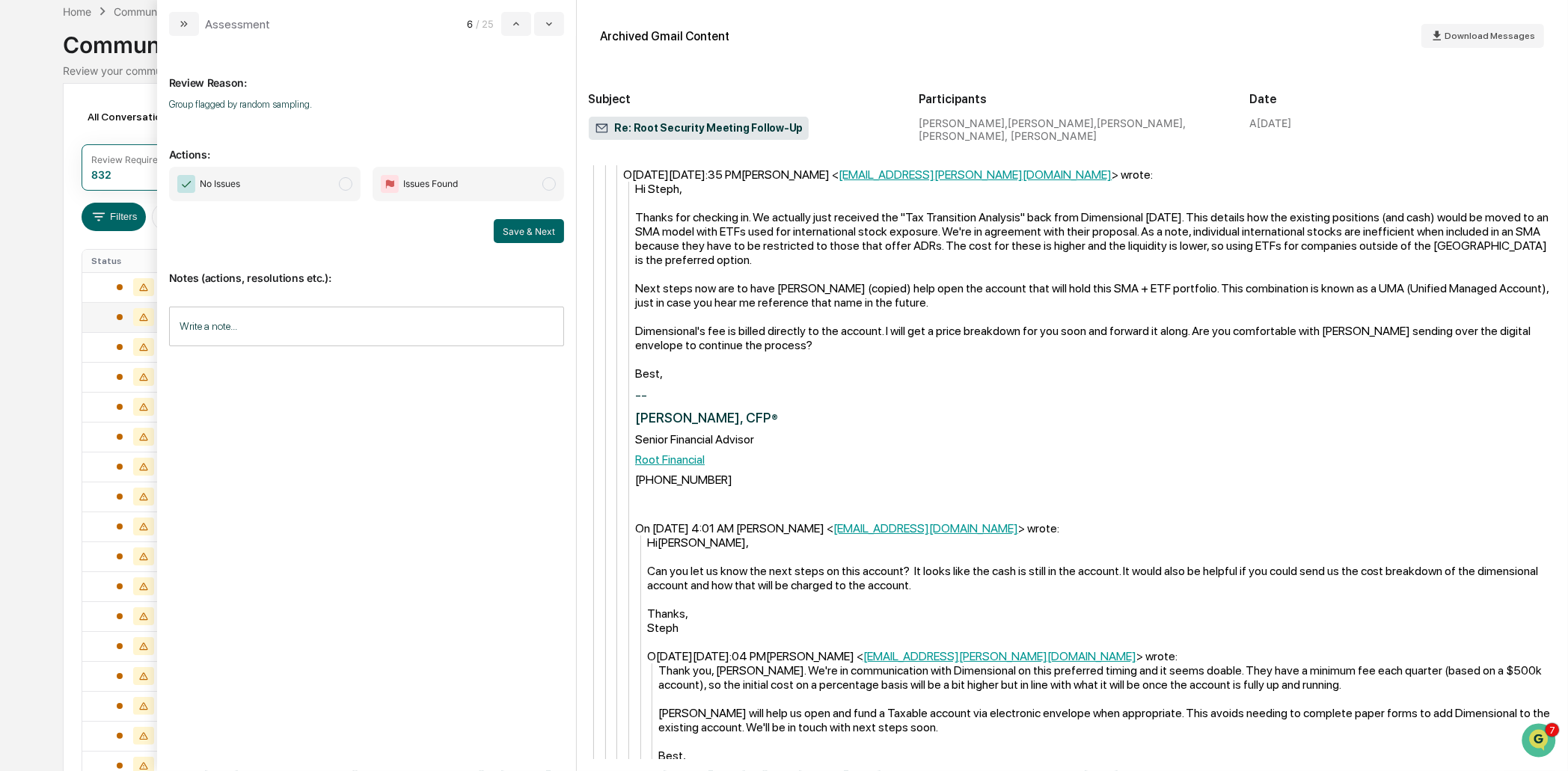
scroll to position [1120, 0]
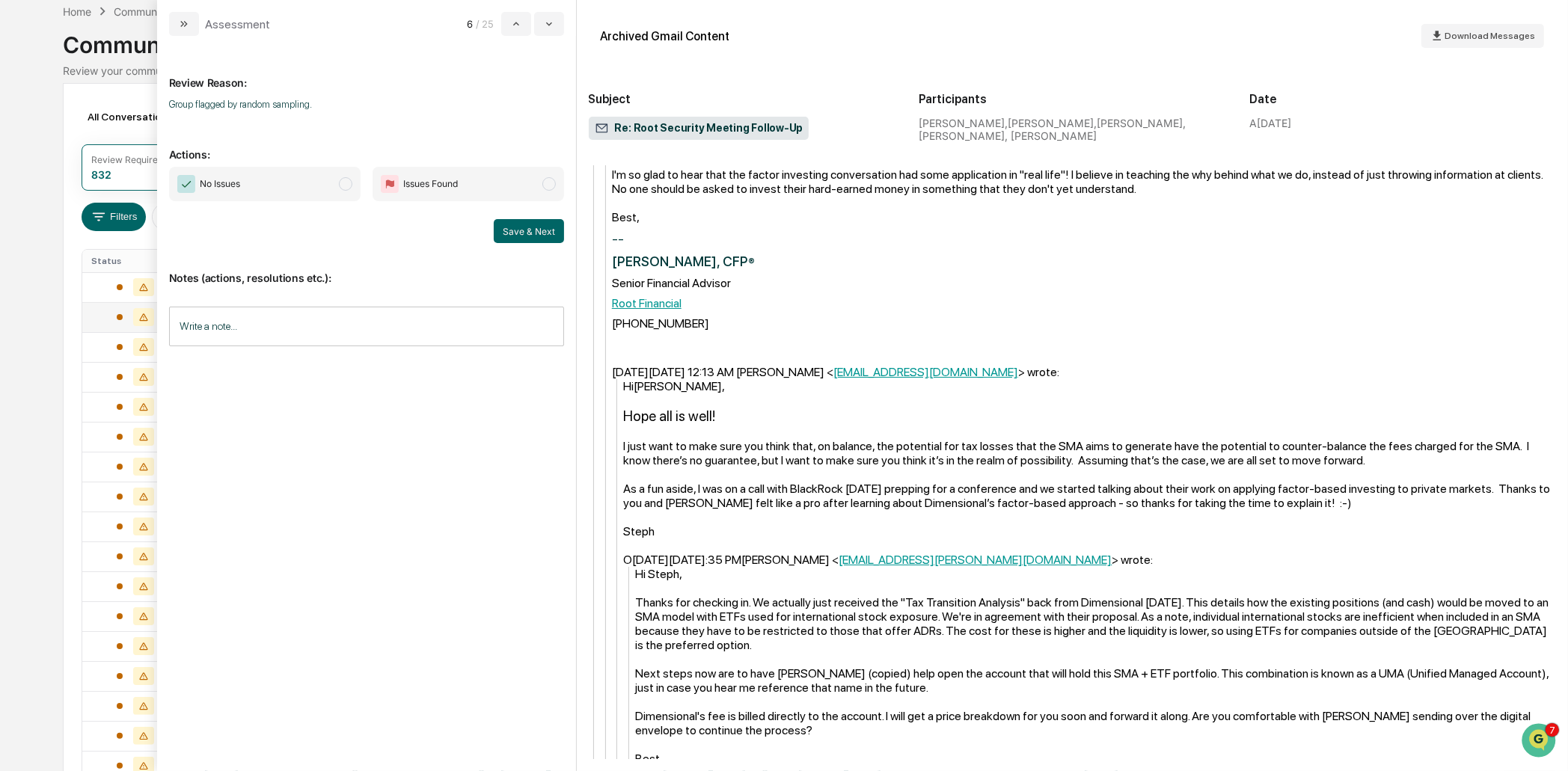
click at [322, 184] on span "No Issues" at bounding box center [265, 184] width 192 height 34
click at [544, 231] on button "Save & Next" at bounding box center [528, 231] width 71 height 24
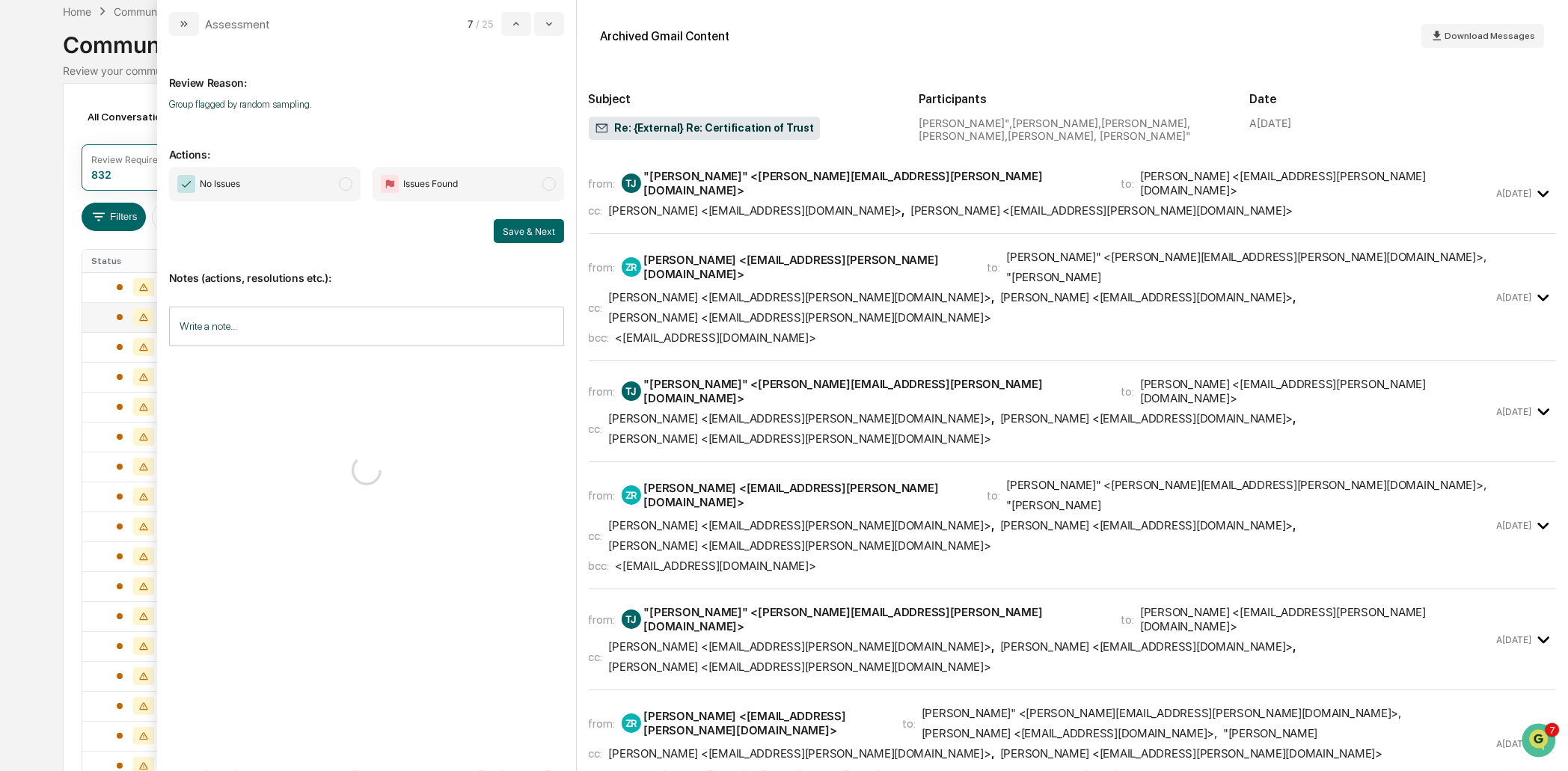
click at [372, 197] on span "Issues Found" at bounding box center [468, 184] width 192 height 34
click at [330, 190] on span "No Issues" at bounding box center [265, 184] width 192 height 34
click at [515, 239] on button "Save & Next" at bounding box center [528, 231] width 71 height 24
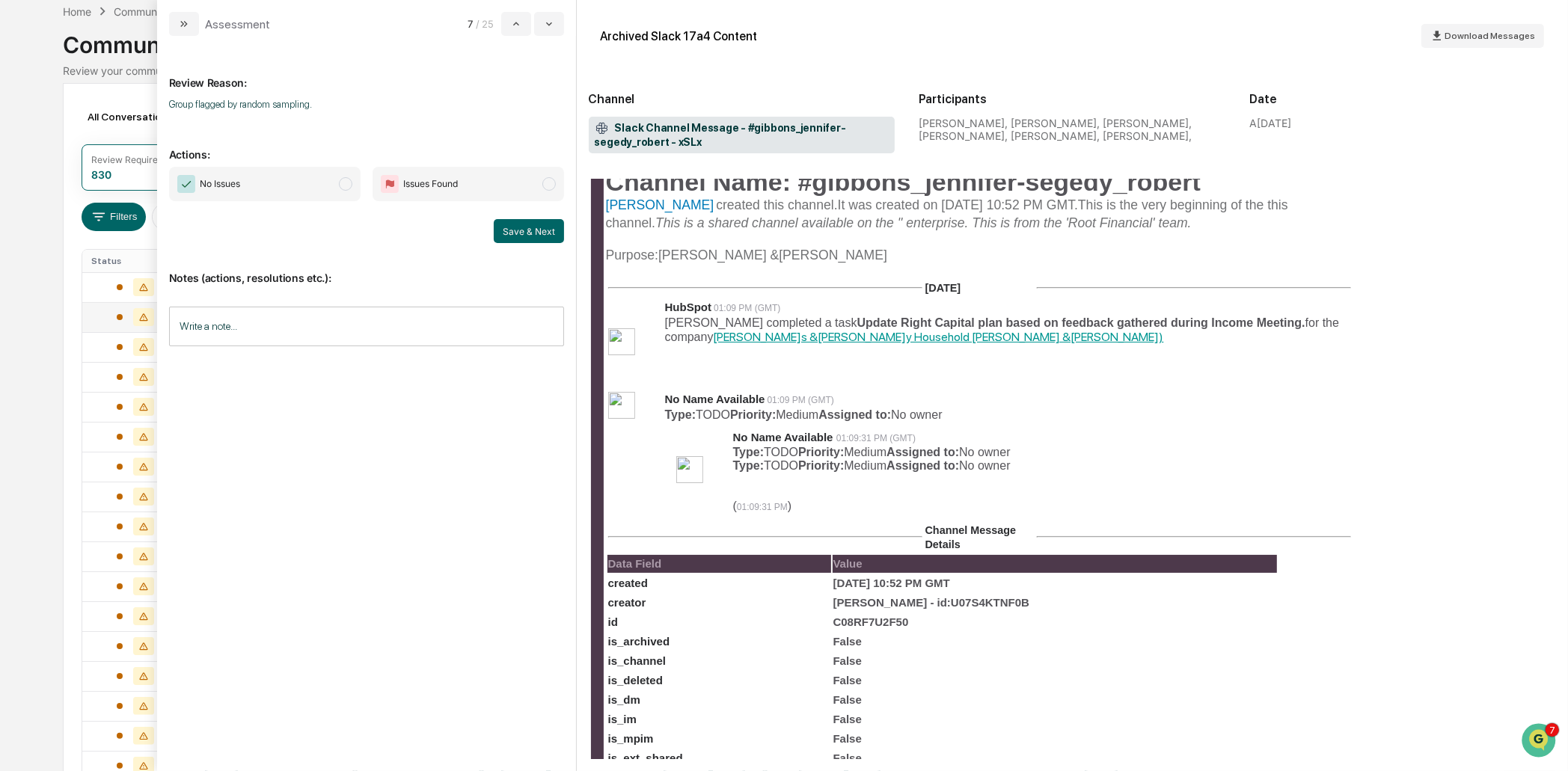
scroll to position [384, 0]
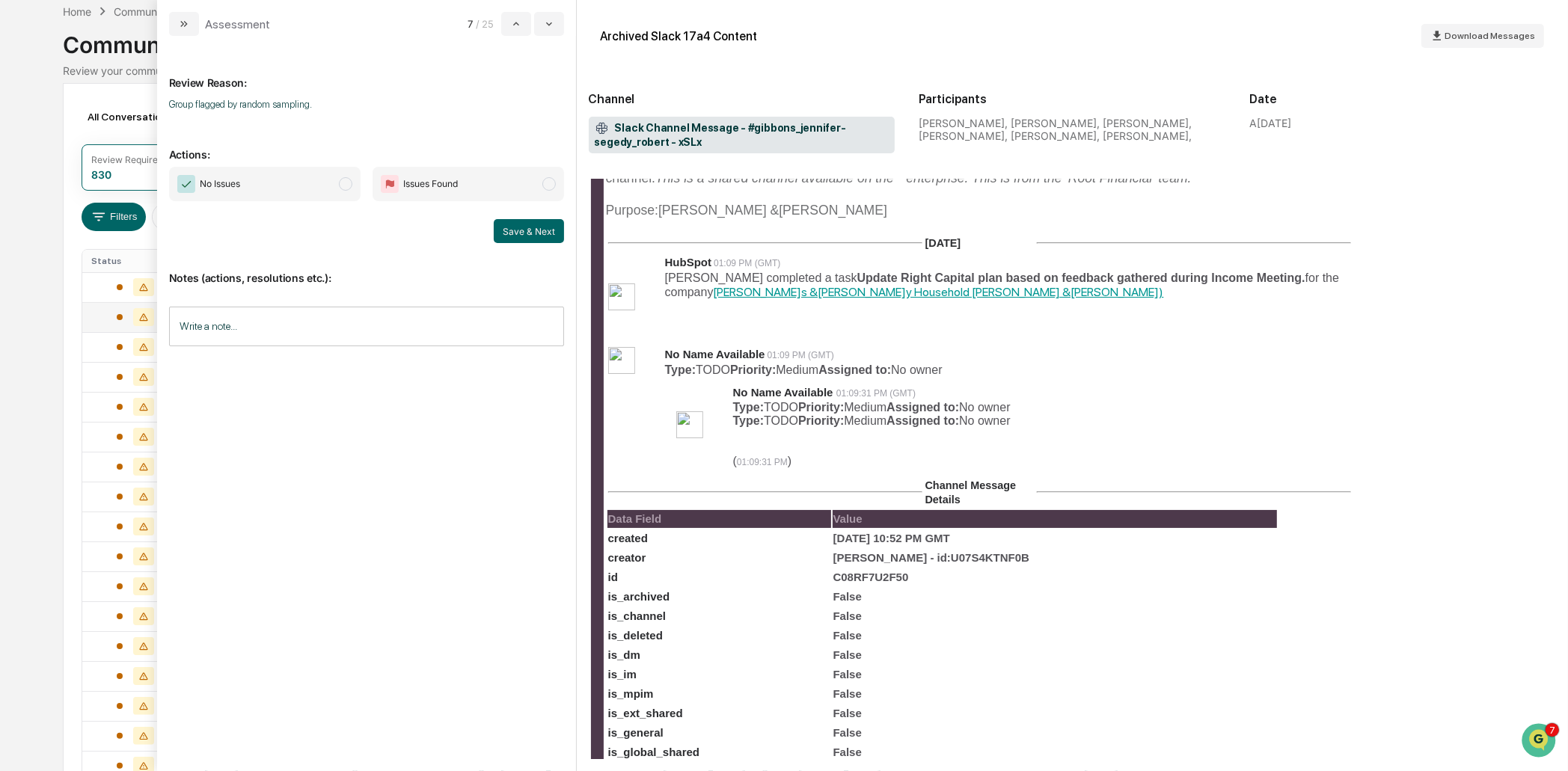
click at [321, 189] on span "No Issues" at bounding box center [265, 184] width 192 height 34
click at [532, 234] on button "Save & Next" at bounding box center [528, 231] width 71 height 24
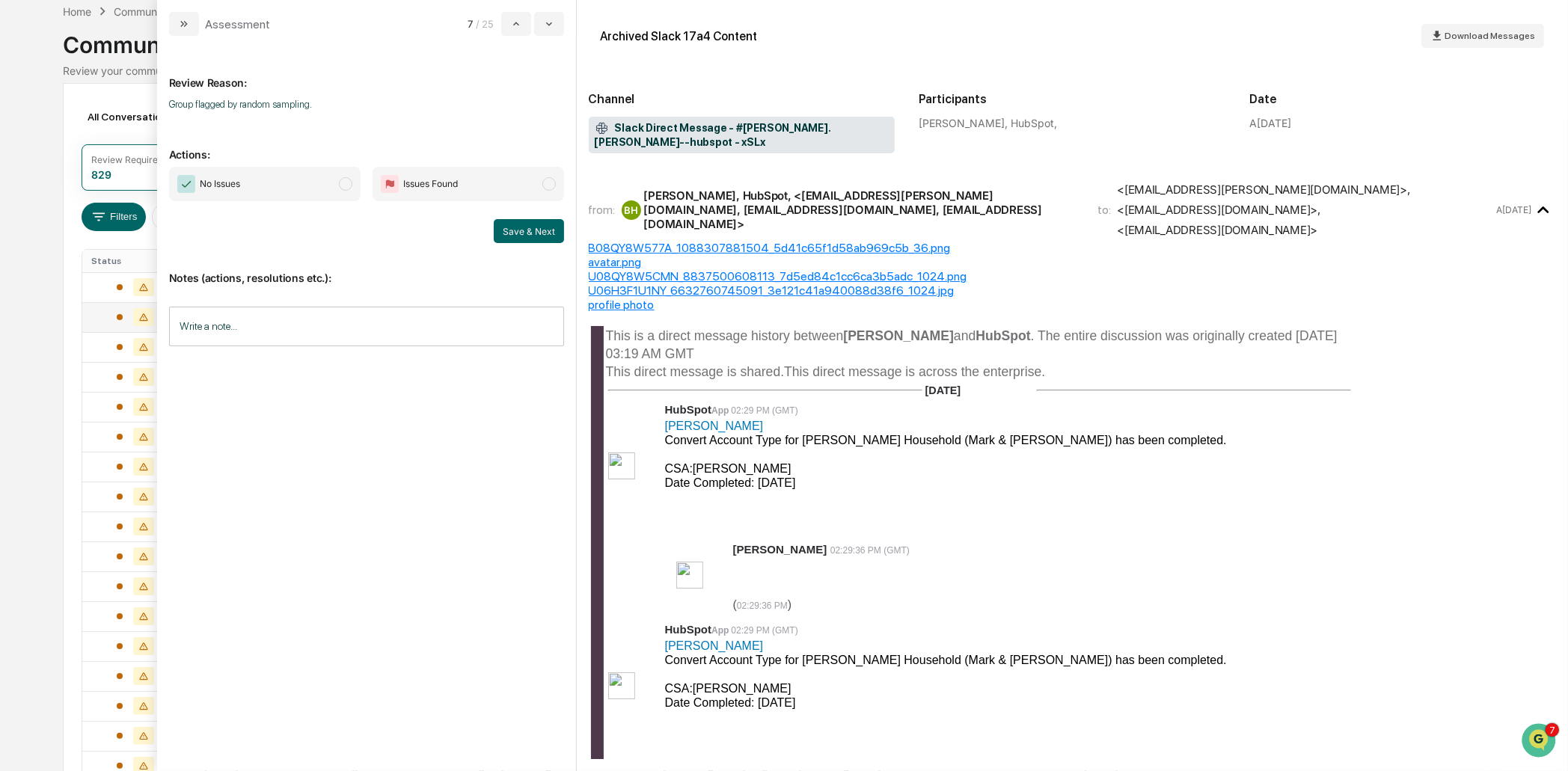
click at [332, 186] on span "No Issues" at bounding box center [265, 184] width 192 height 34
click at [511, 227] on button "Save & Next" at bounding box center [528, 231] width 71 height 24
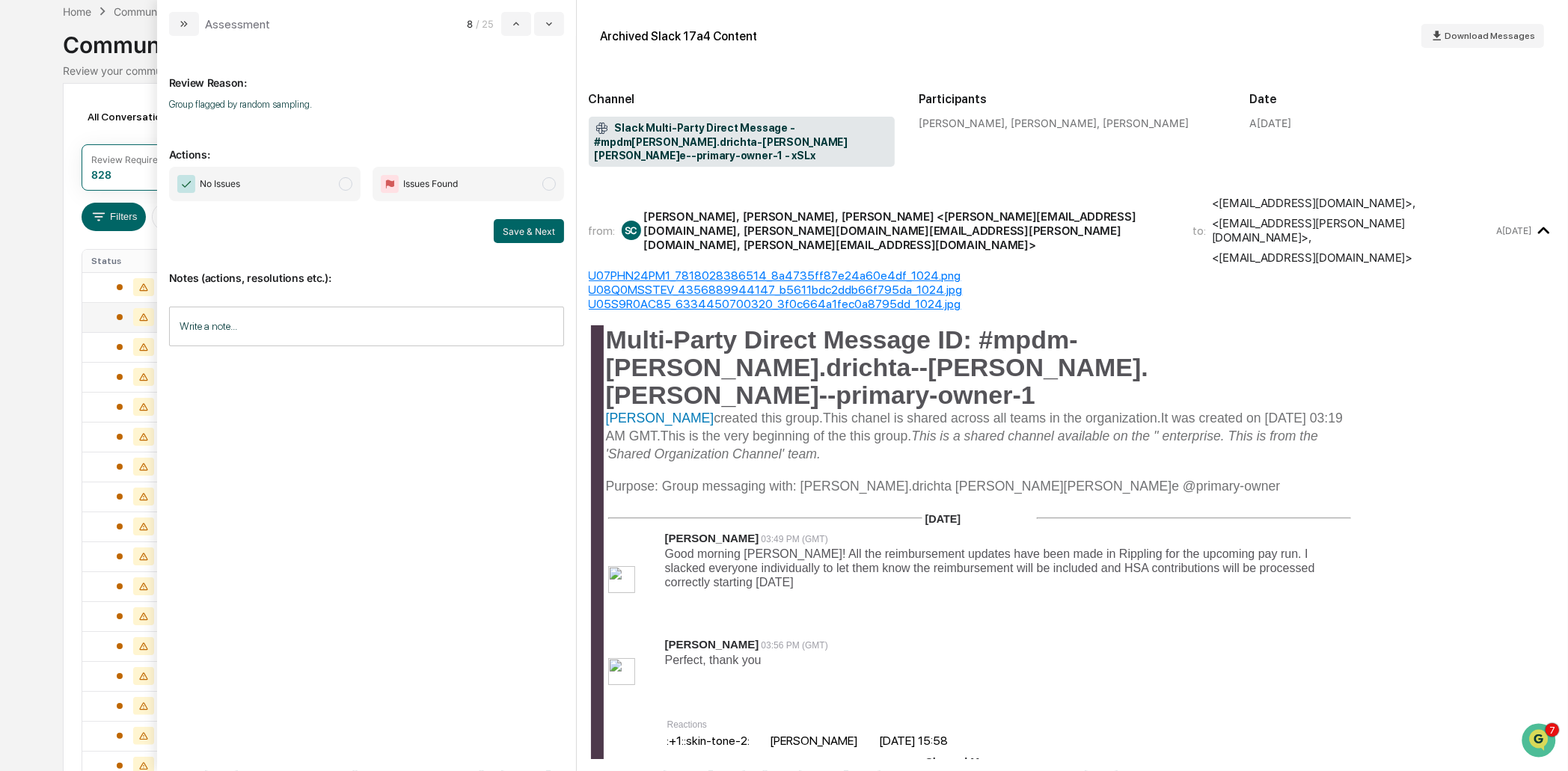
click at [326, 182] on span "No Issues" at bounding box center [265, 184] width 192 height 34
click at [536, 227] on button "Save & Next" at bounding box center [528, 231] width 71 height 24
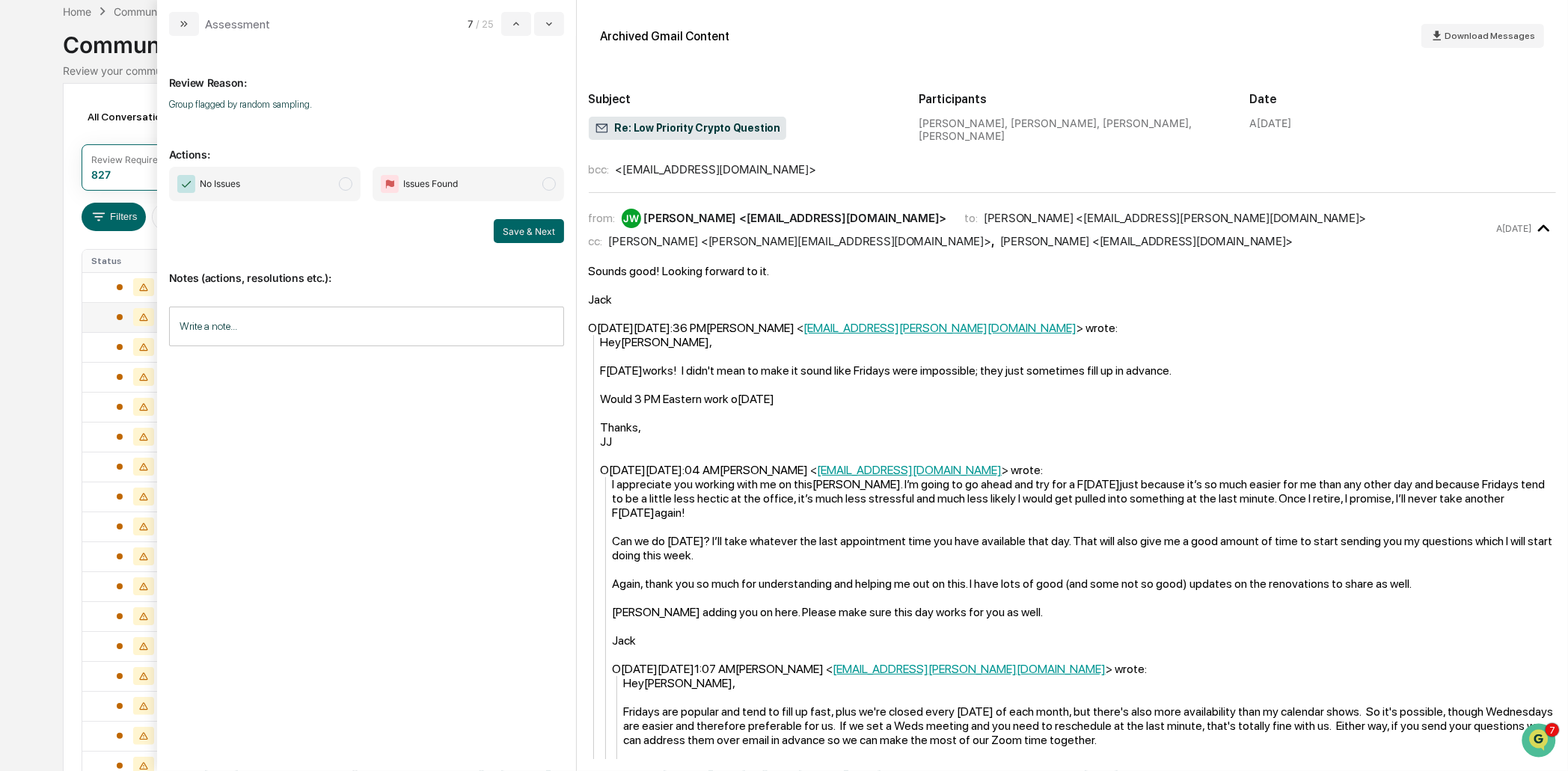
scroll to position [355, 0]
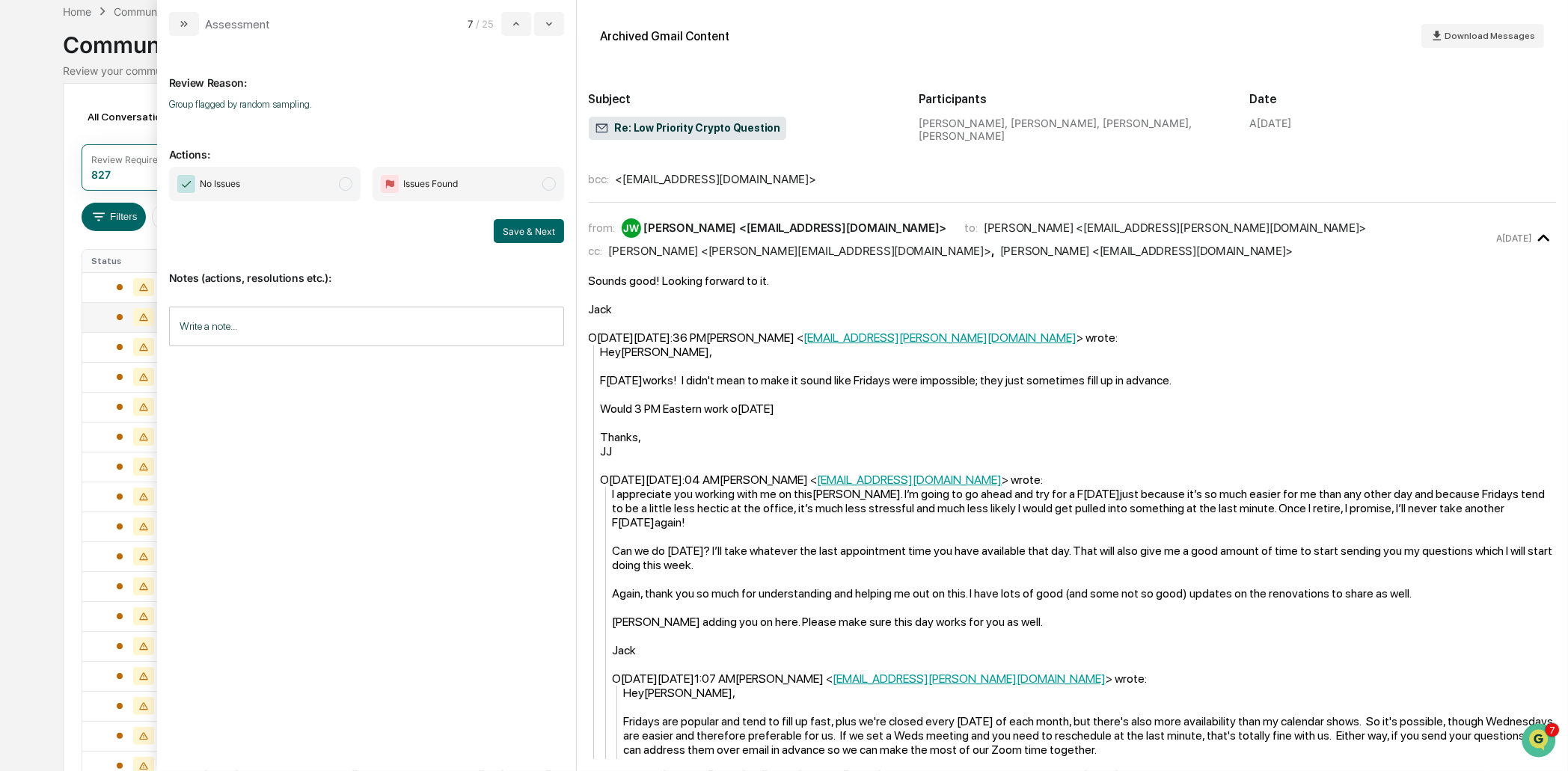
click at [297, 185] on span "No Issues" at bounding box center [265, 184] width 192 height 34
click at [541, 231] on button "Save & Next" at bounding box center [528, 231] width 71 height 24
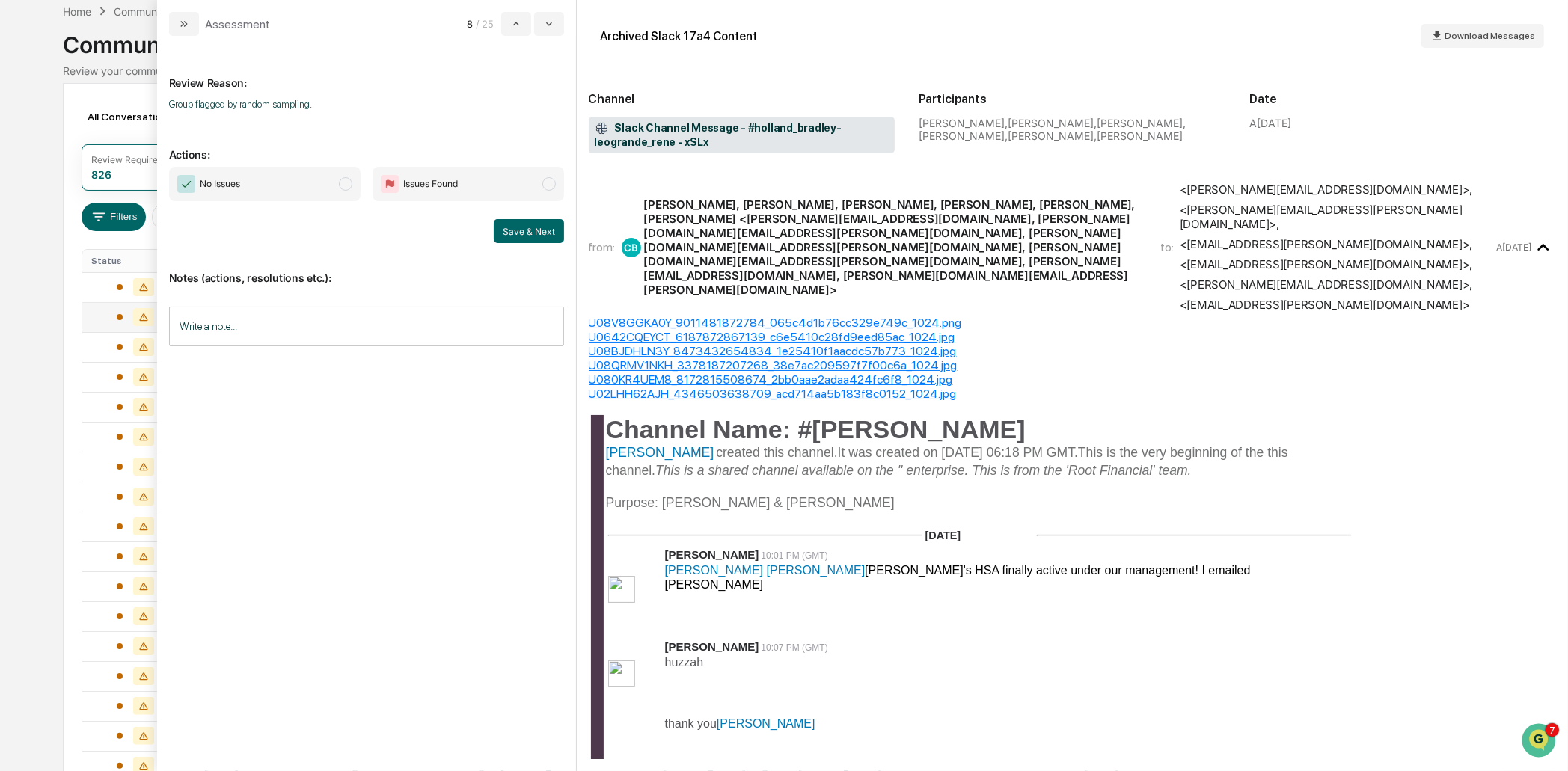
click at [327, 189] on span "No Issues" at bounding box center [265, 184] width 192 height 34
click at [553, 218] on div "No Issues Issues Found Save & Next" at bounding box center [366, 205] width 395 height 76
click at [546, 229] on button "Save & Next" at bounding box center [528, 231] width 71 height 24
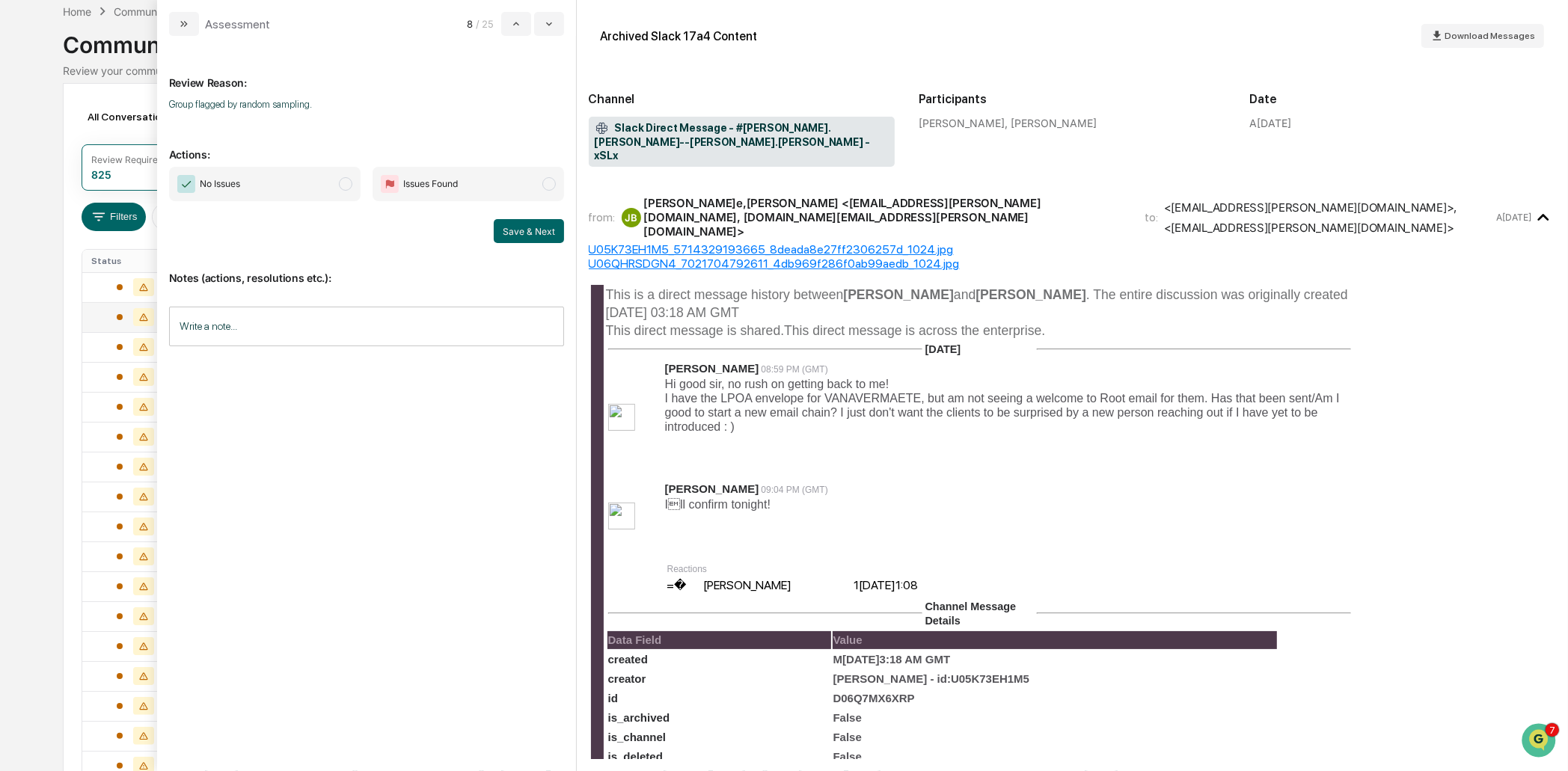
click at [317, 181] on span "No Issues" at bounding box center [265, 184] width 192 height 34
click at [532, 228] on button "Save & Next" at bounding box center [528, 231] width 71 height 24
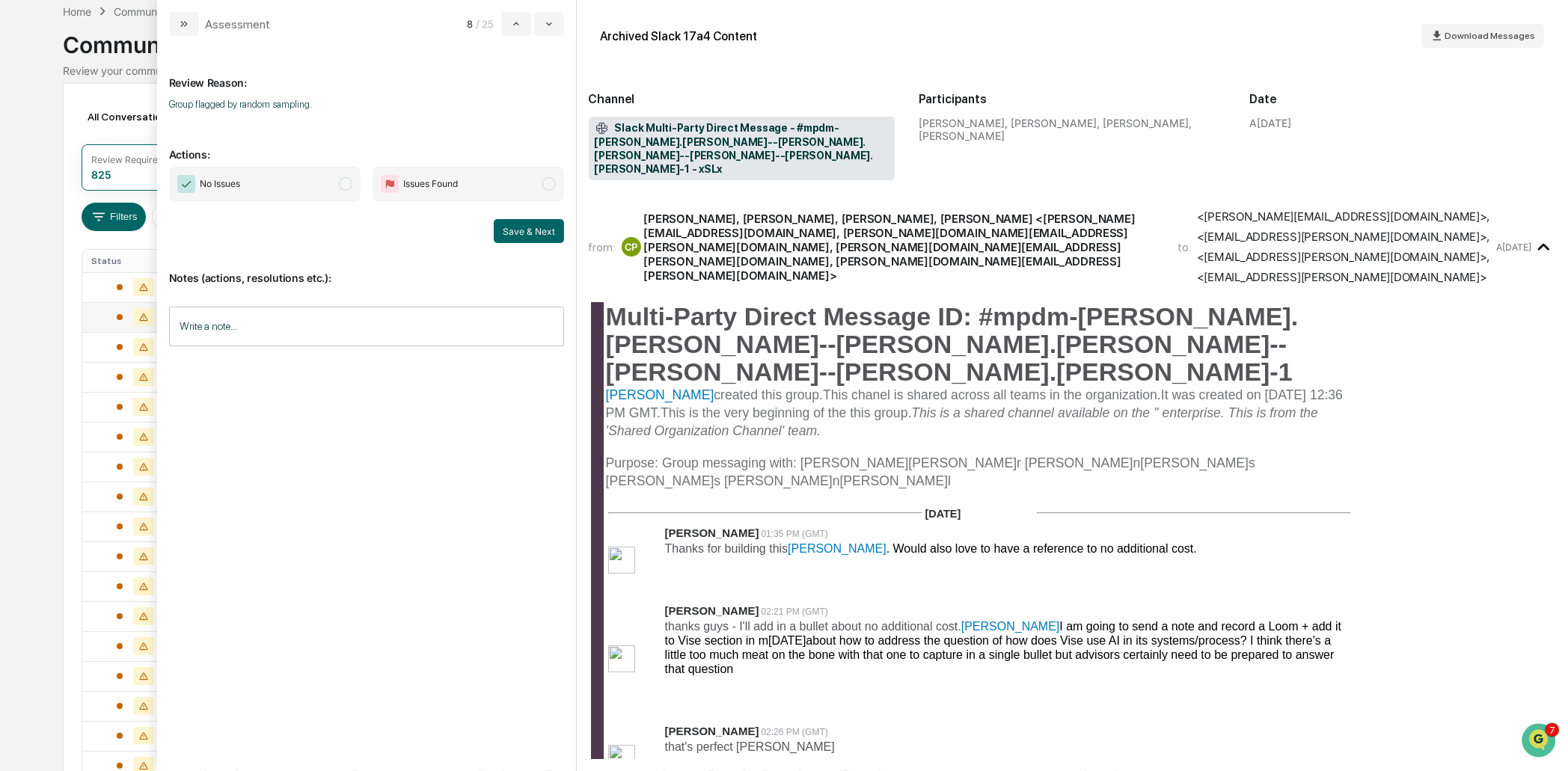
click at [311, 181] on span "No Issues" at bounding box center [265, 184] width 192 height 34
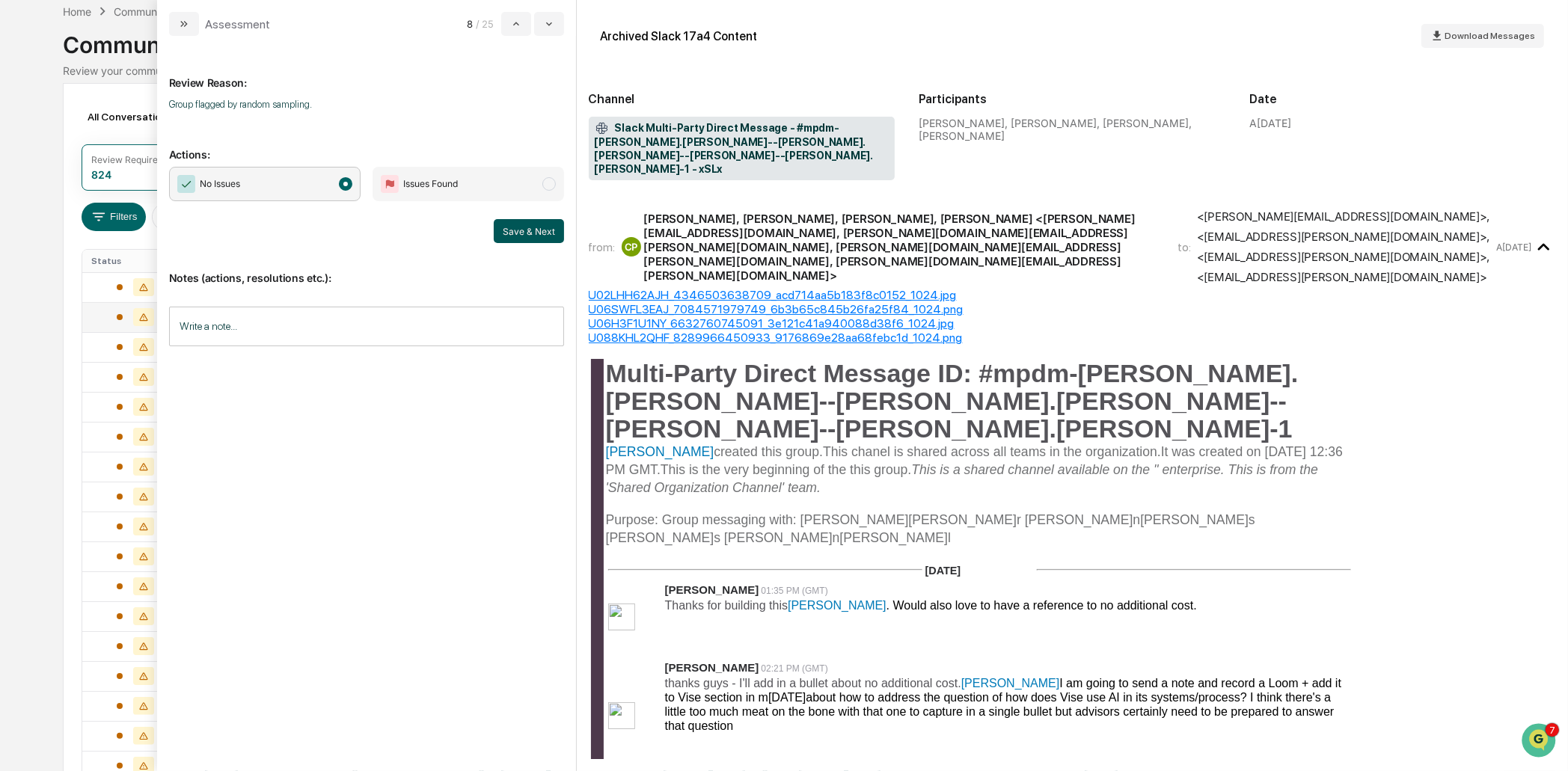
click at [523, 231] on button "Save & Next" at bounding box center [528, 231] width 71 height 24
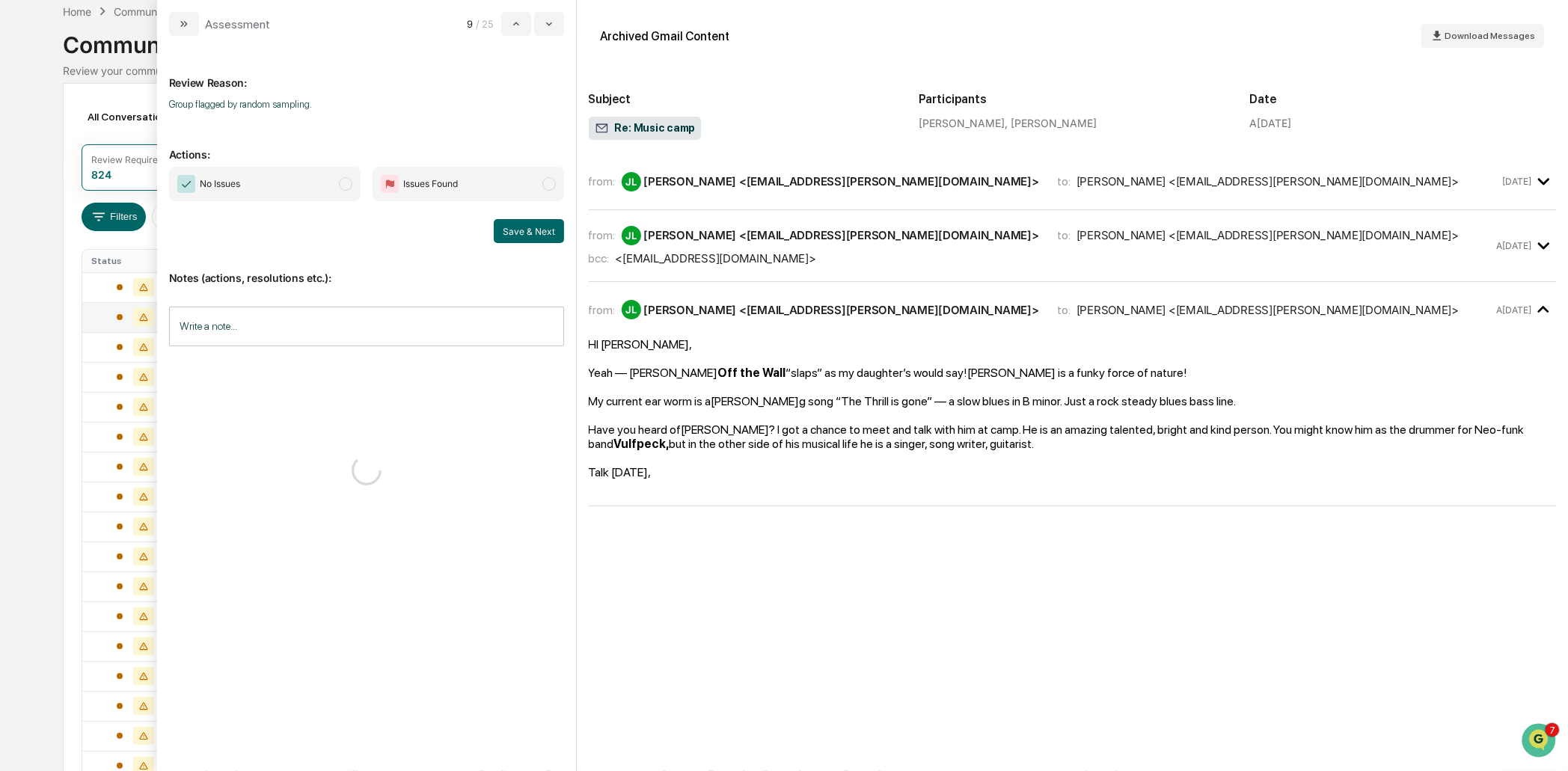
click at [325, 183] on span "No Issues" at bounding box center [265, 184] width 192 height 34
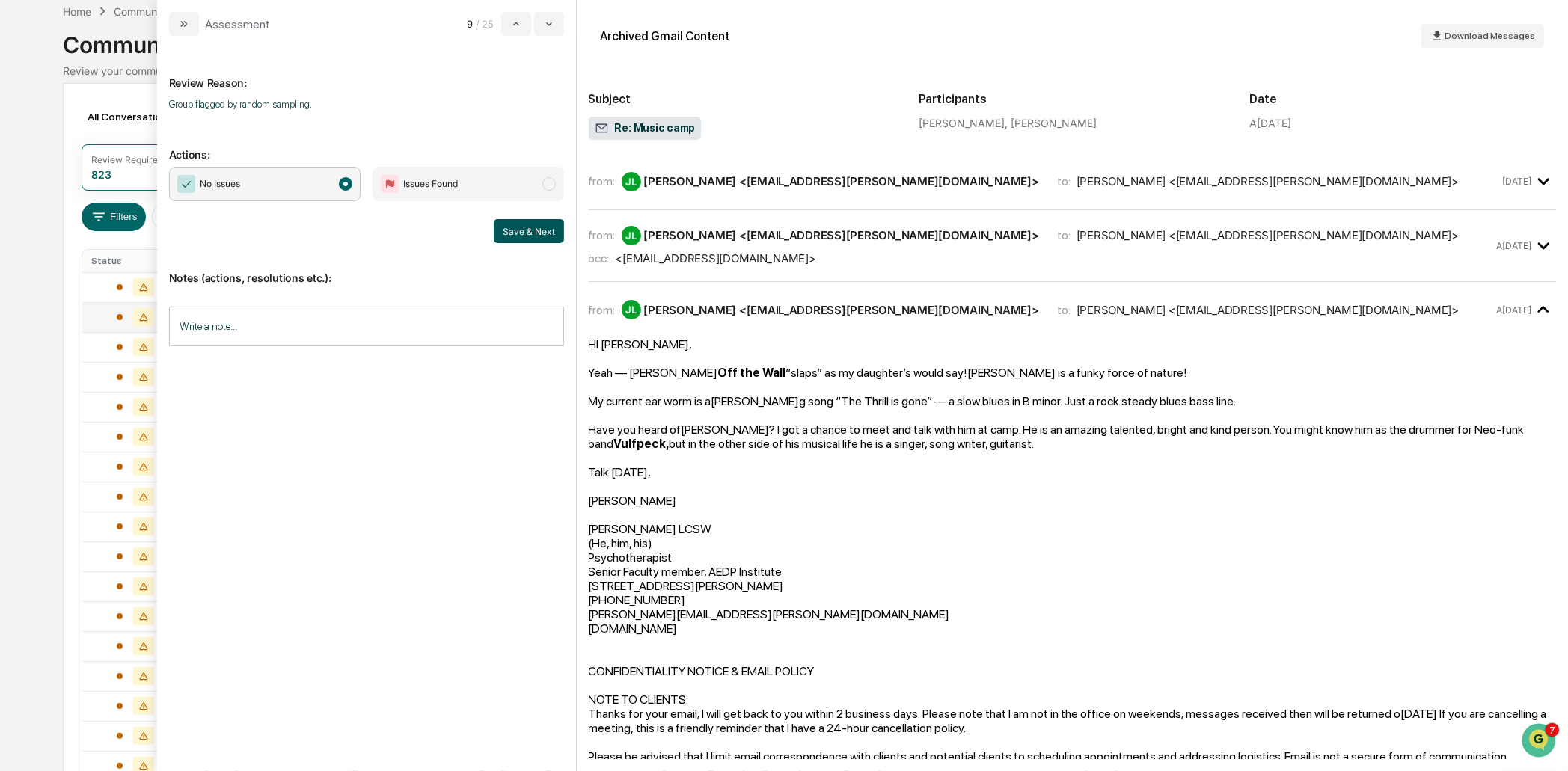
click at [517, 225] on button "Save & Next" at bounding box center [528, 231] width 71 height 24
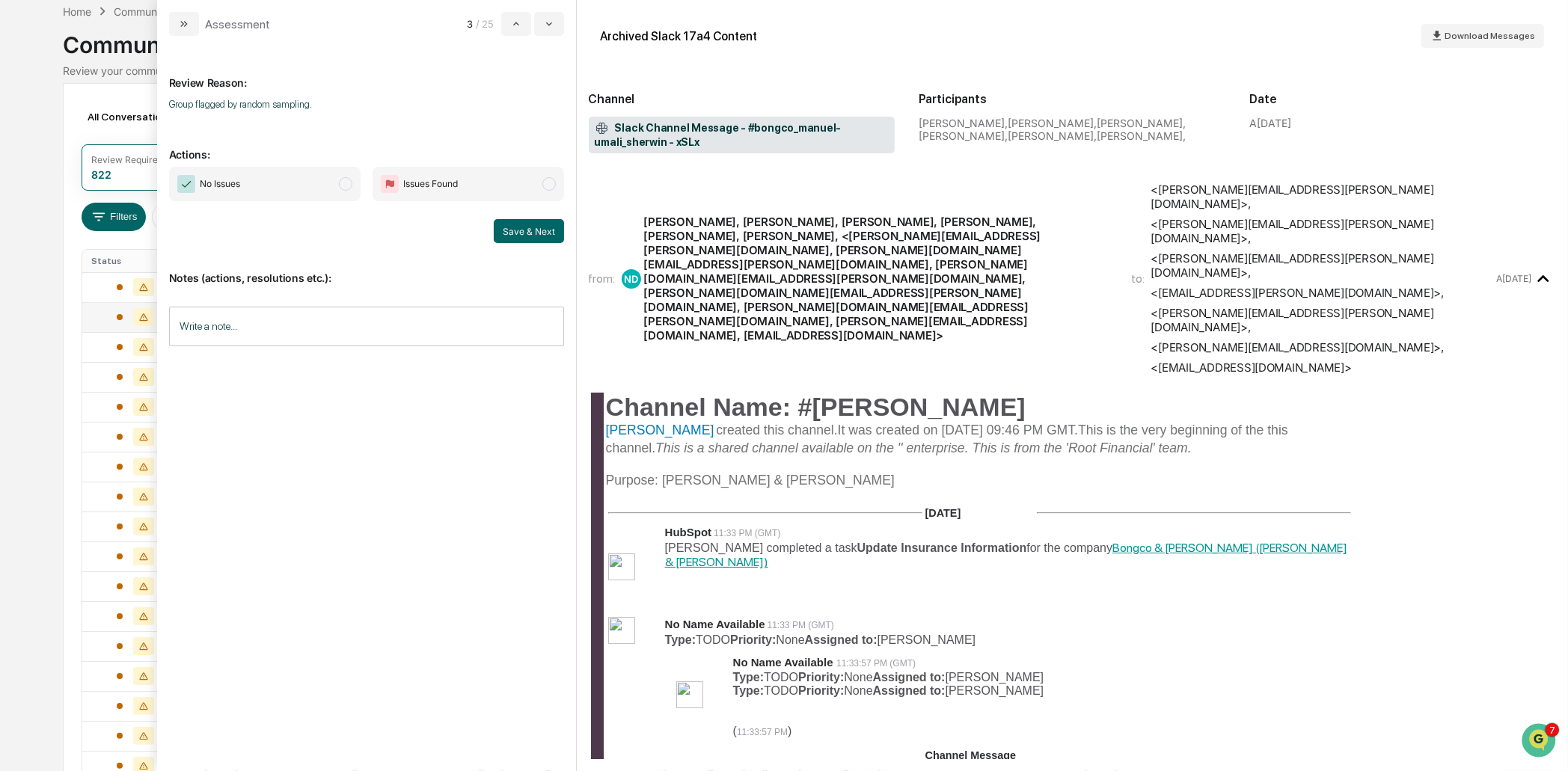
click at [319, 184] on span "No Issues" at bounding box center [265, 184] width 192 height 34
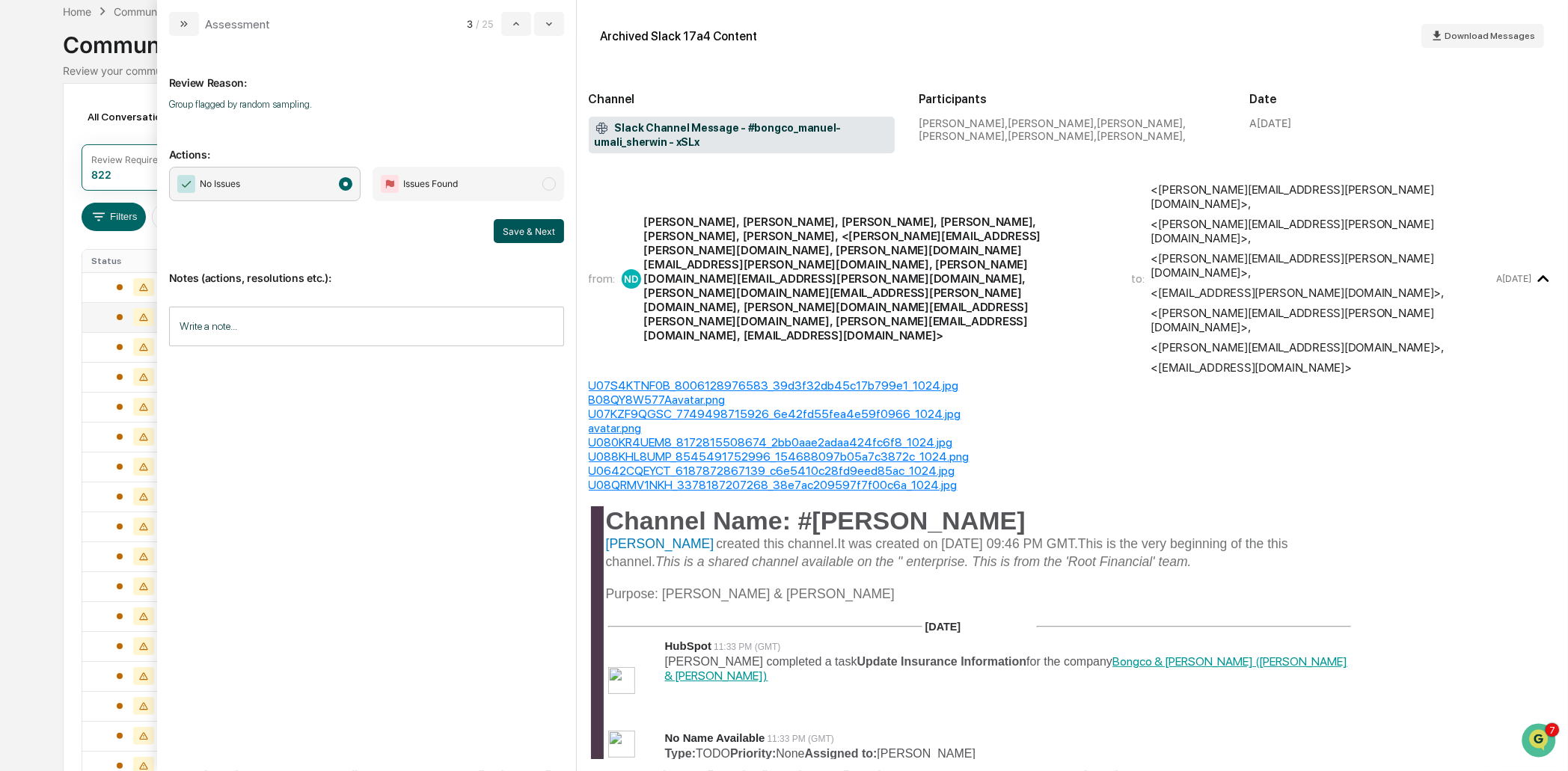
click at [530, 231] on button "Save & Next" at bounding box center [528, 231] width 71 height 24
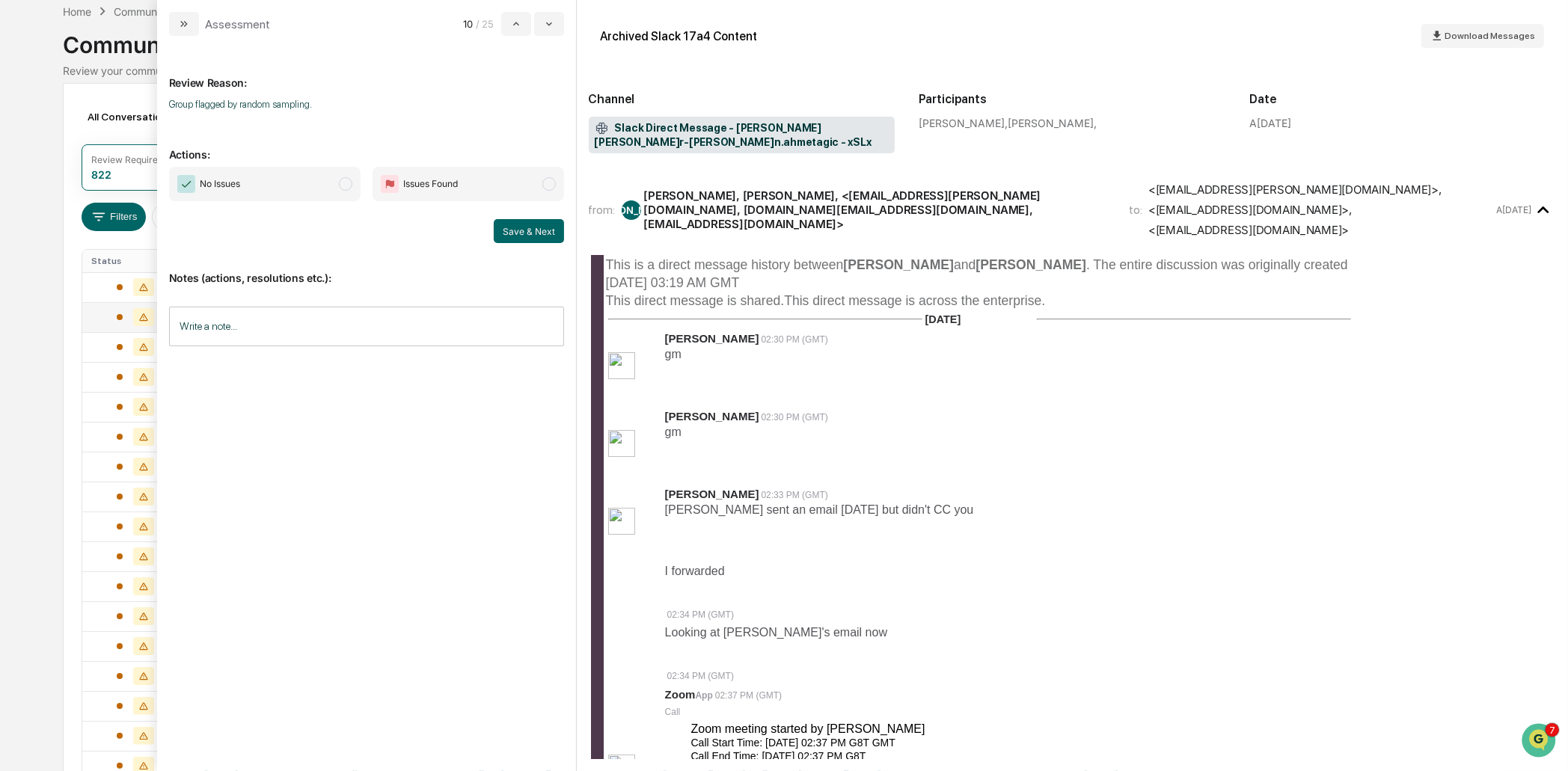
click at [315, 171] on span "No Issues" at bounding box center [265, 184] width 192 height 34
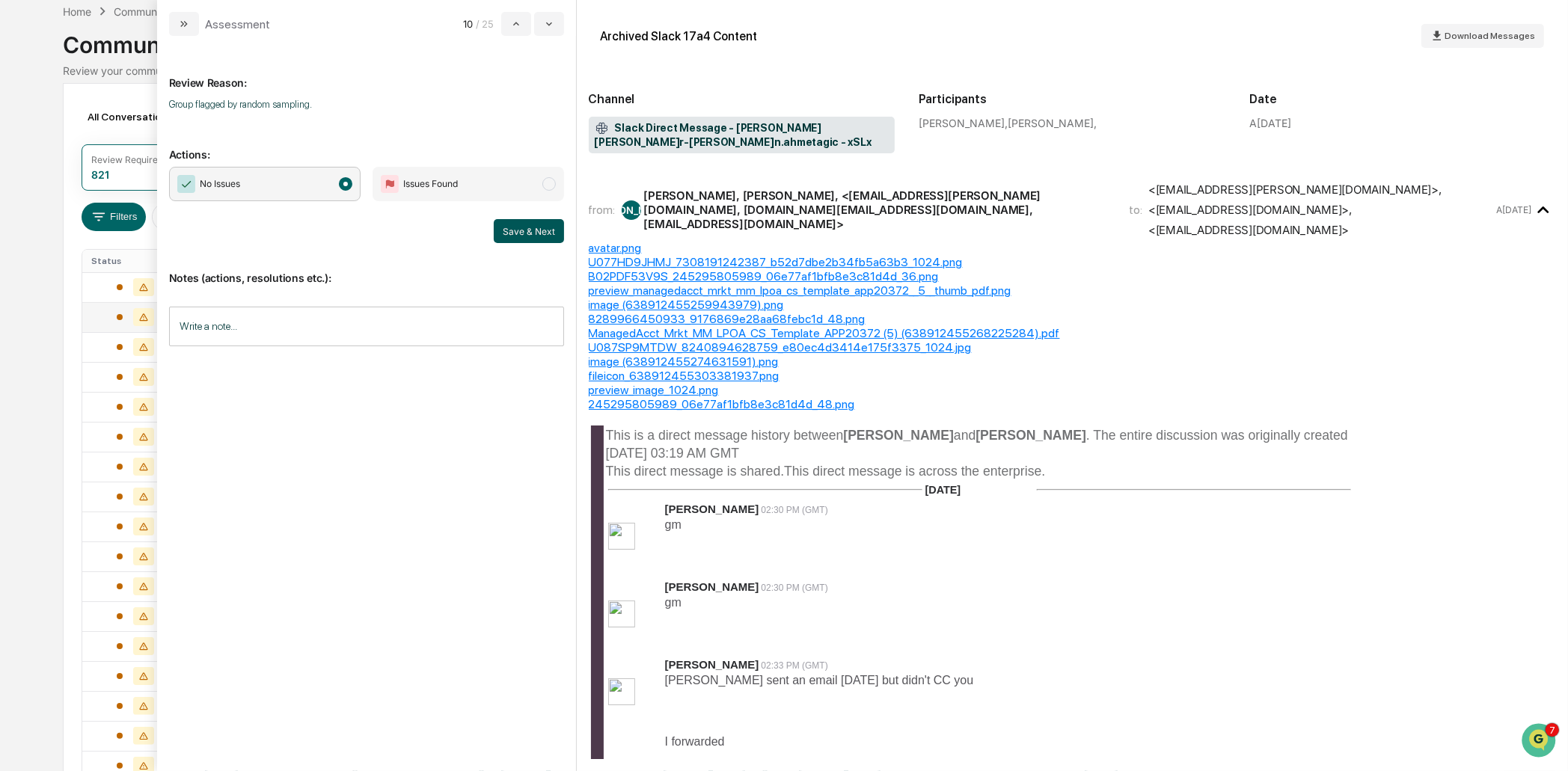
click at [529, 227] on button "Save & Next" at bounding box center [528, 231] width 71 height 24
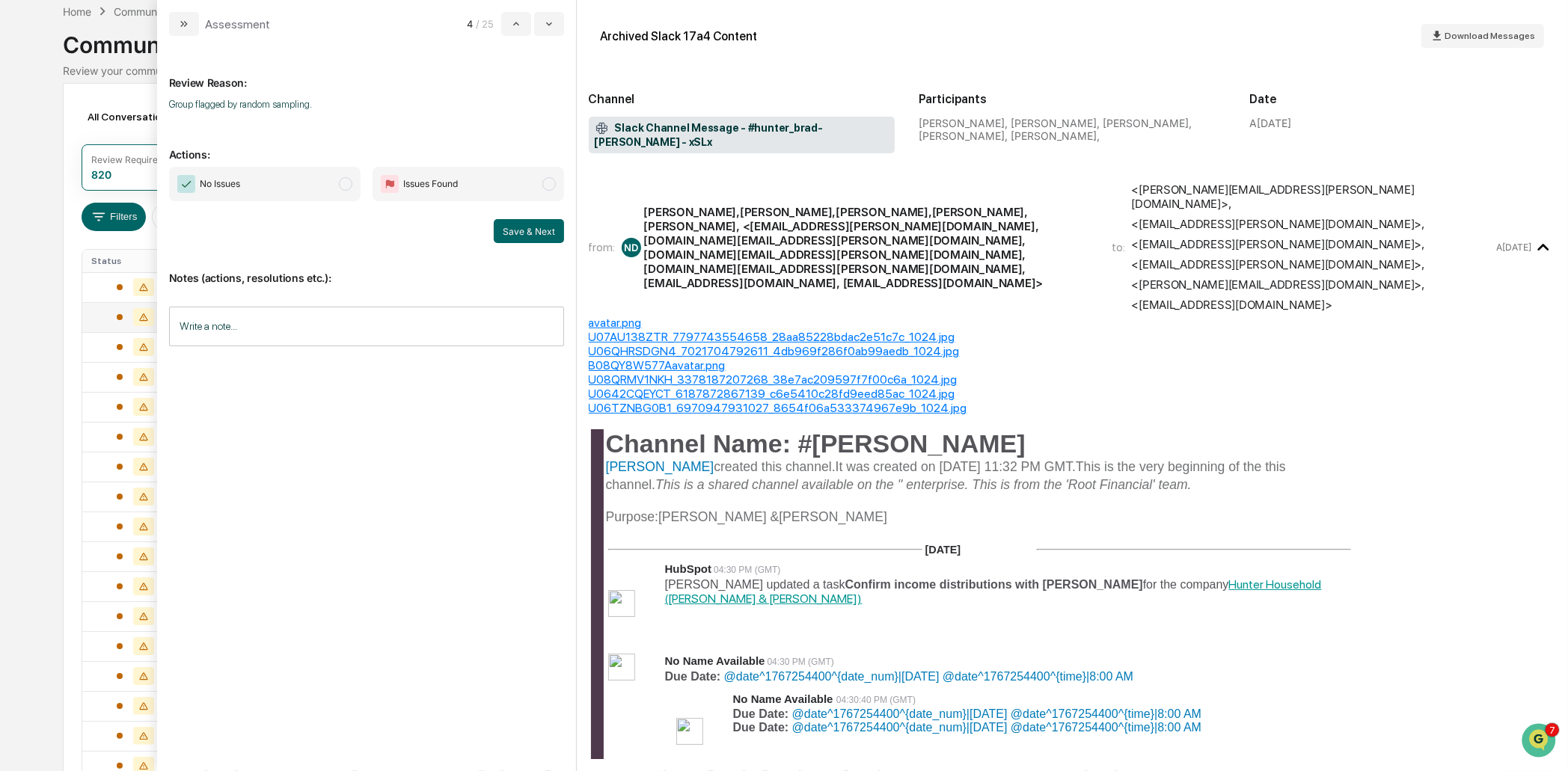
click at [334, 189] on span "No Issues" at bounding box center [265, 184] width 192 height 34
click at [534, 227] on button "Save & Next" at bounding box center [528, 231] width 71 height 24
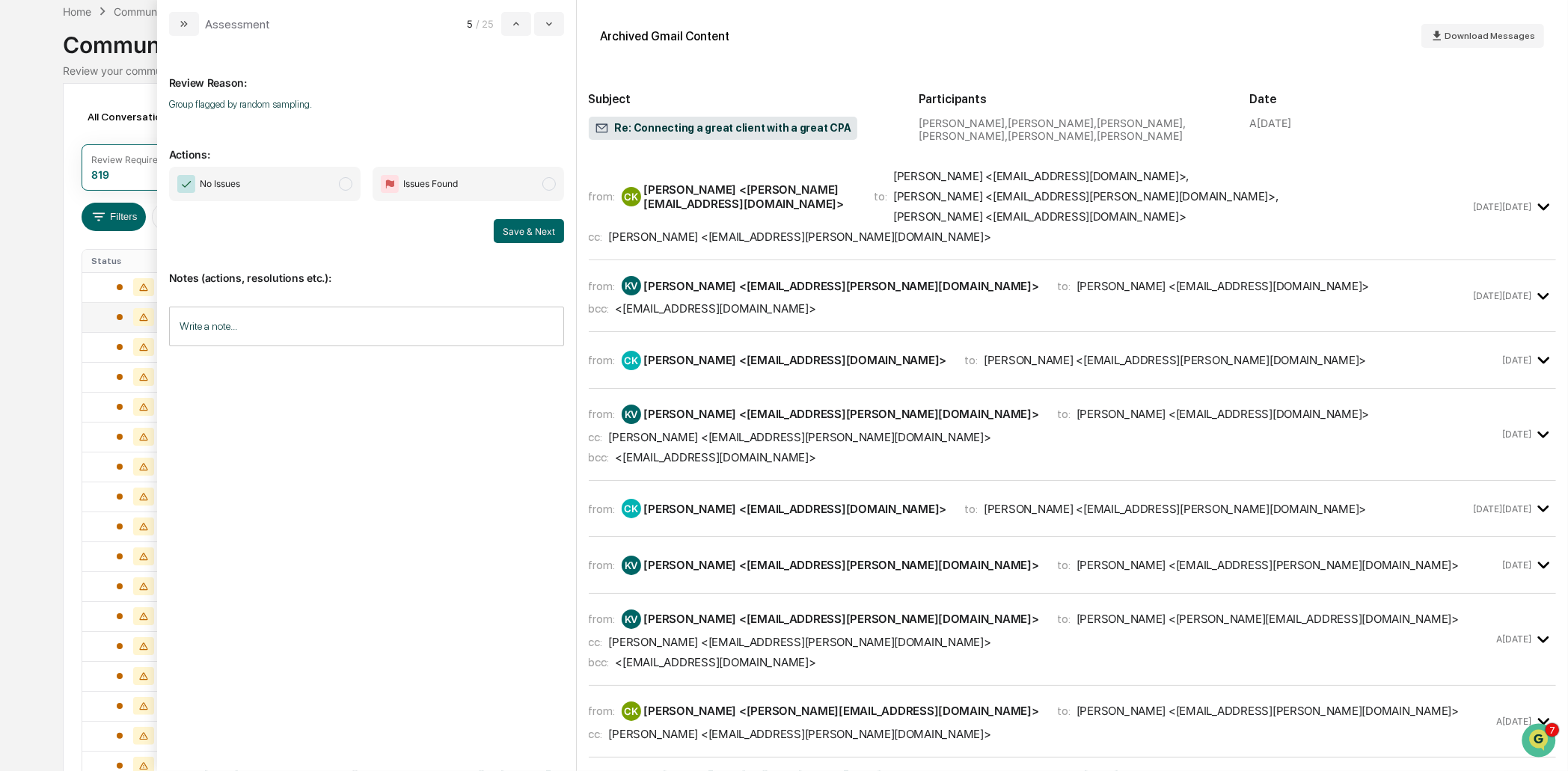
click at [330, 172] on span "No Issues" at bounding box center [265, 184] width 192 height 34
click at [528, 232] on button "Save & Next" at bounding box center [528, 231] width 71 height 24
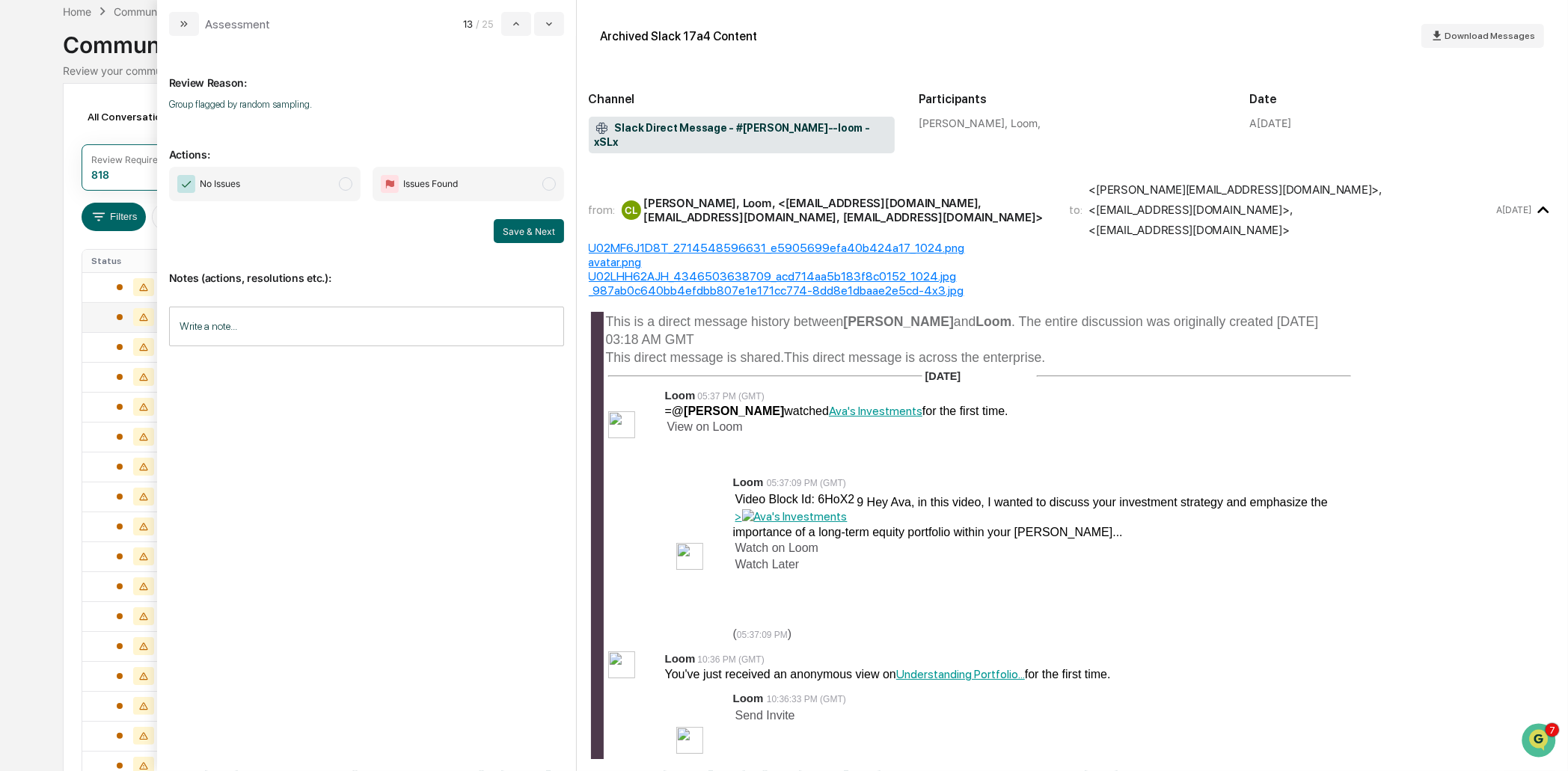
click at [322, 185] on span "No Issues" at bounding box center [265, 184] width 192 height 34
click at [550, 227] on button "Save & Next" at bounding box center [528, 231] width 71 height 24
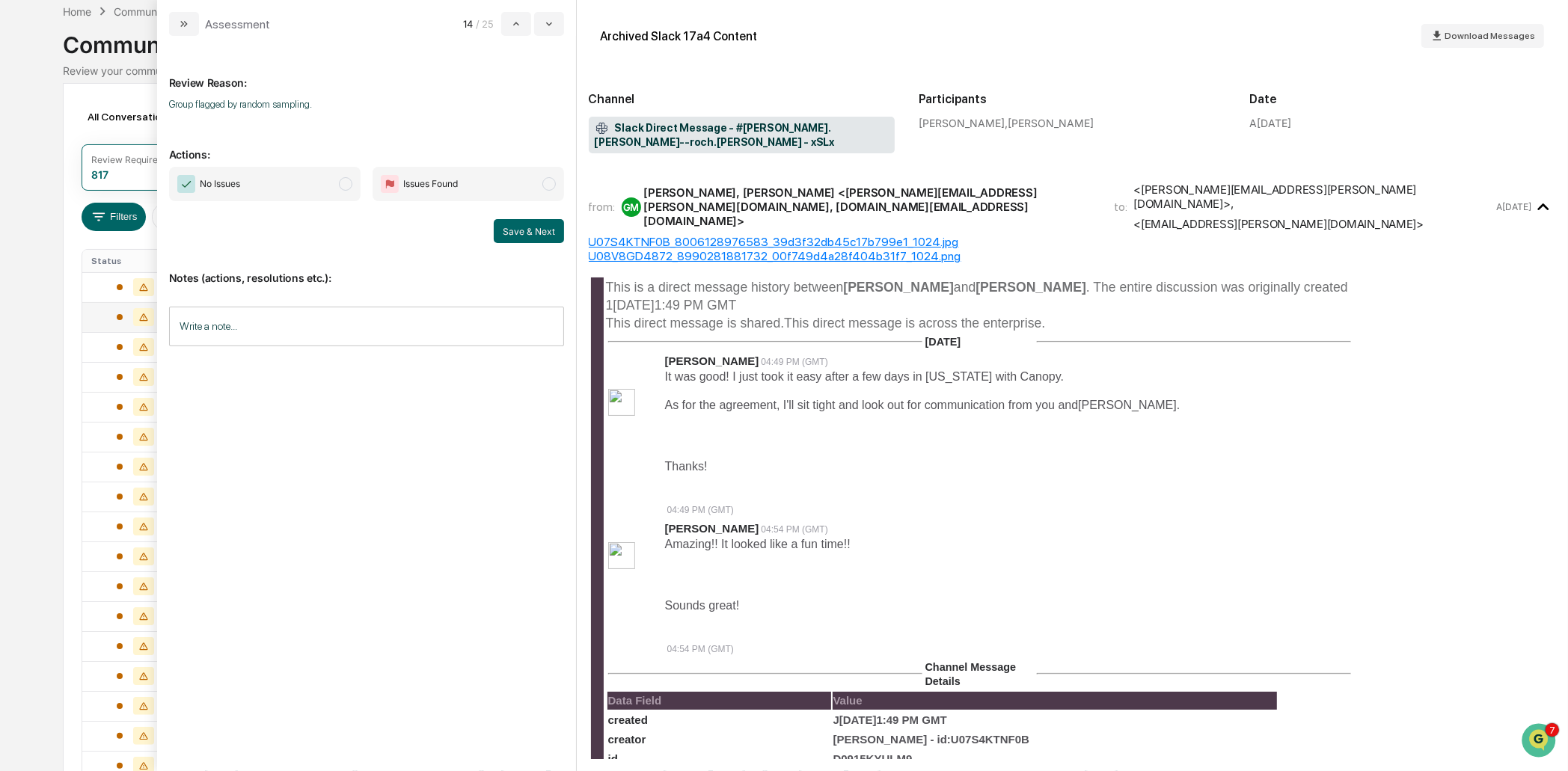
click at [330, 179] on span "No Issues" at bounding box center [265, 184] width 192 height 34
click at [540, 232] on button "Save & Next" at bounding box center [528, 231] width 71 height 24
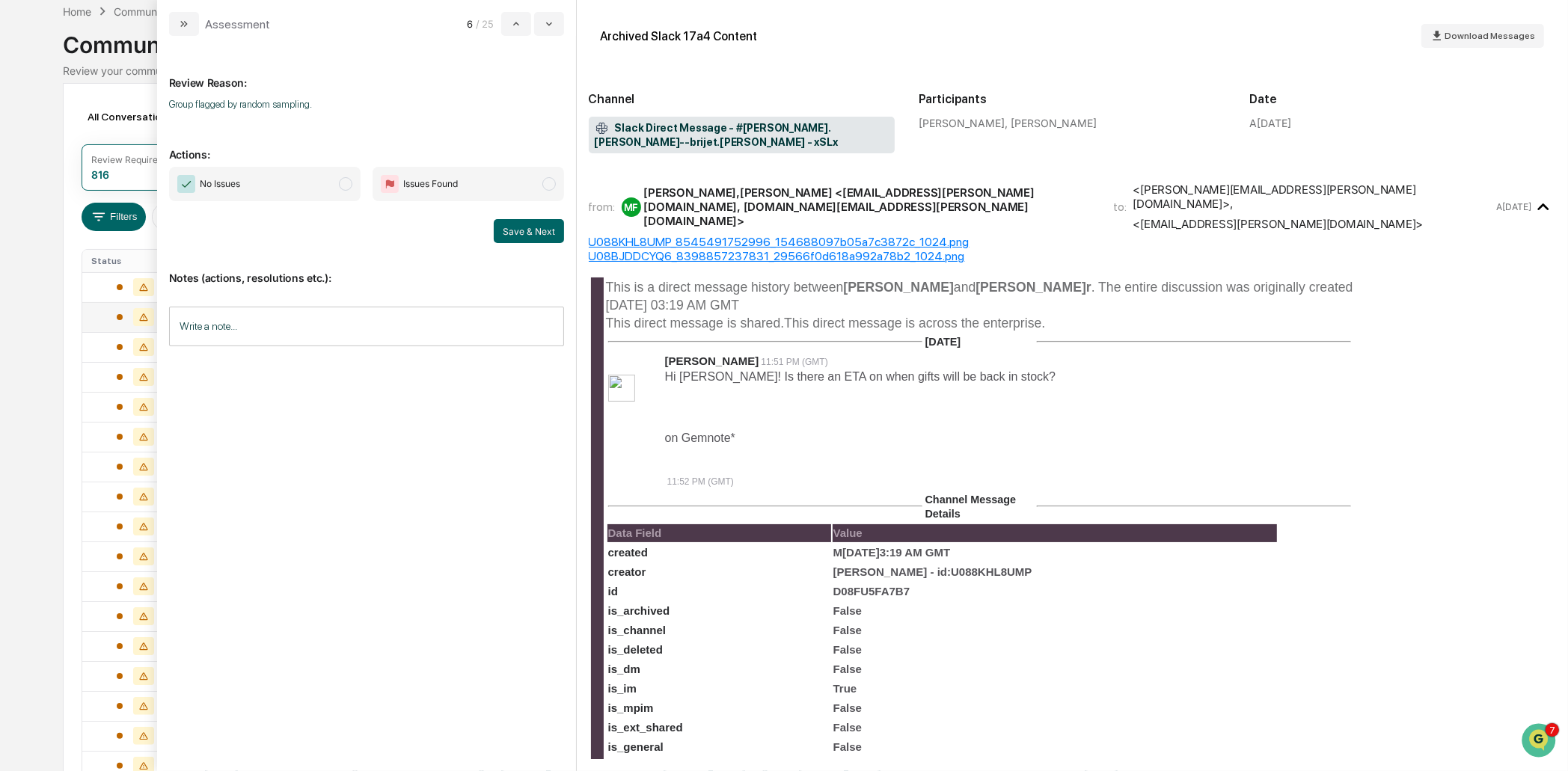
click at [287, 209] on div "No Issues Issues Found Save & Next" at bounding box center [366, 205] width 395 height 76
click at [292, 188] on span "No Issues" at bounding box center [265, 184] width 192 height 34
click at [520, 223] on button "Save & Next" at bounding box center [528, 231] width 71 height 24
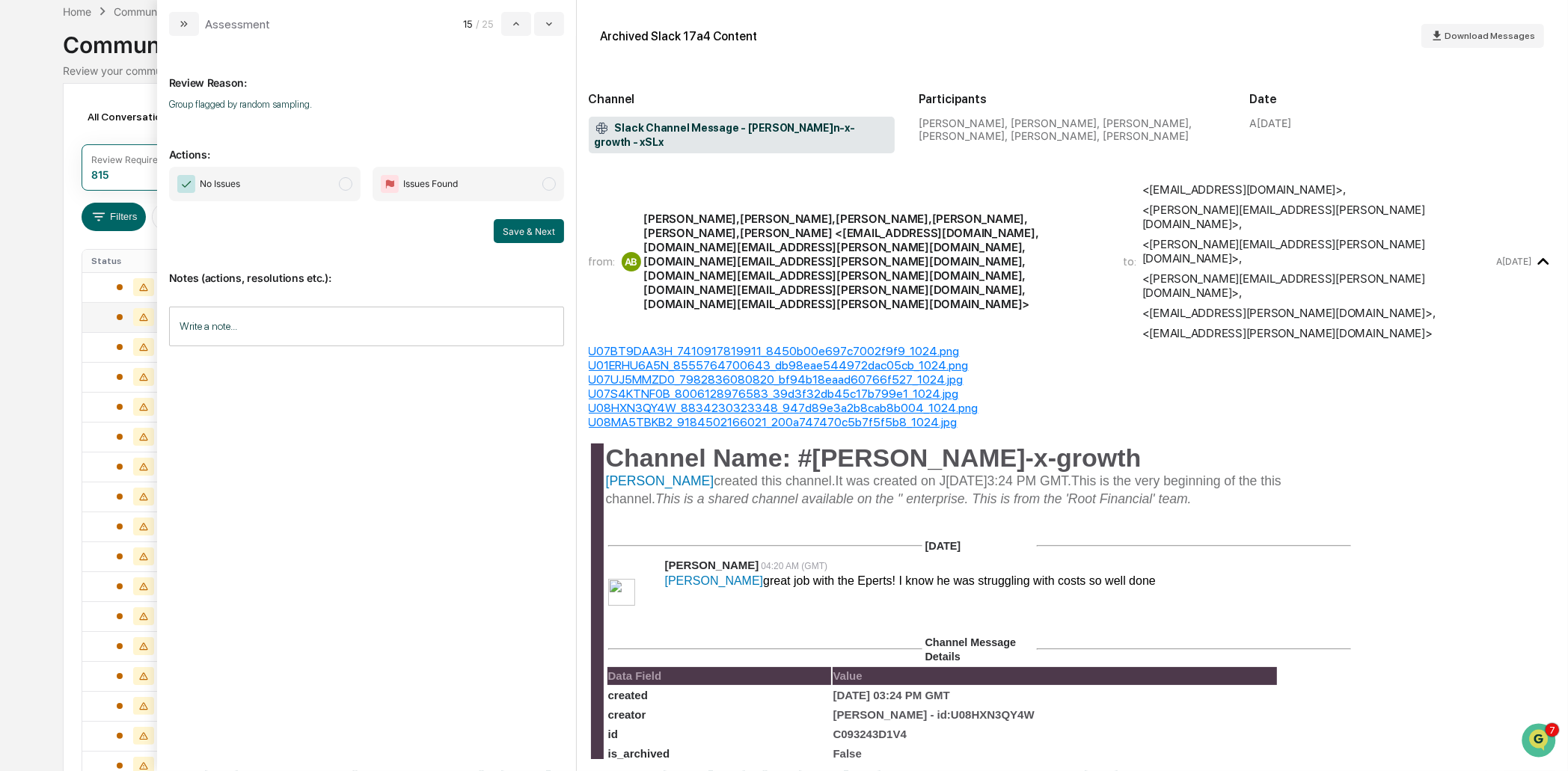
click at [311, 182] on span "No Issues" at bounding box center [265, 184] width 192 height 34
click at [515, 231] on button "Save & Next" at bounding box center [528, 231] width 71 height 24
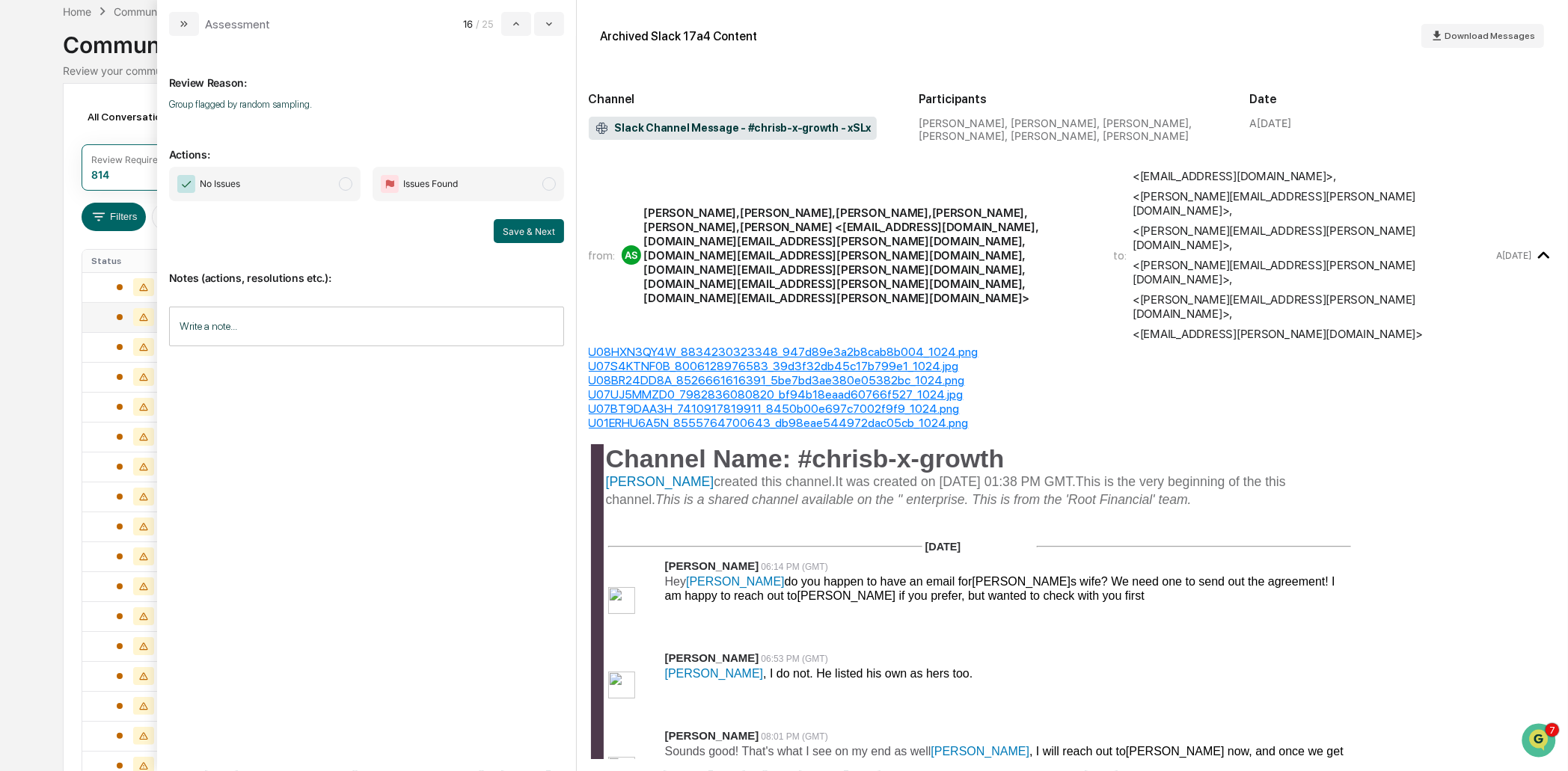
click at [294, 185] on span "No Issues" at bounding box center [265, 184] width 192 height 34
click at [539, 225] on button "Save & Next" at bounding box center [528, 231] width 71 height 24
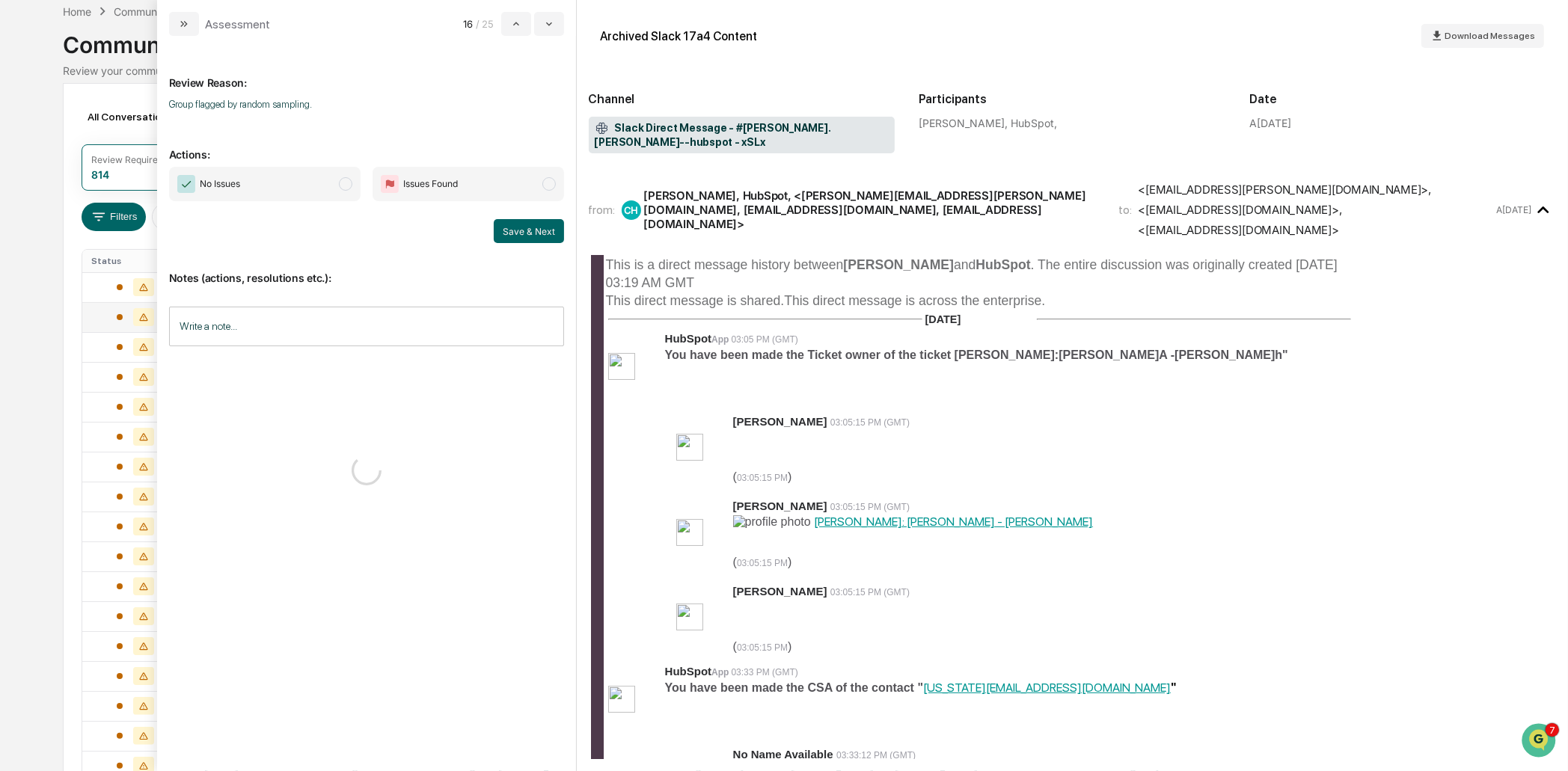
click at [335, 183] on span "No Issues" at bounding box center [265, 184] width 192 height 34
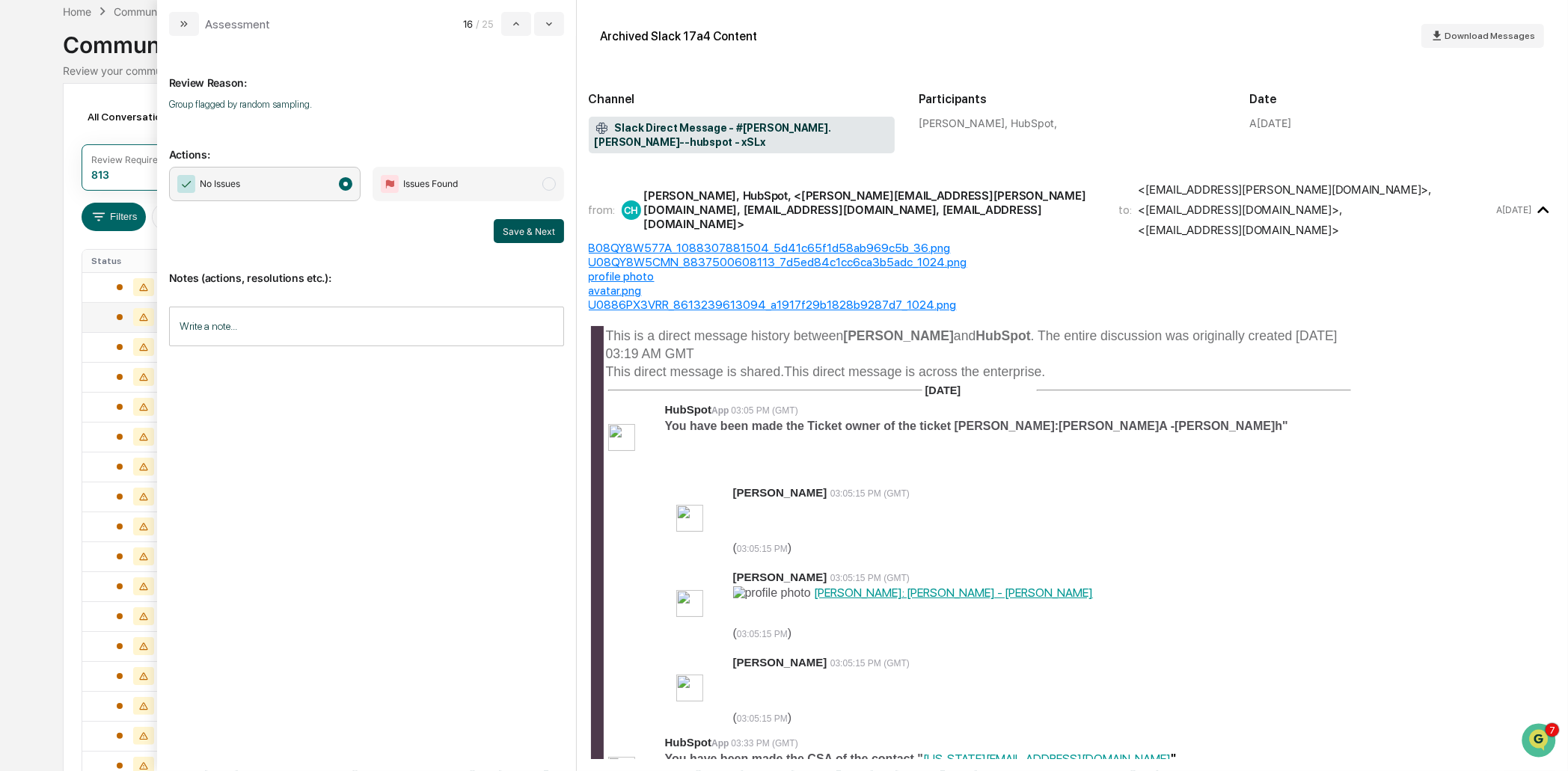
click at [527, 228] on button "Save & Next" at bounding box center [528, 231] width 71 height 24
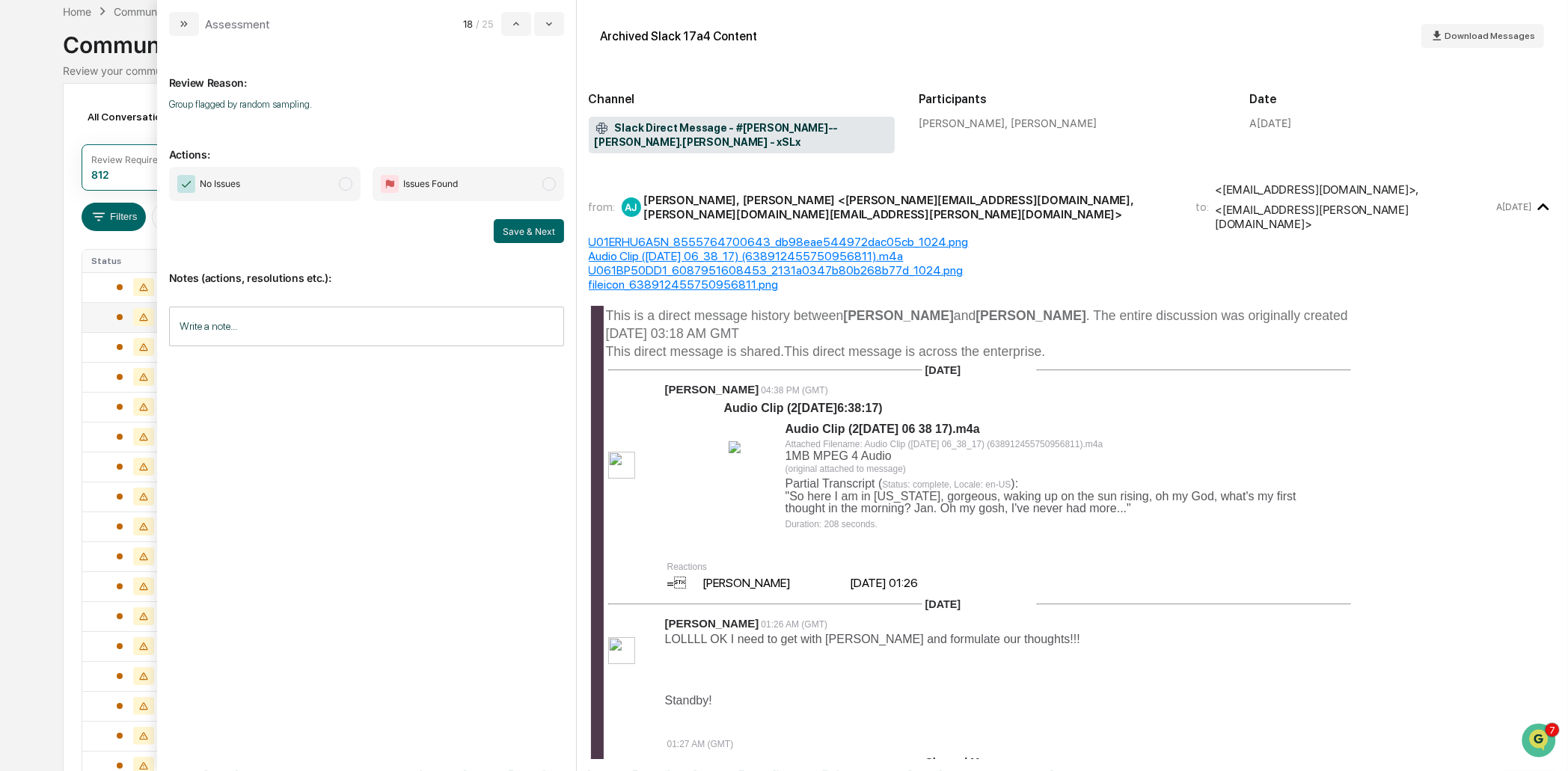
click at [326, 183] on span "No Issues" at bounding box center [265, 184] width 192 height 34
click at [555, 231] on button "Save & Next" at bounding box center [528, 231] width 71 height 24
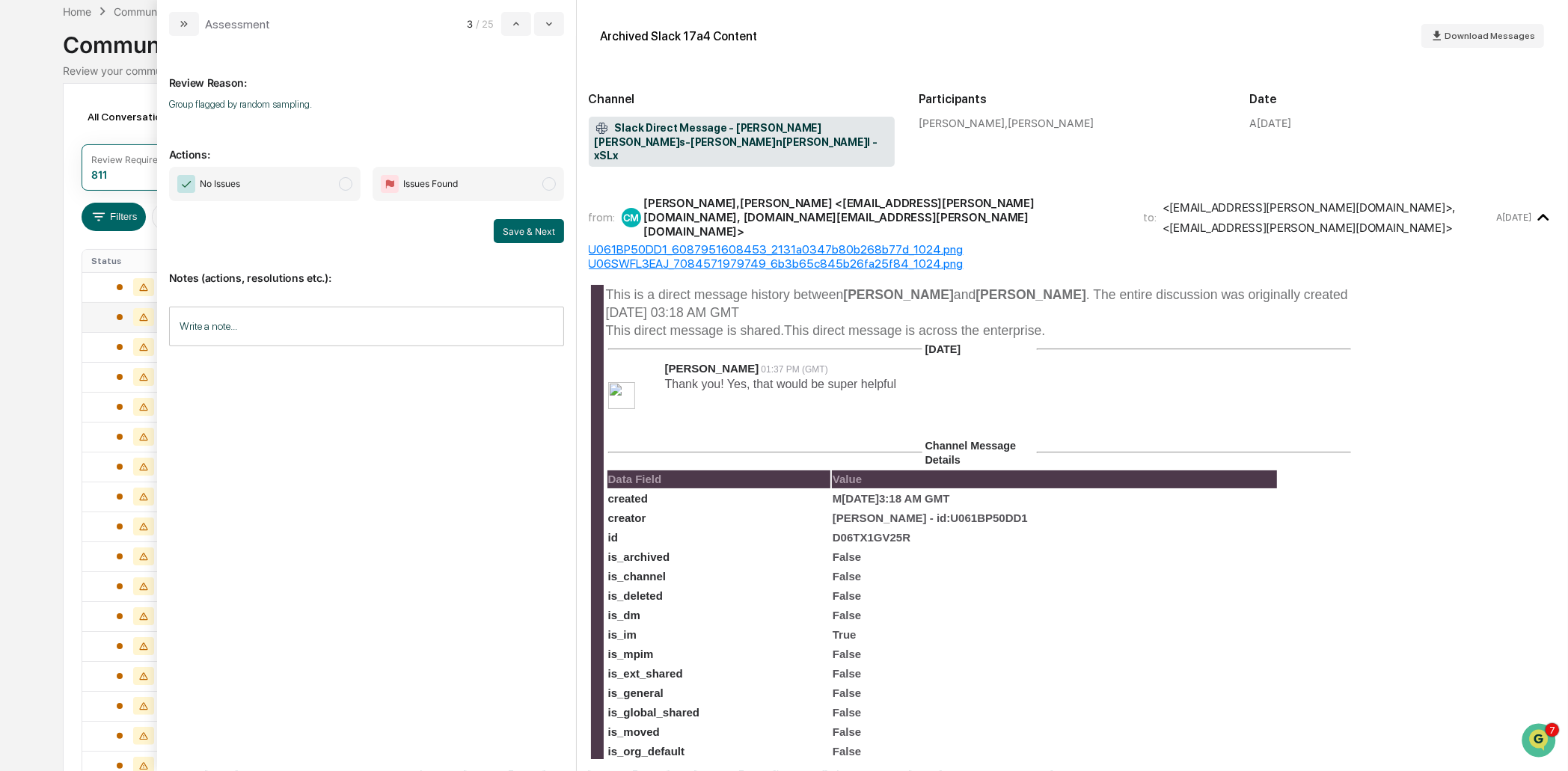
drag, startPoint x: 340, startPoint y: 188, endPoint x: 354, endPoint y: 193, distance: 14.9
click at [340, 188] on span "modal" at bounding box center [345, 184] width 13 height 13
click at [513, 231] on button "Save & Next" at bounding box center [528, 231] width 71 height 24
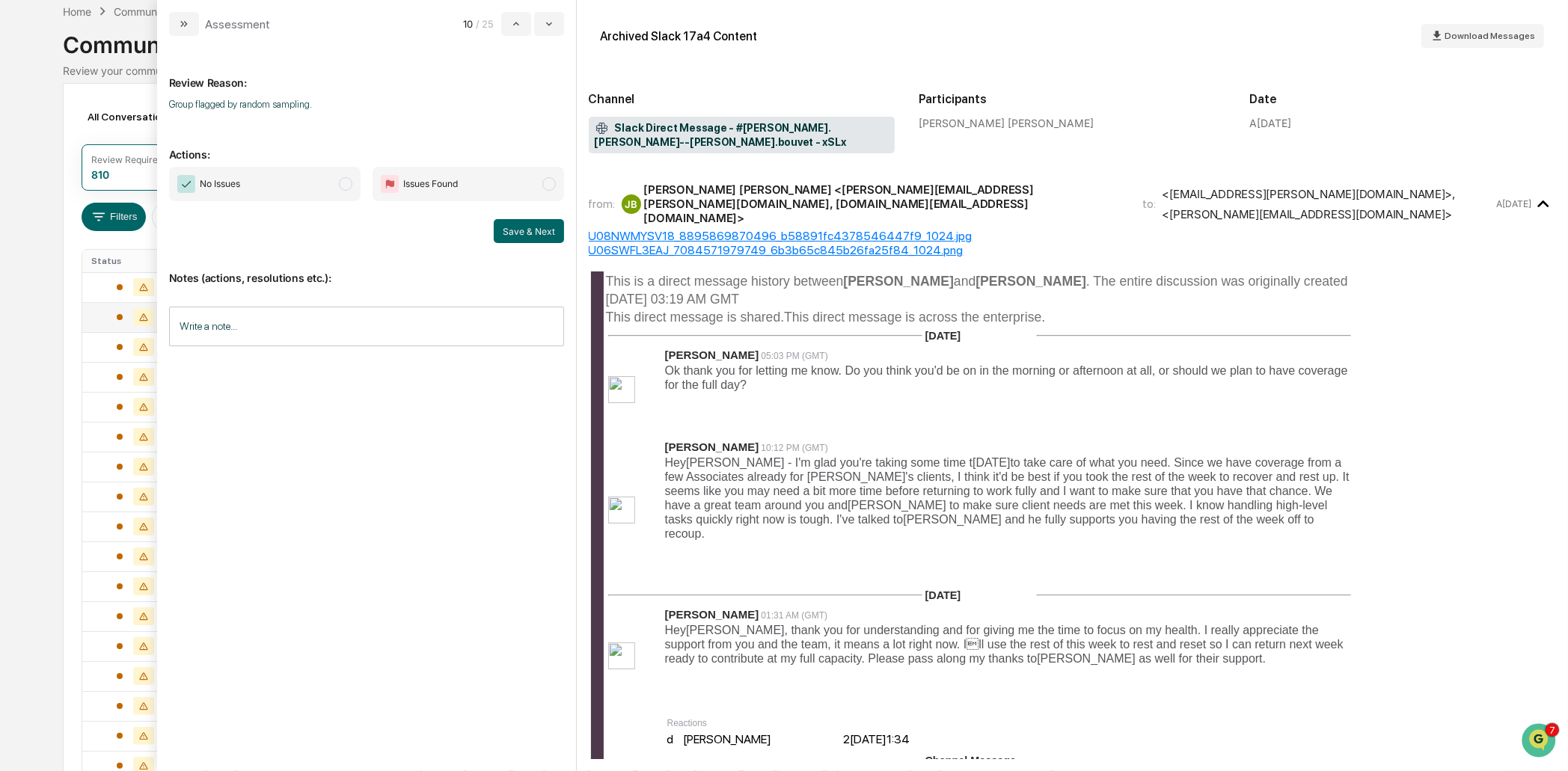
click at [309, 192] on span "No Issues" at bounding box center [265, 184] width 192 height 34
click at [517, 229] on button "Save & Next" at bounding box center [528, 231] width 71 height 24
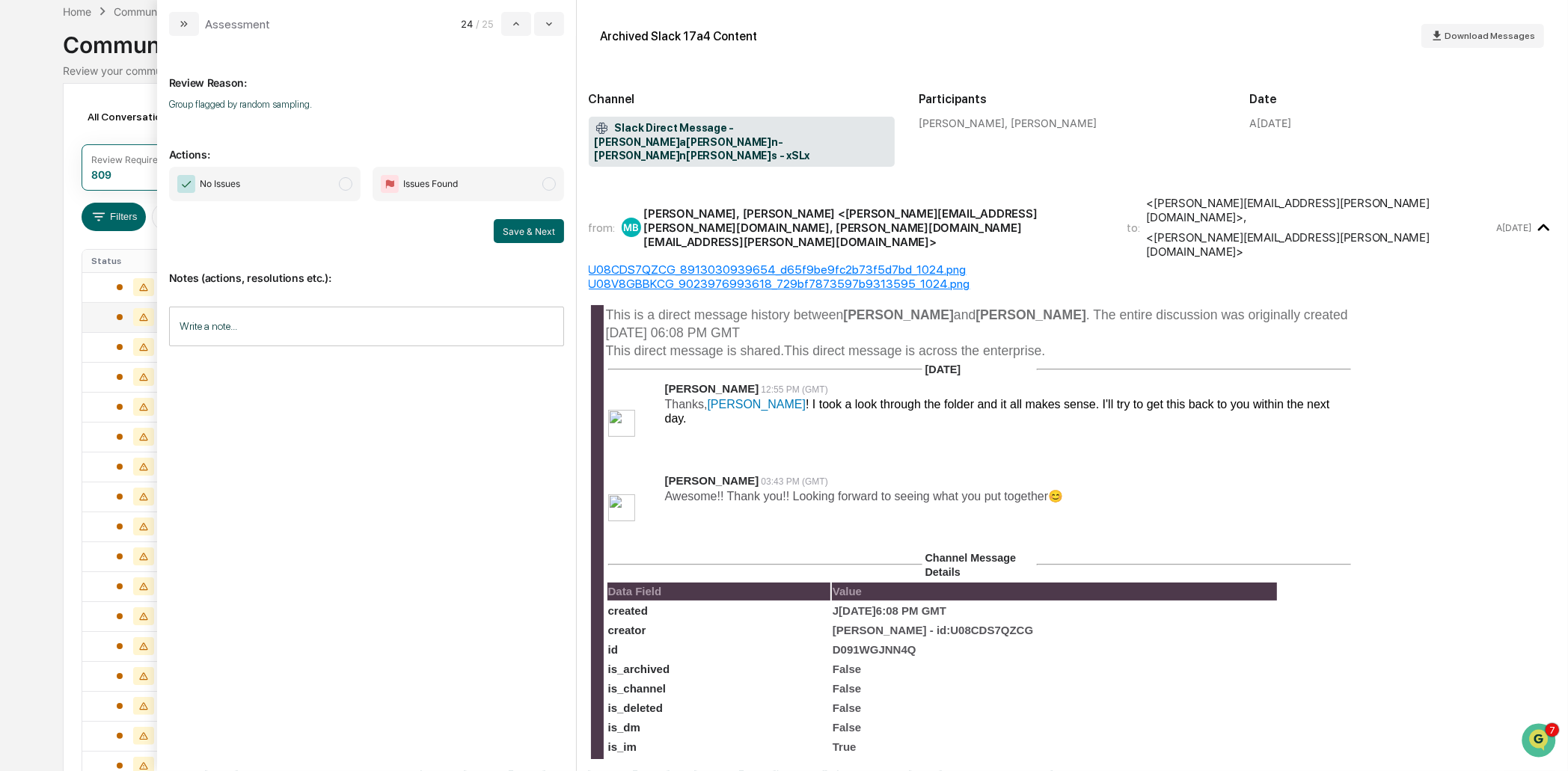
click at [292, 177] on span "No Issues" at bounding box center [265, 184] width 192 height 34
click at [531, 246] on div "Notes (actions, resolutions etc.): Write a note... Write a note..." at bounding box center [366, 303] width 395 height 121
click at [528, 231] on button "Save & Next" at bounding box center [528, 231] width 71 height 24
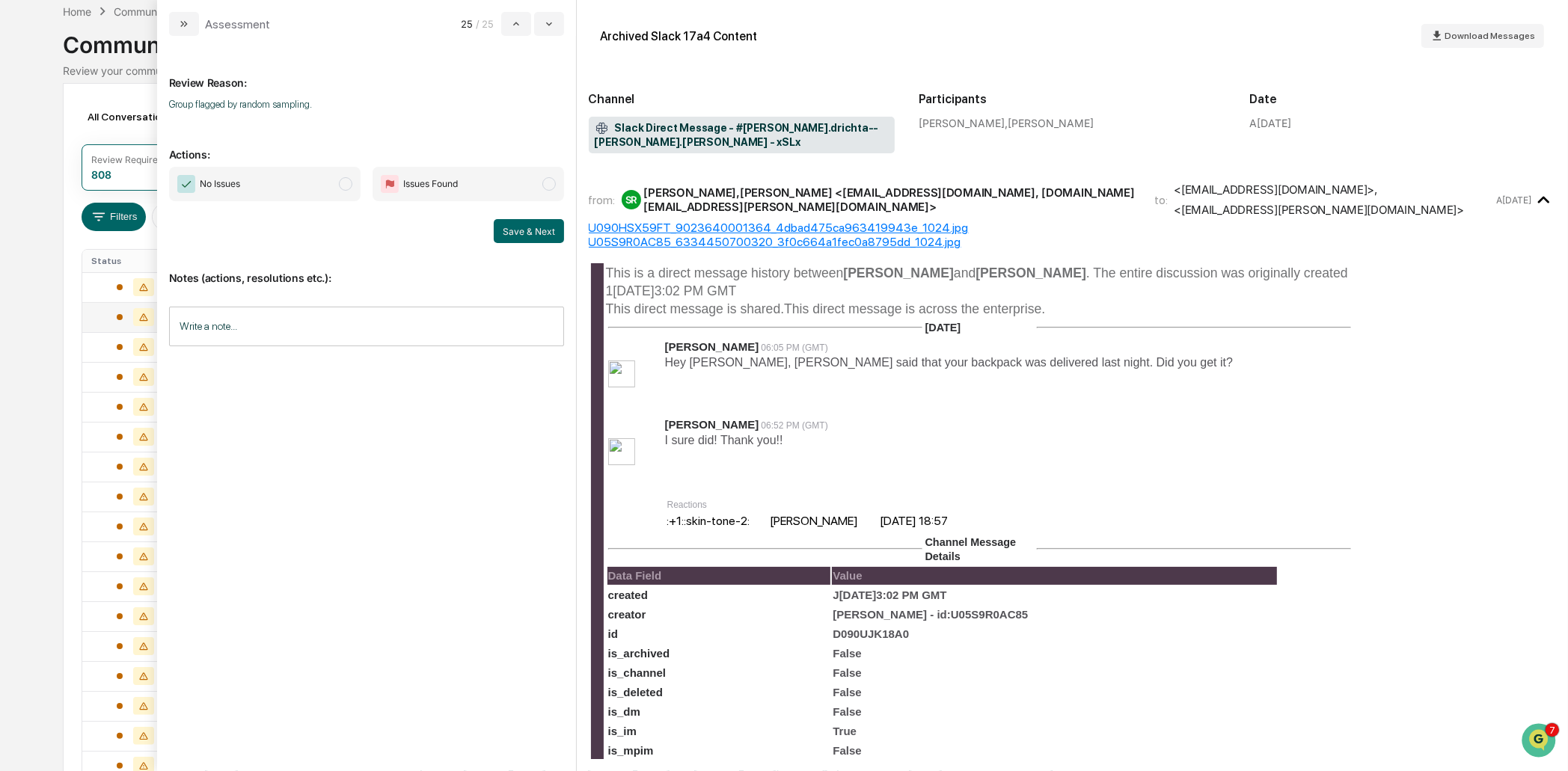
click at [272, 199] on span "No Issues" at bounding box center [265, 184] width 192 height 34
click at [521, 232] on button "Save & Next" at bounding box center [528, 231] width 71 height 24
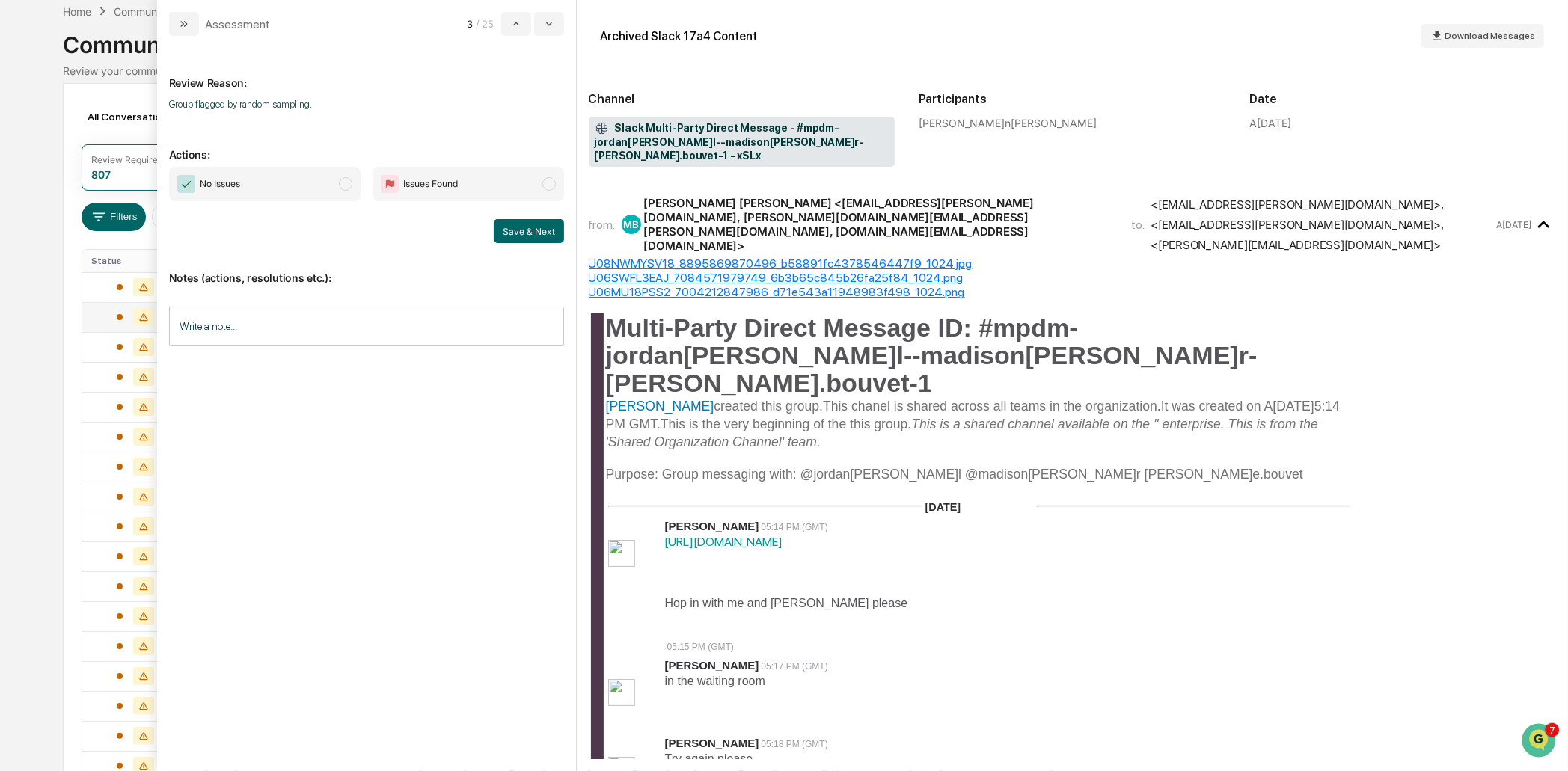
click at [319, 188] on span "No Issues" at bounding box center [265, 184] width 192 height 34
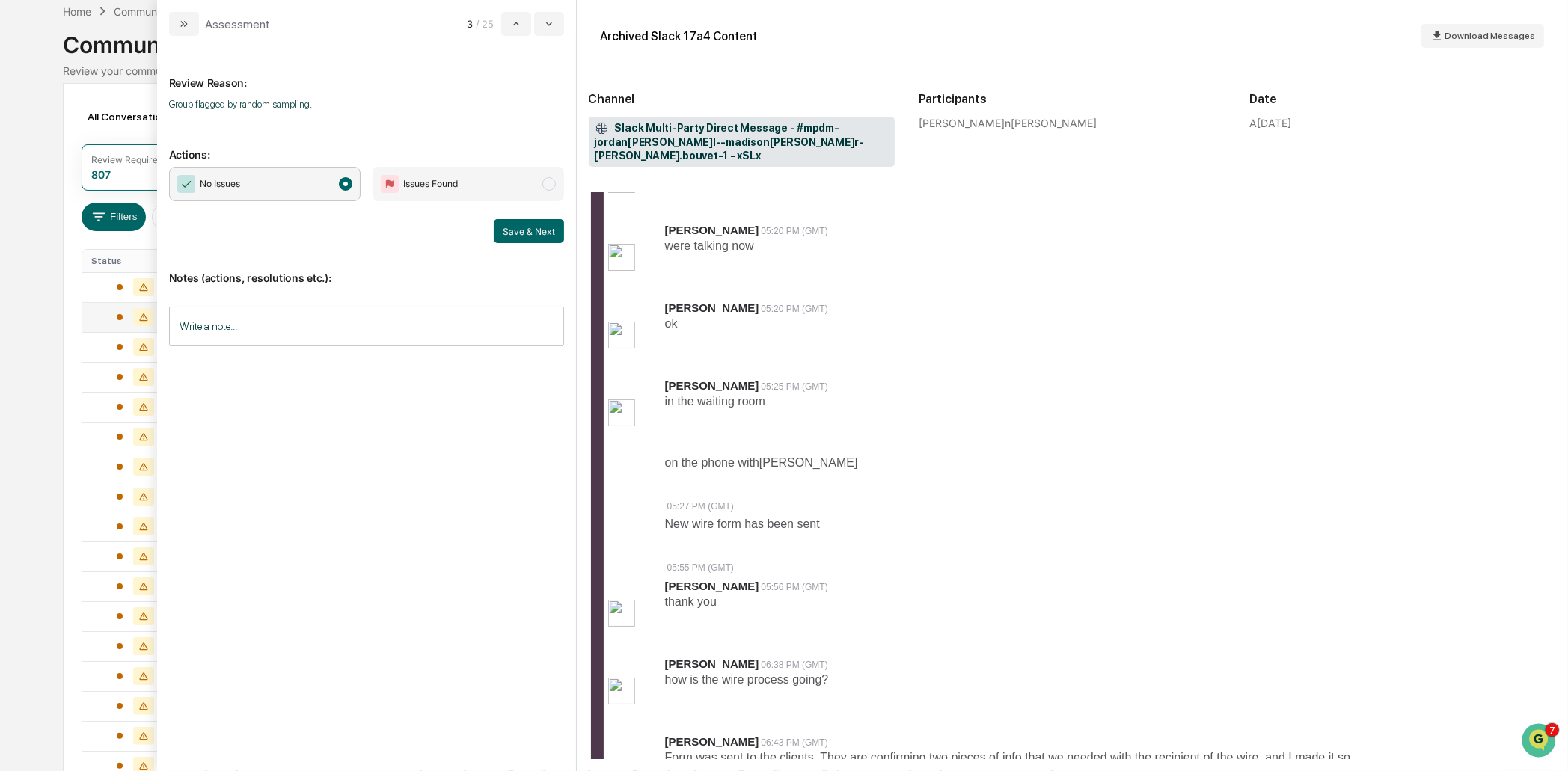
scroll to position [831, 0]
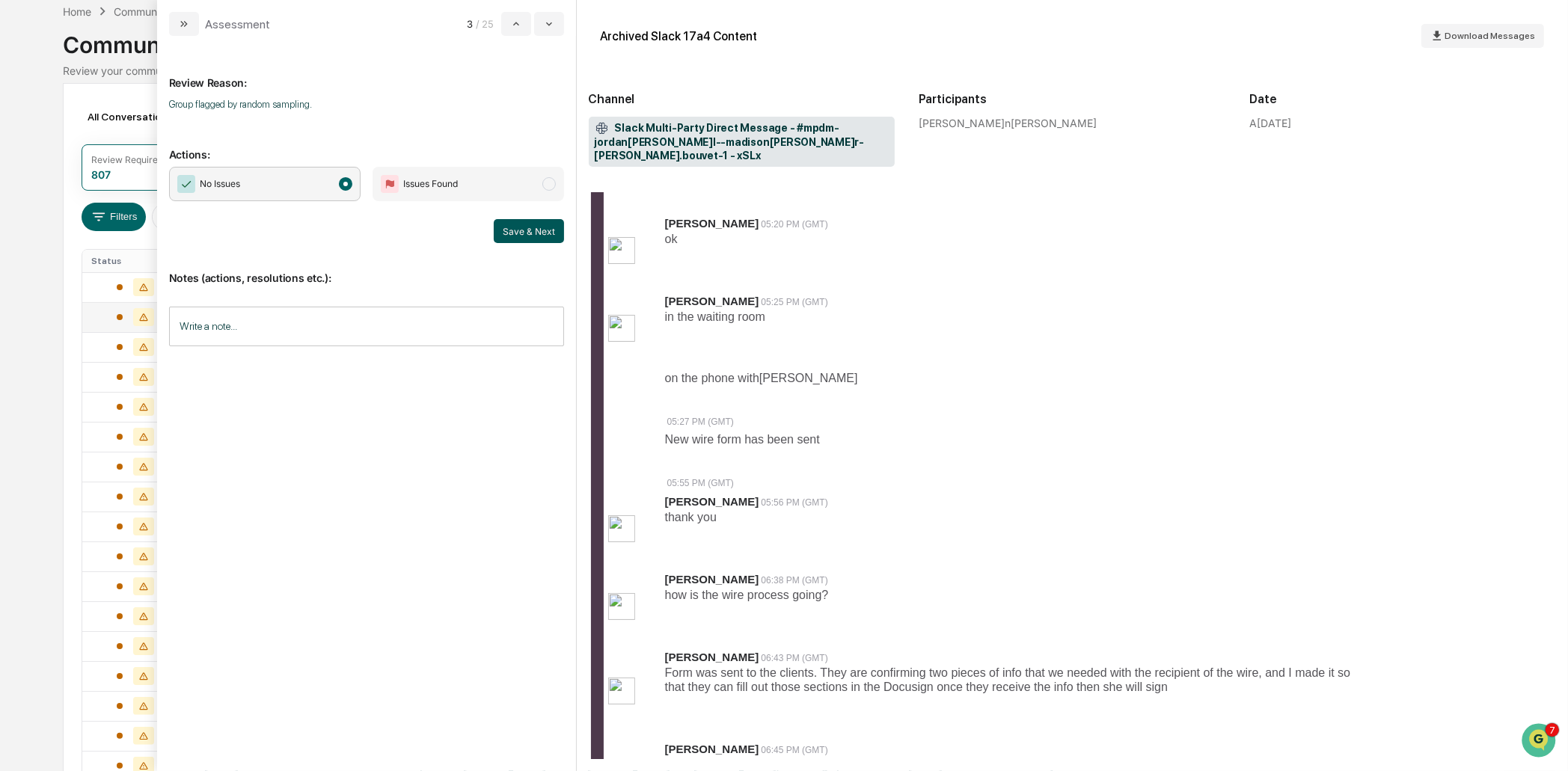
click at [539, 229] on button "Save & Next" at bounding box center [528, 231] width 71 height 24
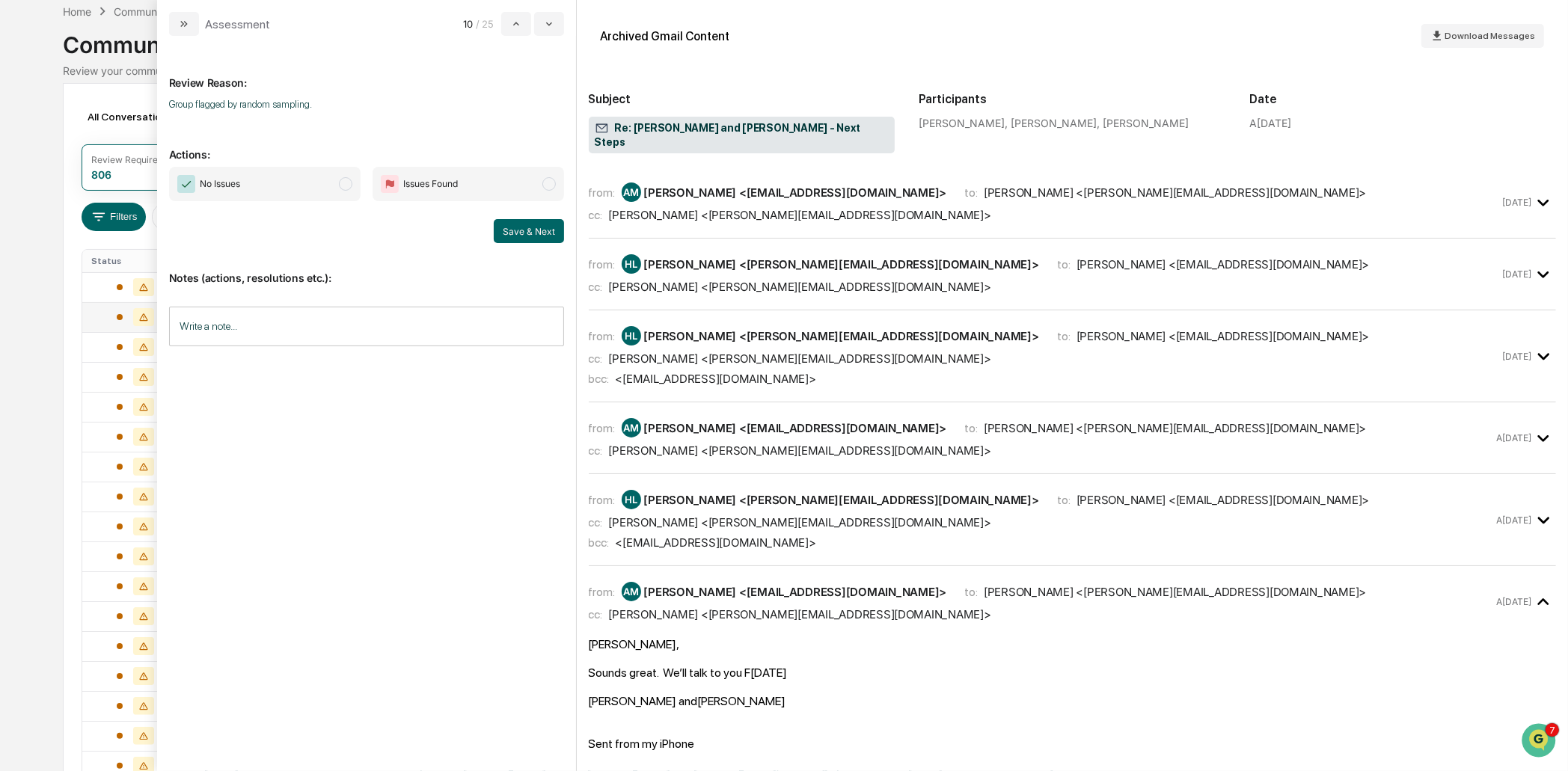
scroll to position [319, 0]
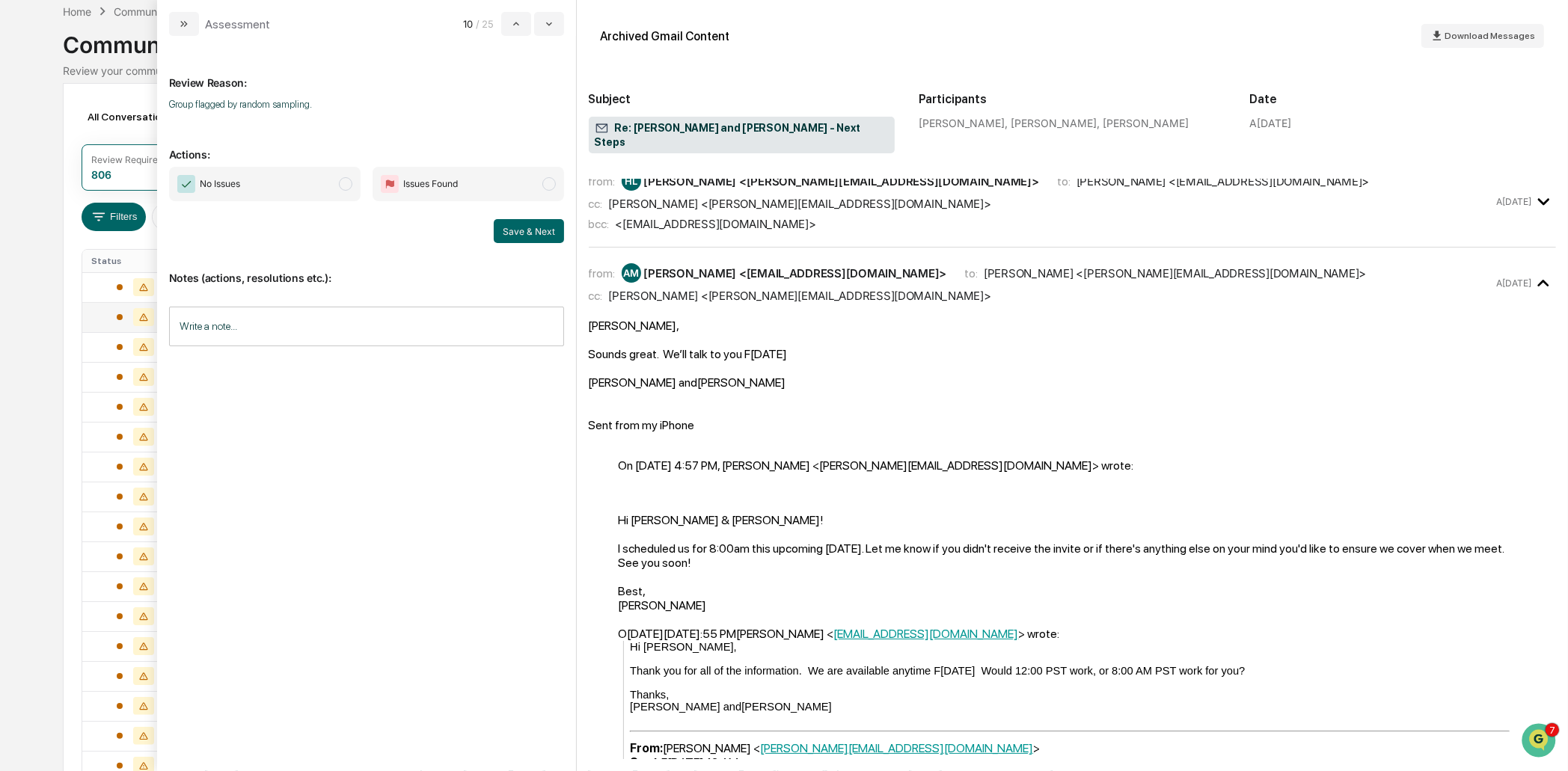
click at [258, 171] on span "No Issues" at bounding box center [265, 184] width 192 height 34
click at [540, 230] on button "Save & Next" at bounding box center [528, 231] width 71 height 24
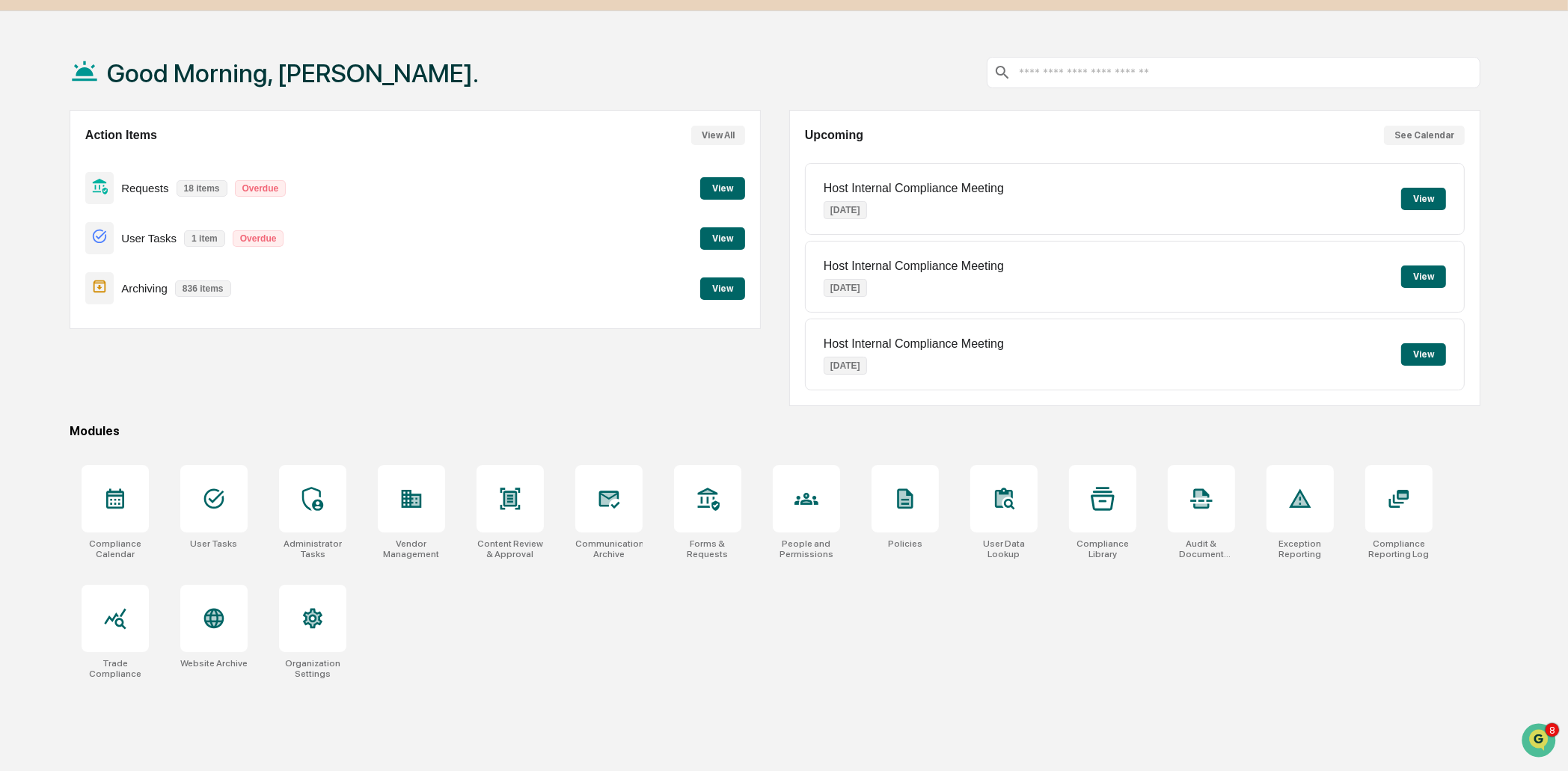
scroll to position [71, 0]
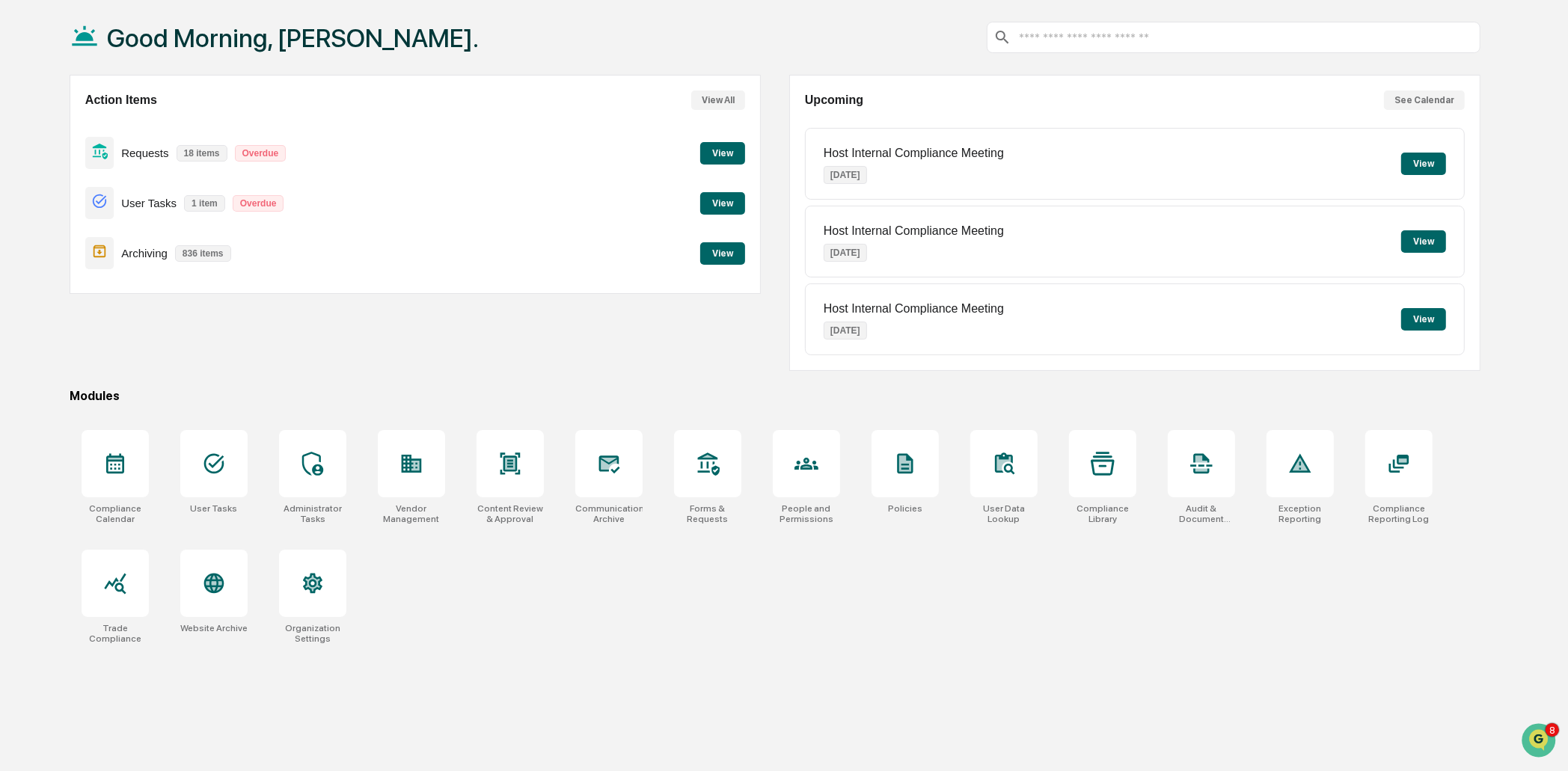
click at [1430, 92] on button "See Calendar" at bounding box center [1424, 100] width 81 height 20
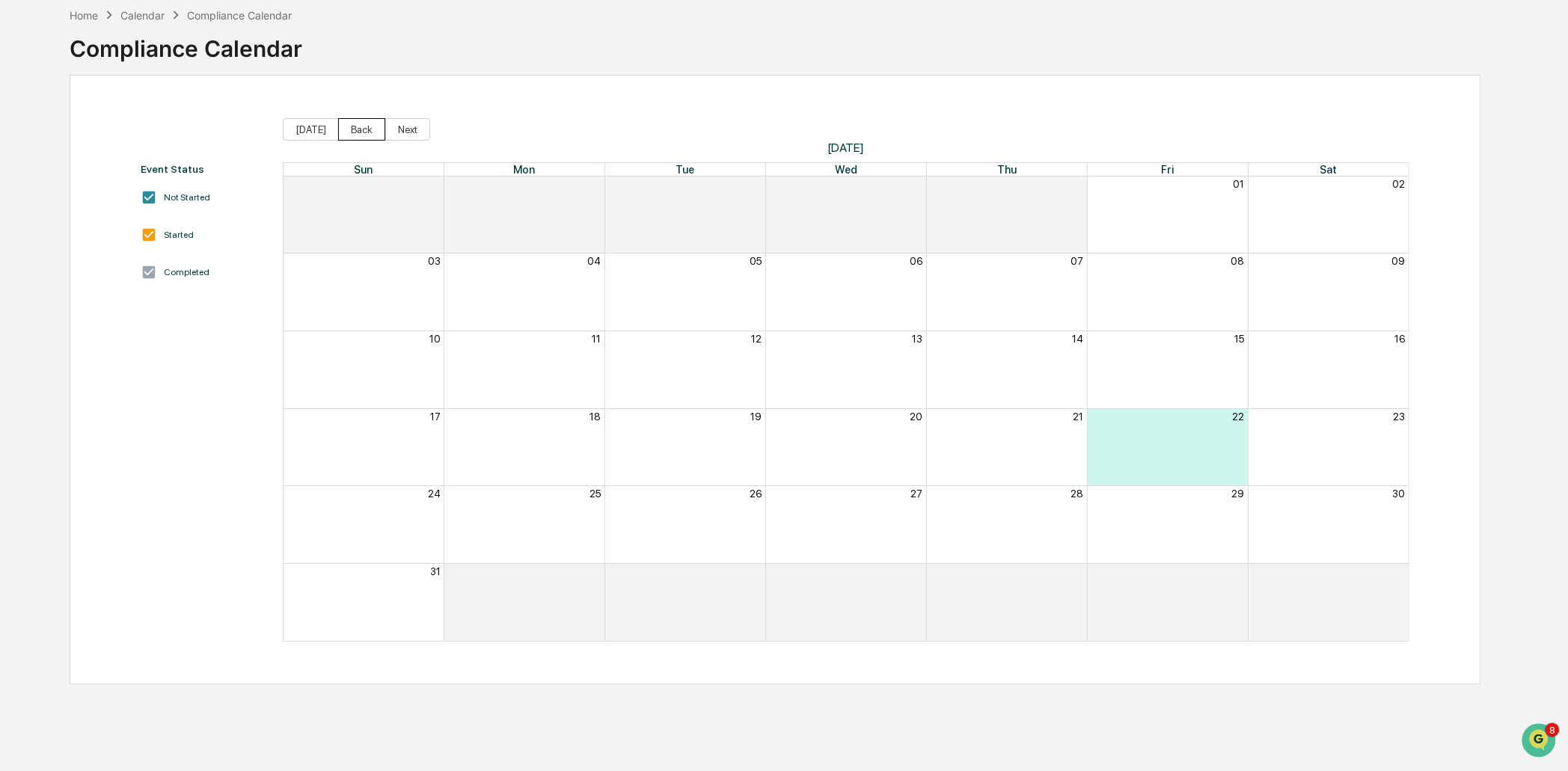
click at [372, 135] on button "Back" at bounding box center [361, 129] width 47 height 22
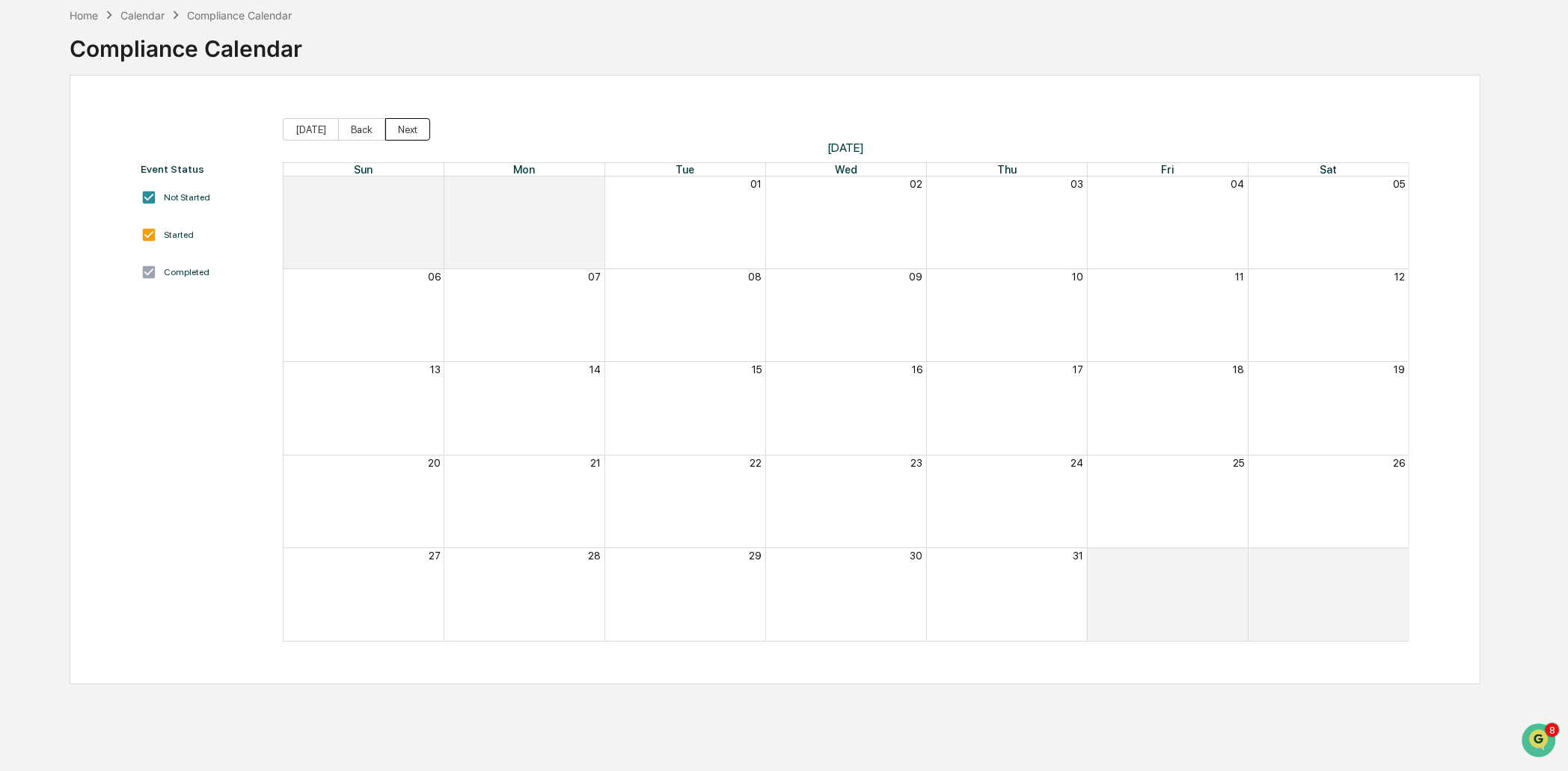
click at [407, 131] on button "Next" at bounding box center [407, 129] width 45 height 22
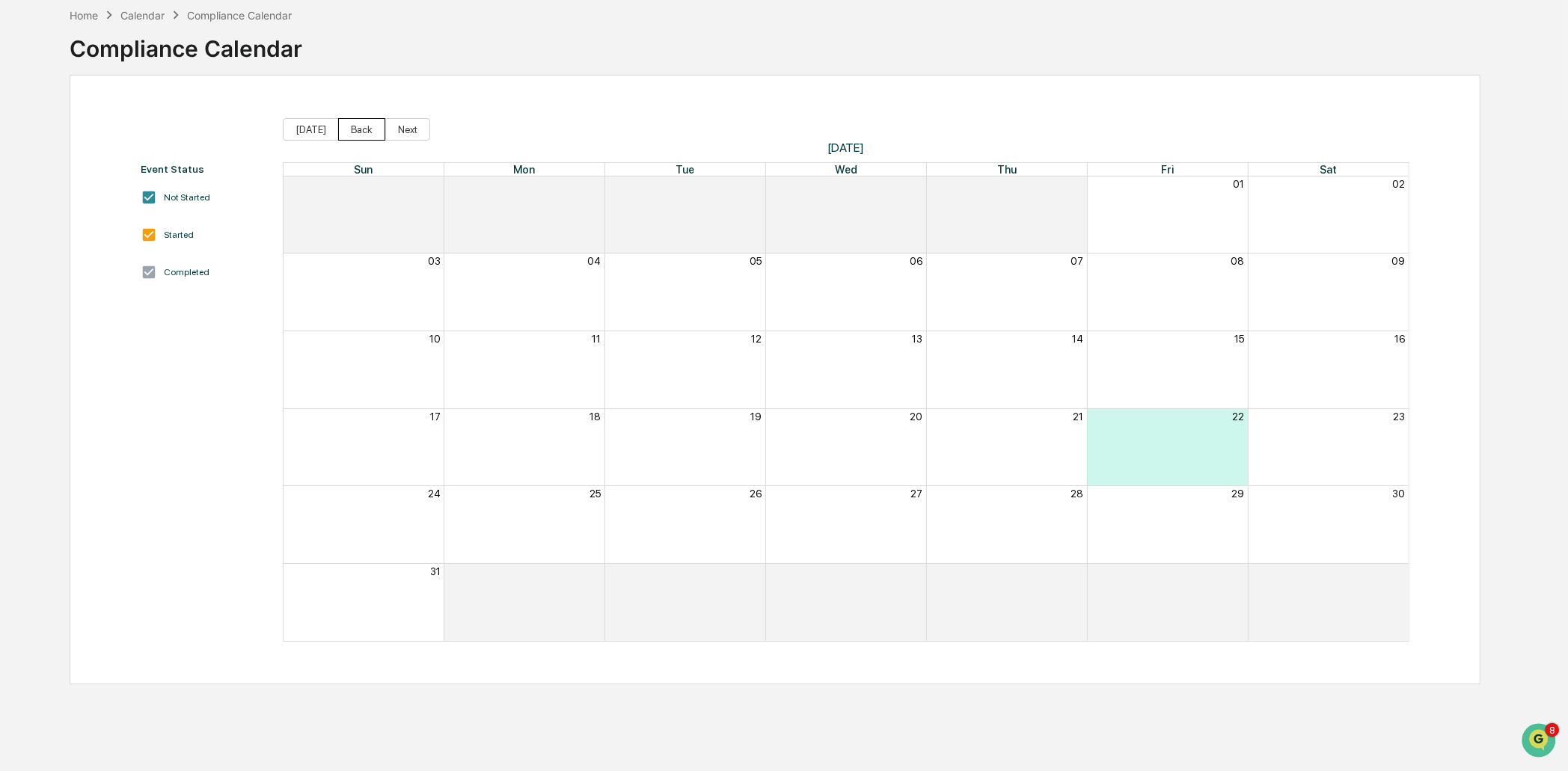
click at [339, 129] on button "Back" at bounding box center [361, 129] width 47 height 22
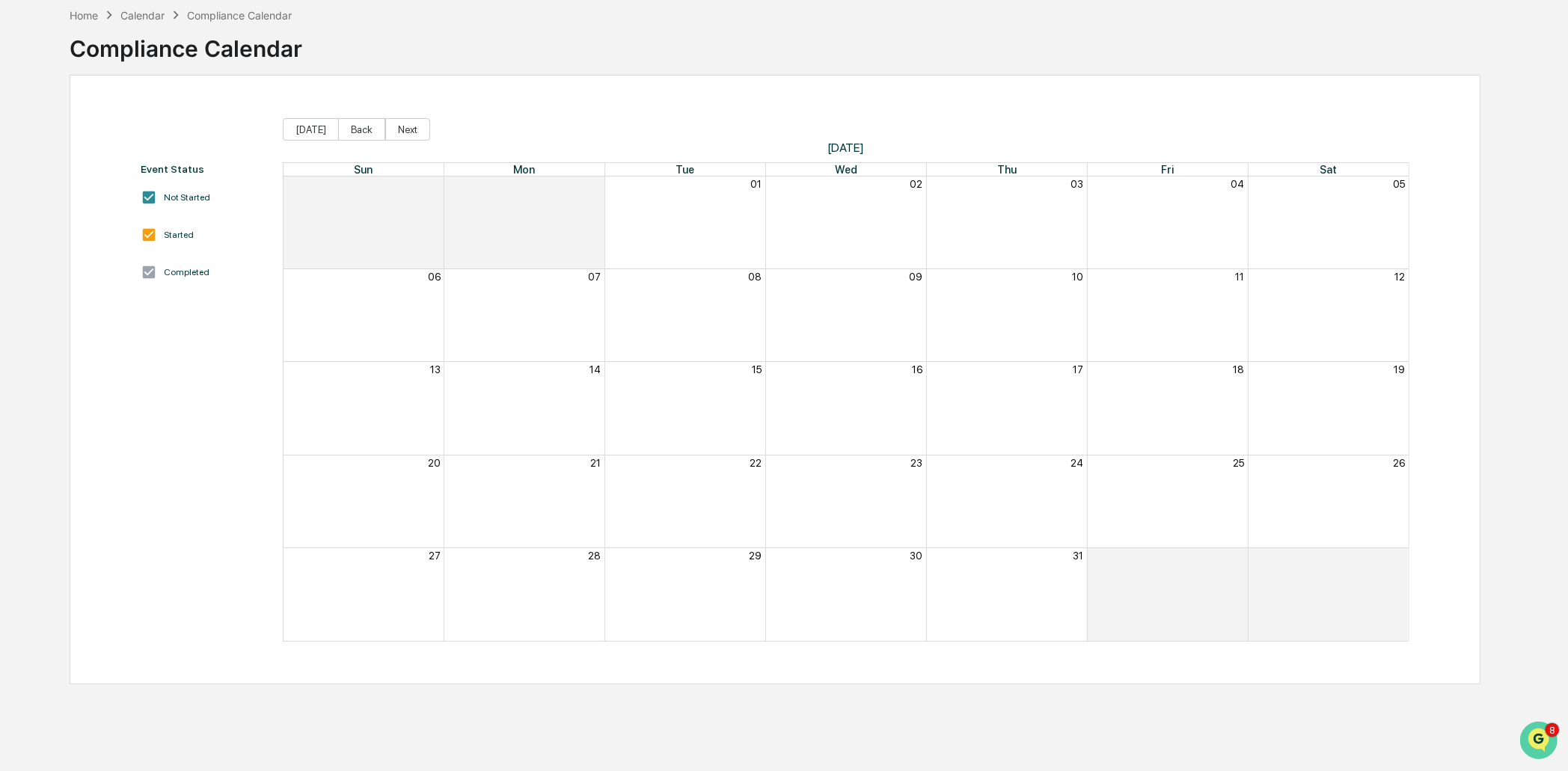
click at [1536, 736] on img "Open customer support" at bounding box center [1537, 740] width 37 height 30
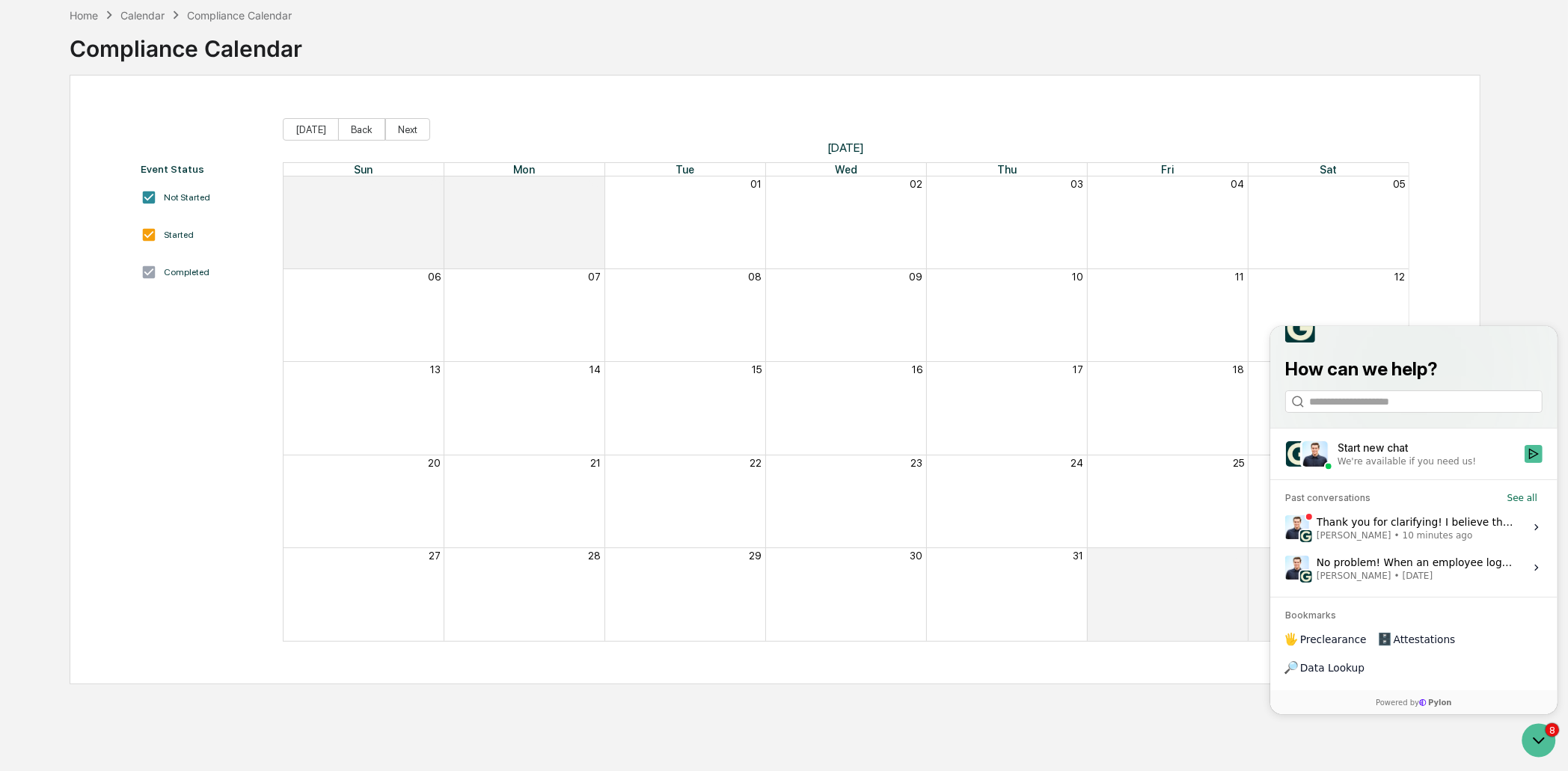
click at [1436, 541] on div "Thank you for clarifying! I believe that these emails you're referencing are th…" at bounding box center [1414, 527] width 199 height 29
click at [1284, 528] on button "View issue" at bounding box center [1284, 527] width 1 height 1
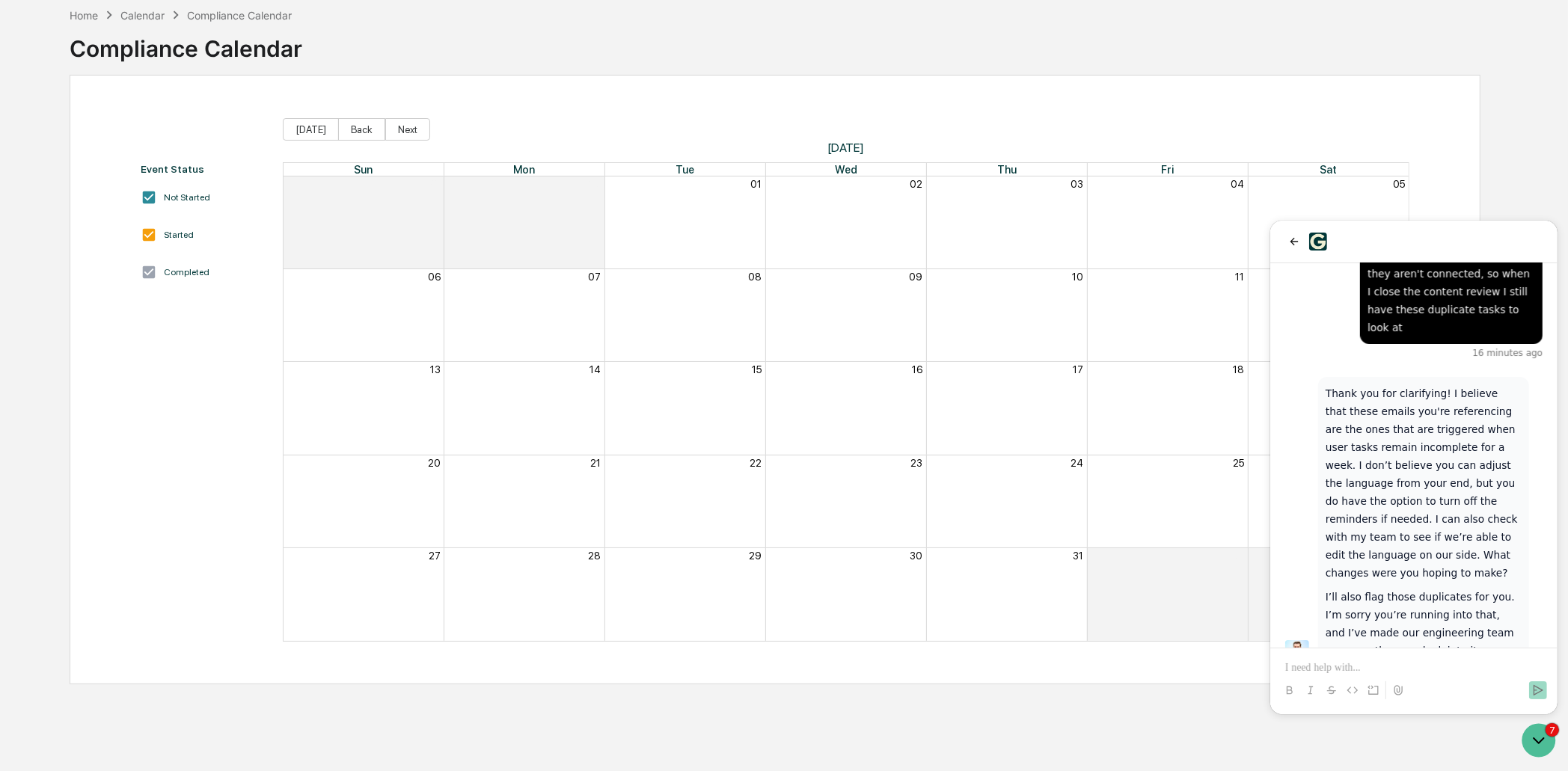
scroll to position [735, 0]
click at [1388, 661] on p at bounding box center [1413, 667] width 258 height 15
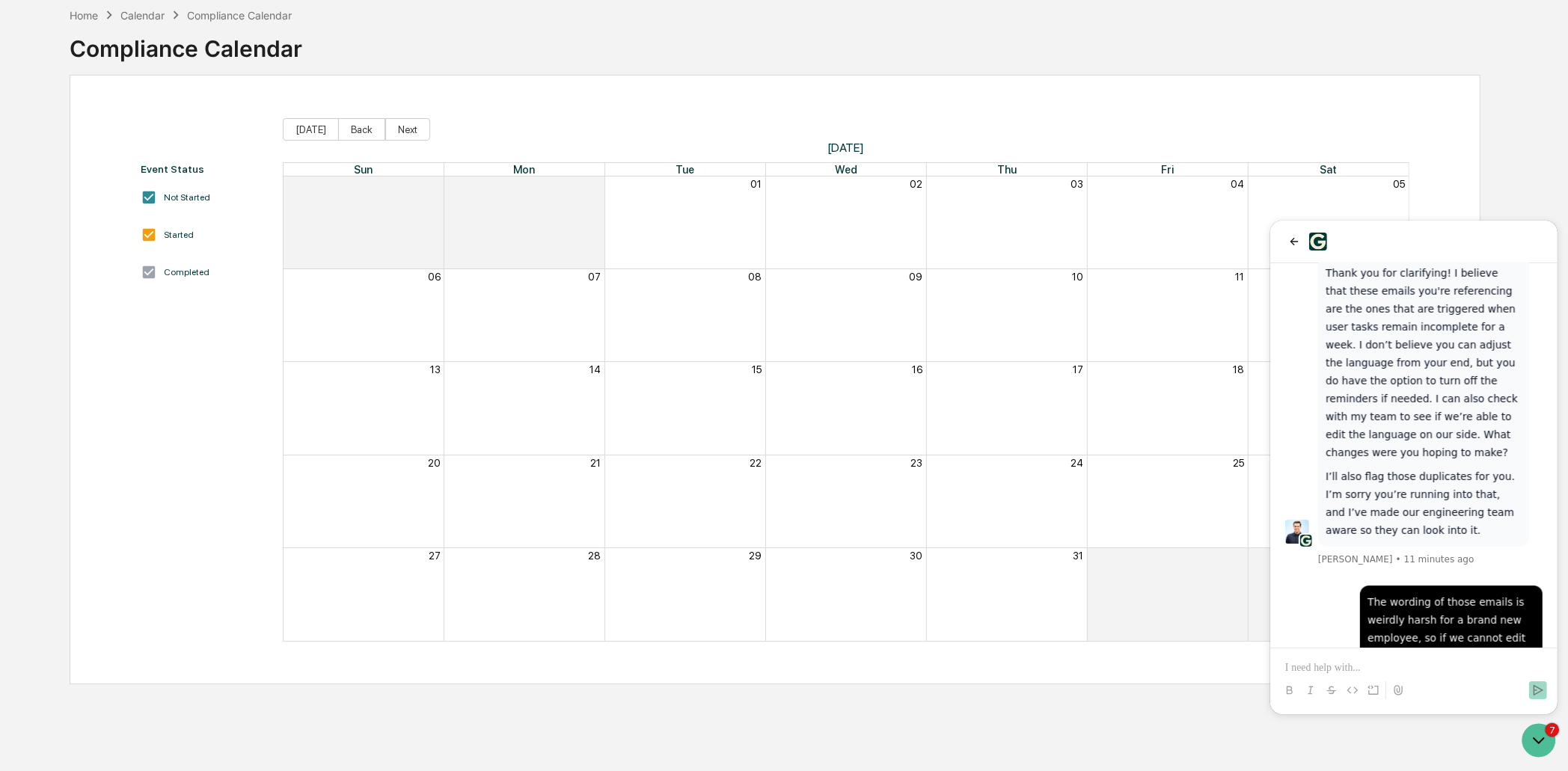
click at [1424, 654] on div at bounding box center [1413, 676] width 275 height 57
click at [1367, 662] on p at bounding box center [1413, 667] width 258 height 15
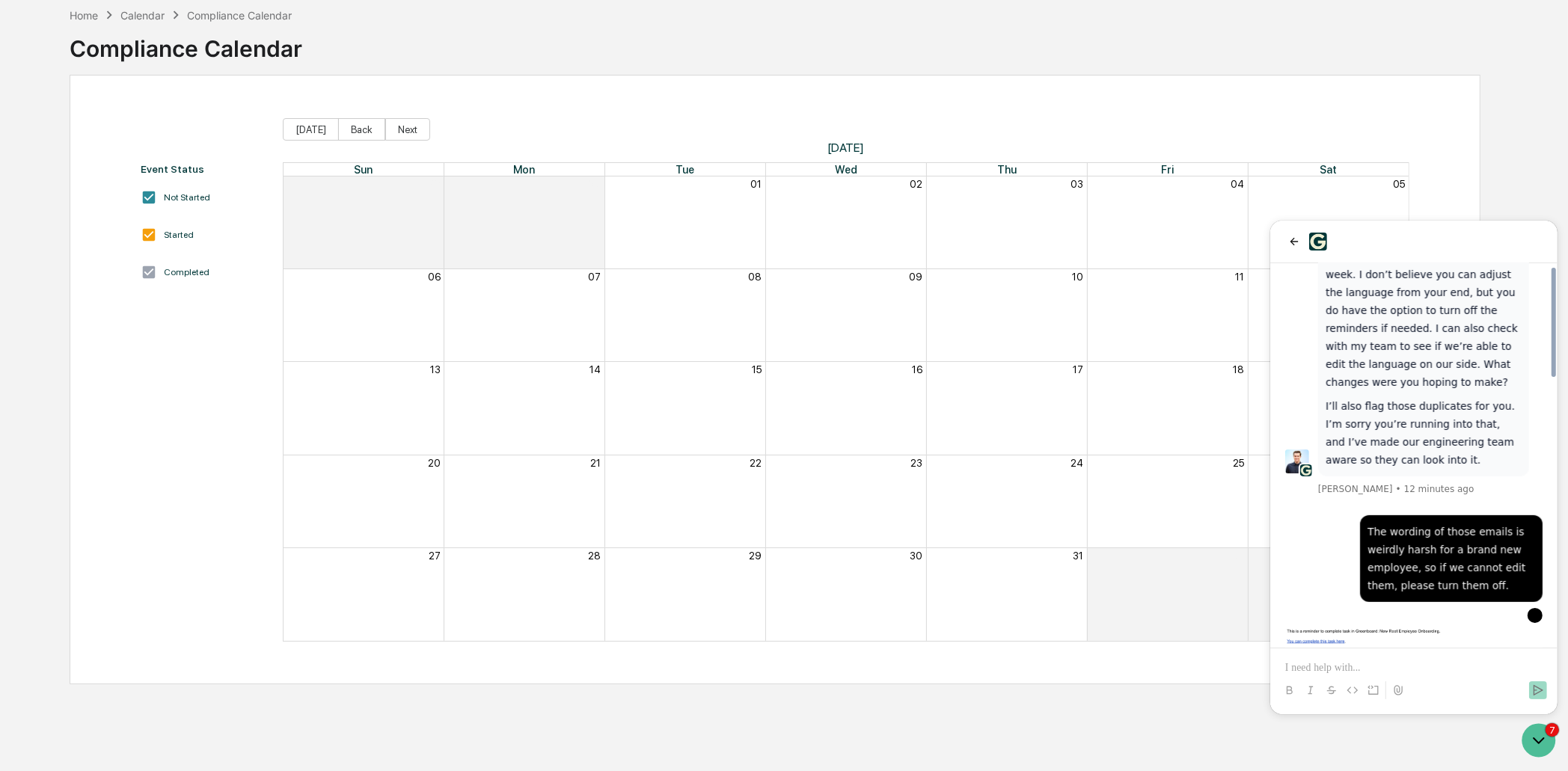
scroll to position [933, 0]
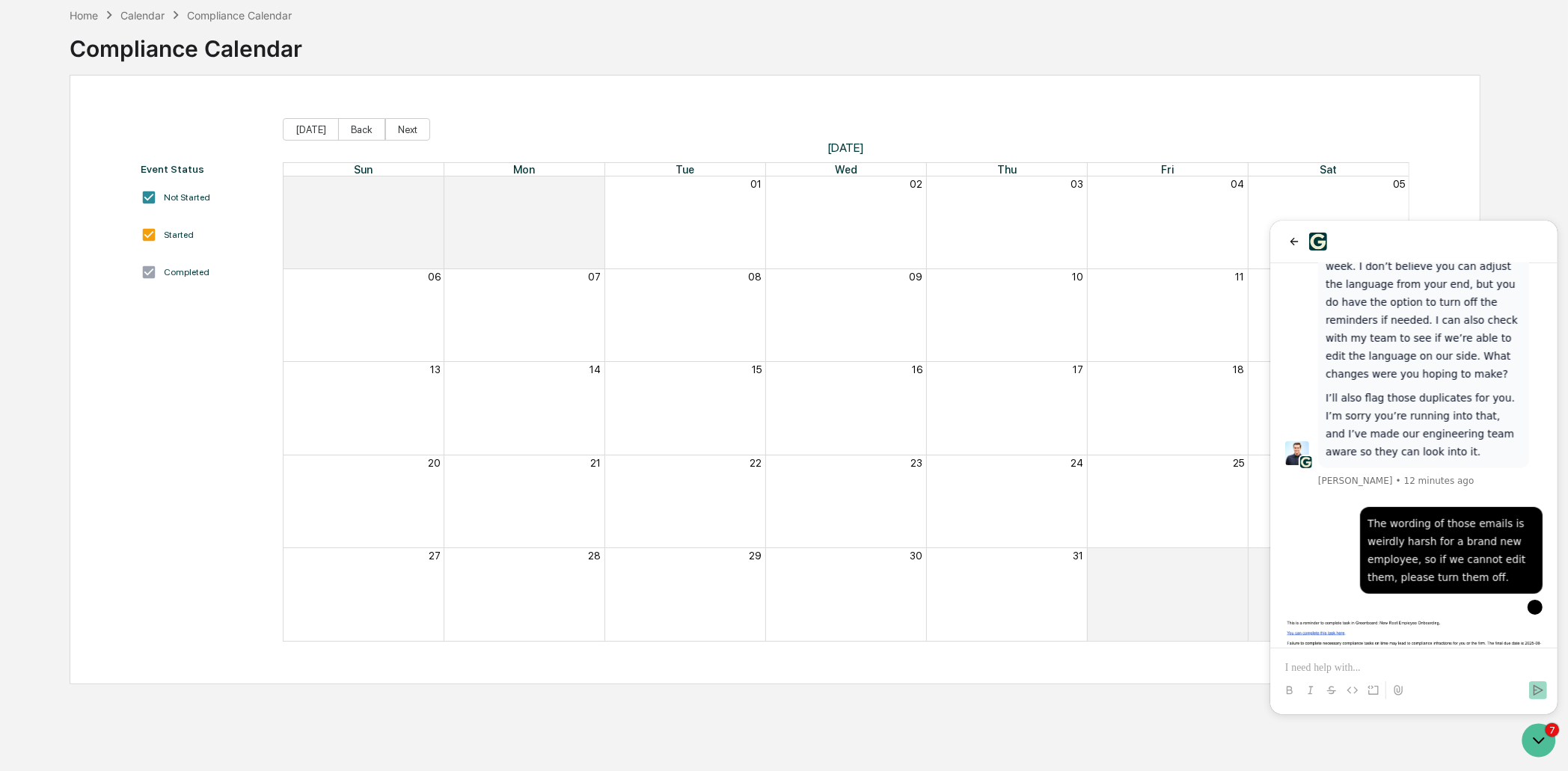
click at [1391, 665] on p at bounding box center [1413, 667] width 258 height 15
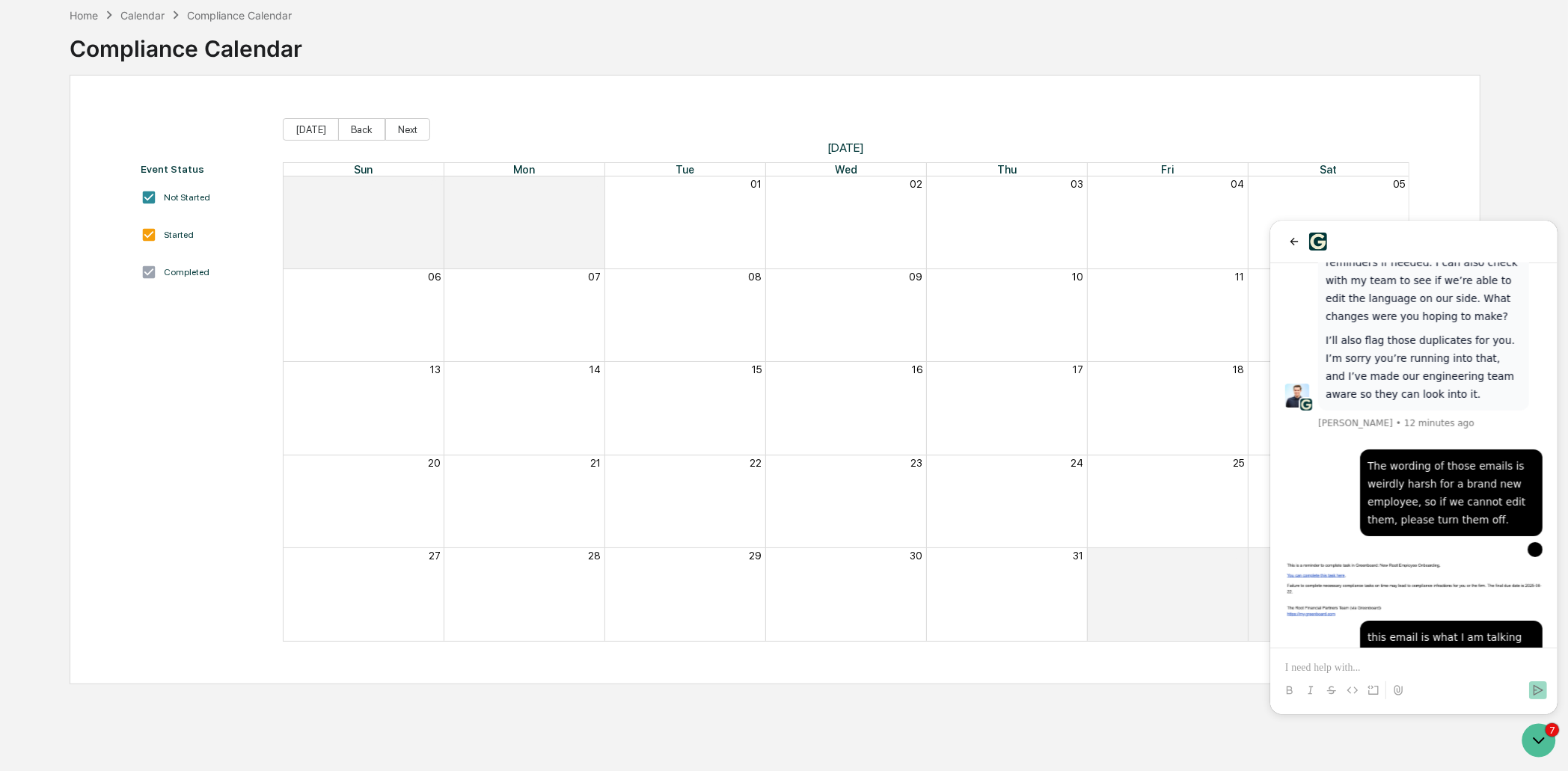
click at [1361, 559] on img "Preview image: Preview" at bounding box center [1413, 588] width 258 height 58
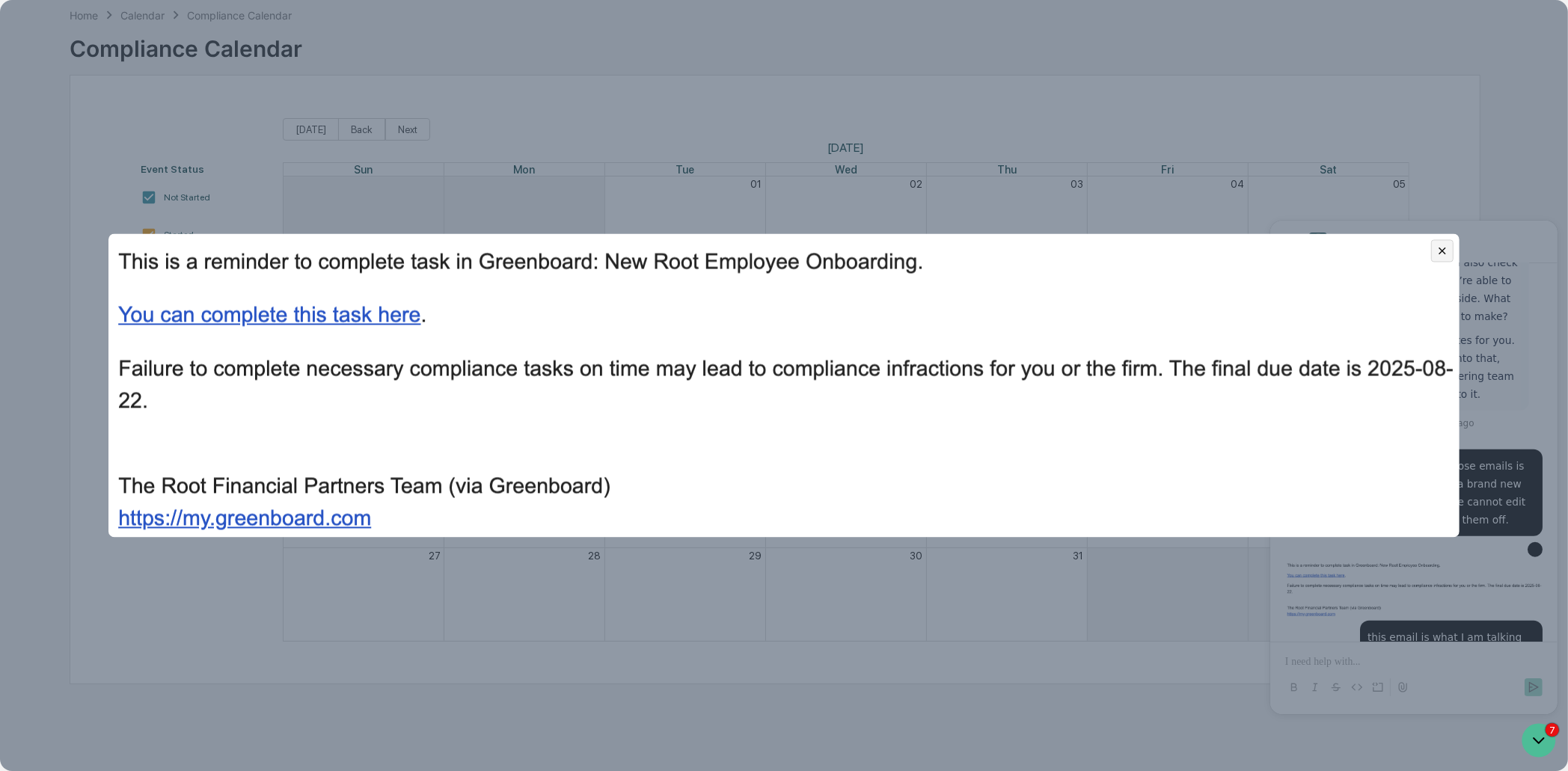
click at [1443, 253] on icon "Close preview" at bounding box center [1442, 251] width 13 height 13
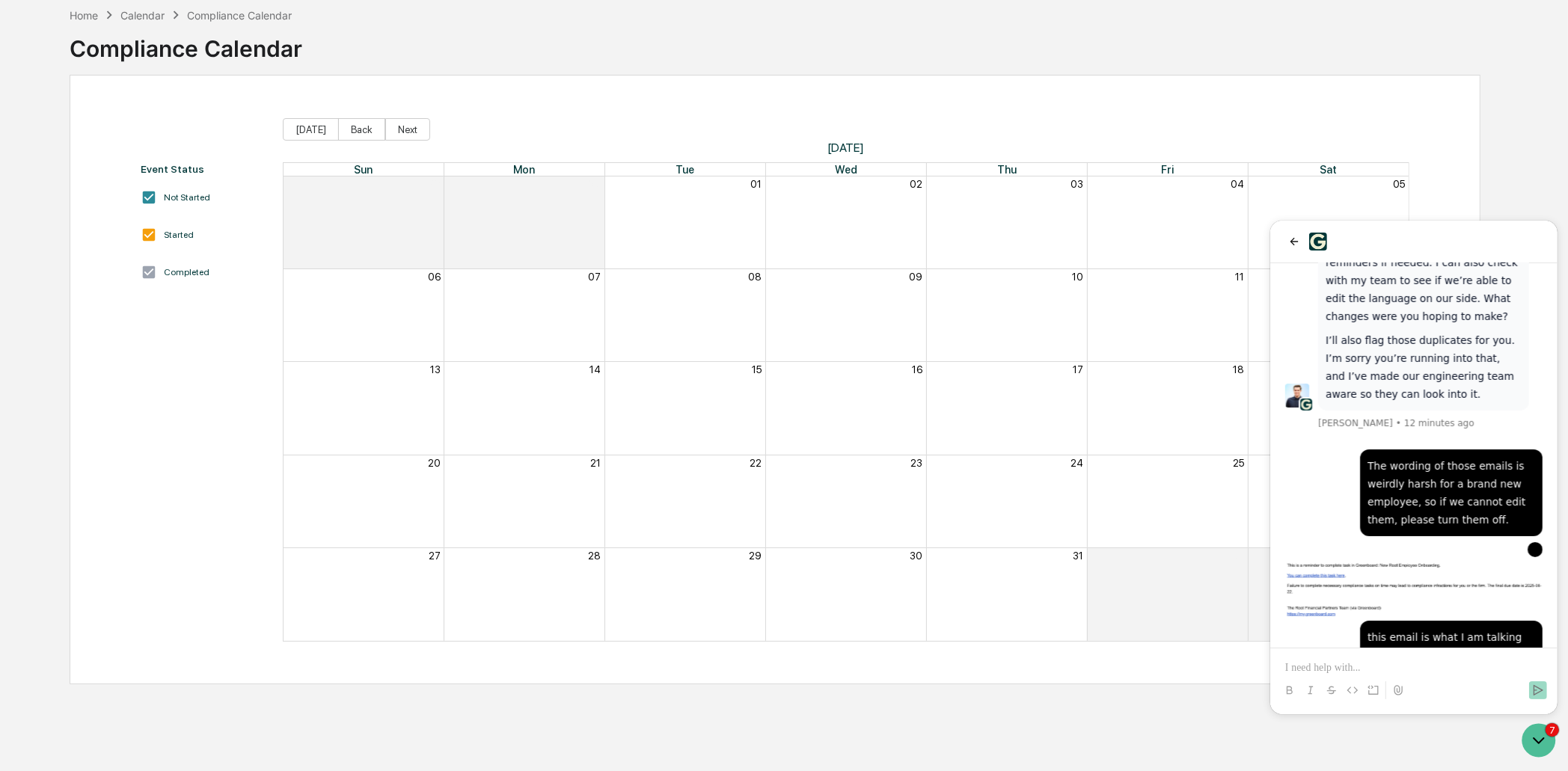
click at [1460, 660] on p at bounding box center [1413, 667] width 258 height 15
